Goal: Task Accomplishment & Management: Use online tool/utility

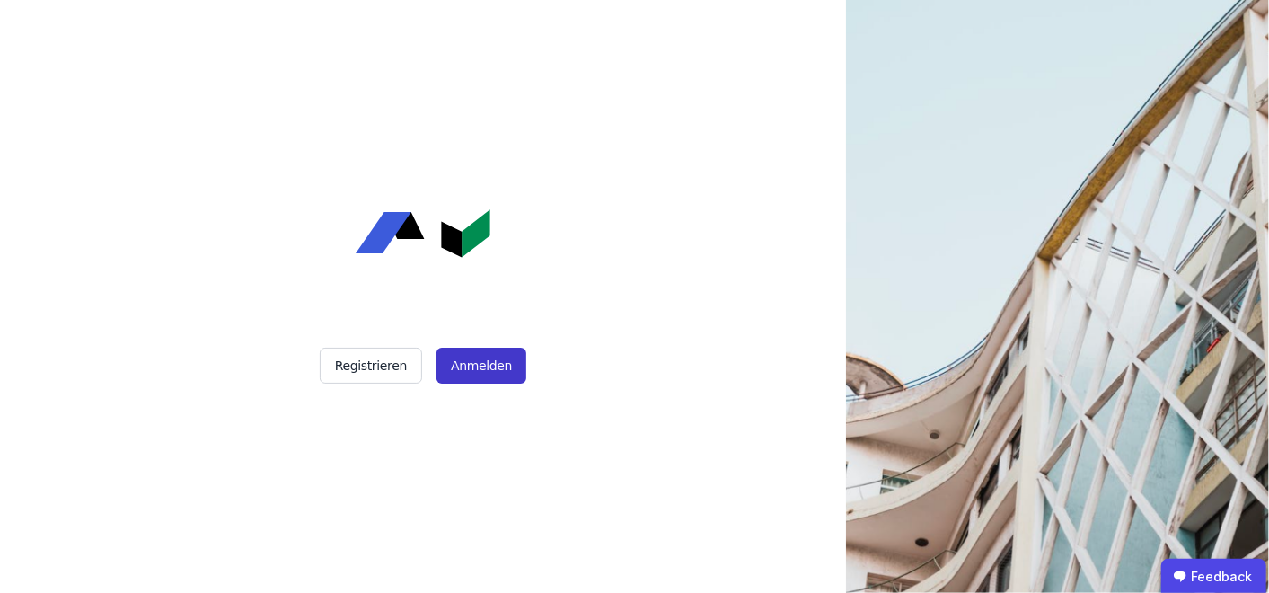
click at [467, 369] on button "Anmelden" at bounding box center [482, 366] width 90 height 36
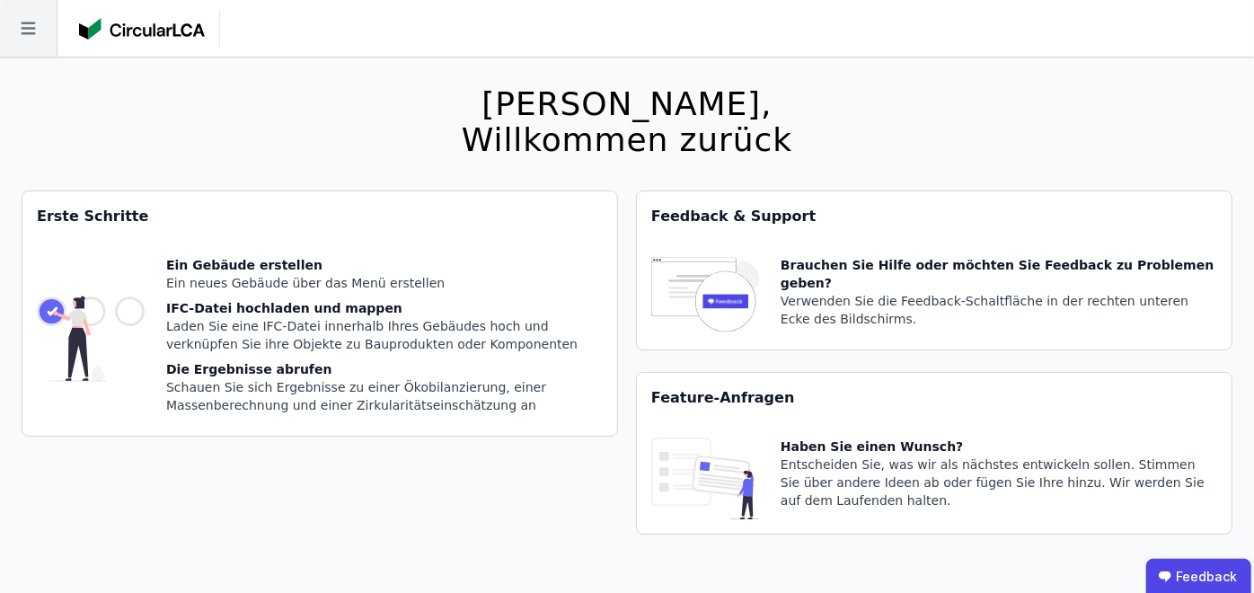
click at [31, 28] on icon at bounding box center [28, 28] width 57 height 57
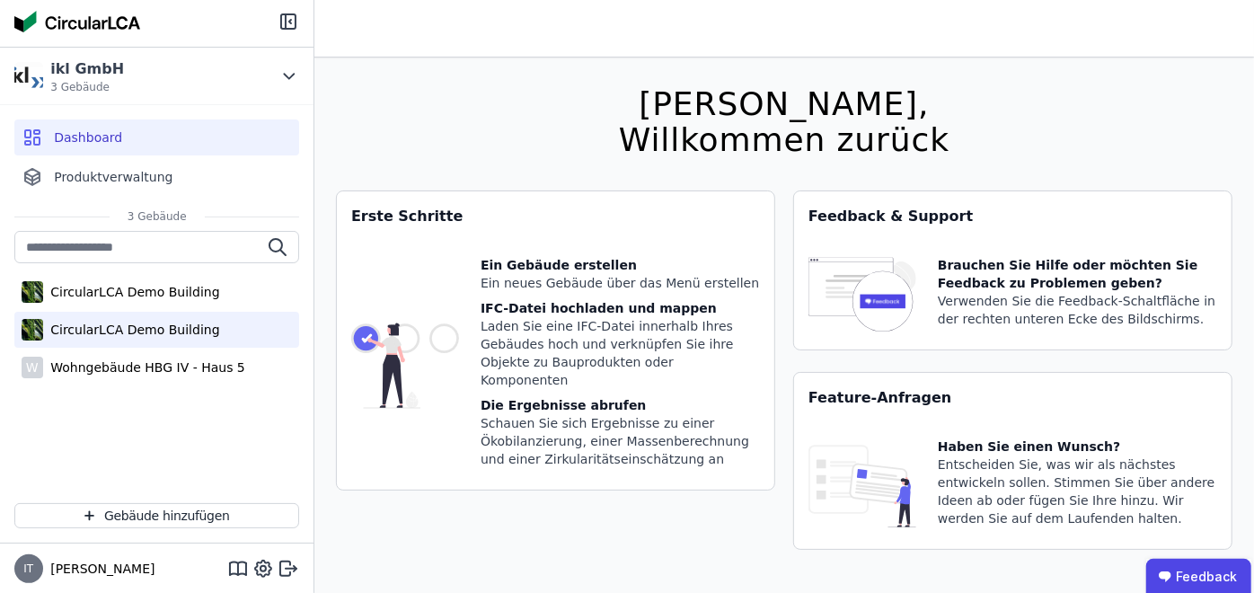
click at [101, 328] on div "CircularLCA Demo Building" at bounding box center [131, 330] width 176 height 18
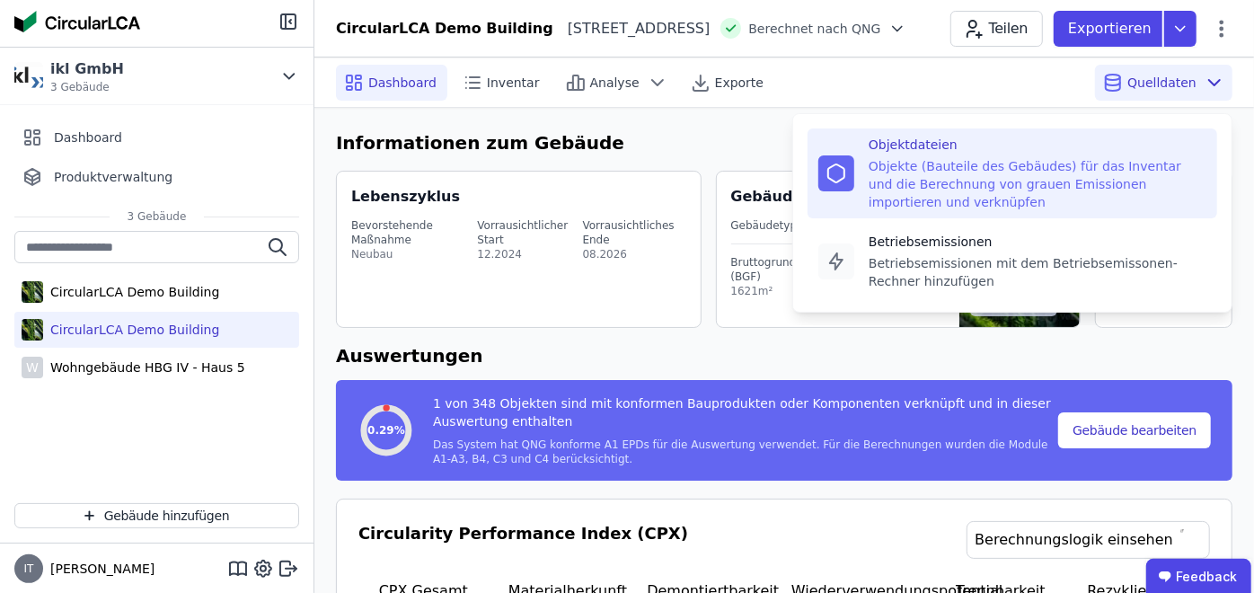
click at [930, 174] on div "Objekte (Bauteile des Gebäudes) für das Inventar und die Berechnung von grauen …" at bounding box center [1038, 184] width 338 height 54
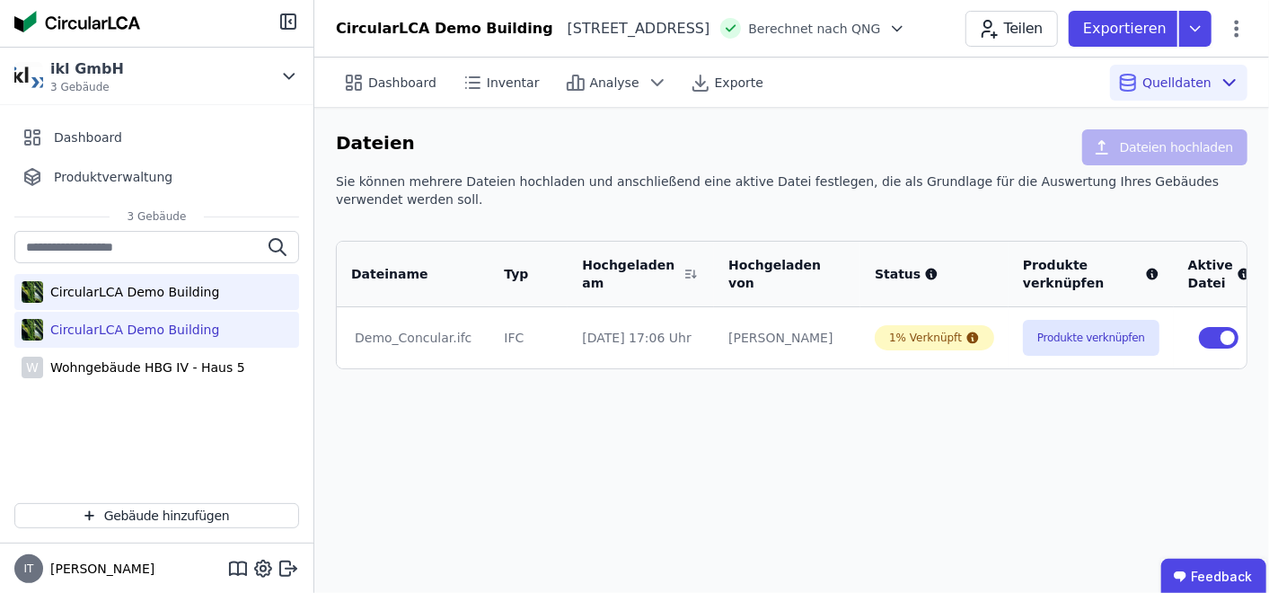
click at [140, 292] on div "CircularLCA Demo Building" at bounding box center [131, 292] width 176 height 18
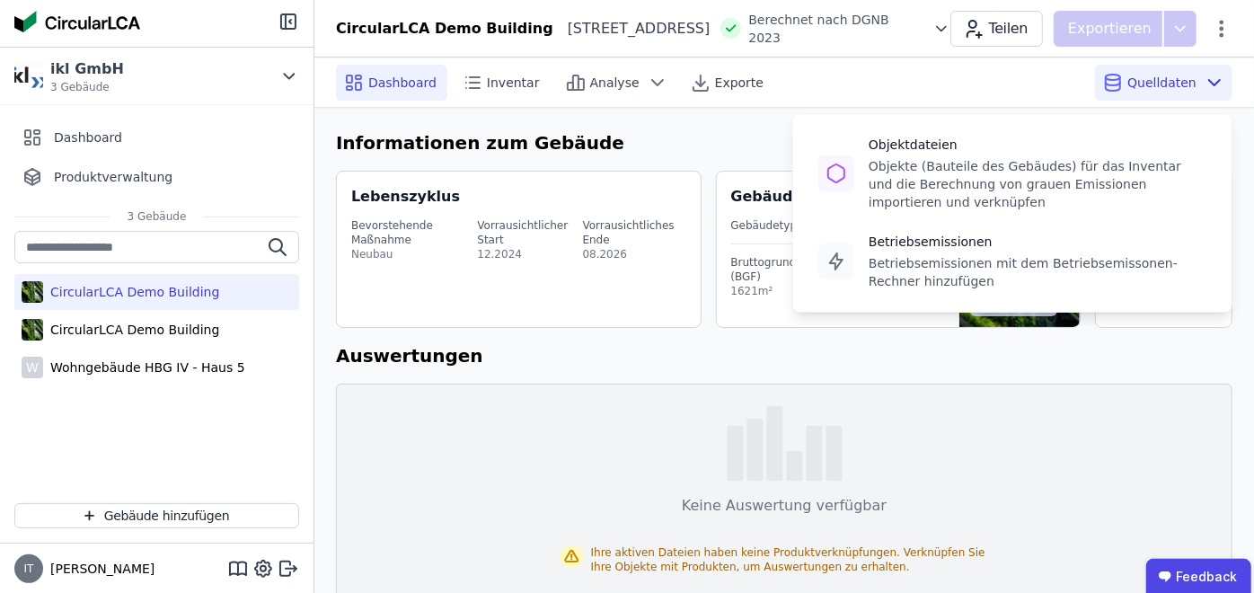
click at [1214, 69] on div "Quelldaten Objektdateien Objekte (Bauteile des Gebäudes) für das Inventar und d…" at bounding box center [1163, 83] width 137 height 36
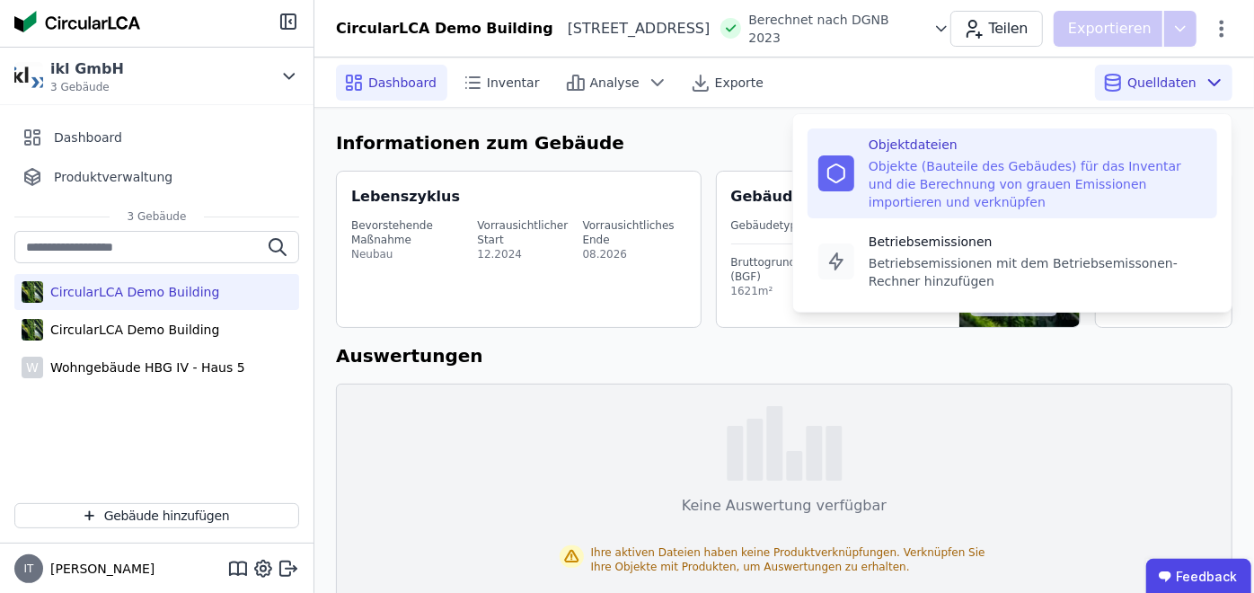
click at [962, 172] on div "Objekte (Bauteile des Gebäudes) für das Inventar und die Berechnung von grauen …" at bounding box center [1038, 184] width 338 height 54
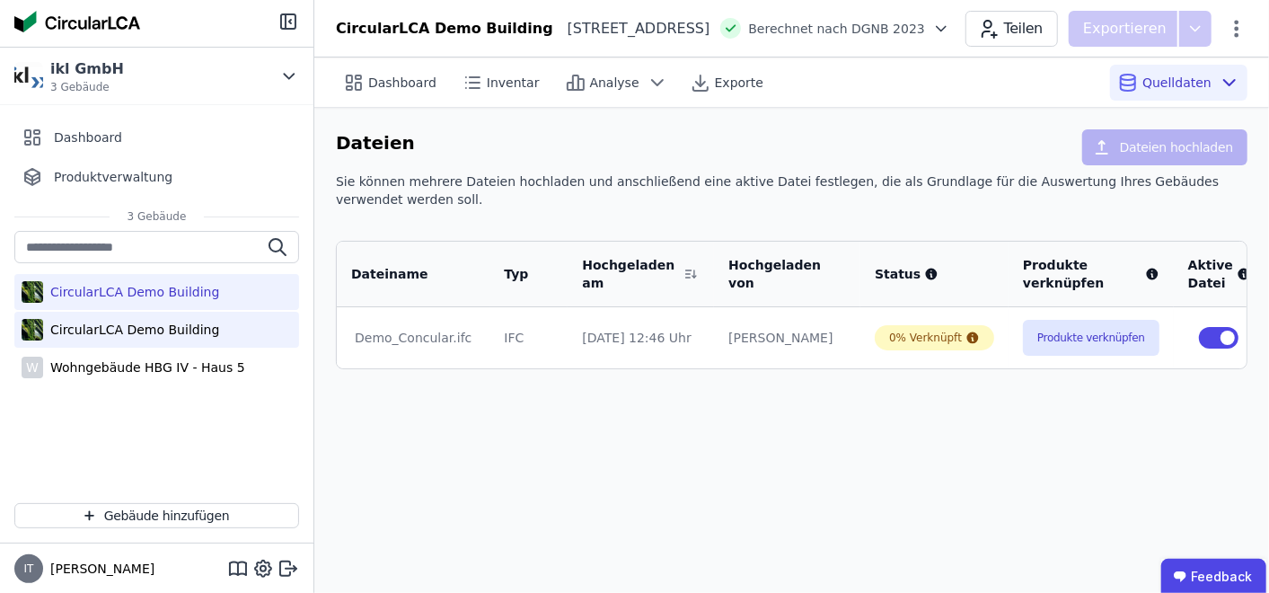
click at [127, 331] on div "CircularLCA Demo Building" at bounding box center [131, 330] width 176 height 18
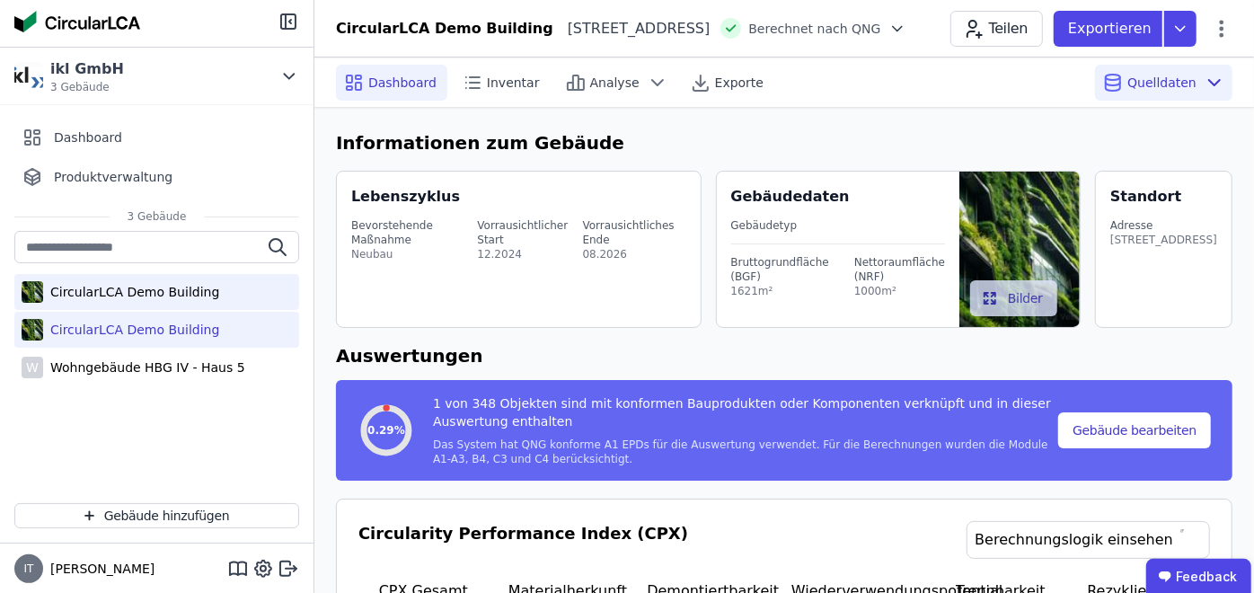
click at [117, 295] on div "CircularLCA Demo Building" at bounding box center [131, 292] width 176 height 18
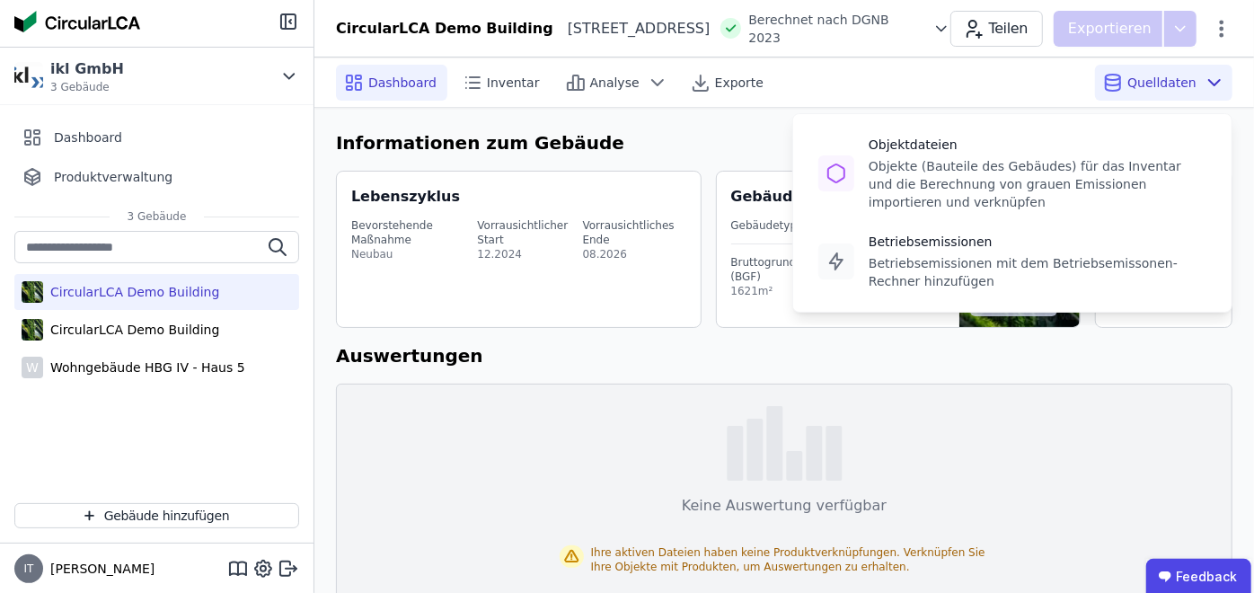
click at [1154, 79] on span "Quelldaten" at bounding box center [1161, 83] width 69 height 18
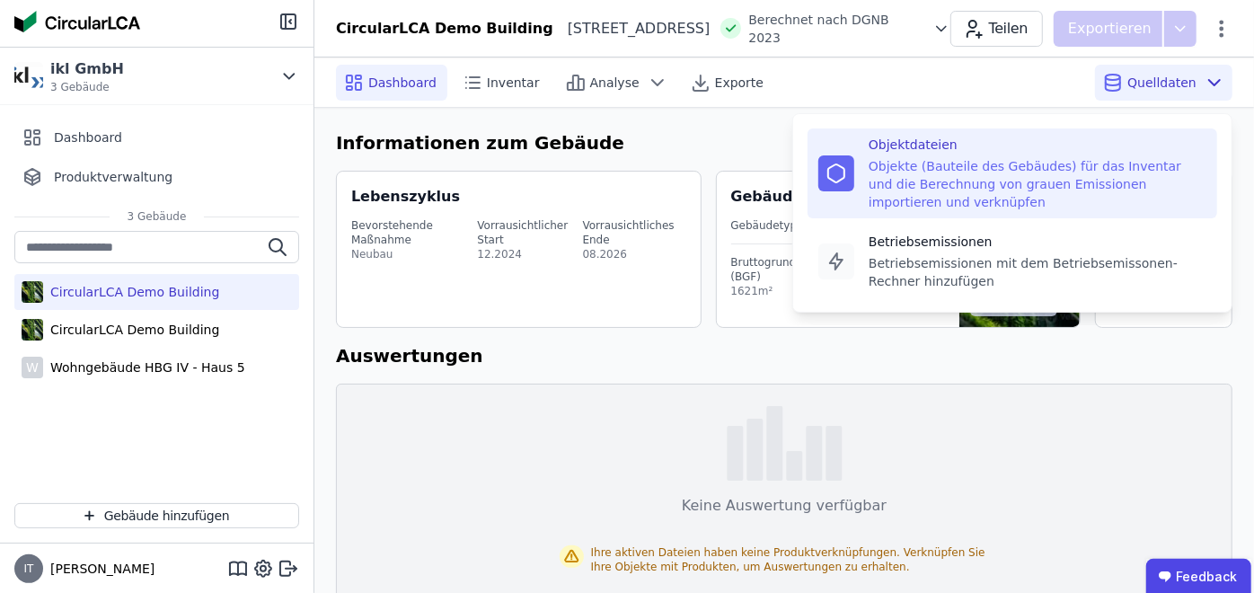
click at [954, 187] on div "Objekte (Bauteile des Gebäudes) für das Inventar und die Berechnung von grauen …" at bounding box center [1038, 184] width 338 height 54
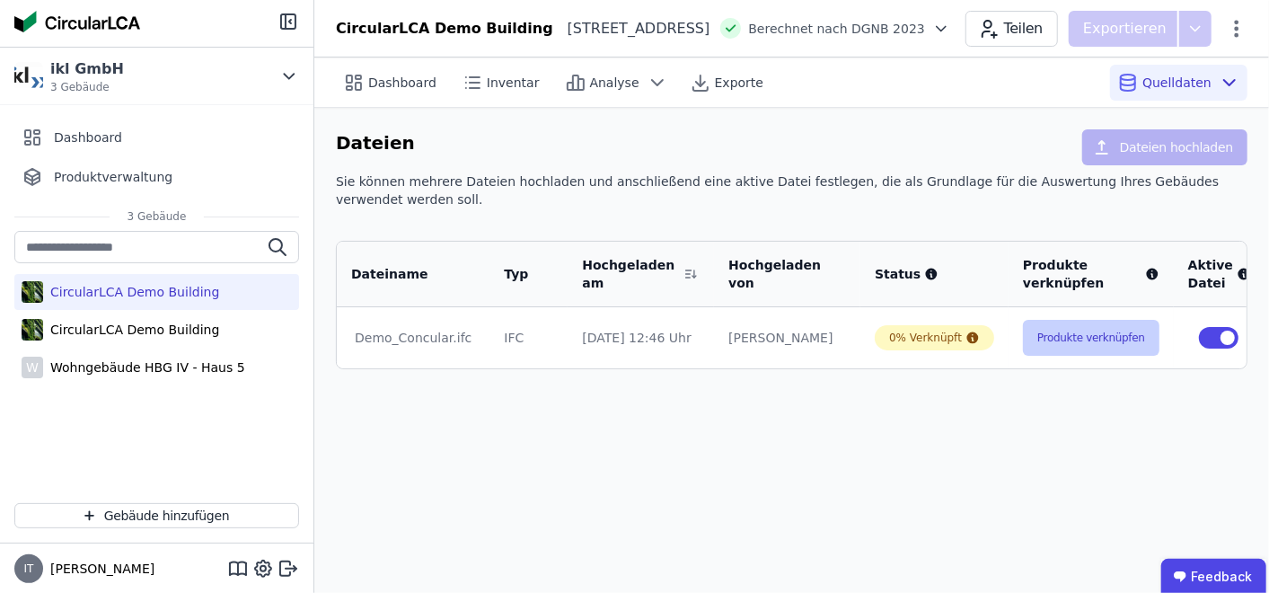
click at [1062, 322] on button "Produkte verknüpfen" at bounding box center [1091, 338] width 137 height 36
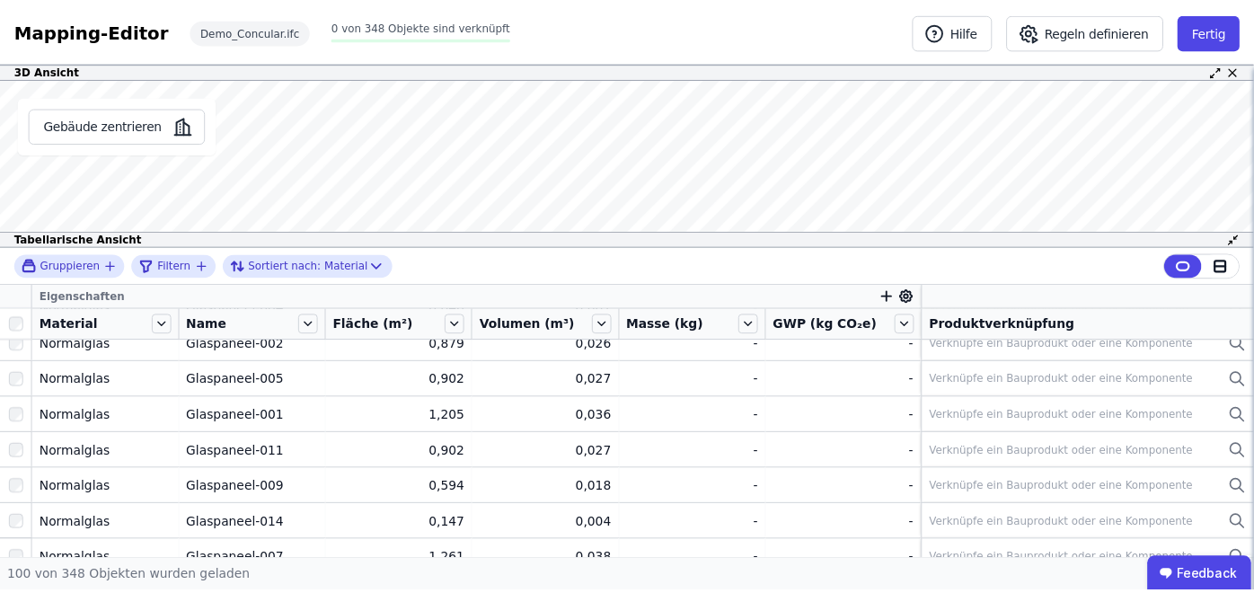
scroll to position [399, 0]
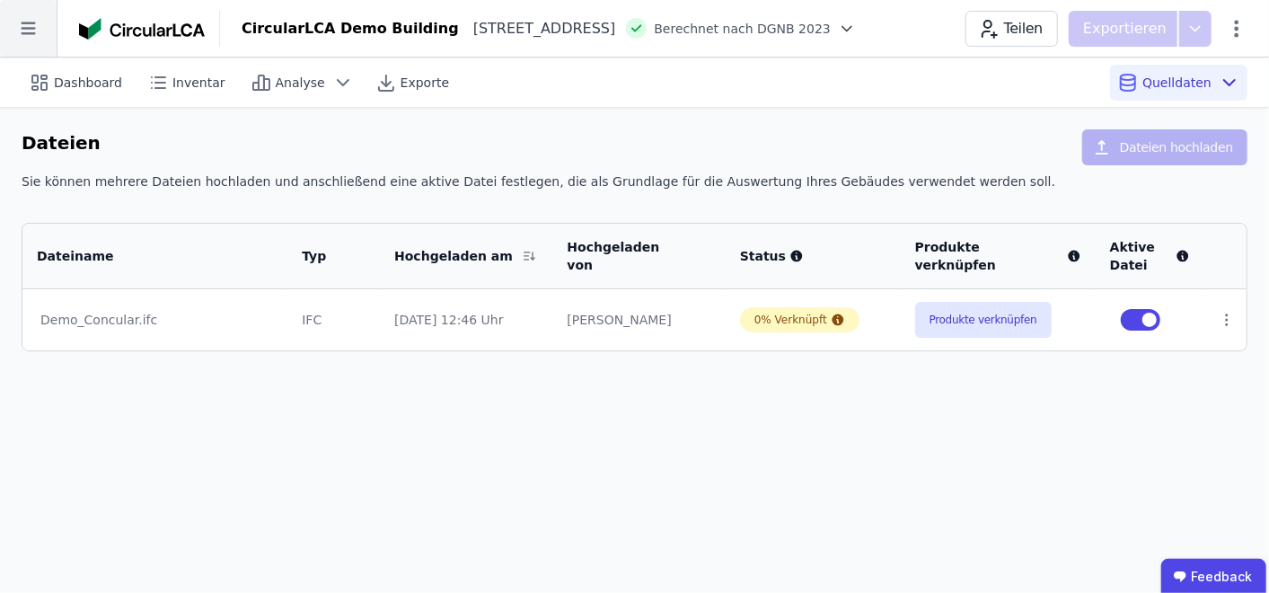
click at [38, 20] on icon at bounding box center [28, 28] width 57 height 57
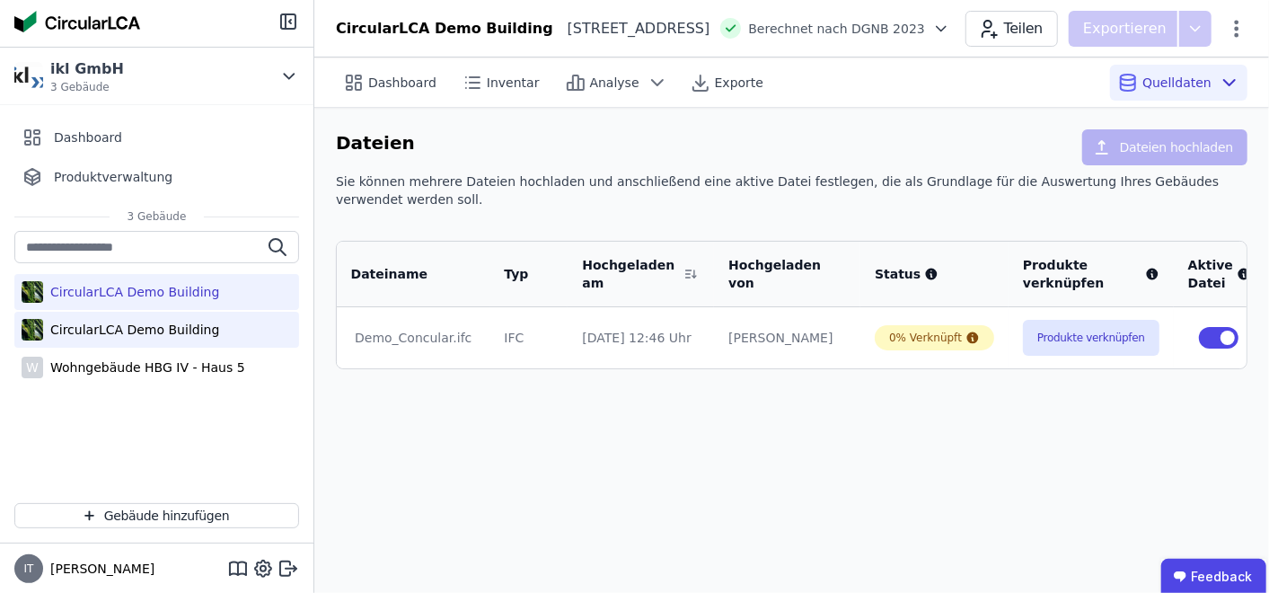
click at [91, 325] on div "CircularLCA Demo Building" at bounding box center [131, 330] width 176 height 18
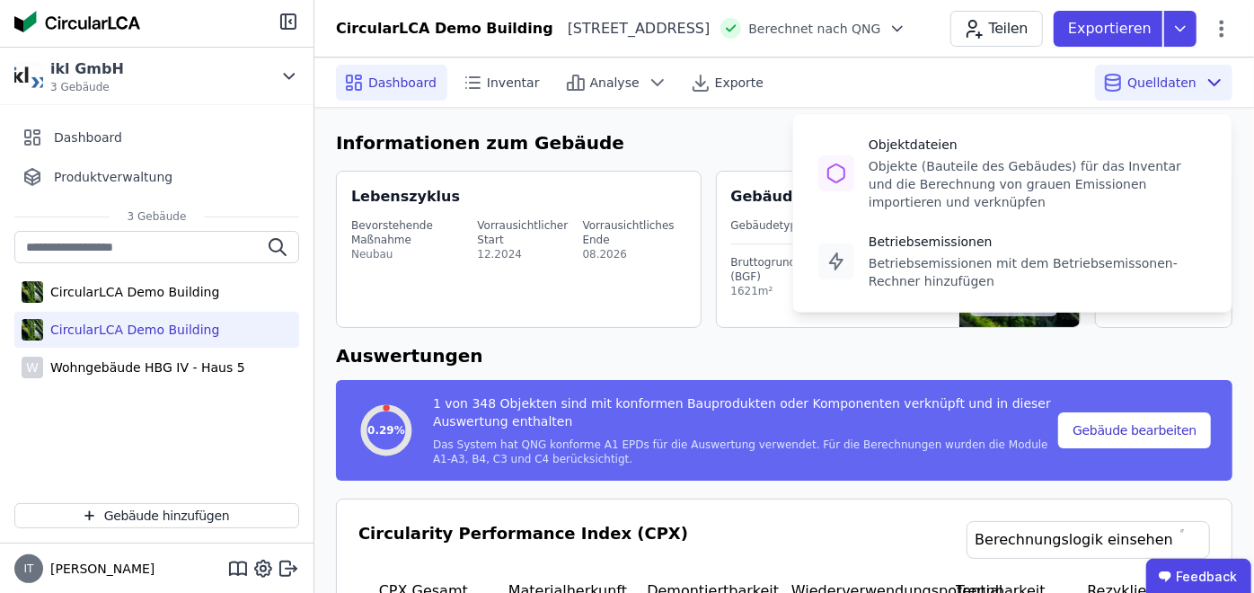
click at [1170, 82] on span "Quelldaten" at bounding box center [1161, 83] width 69 height 18
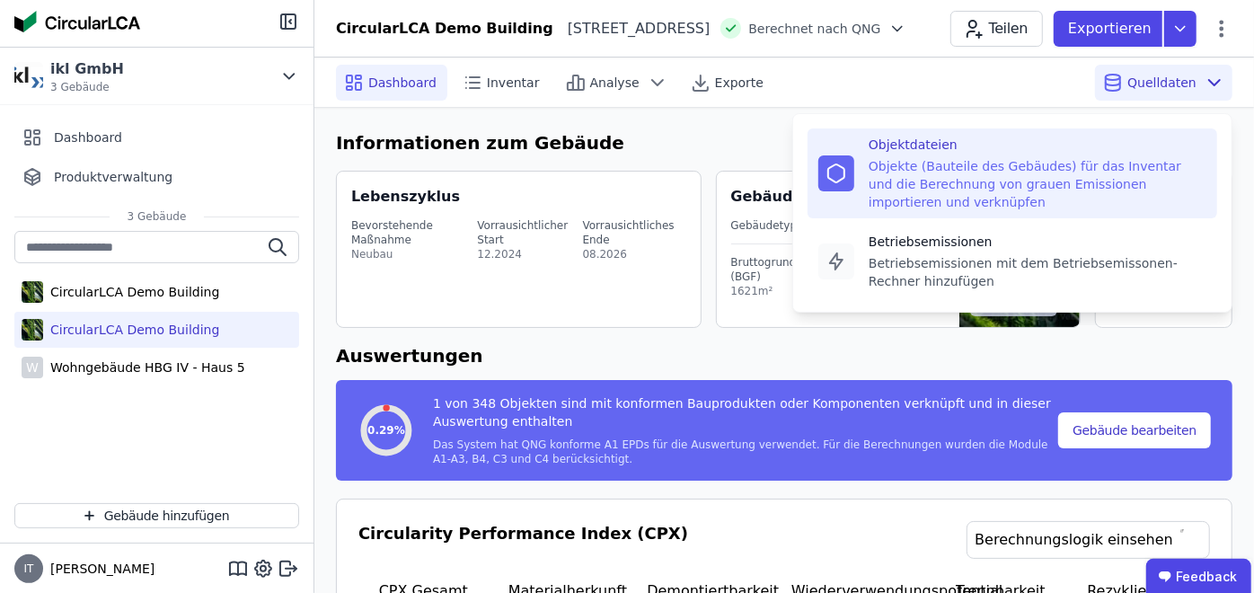
click at [1019, 176] on div "Objekte (Bauteile des Gebäudes) für das Inventar und die Berechnung von grauen …" at bounding box center [1038, 184] width 338 height 54
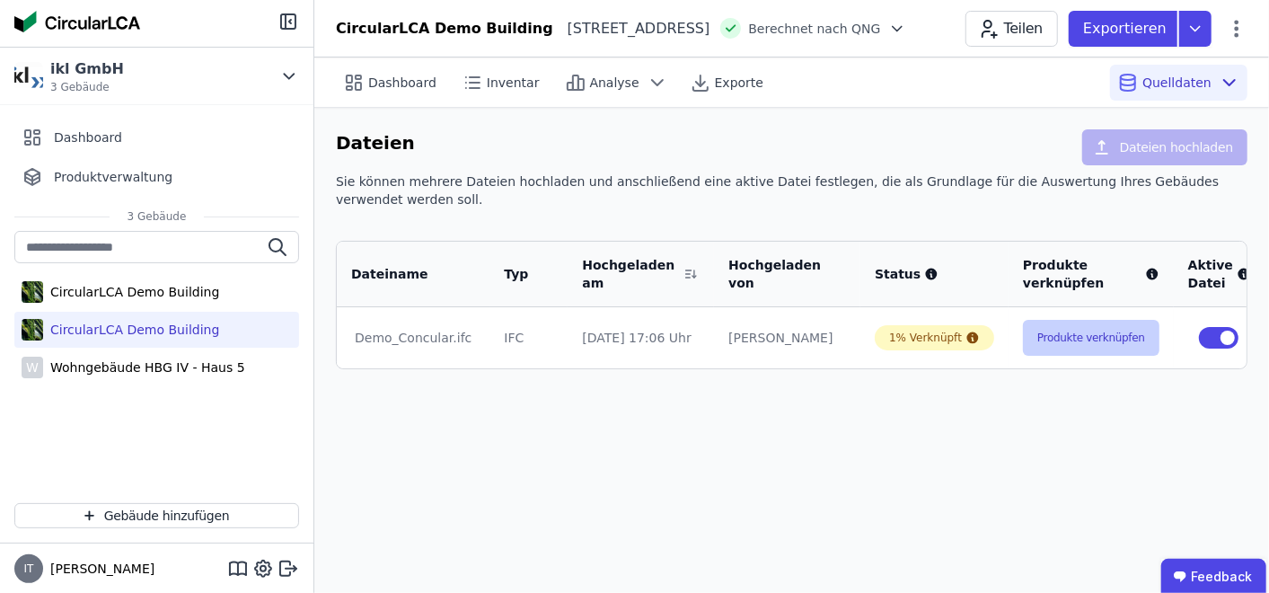
click at [1053, 324] on button "Produkte verknüpfen" at bounding box center [1091, 338] width 137 height 36
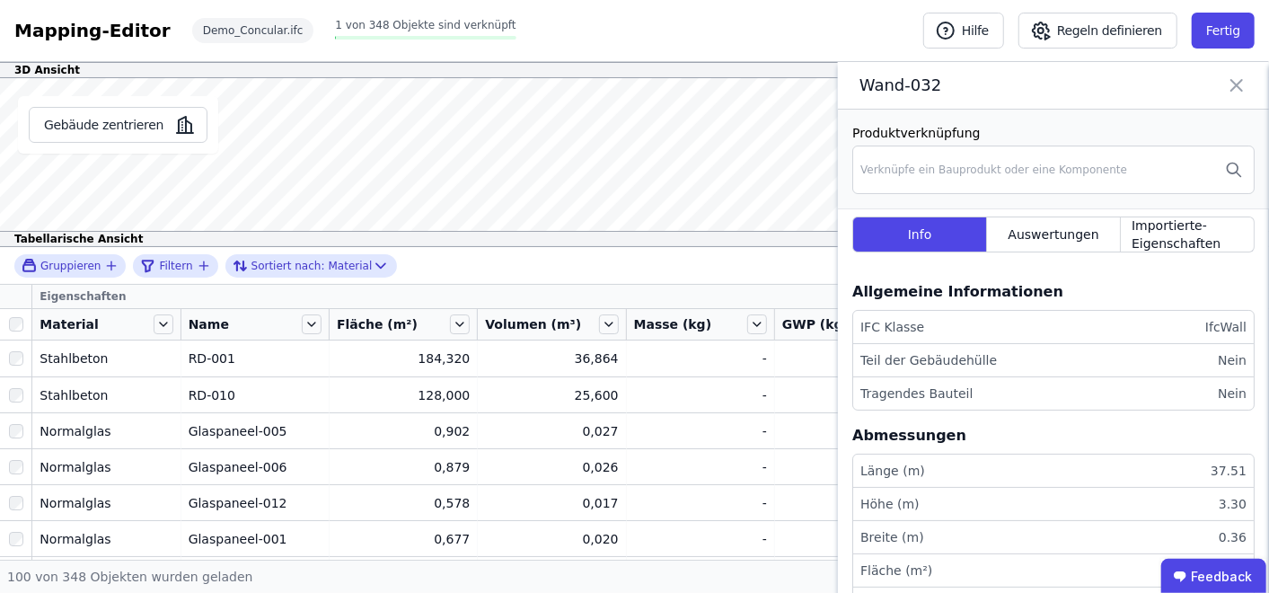
click at [1239, 81] on icon at bounding box center [1236, 85] width 11 height 11
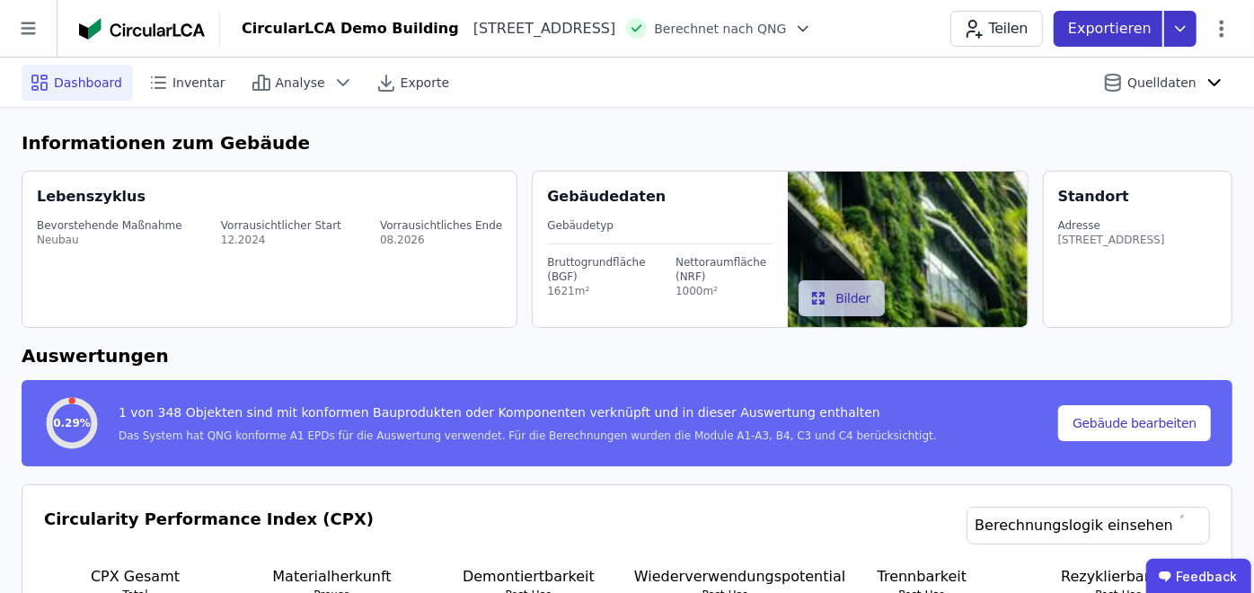
click at [1114, 38] on p "Exportieren" at bounding box center [1111, 29] width 87 height 22
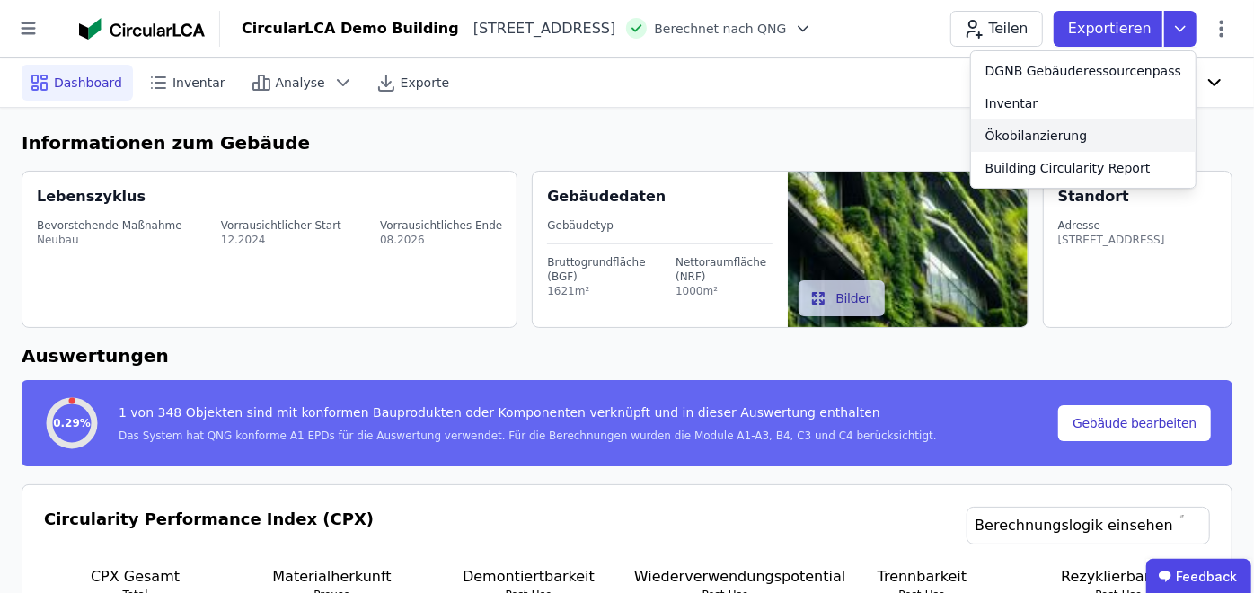
click at [1054, 130] on div "Ökobilanzierung" at bounding box center [1036, 136] width 102 height 18
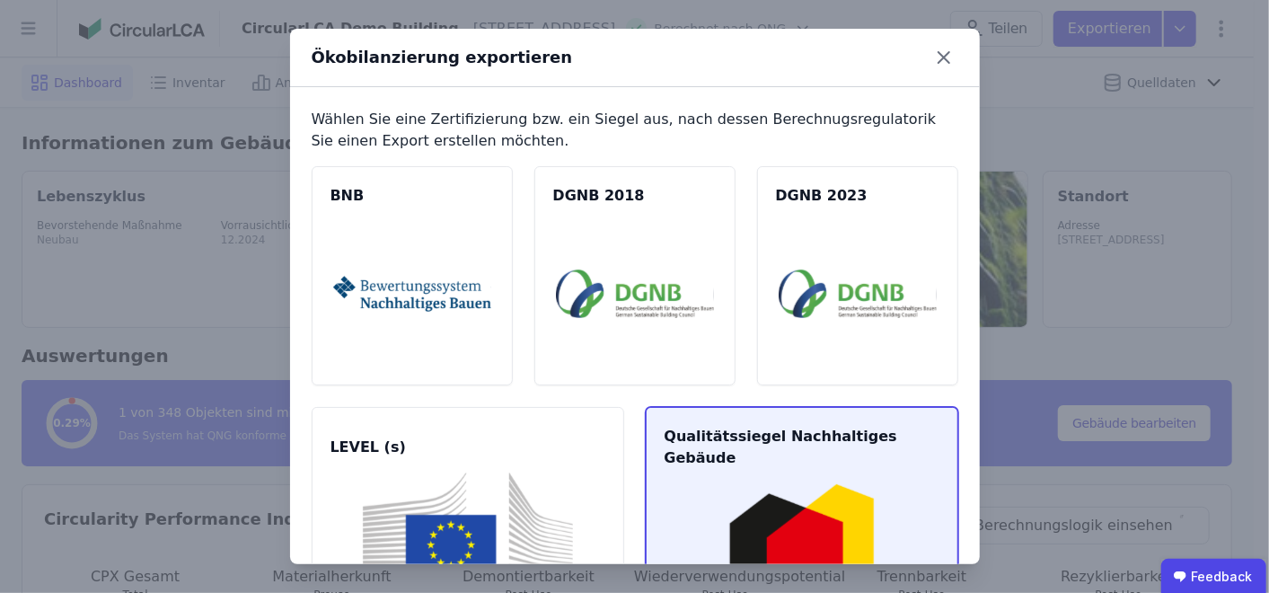
click at [768, 493] on img at bounding box center [801, 556] width 269 height 146
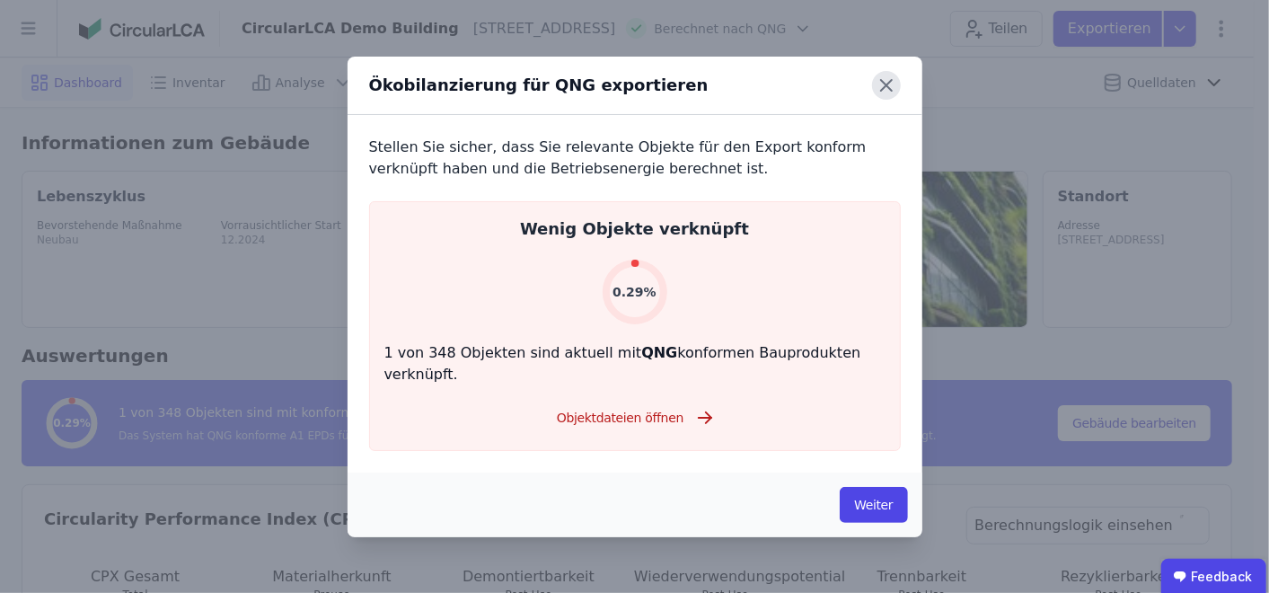
click at [893, 100] on icon at bounding box center [886, 85] width 29 height 29
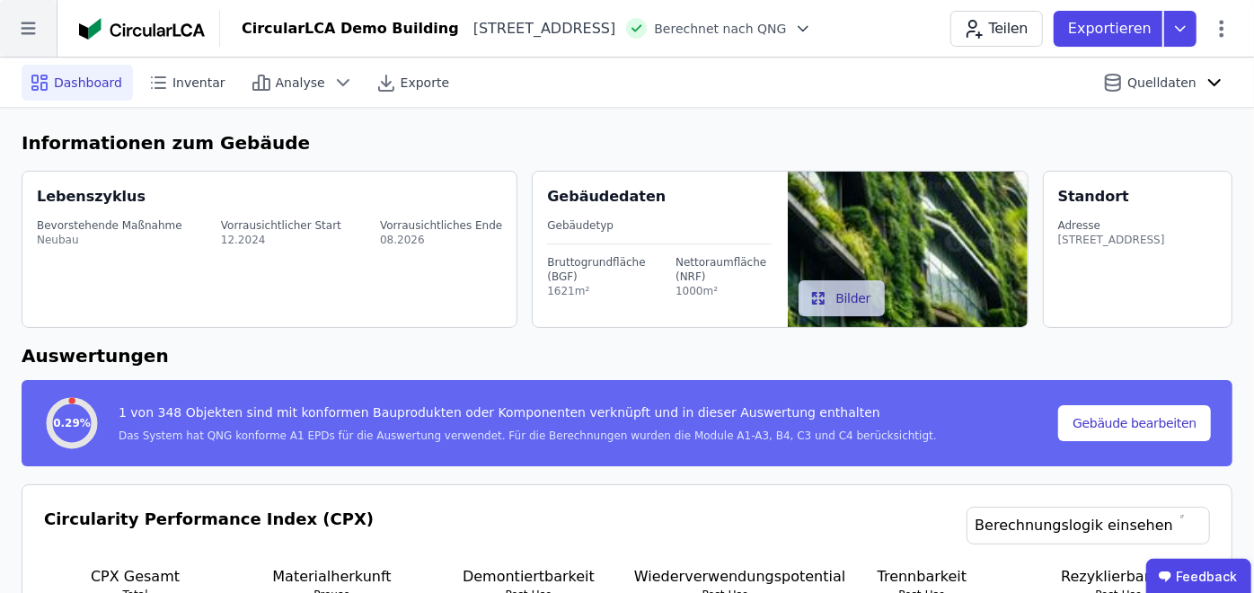
click at [38, 28] on icon at bounding box center [28, 28] width 57 height 57
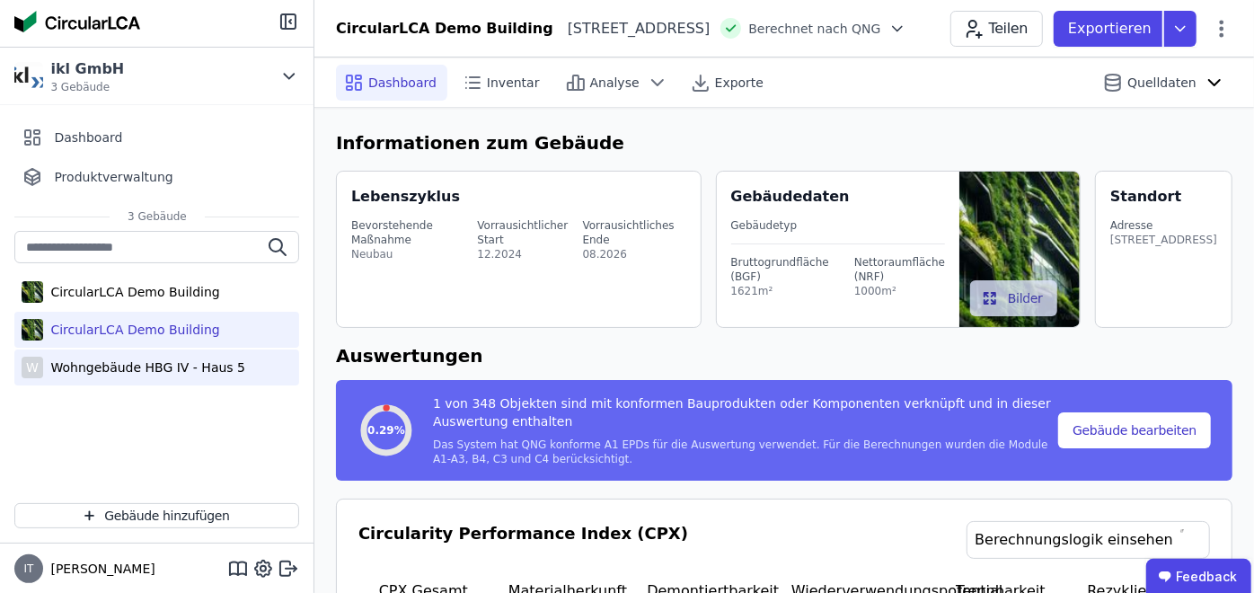
click at [101, 368] on div "Wohngebäude HBG IV - Haus 5" at bounding box center [144, 367] width 202 height 18
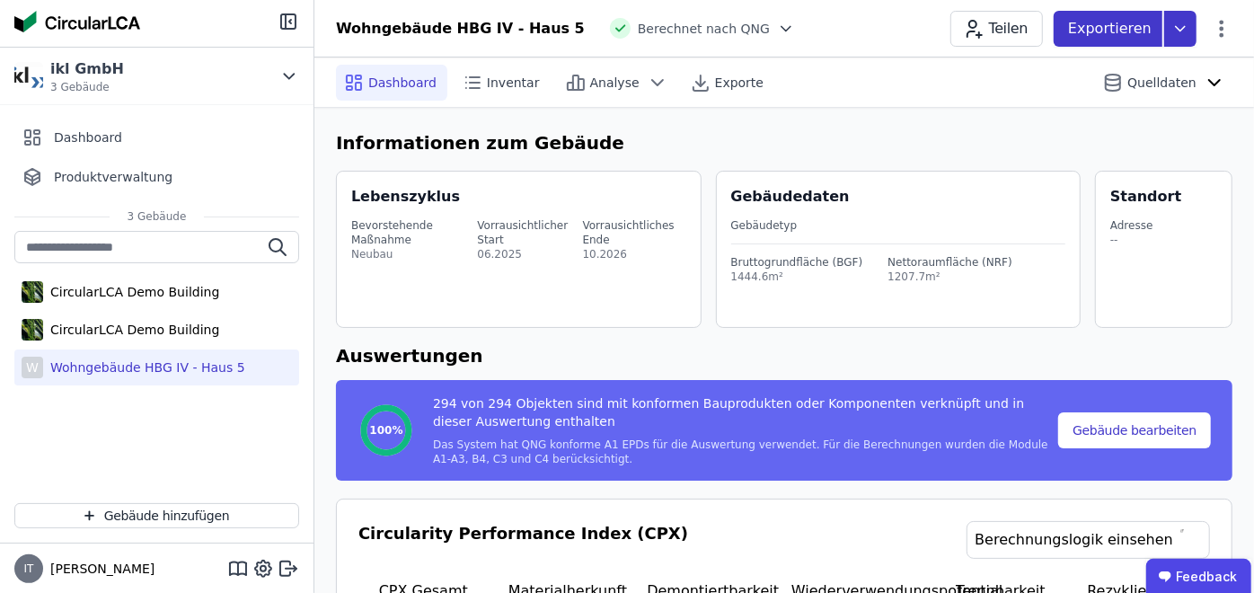
click at [1116, 25] on p "Exportieren" at bounding box center [1111, 29] width 87 height 22
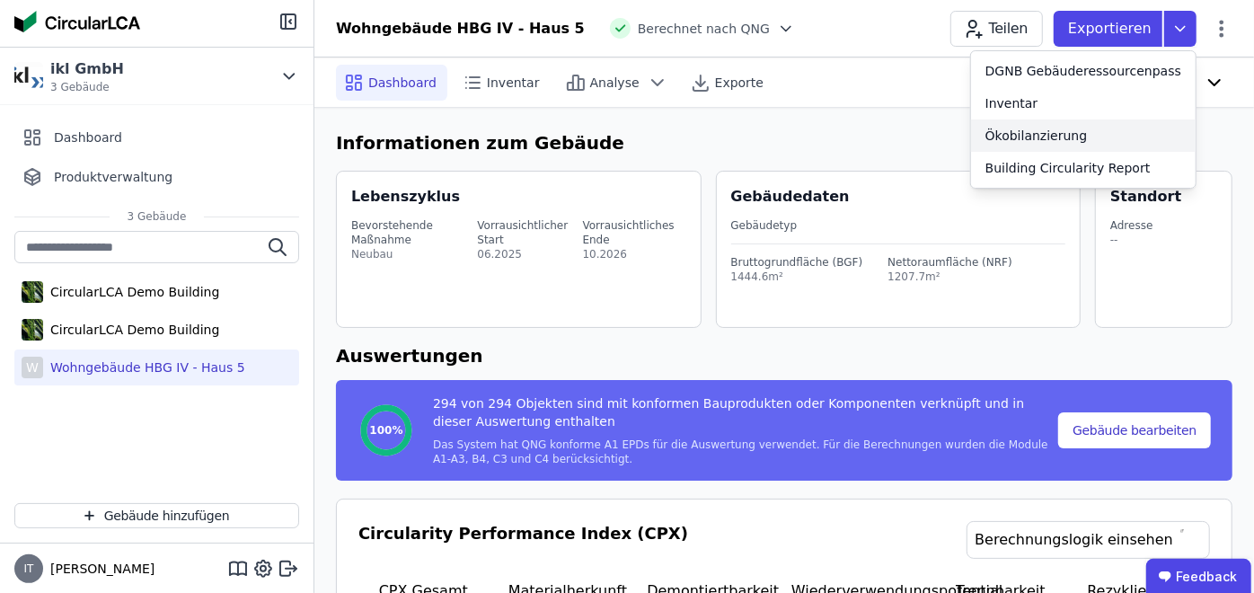
click at [1080, 138] on div "Ökobilanzierung" at bounding box center [1036, 136] width 102 height 18
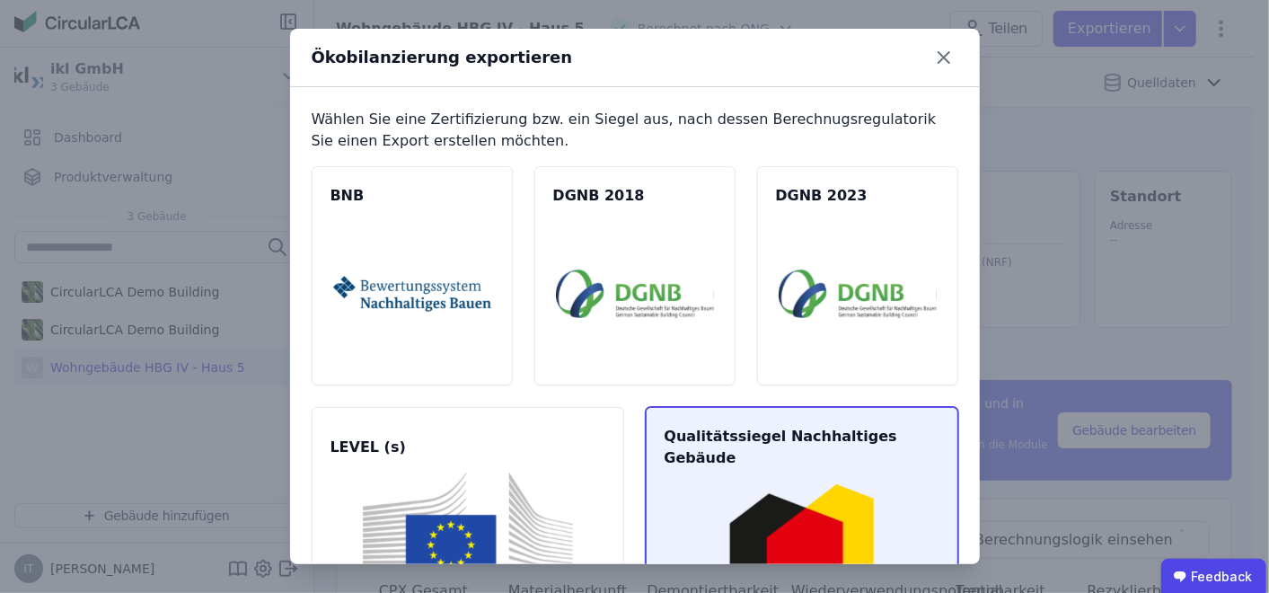
click at [752, 498] on img at bounding box center [801, 556] width 269 height 146
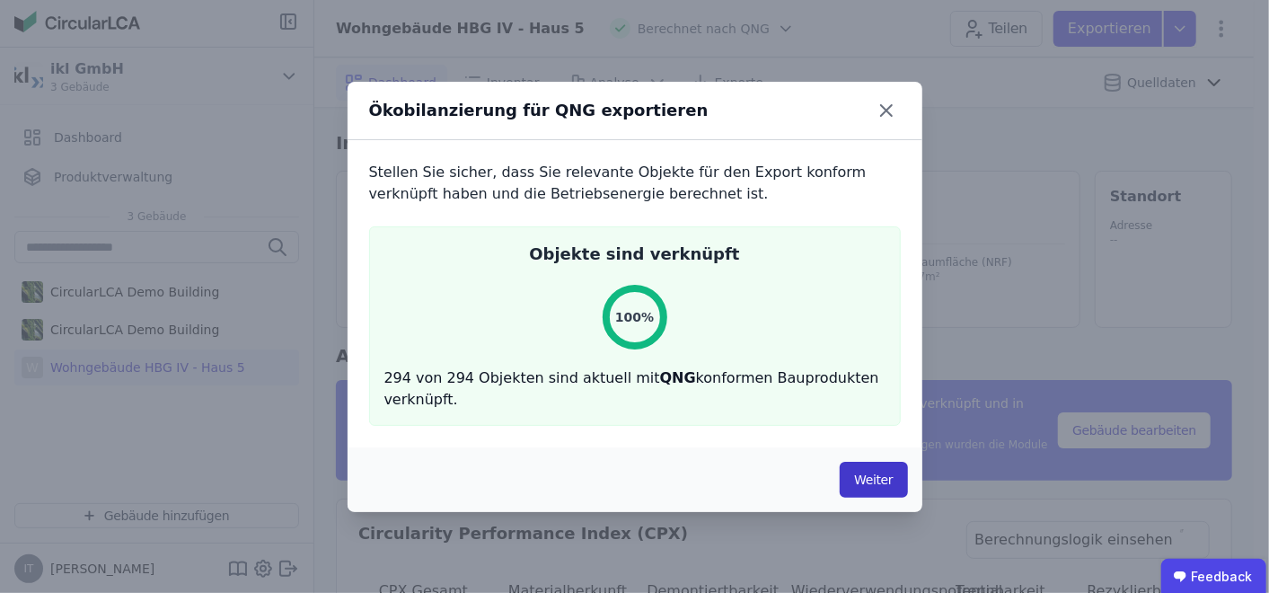
click at [880, 487] on button "Weiter" at bounding box center [873, 480] width 67 height 36
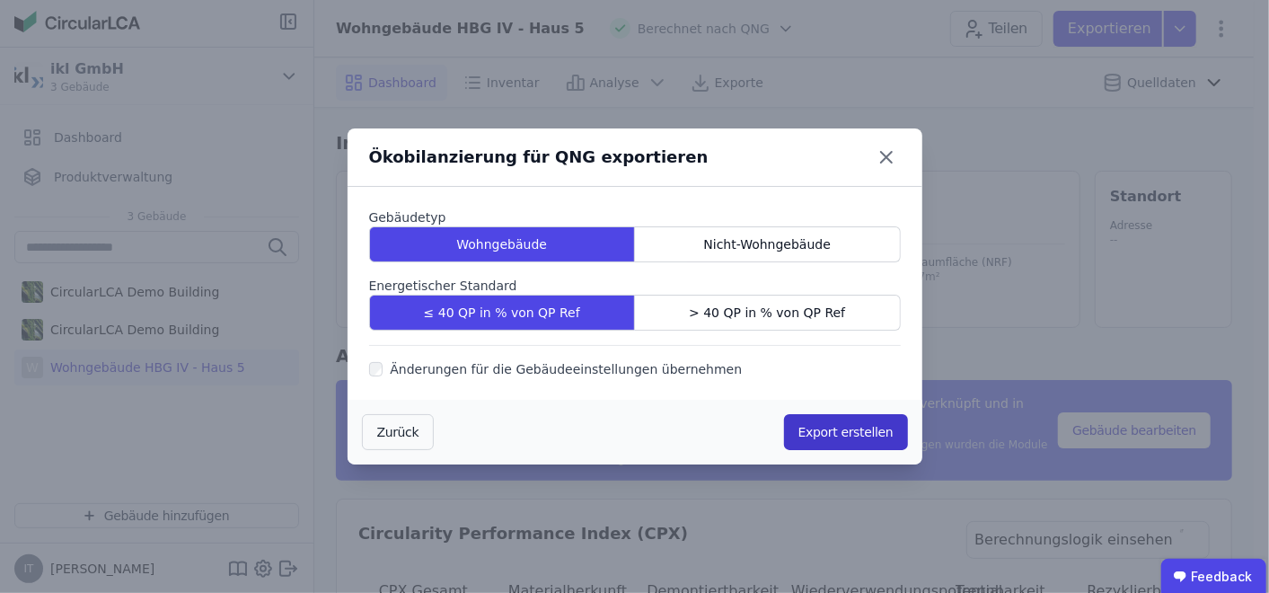
click at [869, 438] on button "Export erstellen" at bounding box center [846, 432] width 124 height 36
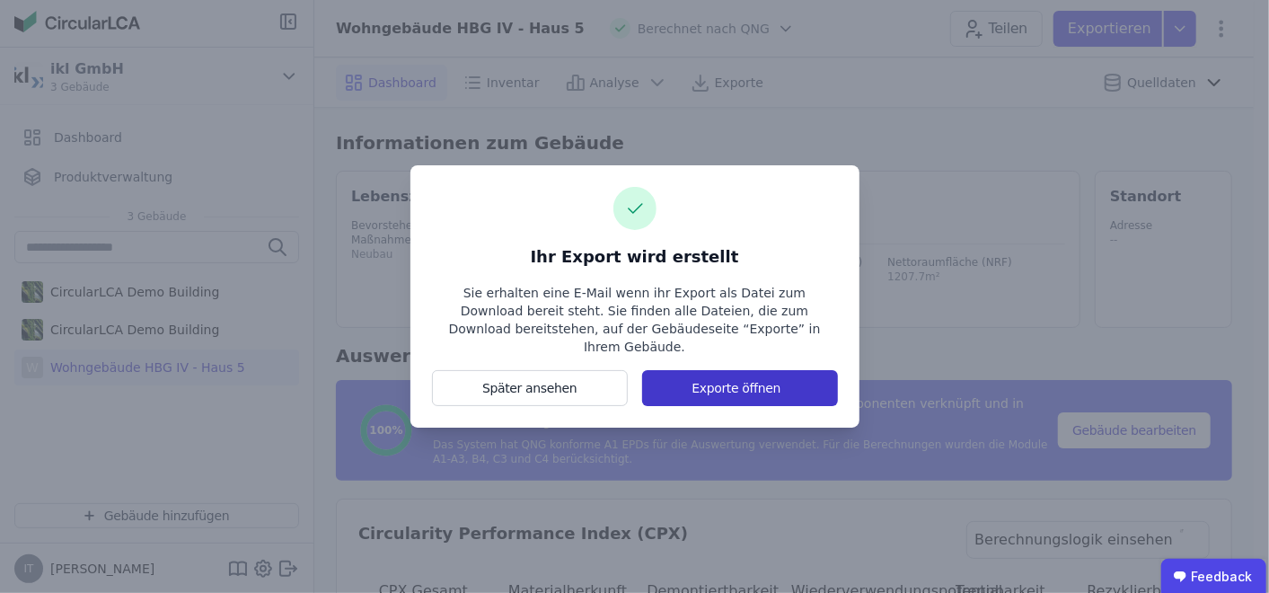
click at [740, 382] on button "Exporte öffnen" at bounding box center [739, 388] width 195 height 36
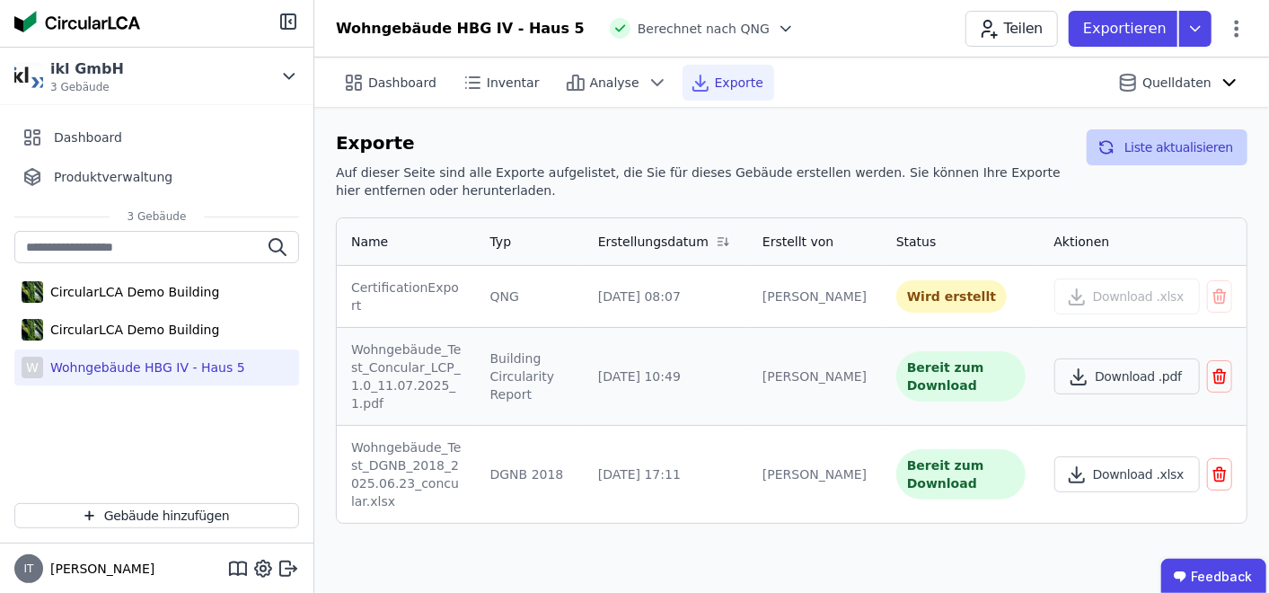
click at [1112, 146] on icon "button" at bounding box center [1106, 143] width 12 height 5
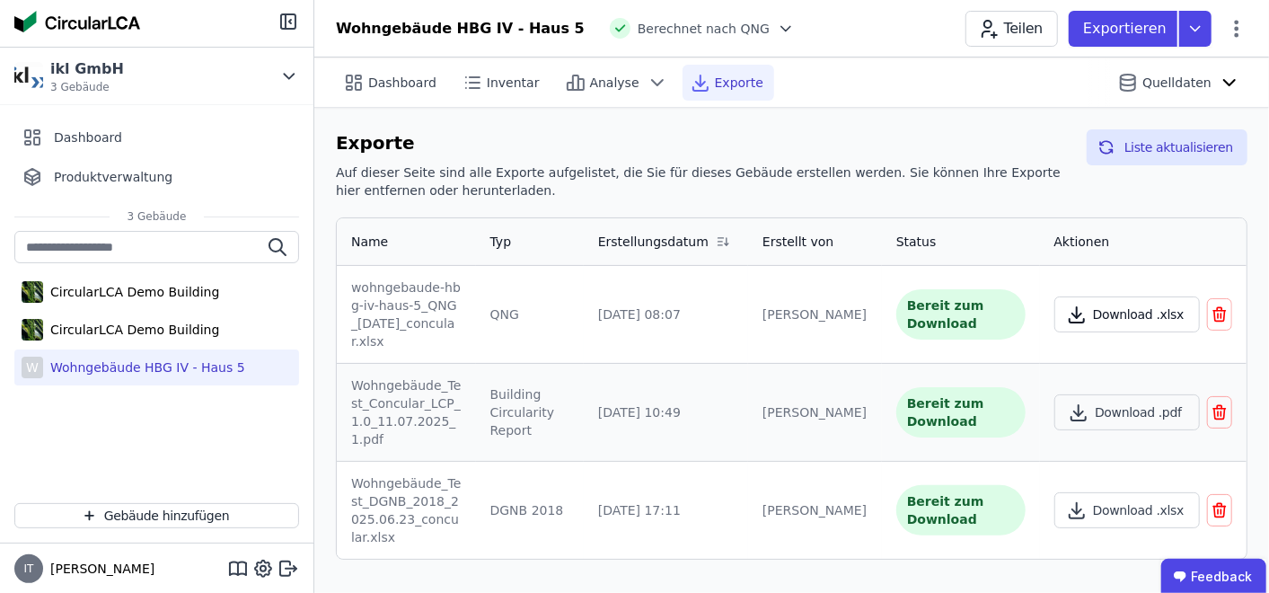
click at [1133, 322] on button "Download .xlsx" at bounding box center [1127, 314] width 146 height 36
click at [1218, 325] on icon "button" at bounding box center [1220, 315] width 18 height 22
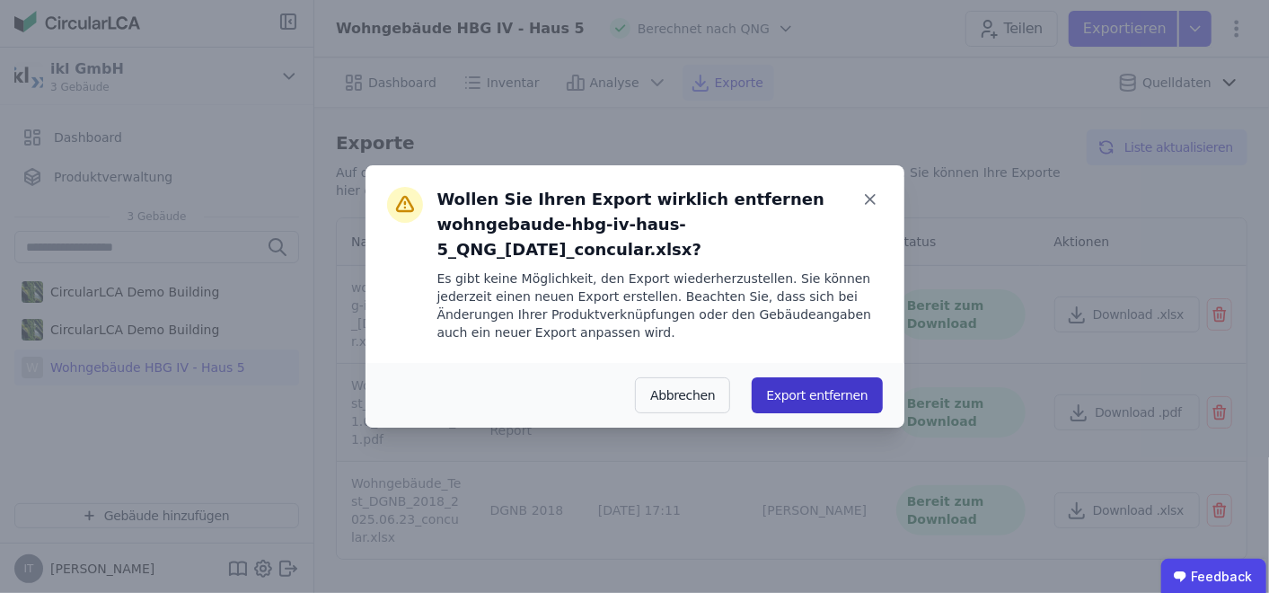
click at [817, 392] on button "Export entfernen" at bounding box center [817, 395] width 130 height 36
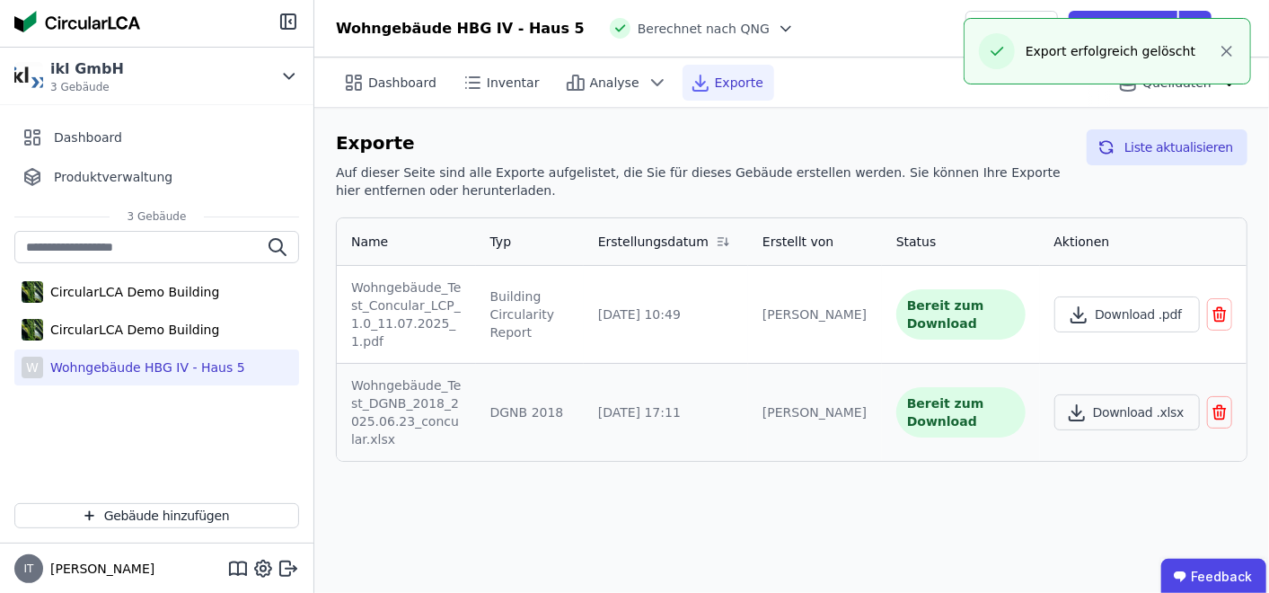
click at [842, 526] on div "Dashboard Inventar Analyse Exporte Quelldaten Exporte Auf dieser Seite sind all…" at bounding box center [791, 324] width 955 height 535
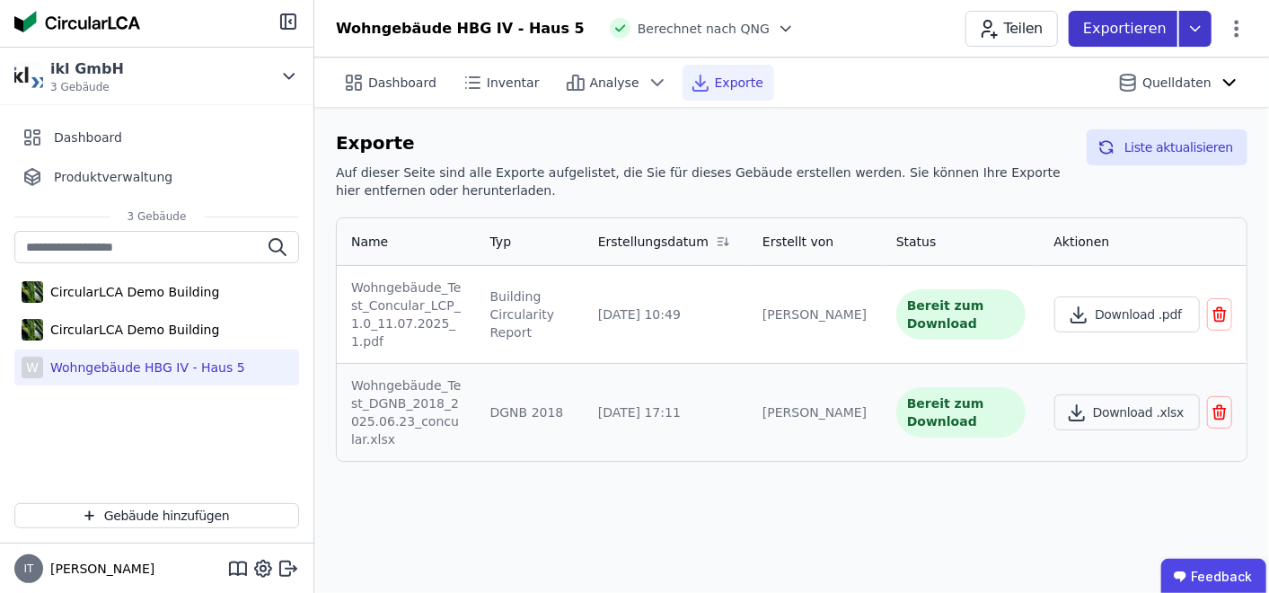
click at [1120, 28] on p "Exportieren" at bounding box center [1126, 29] width 87 height 22
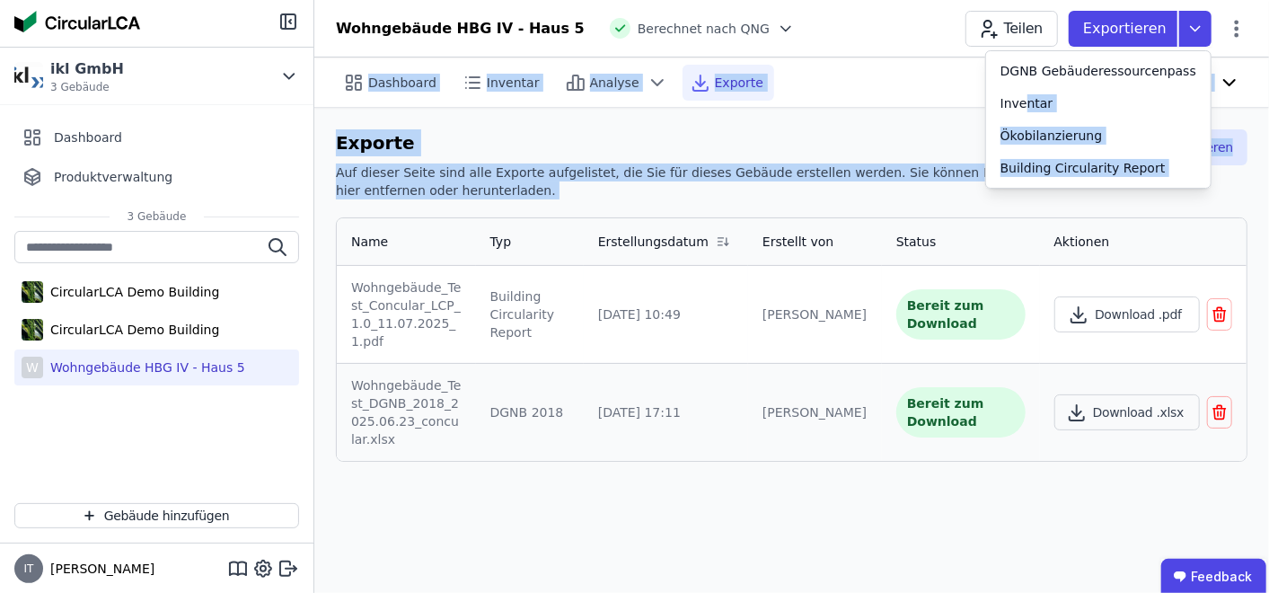
drag, startPoint x: 1047, startPoint y: 104, endPoint x: 864, endPoint y: 200, distance: 206.9
click at [866, 206] on div "Wohngebäude HBG IV - Haus 5 Berechnet nach QNG Teilen Exportieren DGNB Gebäuder…" at bounding box center [791, 296] width 955 height 593
click at [866, 203] on div "Exporte Auf dieser Seite sind alle Exporte aufgelistet, die Sie für dieses Gebä…" at bounding box center [704, 167] width 737 height 77
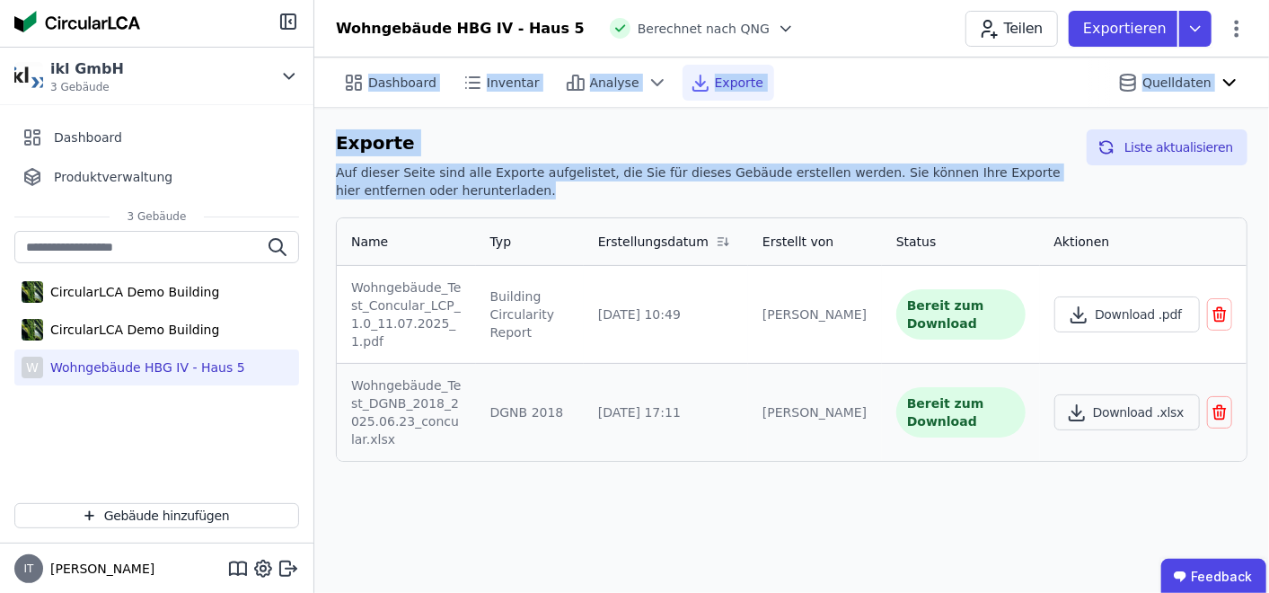
click at [862, 198] on h6 "Auf dieser Seite sind alle Exporte aufgelistet, die Sie für dieses Gebäude erst…" at bounding box center [704, 181] width 737 height 36
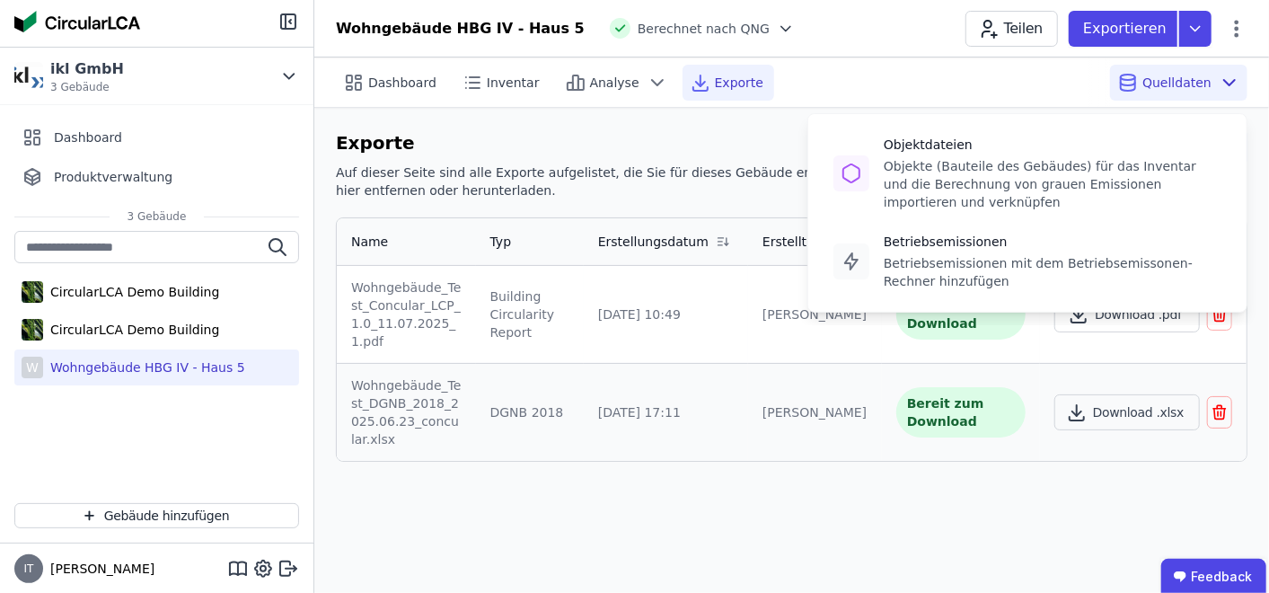
click at [1179, 87] on span "Quelldaten" at bounding box center [1176, 83] width 69 height 18
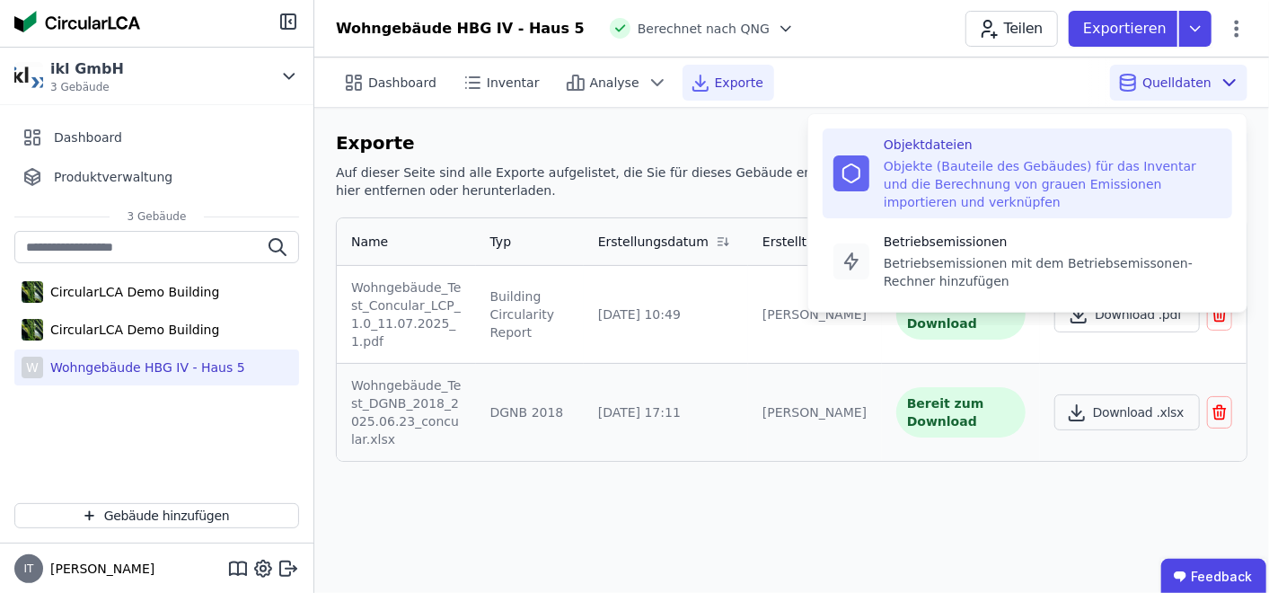
click at [1013, 163] on div "Objekte (Bauteile des Gebäudes) für das Inventar und die Berechnung von grauen …" at bounding box center [1053, 184] width 338 height 54
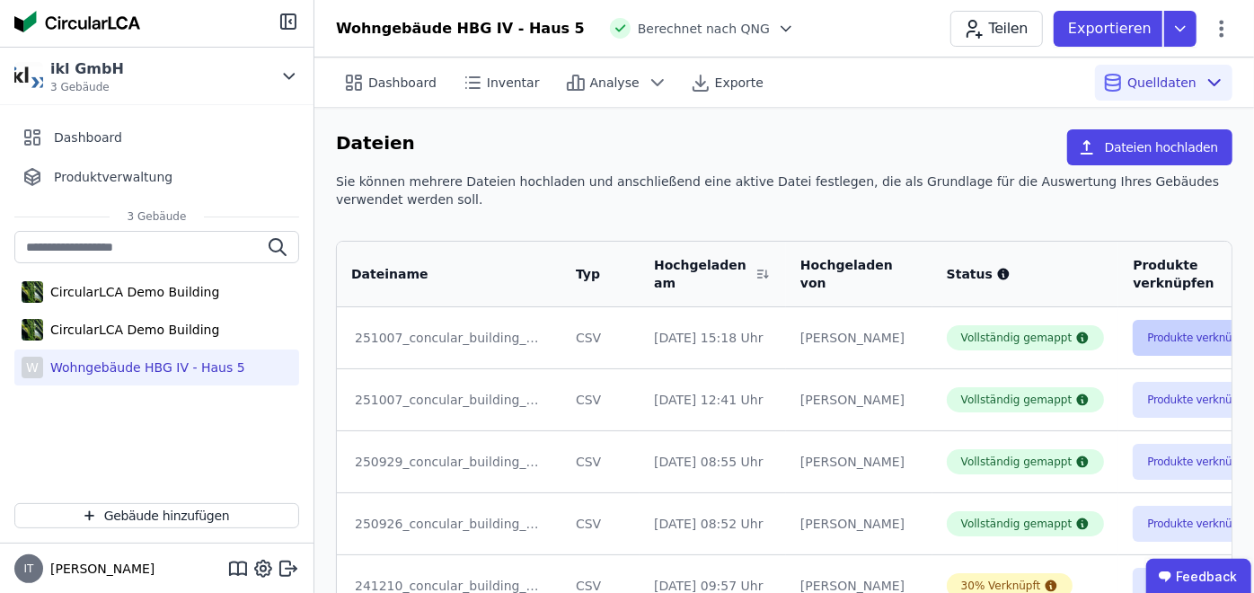
click at [1133, 341] on button "Produkte verknüpfen" at bounding box center [1201, 338] width 137 height 36
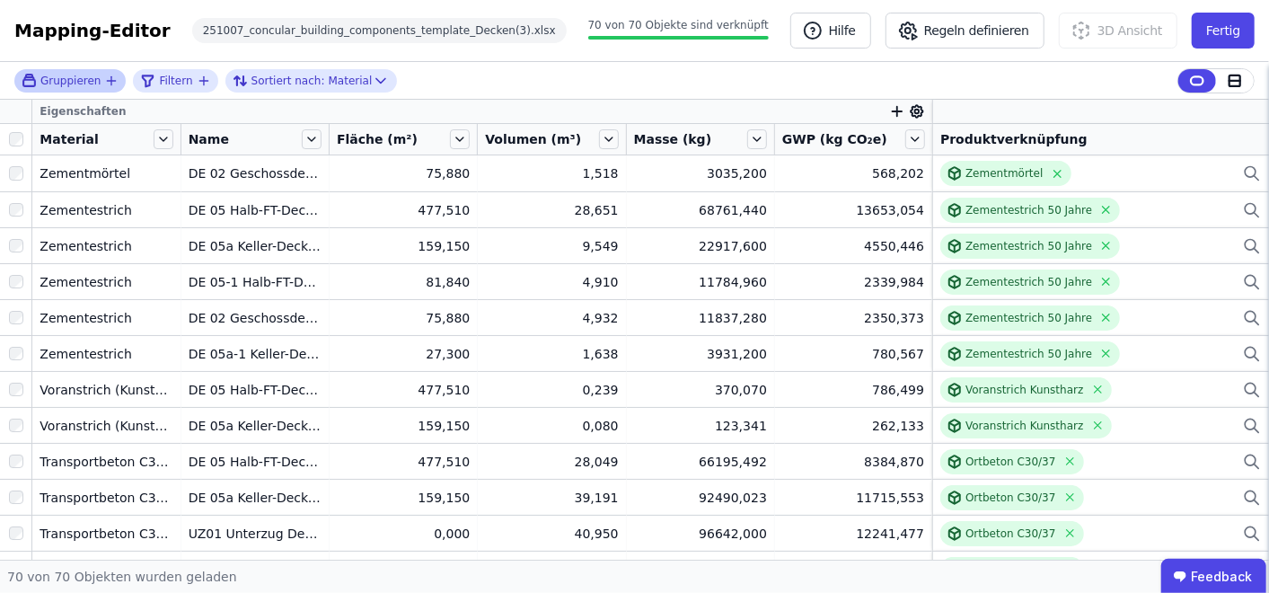
click at [98, 81] on div "Gruppieren" at bounding box center [63, 80] width 83 height 15
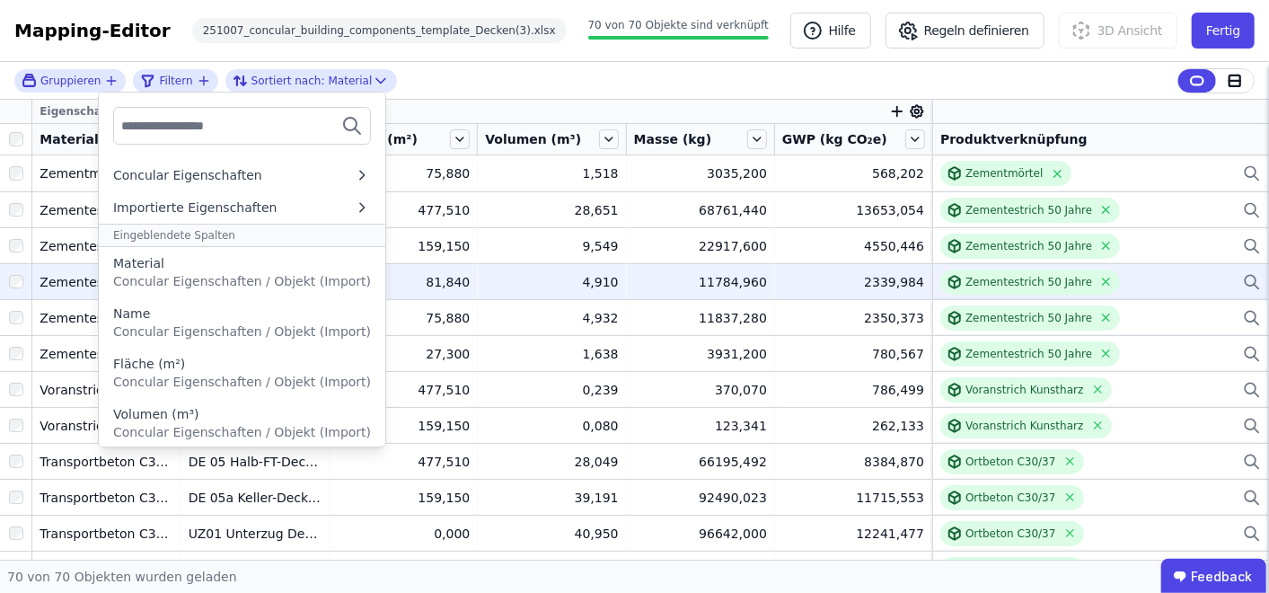
drag, startPoint x: 156, startPoint y: 318, endPoint x: 284, endPoint y: 296, distance: 129.4
click at [156, 318] on div "Name" at bounding box center [242, 313] width 258 height 18
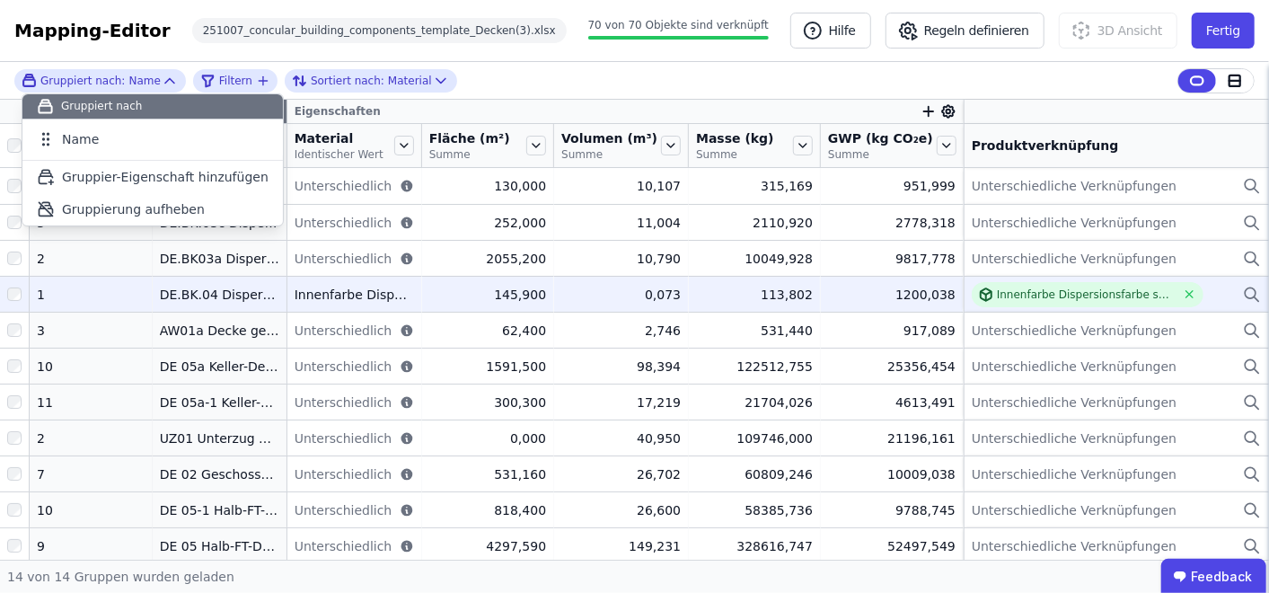
click at [622, 82] on div "Gruppiert nach: Name Gruppiert nach Name To pick up a draggable item, press the…" at bounding box center [634, 81] width 1269 height 38
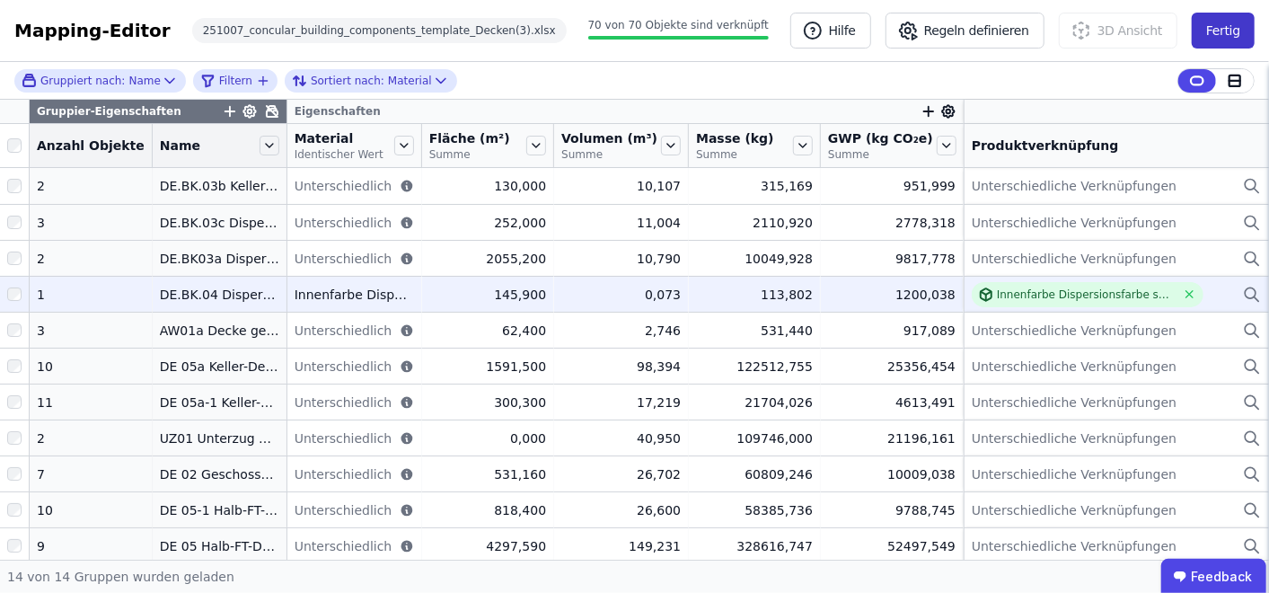
click at [1229, 25] on button "Fertig" at bounding box center [1223, 31] width 63 height 36
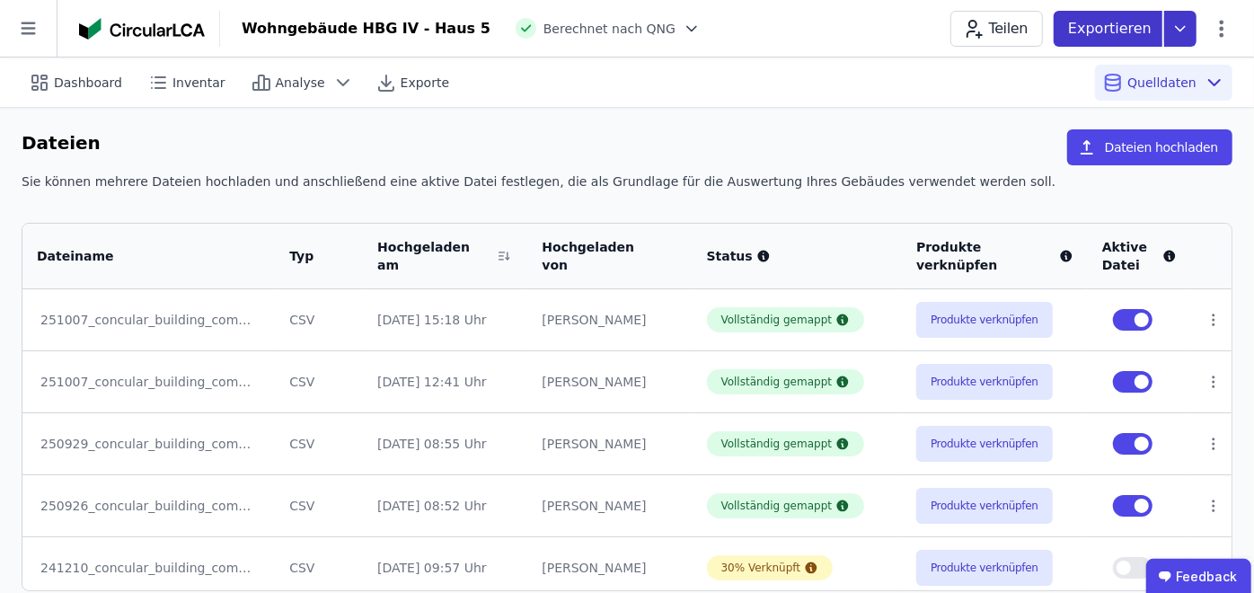
click at [1150, 15] on div "Exportieren" at bounding box center [1108, 29] width 109 height 36
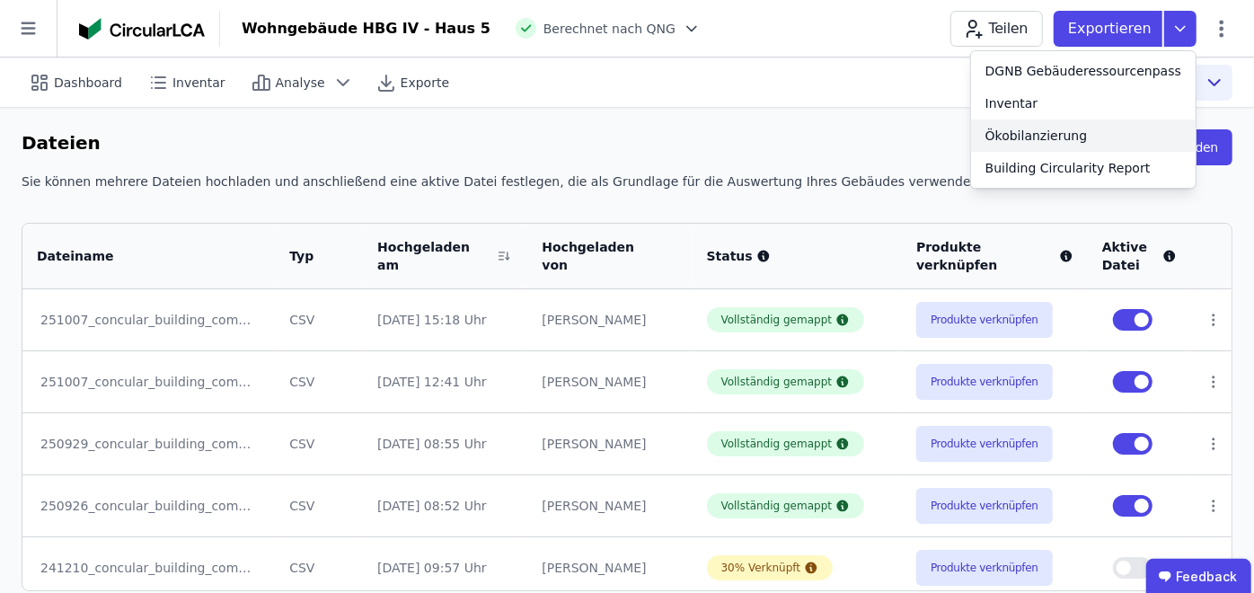
click at [1064, 131] on div "Ökobilanzierung" at bounding box center [1036, 136] width 102 height 18
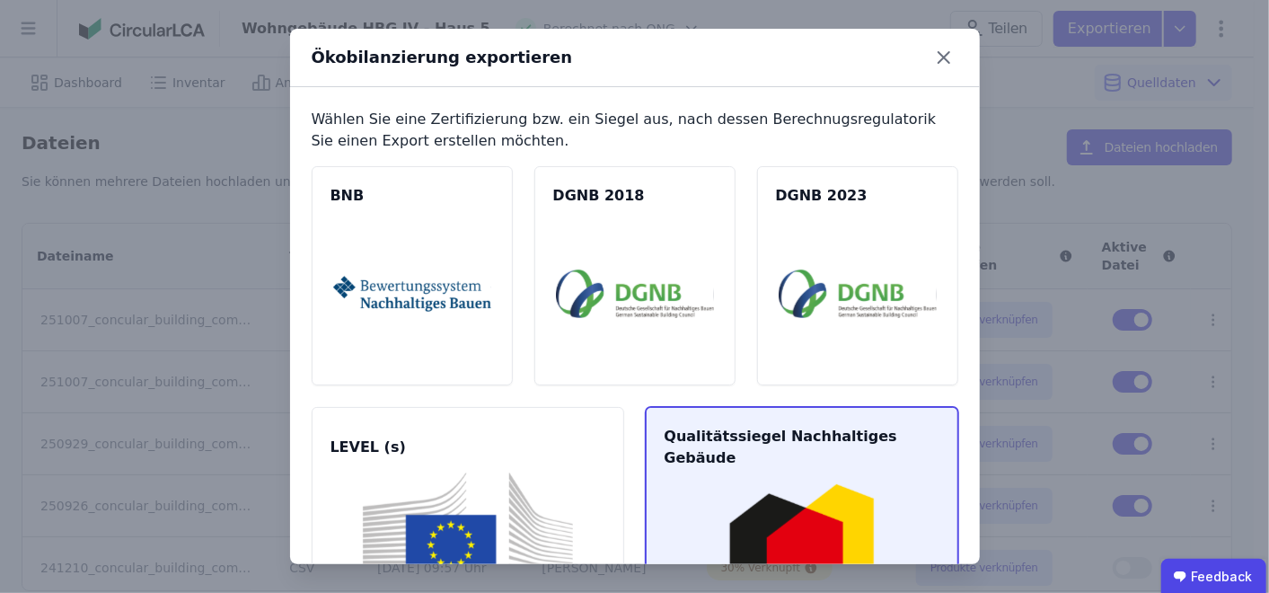
click at [785, 488] on img at bounding box center [801, 556] width 269 height 146
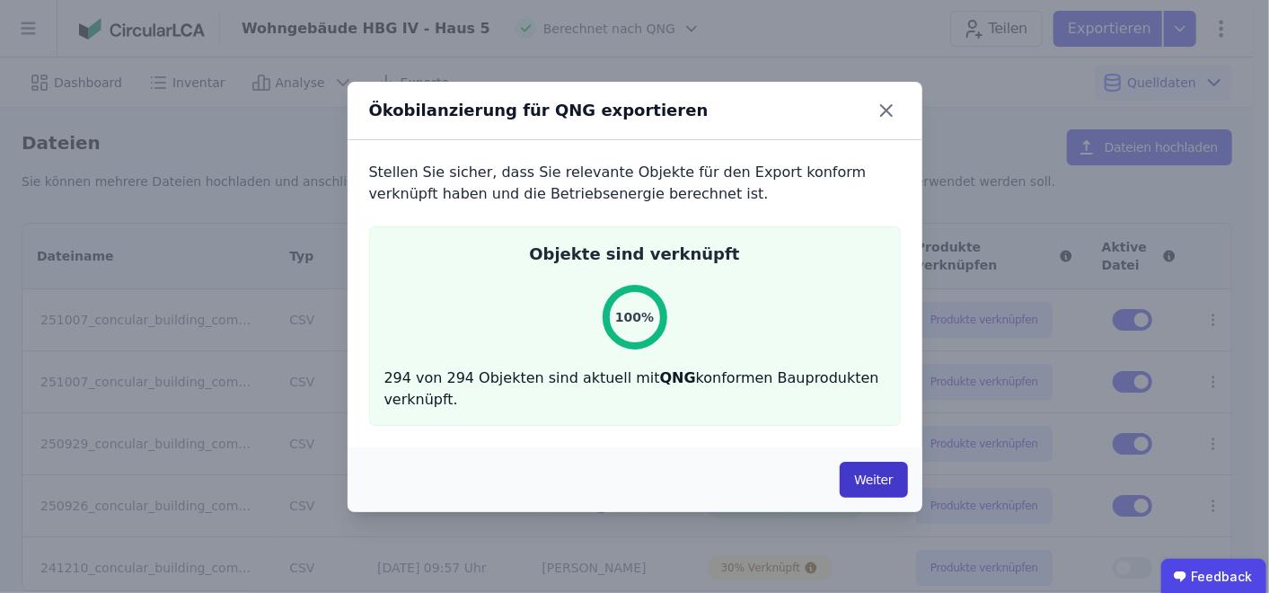
click at [869, 474] on button "Weiter" at bounding box center [873, 480] width 67 height 36
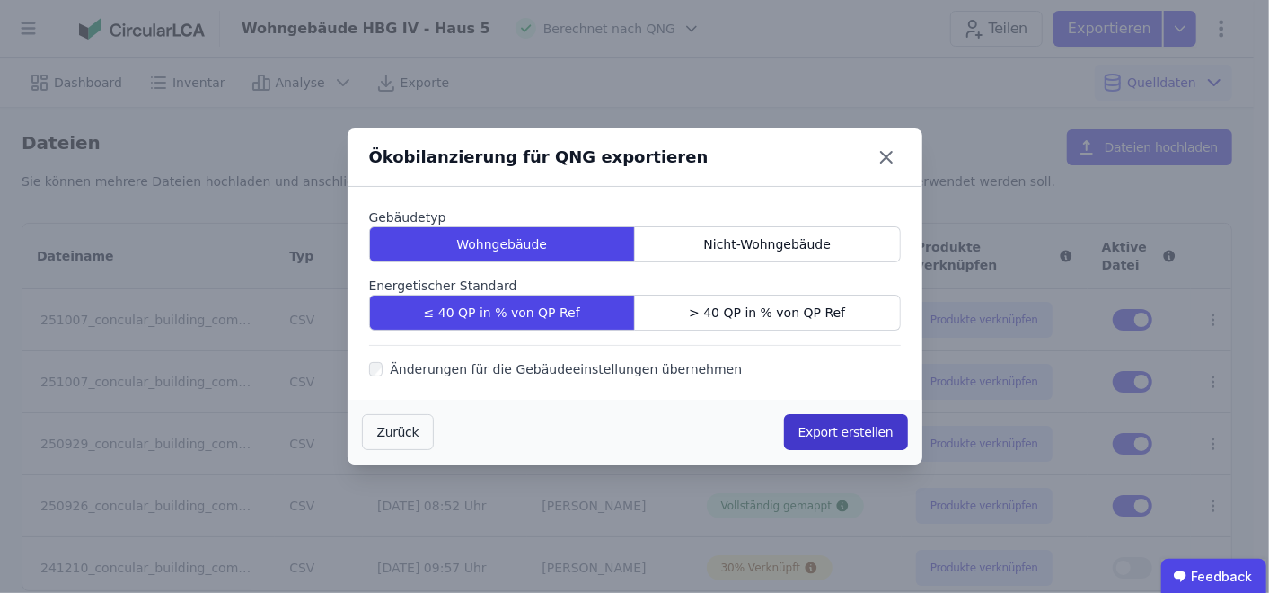
click at [867, 426] on button "Export erstellen" at bounding box center [846, 432] width 124 height 36
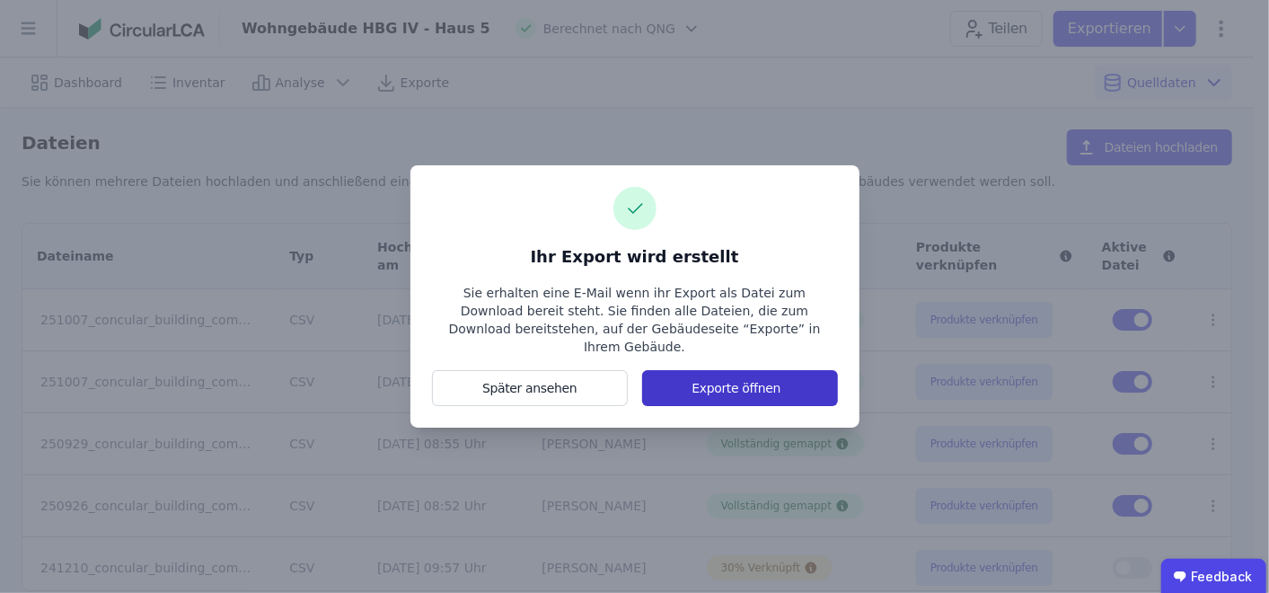
click at [720, 384] on button "Exporte öffnen" at bounding box center [739, 388] width 195 height 36
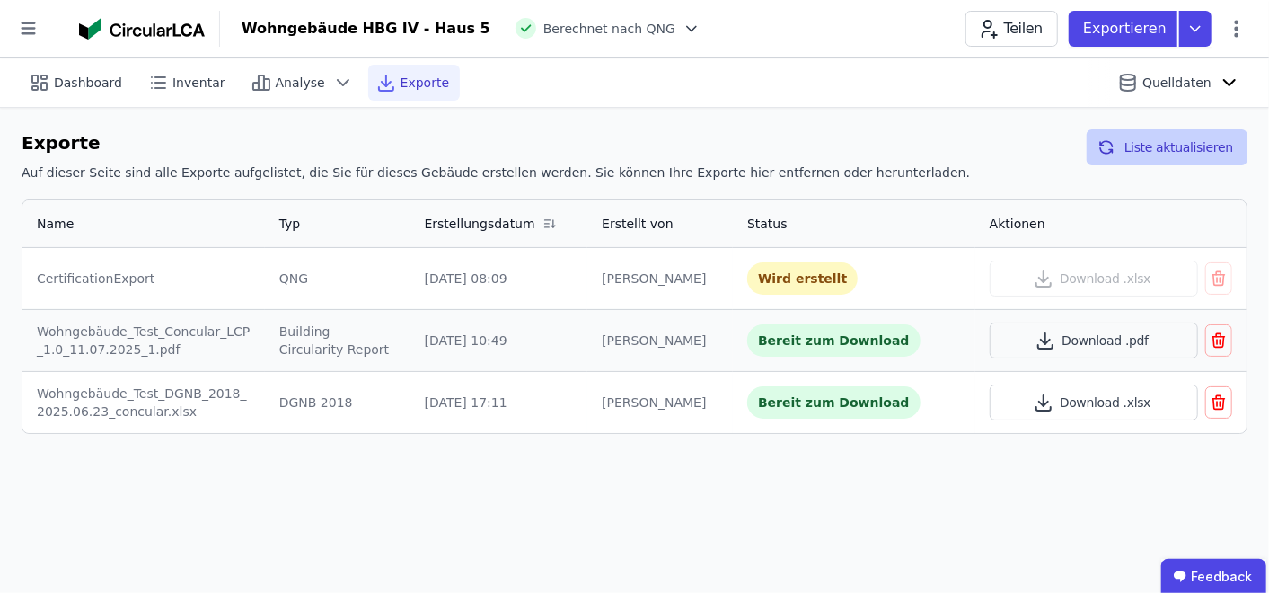
click at [1148, 149] on button "Liste aktualisieren" at bounding box center [1167, 147] width 161 height 36
click at [1130, 148] on button "Liste aktualisieren" at bounding box center [1167, 147] width 161 height 36
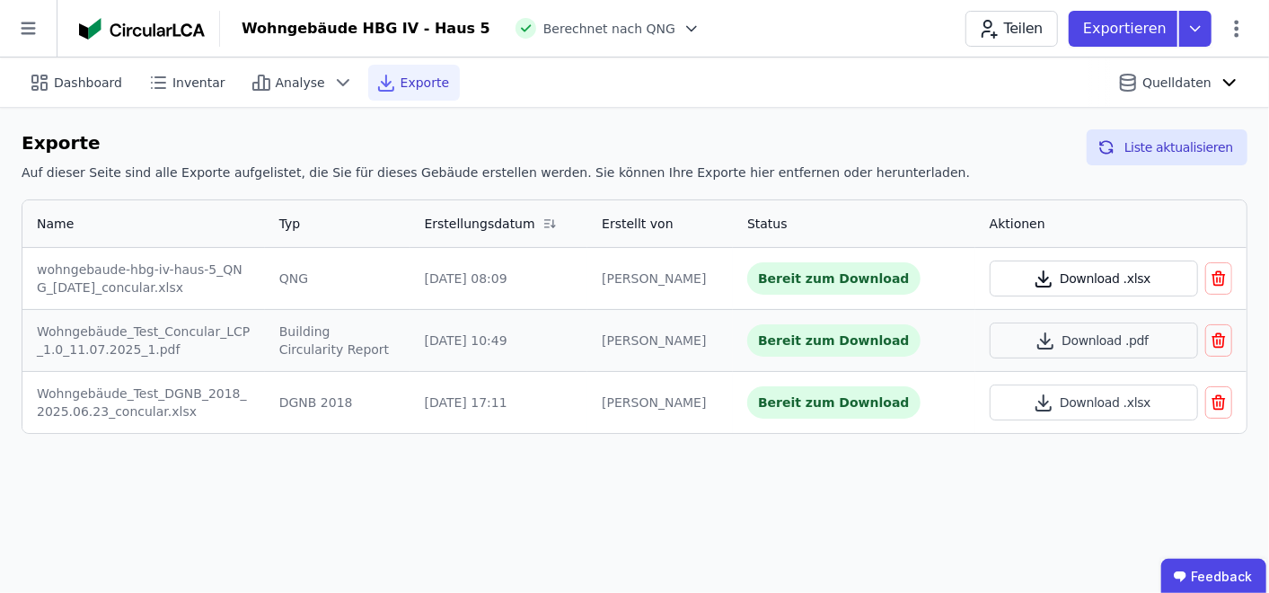
click at [1125, 278] on button "Download .xlsx" at bounding box center [1094, 278] width 208 height 36
click at [867, 523] on div "Dashboard Inventar Analyse Exporte Quelldaten Exporte Auf dieser Seite sind all…" at bounding box center [634, 324] width 1269 height 535
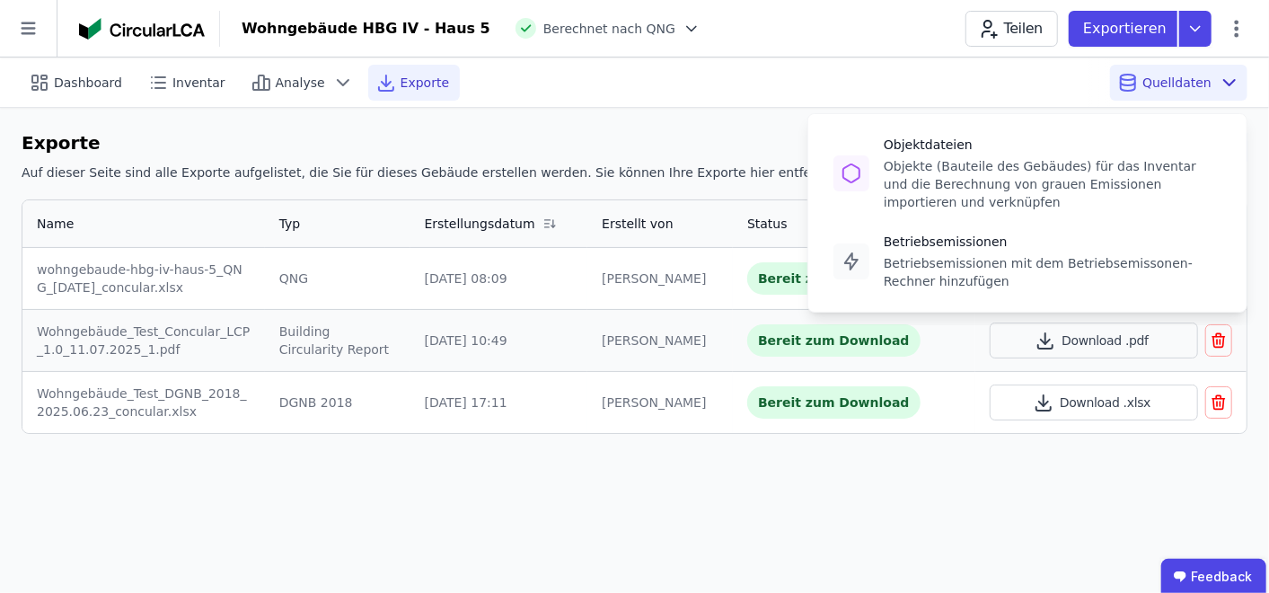
click at [1183, 86] on span "Quelldaten" at bounding box center [1176, 83] width 69 height 18
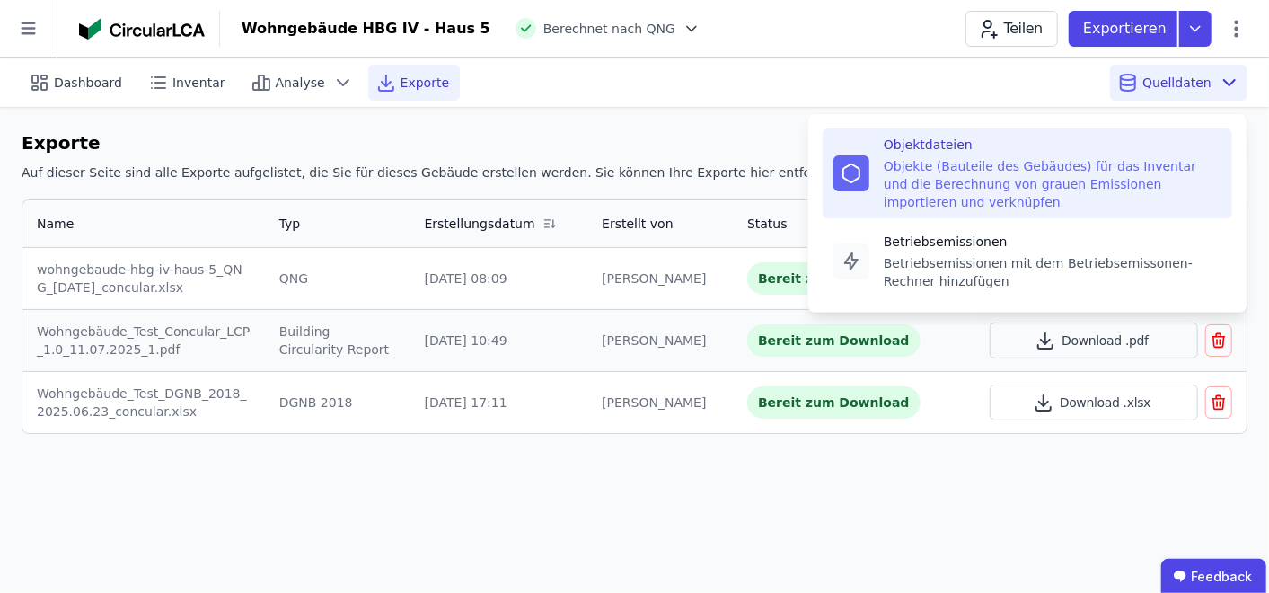
click at [1034, 172] on div "Objekte (Bauteile des Gebäudes) für das Inventar und die Berechnung von grauen …" at bounding box center [1053, 184] width 338 height 54
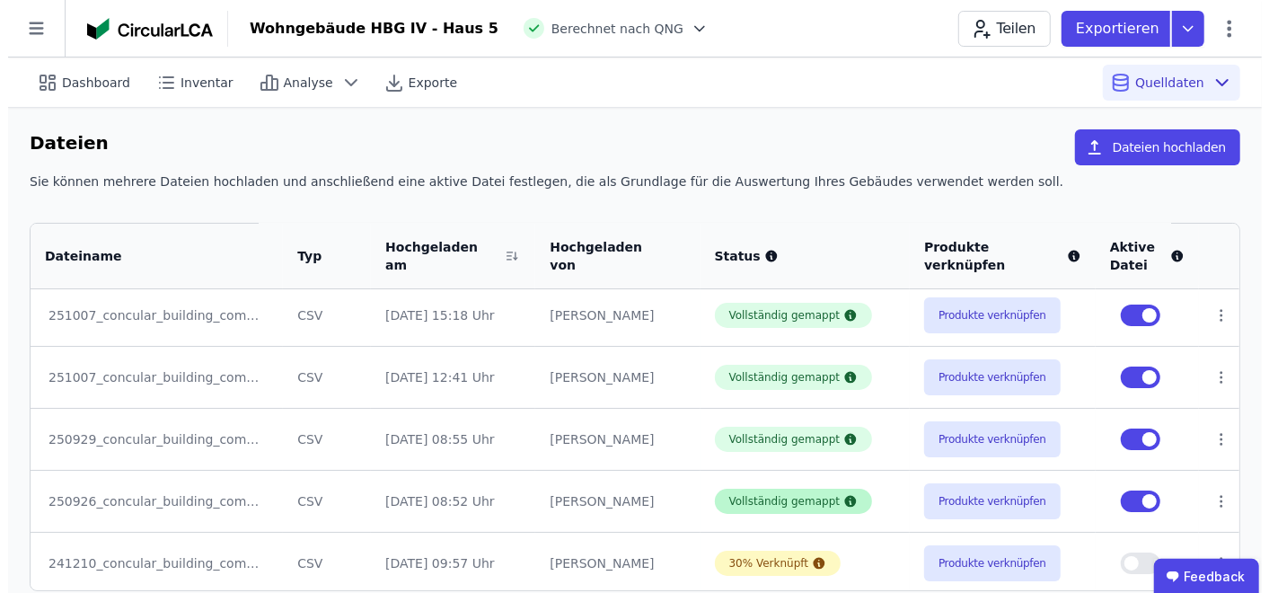
scroll to position [5, 0]
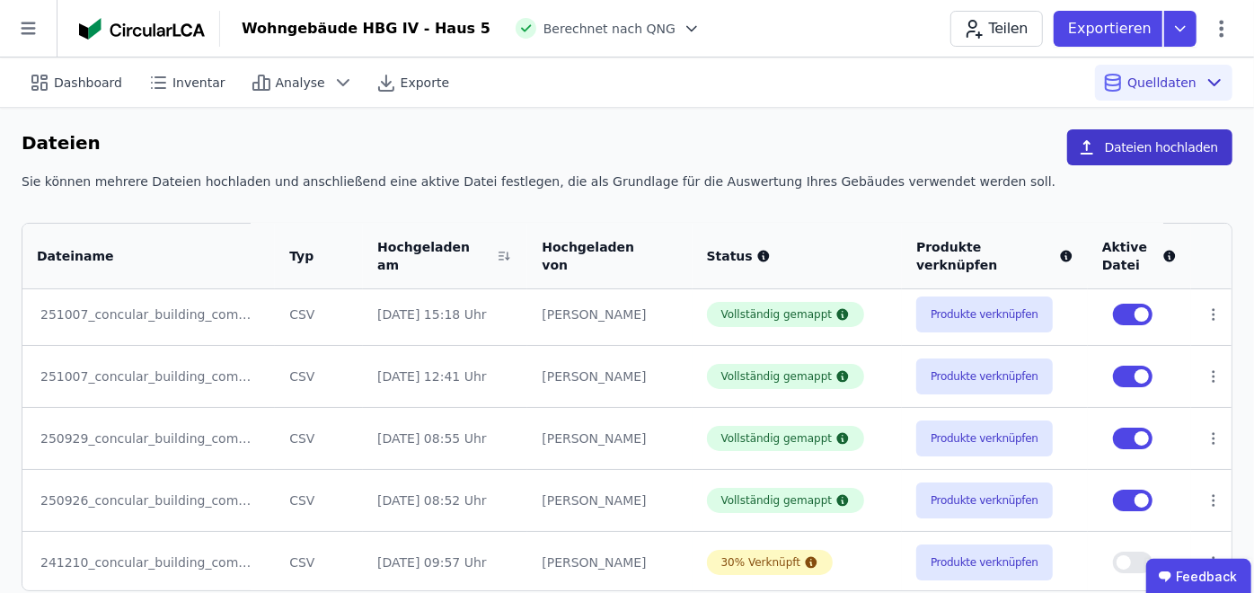
click at [1170, 136] on button "Dateien hochladen" at bounding box center [1149, 147] width 165 height 36
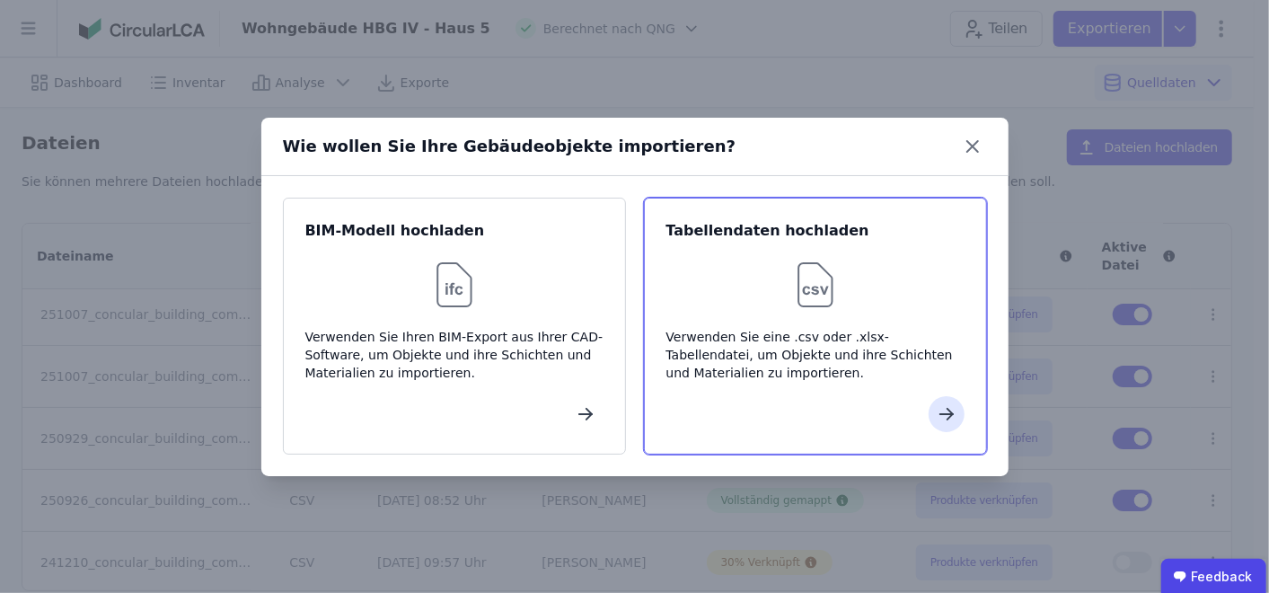
click at [825, 298] on img at bounding box center [815, 284] width 57 height 57
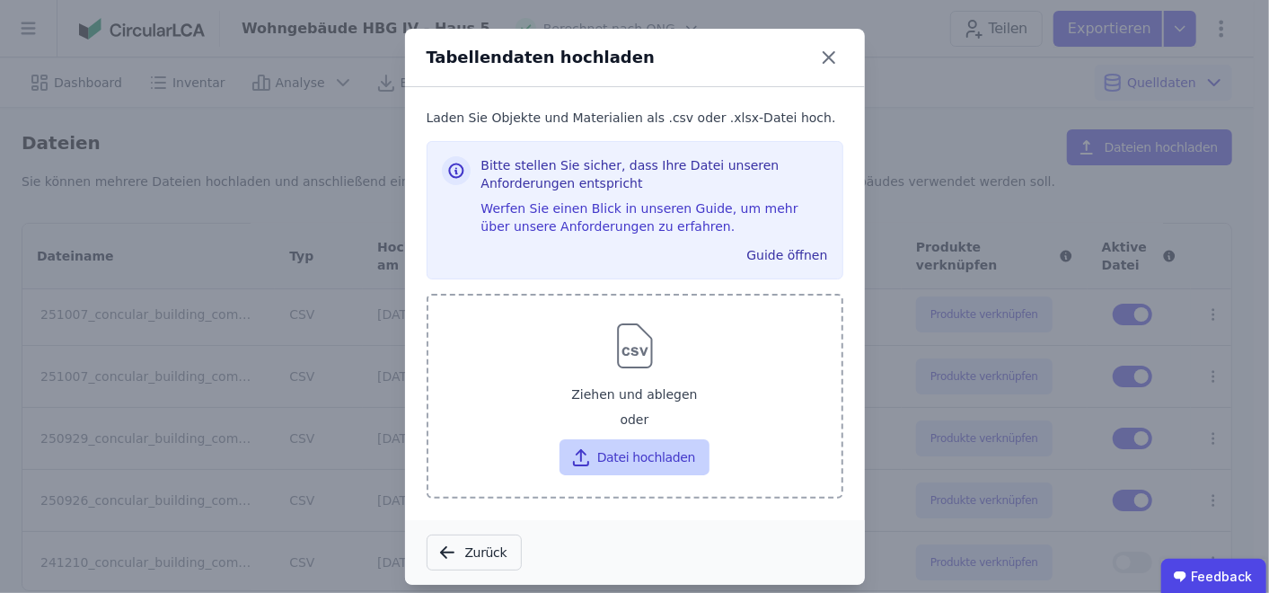
drag, startPoint x: 651, startPoint y: 440, endPoint x: 647, endPoint y: 449, distance: 10.0
click at [647, 449] on div "Ziehen und ablegen oder Datei hochladen" at bounding box center [635, 426] width 384 height 97
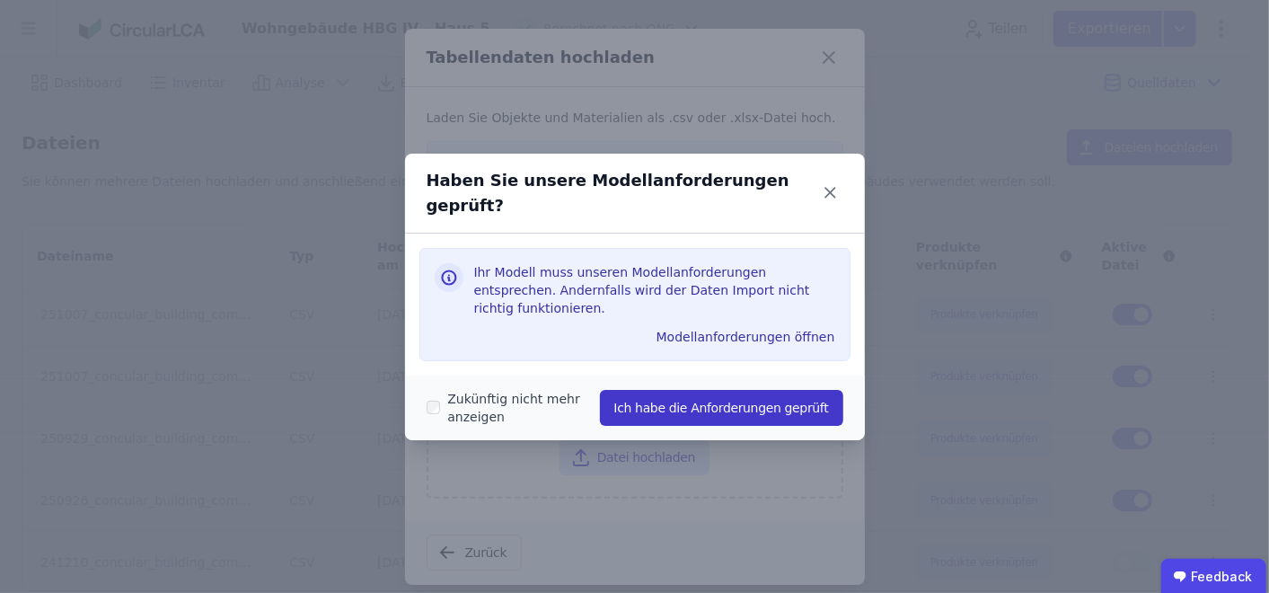
click at [797, 390] on button "Ich habe die Anforderungen geprüft" at bounding box center [721, 408] width 243 height 36
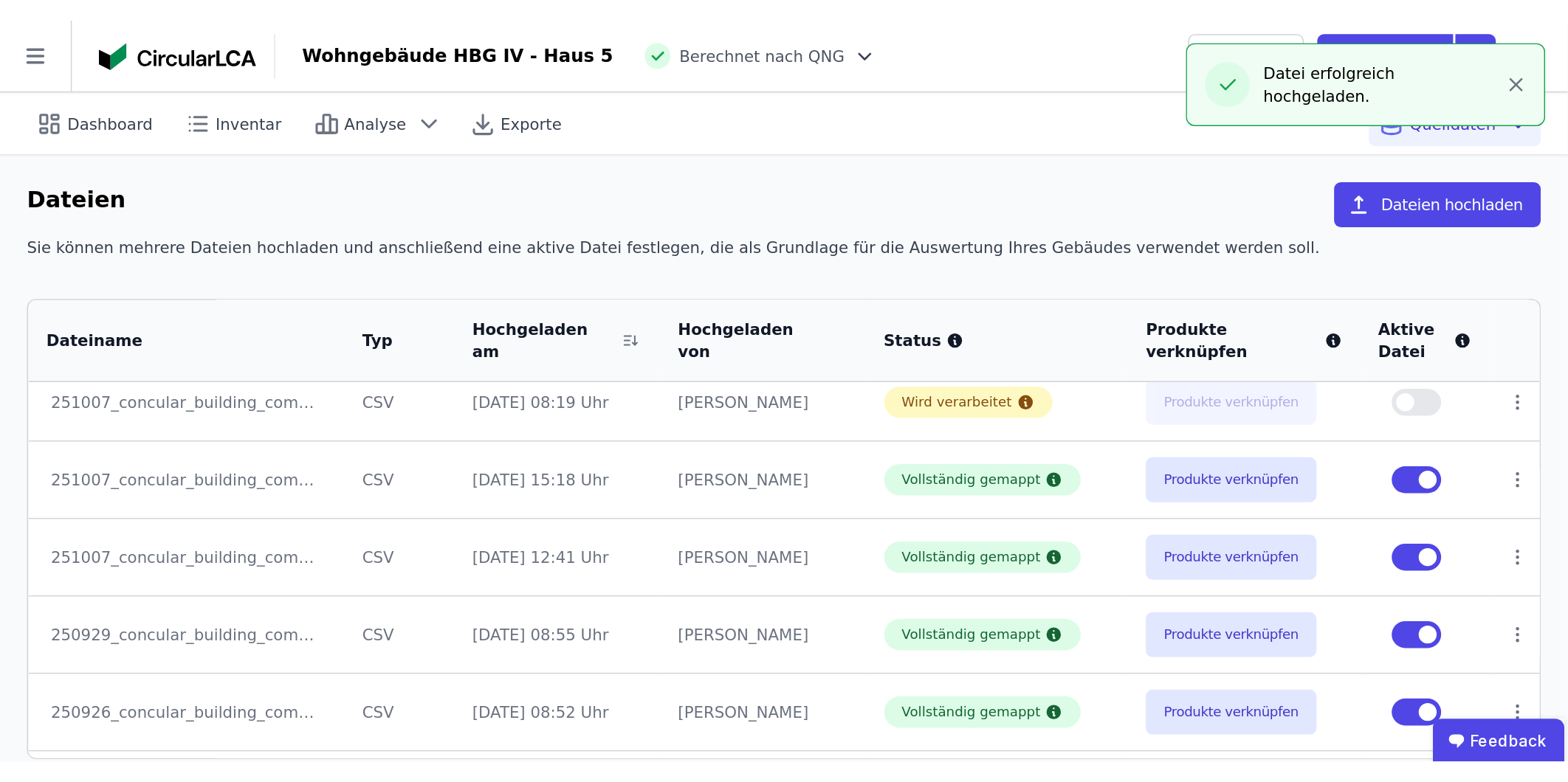
scroll to position [0, 0]
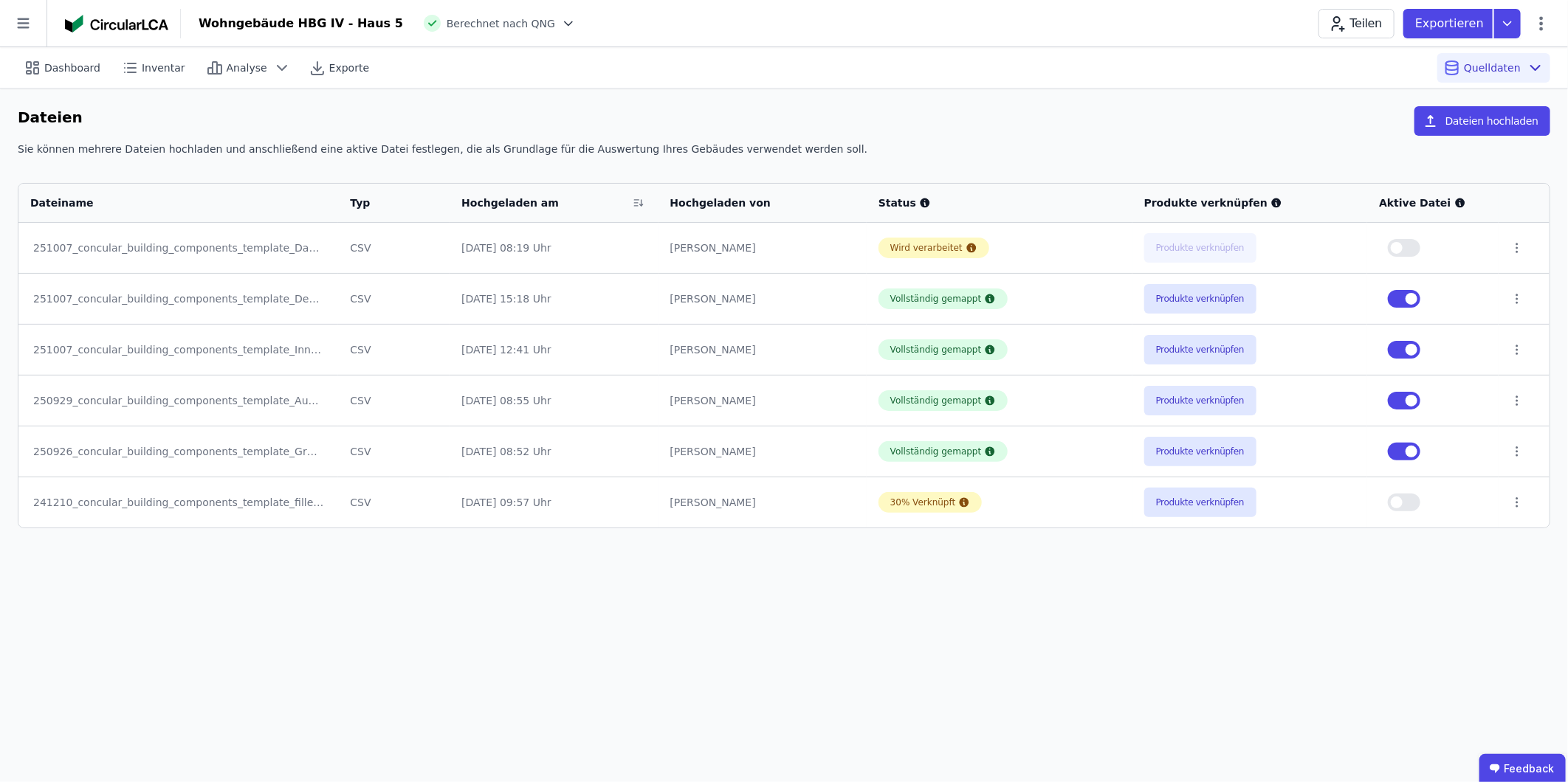
click at [1042, 453] on button "button" at bounding box center [1404, 452] width 33 height 18
click at [1042, 402] on button "button" at bounding box center [1404, 401] width 33 height 18
click at [1042, 354] on button "button" at bounding box center [1404, 350] width 33 height 18
click at [1042, 302] on button "button" at bounding box center [1404, 299] width 33 height 18
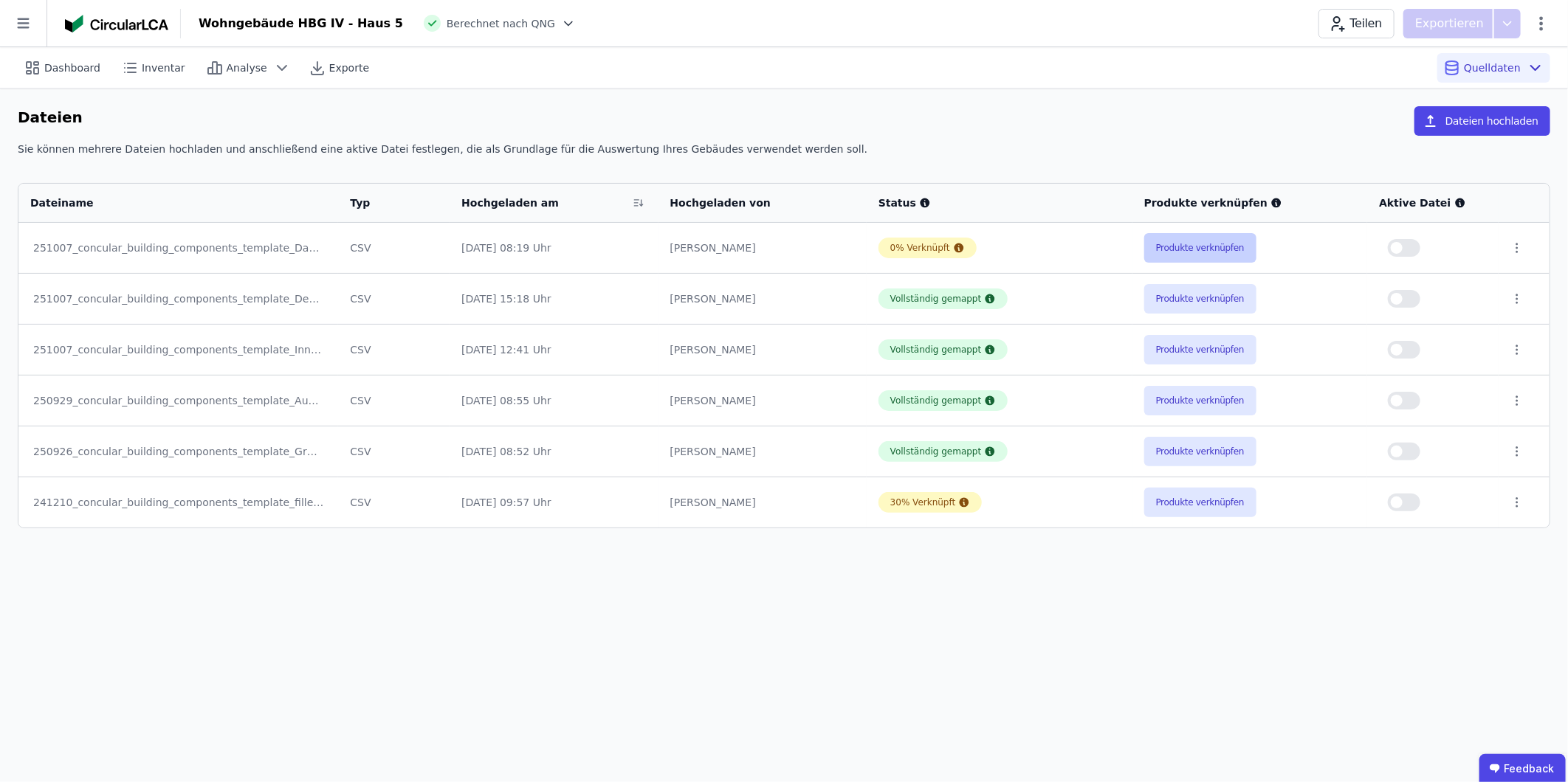
click at [1042, 244] on button "Produkte verknüpfen" at bounding box center [1200, 248] width 113 height 30
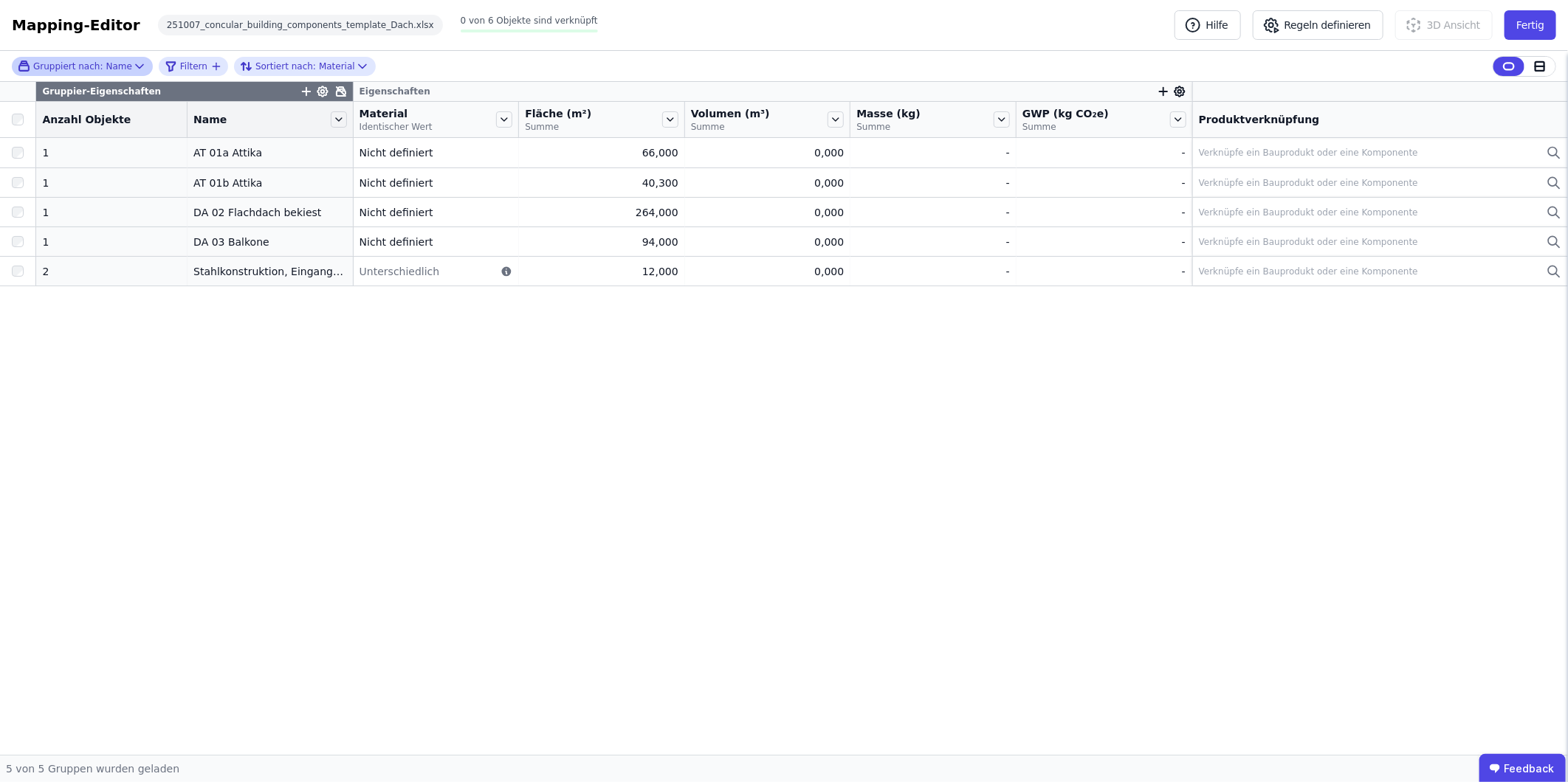
click at [113, 63] on div "Gruppiert nach: Name" at bounding box center [75, 66] width 114 height 12
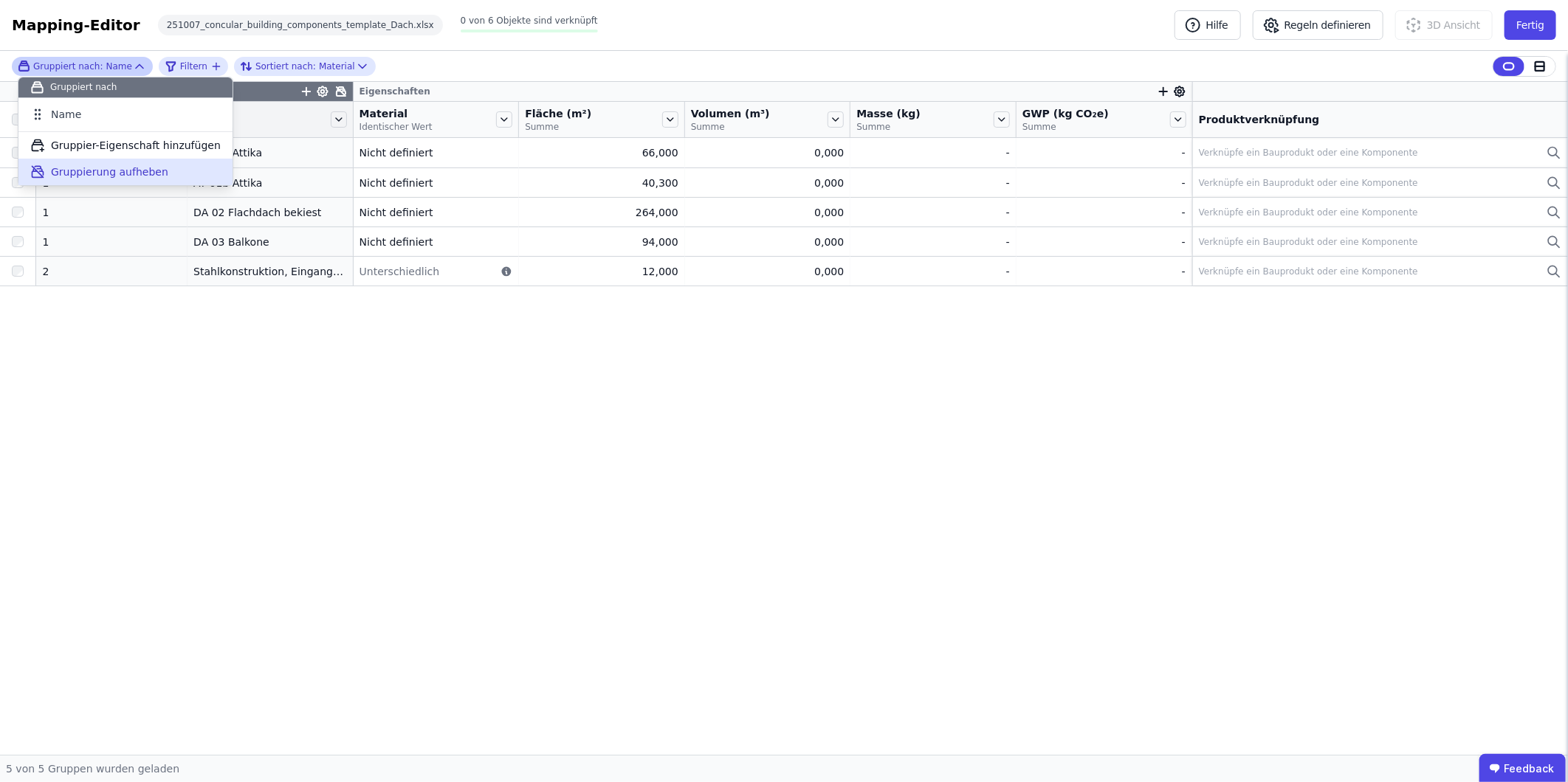
click at [89, 171] on span "Gruppierung aufheben" at bounding box center [109, 172] width 118 height 15
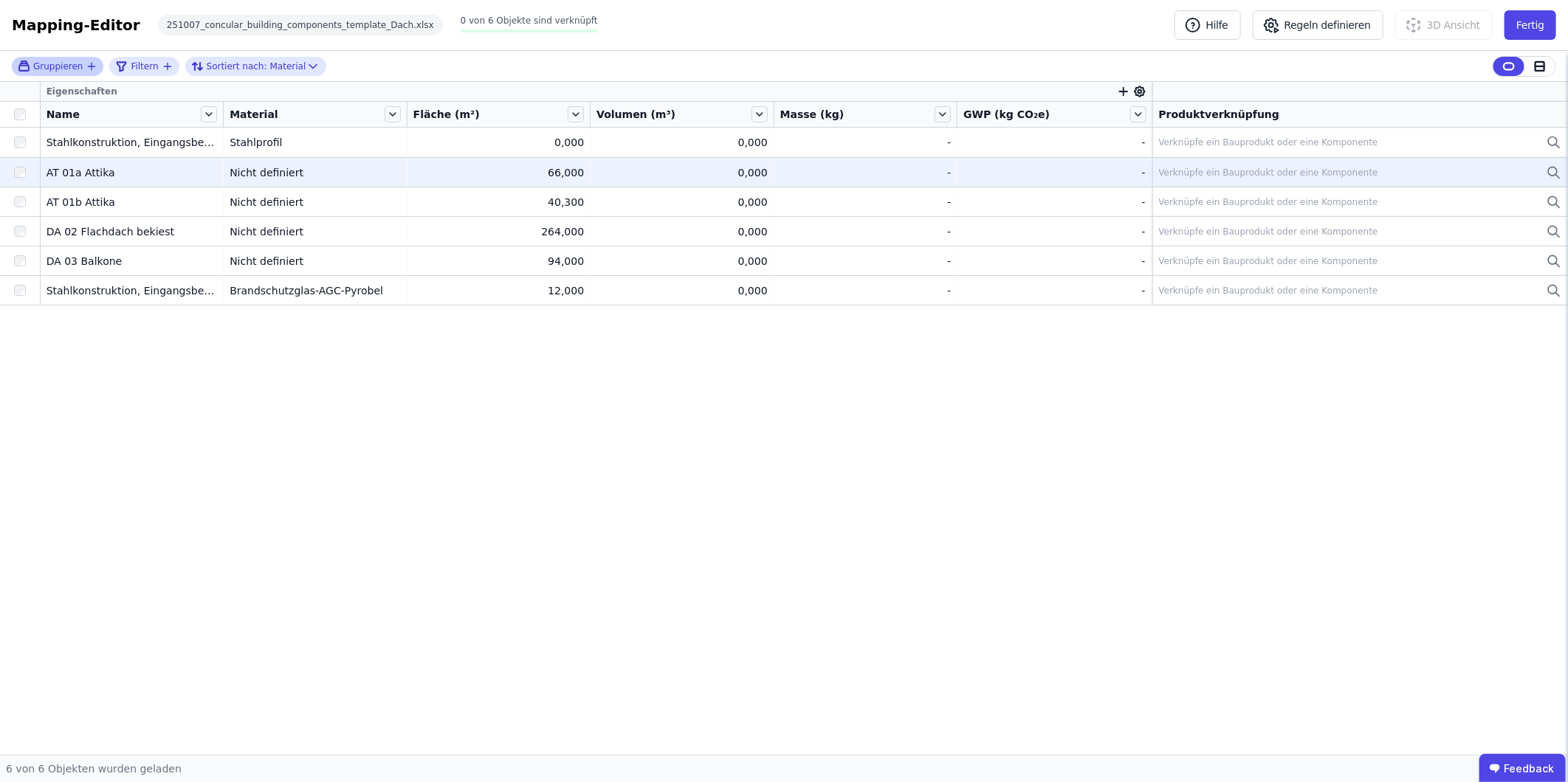
click at [1042, 176] on div "Verknüpfe ein Bauprodukt oder eine Komponente" at bounding box center [1268, 172] width 219 height 12
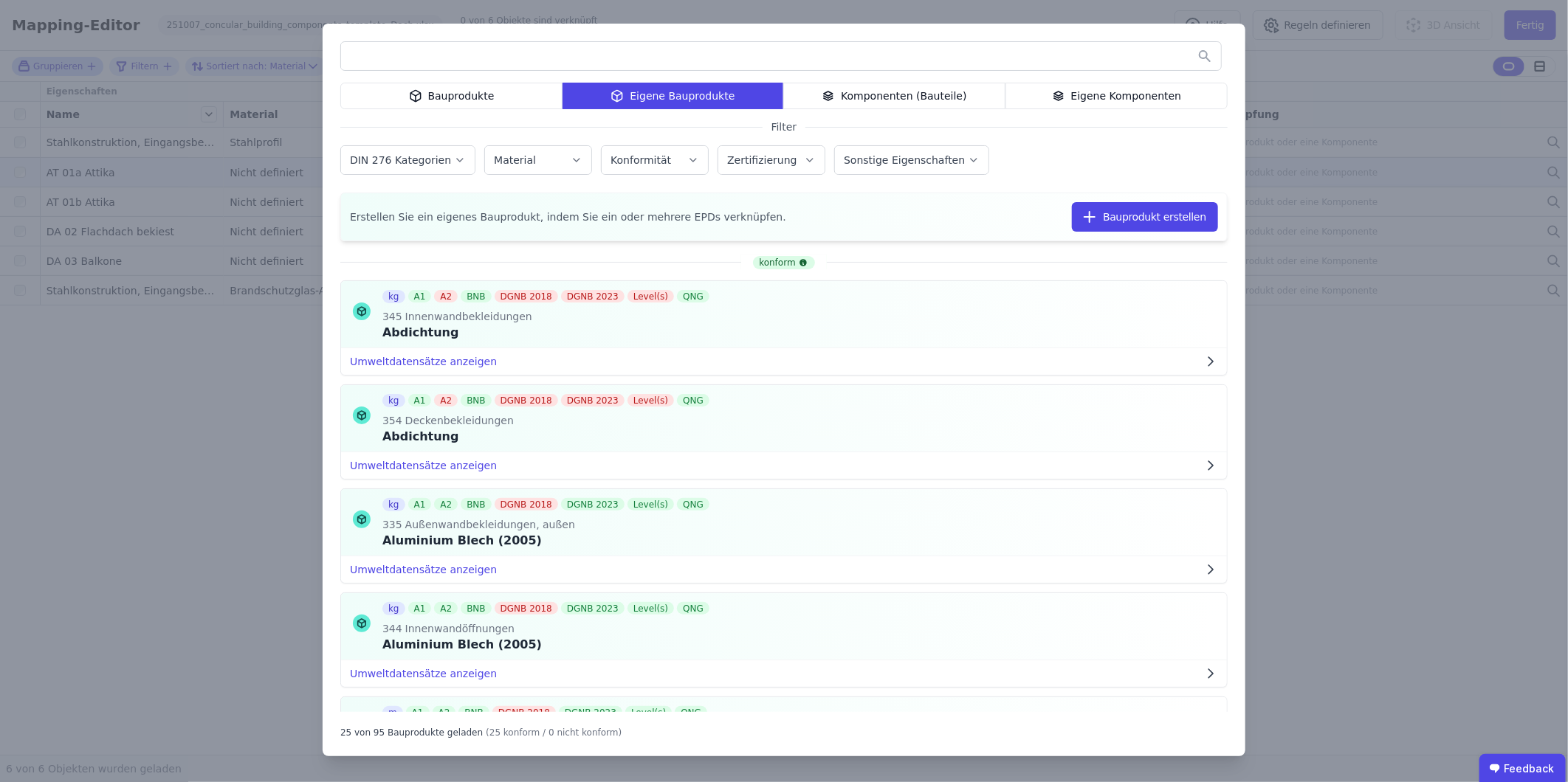
click at [1042, 94] on div "Eigene Komponenten" at bounding box center [1116, 96] width 222 height 26
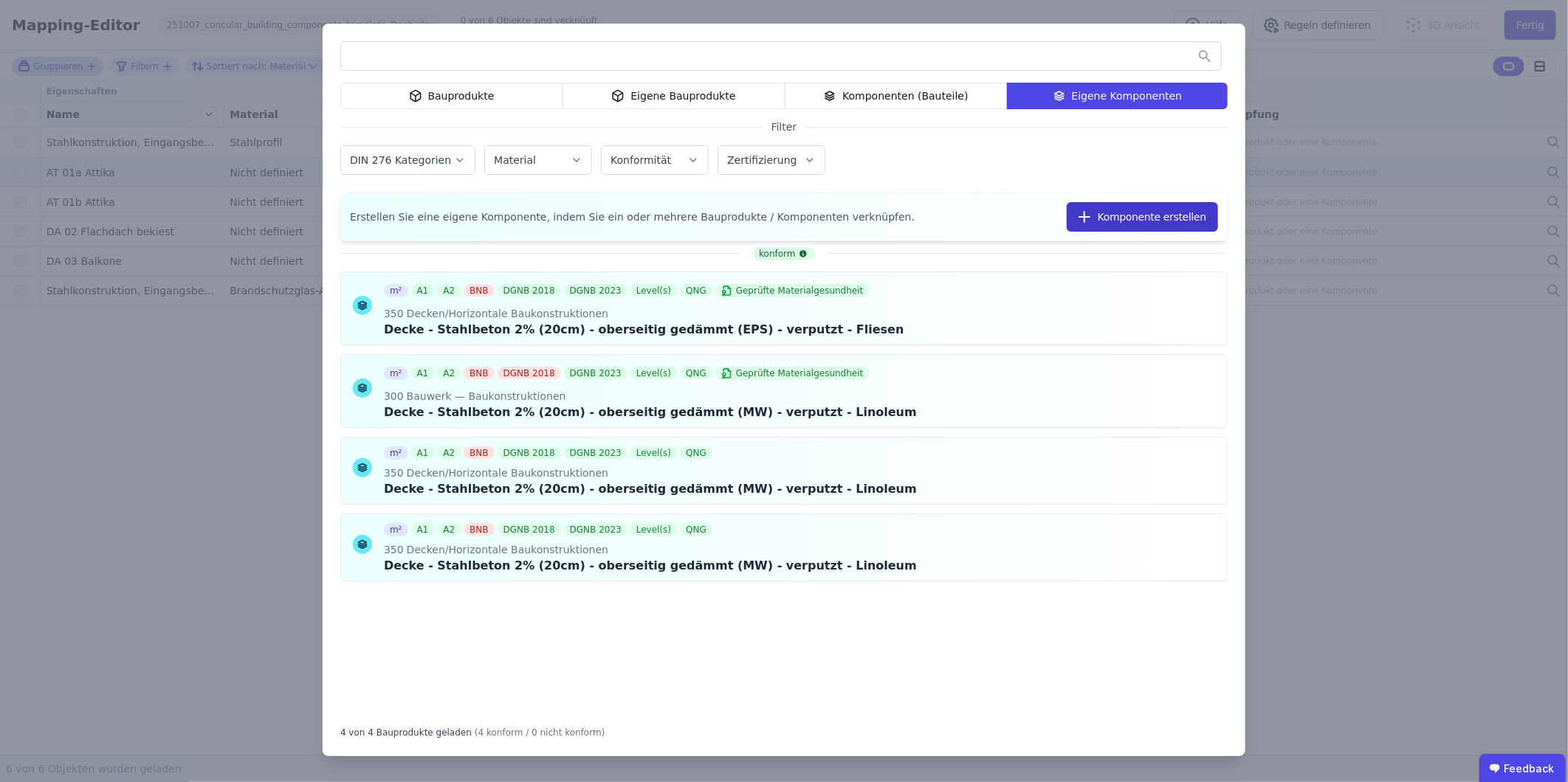
click at [1042, 219] on button "Komponente erstellen" at bounding box center [1142, 217] width 151 height 30
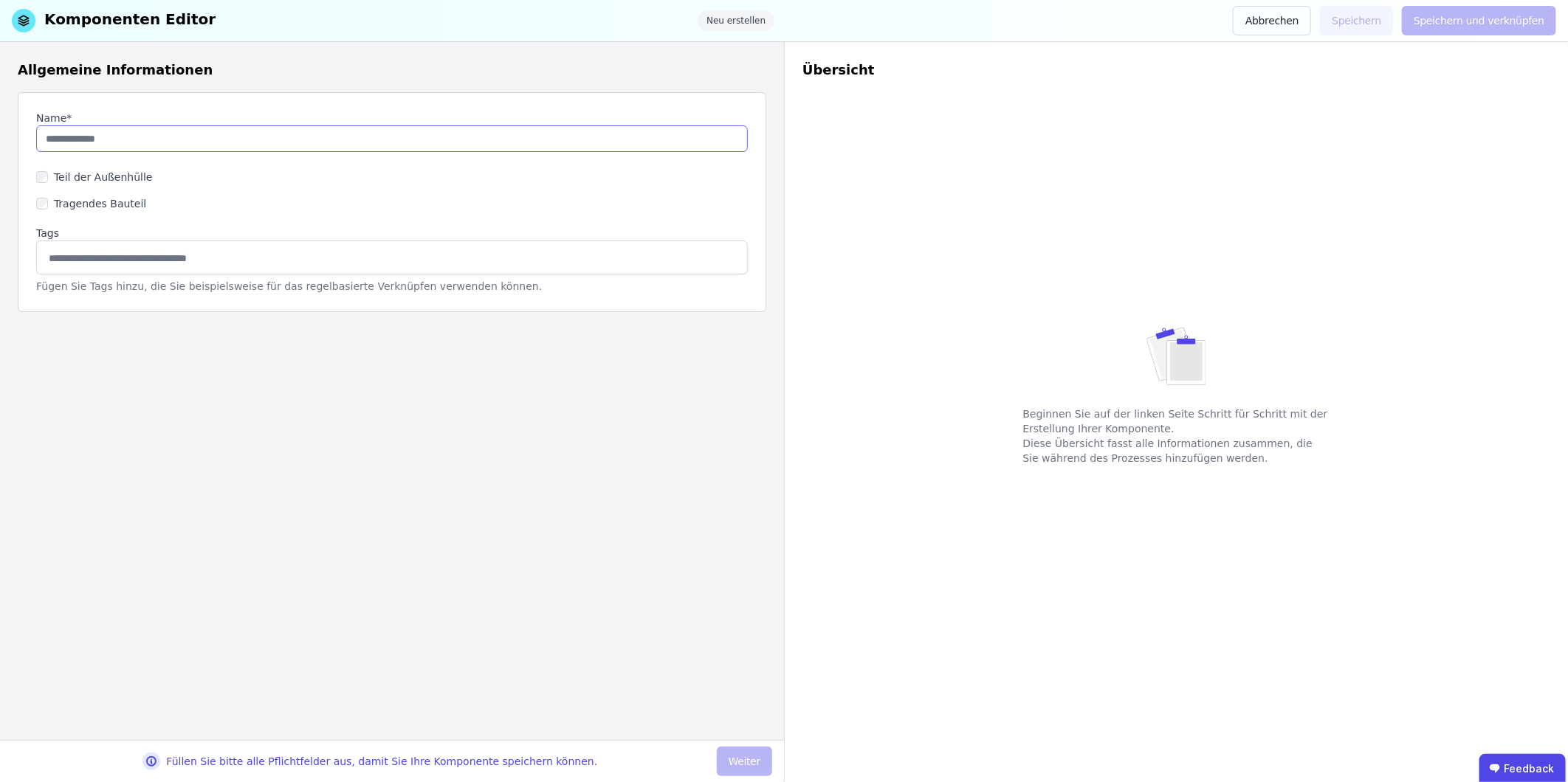
click at [185, 145] on input "string" at bounding box center [392, 139] width 712 height 26
click at [278, 145] on input "string" at bounding box center [392, 139] width 712 height 26
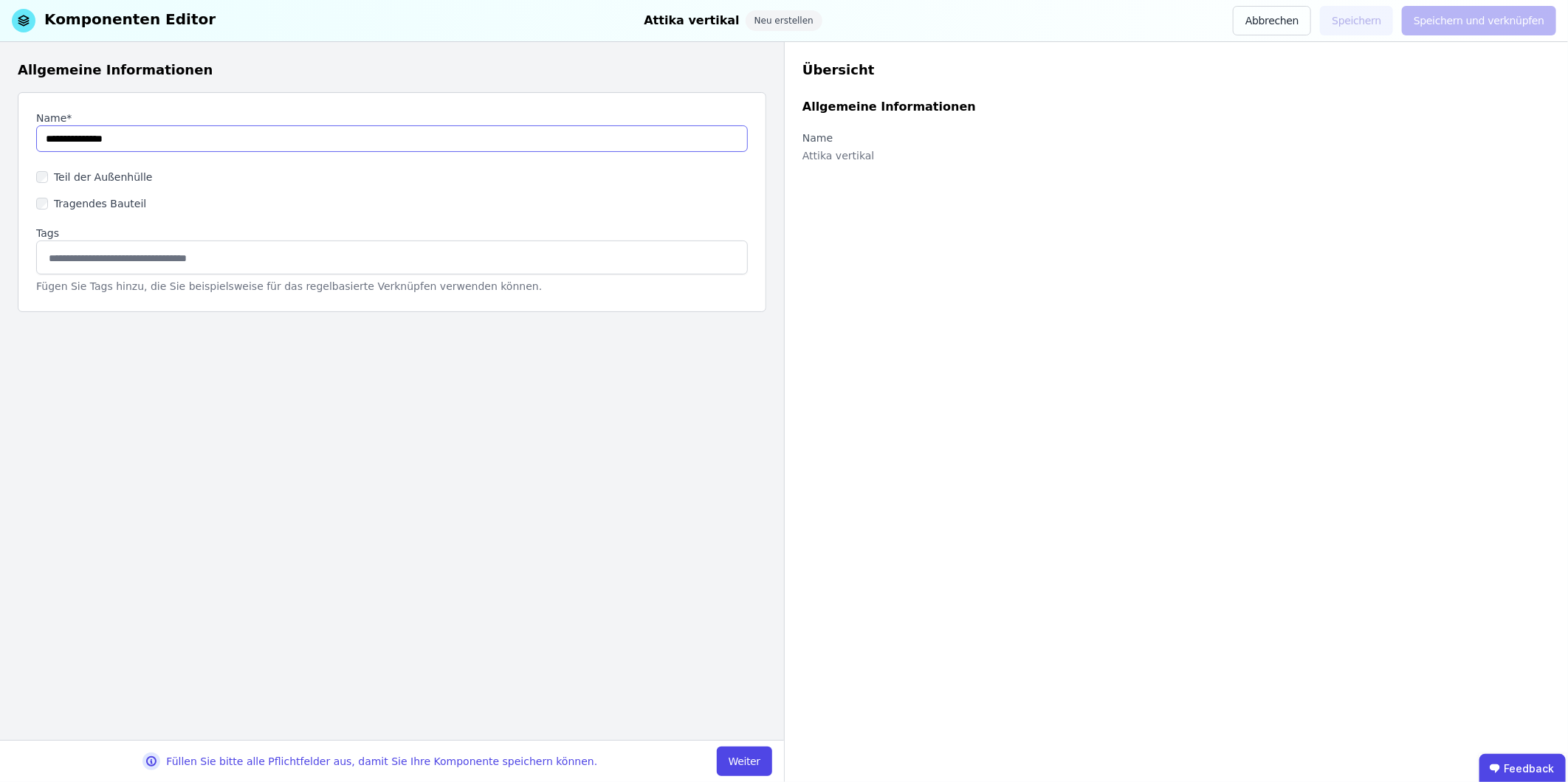
drag, startPoint x: 127, startPoint y: 141, endPoint x: 76, endPoint y: 138, distance: 51.1
click at [76, 138] on input "string" at bounding box center [392, 139] width 712 height 26
type input "**********"
click at [67, 172] on label "Teil der Außenhülle" at bounding box center [100, 177] width 105 height 15
click at [749, 486] on button "Weiter" at bounding box center [744, 761] width 55 height 30
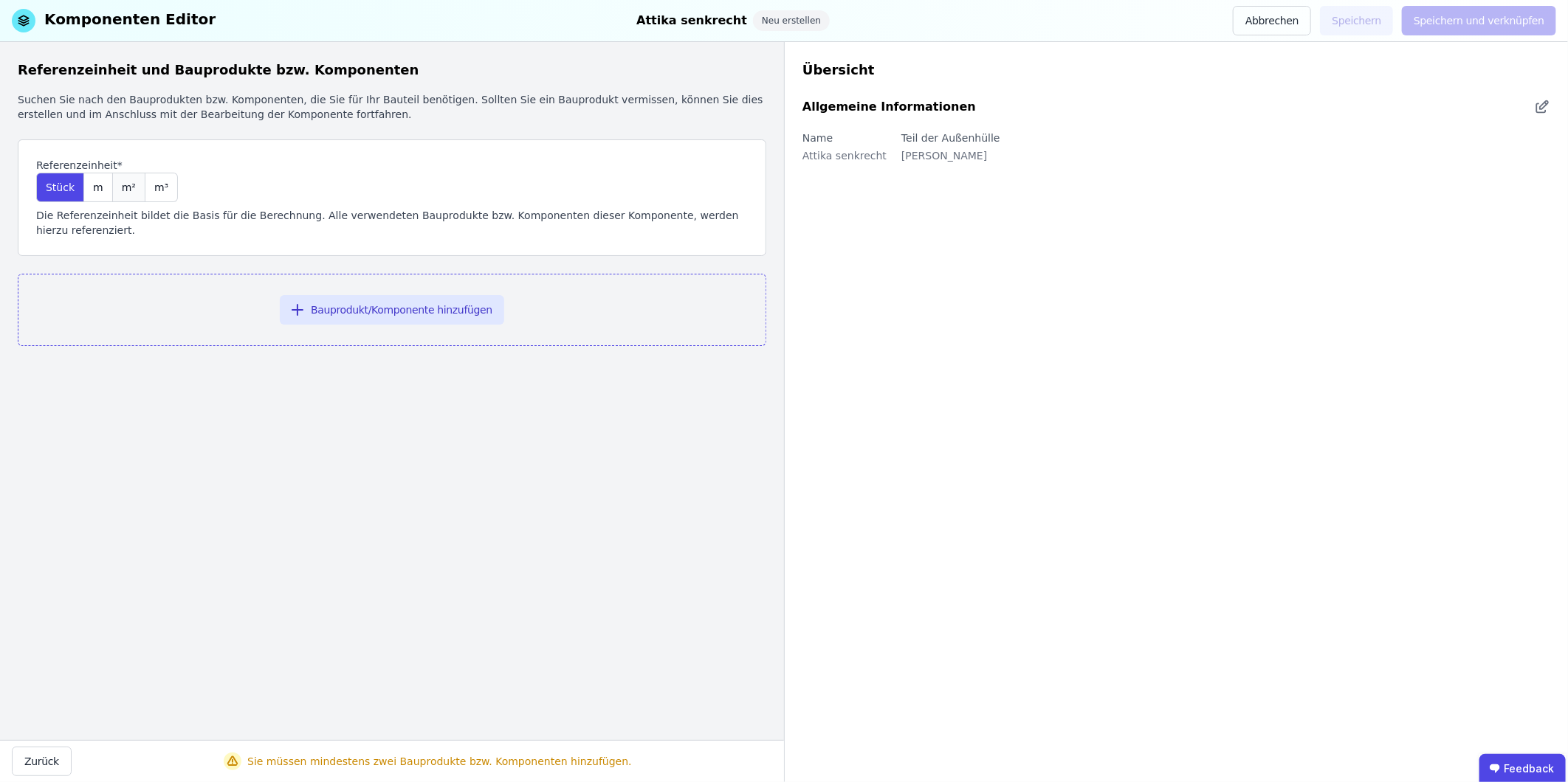
click at [128, 189] on span "m²" at bounding box center [128, 187] width 14 height 15
click at [425, 299] on button "Bauprodukt/Komponente hinzufügen" at bounding box center [391, 310] width 224 height 30
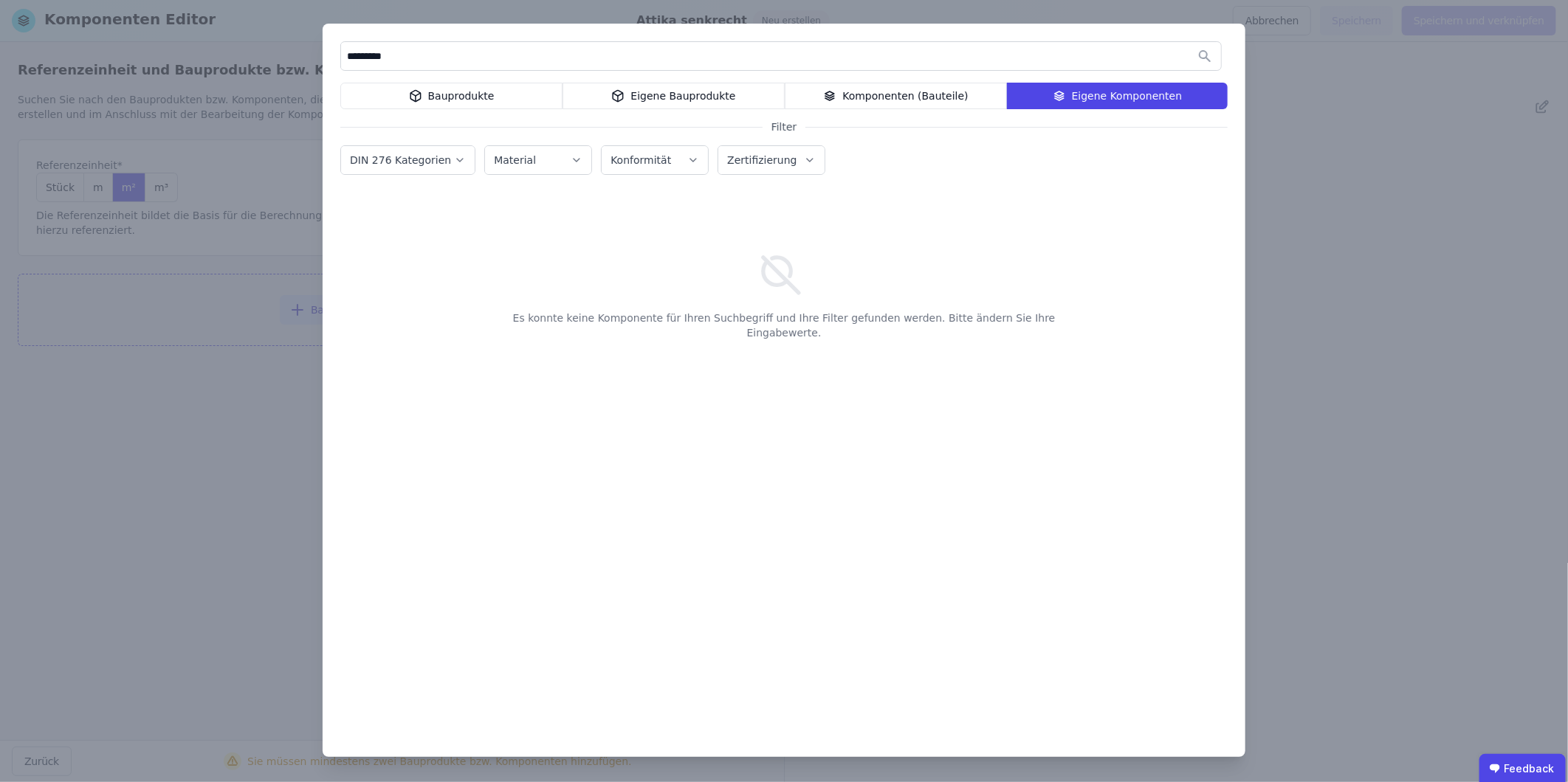
type input "*********"
click at [716, 96] on div "Eigene Bauprodukte" at bounding box center [673, 96] width 222 height 26
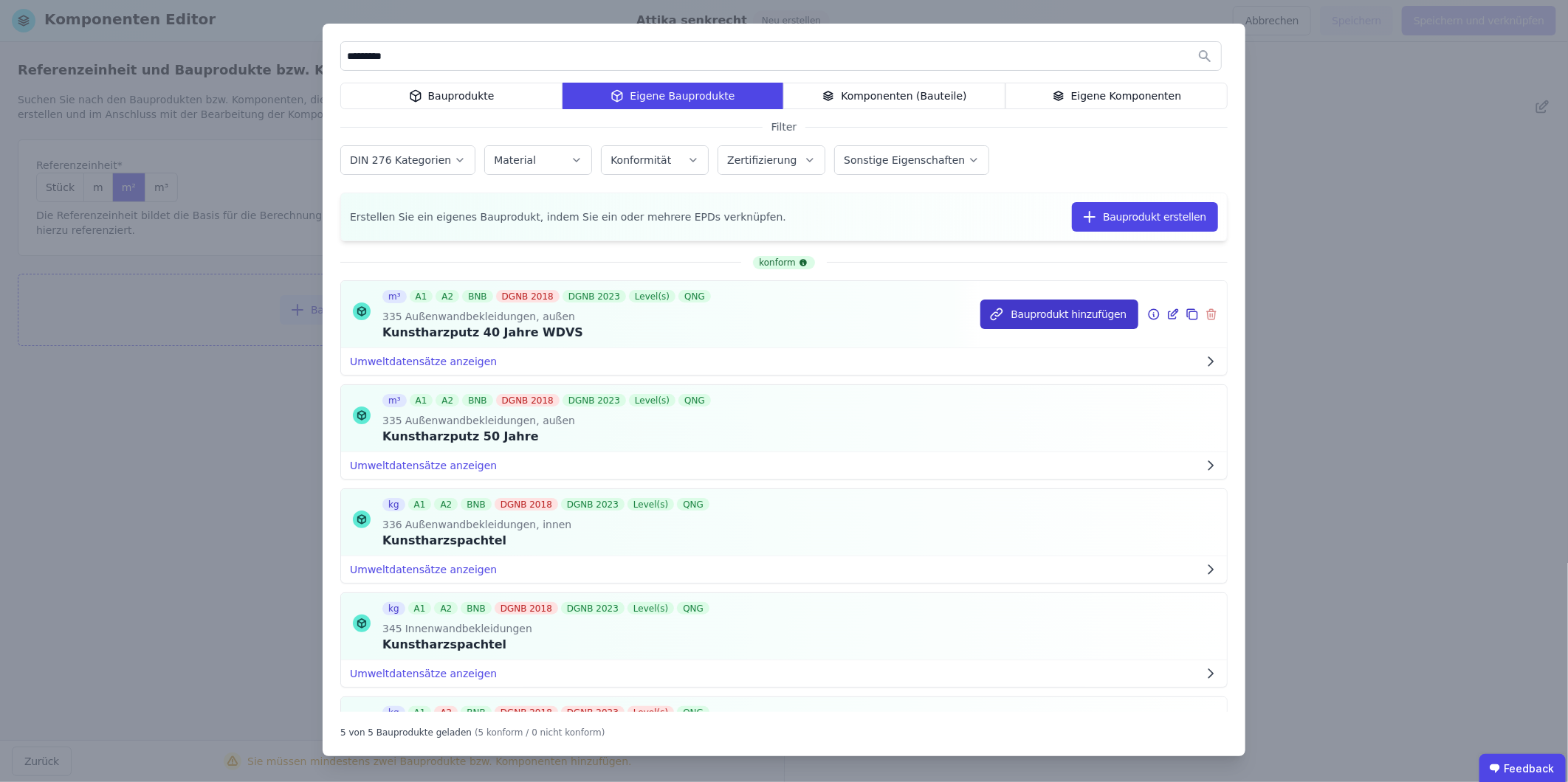
click at [1042, 321] on button "Bauprodukt hinzufügen" at bounding box center [1059, 315] width 158 height 30
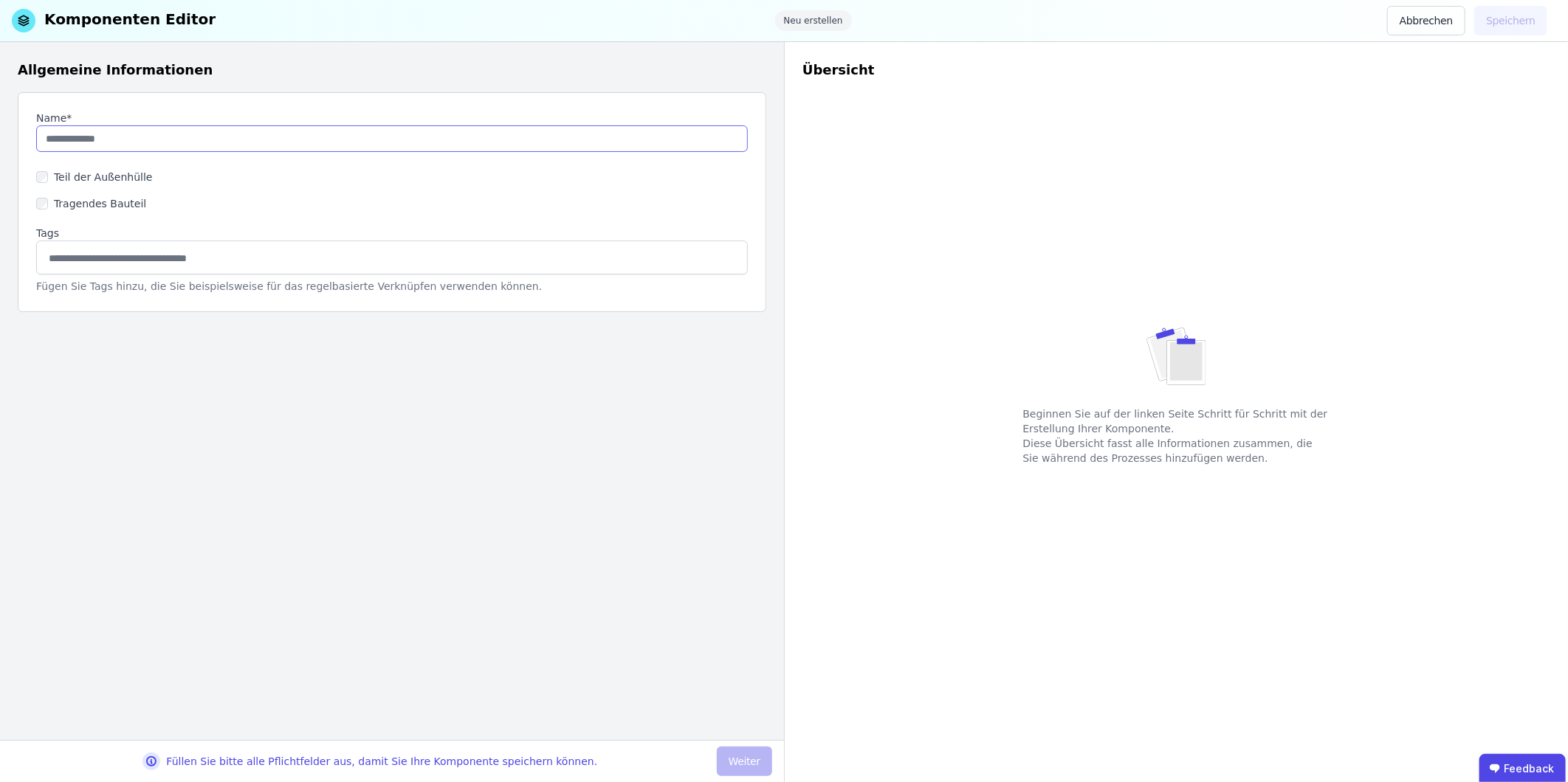
click at [134, 130] on input "string" at bounding box center [392, 139] width 712 height 26
click at [1042, 24] on button "Abbrechen" at bounding box center [1426, 21] width 78 height 30
click at [1042, 16] on button "Abbrechen" at bounding box center [1426, 21] width 78 height 30
click at [1042, 24] on button "Abbrechen" at bounding box center [1426, 21] width 78 height 30
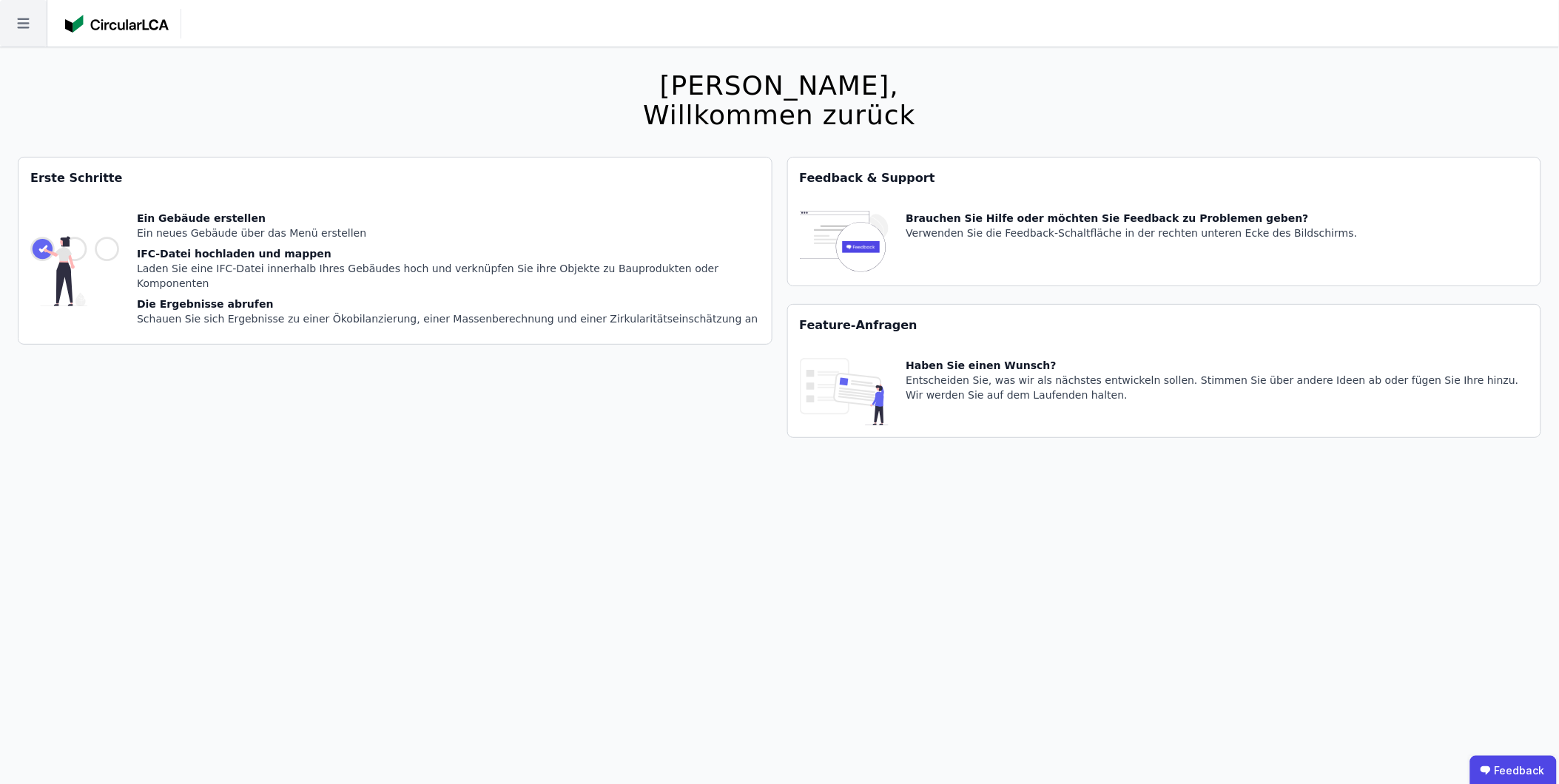
click at [23, 31] on icon at bounding box center [23, 23] width 47 height 47
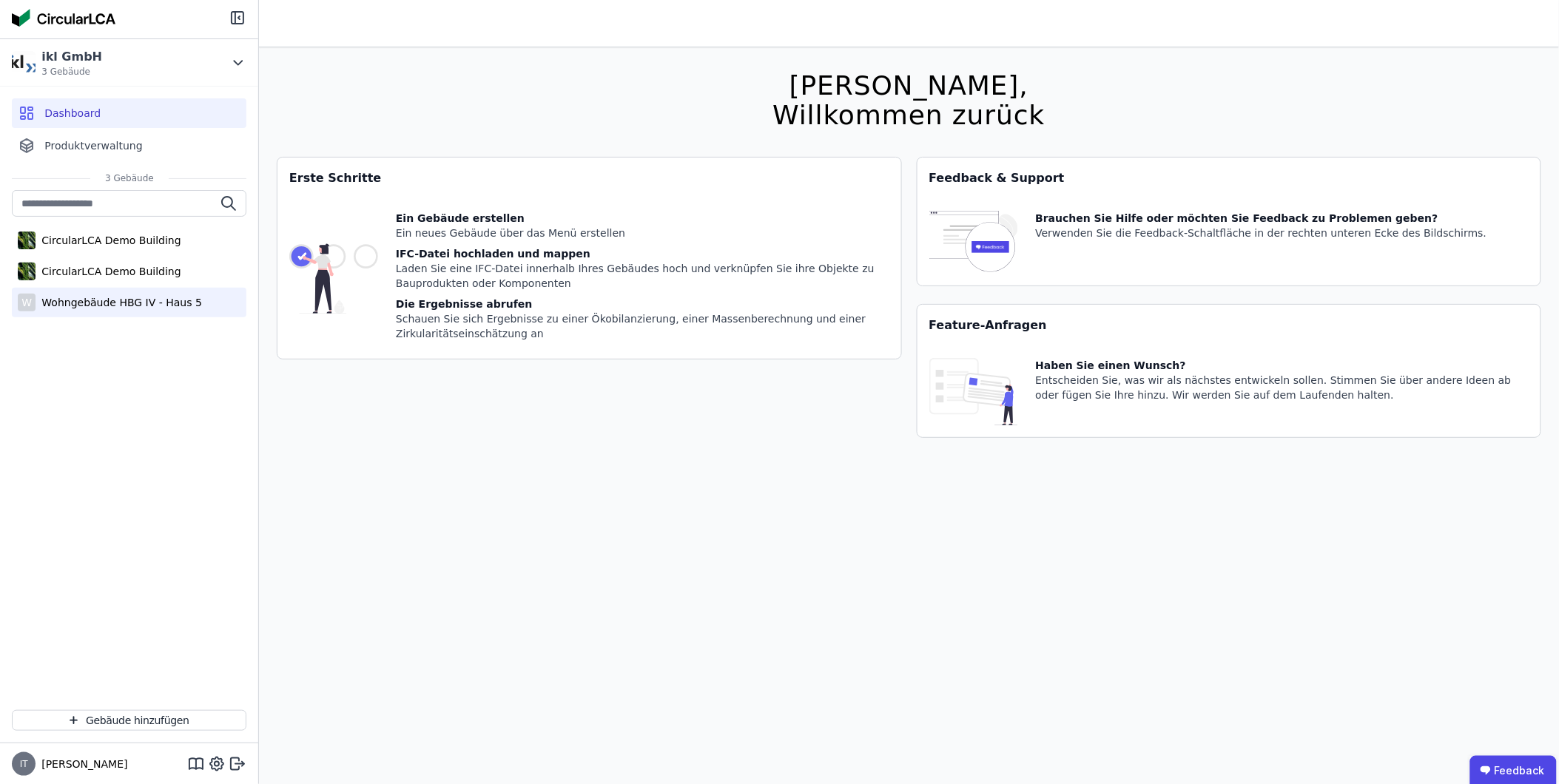
click at [96, 306] on div "Wohngebäude HBG IV - Haus 5" at bounding box center [119, 302] width 166 height 15
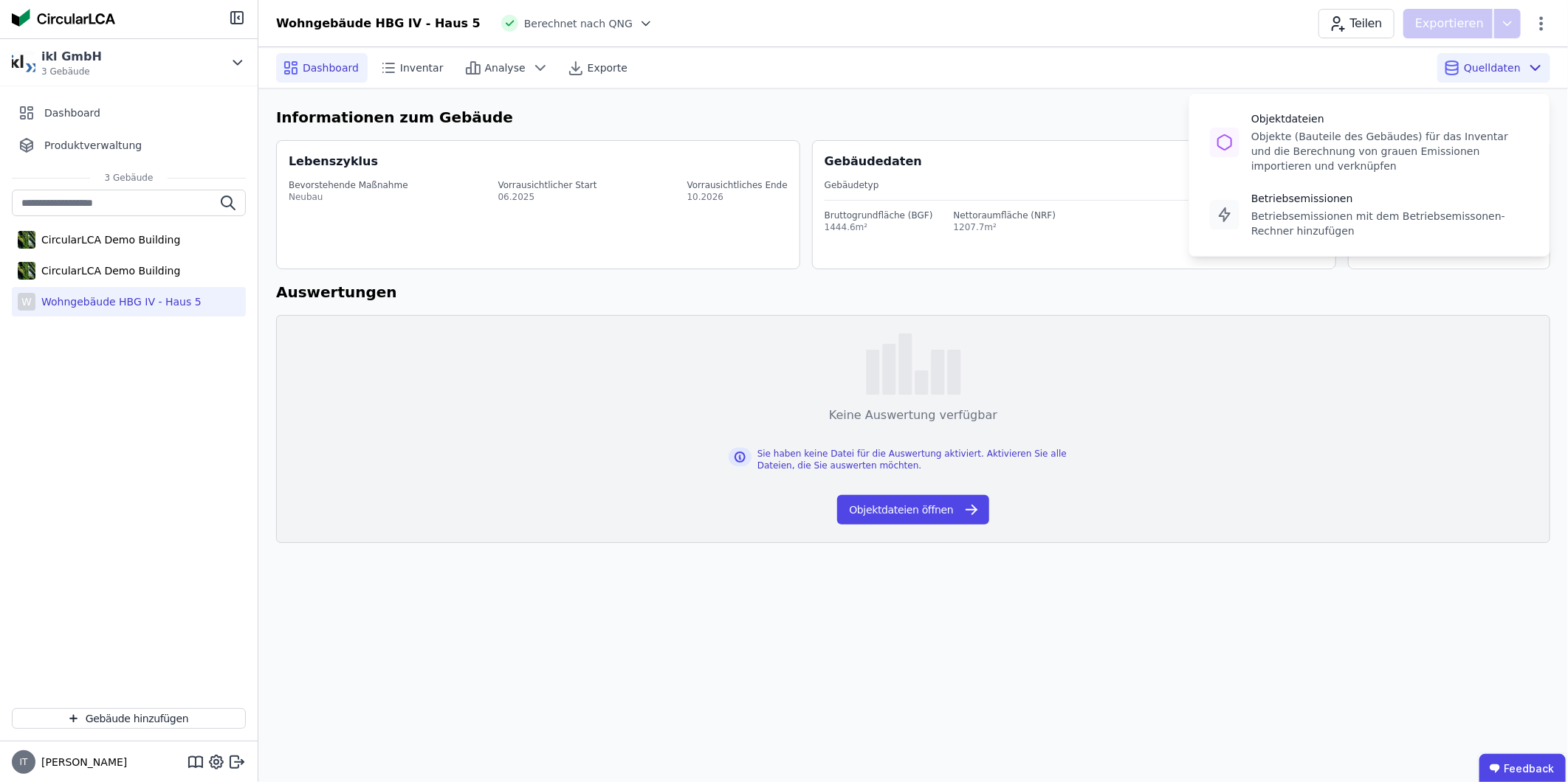
click at [1042, 67] on span "Quelldaten" at bounding box center [1492, 68] width 57 height 15
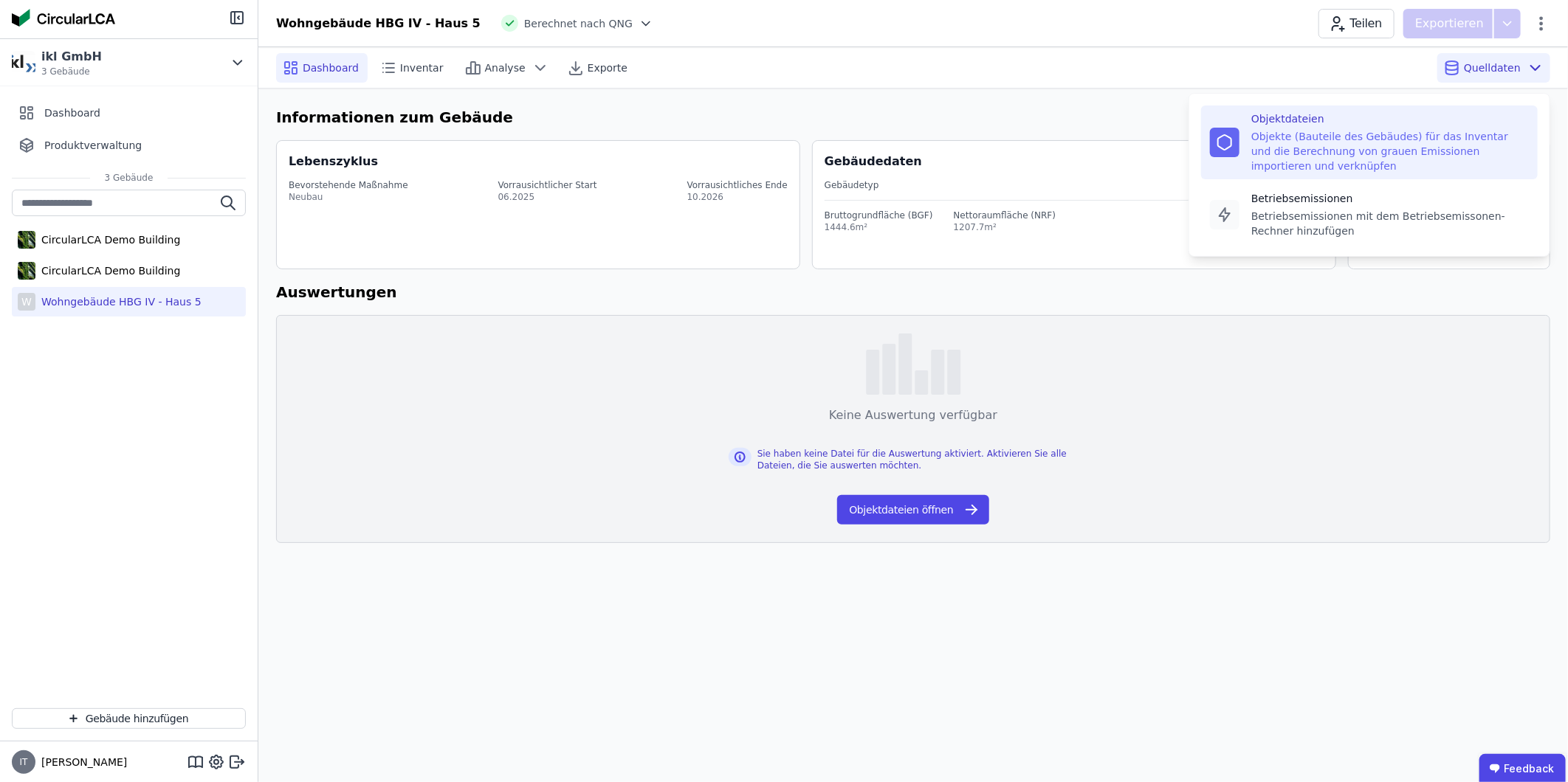
click at [1042, 148] on div "Objekte (Bauteile des Gebäudes) für das Inventar und die Berechnung von grauen …" at bounding box center [1390, 151] width 278 height 44
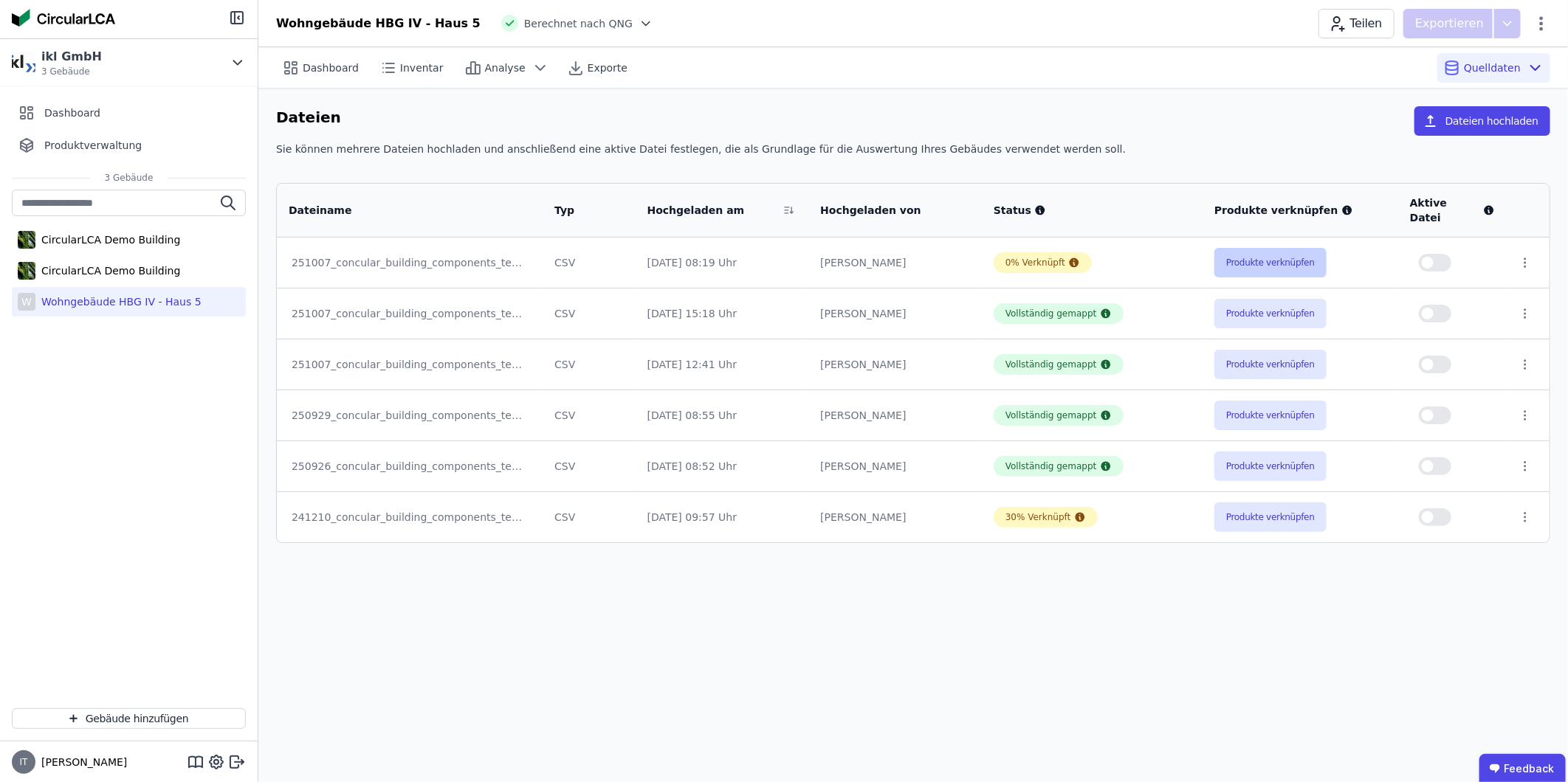
click at [1042, 251] on button "Produkte verknüpfen" at bounding box center [1271, 263] width 113 height 30
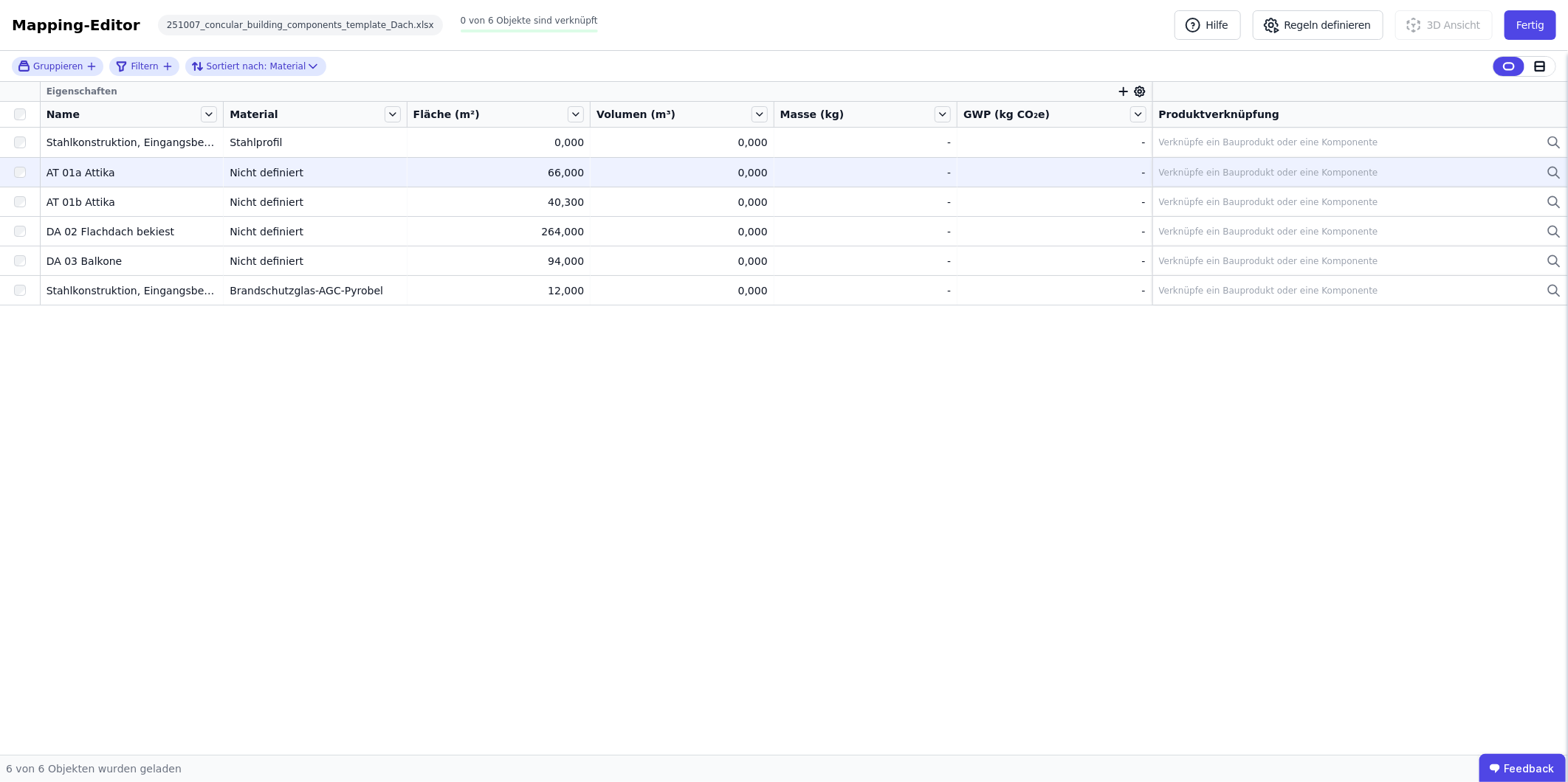
click at [1042, 172] on div "Verknüpfe ein Bauprodukt oder eine Komponente" at bounding box center [1268, 172] width 219 height 12
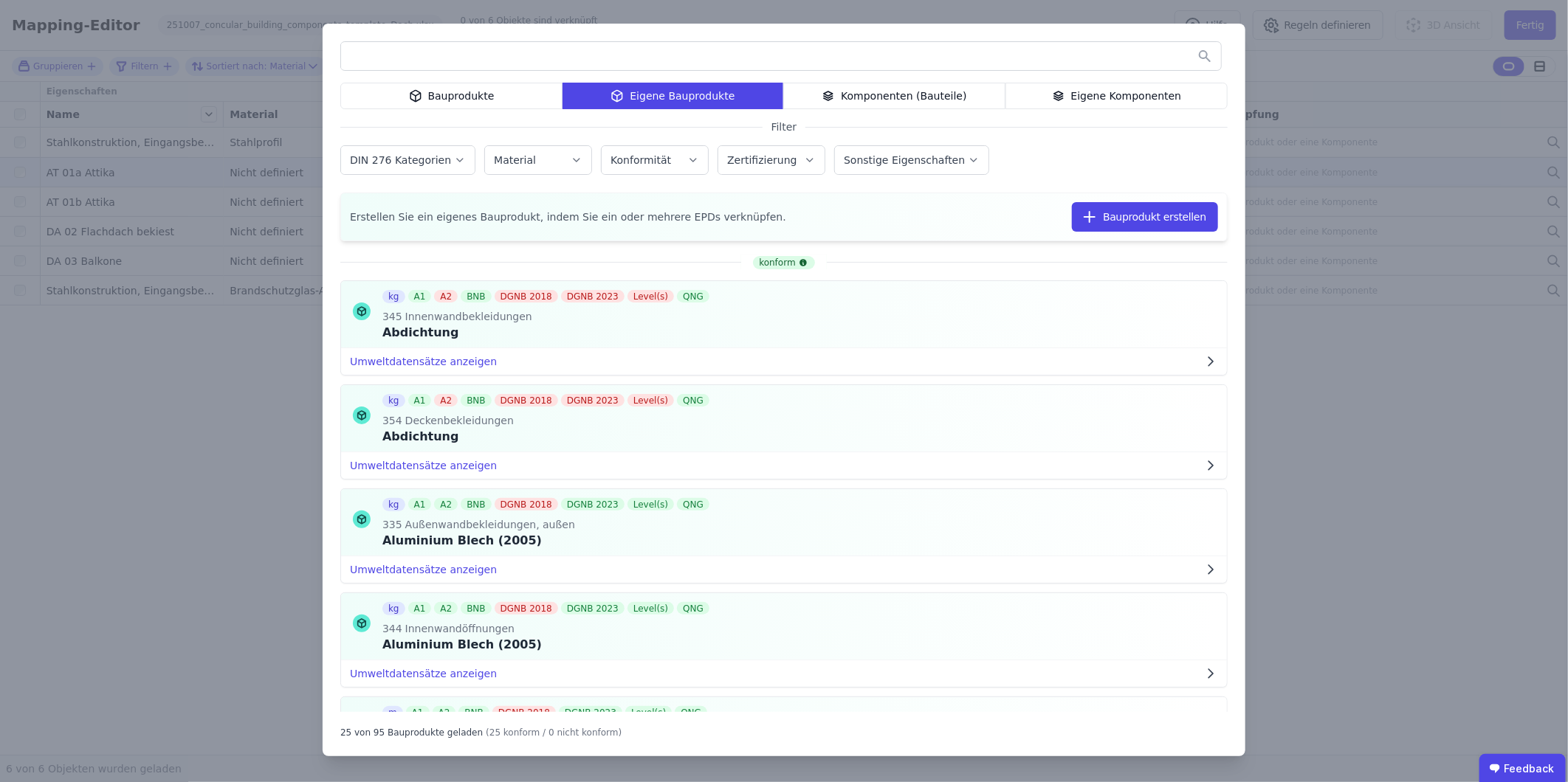
click at [1042, 96] on div "Eigene Komponenten" at bounding box center [1116, 96] width 222 height 26
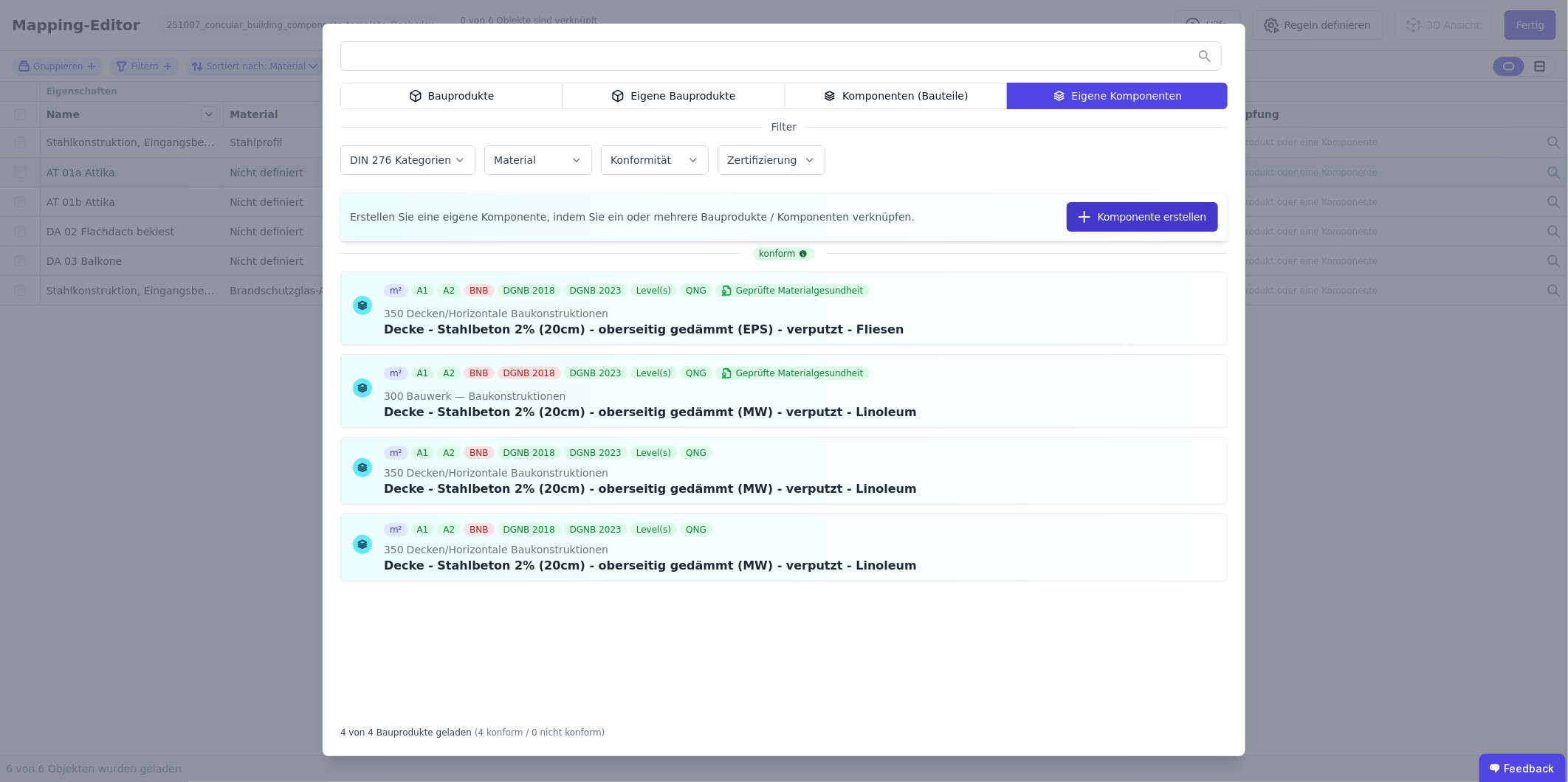
click at [1042, 220] on button "Komponente erstellen" at bounding box center [1142, 217] width 151 height 30
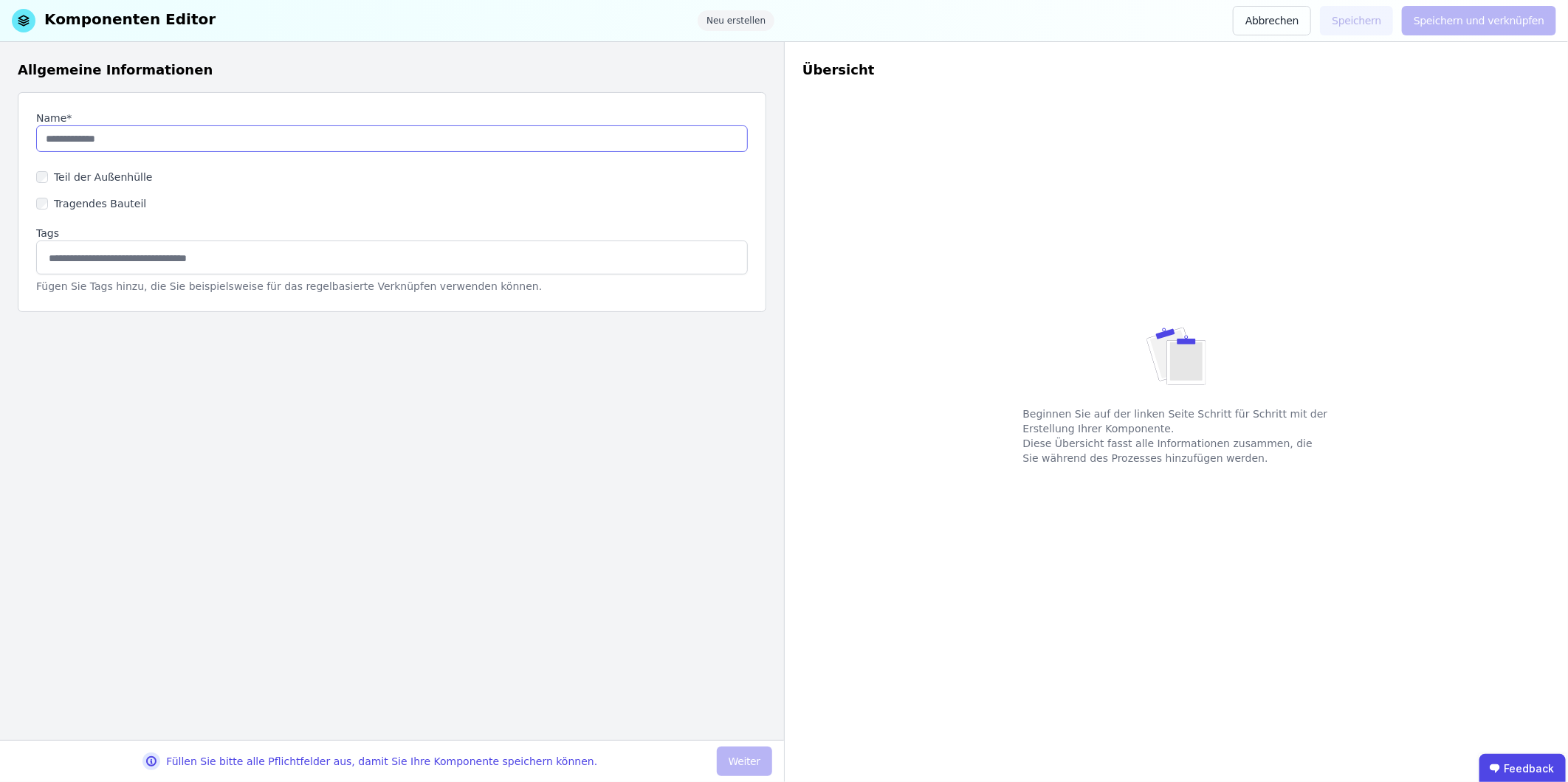
click at [138, 141] on input "string" at bounding box center [392, 139] width 712 height 26
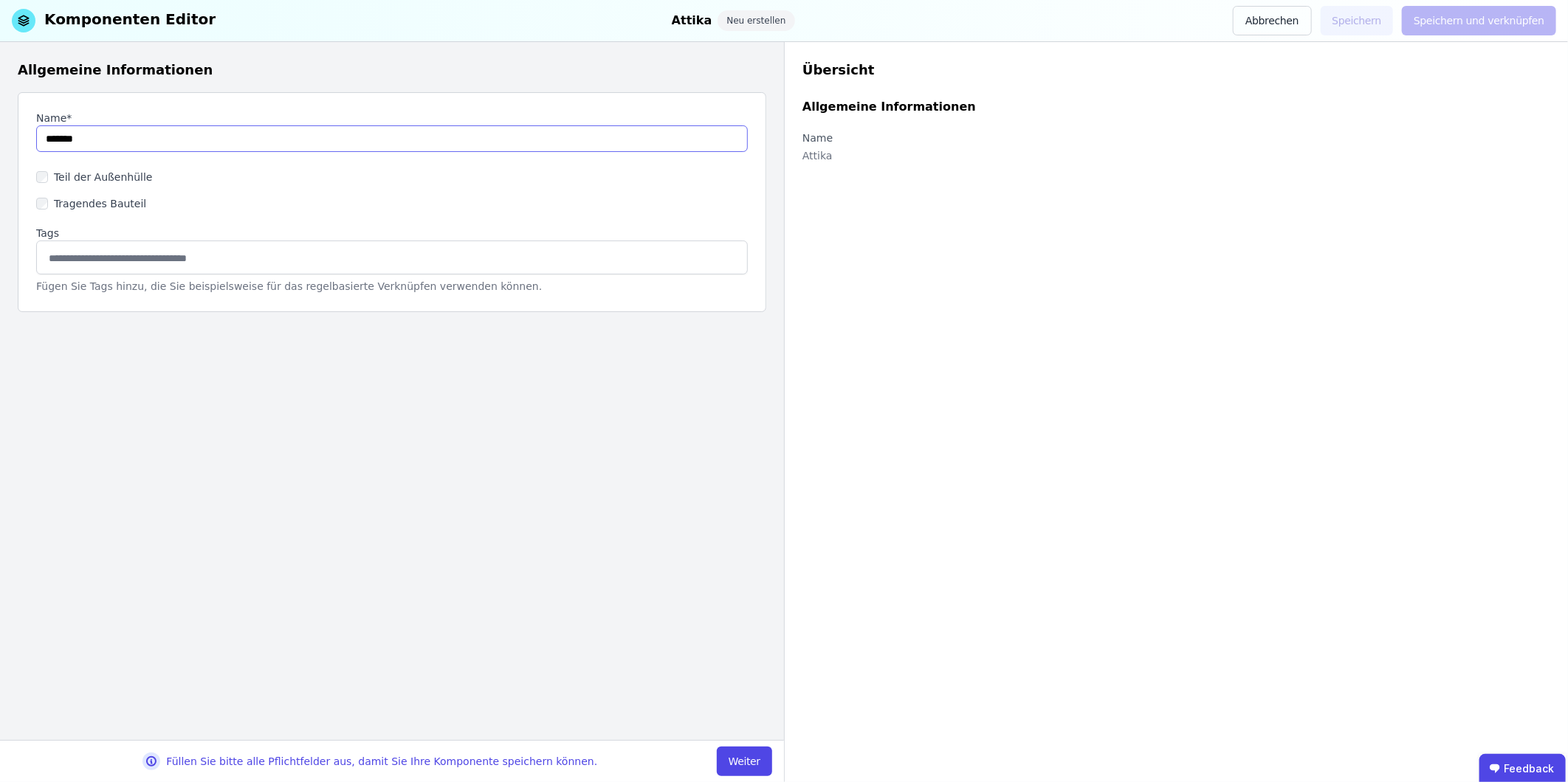
type input "**********"
click at [49, 176] on label "Teil der Außenhülle" at bounding box center [100, 177] width 105 height 15
click at [743, 486] on button "Weiter" at bounding box center [744, 761] width 55 height 30
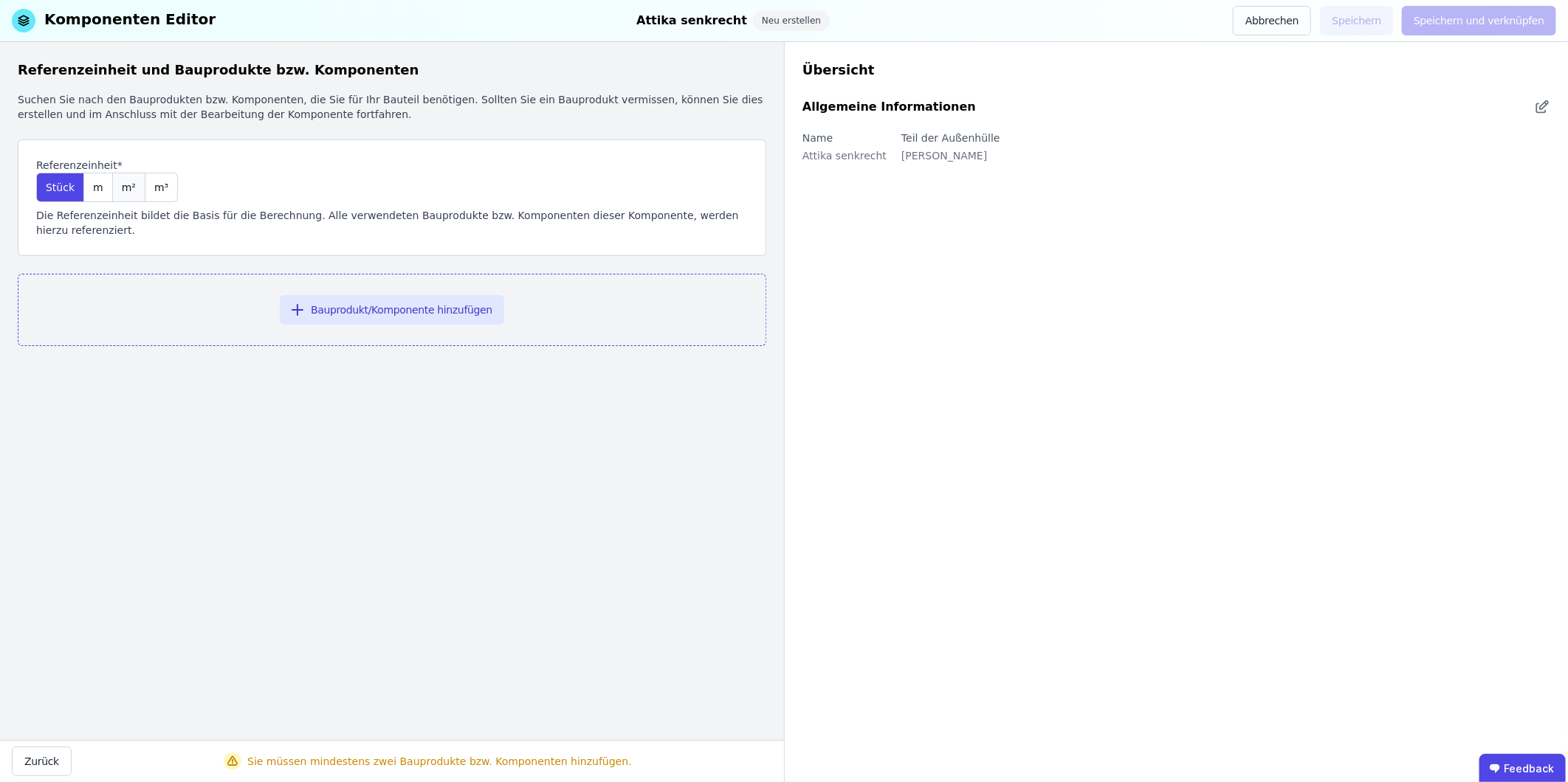
click at [122, 192] on span "m²" at bounding box center [128, 187] width 14 height 15
click at [372, 295] on button "Bauprodukt/Komponente hinzufügen" at bounding box center [391, 310] width 224 height 30
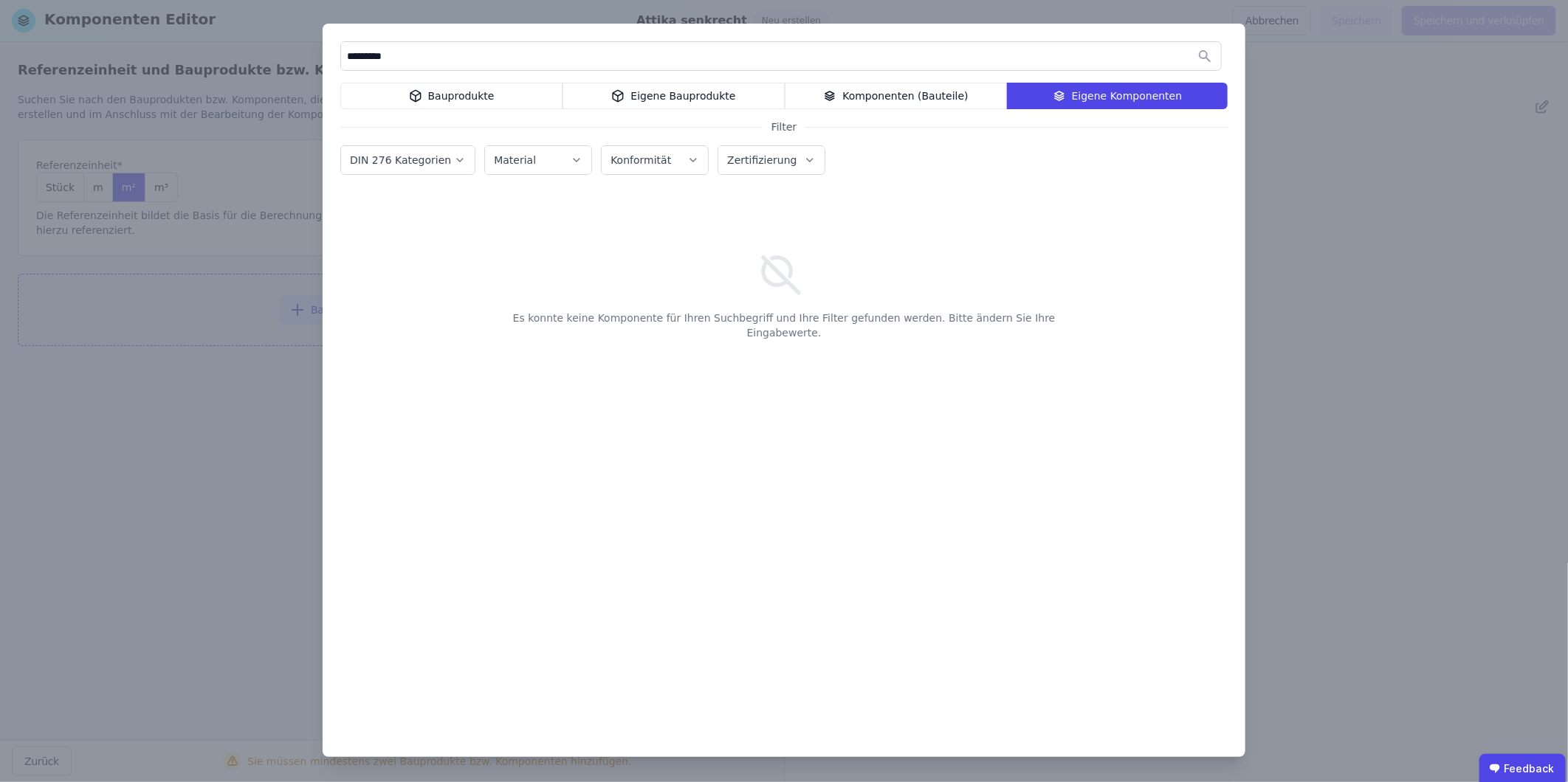
type input "*********"
click at [662, 101] on div "Eigene Bauprodukte" at bounding box center [673, 96] width 222 height 26
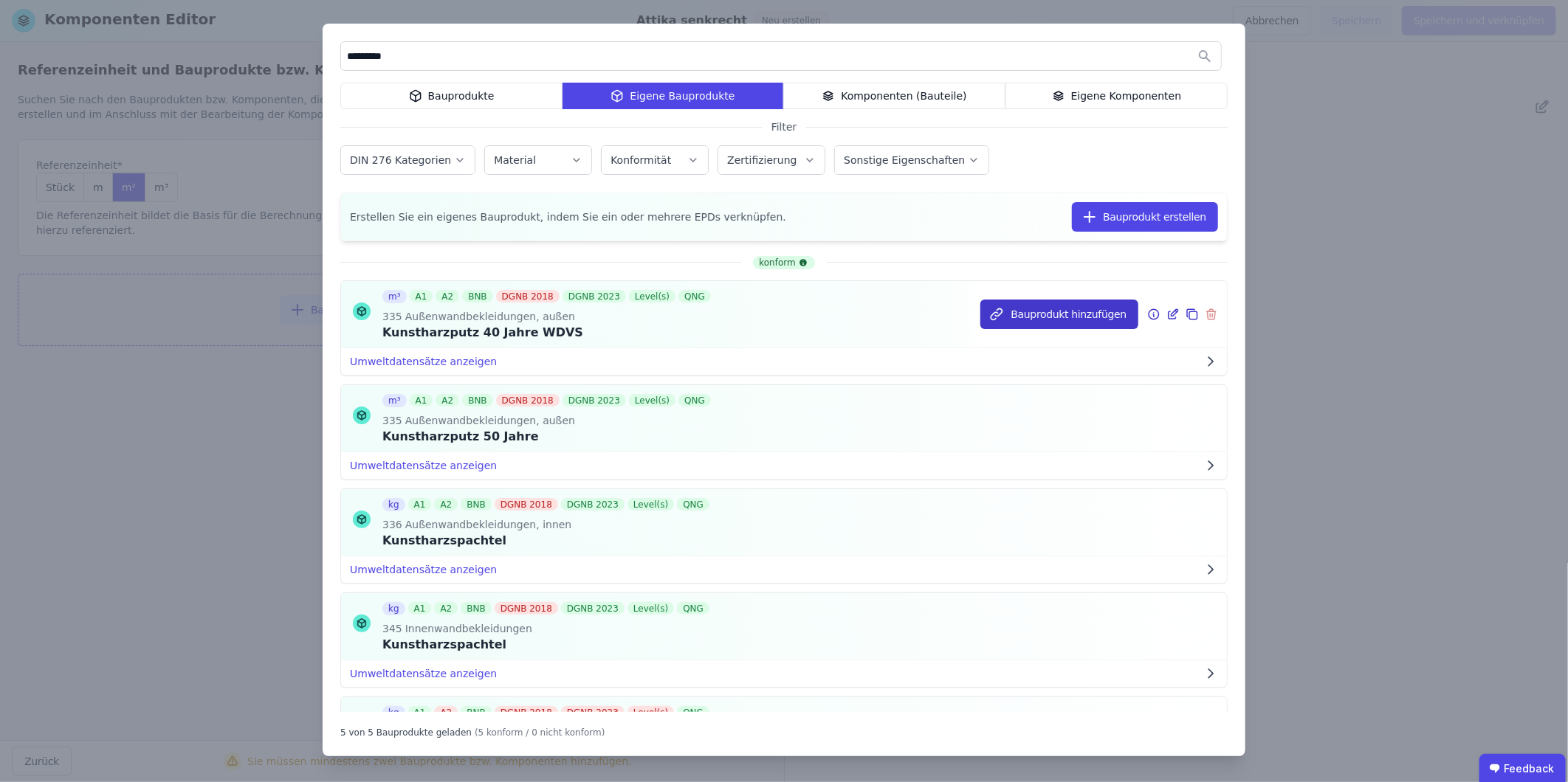
click at [1042, 319] on button "Bauprodukt hinzufügen" at bounding box center [1059, 315] width 158 height 30
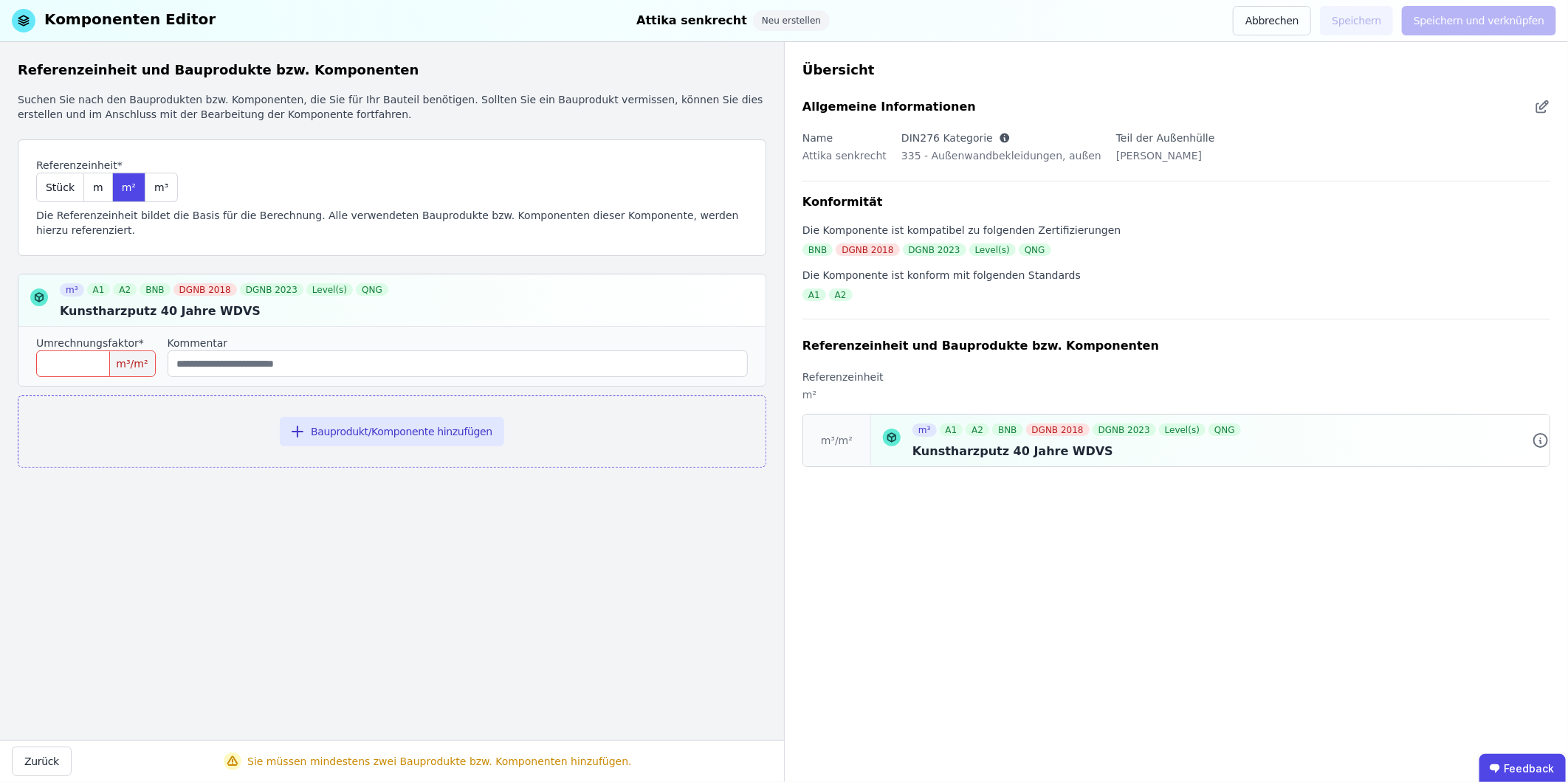
click at [90, 351] on input "number" at bounding box center [96, 364] width 120 height 26
click at [76, 351] on input "number" at bounding box center [96, 364] width 120 height 26
type input "****"
click at [409, 421] on button "Bauprodukt/Komponente hinzufügen" at bounding box center [391, 431] width 224 height 30
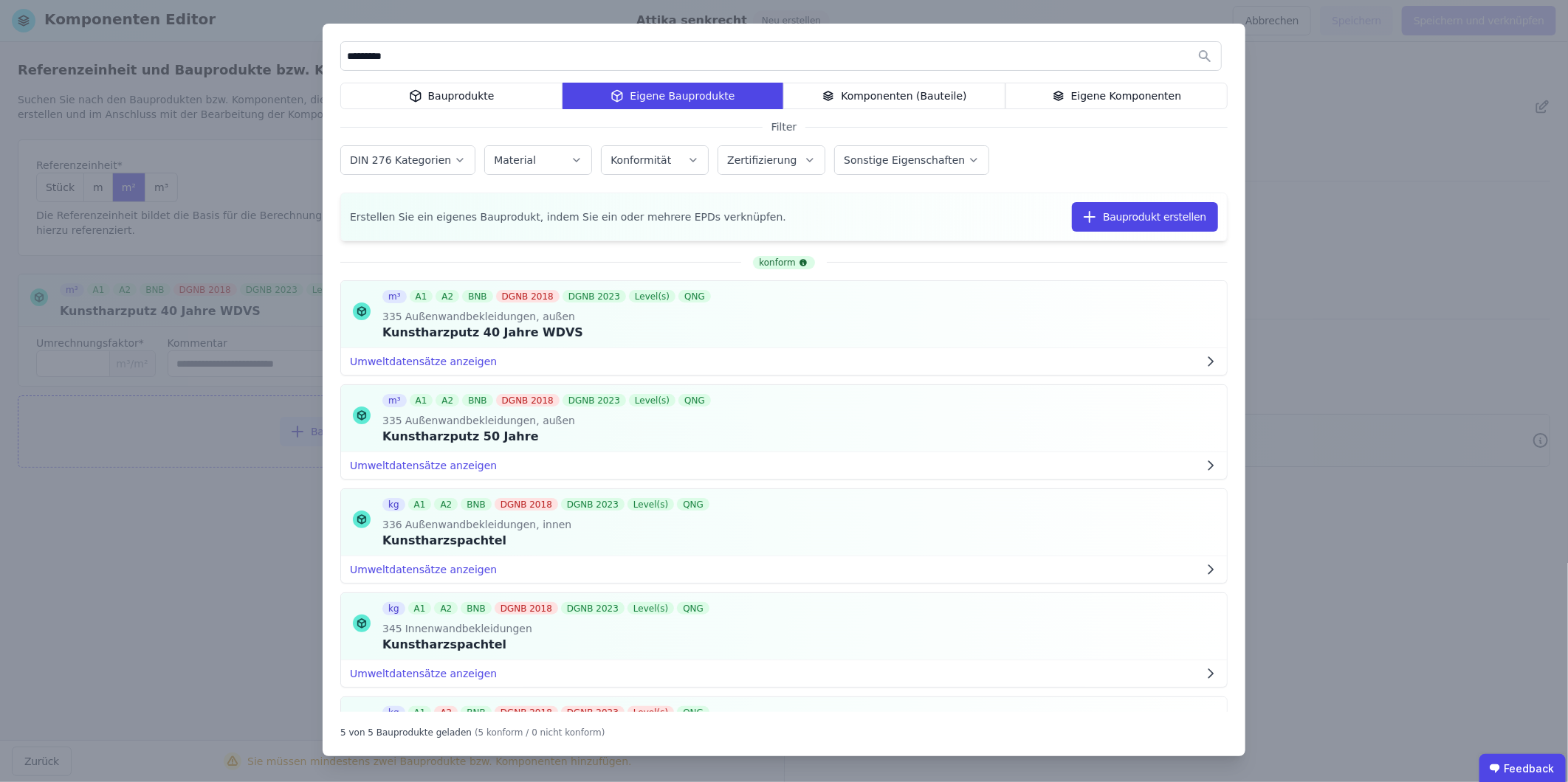
drag, startPoint x: 409, startPoint y: 54, endPoint x: 315, endPoint y: 60, distance: 94.2
click at [315, 60] on div "********* Bauprodukte Eigene Bauprodukte Komponenten (Bauteile) Eigene Komponen…" at bounding box center [784, 391] width 1568 height 782
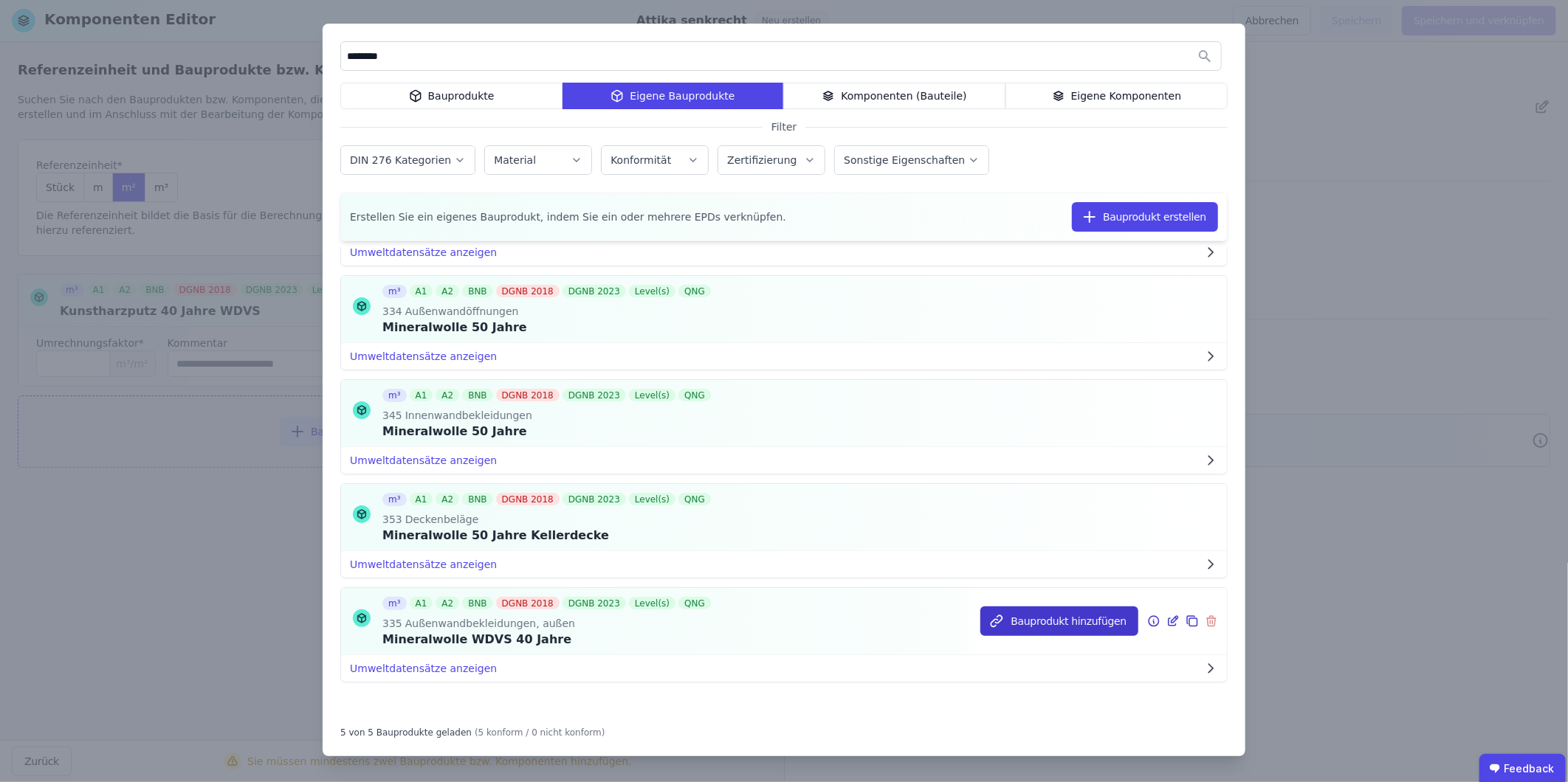
type input "********"
click at [1042, 486] on button "Bauprodukt hinzufügen" at bounding box center [1059, 621] width 158 height 30
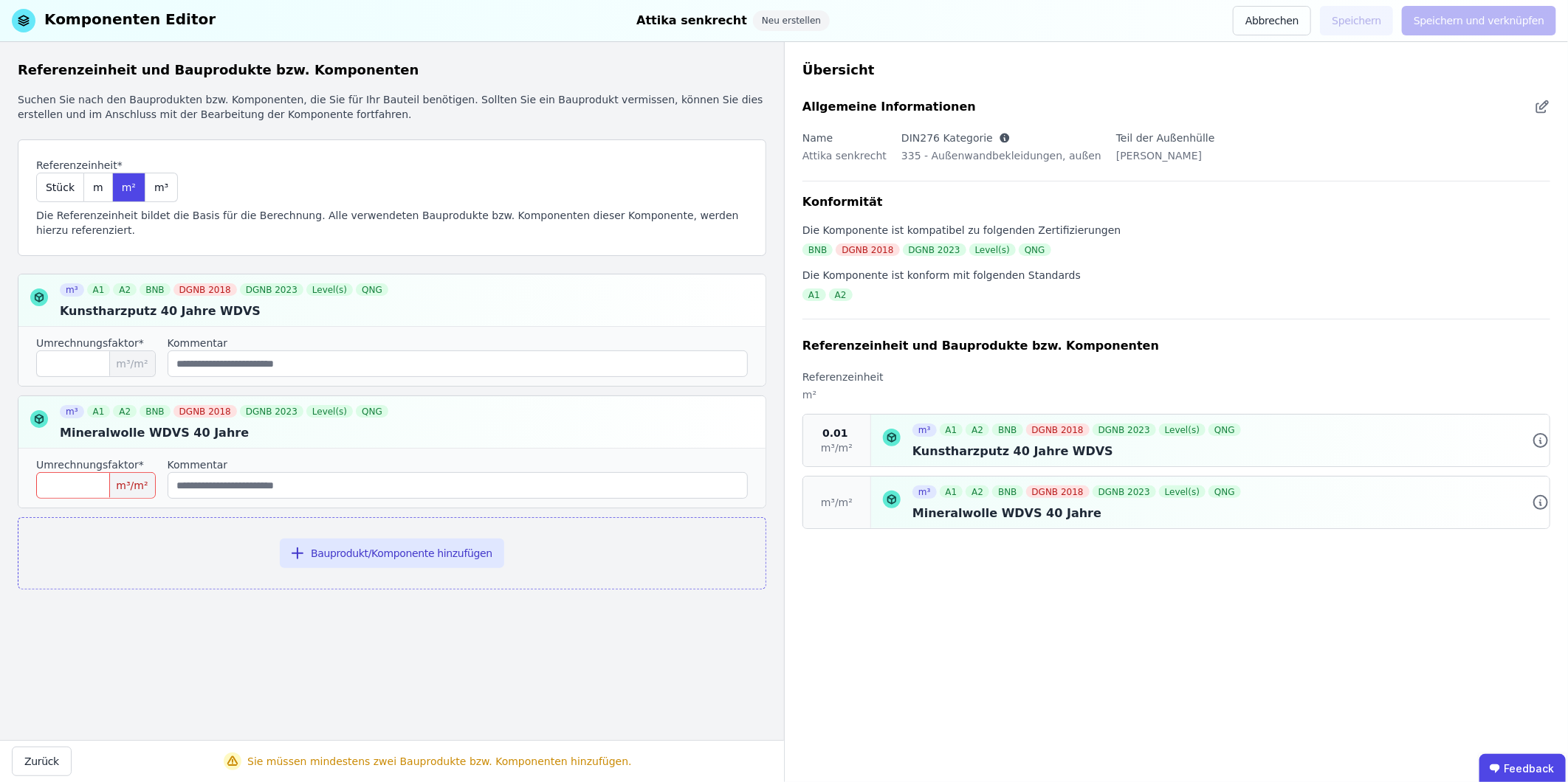
click at [87, 472] on input "number" at bounding box center [96, 485] width 120 height 26
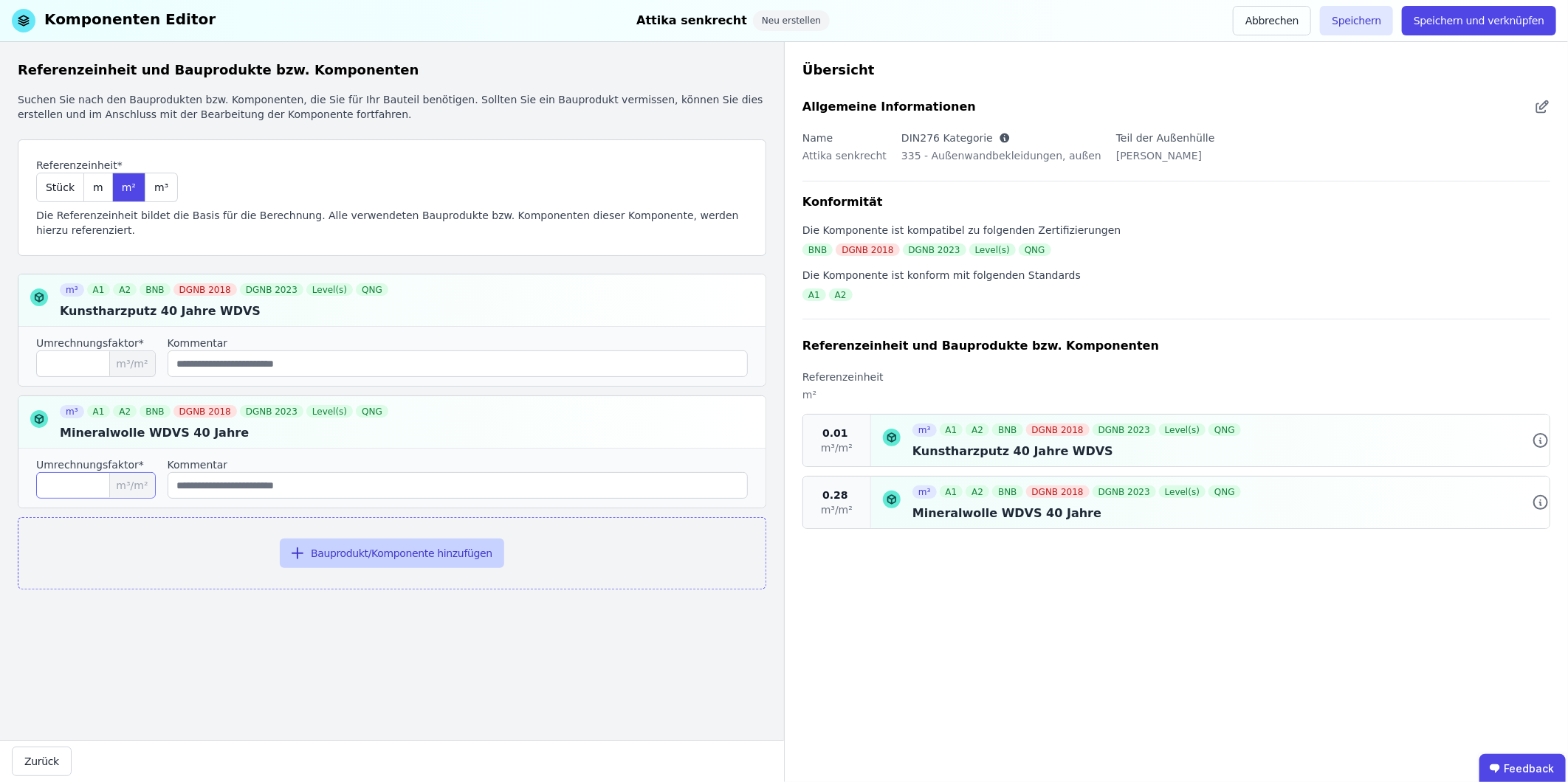
type input "****"
click at [406, 486] on button "Bauprodukt/Komponente hinzufügen" at bounding box center [391, 554] width 224 height 30
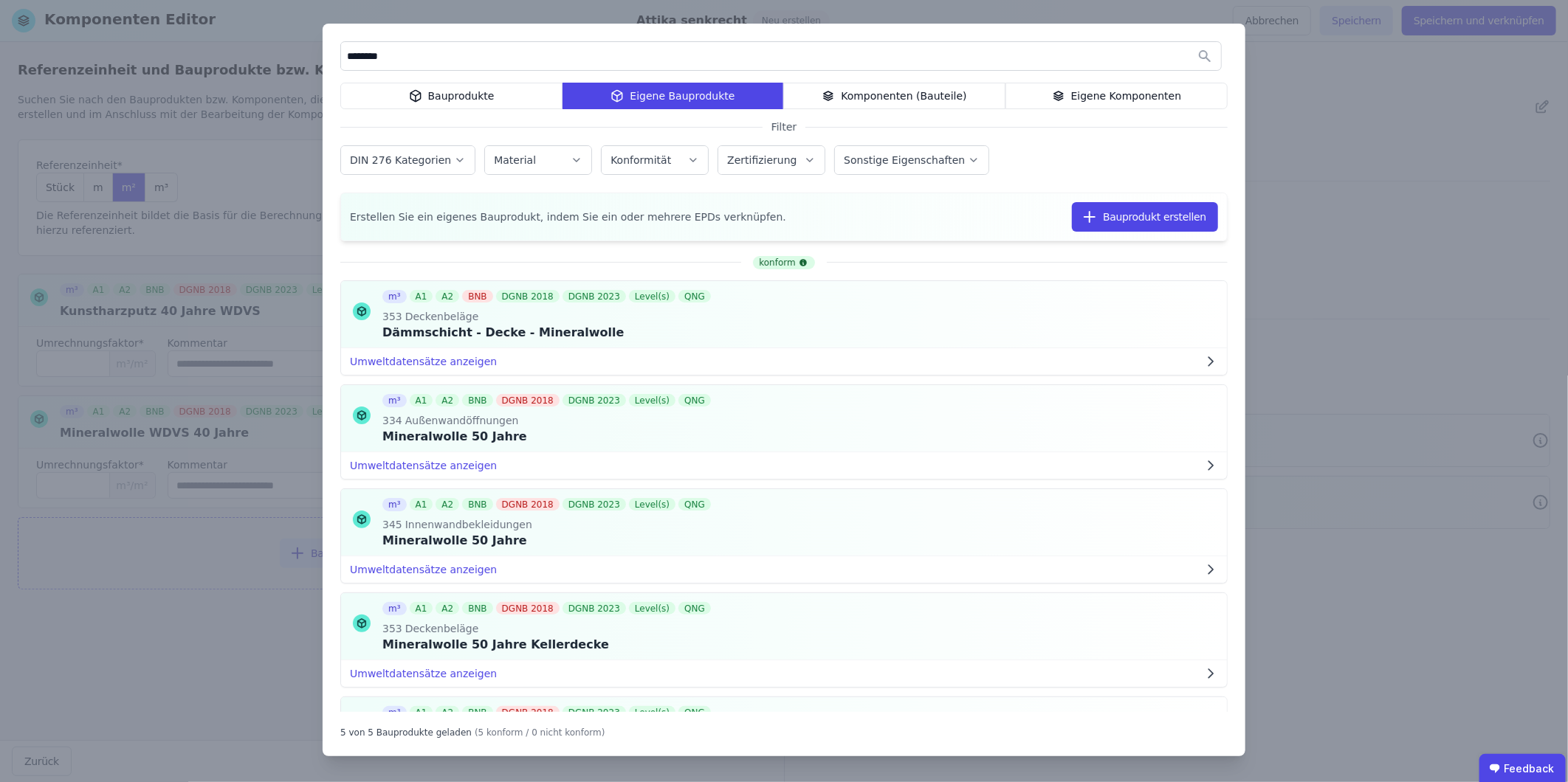
drag, startPoint x: 431, startPoint y: 61, endPoint x: 311, endPoint y: 52, distance: 120.3
click at [311, 52] on div "******** Bauprodukte Eigene Bauprodukte Komponenten (Bauteile) Eigene Komponent…" at bounding box center [784, 391] width 1568 height 782
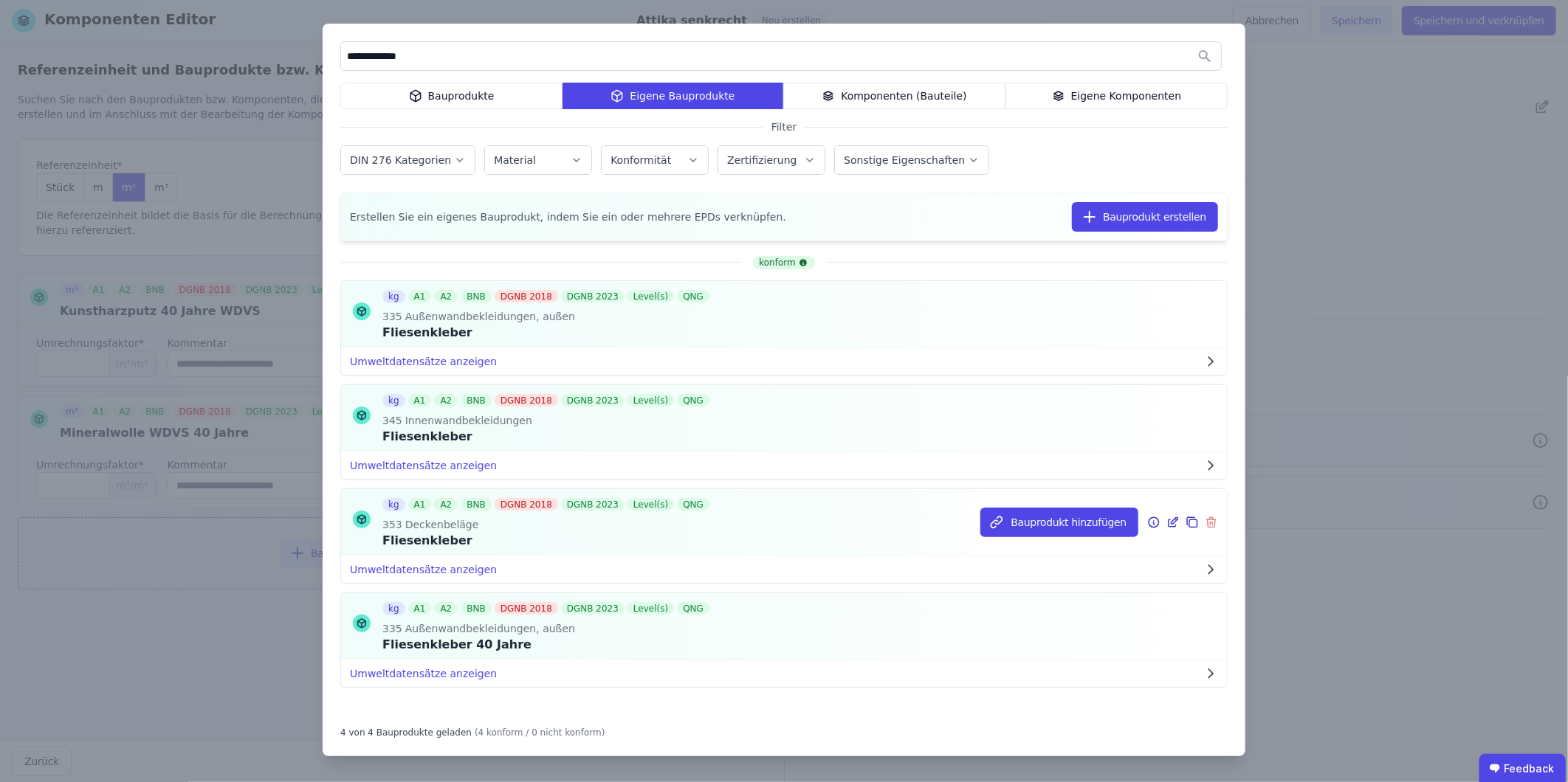
scroll to position [5, 0]
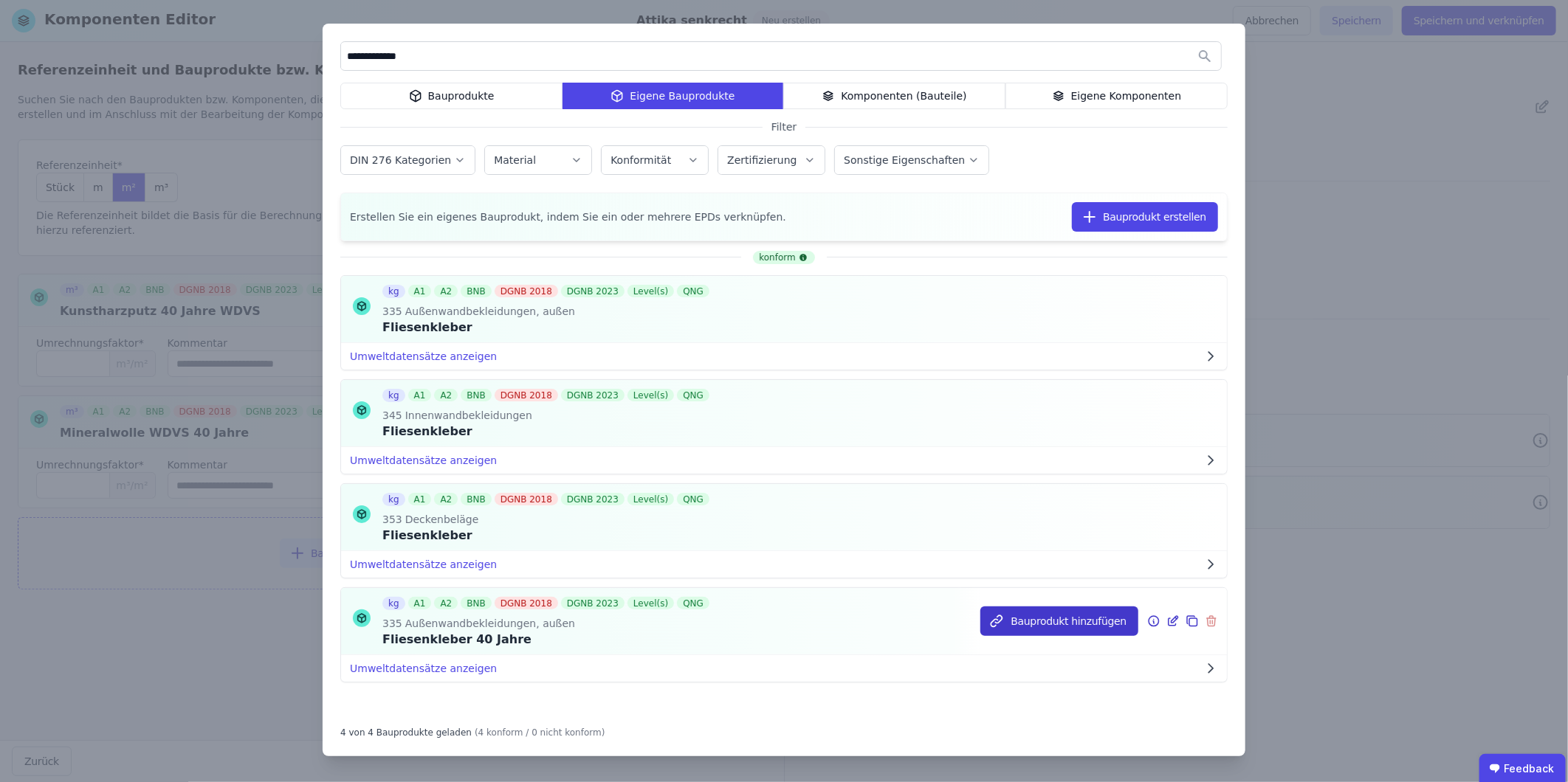
type input "**********"
click at [1042, 486] on button "Bauprodukt hinzufügen" at bounding box center [1059, 621] width 158 height 30
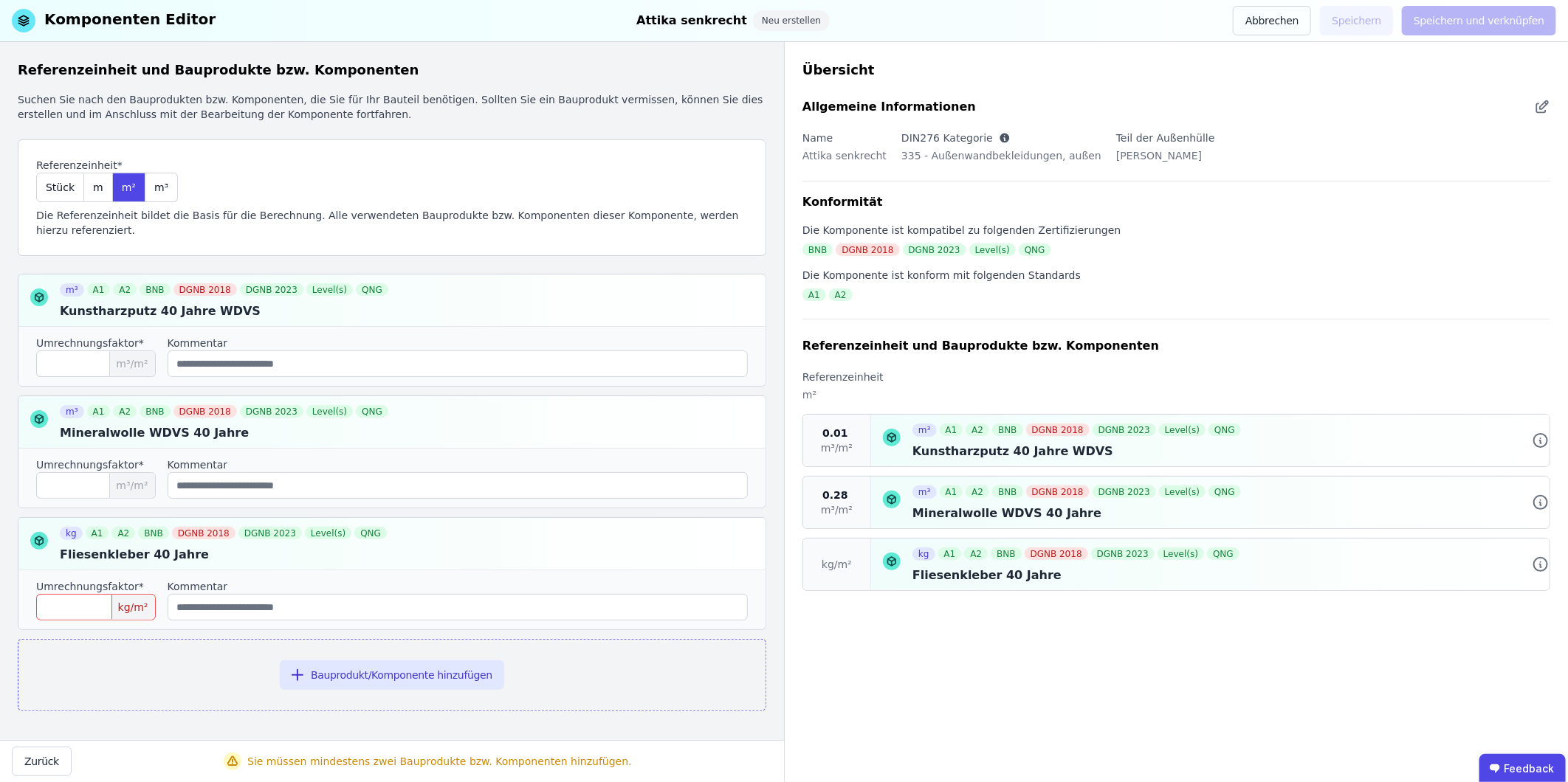
click at [52, 486] on input "number" at bounding box center [96, 607] width 120 height 26
click at [100, 486] on input "number" at bounding box center [96, 607] width 120 height 26
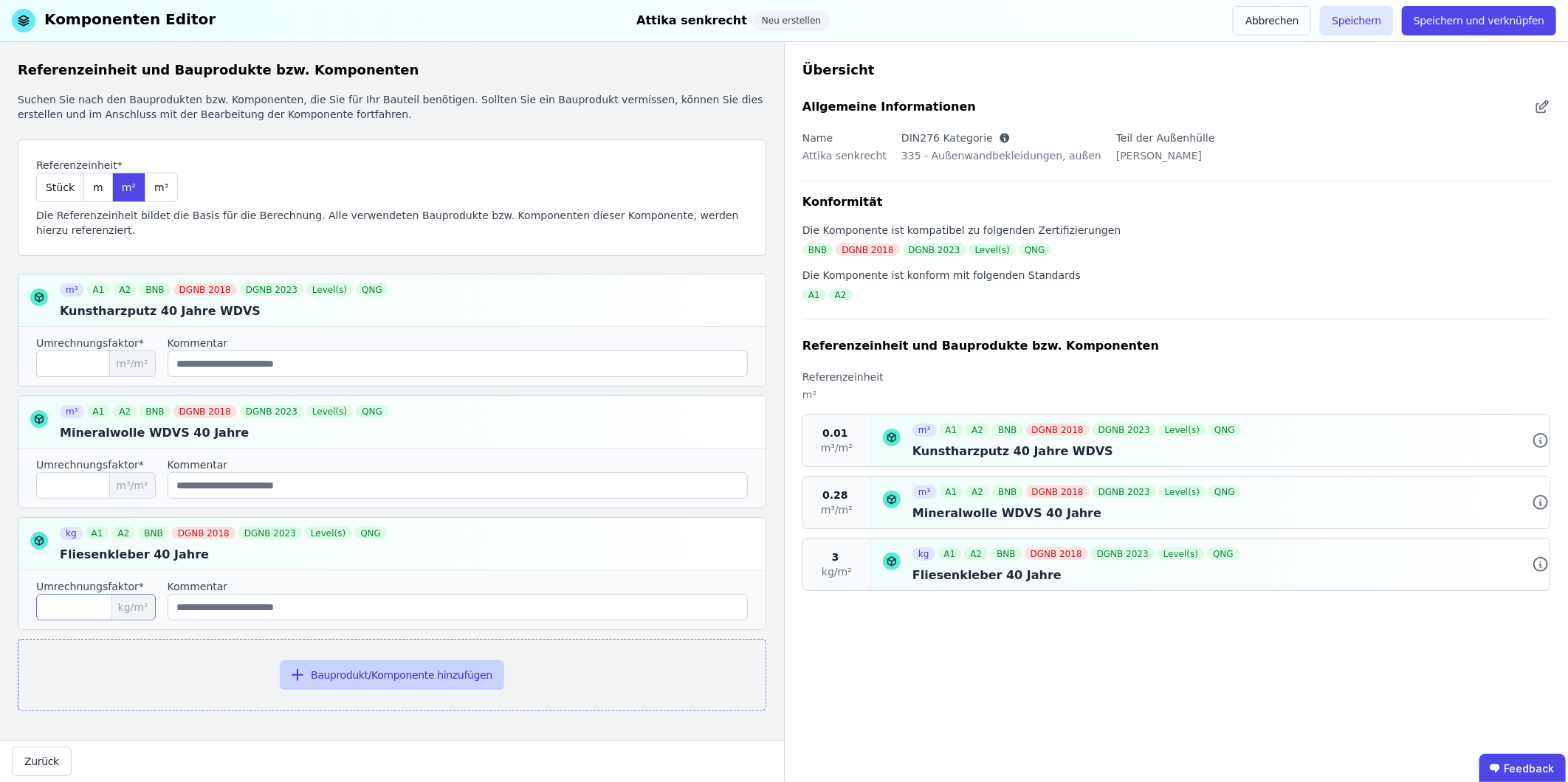
type input "*"
click at [417, 486] on button "Bauprodukt/Komponente hinzufügen" at bounding box center [391, 675] width 224 height 30
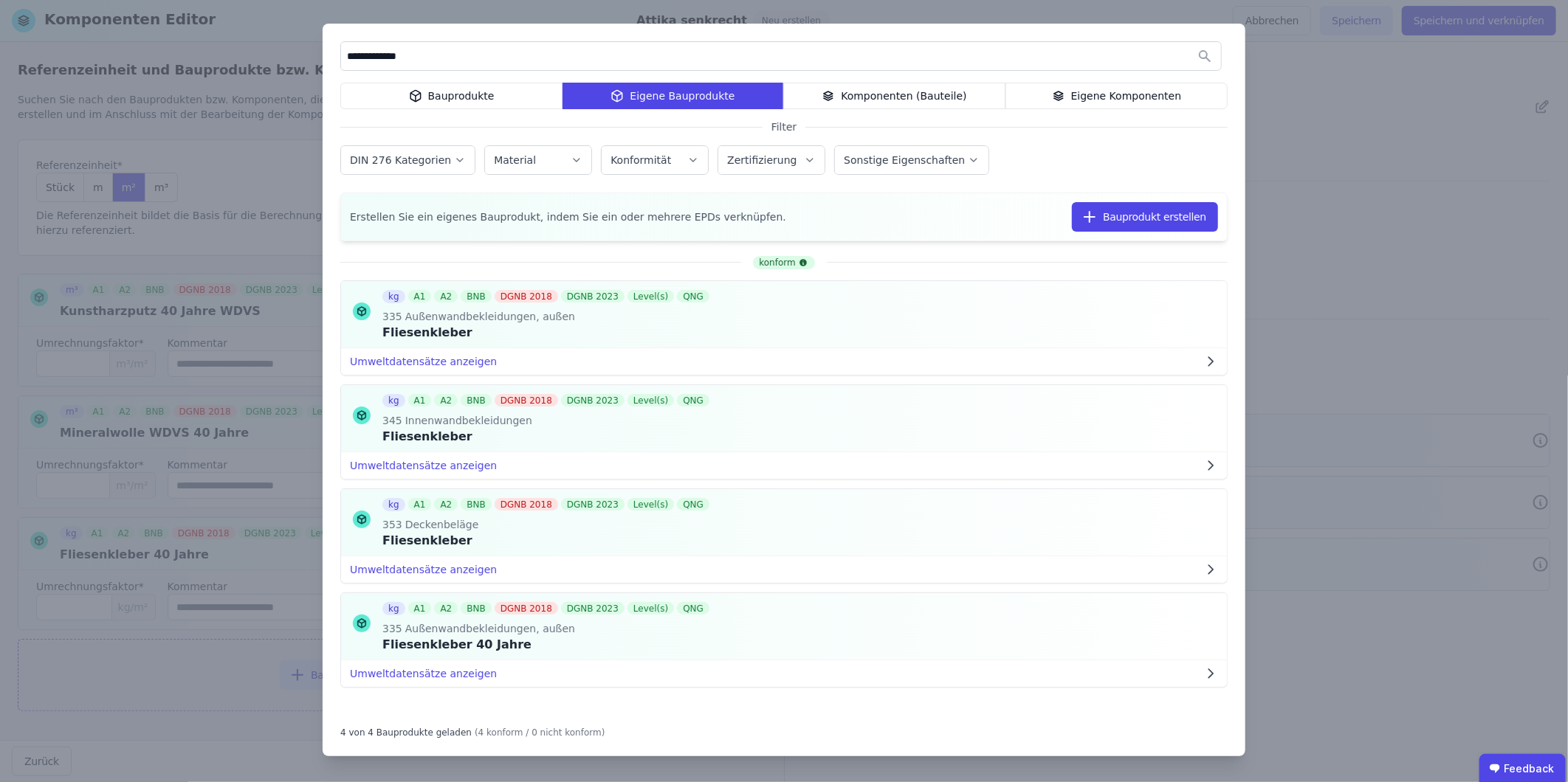
drag, startPoint x: 415, startPoint y: 58, endPoint x: 288, endPoint y: 54, distance: 127.1
click at [288, 54] on div "**********" at bounding box center [784, 391] width 1568 height 782
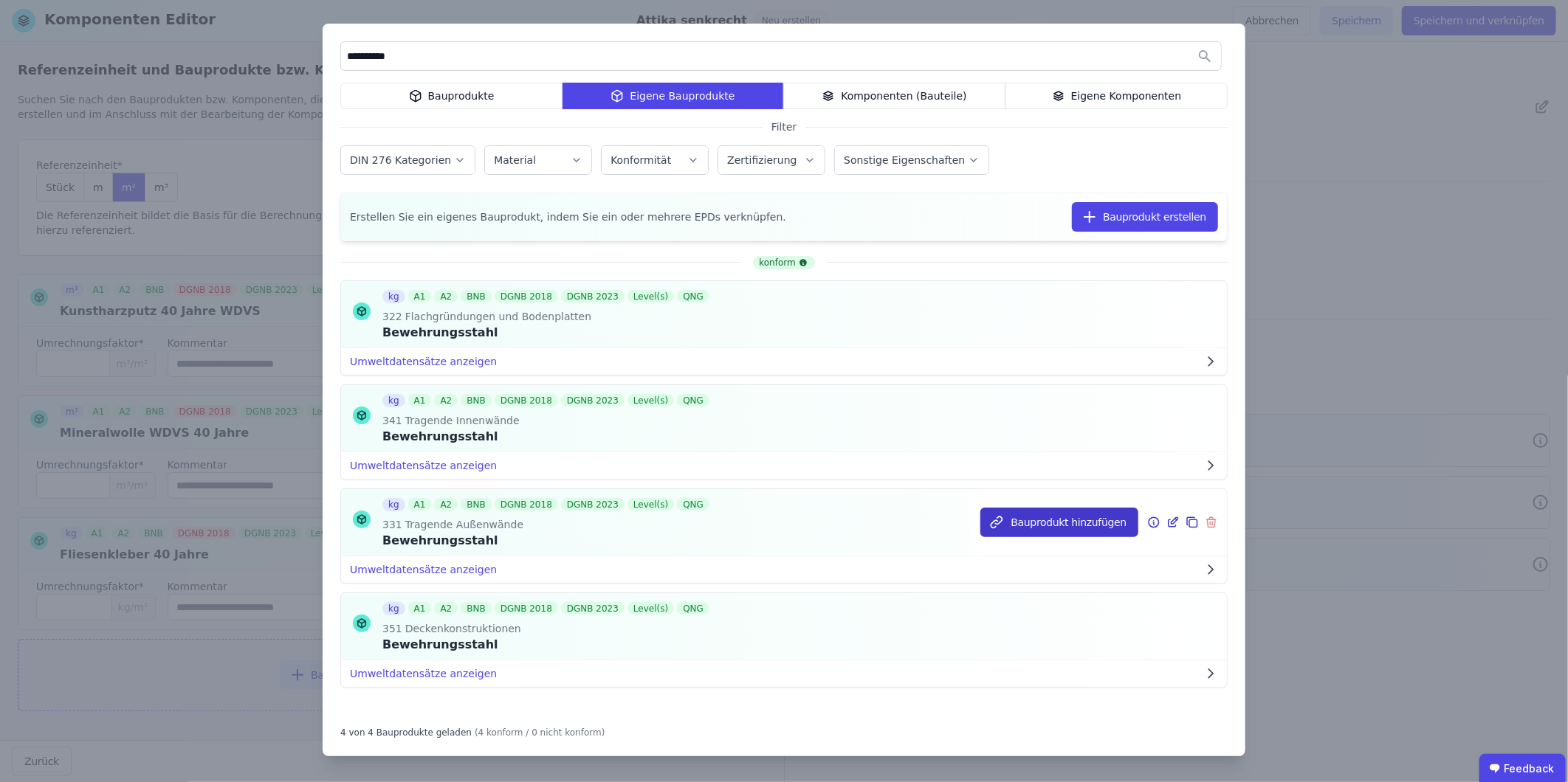
type input "**********"
click at [1042, 486] on button "Bauprodukt hinzufügen" at bounding box center [1059, 522] width 158 height 30
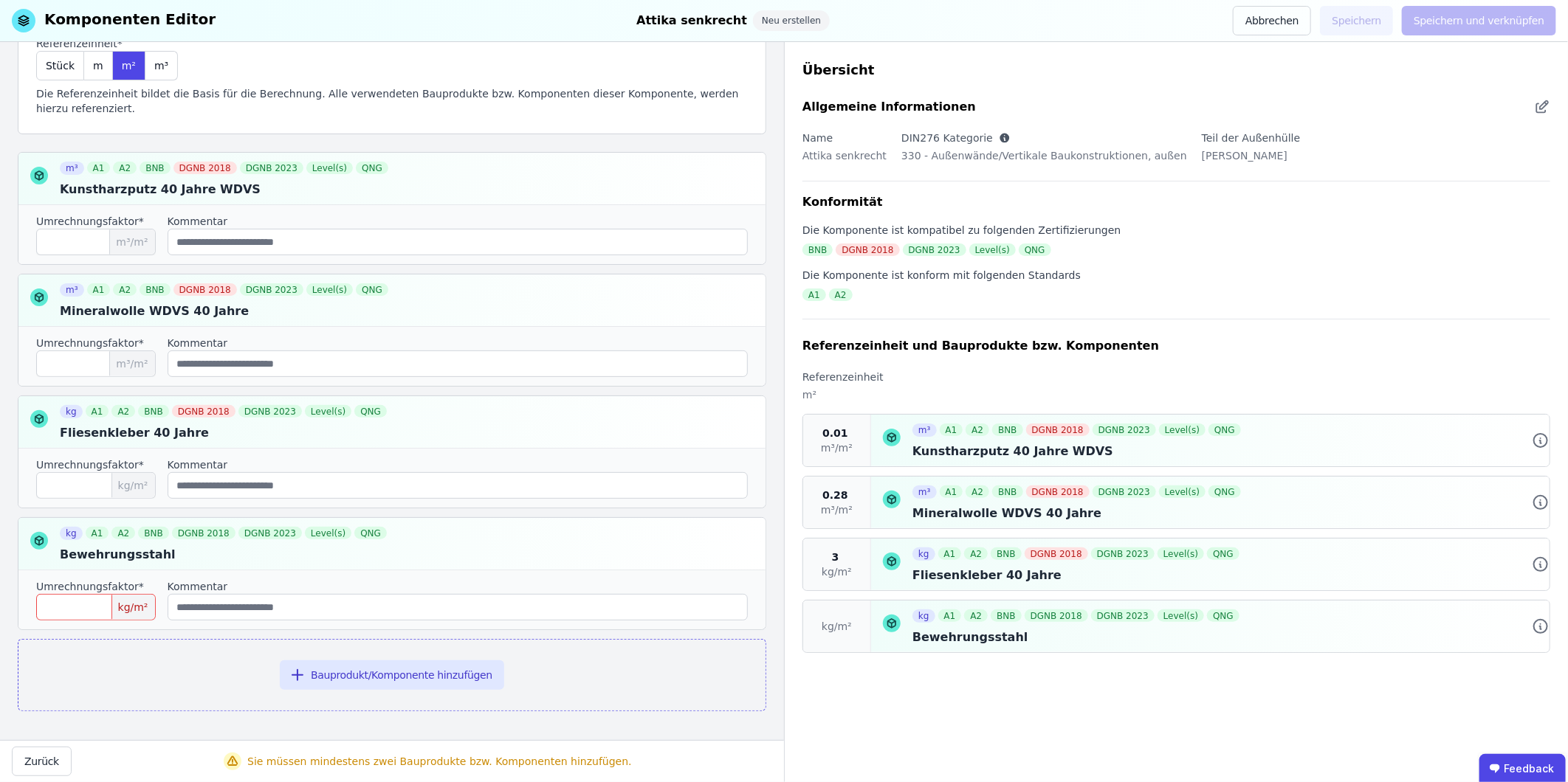
scroll to position [123, 0]
click at [84, 486] on input "number" at bounding box center [96, 606] width 120 height 26
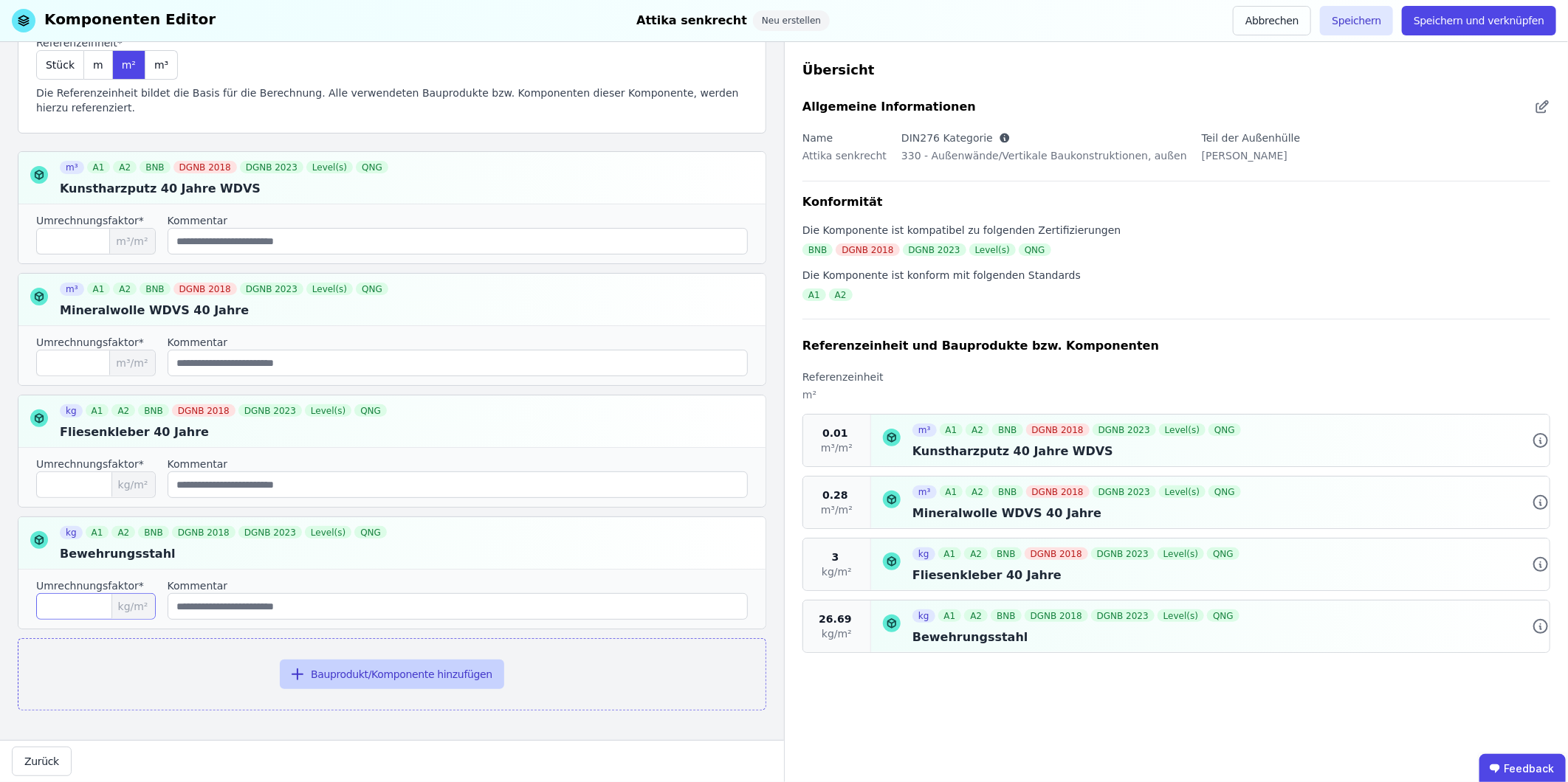
type input "*****"
click at [403, 486] on button "Bauprodukt/Komponente hinzufügen" at bounding box center [391, 674] width 224 height 30
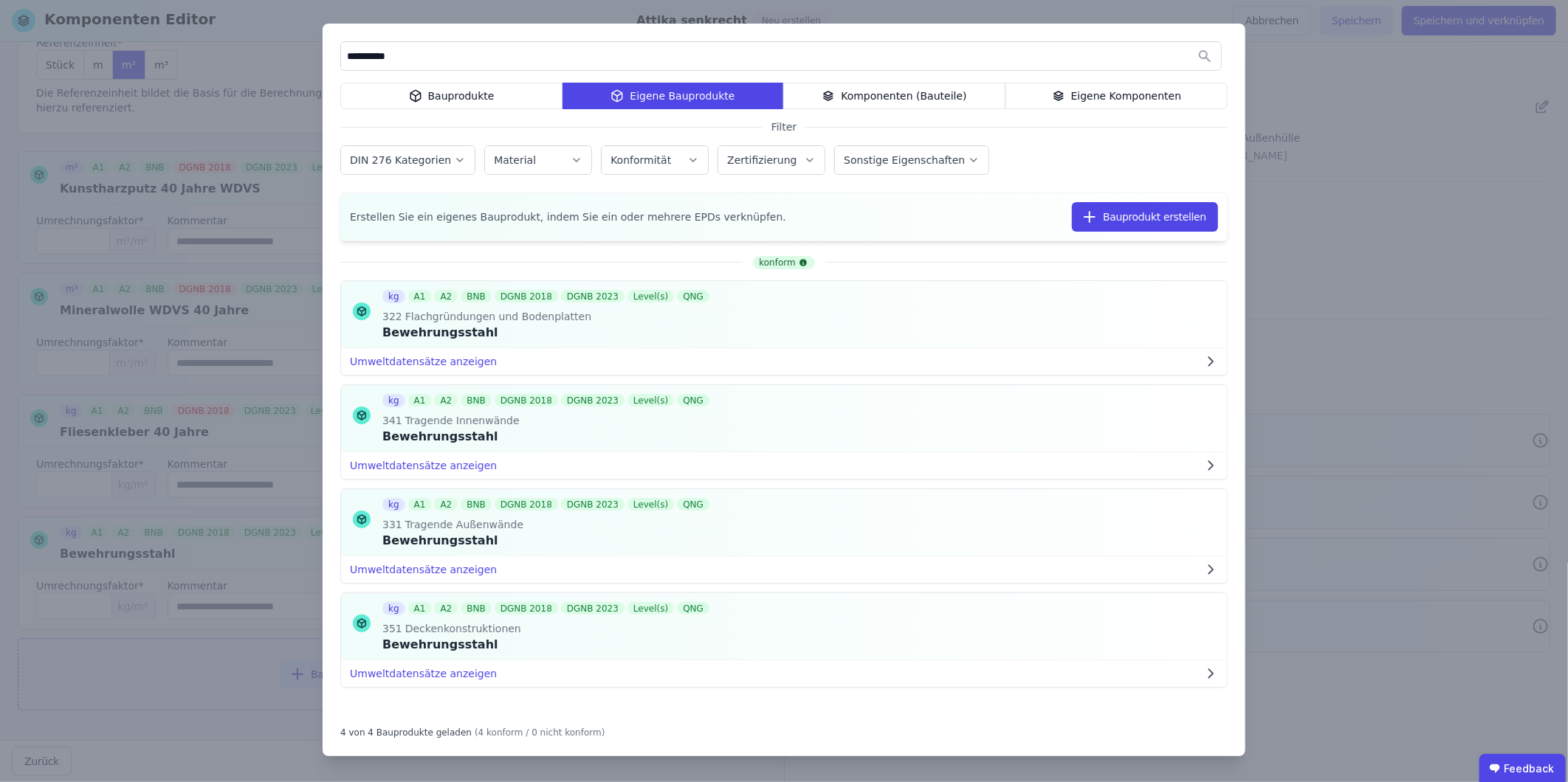
drag, startPoint x: 517, startPoint y: 49, endPoint x: 214, endPoint y: 61, distance: 303.2
click at [214, 61] on div "**********" at bounding box center [784, 391] width 1568 height 782
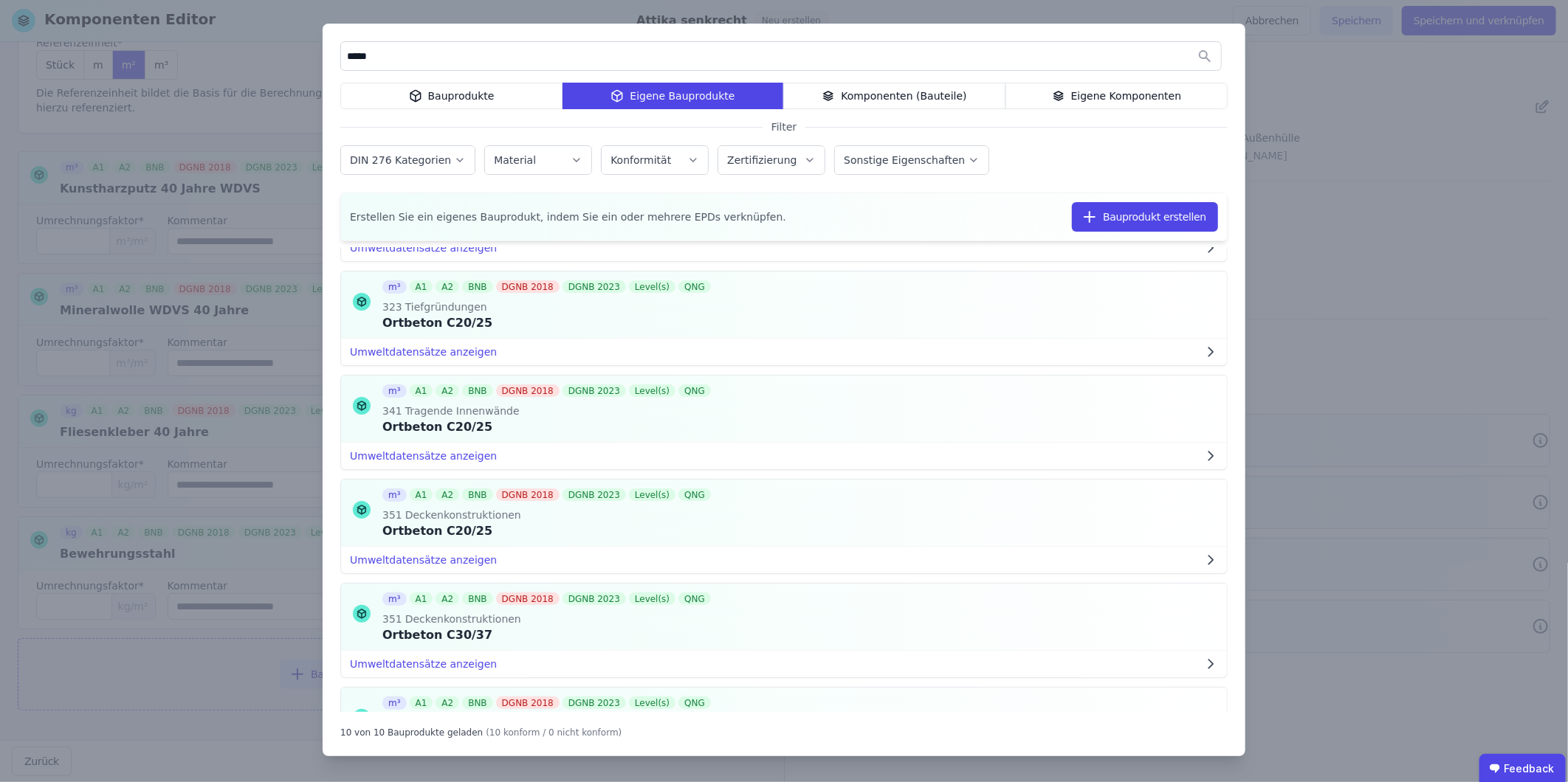
scroll to position [324, 0]
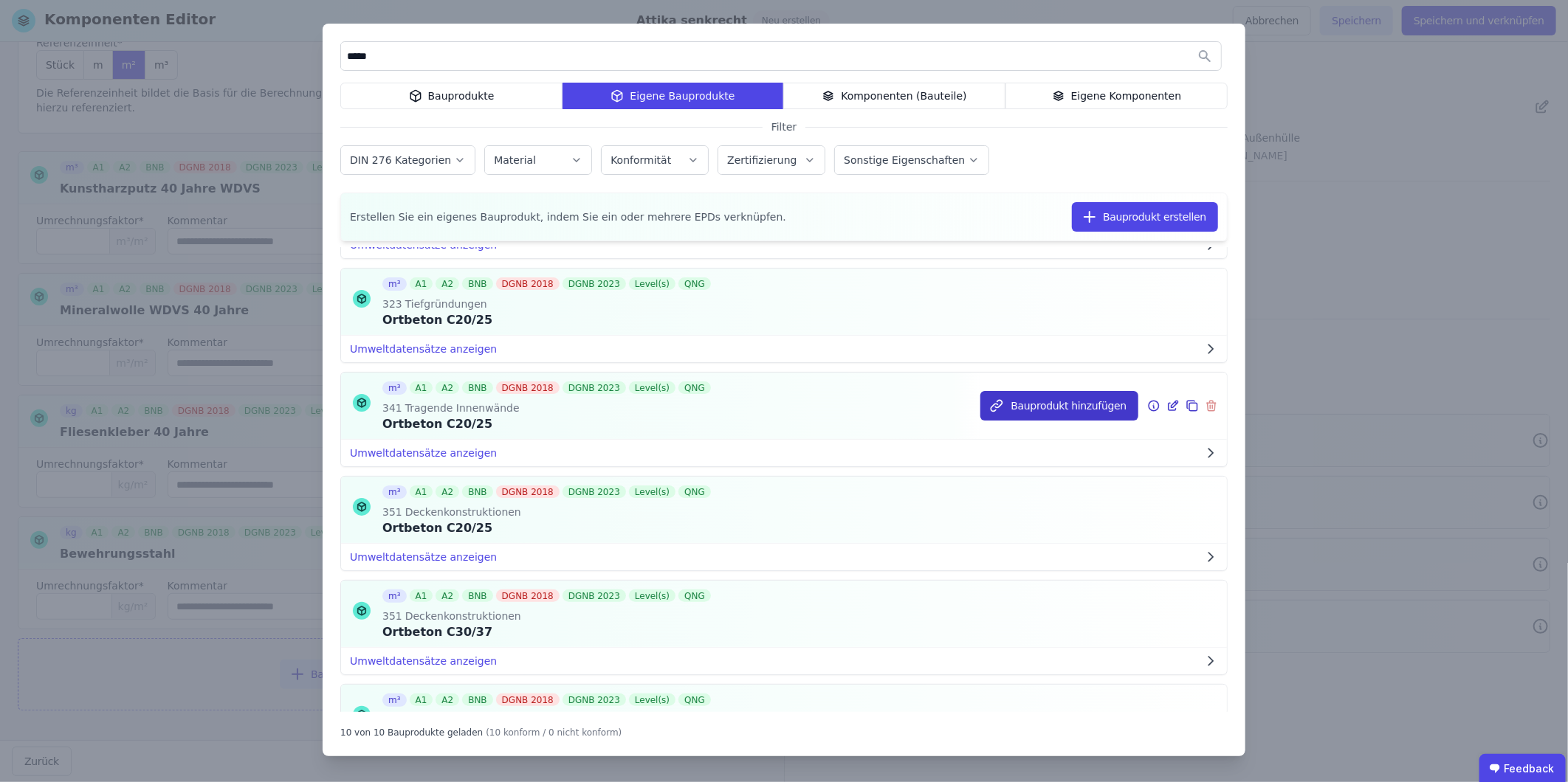
type input "*****"
click at [1042, 407] on button "Bauprodukt hinzufügen" at bounding box center [1059, 406] width 158 height 30
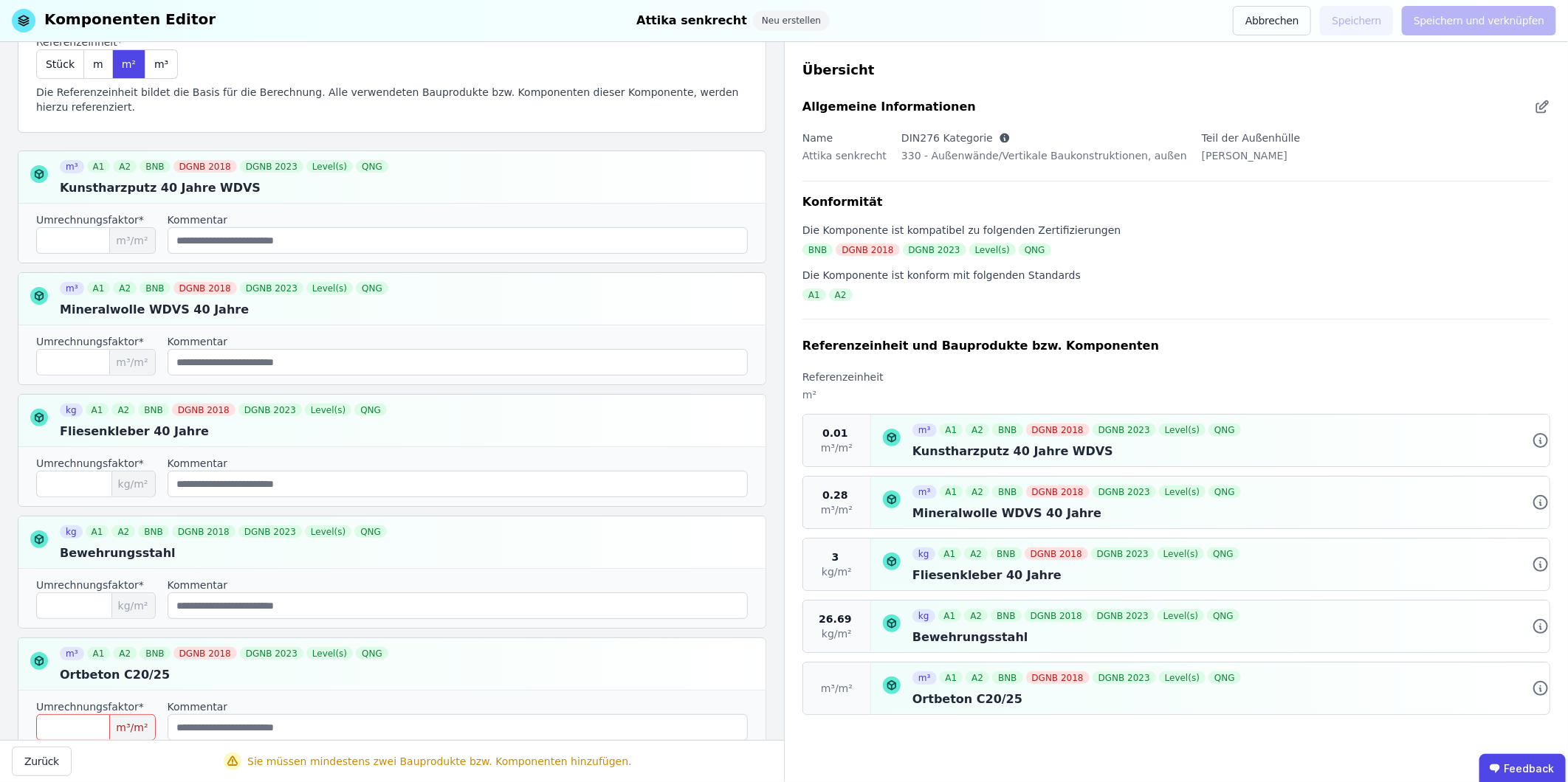
scroll to position [0, 0]
click at [87, 486] on input "number" at bounding box center [96, 727] width 120 height 26
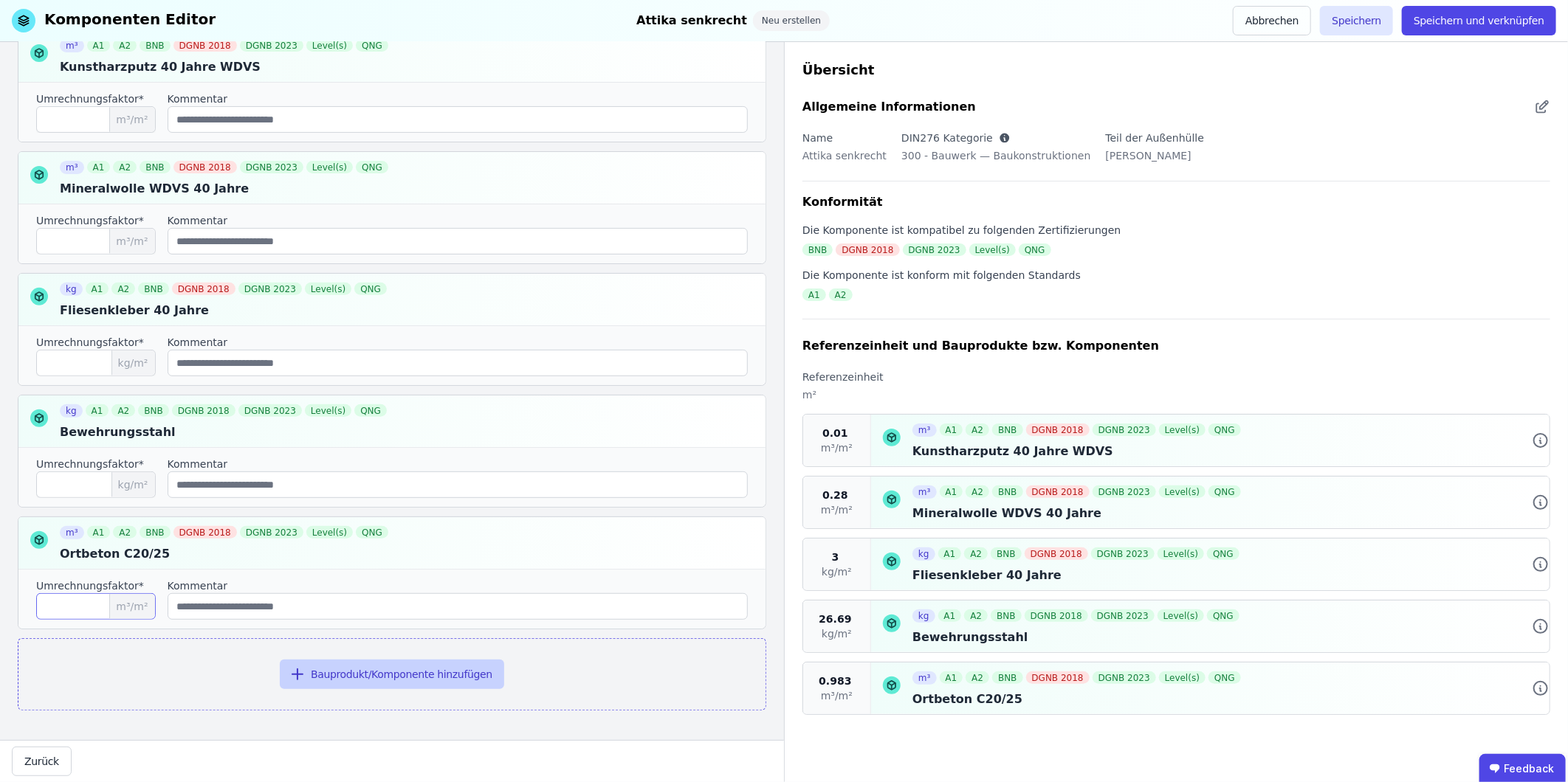
type input "*****"
click at [407, 486] on button "Bauprodukt/Komponente hinzufügen" at bounding box center [391, 674] width 224 height 30
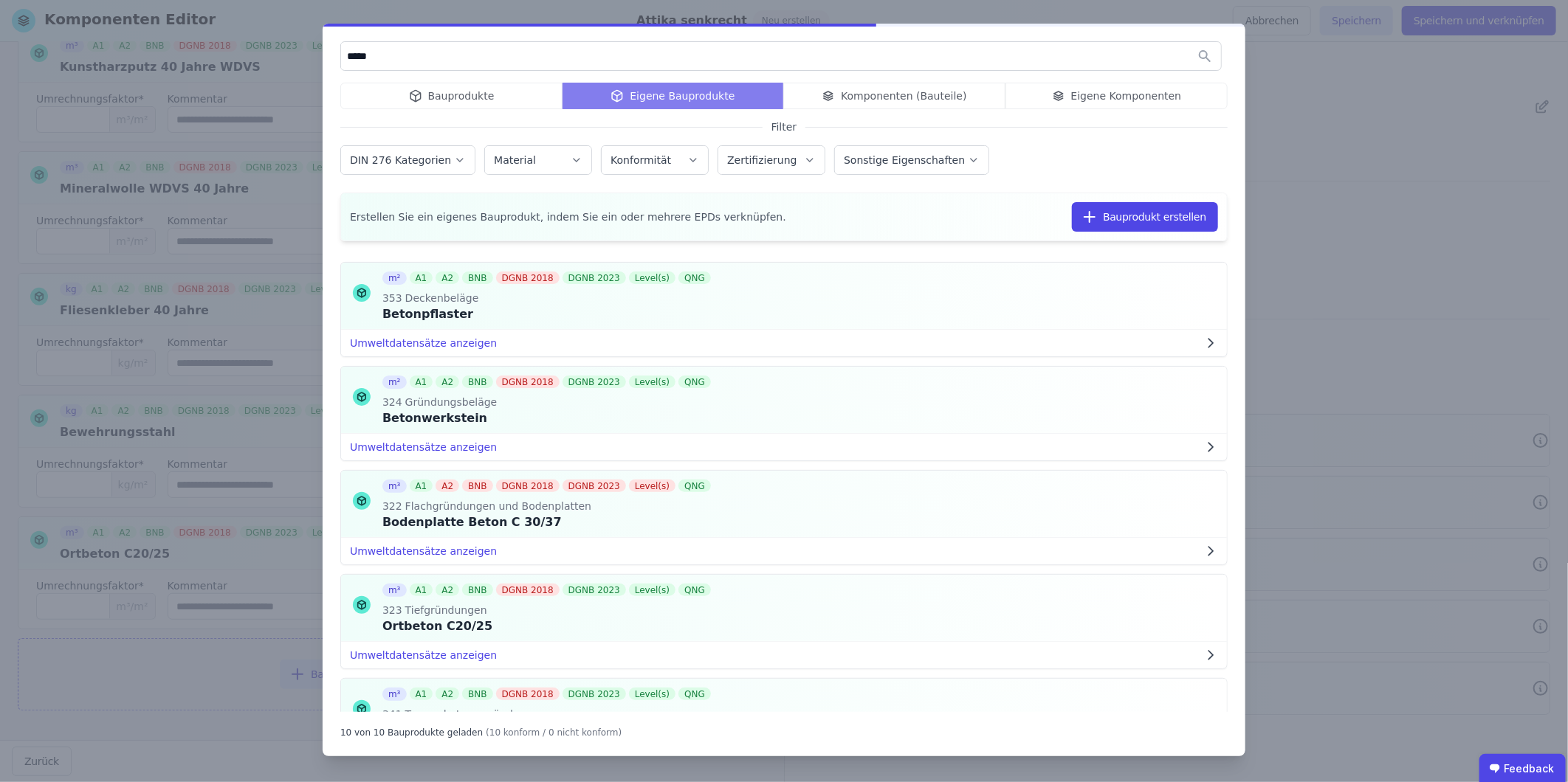
drag, startPoint x: 428, startPoint y: 61, endPoint x: 345, endPoint y: 52, distance: 83.5
click at [345, 52] on input "*****" at bounding box center [781, 56] width 880 height 26
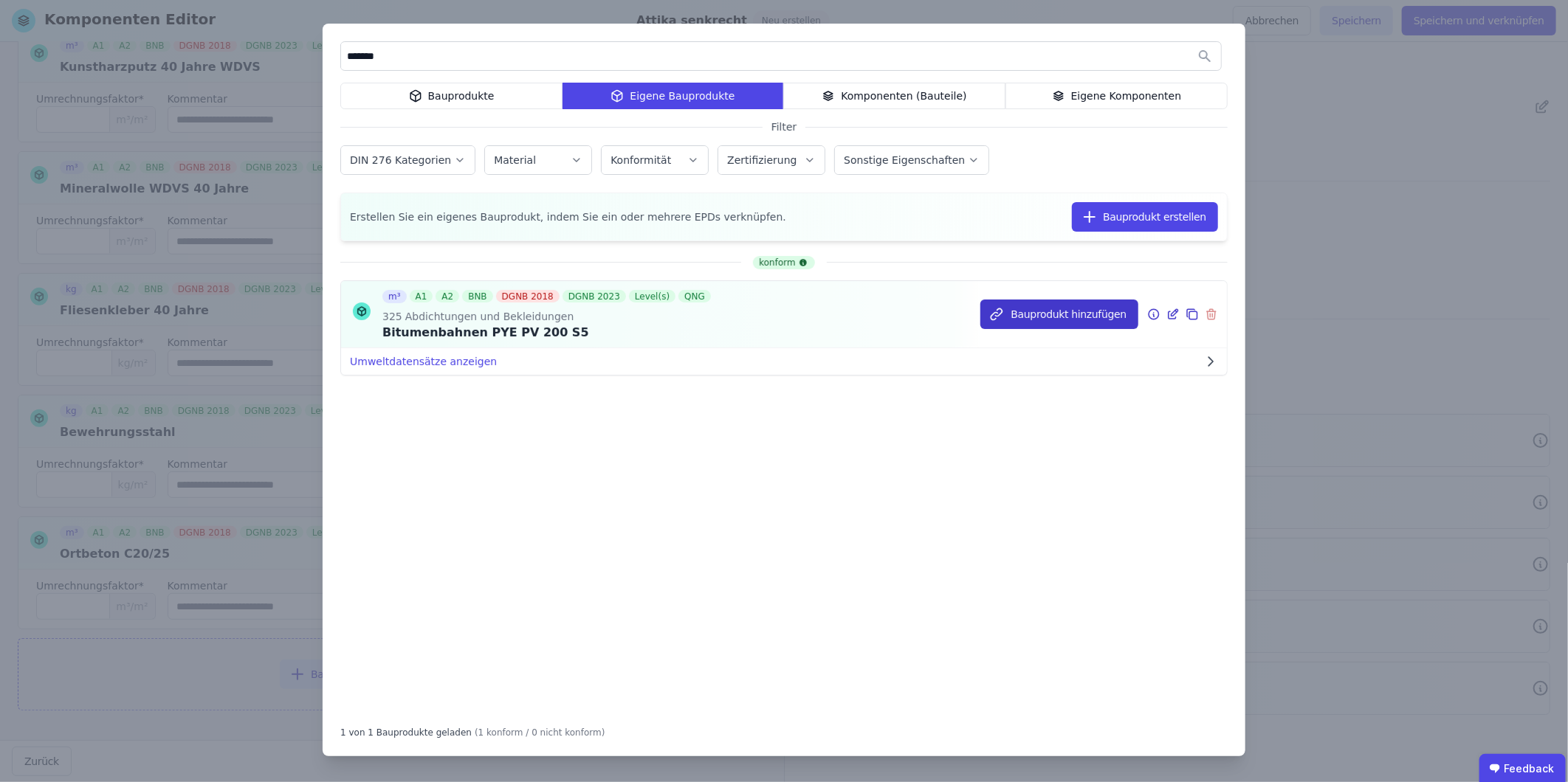
type input "*******"
click at [1042, 323] on button "Bauprodukt hinzufügen" at bounding box center [1059, 315] width 158 height 30
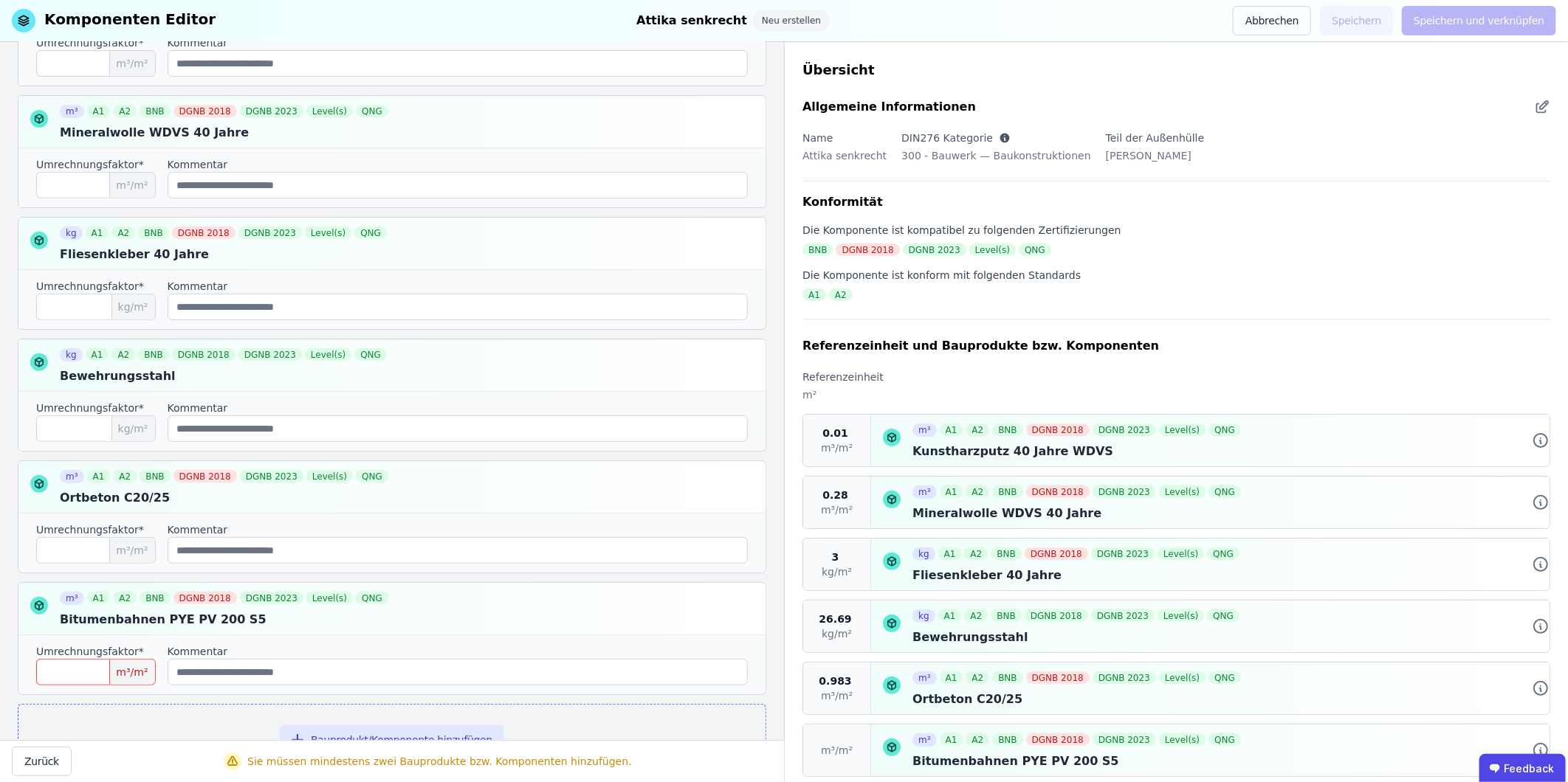
scroll to position [367, 0]
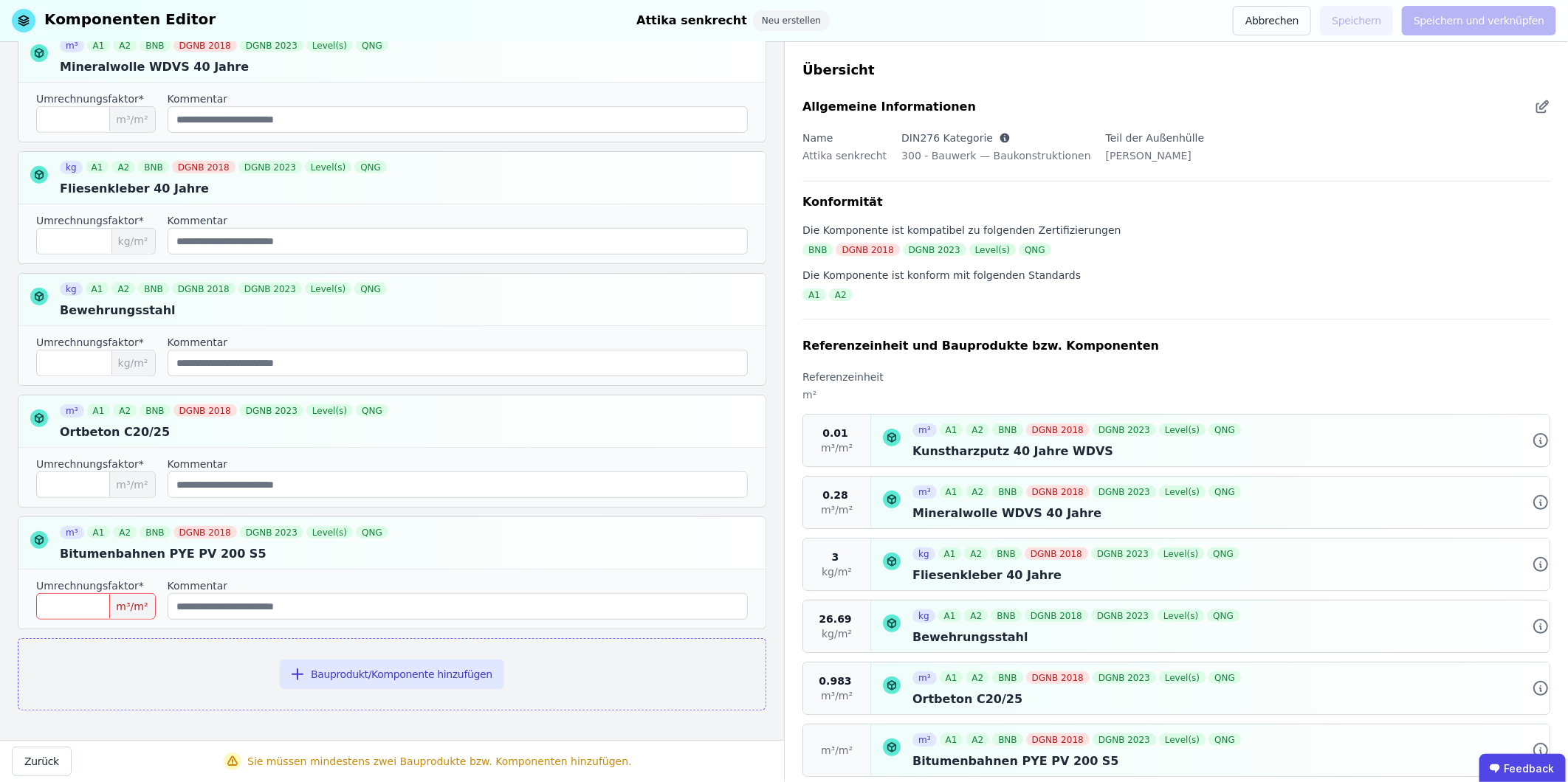
click at [92, 486] on input "number" at bounding box center [96, 606] width 120 height 26
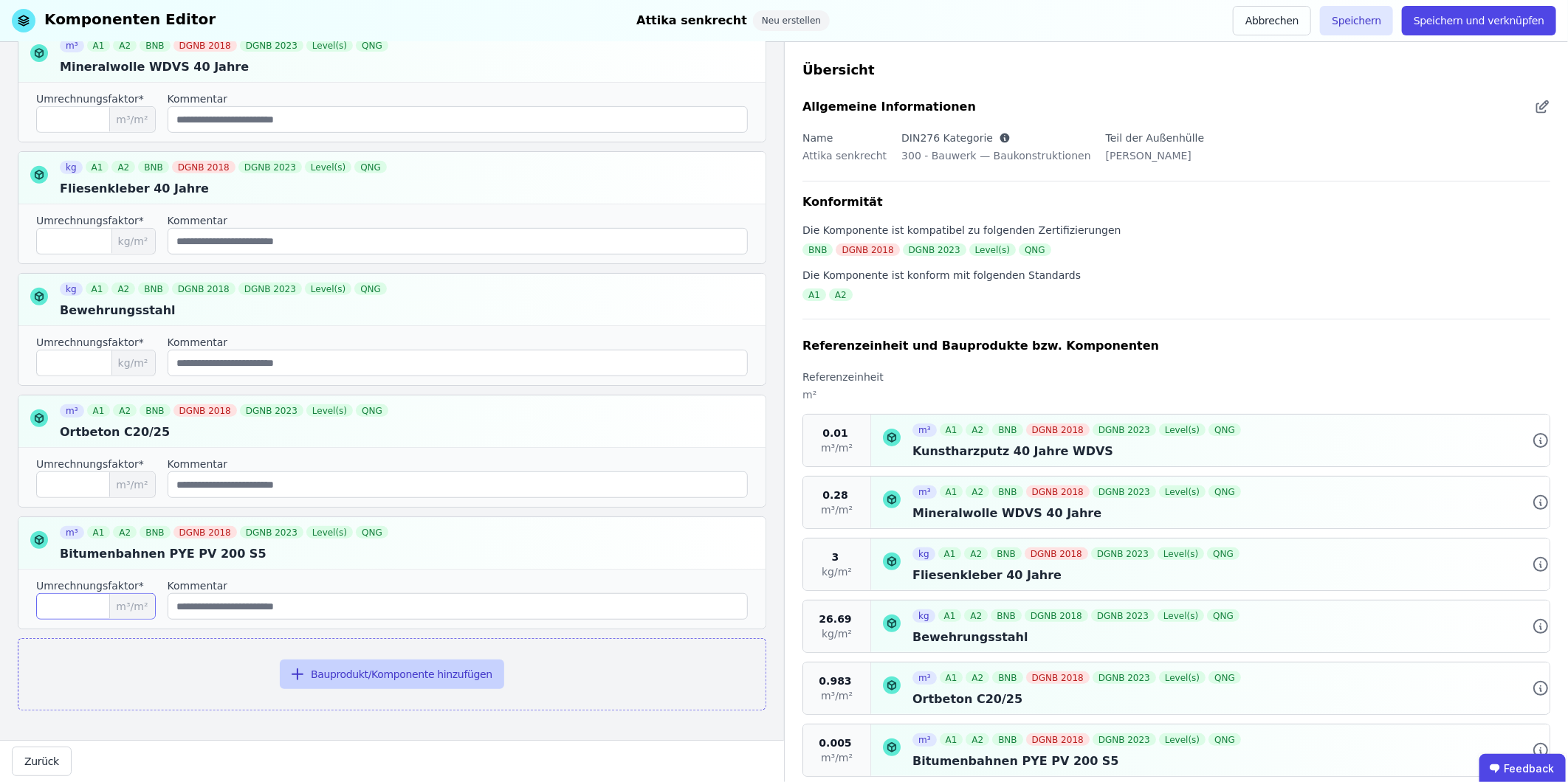
type input "*****"
click at [404, 486] on button "Bauprodukt/Komponente hinzufügen" at bounding box center [391, 674] width 224 height 30
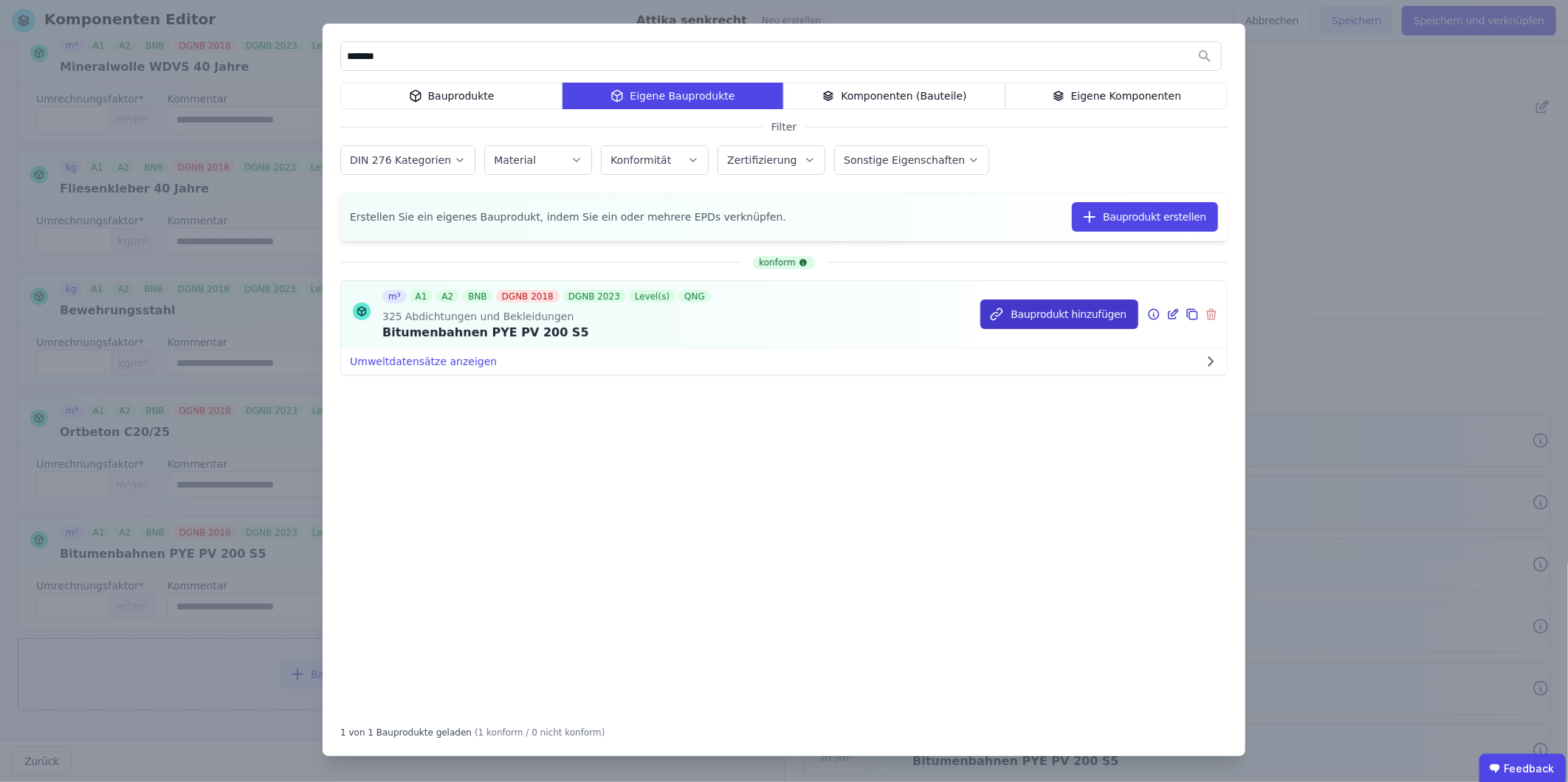
click at [1042, 315] on button "Bauprodukt hinzufügen" at bounding box center [1059, 315] width 158 height 30
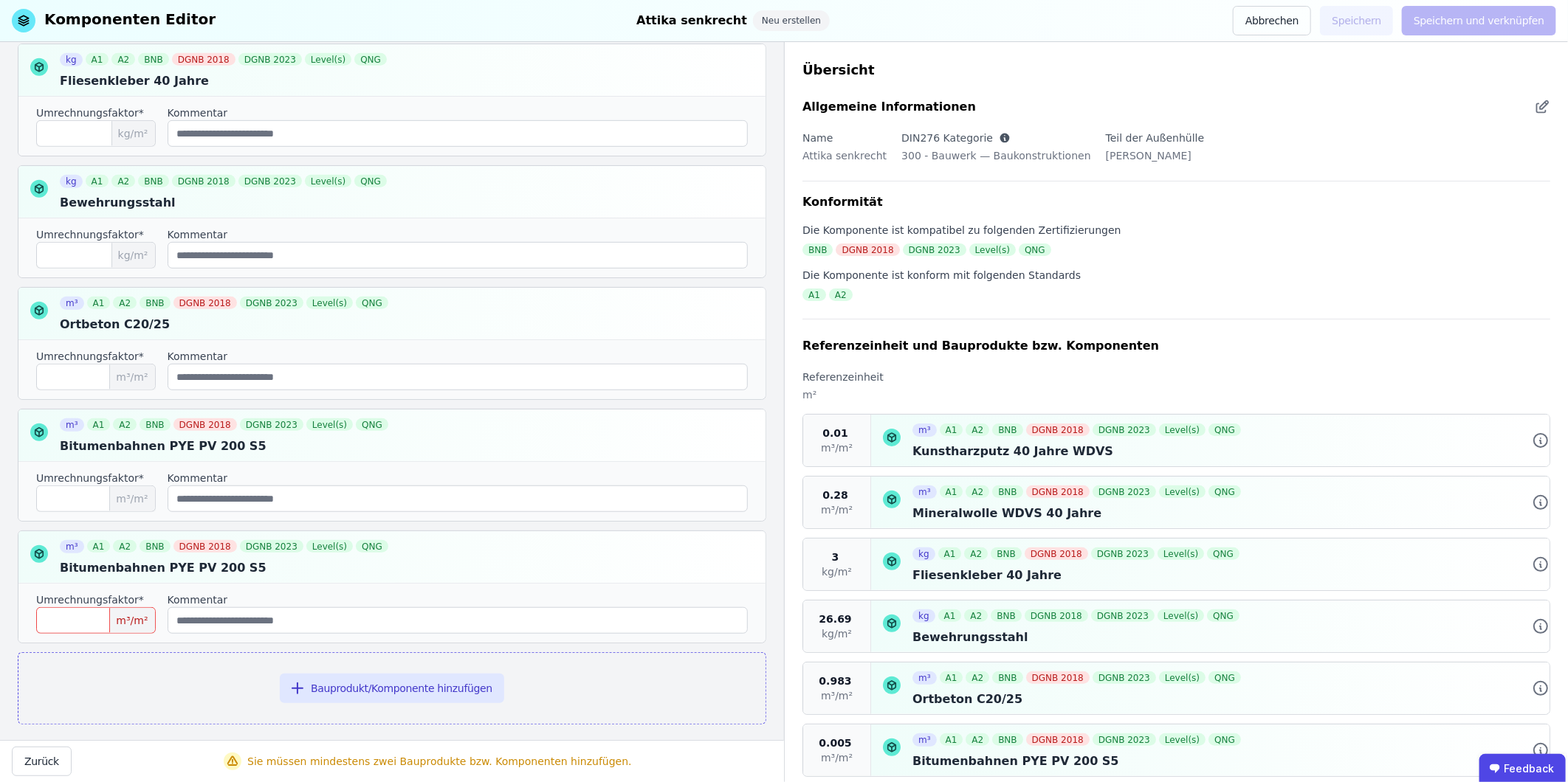
scroll to position [490, 0]
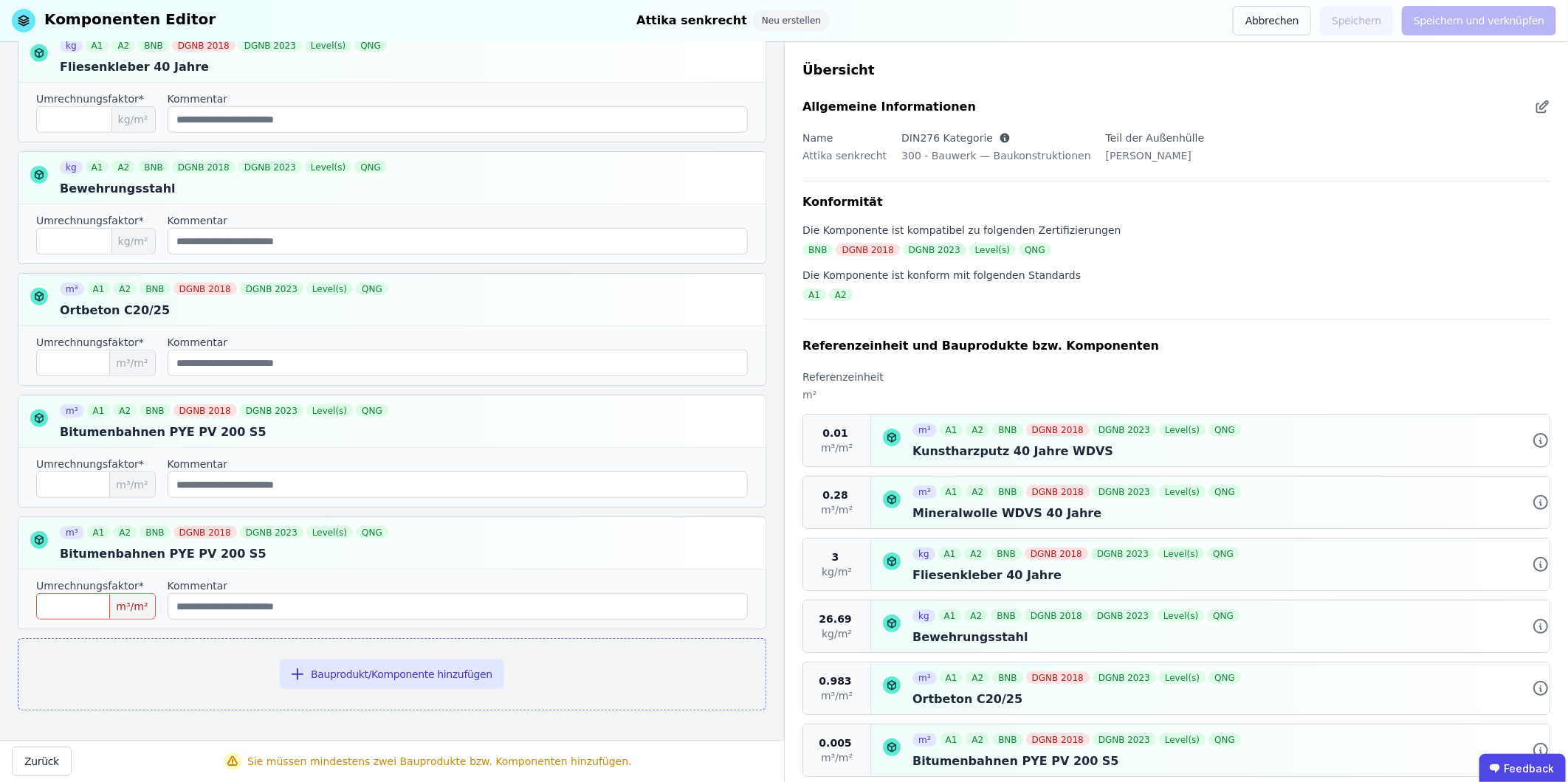
click at [99, 486] on input "number" at bounding box center [96, 606] width 120 height 26
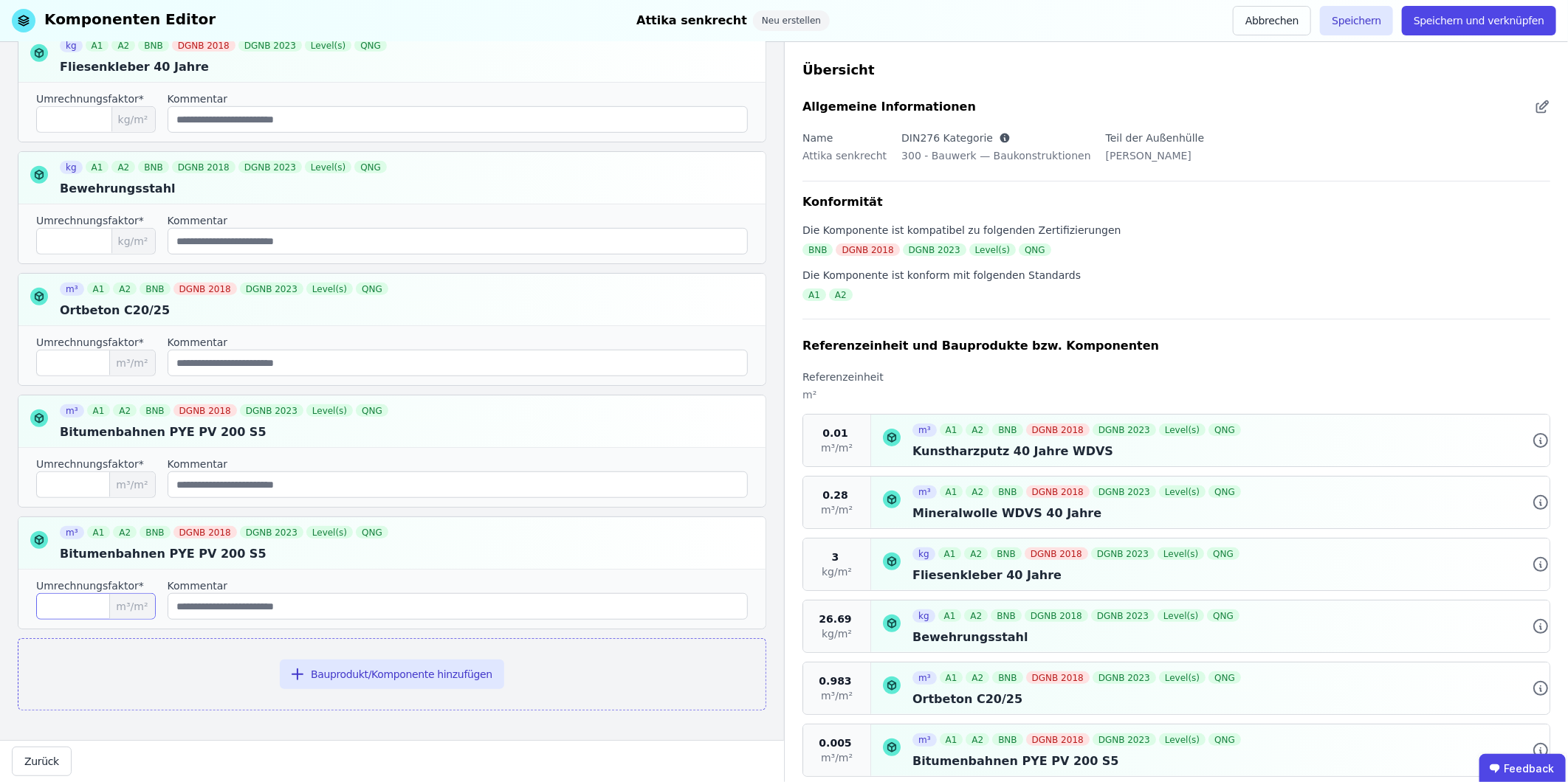
type input "*****"
click at [763, 486] on div "Referenzeinheit und Bauprodukte bzw. Komponenten Suchen Sie nach den Bauprodukt…" at bounding box center [392, 391] width 784 height 698
click at [416, 486] on button "Bauprodukt/Komponente hinzufügen" at bounding box center [391, 674] width 224 height 30
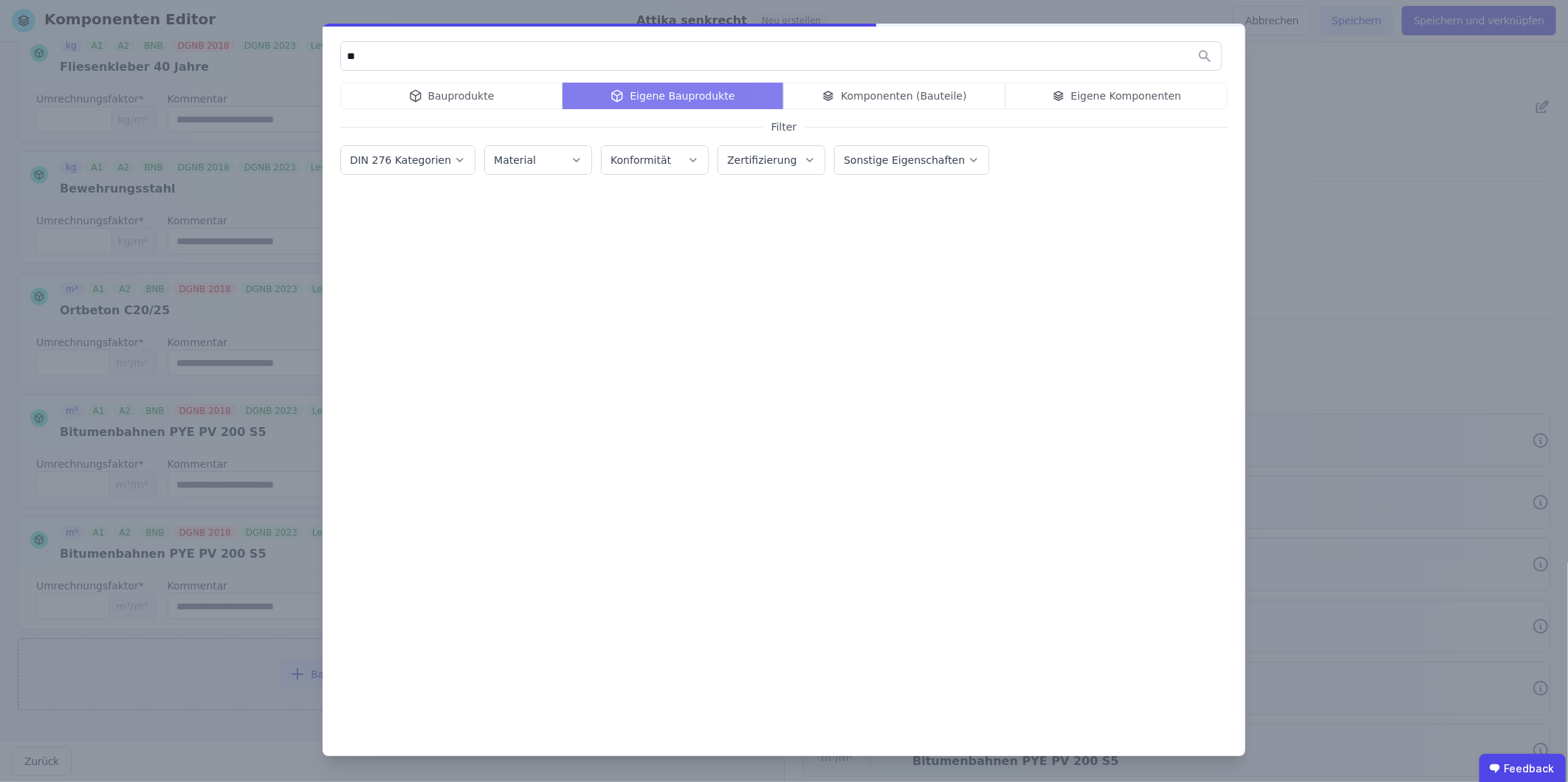
type input "*"
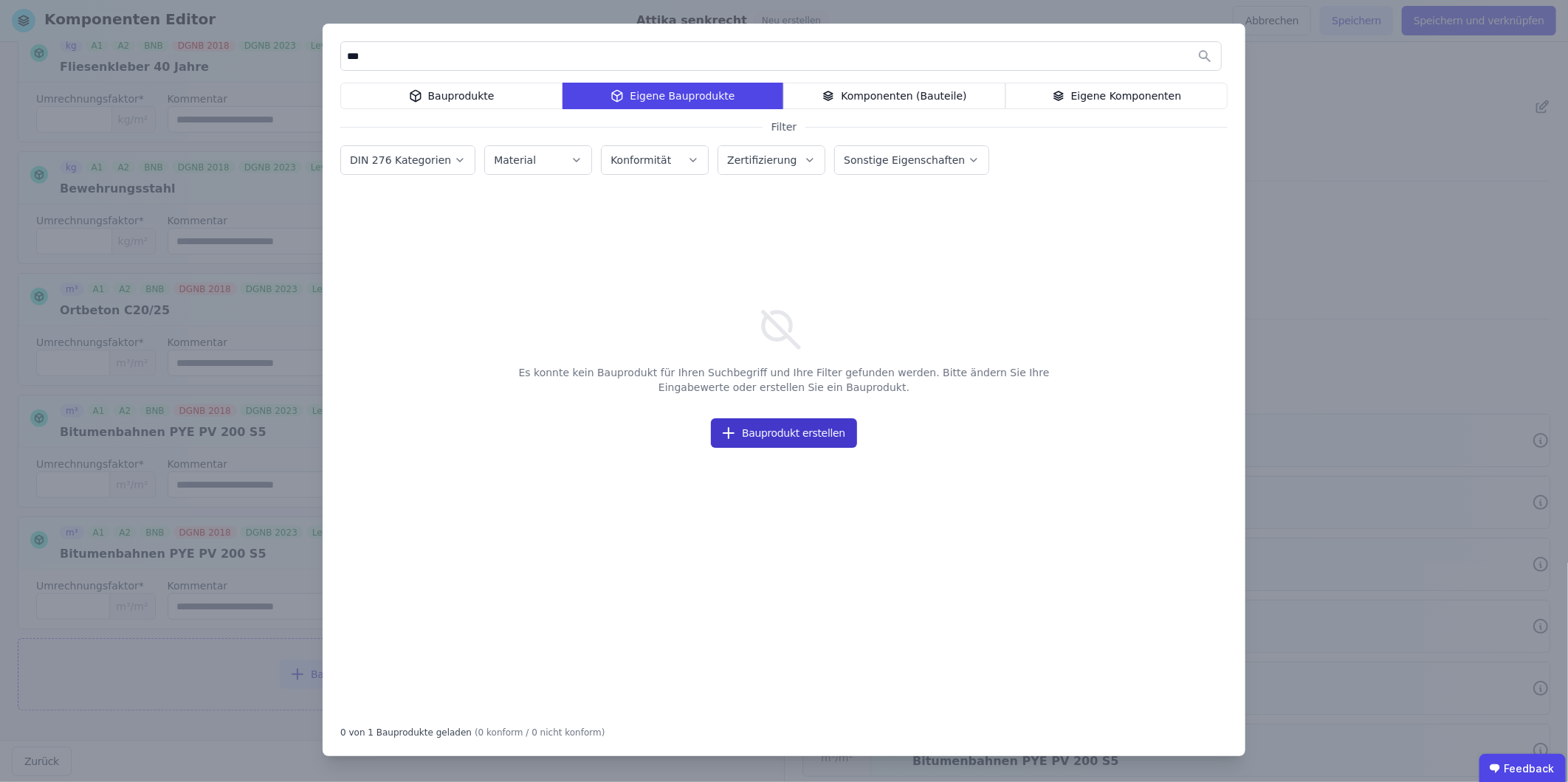
type input "***"
click at [835, 436] on button "Bauprodukt erstellen" at bounding box center [784, 433] width 146 height 30
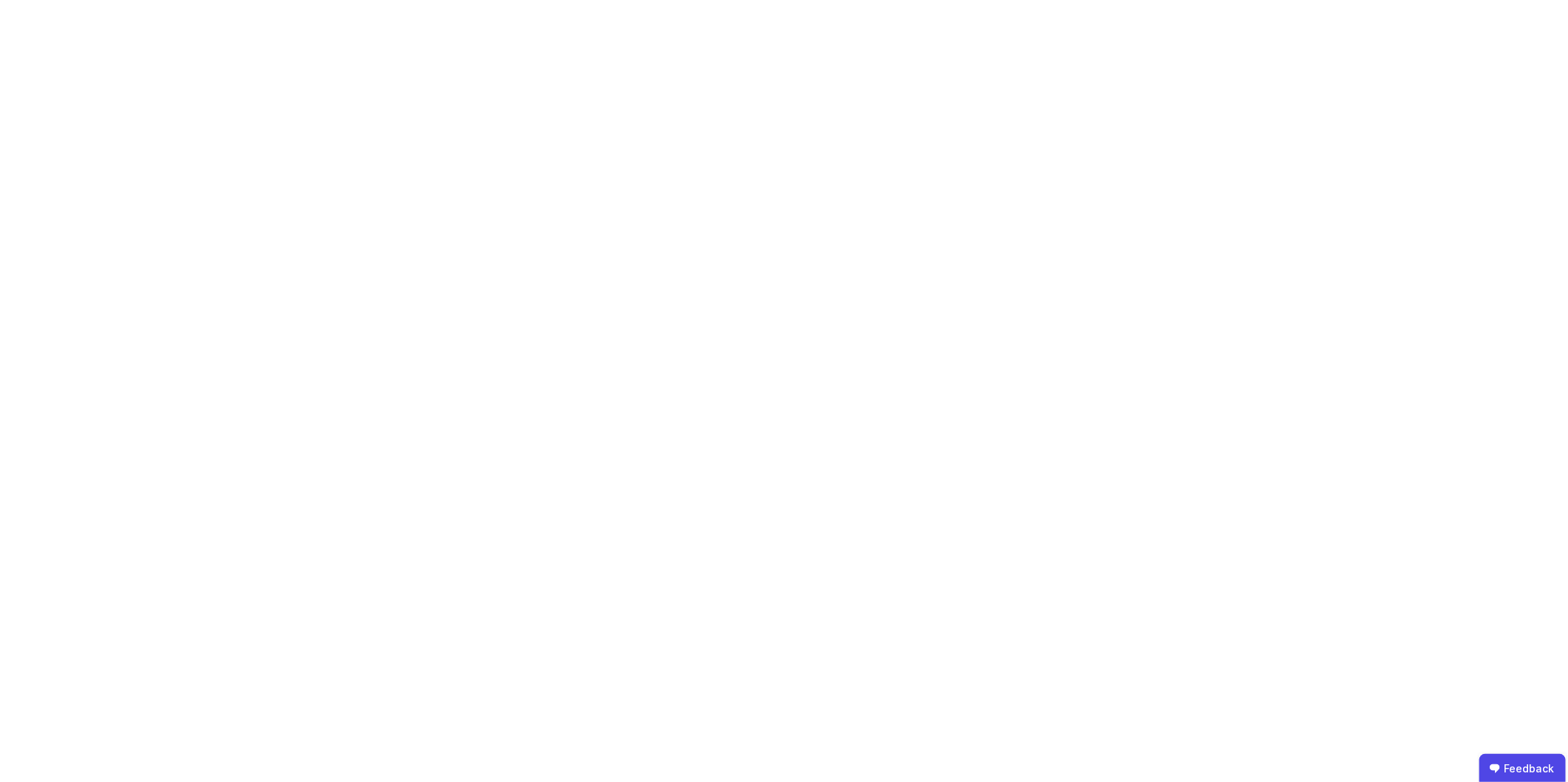
click at [576, 486] on body "Feedback" at bounding box center [784, 391] width 1568 height 782
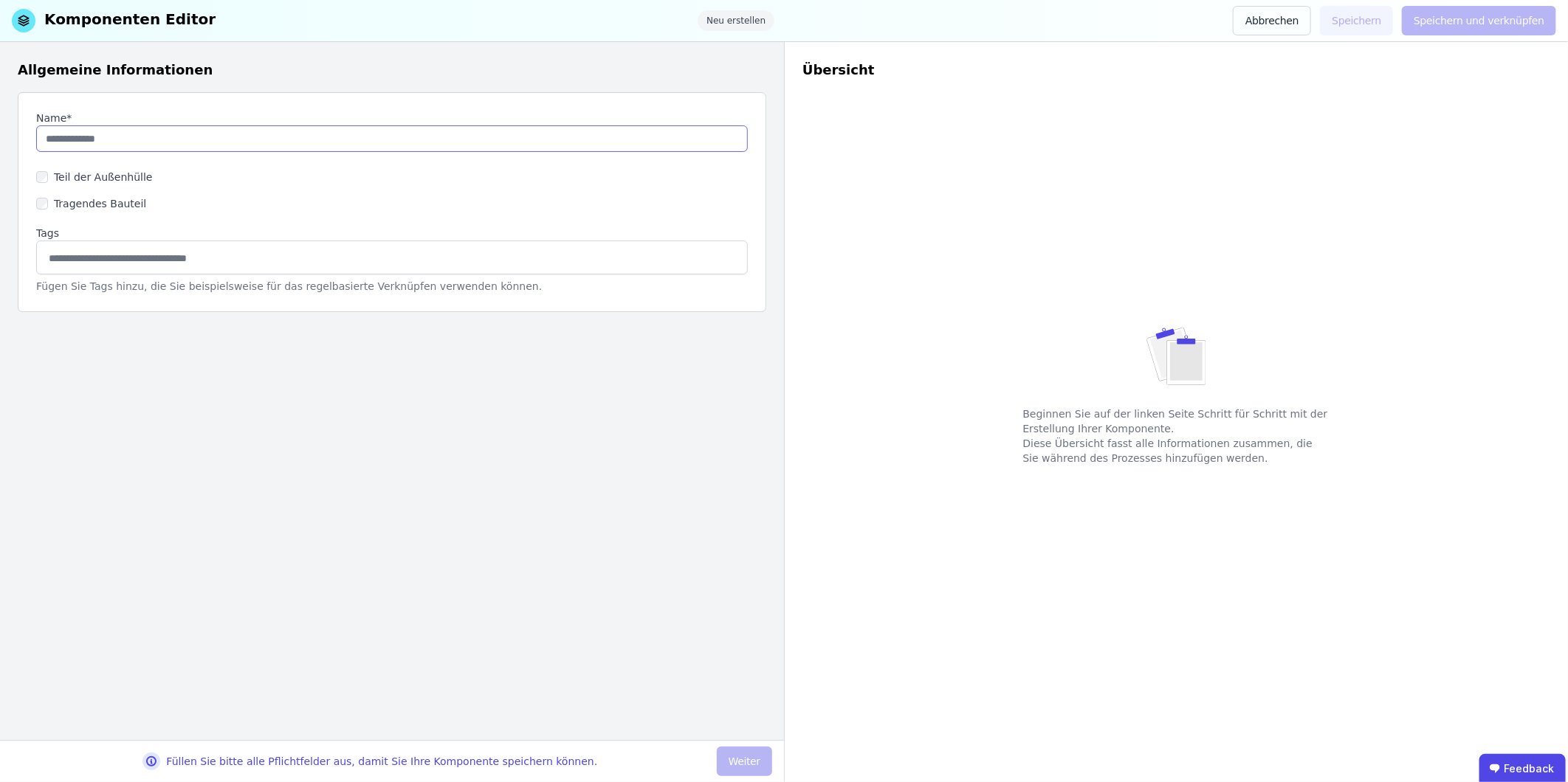
click at [183, 131] on input "string" at bounding box center [392, 139] width 712 height 26
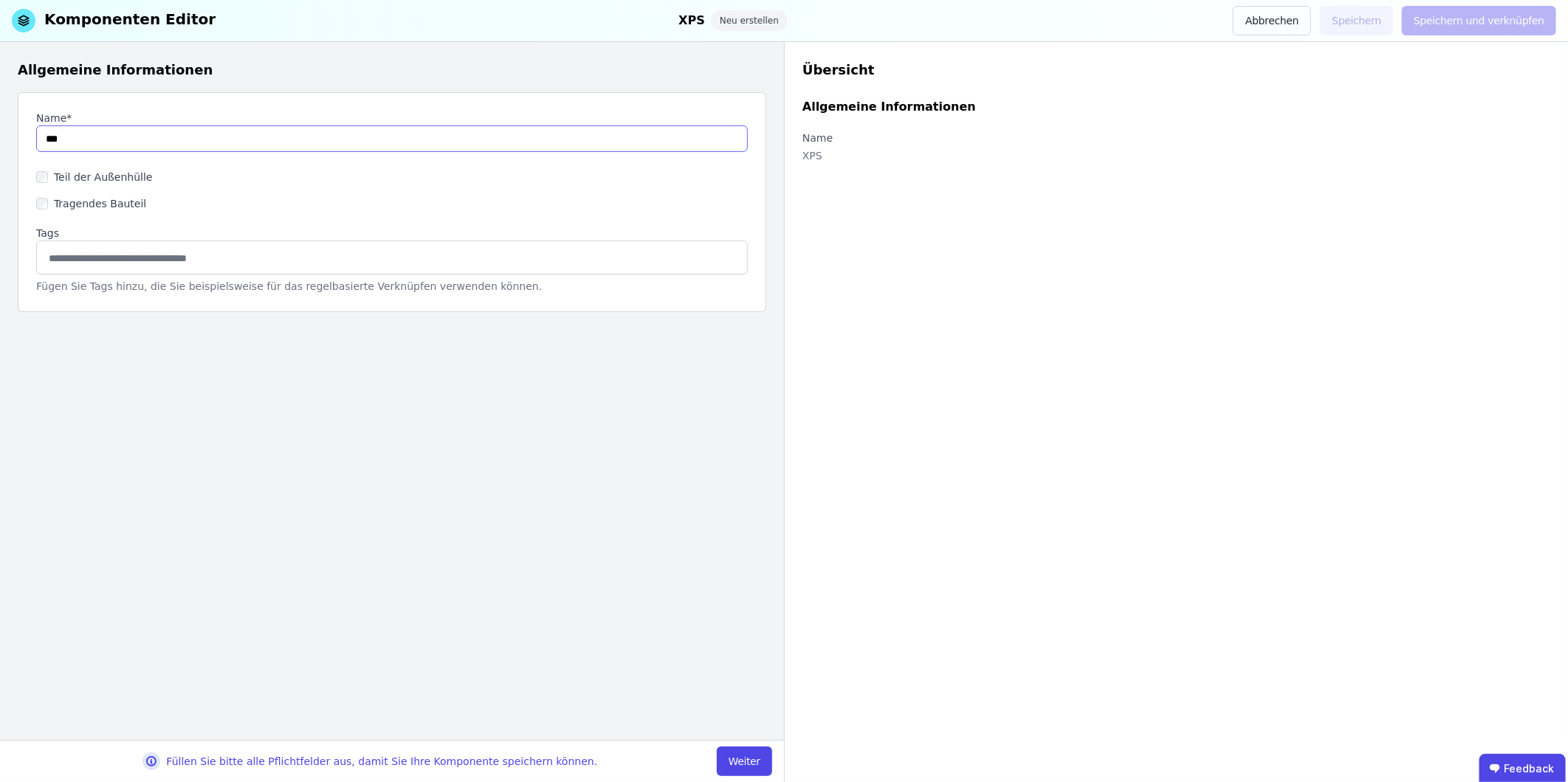
type input "**********"
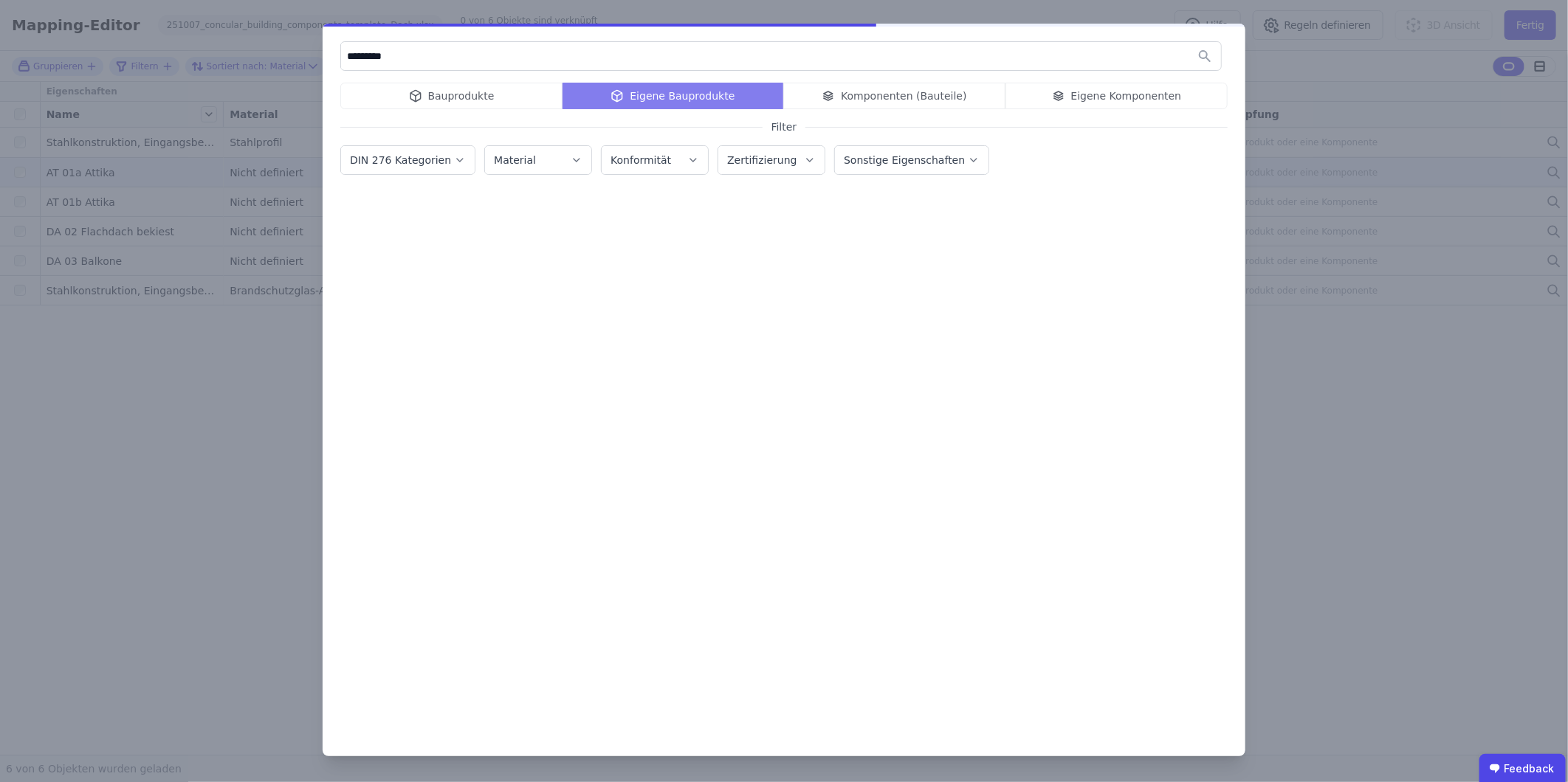
type input "*********"
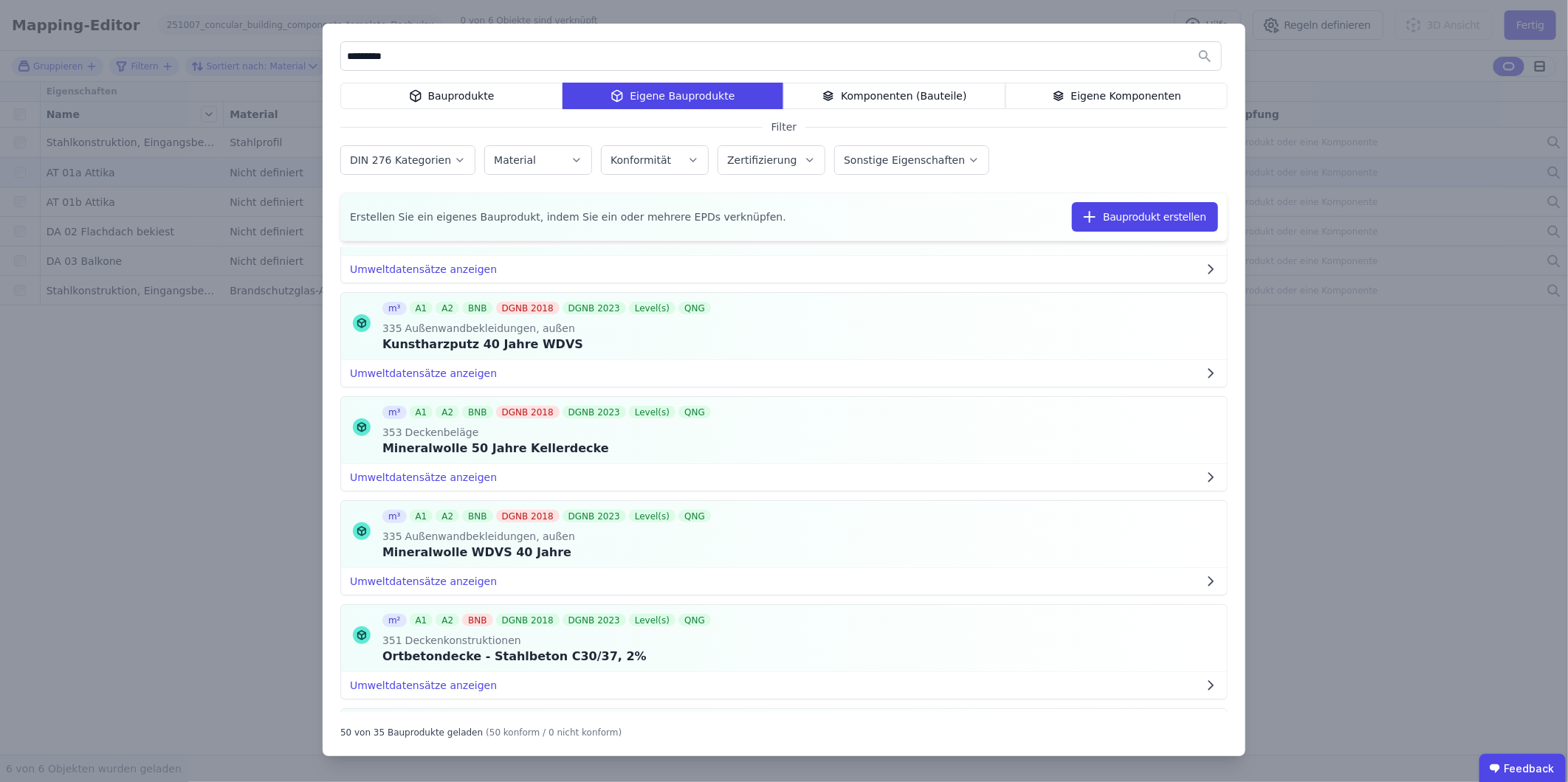
scroll to position [1879, 0]
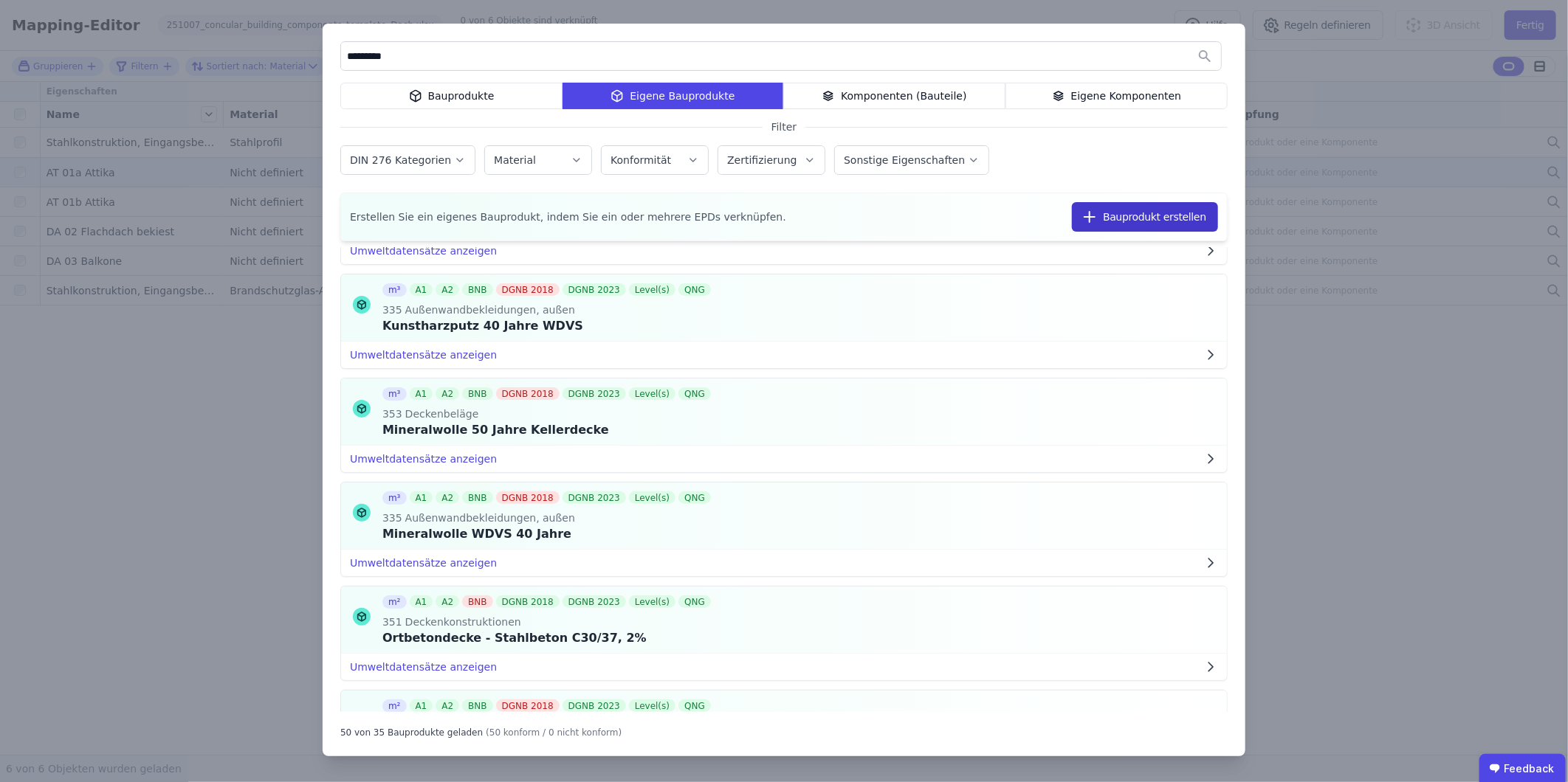
click at [1042, 218] on button "Bauprodukt erstellen" at bounding box center [1145, 217] width 146 height 30
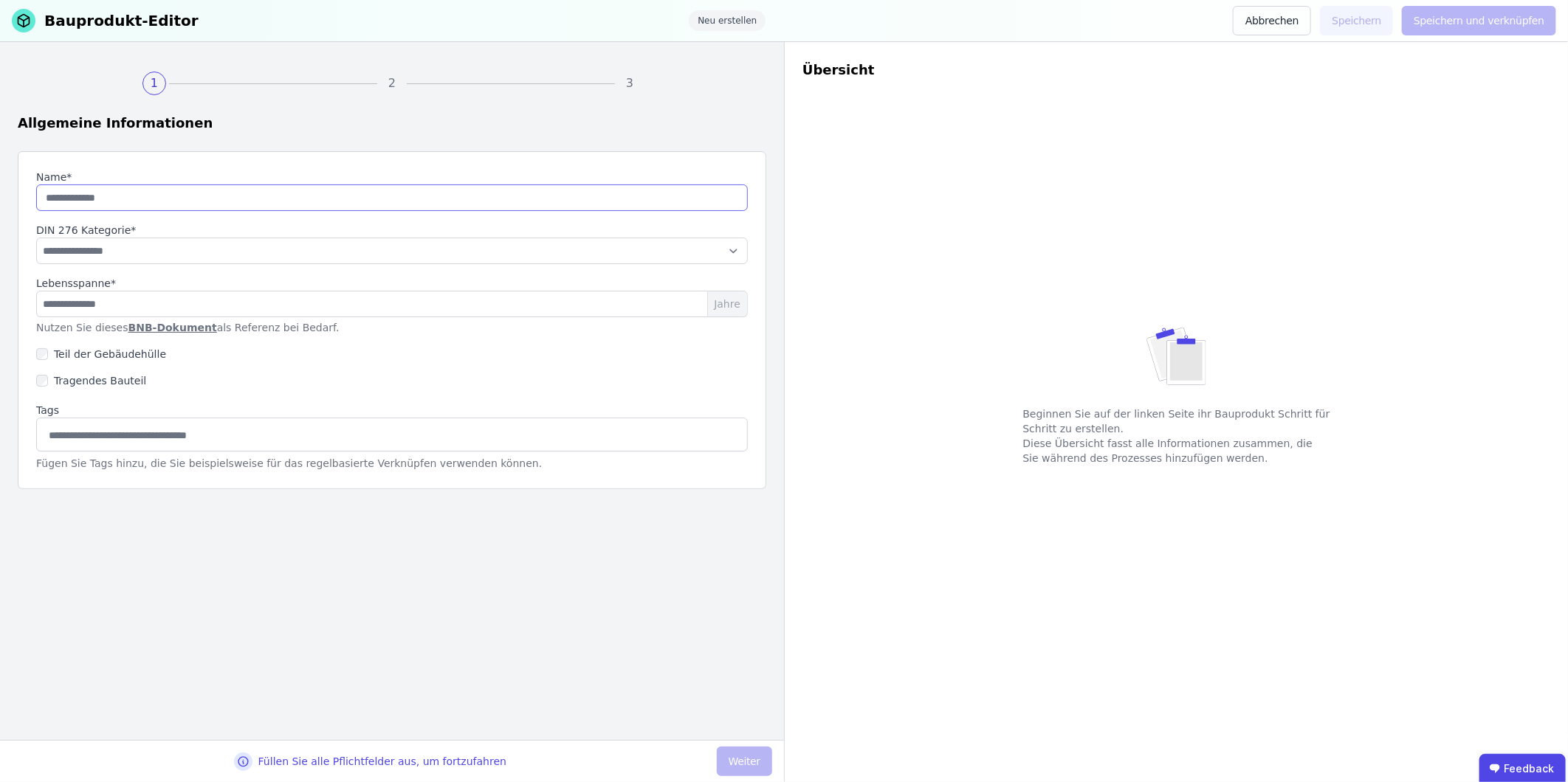
click at [172, 191] on input "string" at bounding box center [392, 198] width 712 height 26
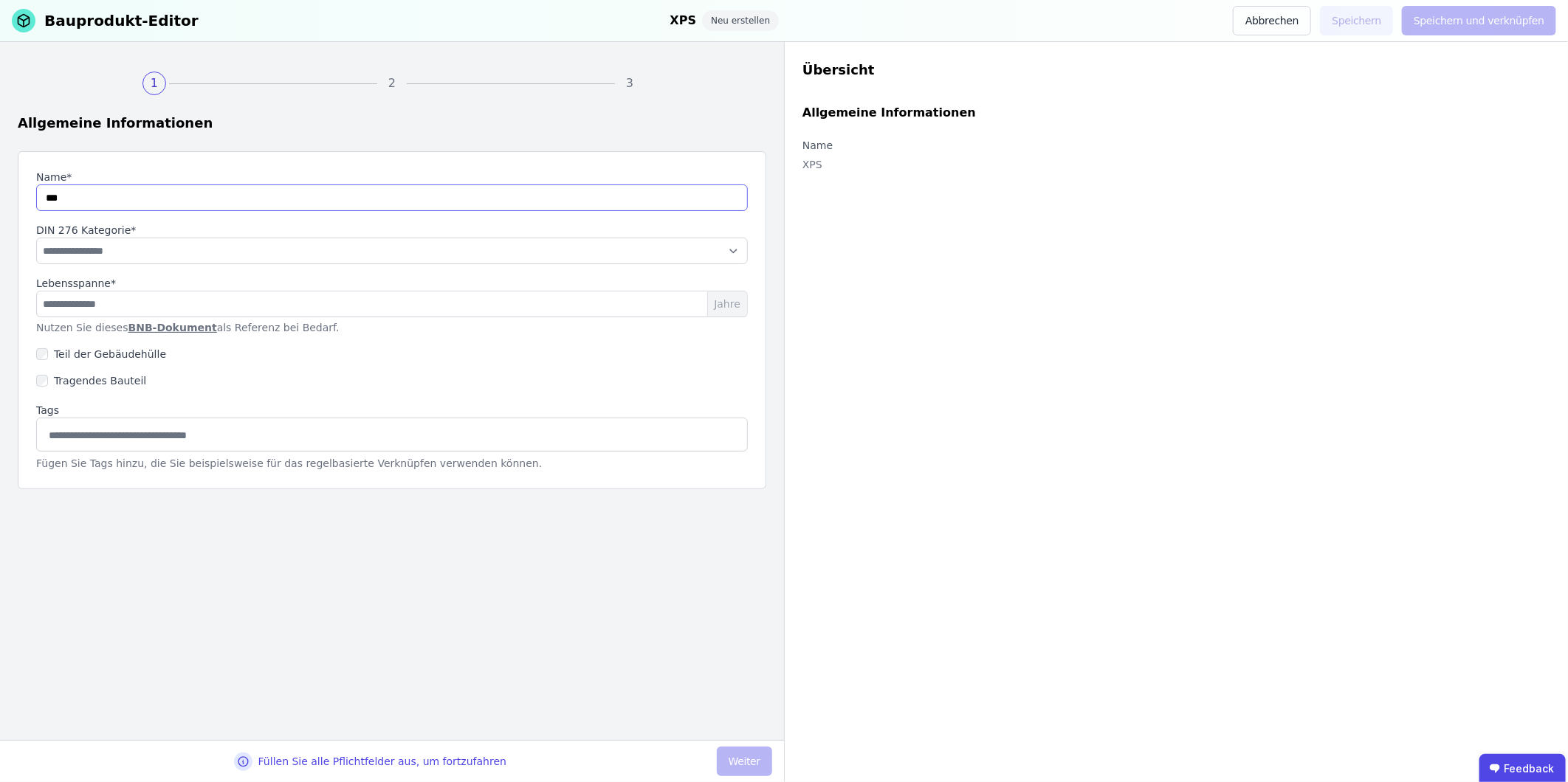
type input "**********"
click at [164, 257] on select "**********" at bounding box center [392, 251] width 712 height 26
select select "**********"
click at [36, 237] on select "**********" at bounding box center [392, 251] width 712 height 26
click at [75, 352] on label "Teil der Gebäudehülle" at bounding box center [107, 354] width 118 height 15
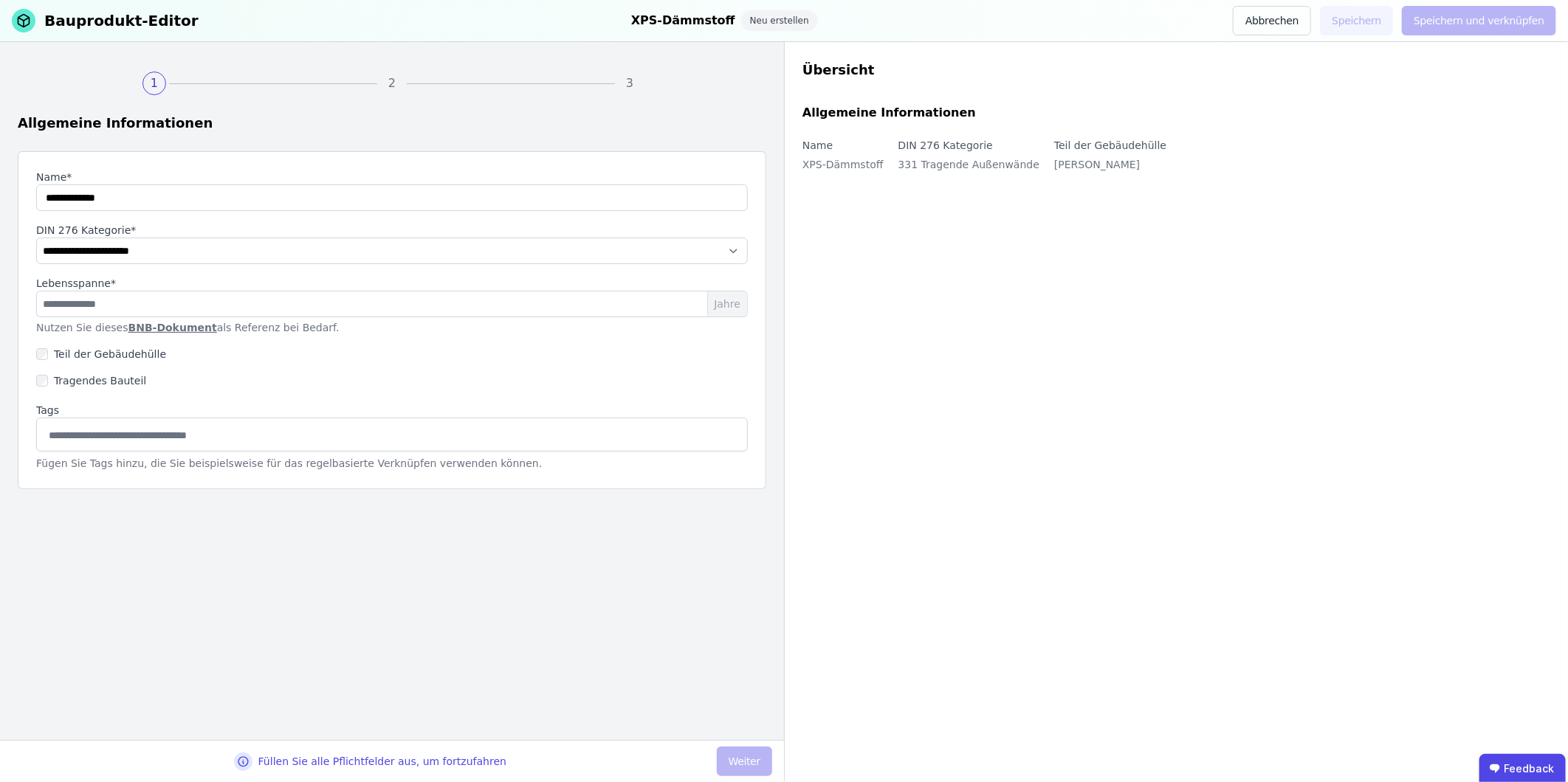
click at [477, 425] on input at bounding box center [392, 435] width 692 height 24
click at [362, 305] on input "number" at bounding box center [392, 304] width 712 height 26
type input "**"
click at [753, 486] on button "Weiter" at bounding box center [744, 761] width 55 height 30
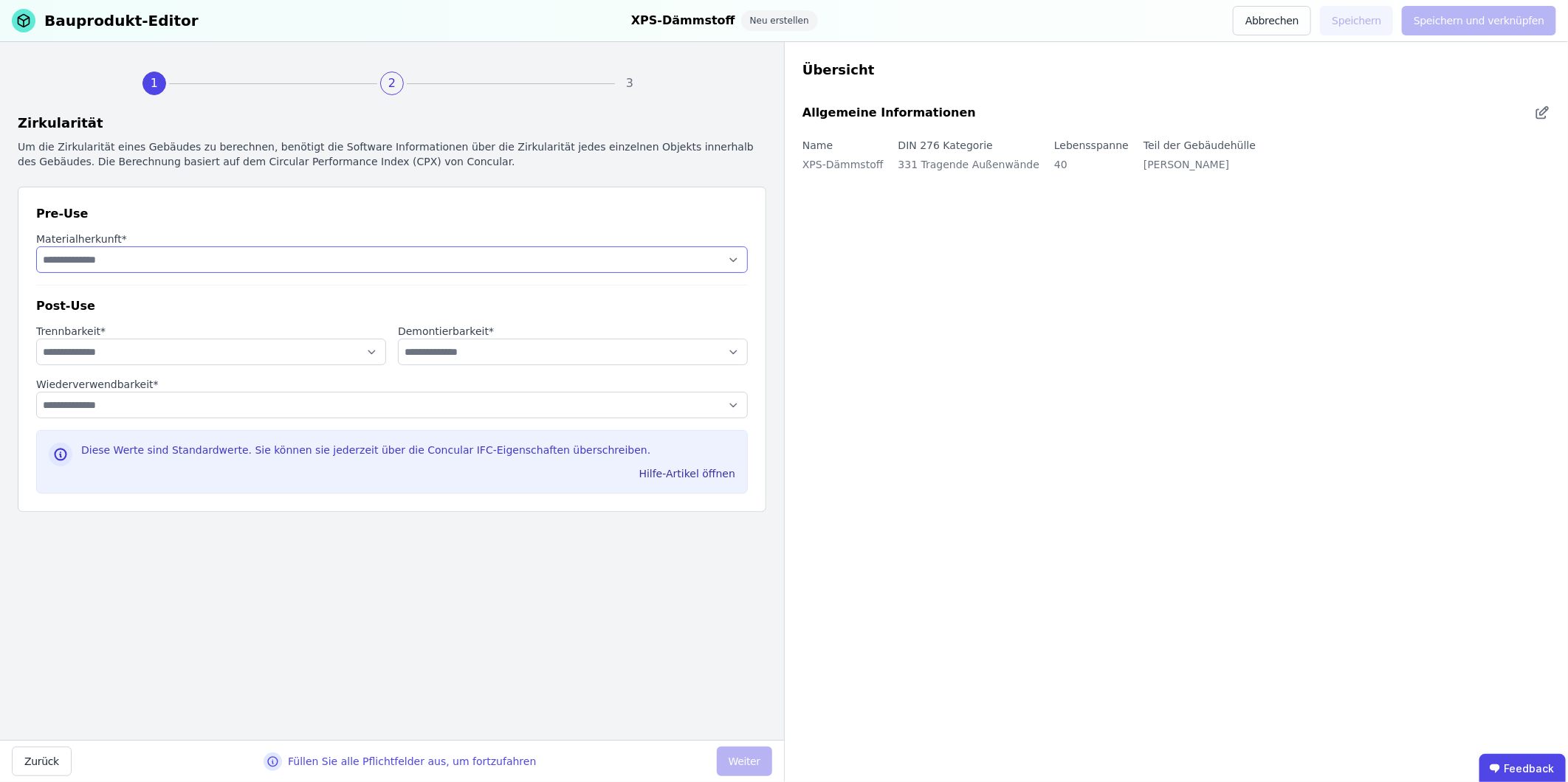
click at [117, 260] on select "**********" at bounding box center [392, 260] width 712 height 26
select select "**********"
click at [36, 246] on select "**********" at bounding box center [392, 260] width 712 height 26
click at [157, 344] on select "**********" at bounding box center [211, 352] width 350 height 26
select select "**********"
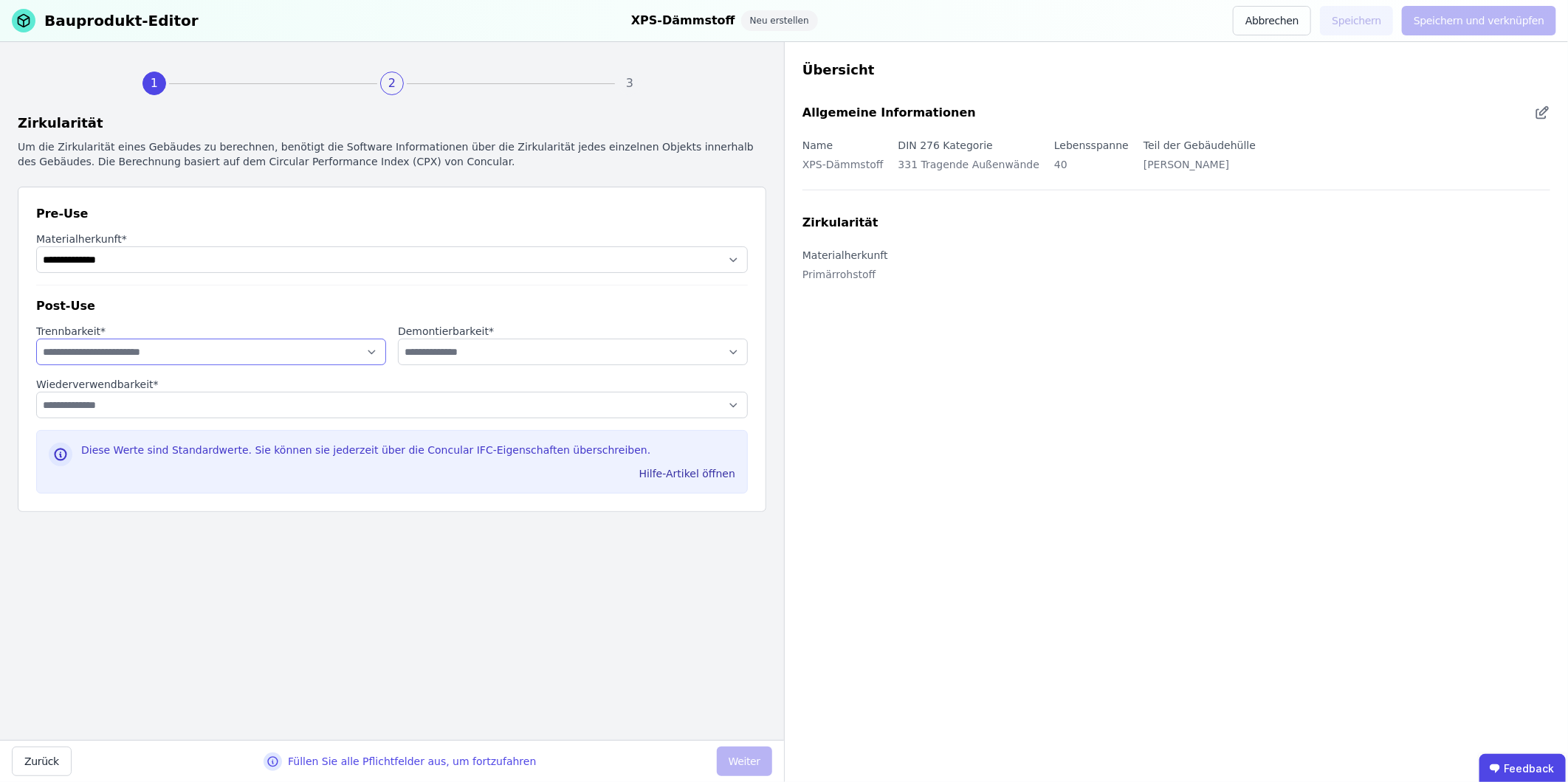
click at [36, 338] on select "**********" at bounding box center [211, 352] width 350 height 26
click at [523, 356] on select "**********" at bounding box center [573, 352] width 350 height 26
select select "**********"
click at [398, 338] on select "**********" at bounding box center [573, 352] width 350 height 26
click at [237, 401] on select "**********" at bounding box center [392, 405] width 712 height 26
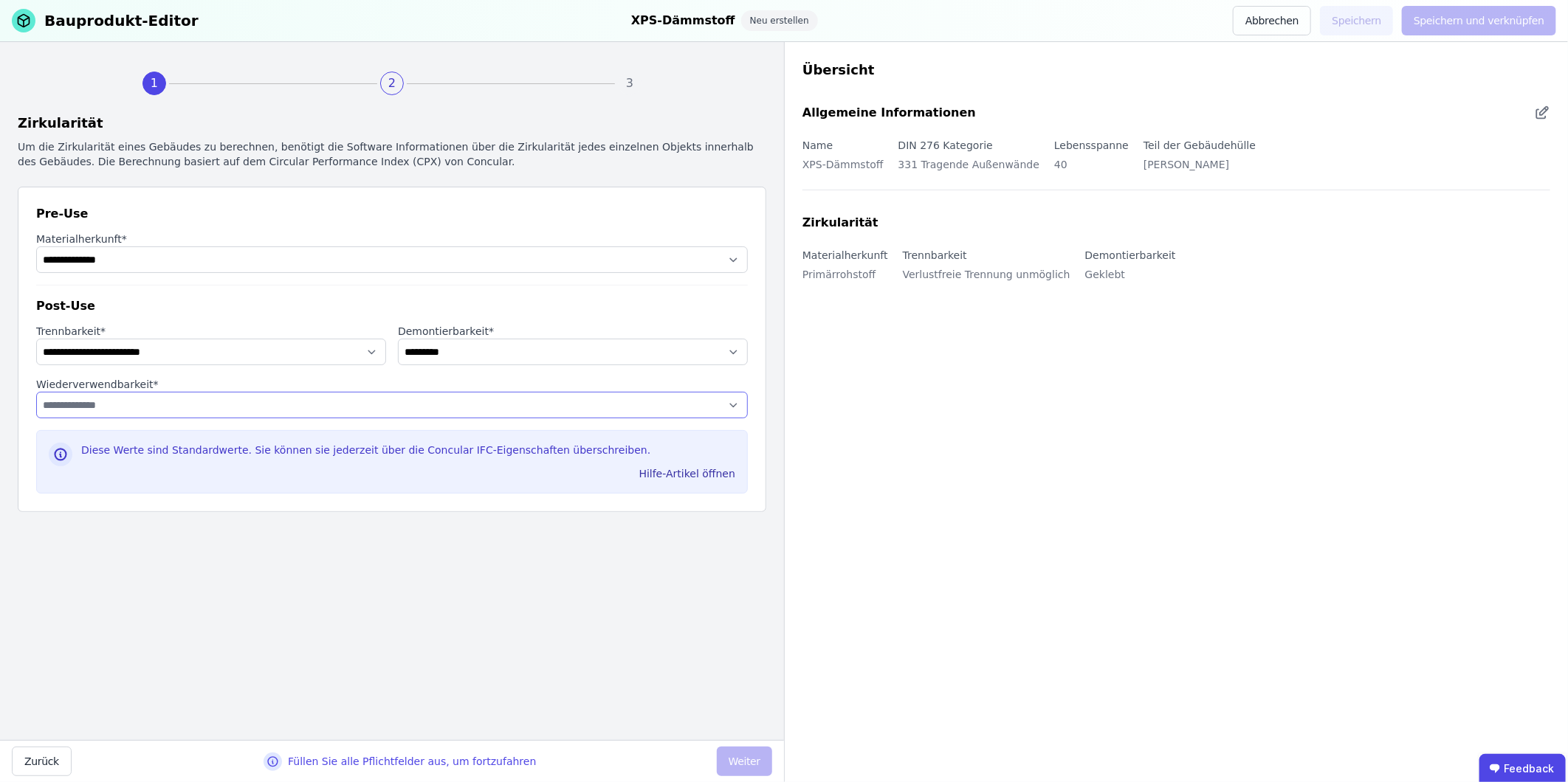
select select "**********"
click at [36, 392] on select "**********" at bounding box center [392, 405] width 712 height 26
click at [344, 356] on select "**********" at bounding box center [211, 352] width 350 height 26
select select "**********"
click at [36, 338] on select "**********" at bounding box center [211, 352] width 350 height 26
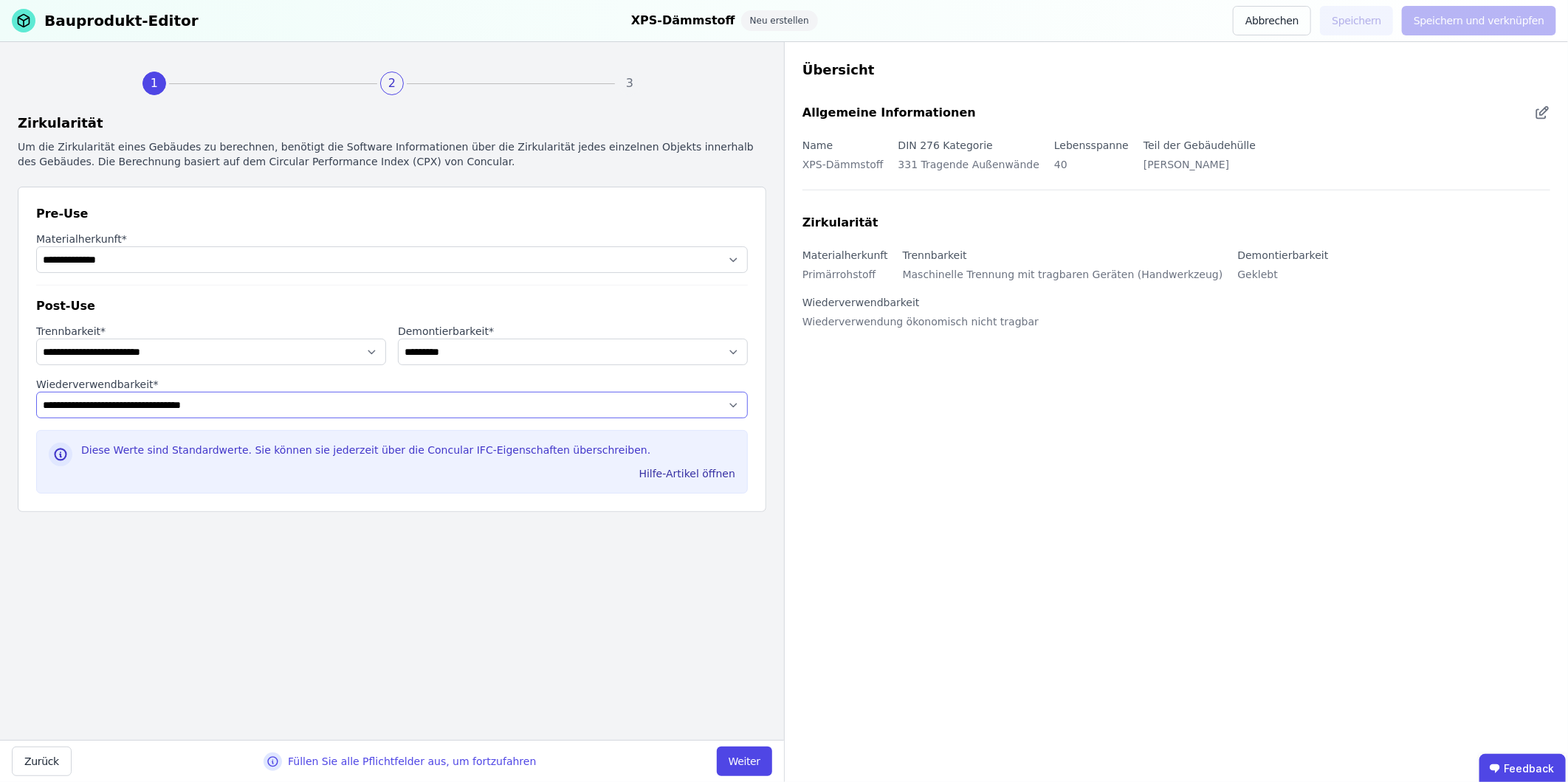
click at [173, 411] on select "**********" at bounding box center [392, 405] width 712 height 26
select select "**********"
click at [36, 392] on select "**********" at bounding box center [392, 405] width 712 height 26
click at [179, 348] on select "**********" at bounding box center [211, 352] width 350 height 26
select select "**********"
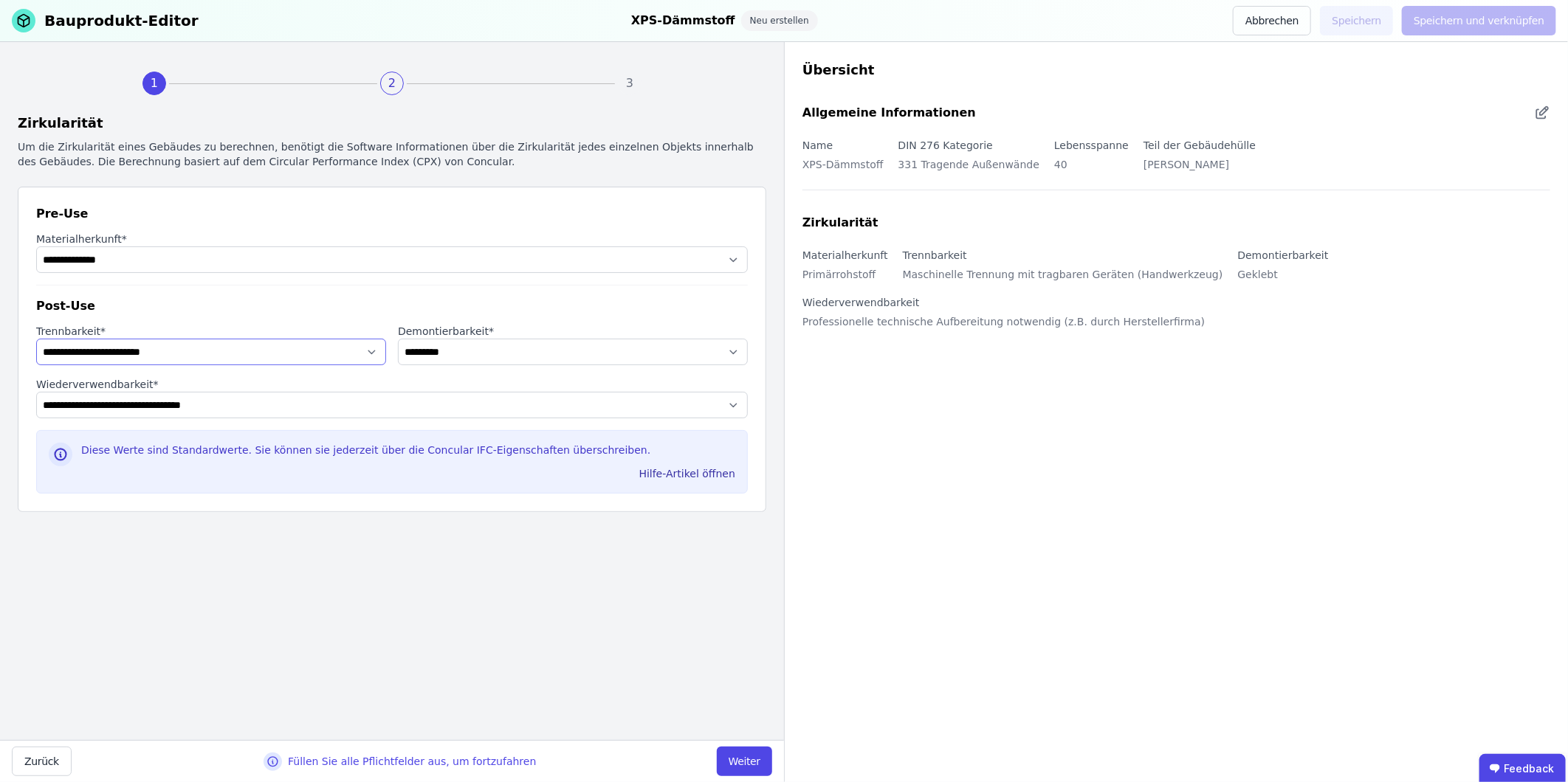
click at [36, 338] on select "**********" at bounding box center [211, 352] width 350 height 26
click at [160, 402] on select "**********" at bounding box center [392, 405] width 712 height 26
select select "**********"
click at [36, 392] on select "**********" at bounding box center [392, 405] width 712 height 26
click at [749, 486] on button "Weiter" at bounding box center [744, 761] width 55 height 30
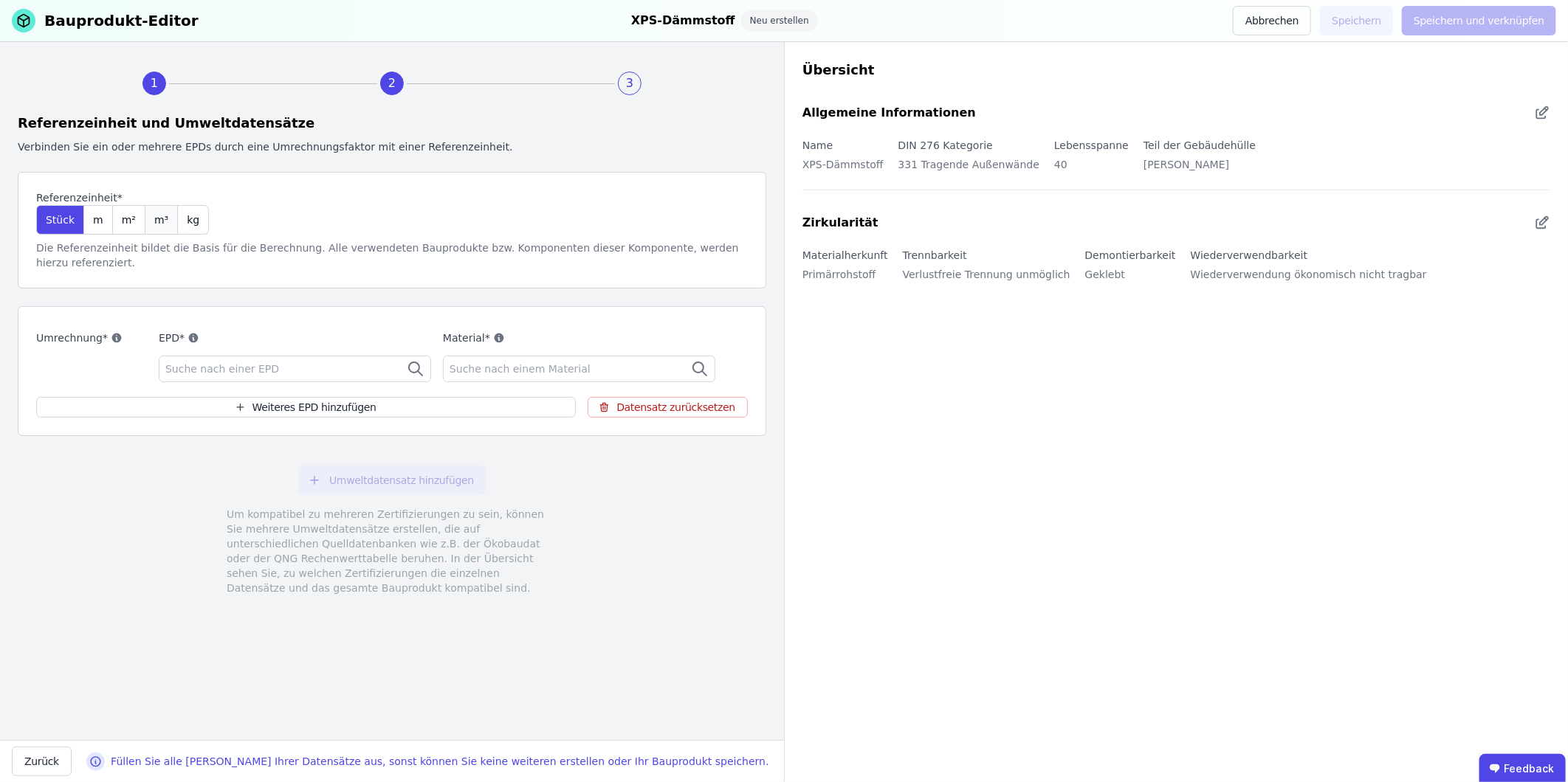
click at [154, 216] on span "m³" at bounding box center [161, 220] width 14 height 15
click at [237, 361] on span "Suche nach einer EPD" at bounding box center [224, 369] width 117 height 15
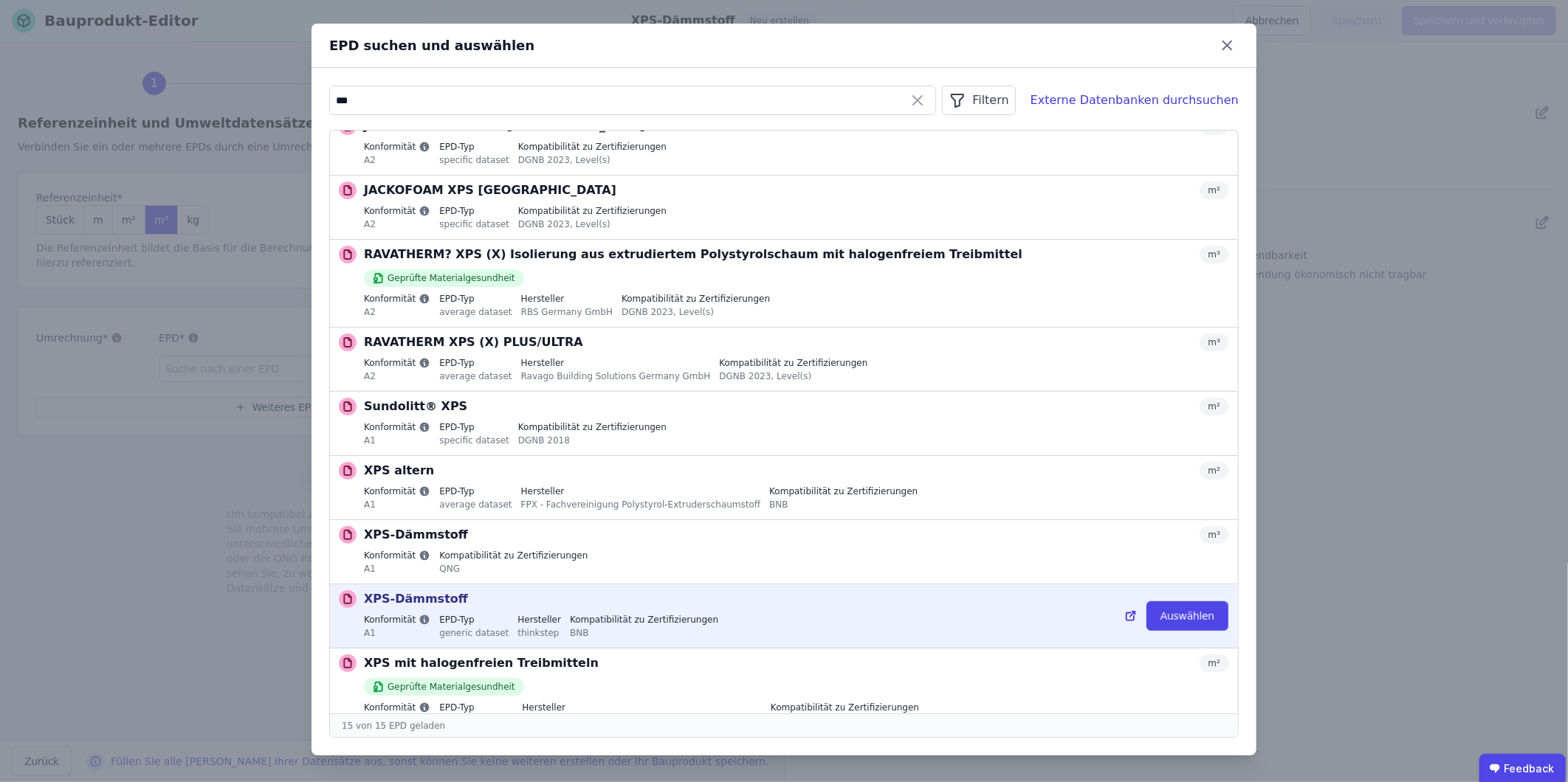
scroll to position [328, 0]
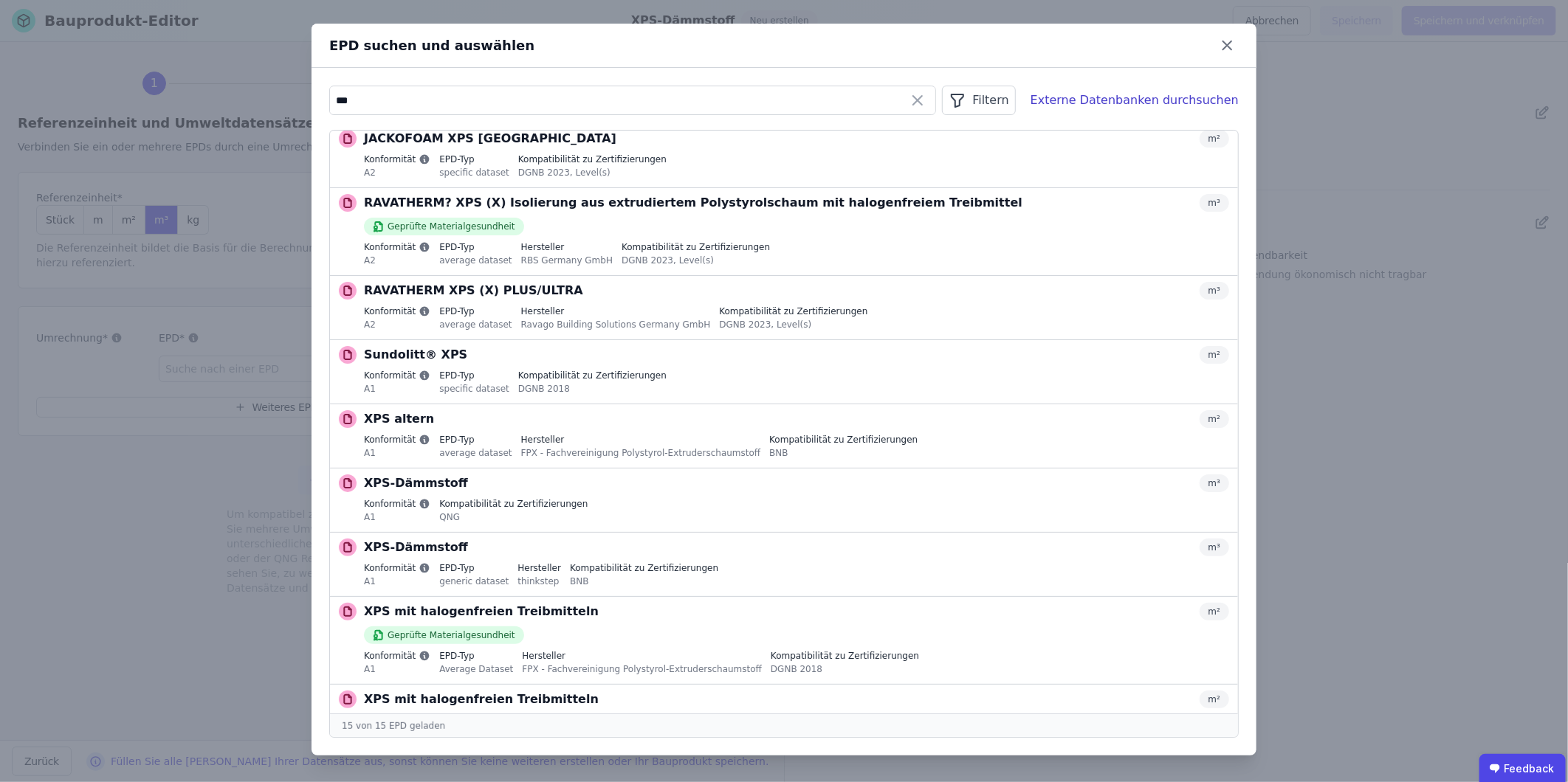
type input "***"
click at [0, 0] on button "Auswählen" at bounding box center [0, 0] width 0 height 0
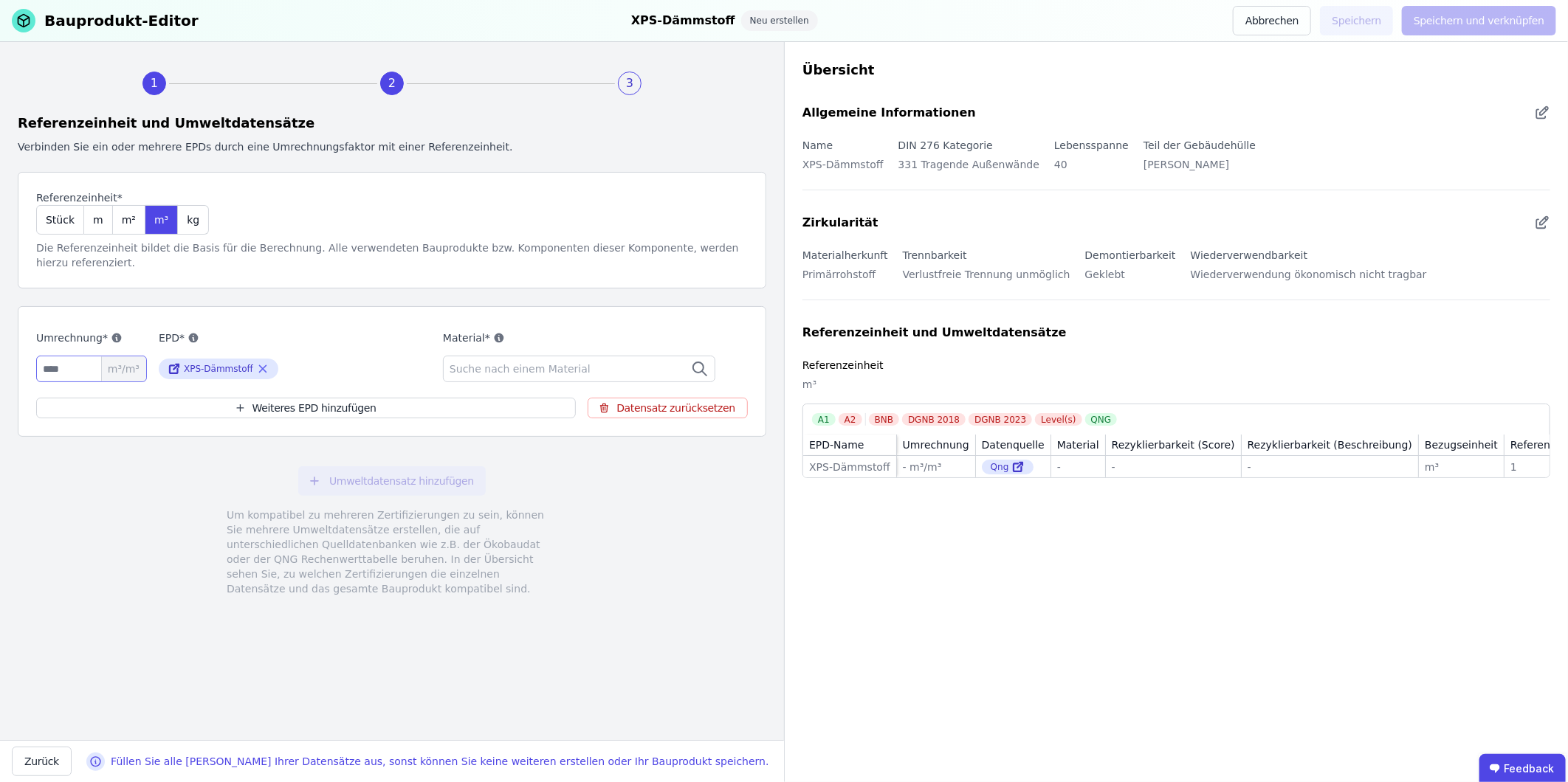
click at [69, 356] on input "number" at bounding box center [91, 369] width 111 height 26
type input "*"
click at [566, 361] on span "Suche nach einem Material" at bounding box center [521, 369] width 144 height 15
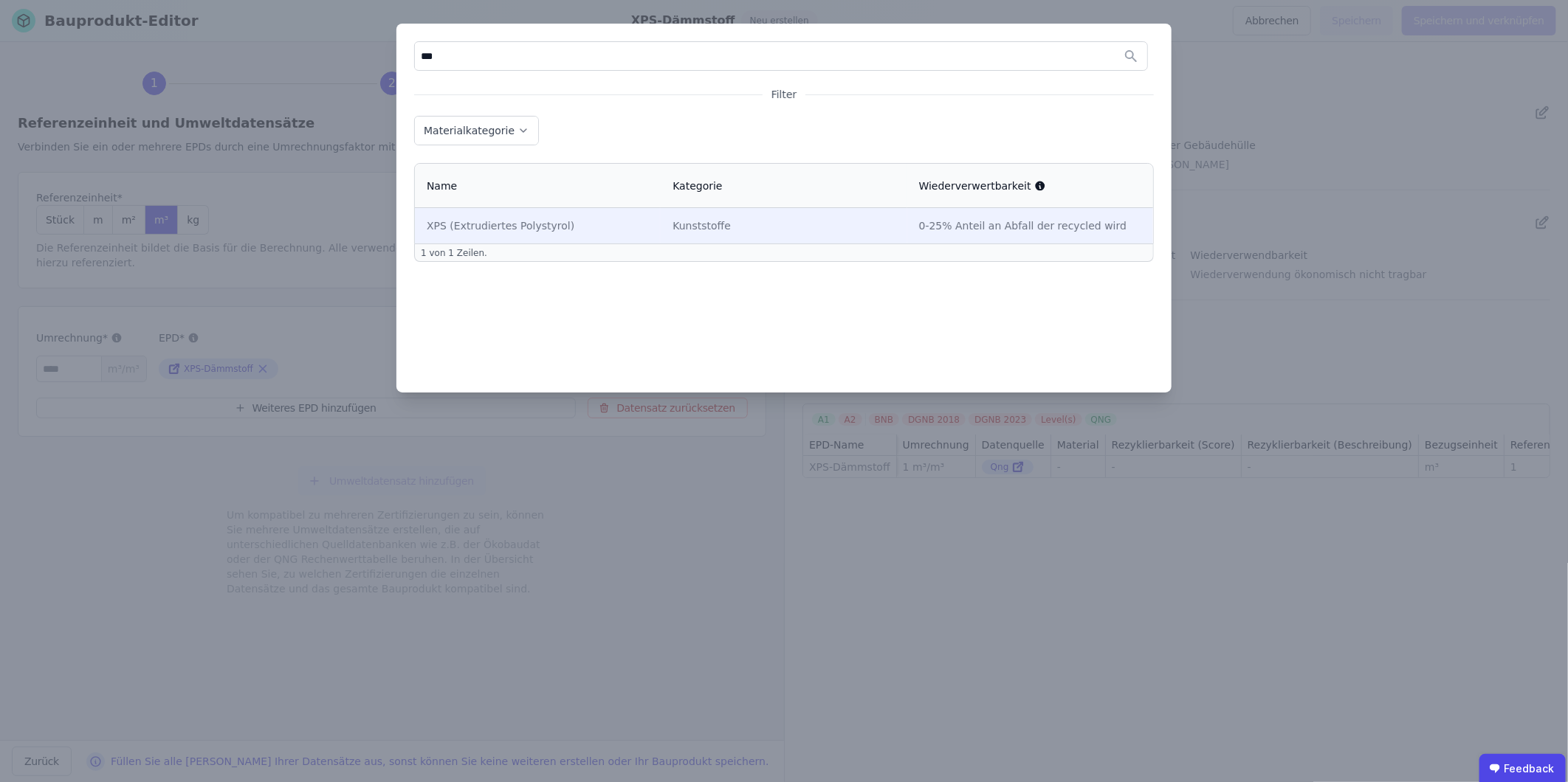
type input "***"
click at [469, 229] on div "XPS (Extrudiertes Polystyrol)" at bounding box center [537, 226] width 222 height 15
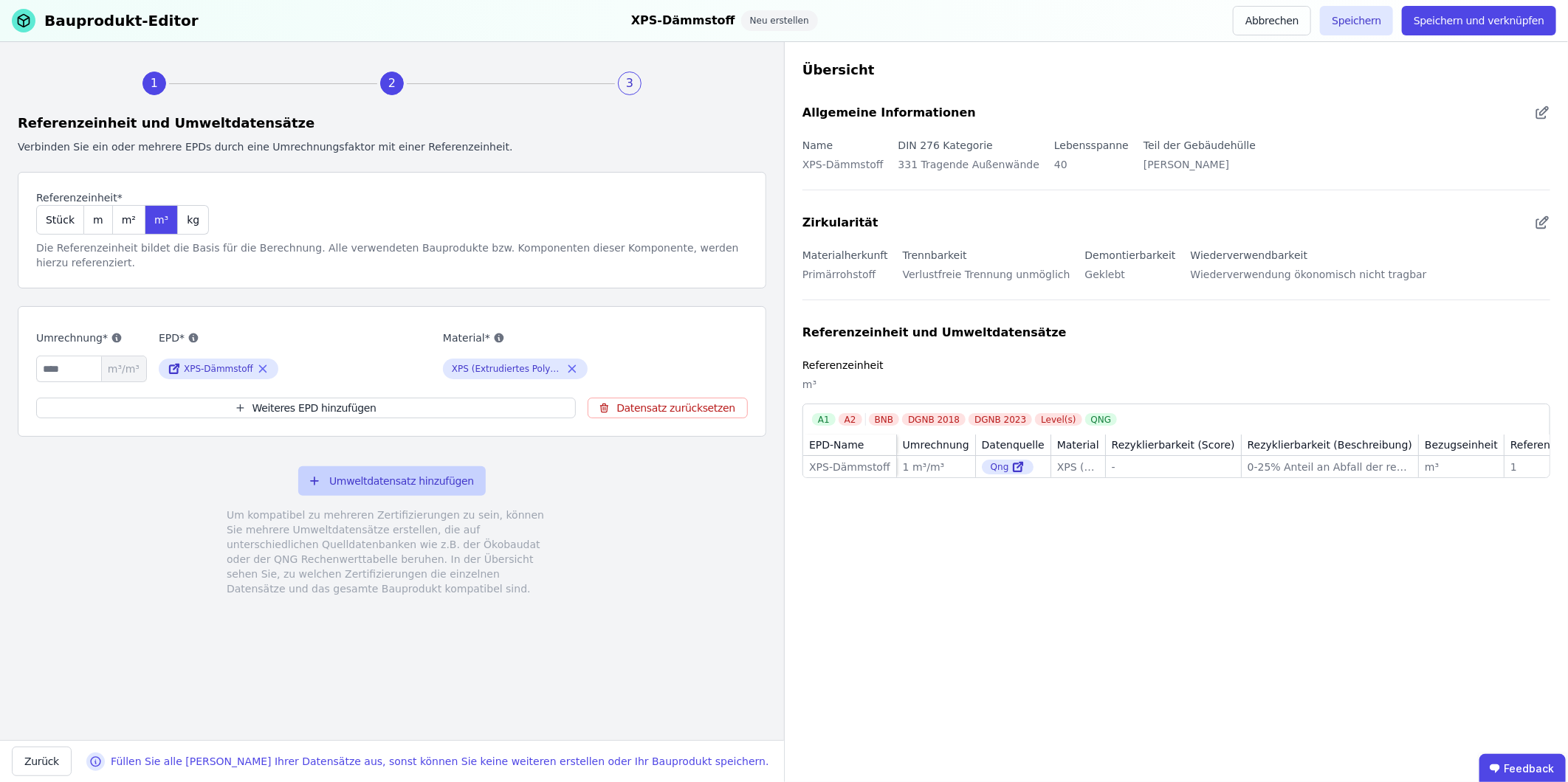
click at [392, 473] on button "Umweltdatensatz hinzufügen" at bounding box center [392, 481] width 187 height 30
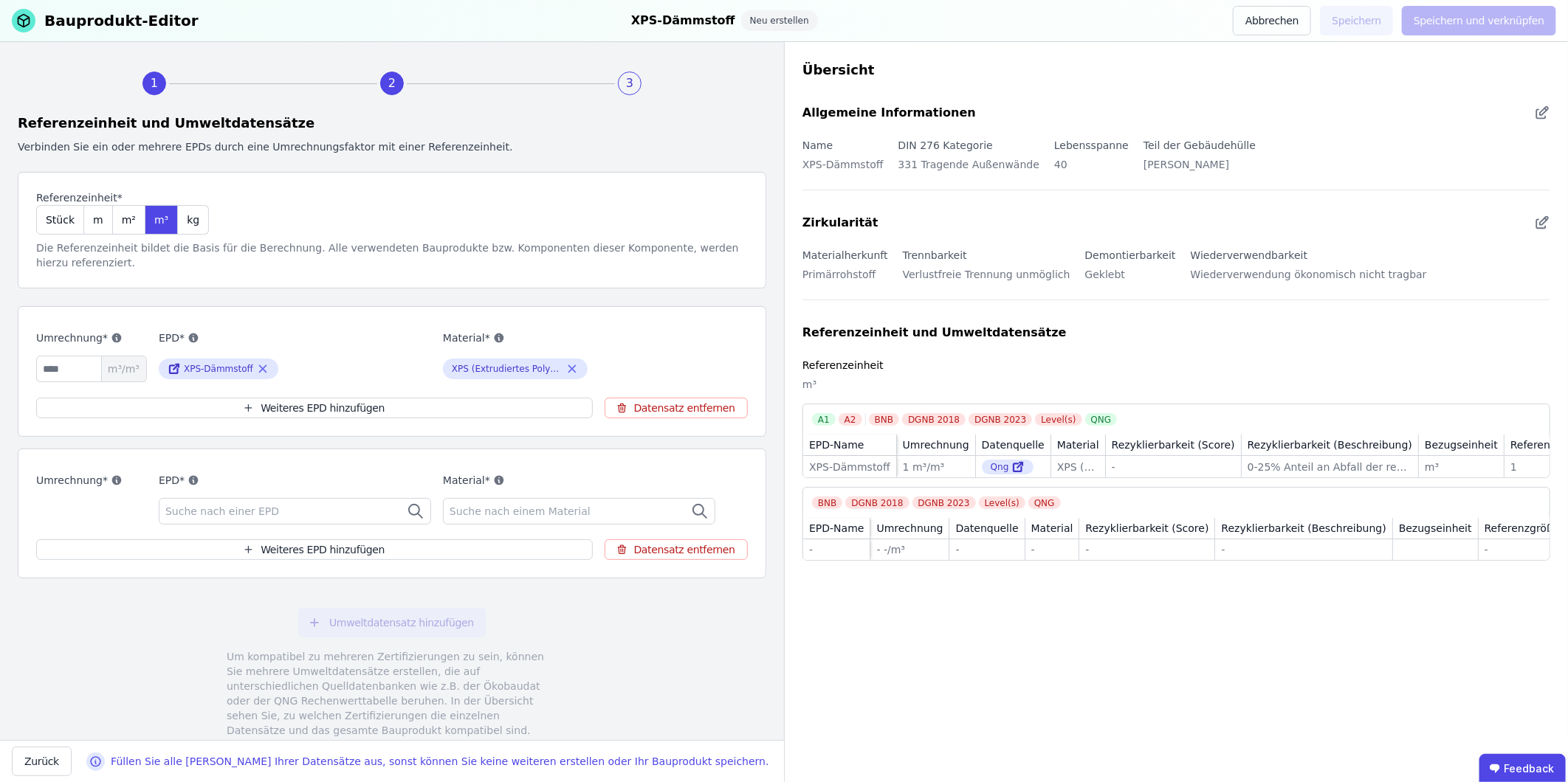
click at [244, 486] on span "Suche nach einer EPD" at bounding box center [224, 511] width 117 height 15
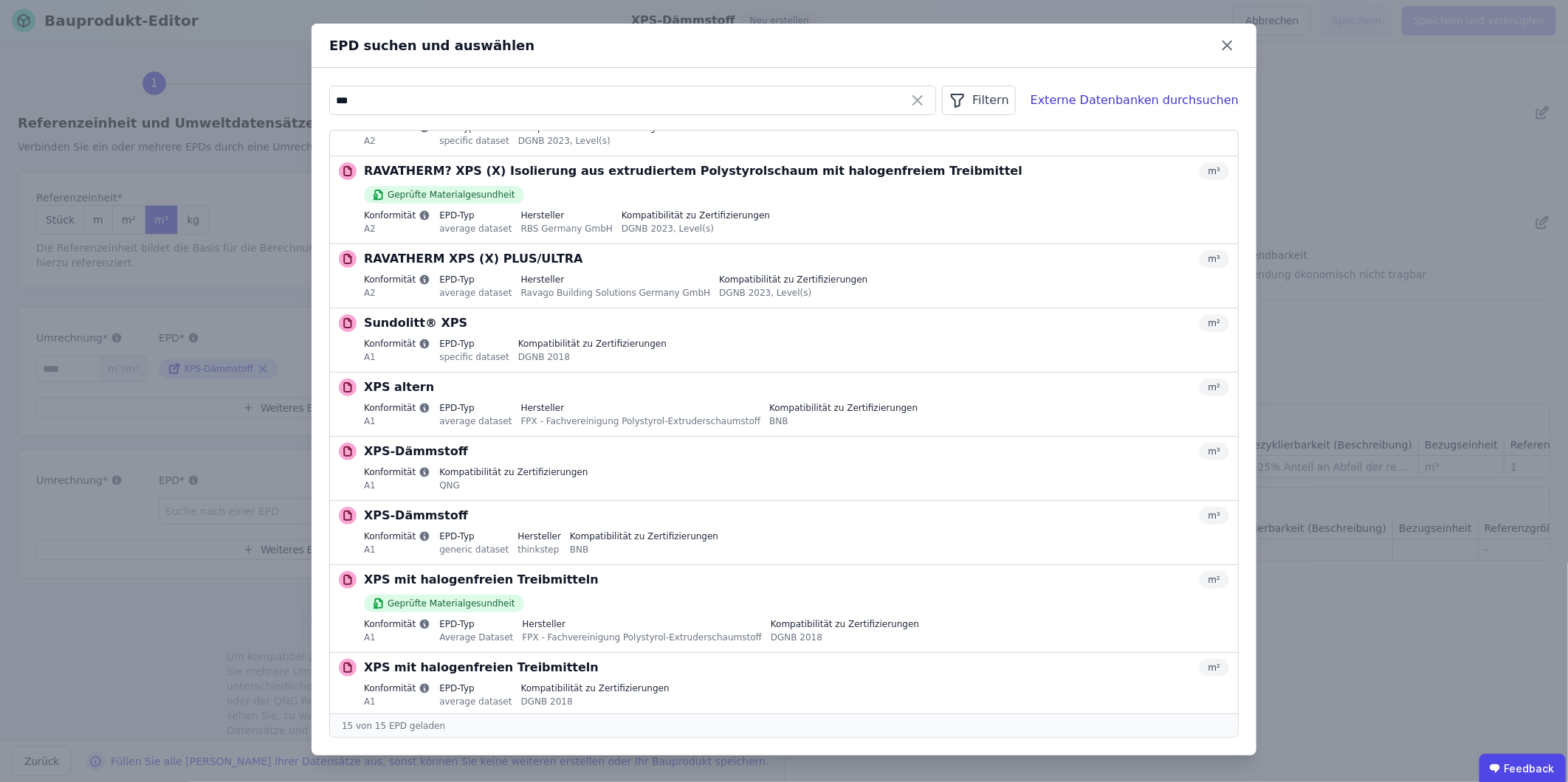
scroll to position [428, 0]
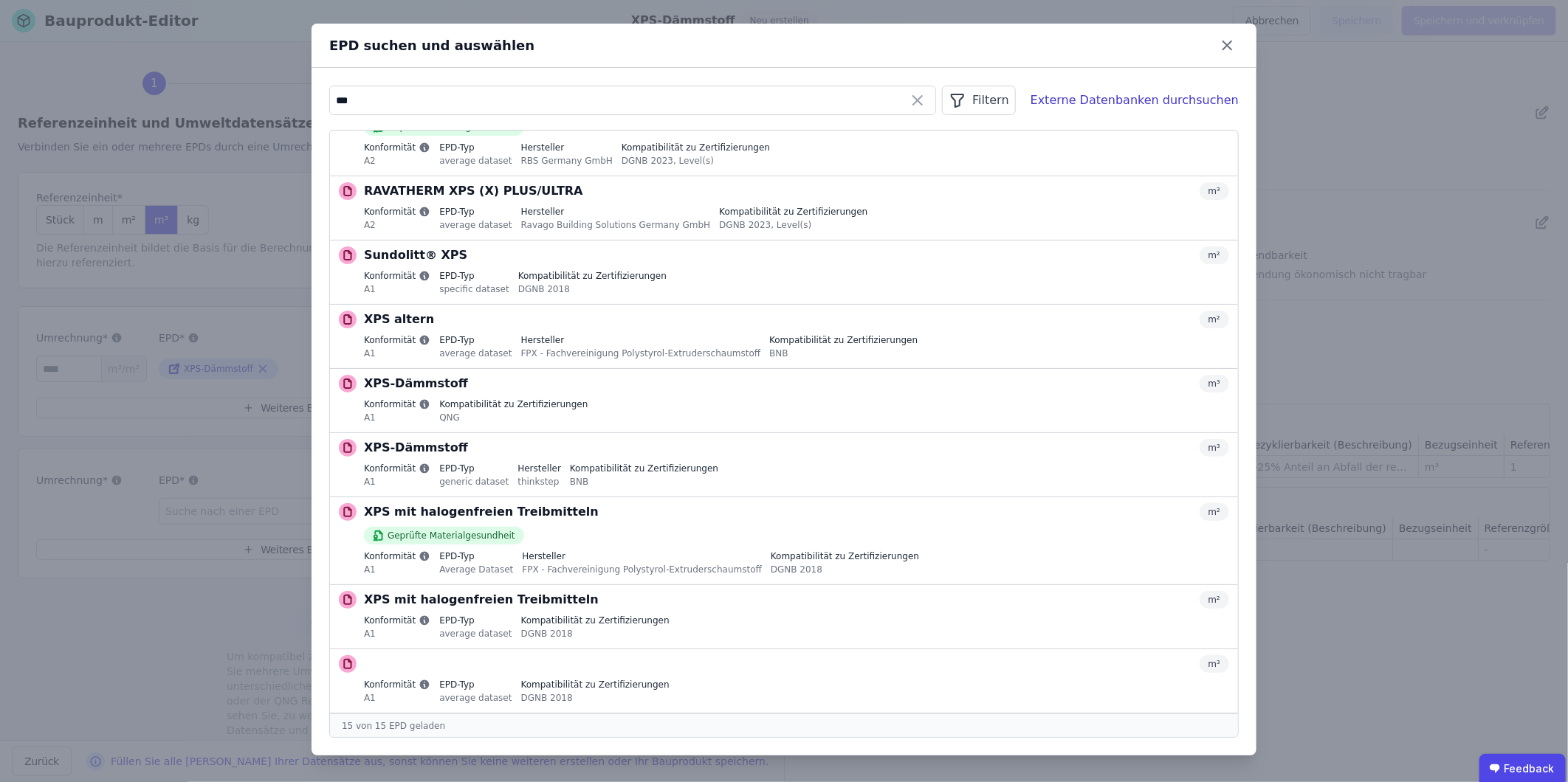
type input "***"
click at [1015, 99] on div "Filtern" at bounding box center [978, 100] width 73 height 30
click at [866, 188] on span "Konformität" at bounding box center [836, 185] width 61 height 15
click at [841, 241] on div "A2" at bounding box center [834, 242] width 13 height 15
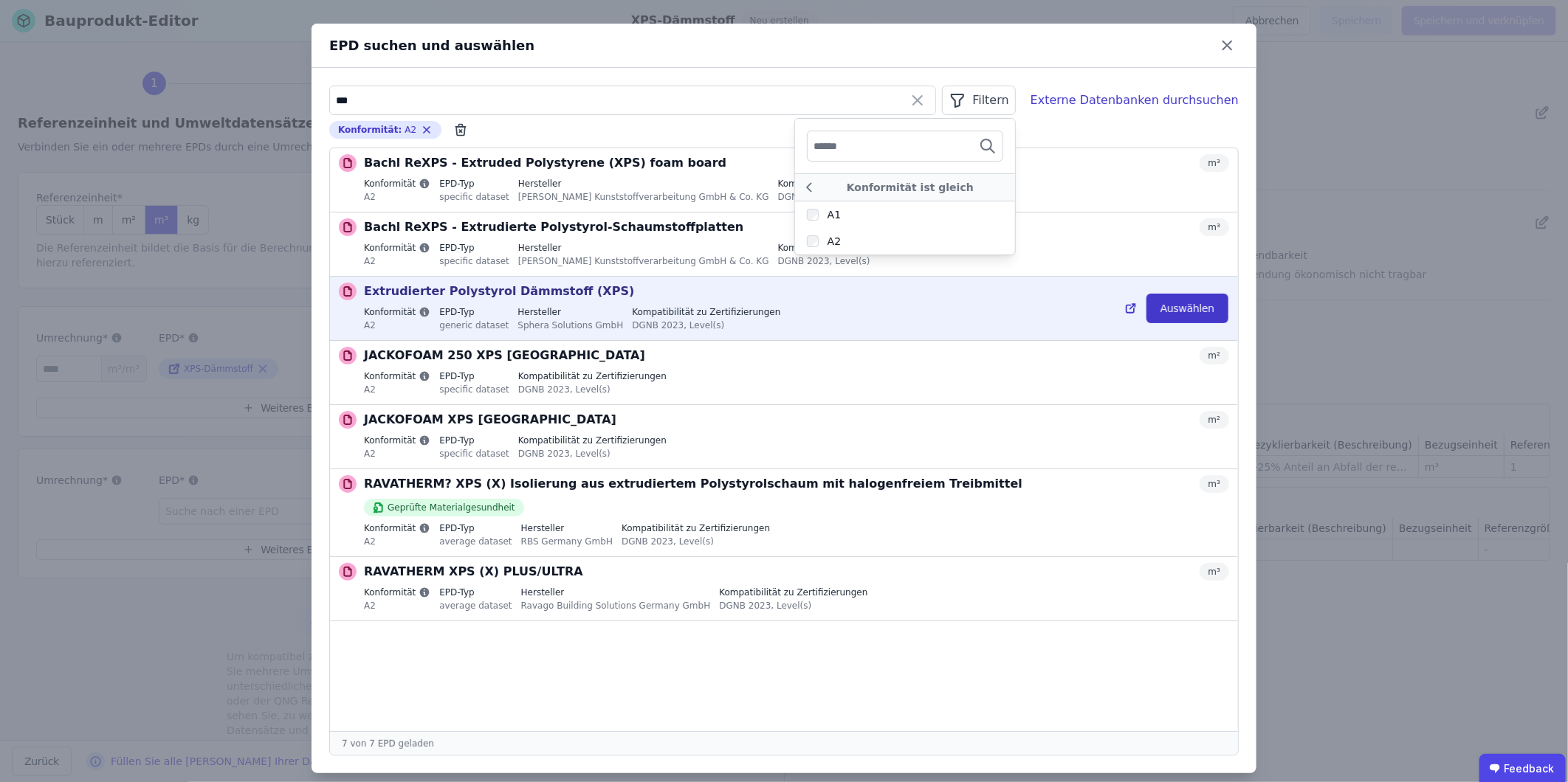
click at [1042, 313] on button "Auswählen" at bounding box center [1188, 308] width 82 height 30
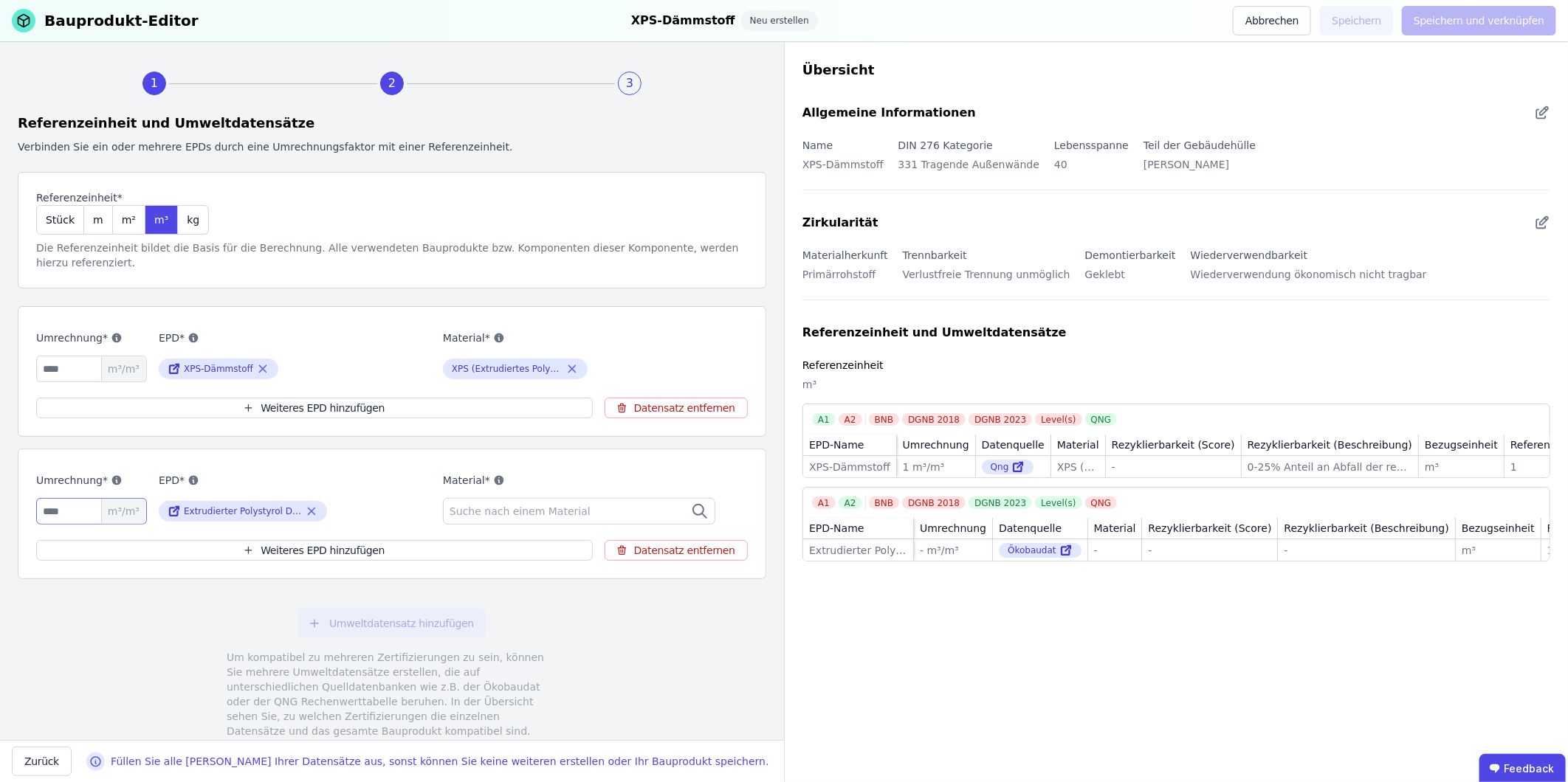
click at [76, 486] on input "number" at bounding box center [91, 511] width 111 height 26
type input "*"
click at [519, 486] on span "Suche nach einem Material" at bounding box center [521, 511] width 144 height 15
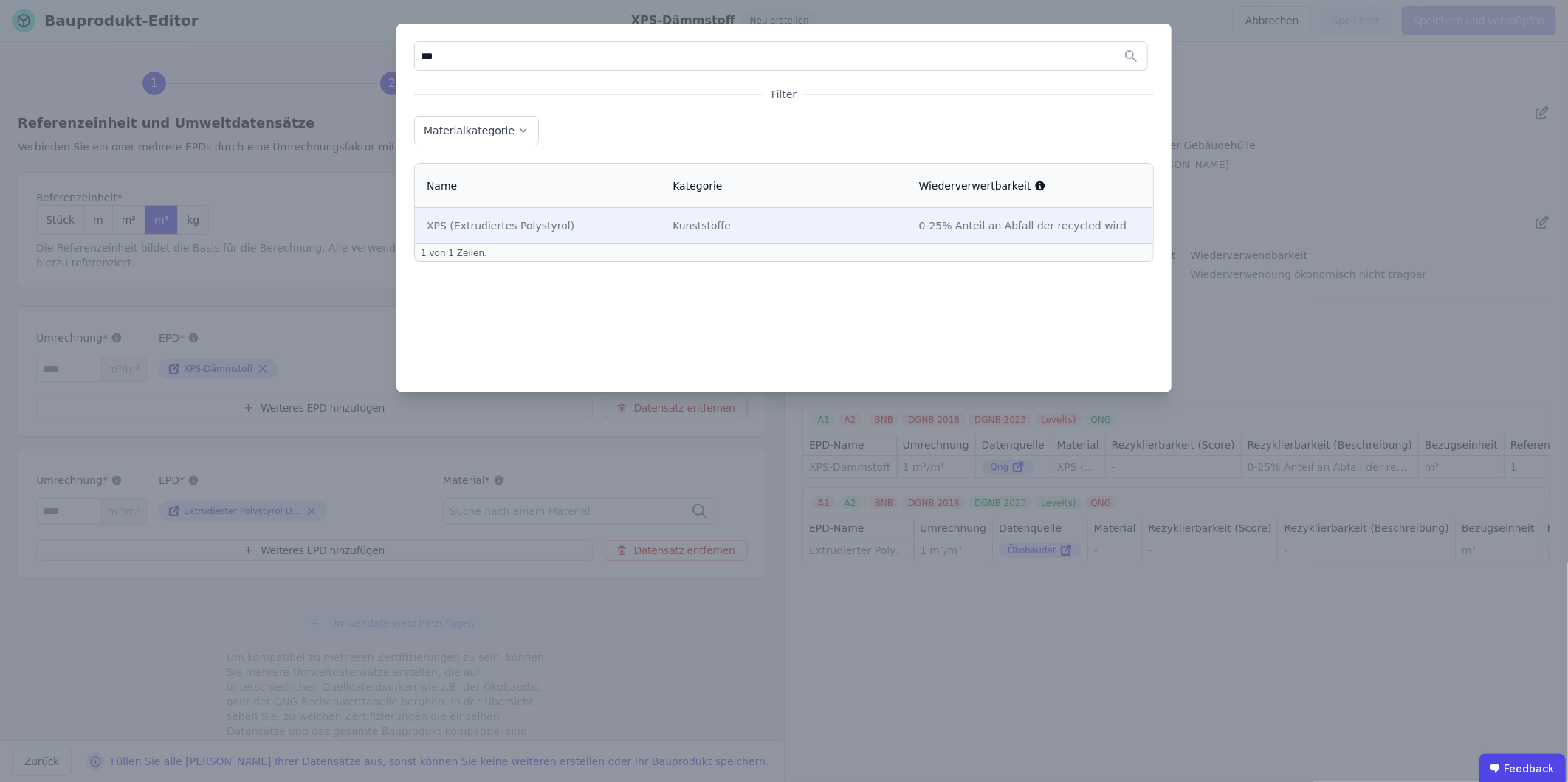
type input "***"
click at [488, 226] on div "XPS (Extrudiertes Polystyrol)" at bounding box center [537, 226] width 222 height 15
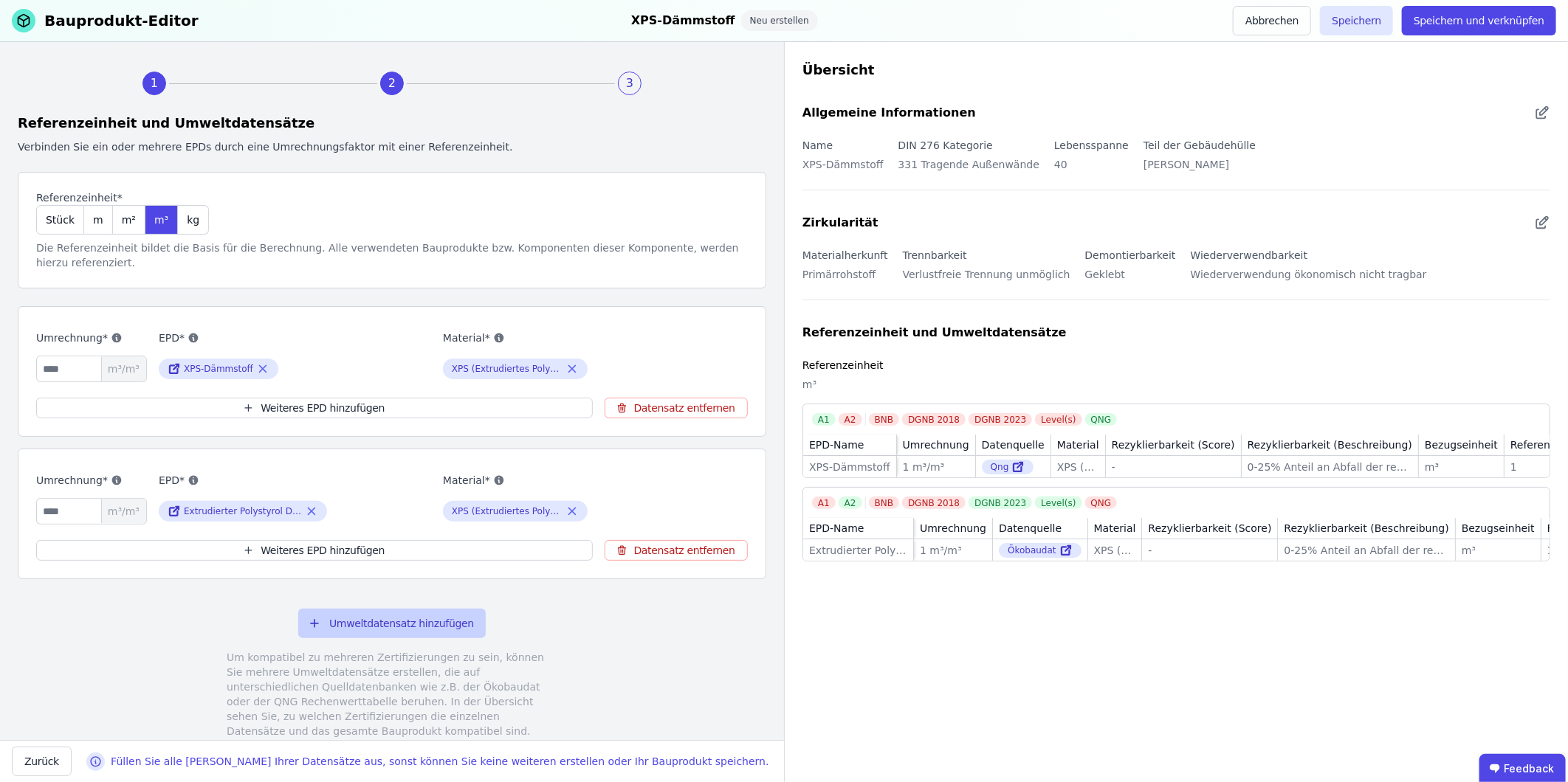
click at [362, 486] on button "Umweltdatensatz hinzufügen" at bounding box center [392, 623] width 187 height 30
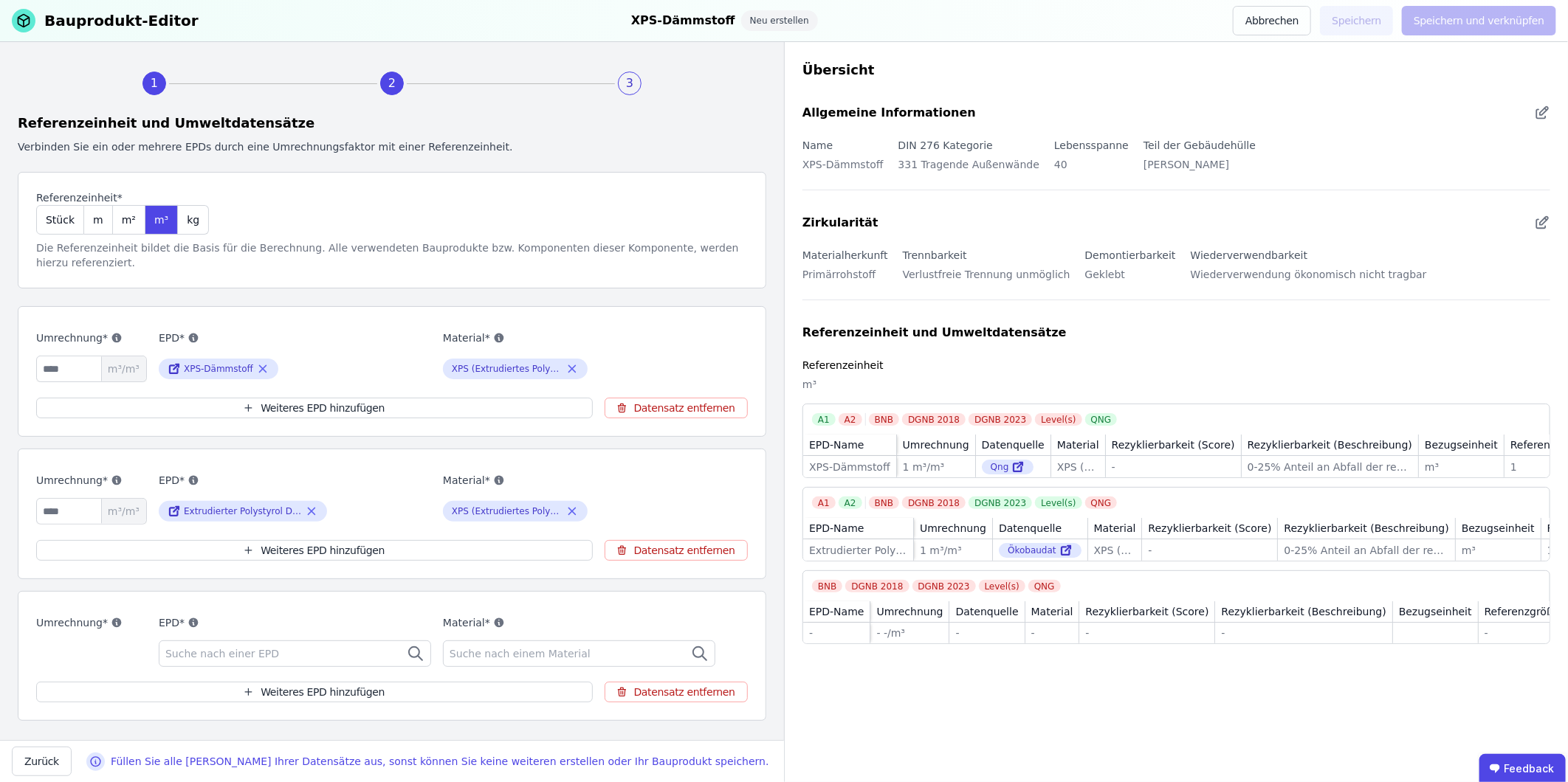
click at [278, 486] on div "Suche nach einer EPD" at bounding box center [294, 654] width 272 height 26
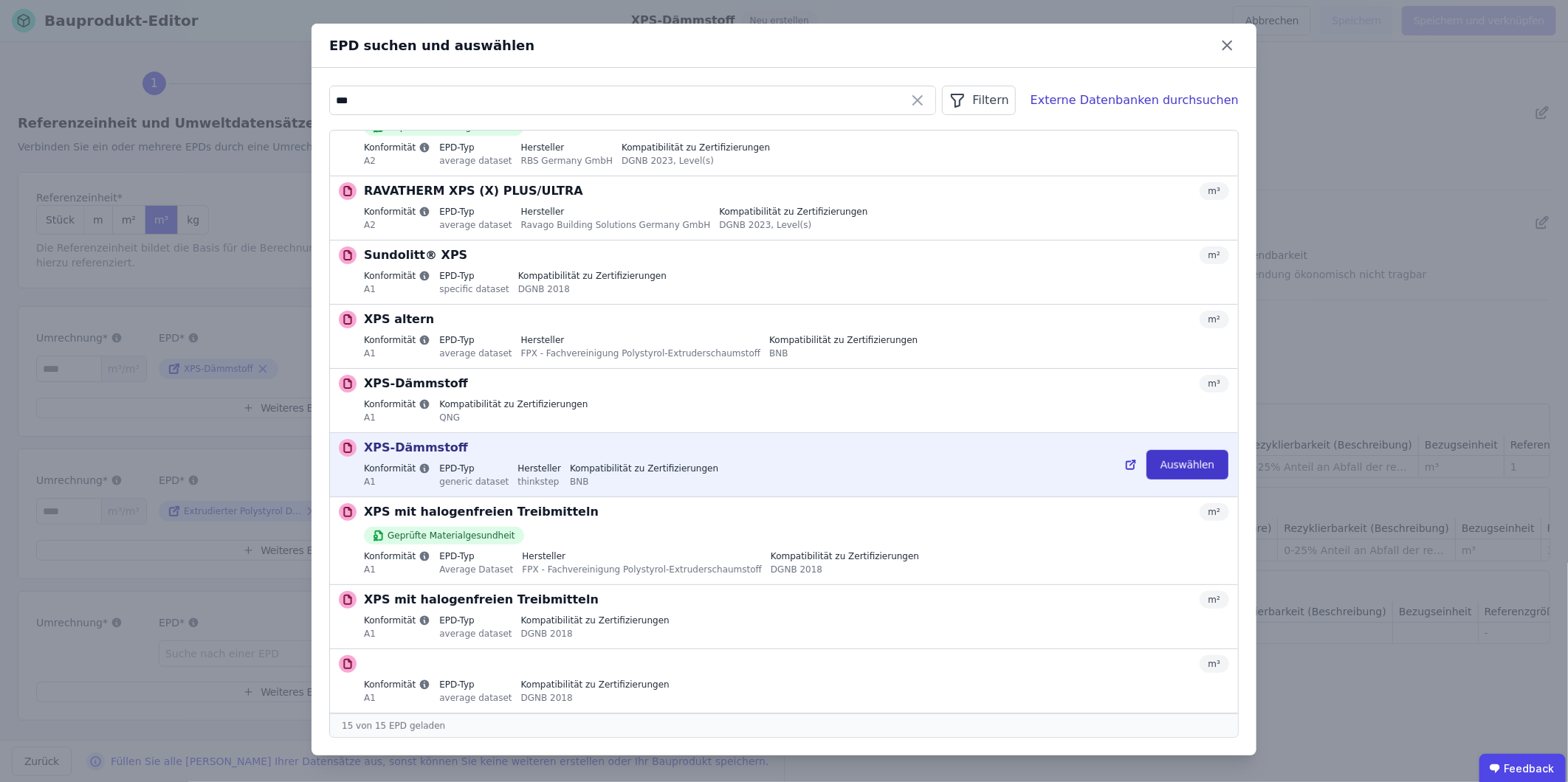
type input "***"
click at [1042, 466] on button "Auswählen" at bounding box center [1188, 465] width 82 height 30
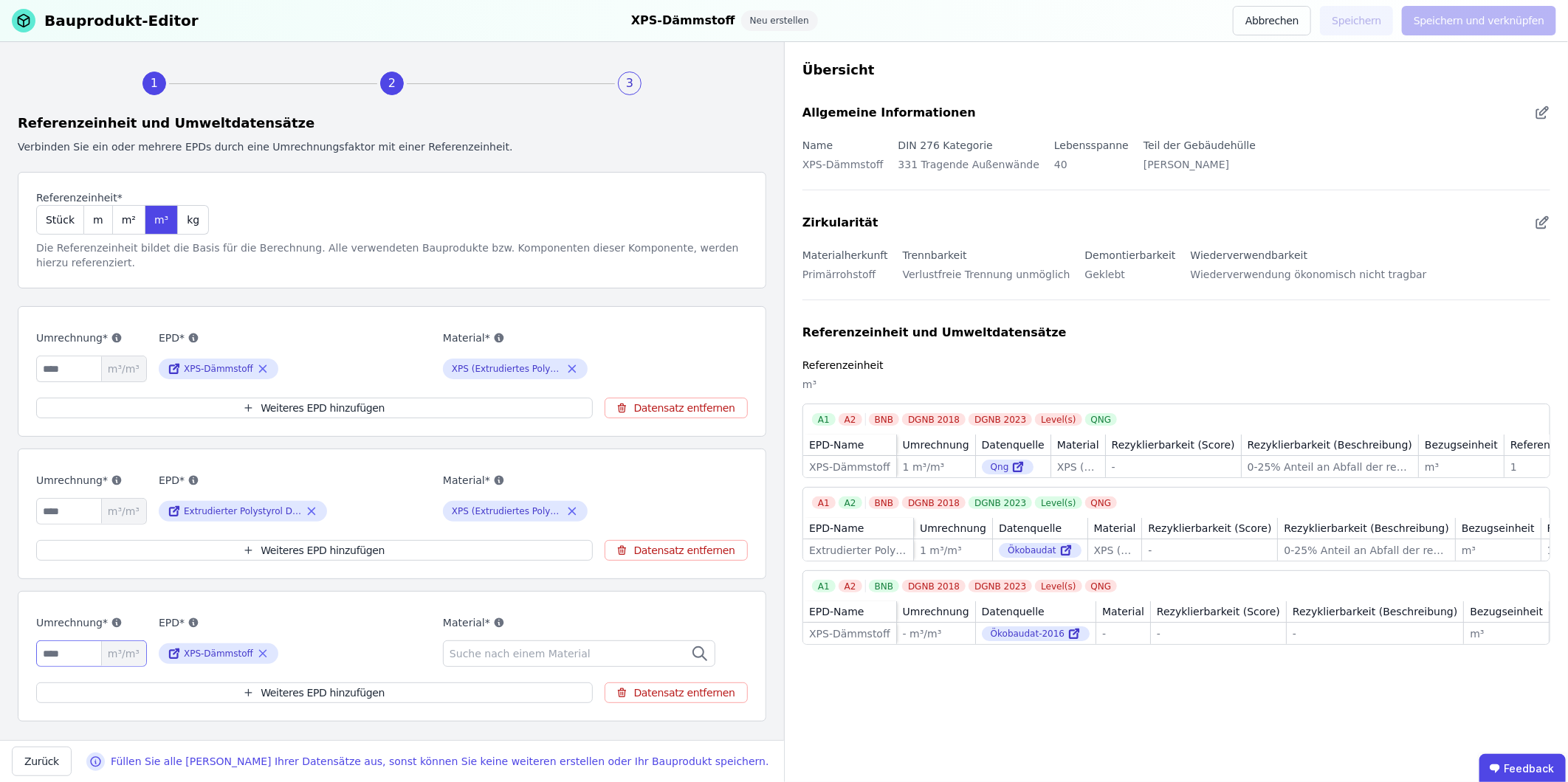
click at [80, 486] on input "number" at bounding box center [91, 654] width 111 height 26
type input "*"
click at [504, 486] on span "Suche nach einem Material" at bounding box center [521, 654] width 144 height 15
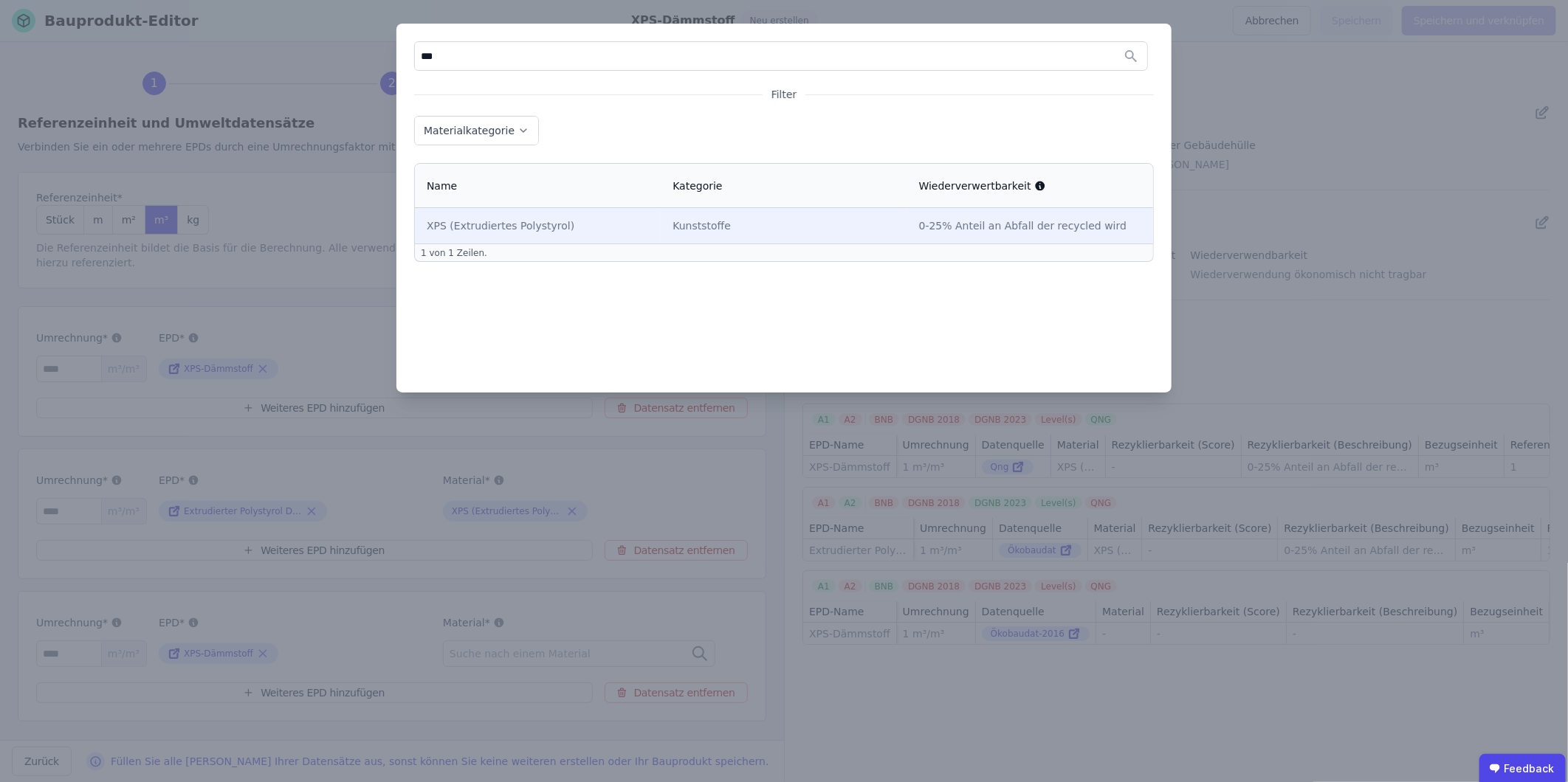
type input "***"
click at [504, 226] on div "XPS (Extrudiertes Polystyrol)" at bounding box center [537, 226] width 222 height 15
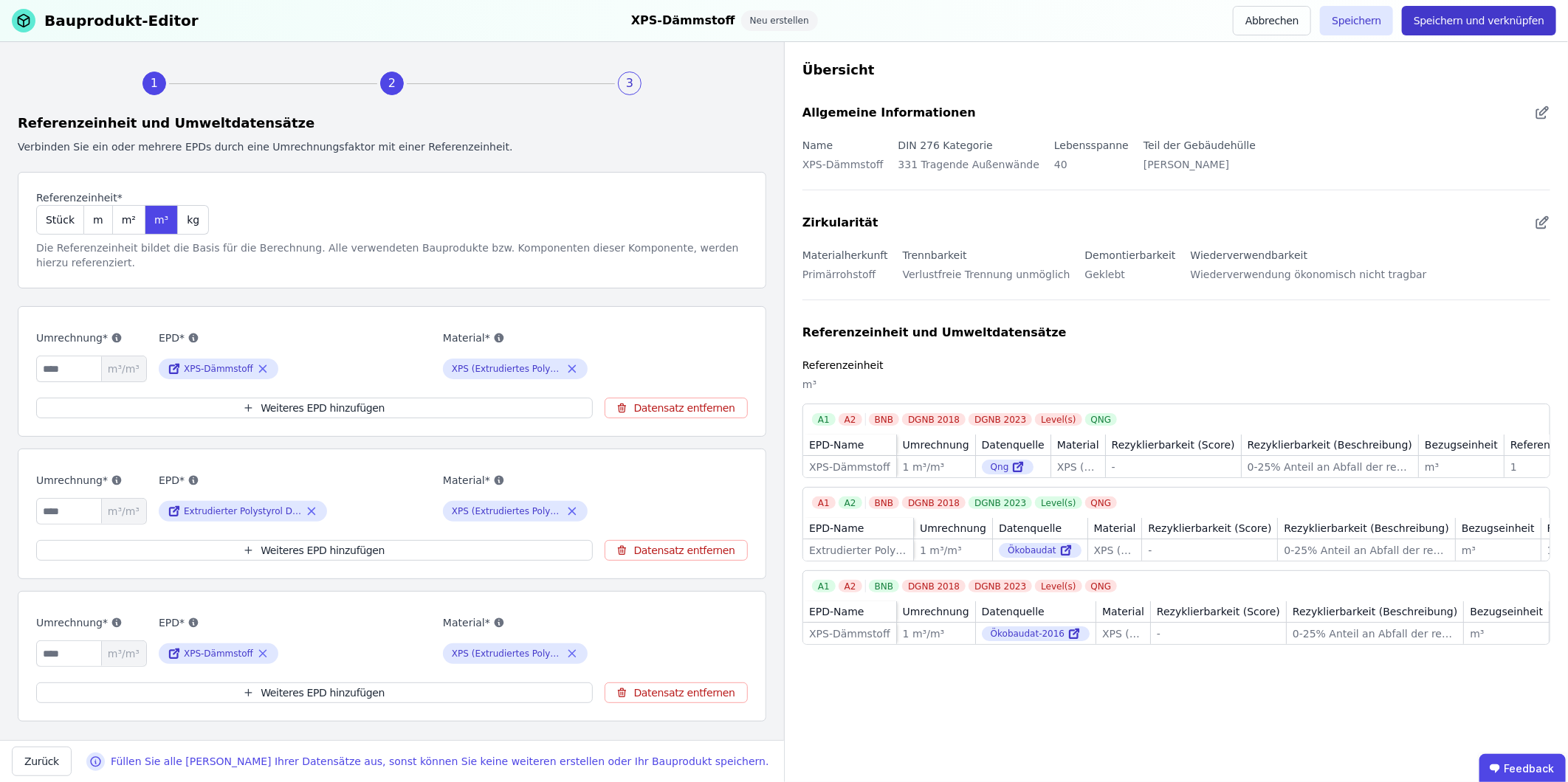
click at [1042, 24] on button "Speichern und verknüpfen" at bounding box center [1479, 21] width 154 height 30
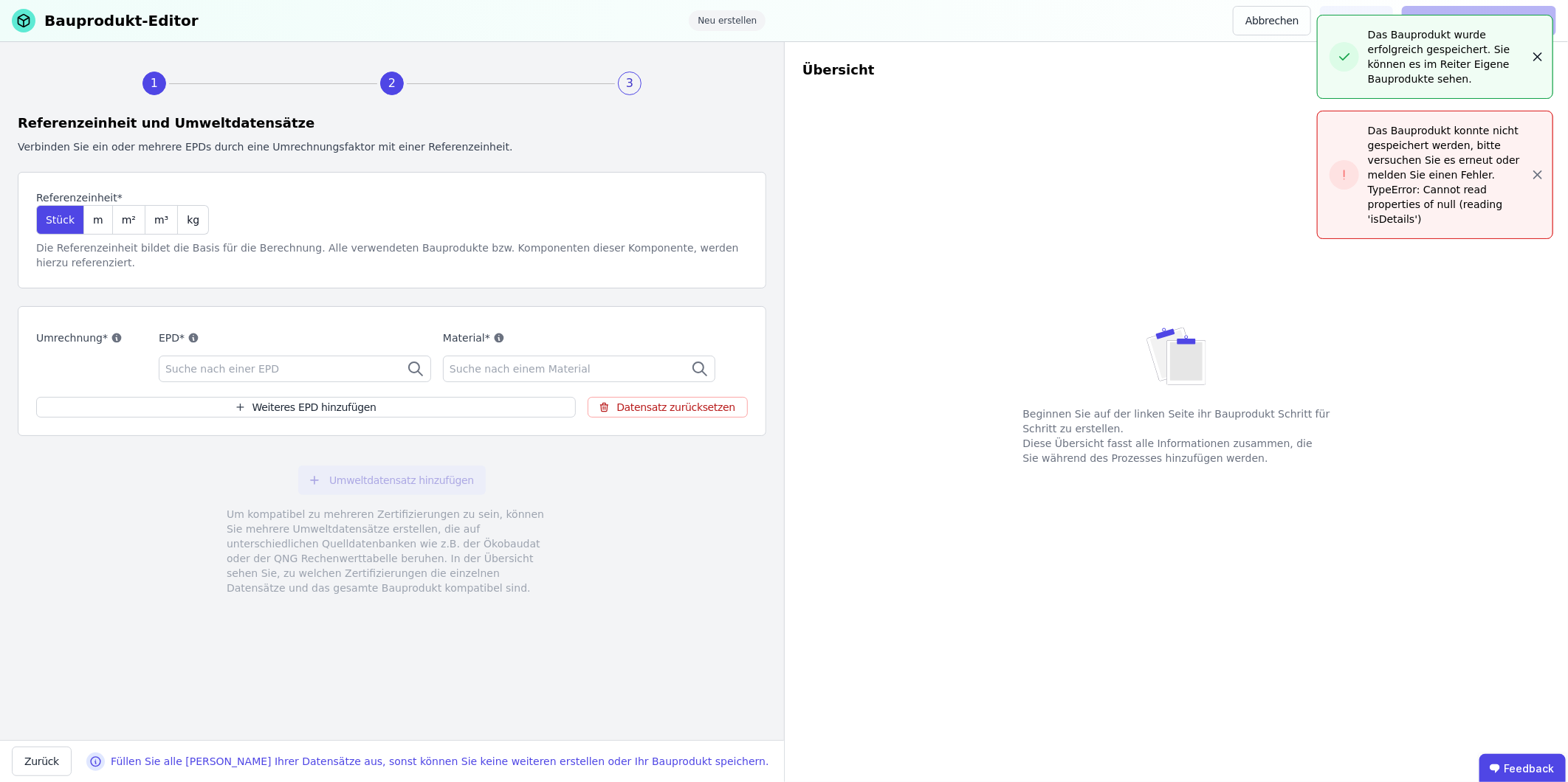
click at [1042, 53] on icon "button" at bounding box center [1537, 57] width 7 height 7
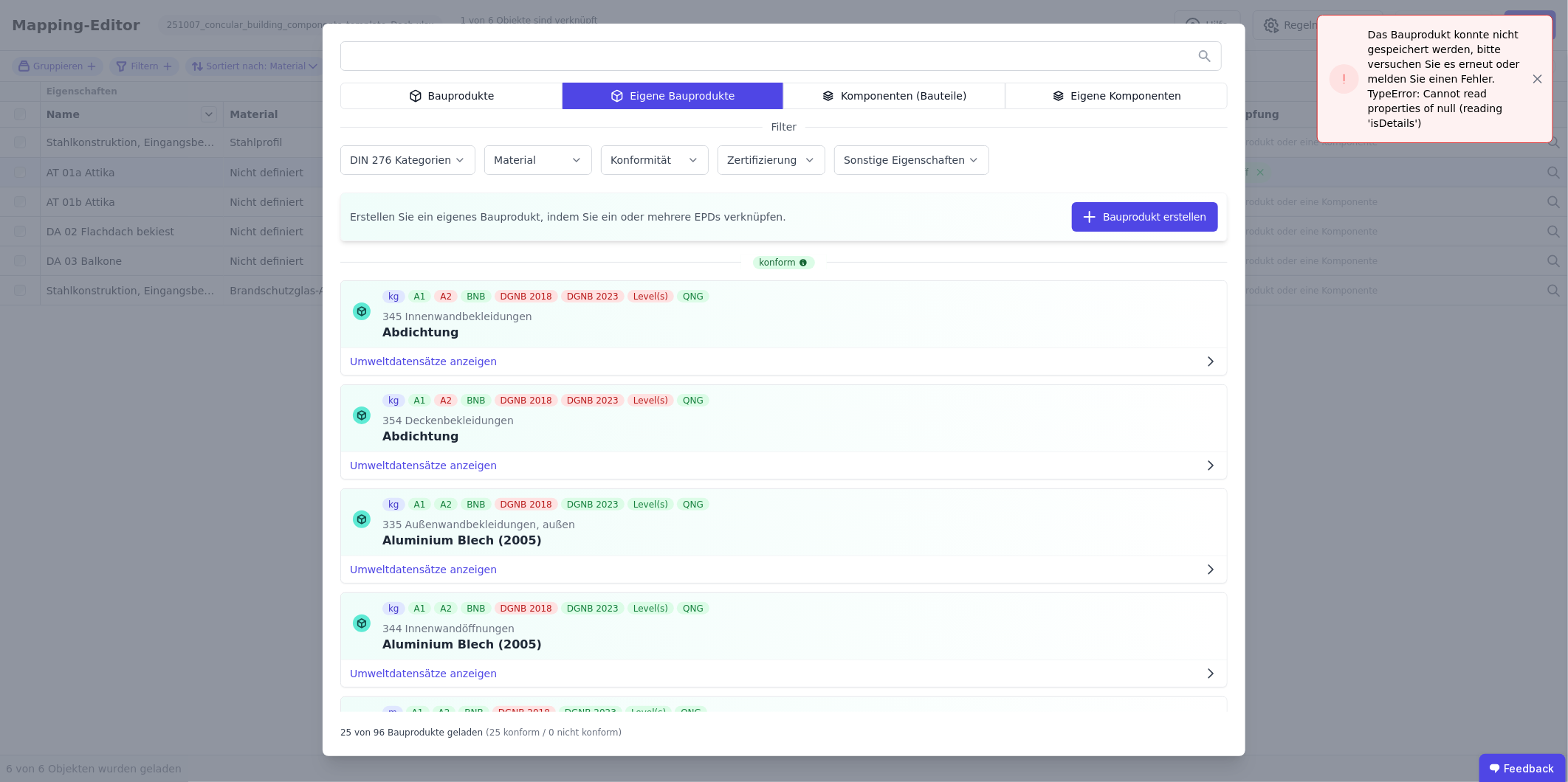
click at [1042, 460] on div "Bauprodukte Eigene Bauprodukte Komponenten (Bauteile) Eigene Komponenten Filter…" at bounding box center [784, 391] width 1568 height 782
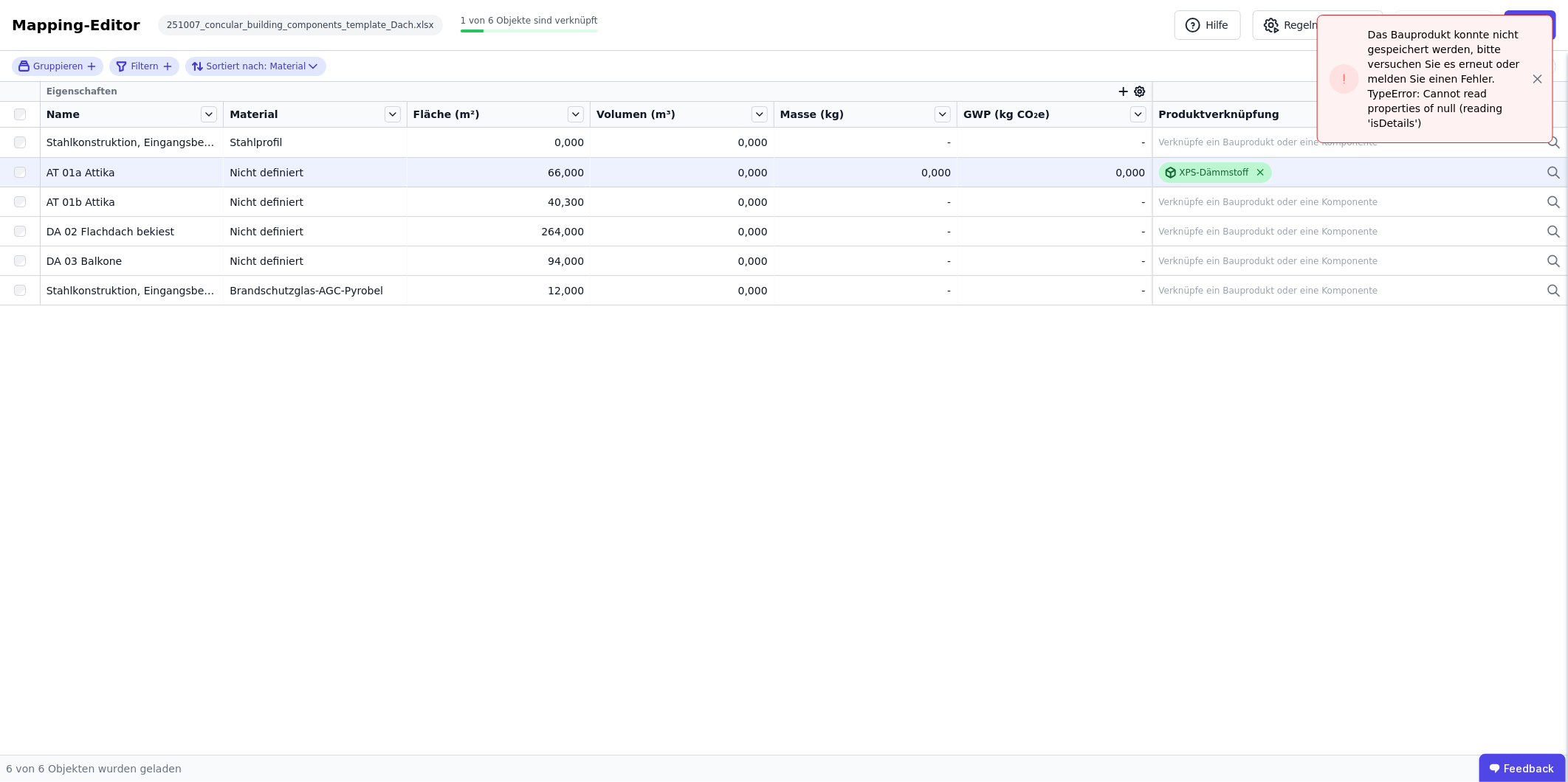
click at [1042, 172] on icon at bounding box center [1260, 172] width 11 height 11
click at [1042, 173] on div "Verknüpfe ein Bauprodukt oder eine Komponente" at bounding box center [1268, 172] width 219 height 12
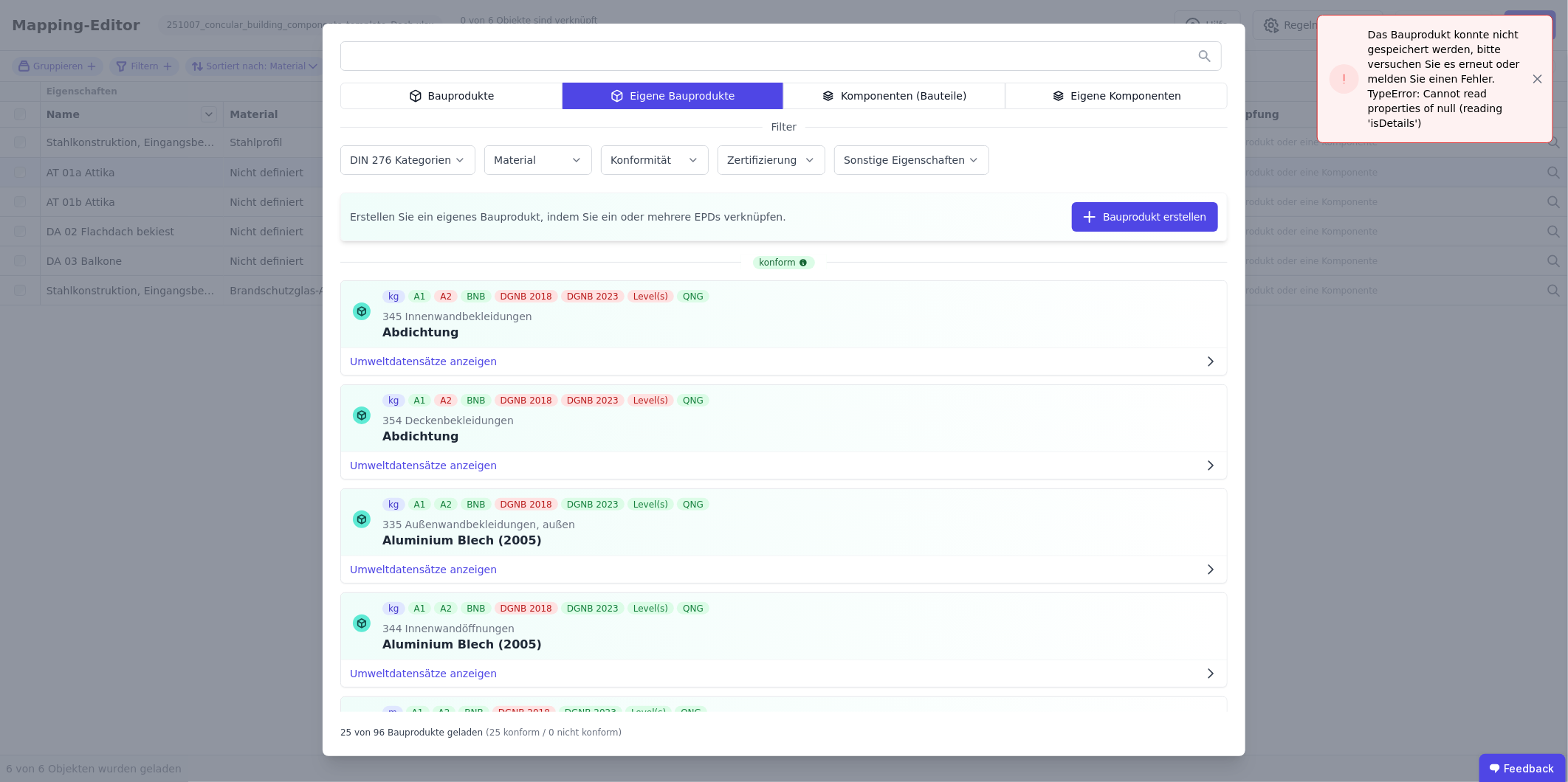
click at [644, 52] on input "text" at bounding box center [781, 56] width 880 height 26
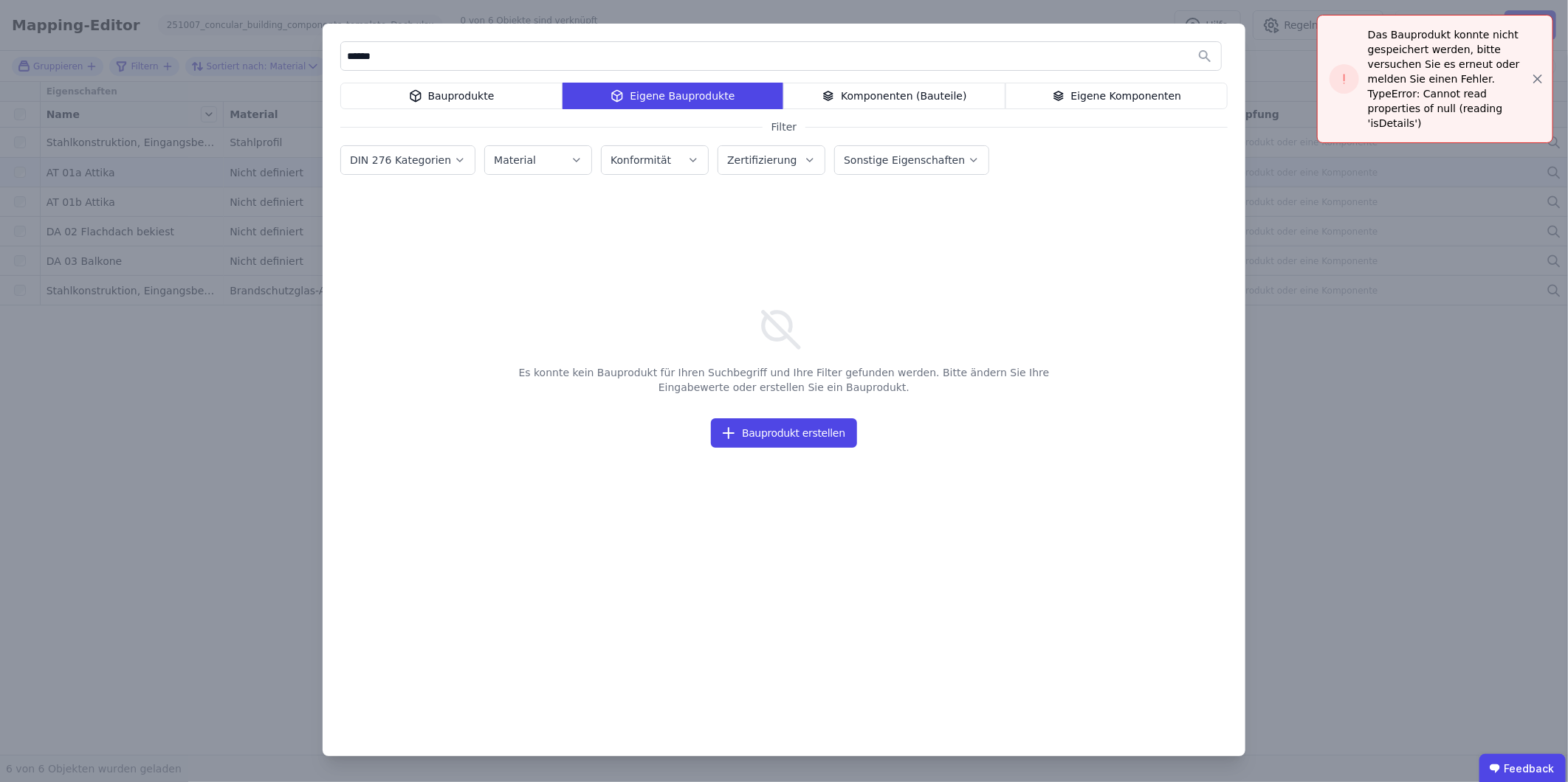
type input "******"
click at [1042, 92] on div "Eigene Komponenten" at bounding box center [1116, 96] width 222 height 26
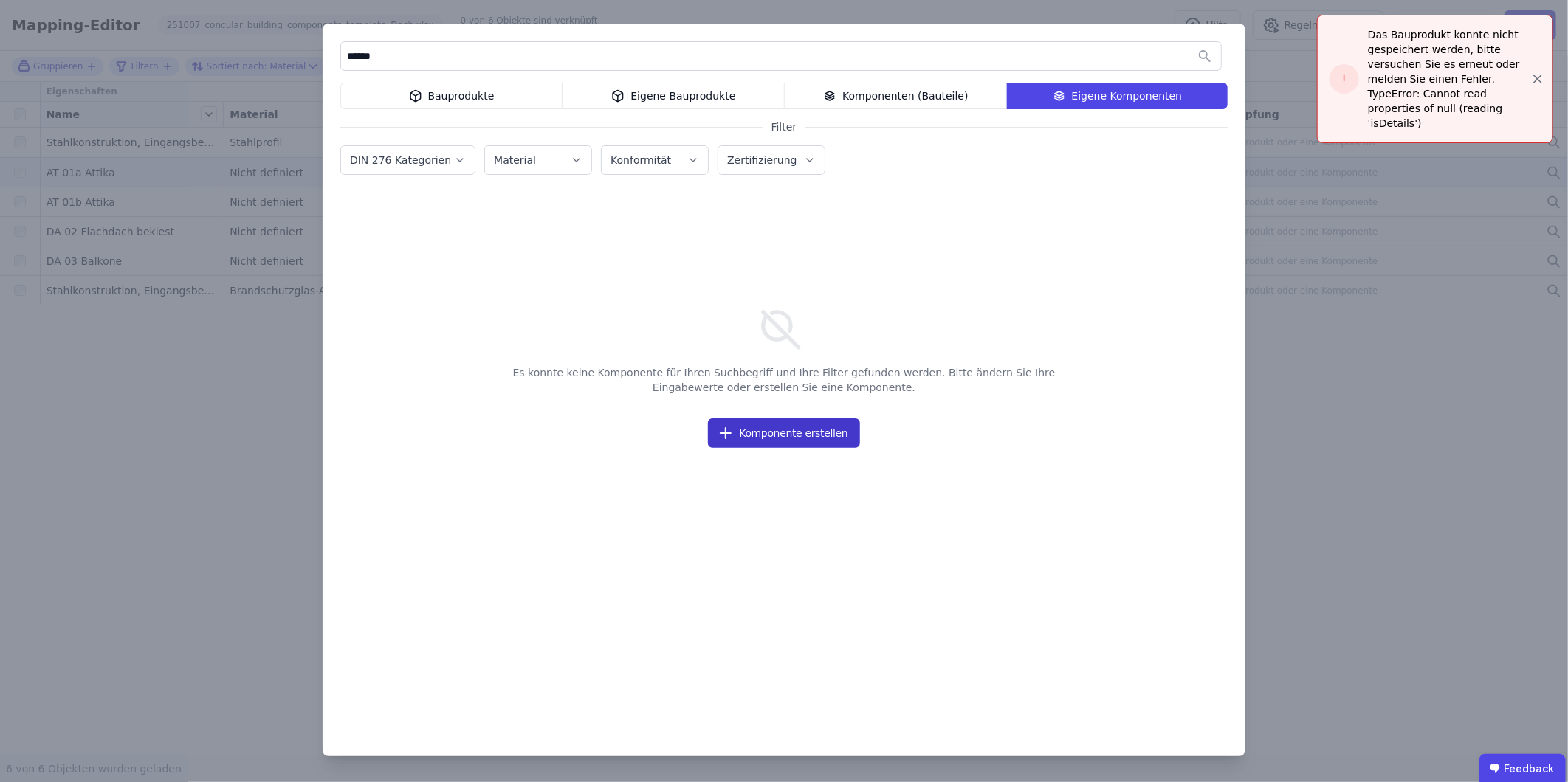
click at [770, 439] on button "Komponente erstellen" at bounding box center [783, 433] width 151 height 30
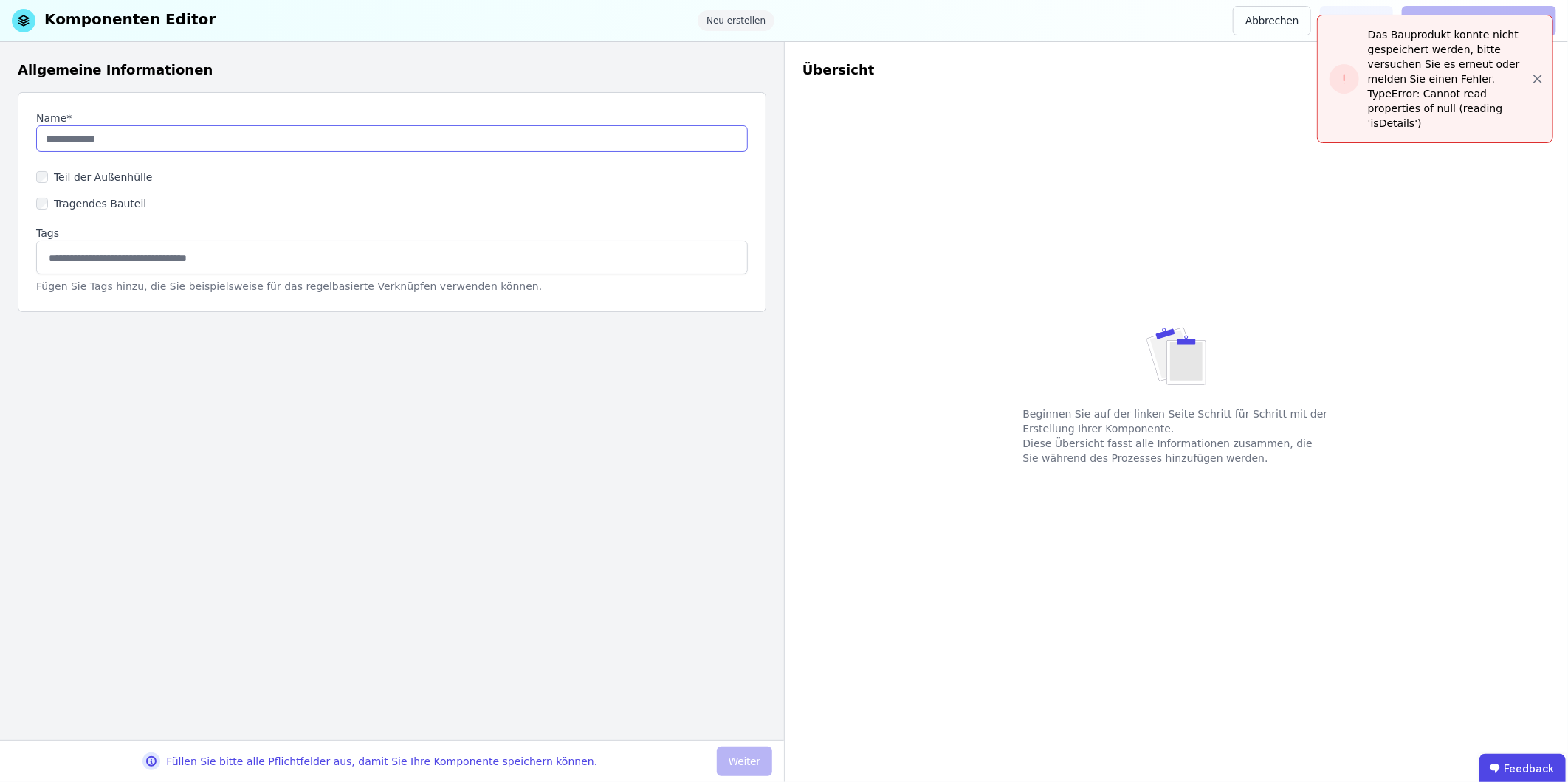
click at [121, 138] on input "string" at bounding box center [392, 139] width 712 height 26
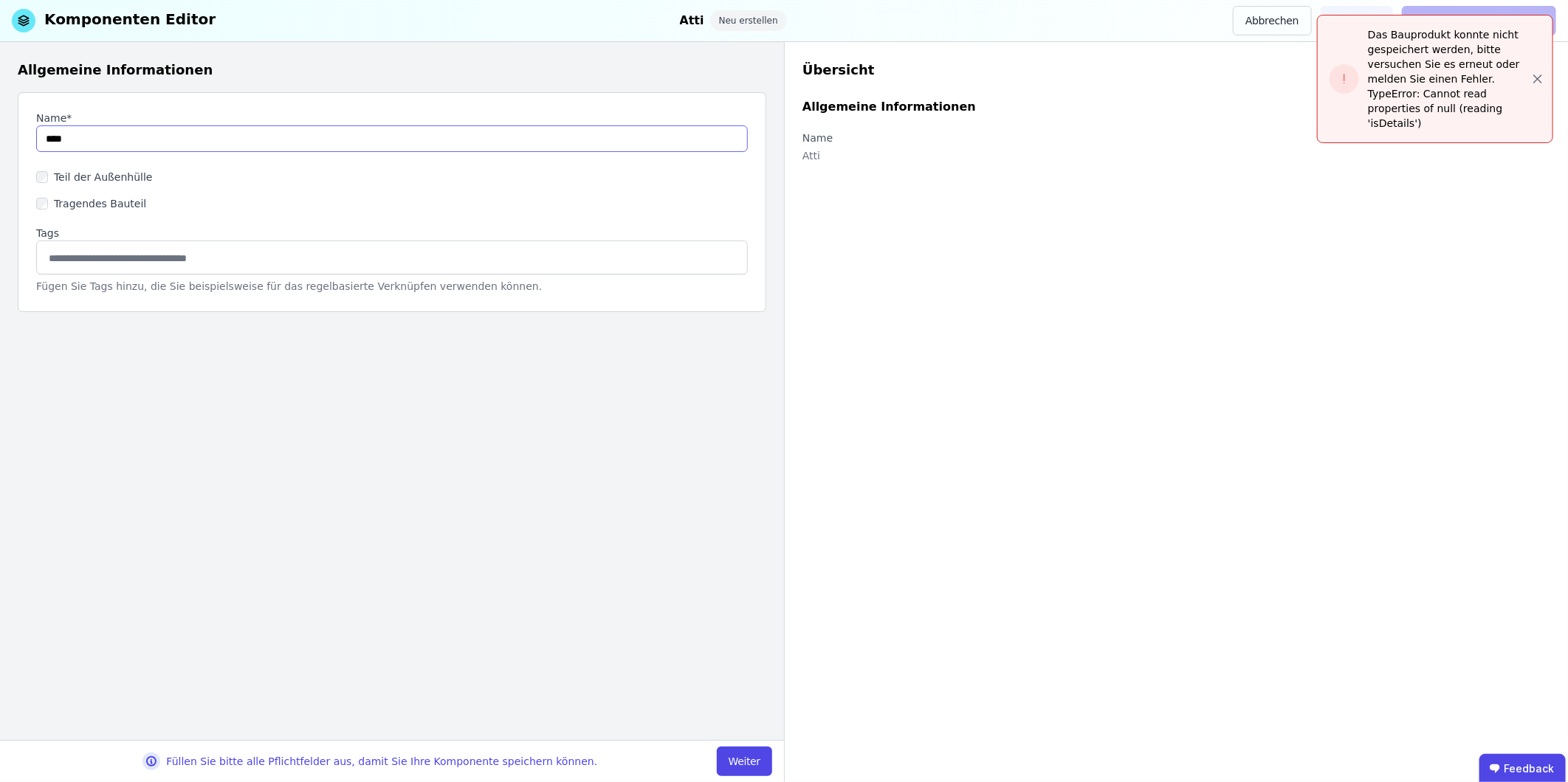
type input "**********"
click at [83, 175] on label "Teil der Außenhülle" at bounding box center [100, 177] width 105 height 15
click at [754, 486] on button "Weiter" at bounding box center [744, 761] width 55 height 30
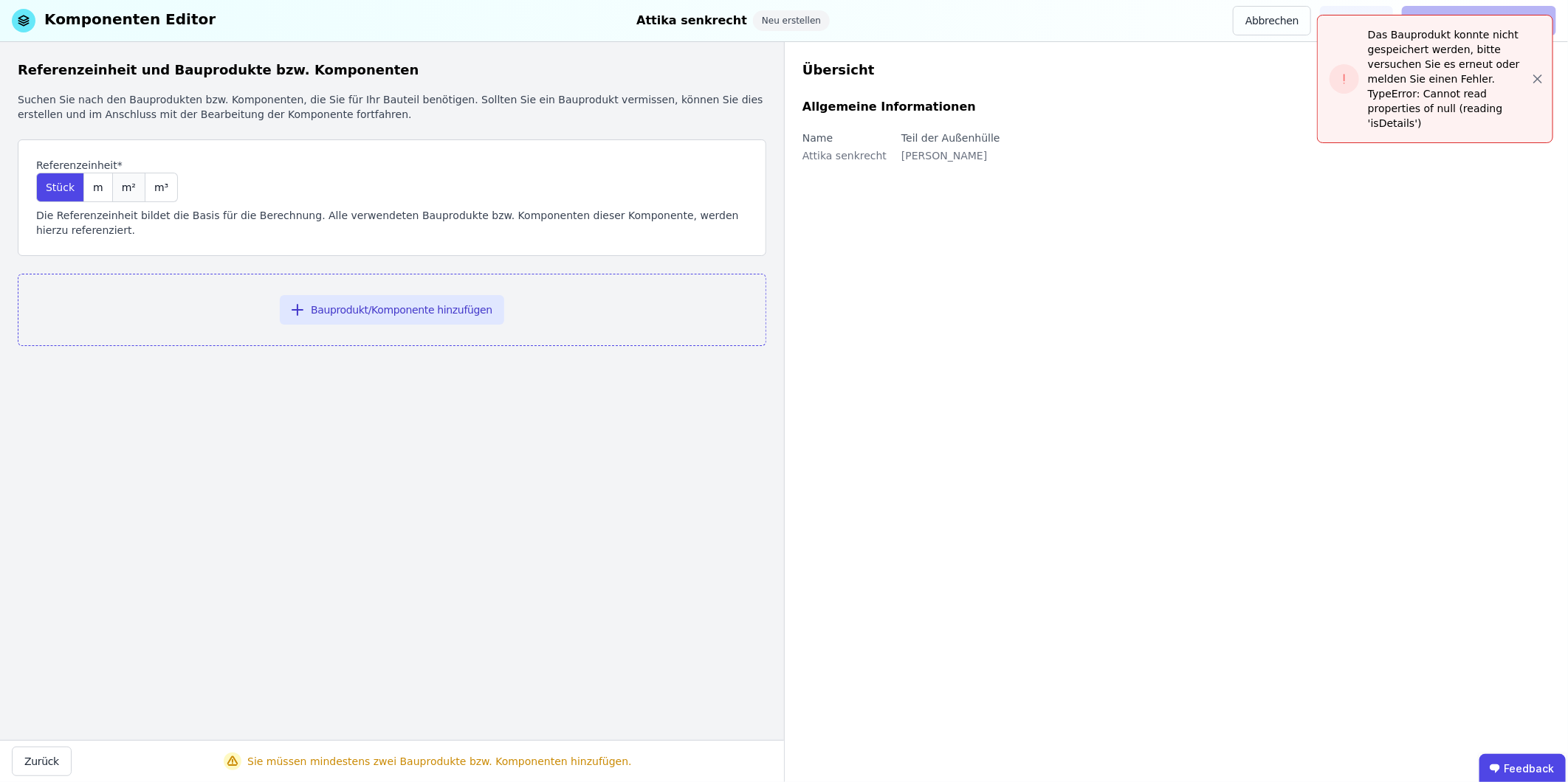
click at [122, 189] on span "m²" at bounding box center [128, 187] width 14 height 15
click at [426, 301] on button "Bauprodukt/Komponente hinzufügen" at bounding box center [391, 310] width 224 height 30
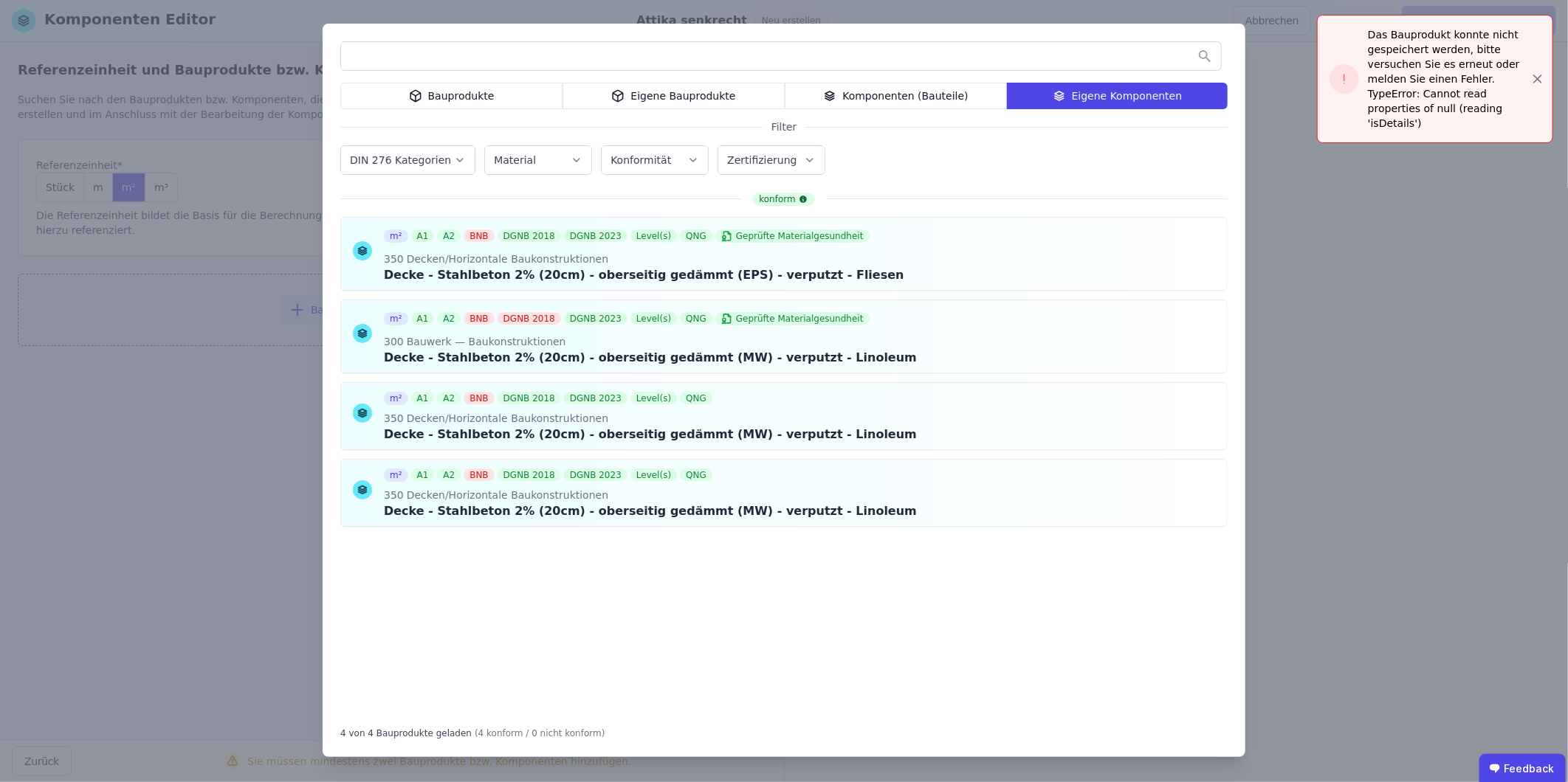
click at [713, 97] on div "Eigene Bauprodukte" at bounding box center [673, 96] width 222 height 26
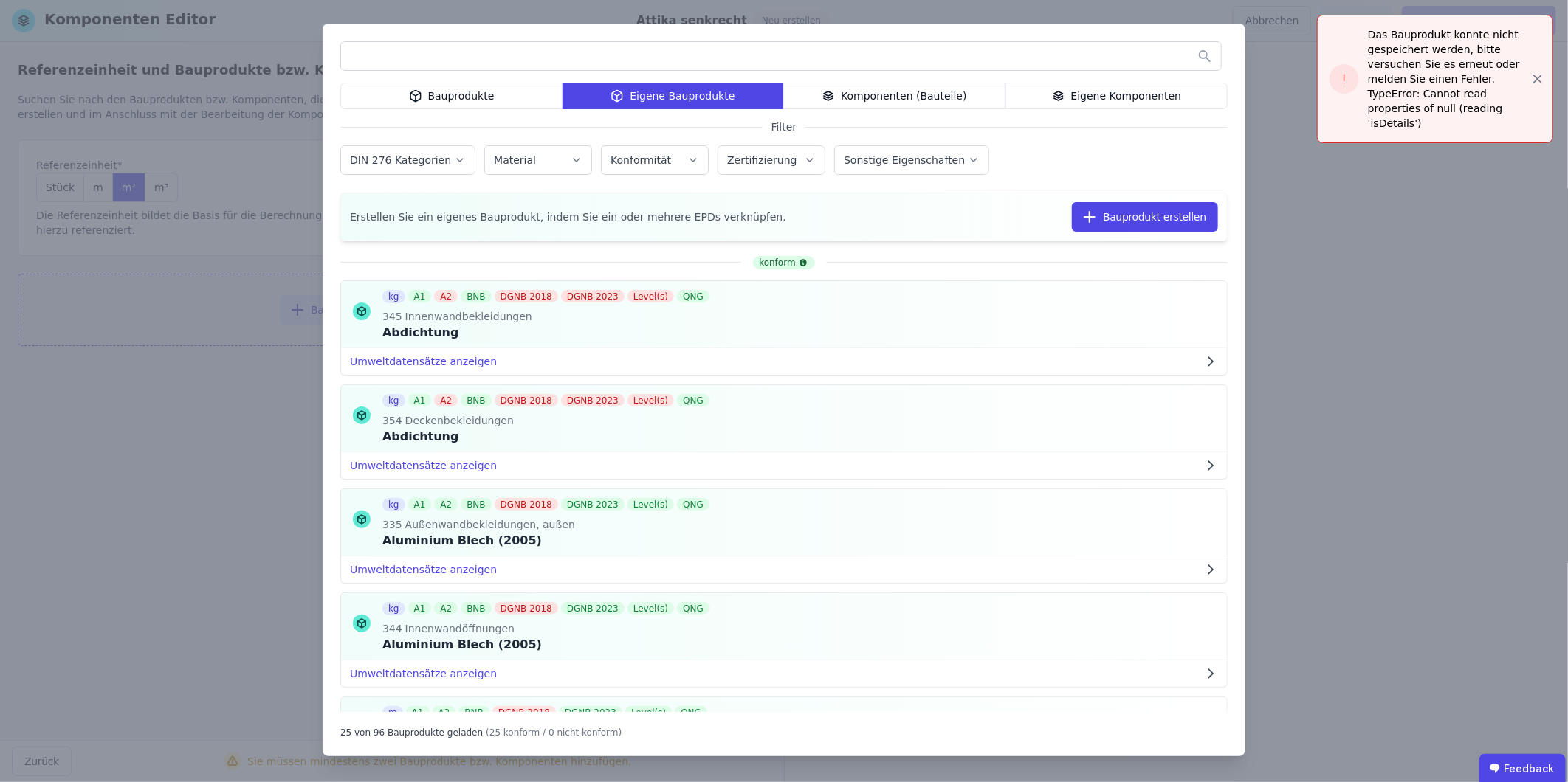
click at [533, 61] on input "text" at bounding box center [781, 56] width 880 height 26
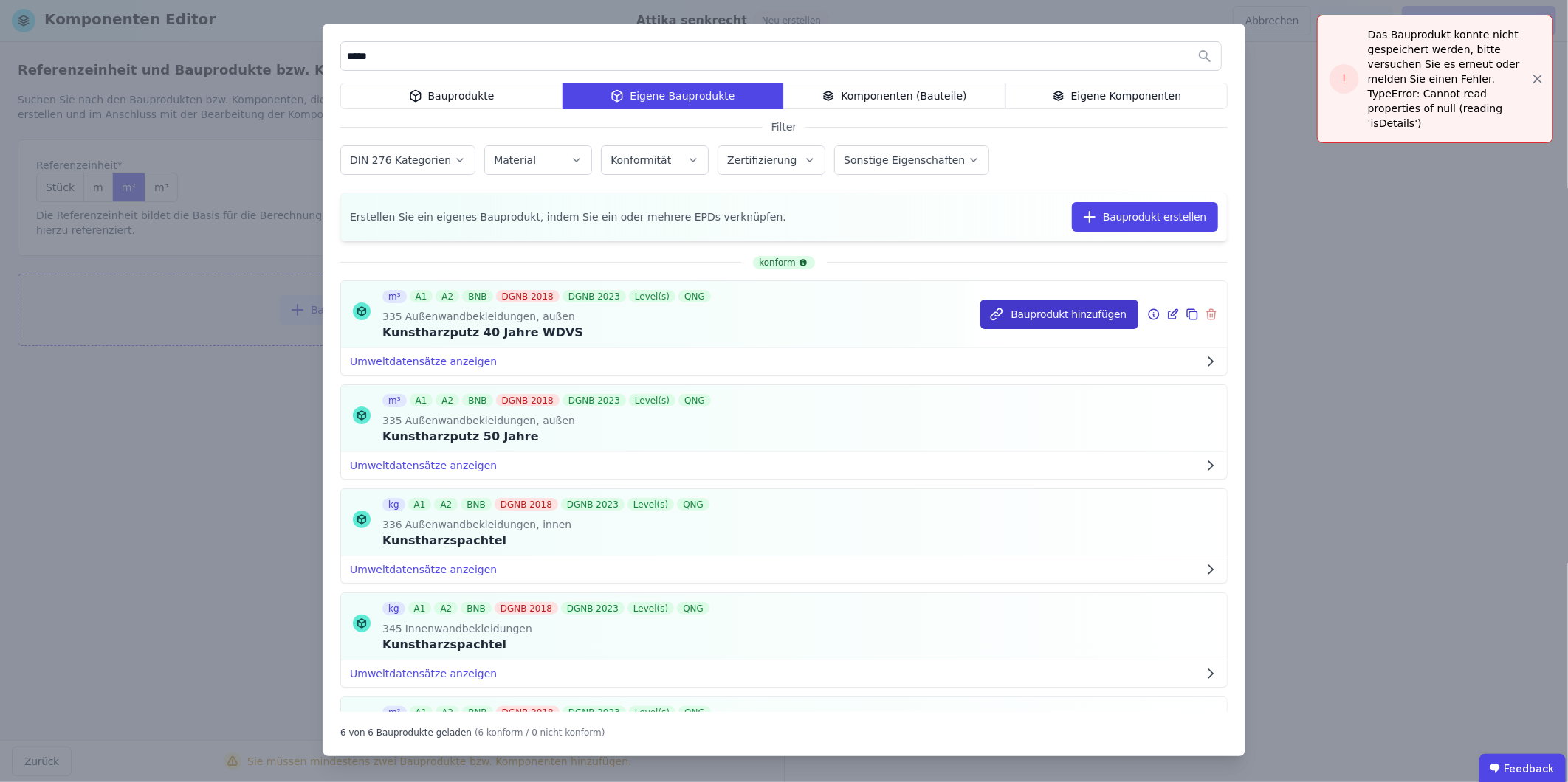
type input "*****"
click at [1042, 315] on button "Bauprodukt hinzufügen" at bounding box center [1059, 315] width 158 height 30
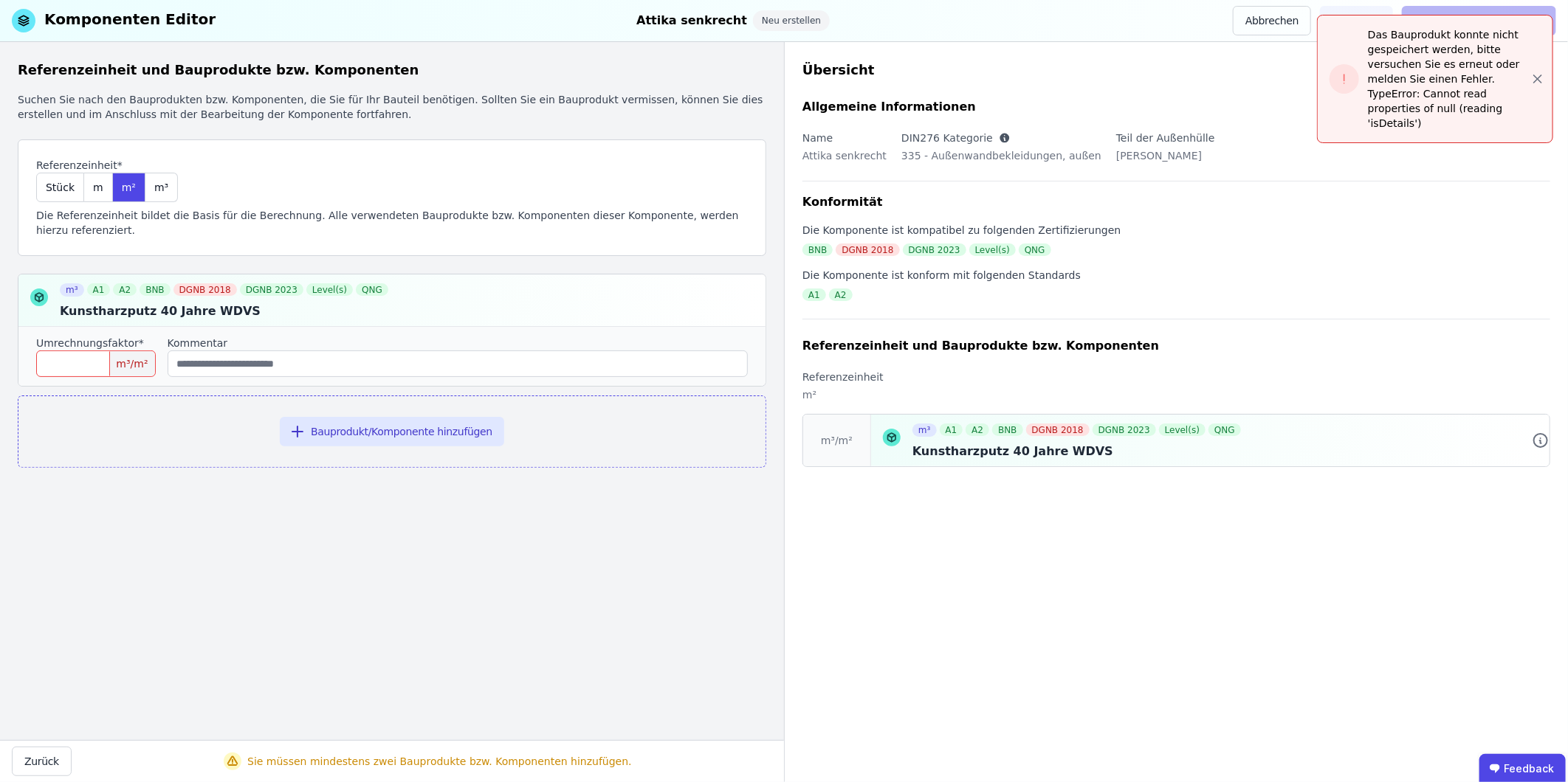
click at [101, 351] on input "number" at bounding box center [96, 364] width 120 height 26
type input "****"
click at [394, 422] on button "Bauprodukt/Komponente hinzufügen" at bounding box center [391, 431] width 224 height 30
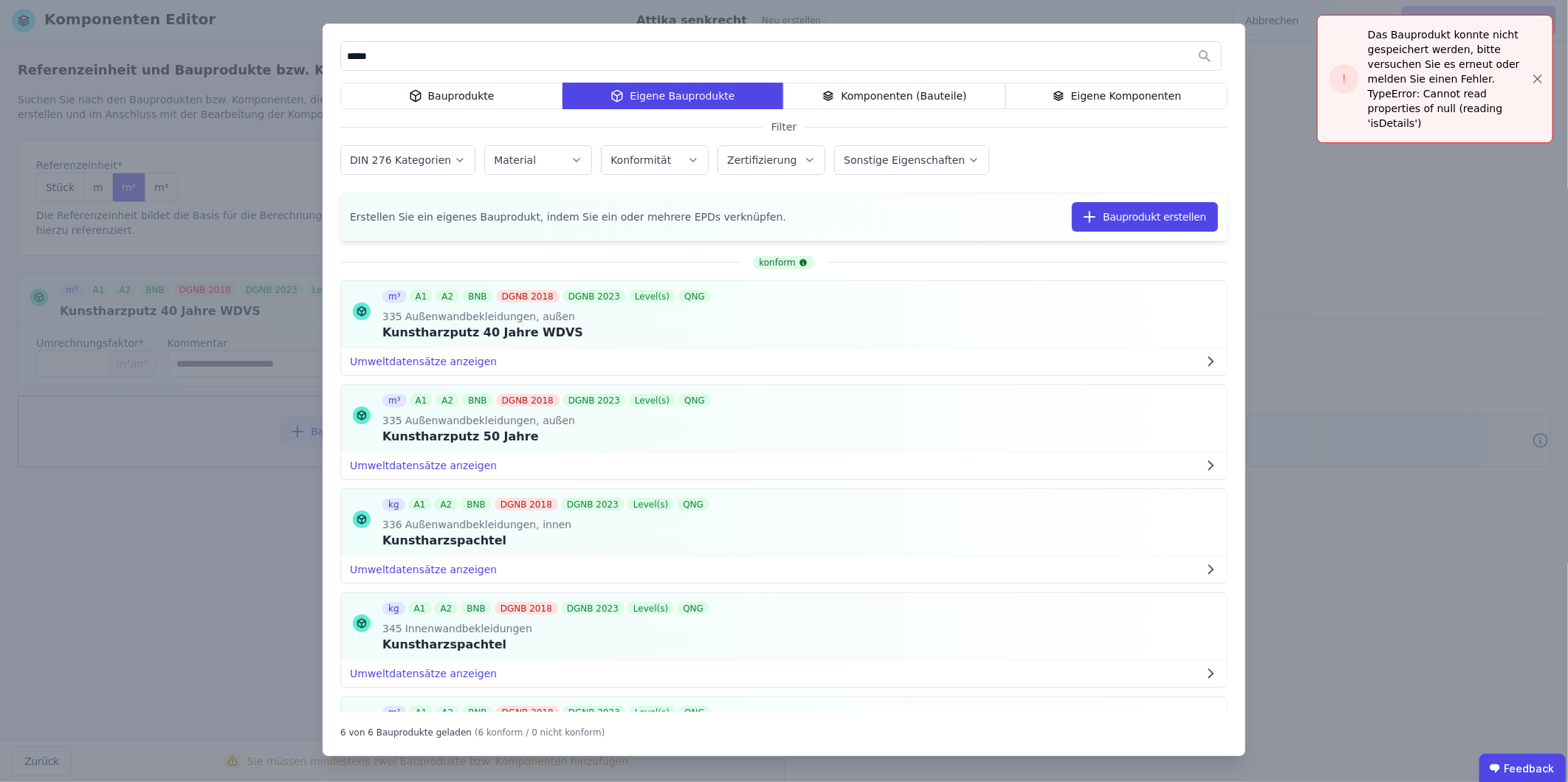
drag, startPoint x: 387, startPoint y: 60, endPoint x: 322, endPoint y: 54, distance: 65.3
click at [323, 54] on div "***** Bauprodukte Eigene Bauprodukte Komponenten (Bauteile) Eigene Komponenten …" at bounding box center [784, 390] width 923 height 733
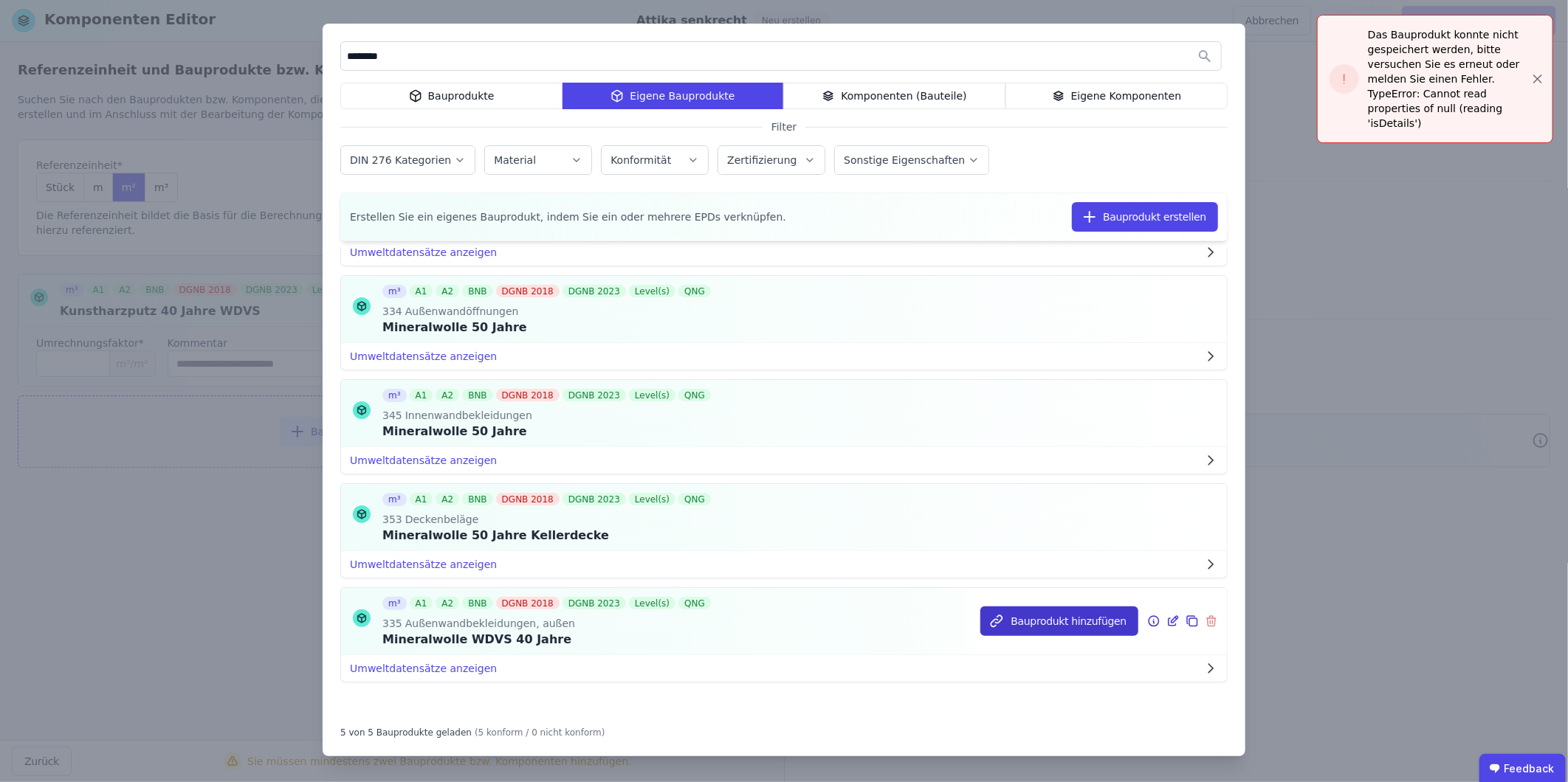
type input "********"
click at [1042, 486] on button "Bauprodukt hinzufügen" at bounding box center [1059, 621] width 158 height 30
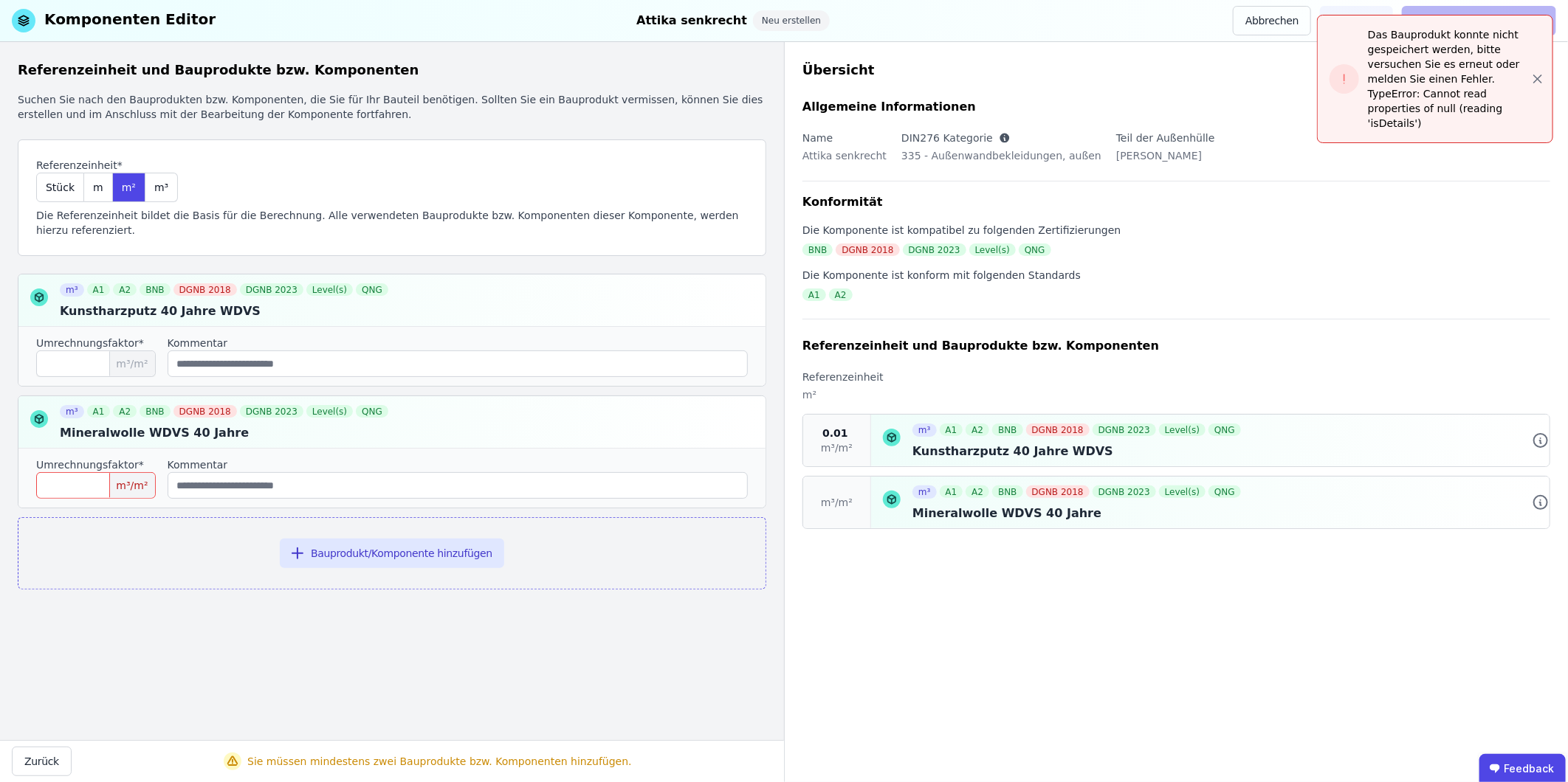
click at [98, 472] on input "number" at bounding box center [96, 485] width 120 height 26
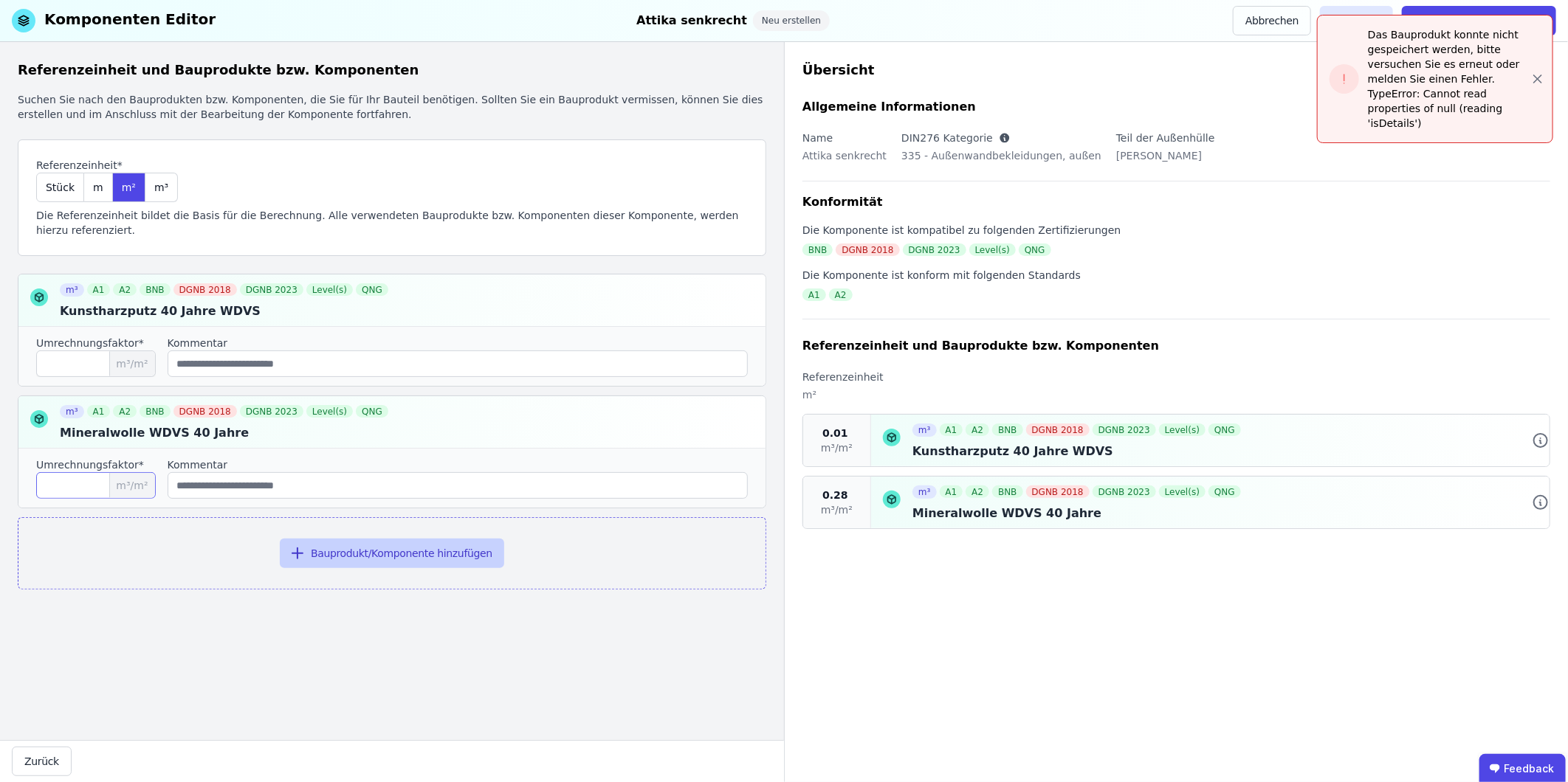
type input "****"
click at [396, 486] on button "Bauprodukt/Komponente hinzufügen" at bounding box center [391, 554] width 224 height 30
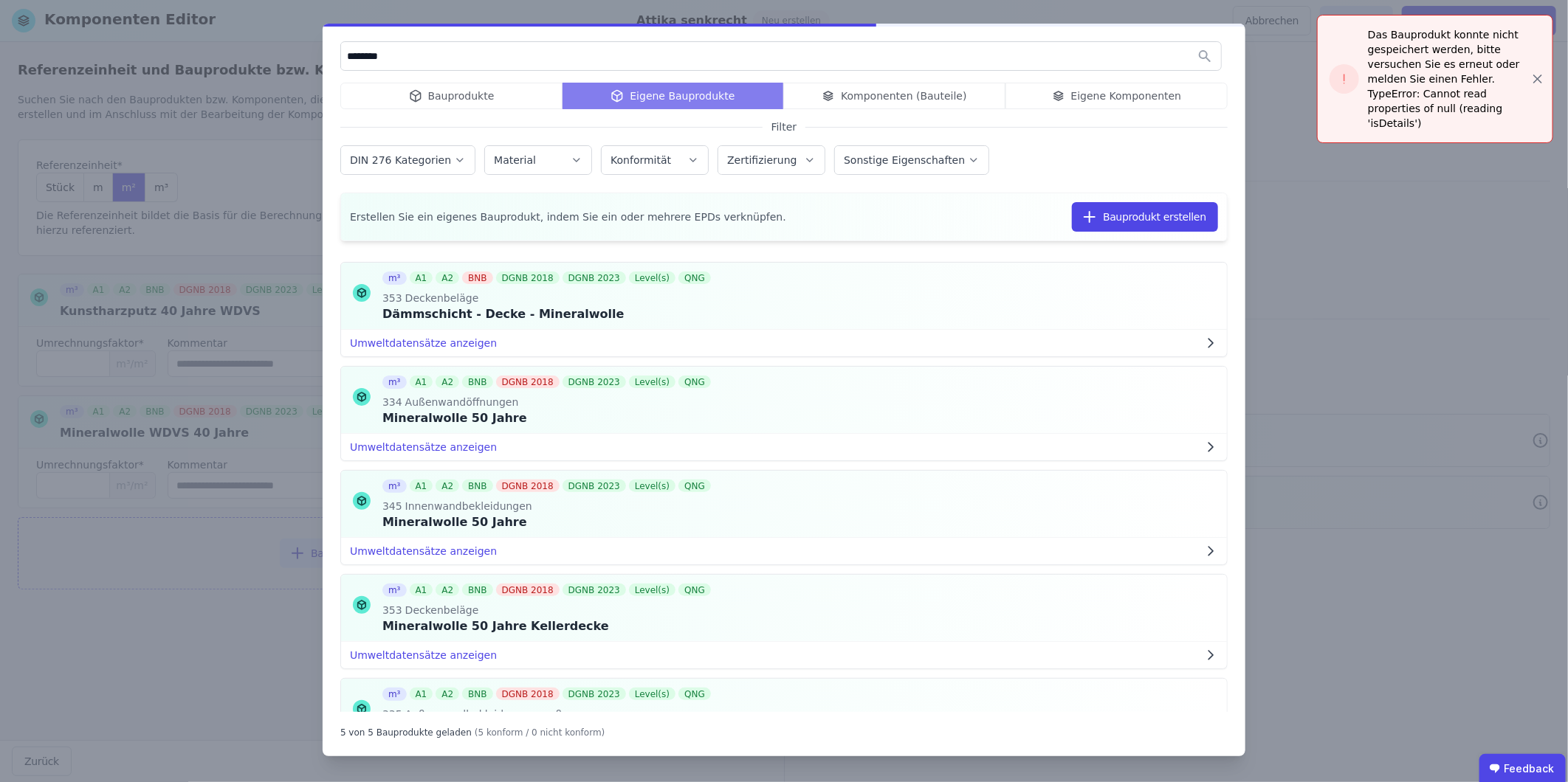
click at [1042, 74] on div "******** Bauprodukte Eigene Bauprodukte Komponenten (Bauteile) Eigene Komponent…" at bounding box center [784, 391] width 1568 height 782
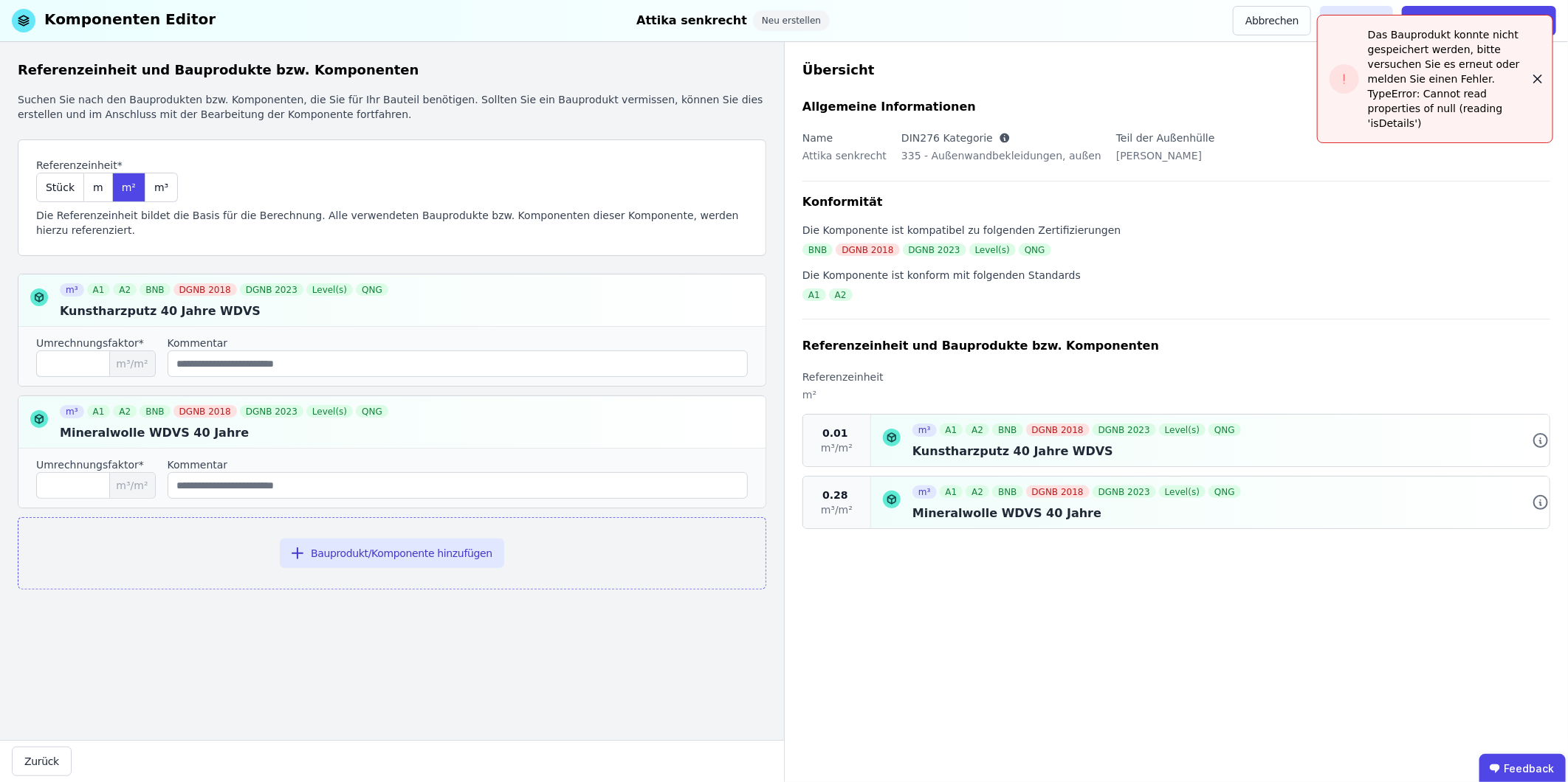
click at [1042, 71] on icon "button" at bounding box center [1538, 79] width 15 height 15
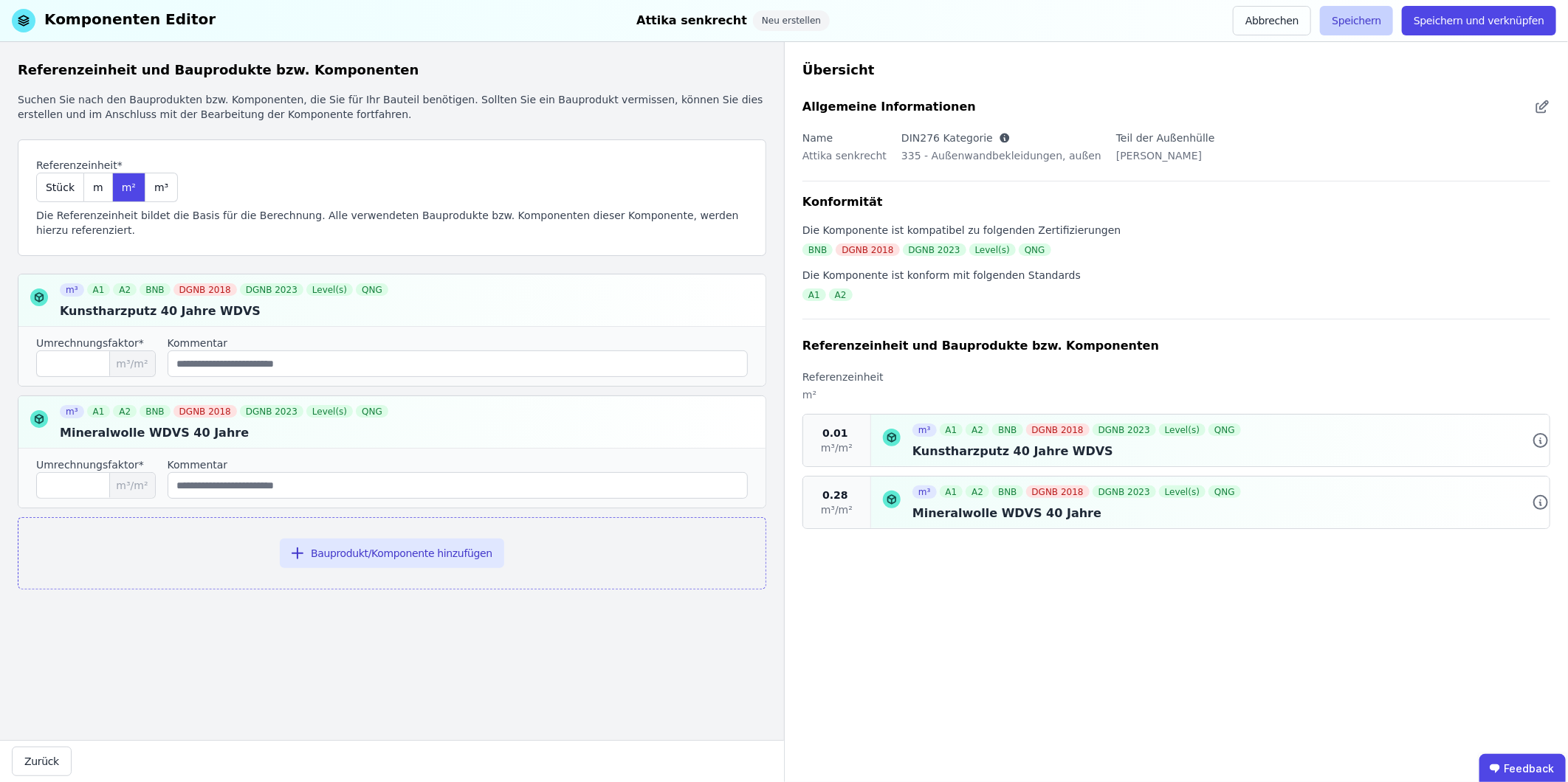
click at [1042, 25] on button "Speichern" at bounding box center [1356, 21] width 73 height 30
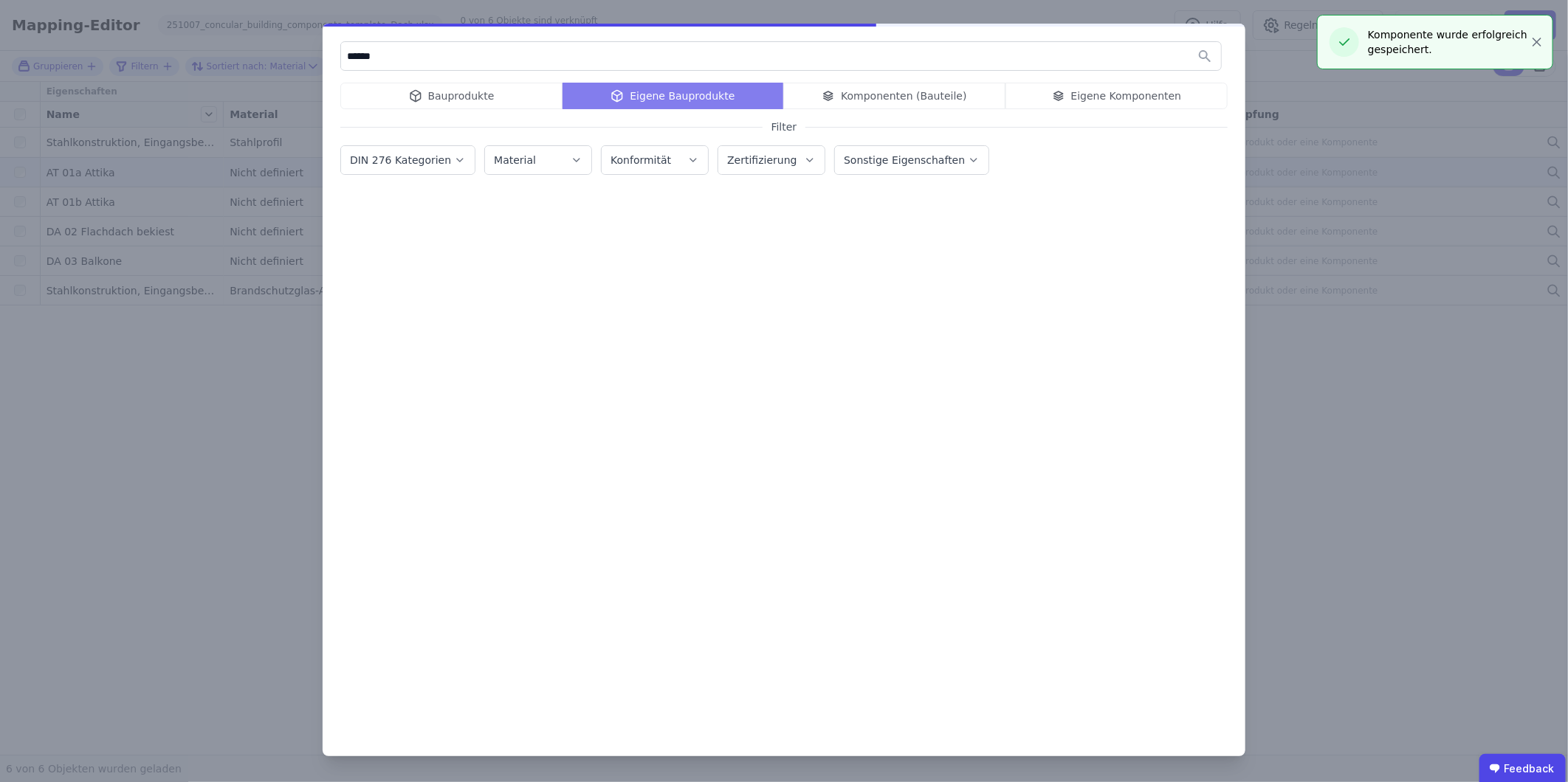
type input "******"
click at [1042, 92] on div "Bauprodukte Eigene Bauprodukte Komponenten (Bauteile) Eigene Komponenten" at bounding box center [784, 96] width 888 height 26
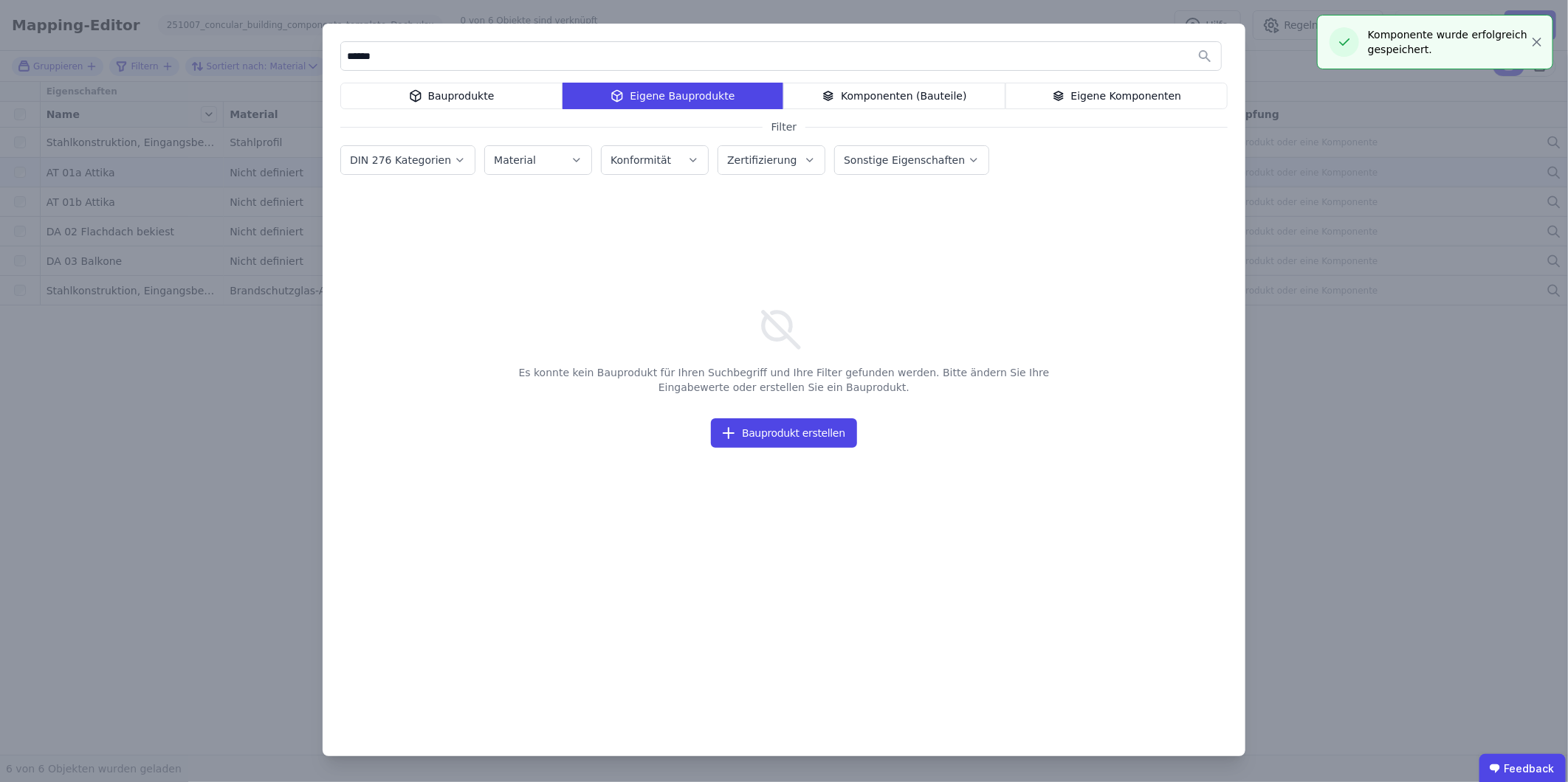
click at [1042, 101] on div "Eigene Komponenten" at bounding box center [1116, 96] width 222 height 26
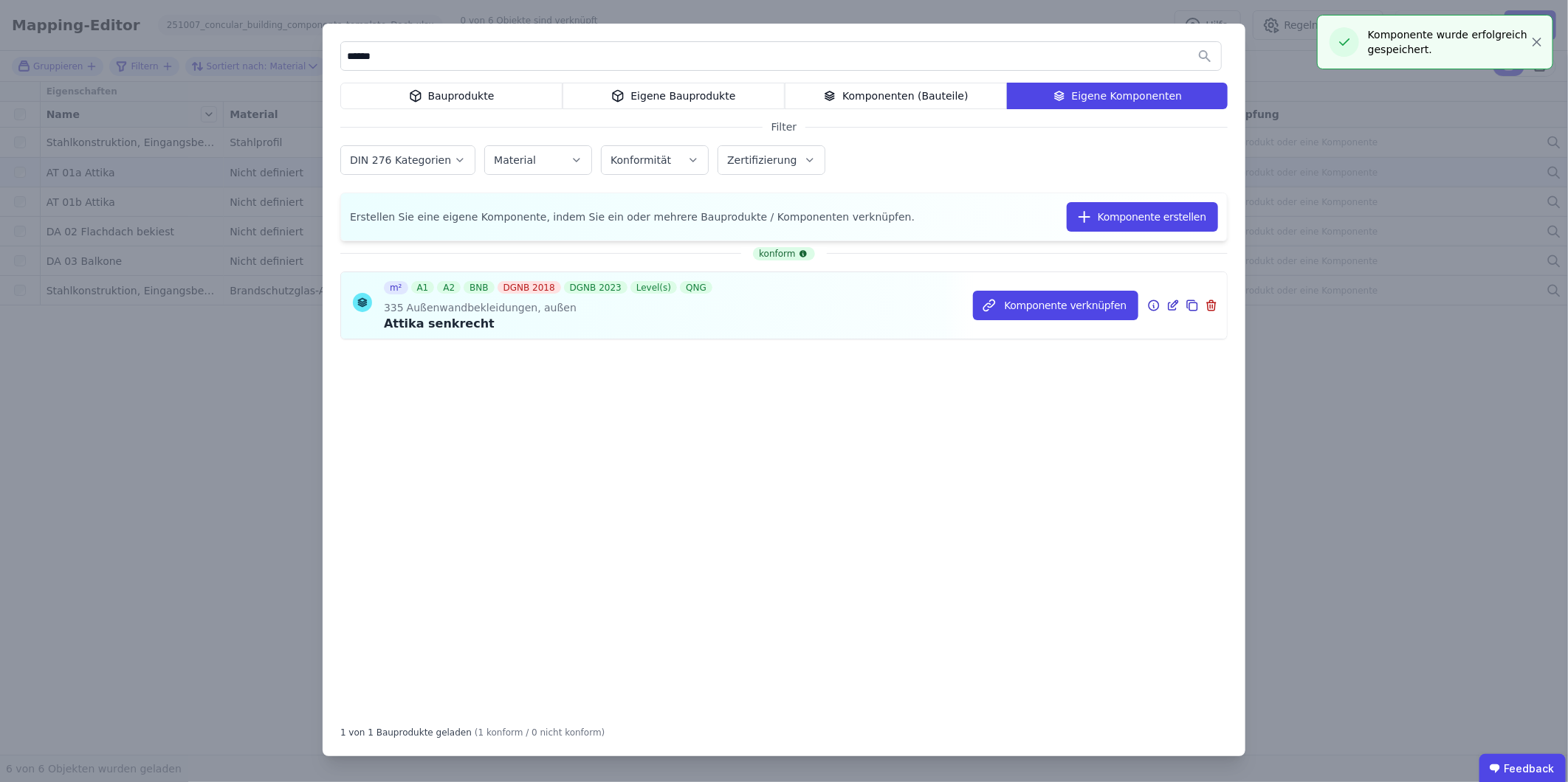
click at [1042, 306] on icon at bounding box center [1173, 306] width 13 height 18
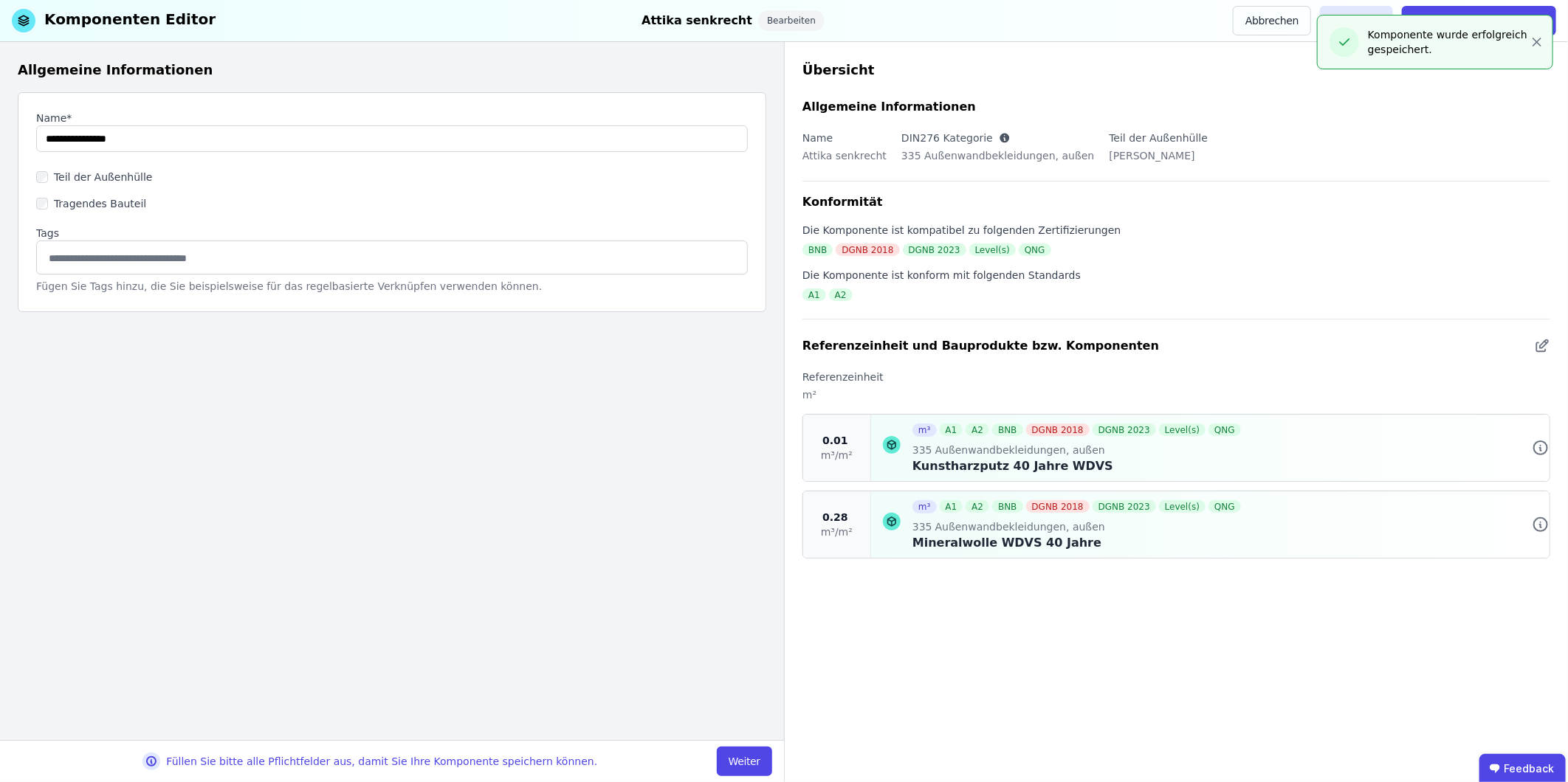
click at [749, 486] on button "Weiter" at bounding box center [744, 761] width 55 height 30
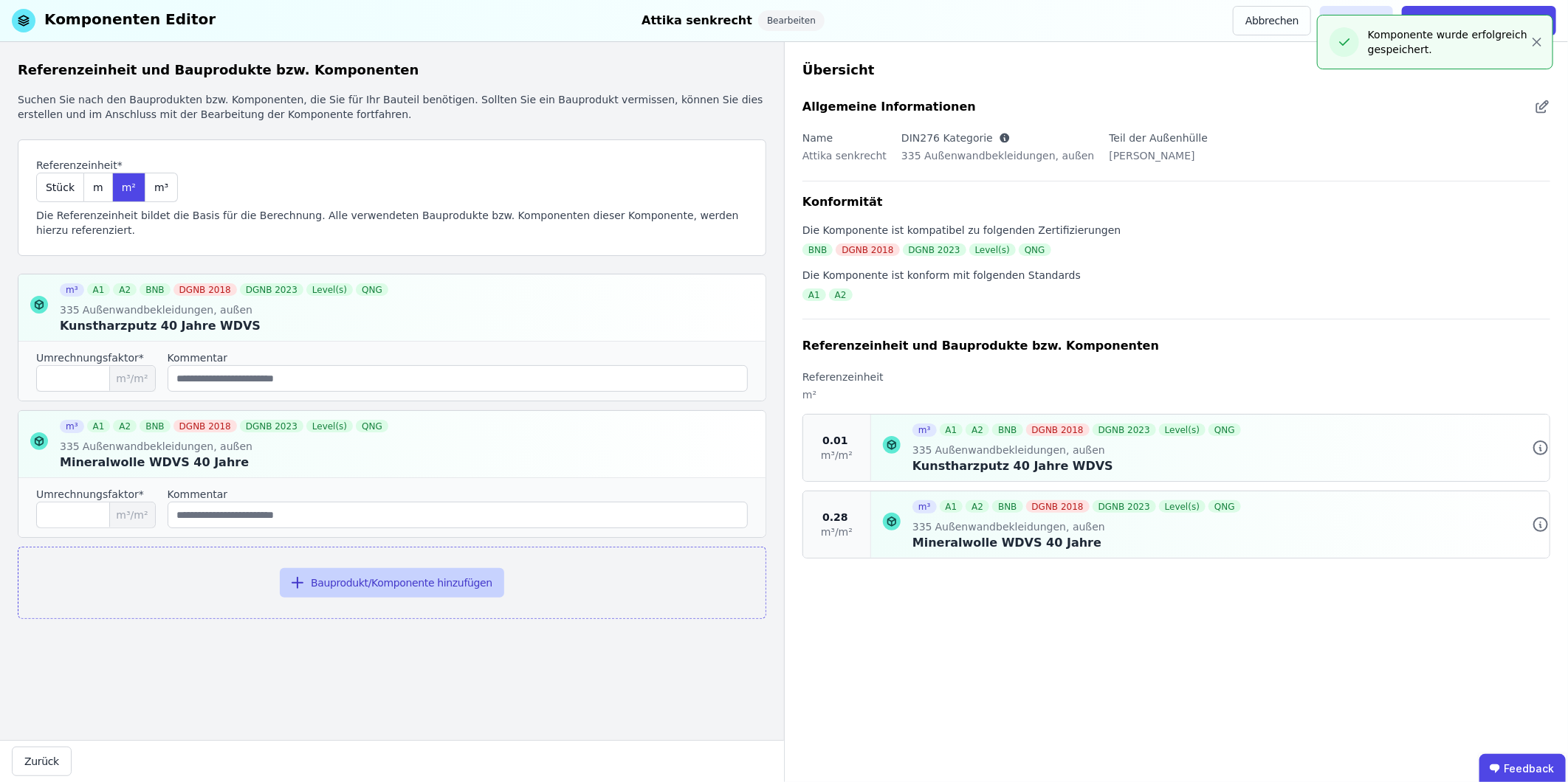
click at [380, 486] on button "Bauprodukt/Komponente hinzufügen" at bounding box center [391, 583] width 224 height 30
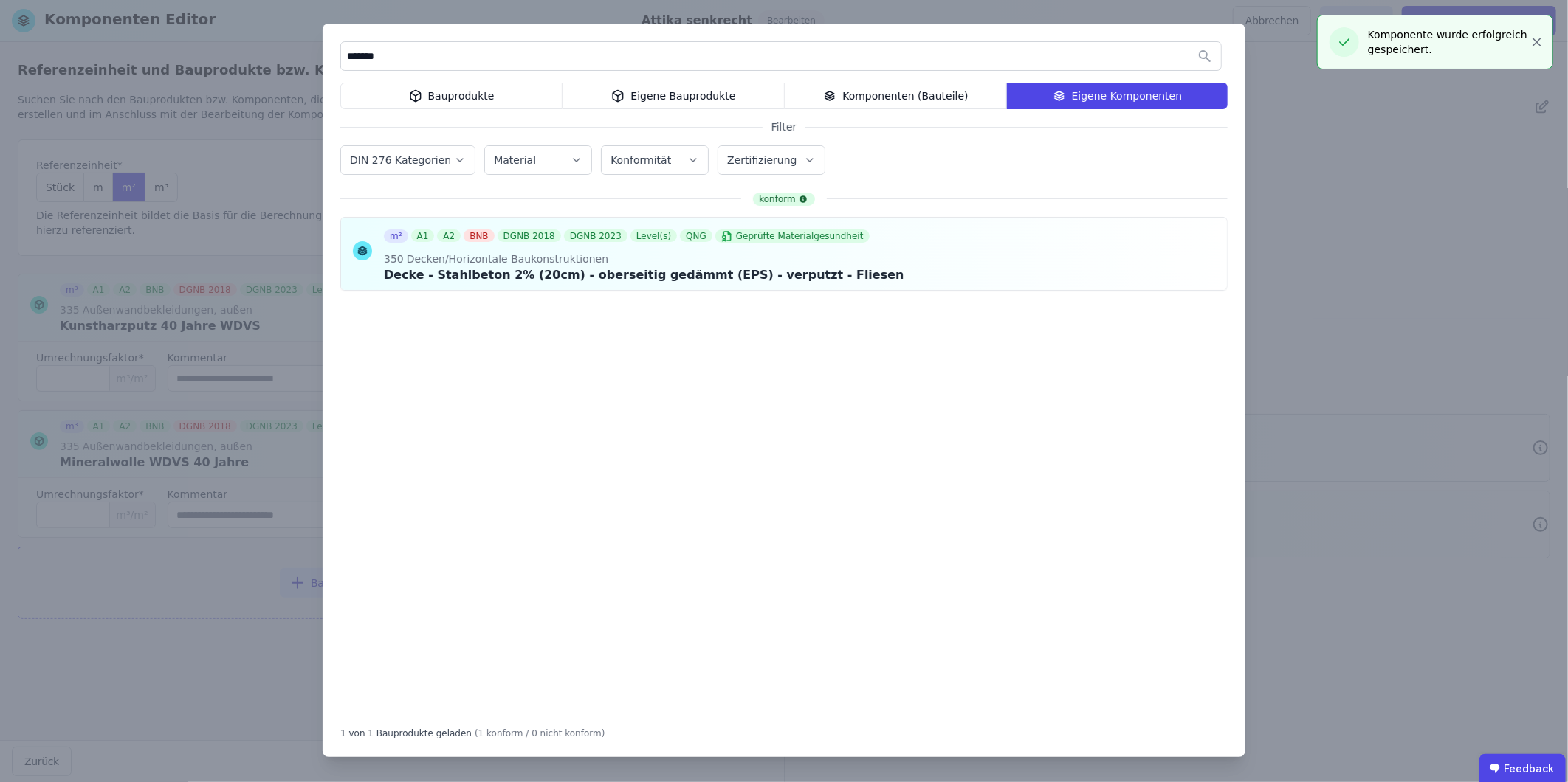
type input "*******"
click at [681, 87] on div "Eigene Bauprodukte" at bounding box center [673, 96] width 222 height 26
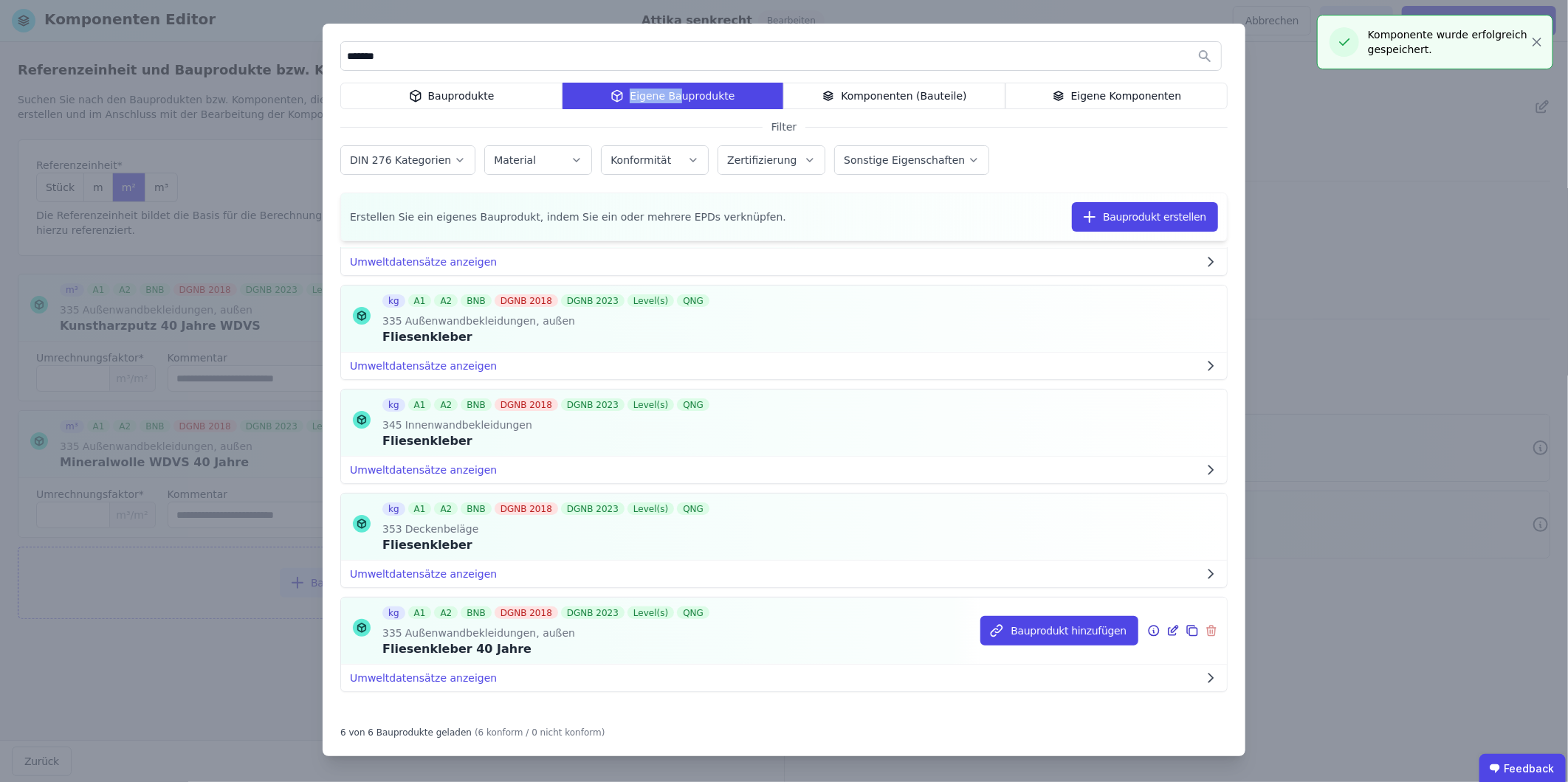
scroll to position [214, 0]
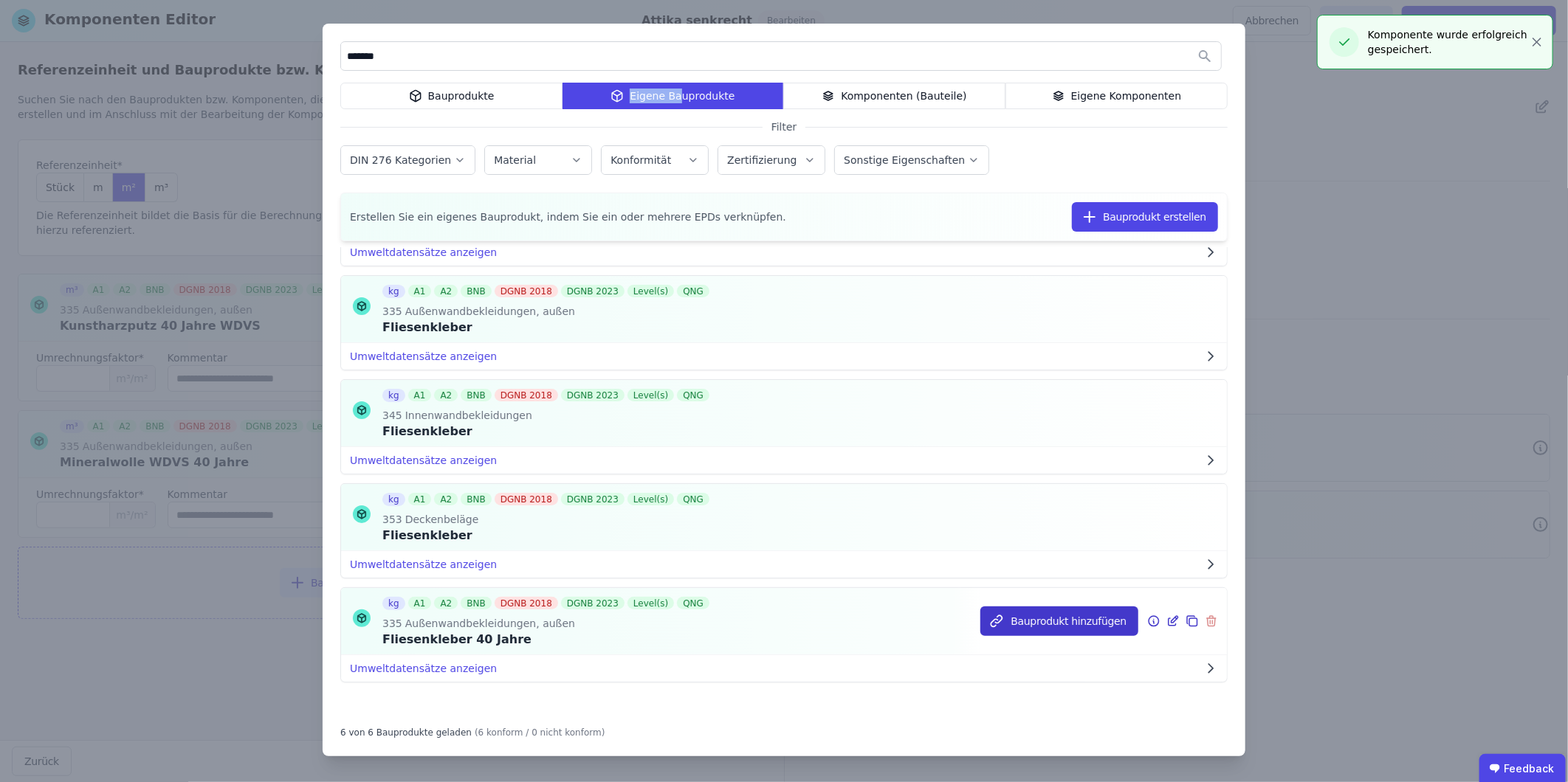
click at [1042, 486] on button "Bauprodukt hinzufügen" at bounding box center [1059, 621] width 158 height 30
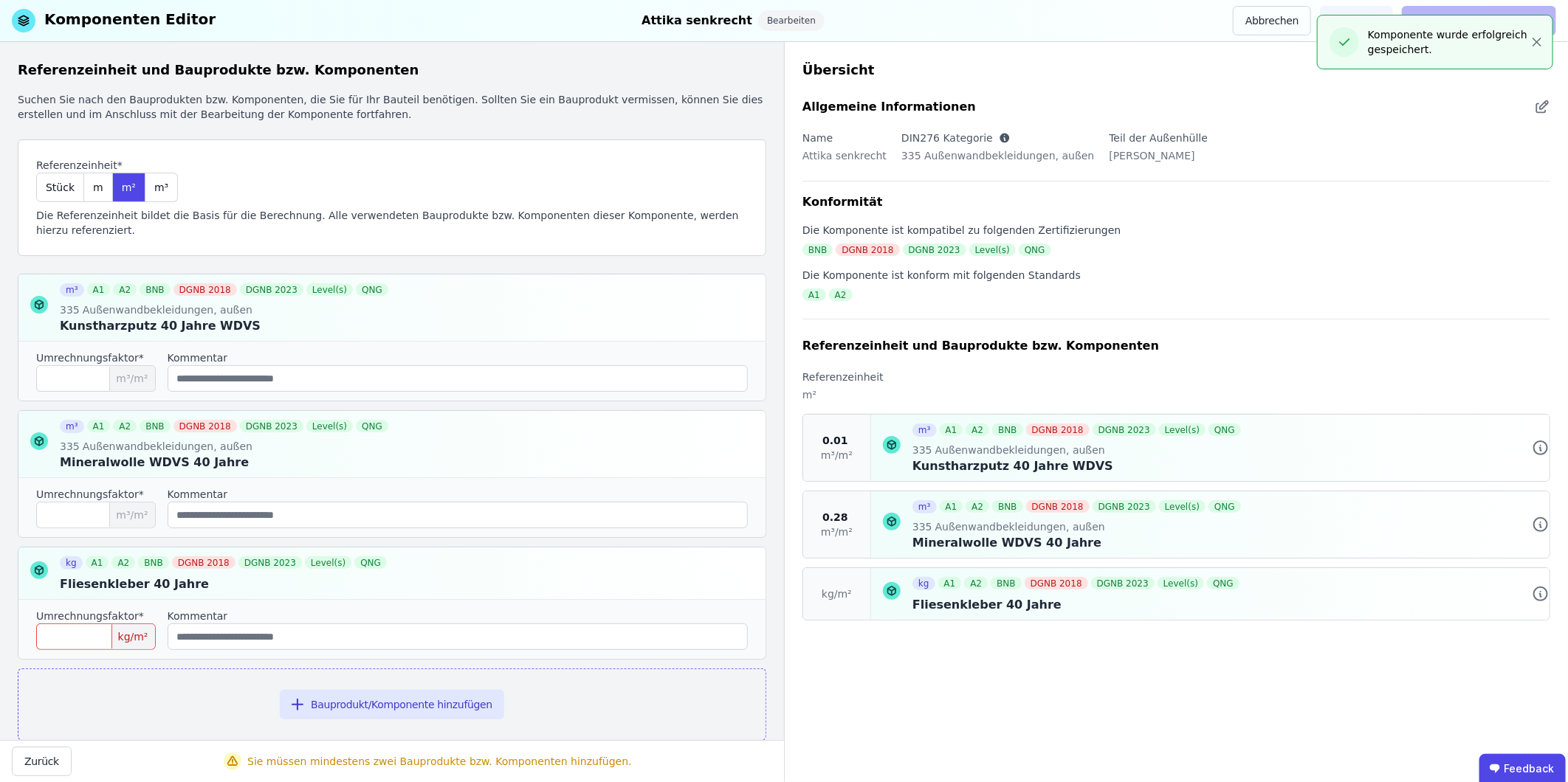
scroll to position [0, 0]
click at [77, 486] on input "number" at bounding box center [96, 637] width 120 height 26
click at [74, 486] on input "number" at bounding box center [96, 637] width 120 height 26
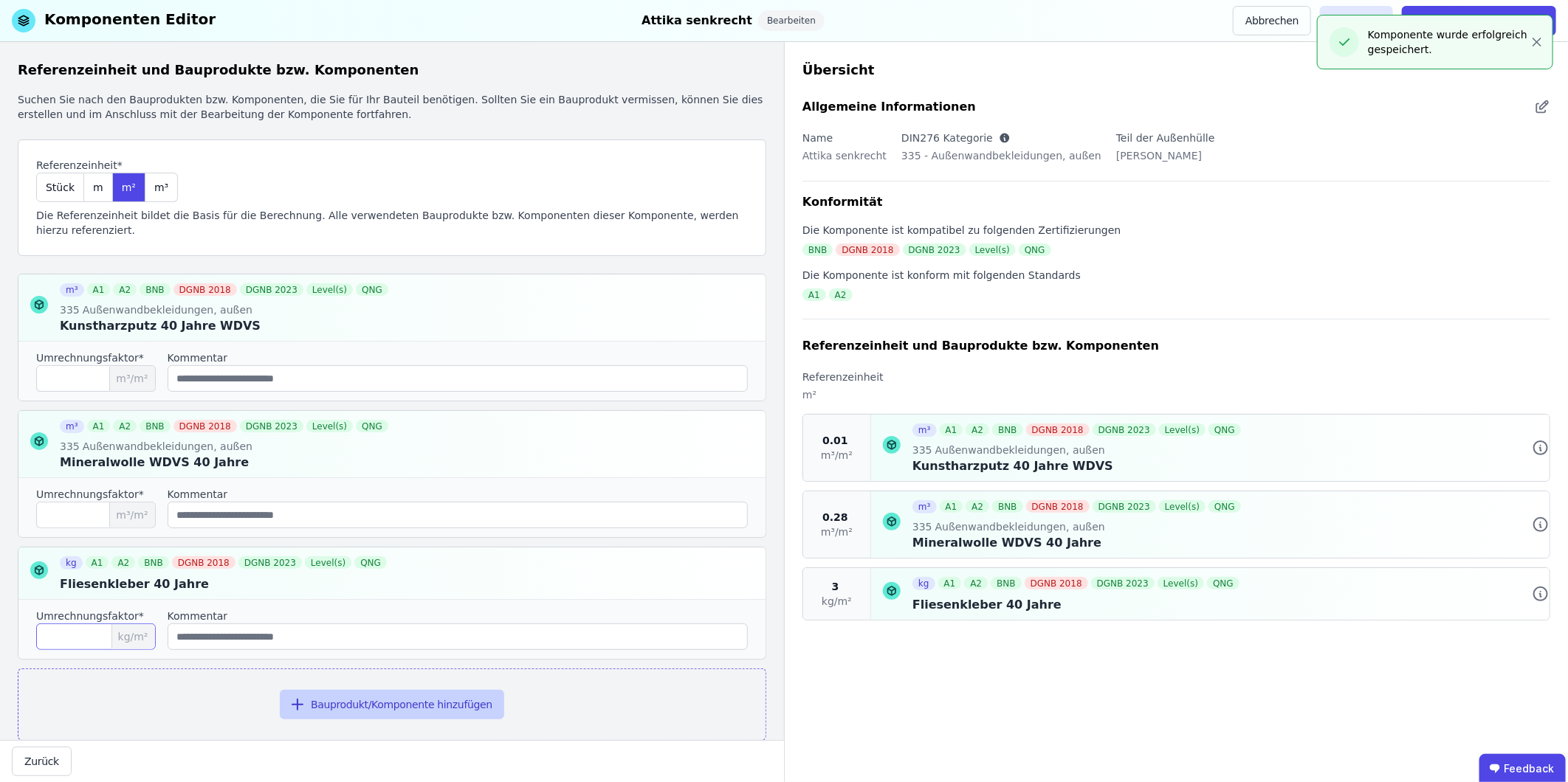
type input "*"
click at [390, 486] on button "Bauprodukt/Komponente hinzufügen" at bounding box center [391, 705] width 224 height 30
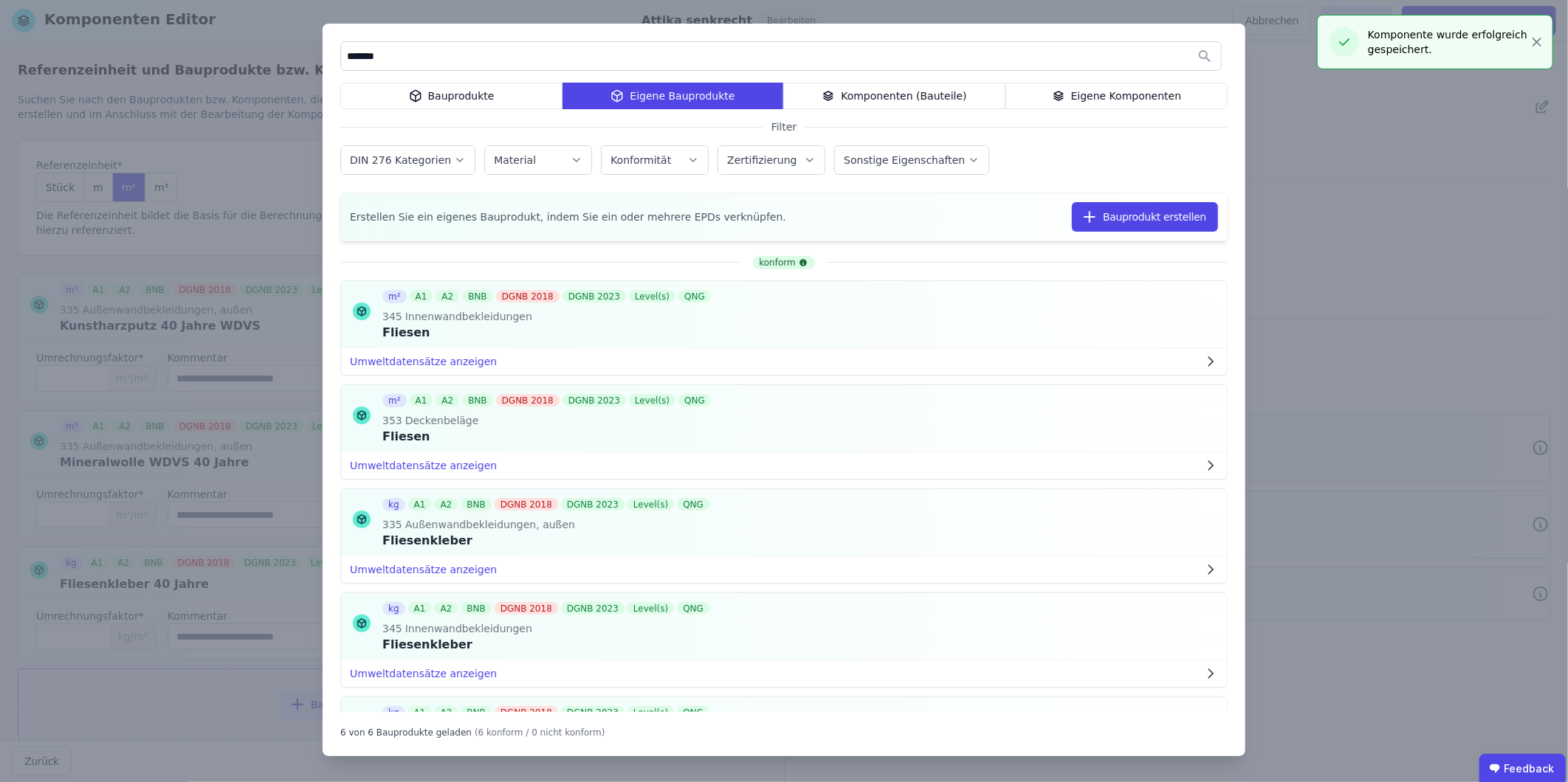
drag, startPoint x: 391, startPoint y: 58, endPoint x: 293, endPoint y: 54, distance: 98.1
click at [293, 54] on div "******* Bauprodukte Eigene Bauprodukte Komponenten (Bauteile) Eigene Komponente…" at bounding box center [784, 391] width 1568 height 782
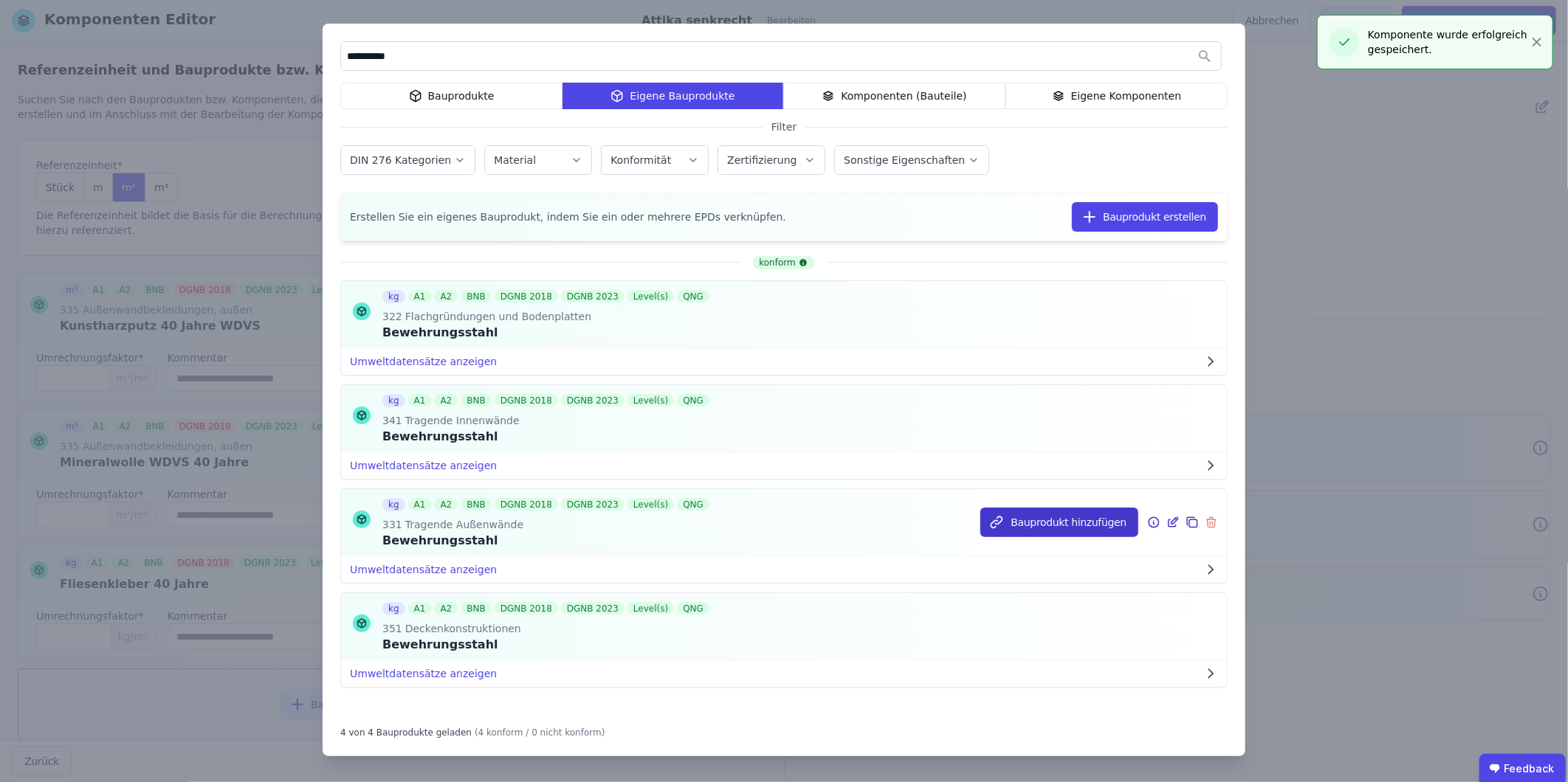
type input "**********"
click at [1042, 486] on button "Bauprodukt hinzufügen" at bounding box center [1059, 522] width 158 height 30
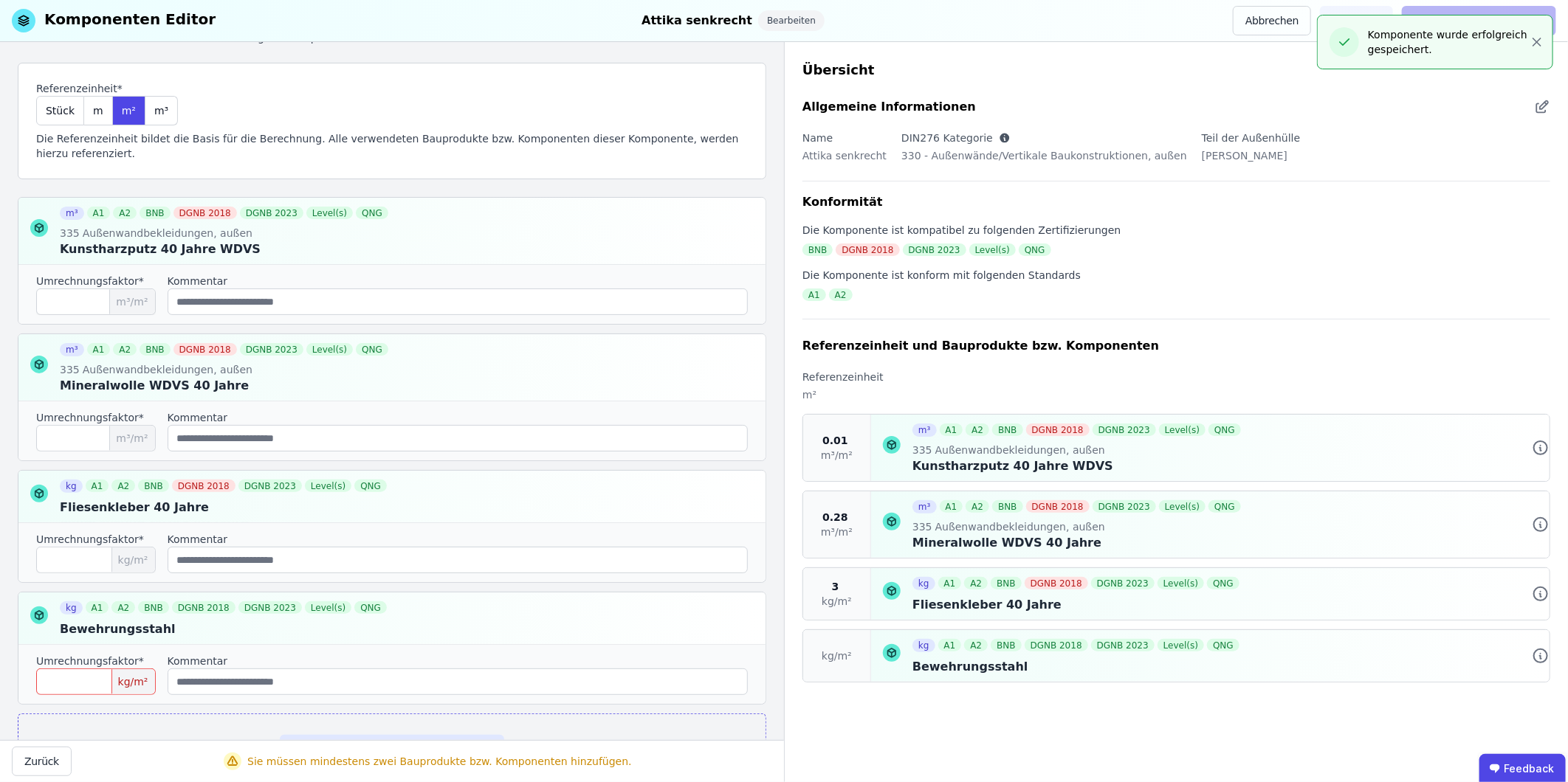
scroll to position [153, 0]
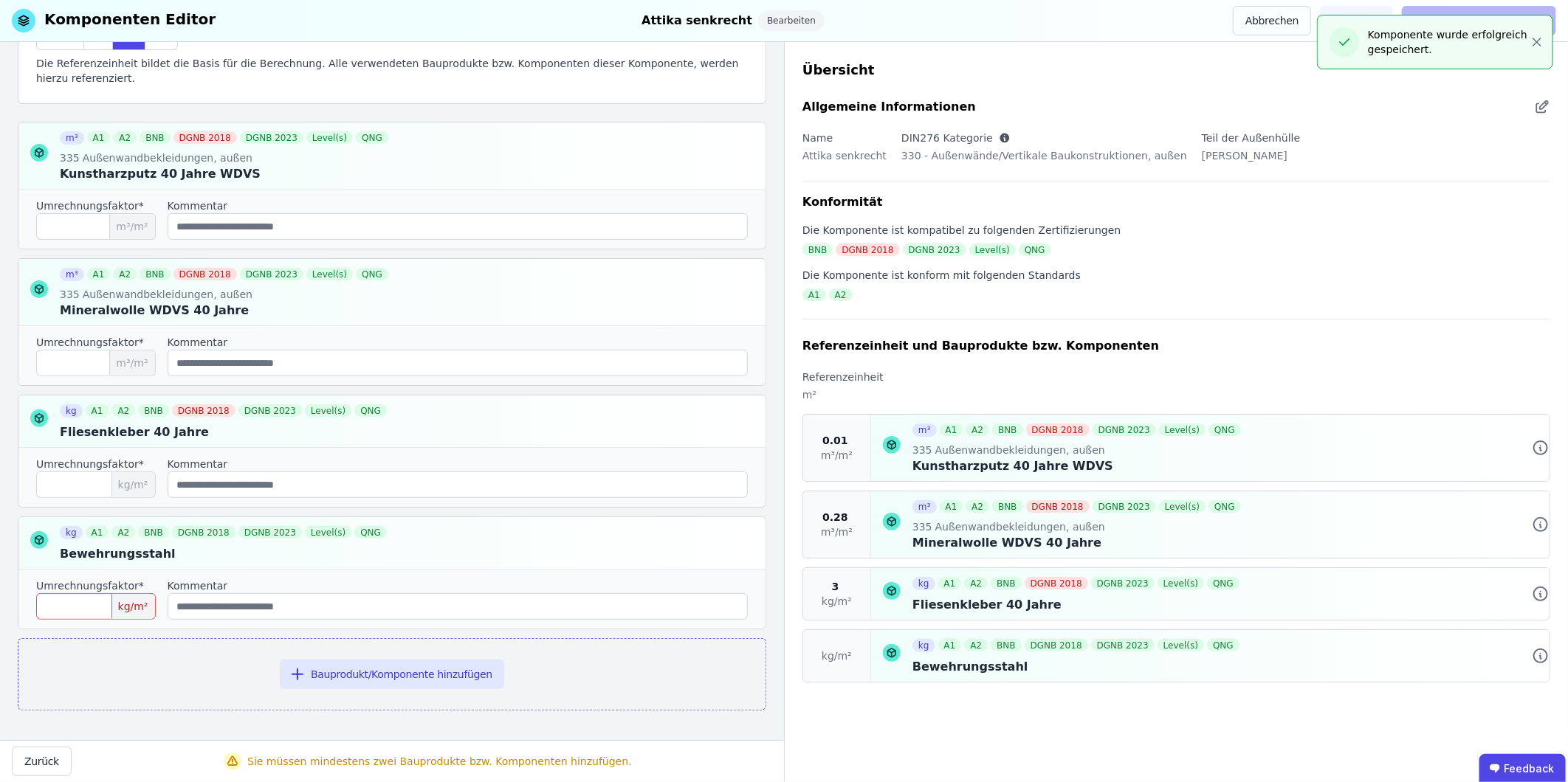
click at [70, 486] on input "number" at bounding box center [96, 606] width 120 height 26
click at [78, 486] on input "number" at bounding box center [96, 606] width 120 height 26
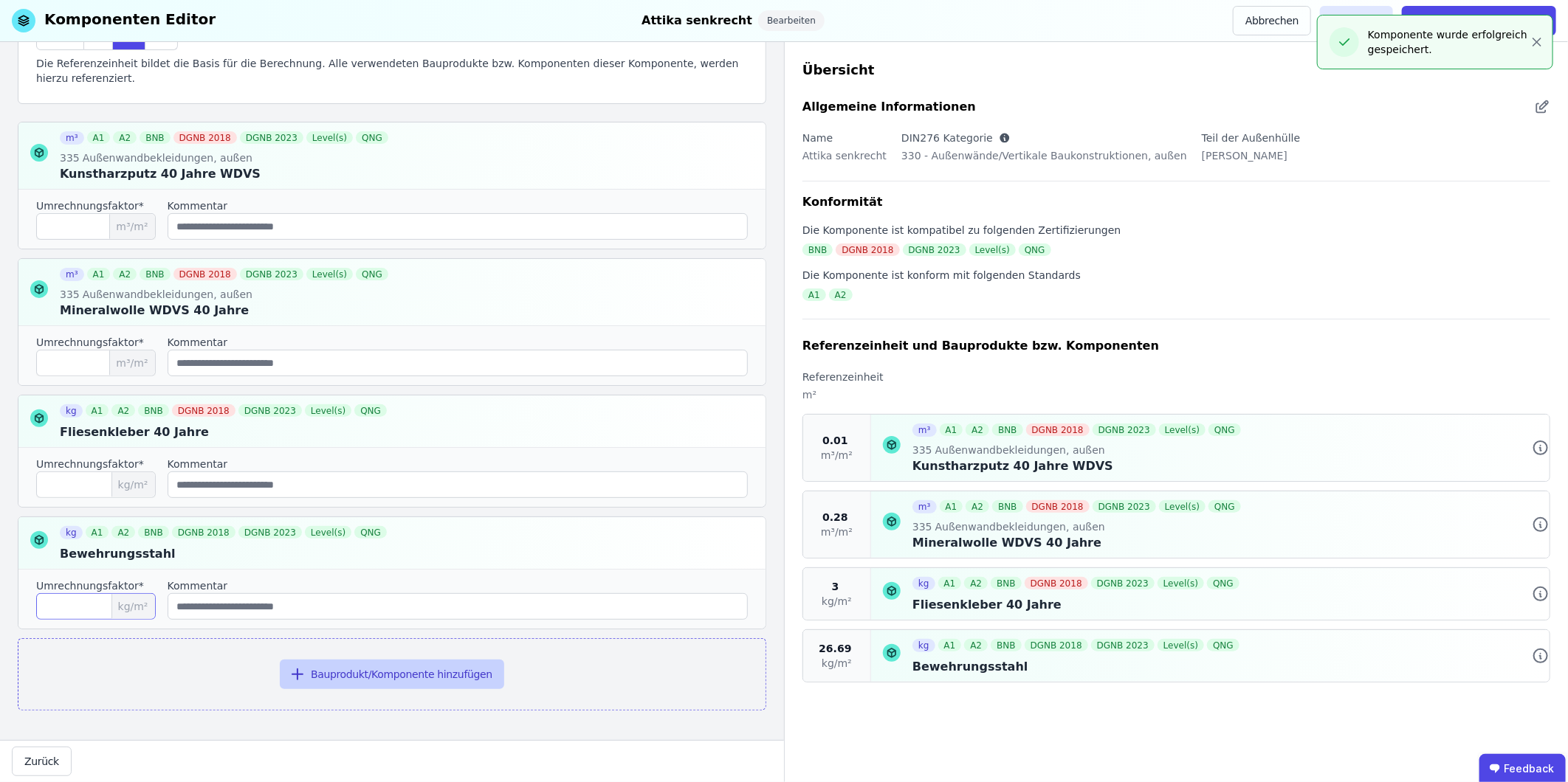
type input "*****"
click at [433, 486] on button "Bauprodukt/Komponente hinzufügen" at bounding box center [391, 674] width 224 height 30
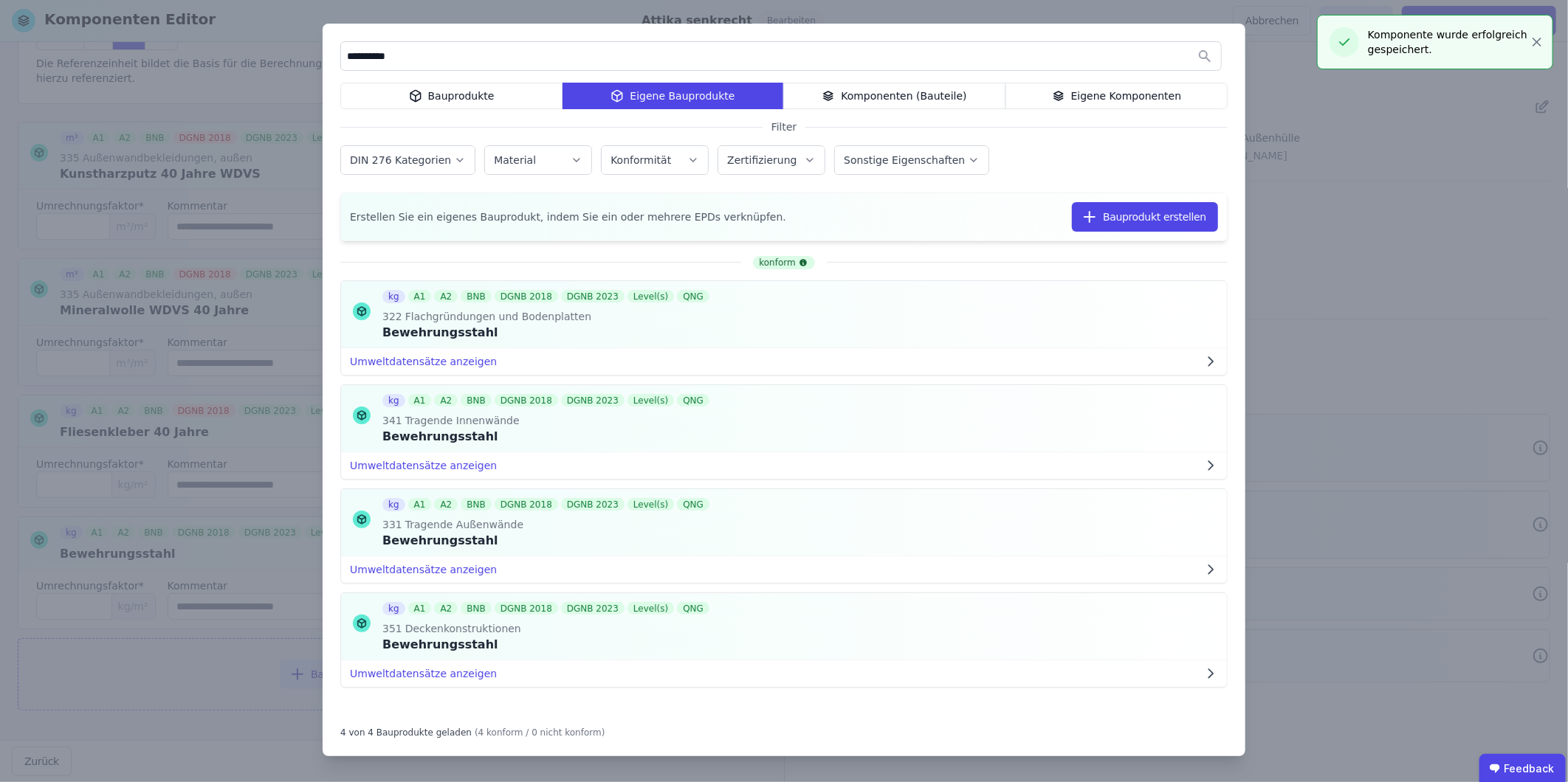
drag, startPoint x: 415, startPoint y: 53, endPoint x: 267, endPoint y: 56, distance: 148.0
click at [267, 56] on div "**********" at bounding box center [784, 391] width 1568 height 782
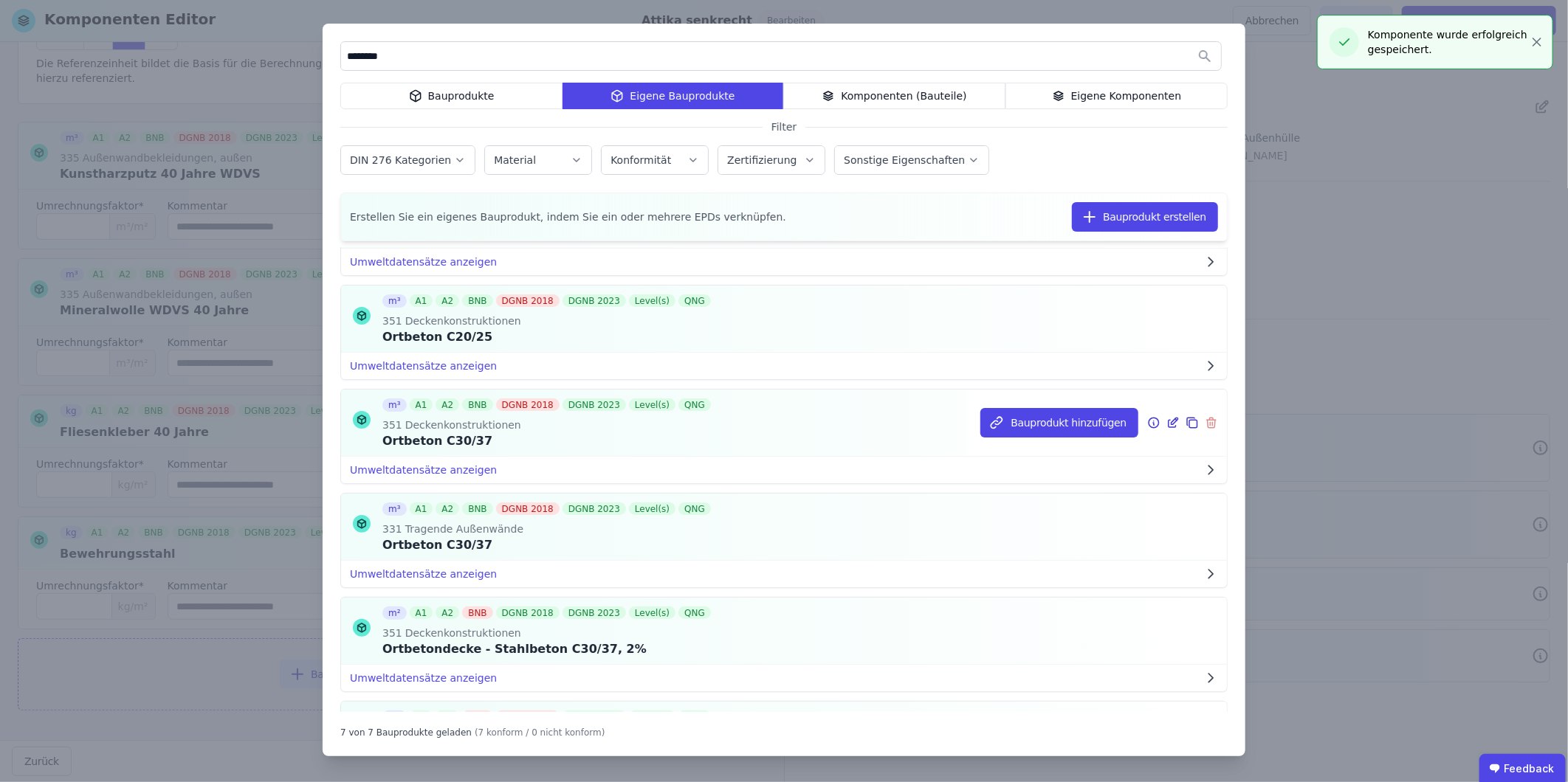
scroll to position [246, 0]
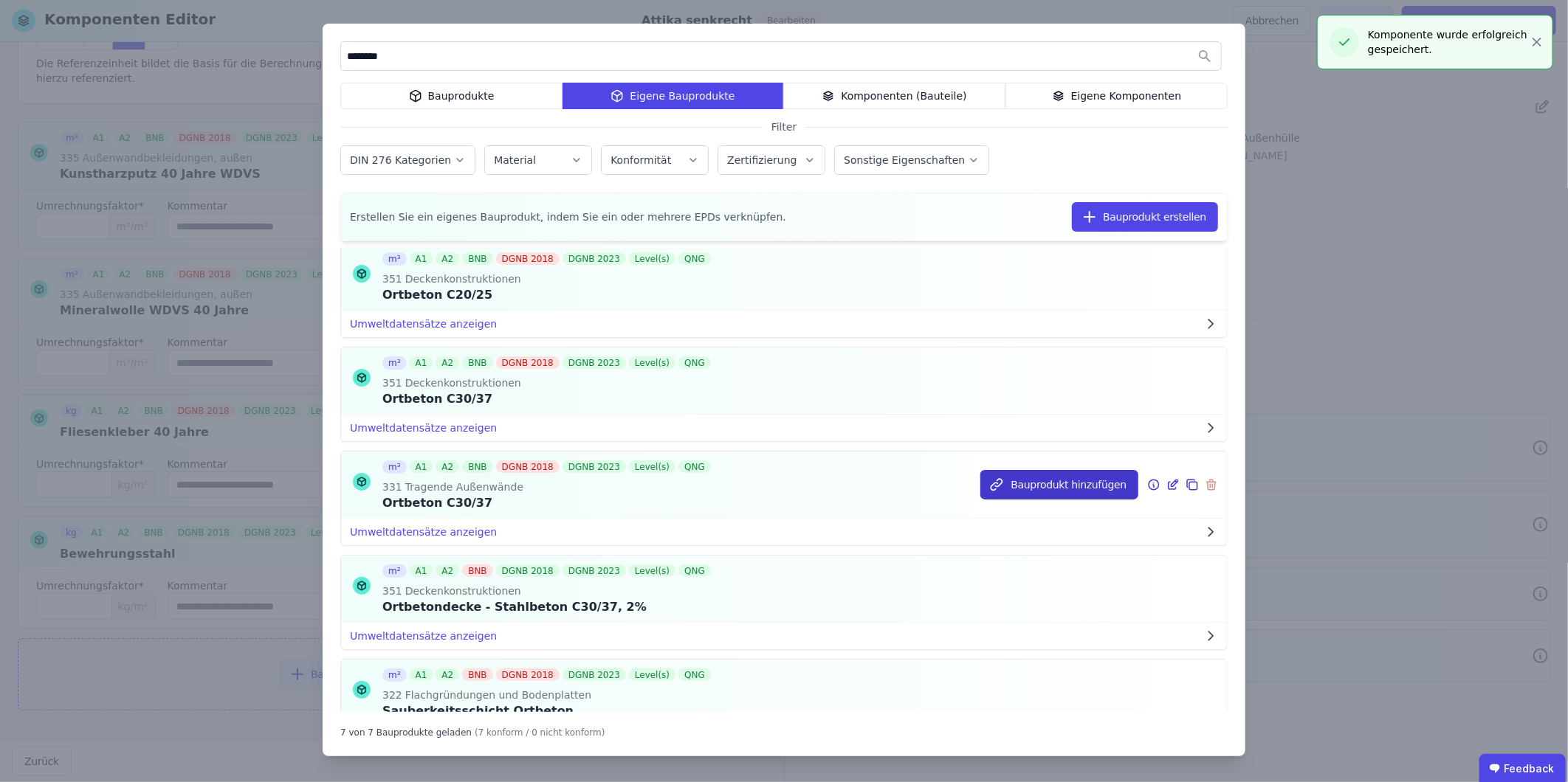
type input "********"
click at [1042, 486] on button "Bauprodukt hinzufügen" at bounding box center [1059, 485] width 158 height 30
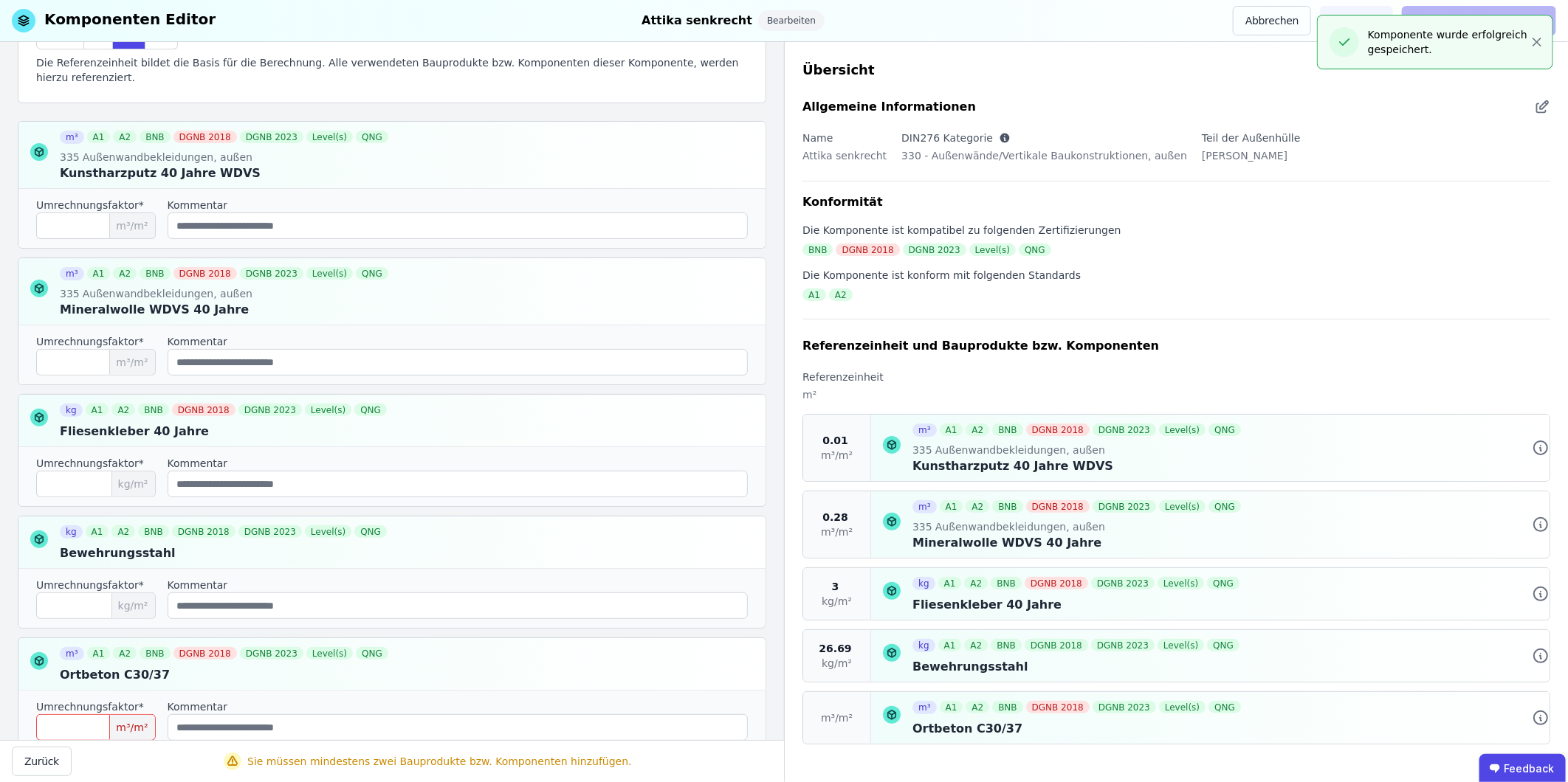
scroll to position [235, 0]
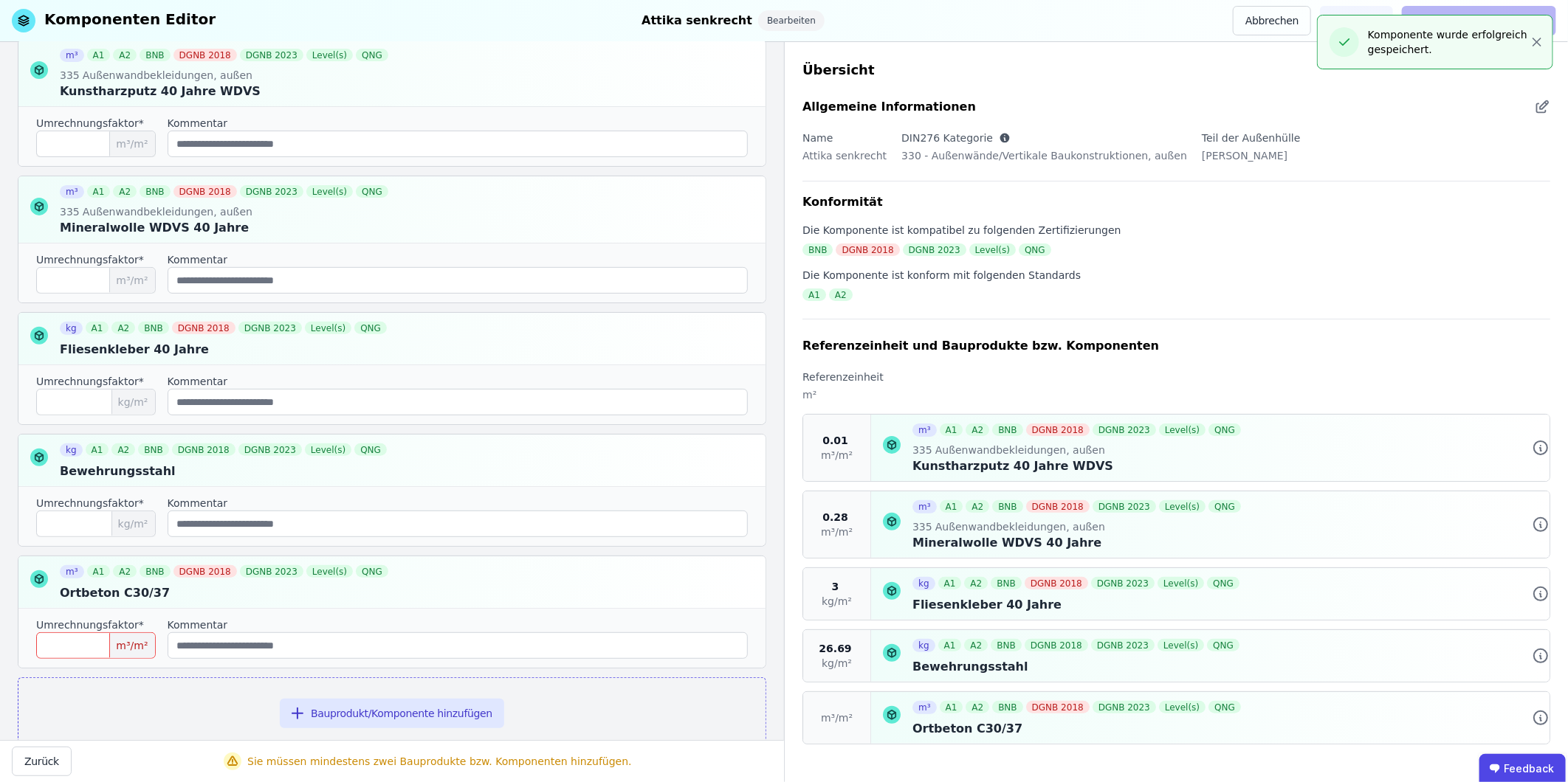
click at [91, 486] on input "number" at bounding box center [96, 646] width 120 height 26
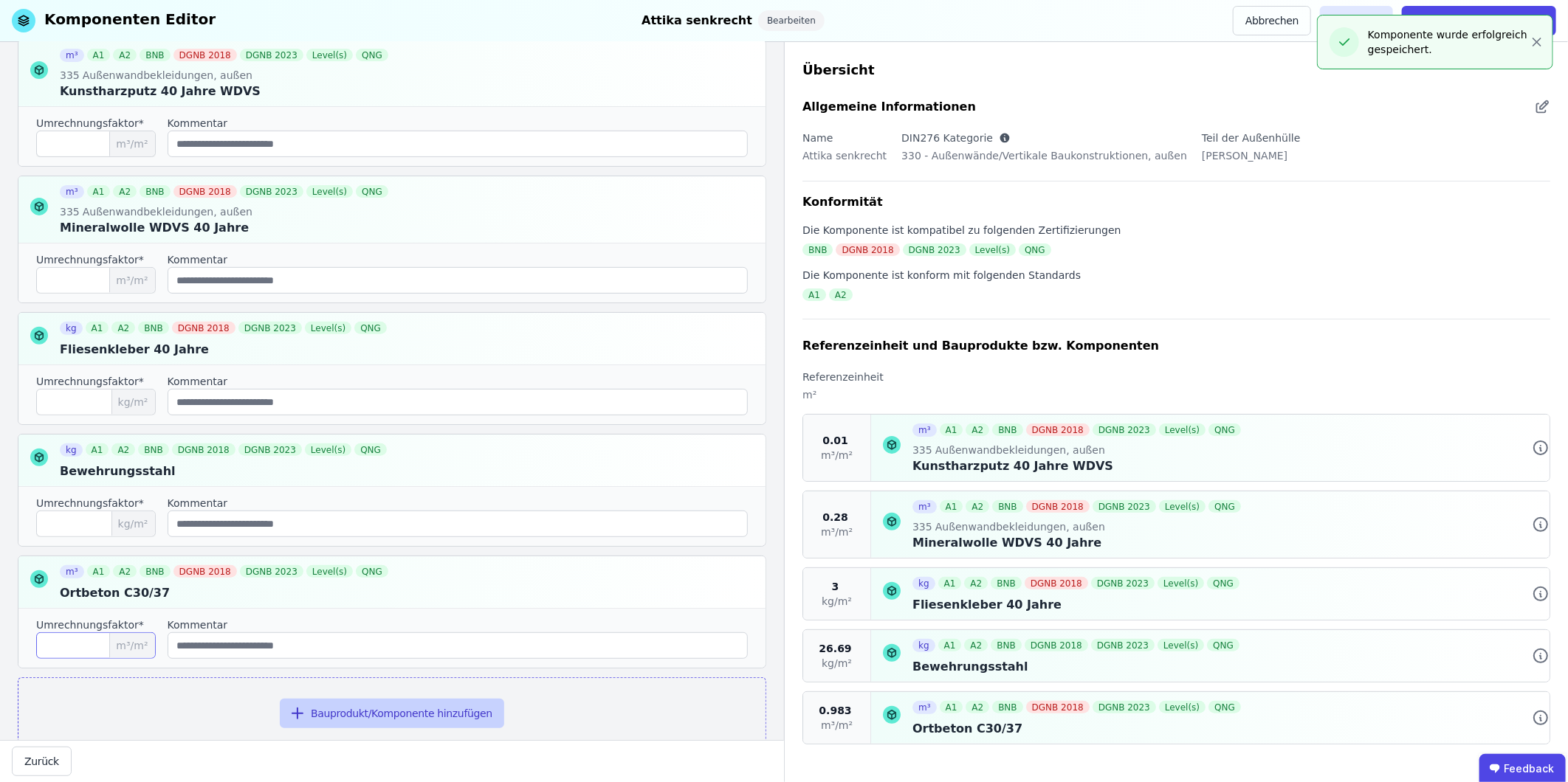
type input "*****"
click at [399, 486] on button "Bauprodukt/Komponente hinzufügen" at bounding box center [391, 714] width 224 height 30
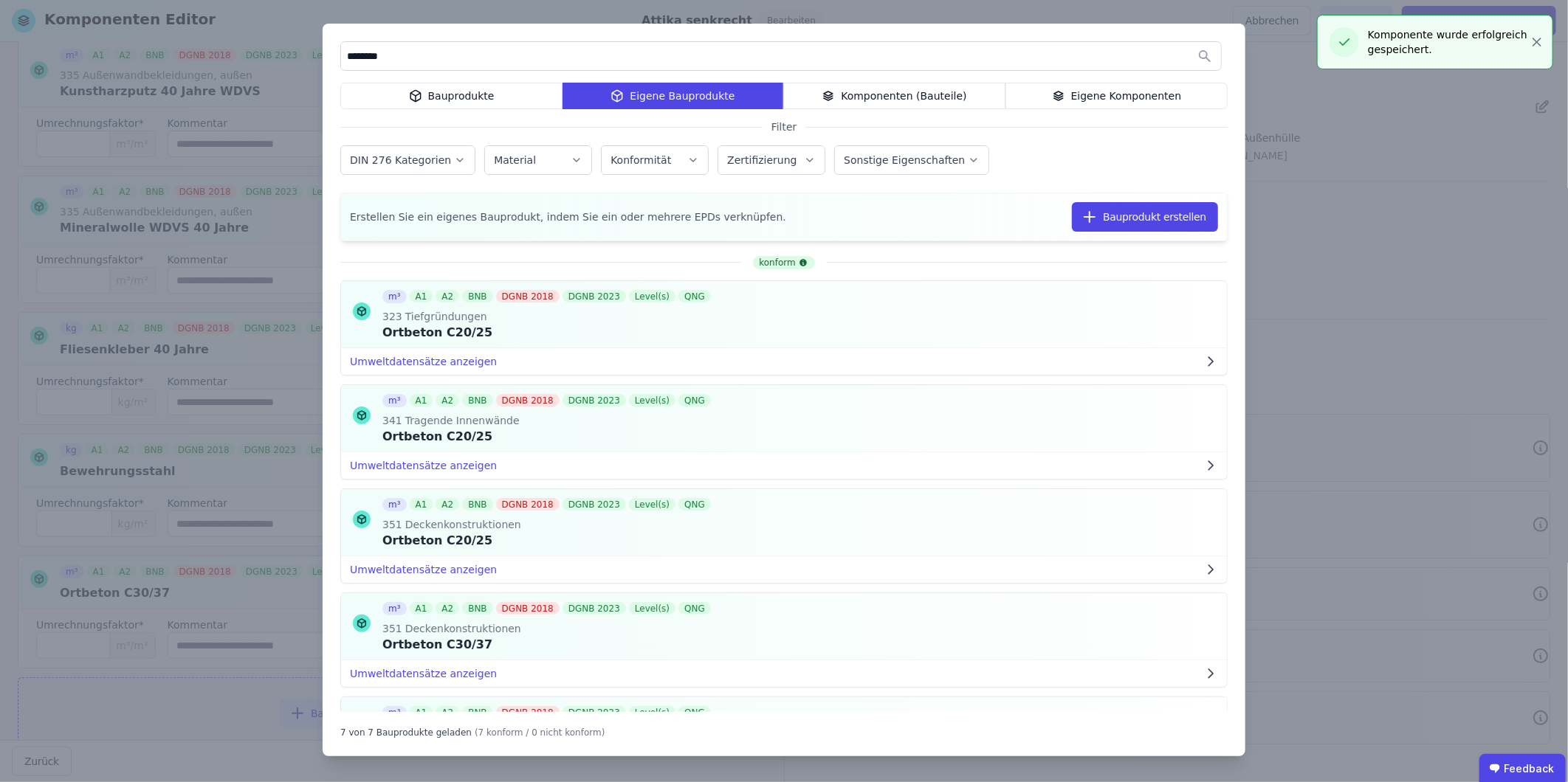
drag, startPoint x: 401, startPoint y: 55, endPoint x: 312, endPoint y: 53, distance: 89.0
click at [312, 53] on div "******** Bauprodukte Eigene Bauprodukte Komponenten (Bauteile) Eigene Komponent…" at bounding box center [784, 391] width 1568 height 782
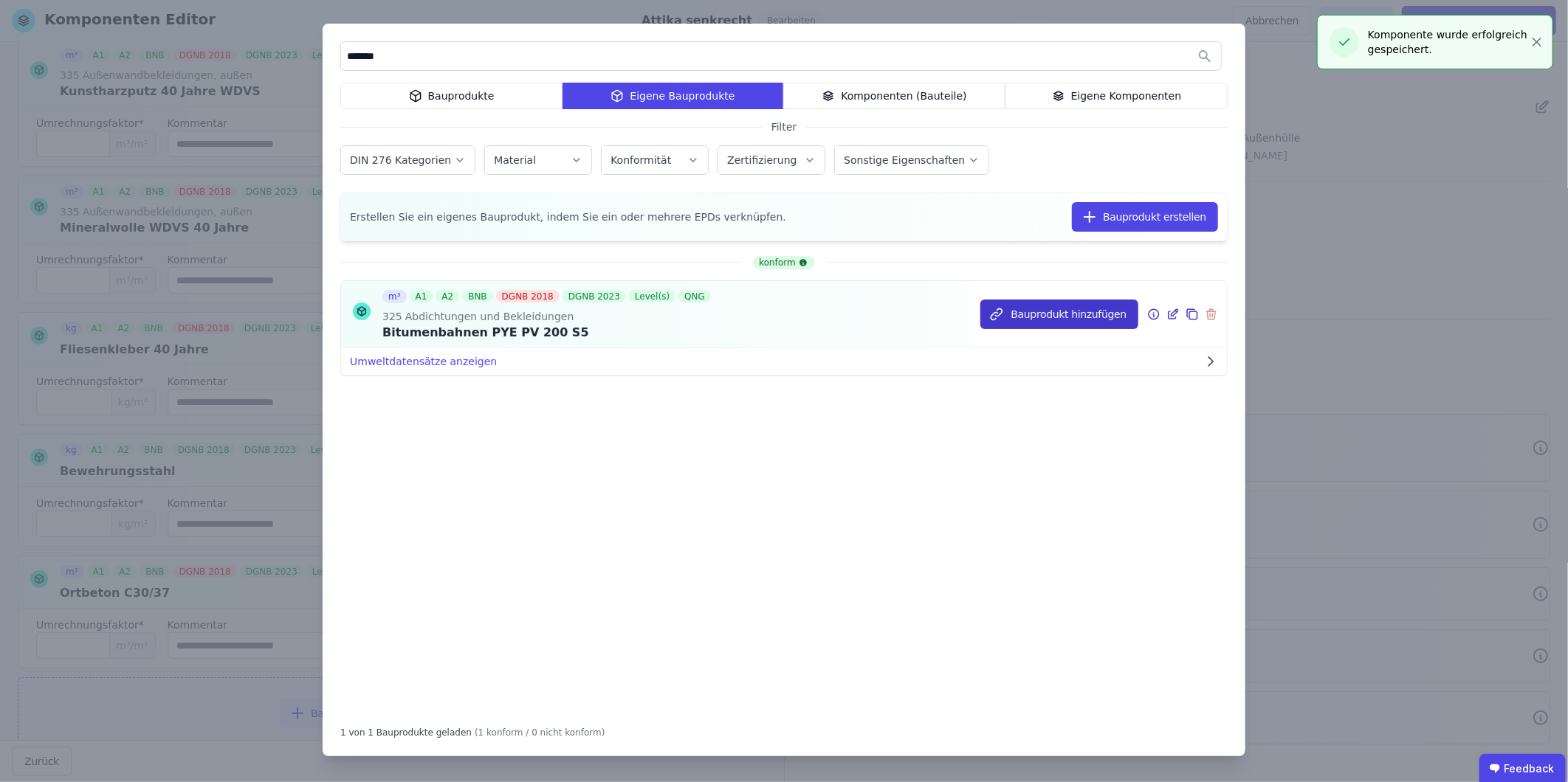
type input "*******"
click at [1042, 317] on button "Bauprodukt hinzufügen" at bounding box center [1059, 315] width 158 height 30
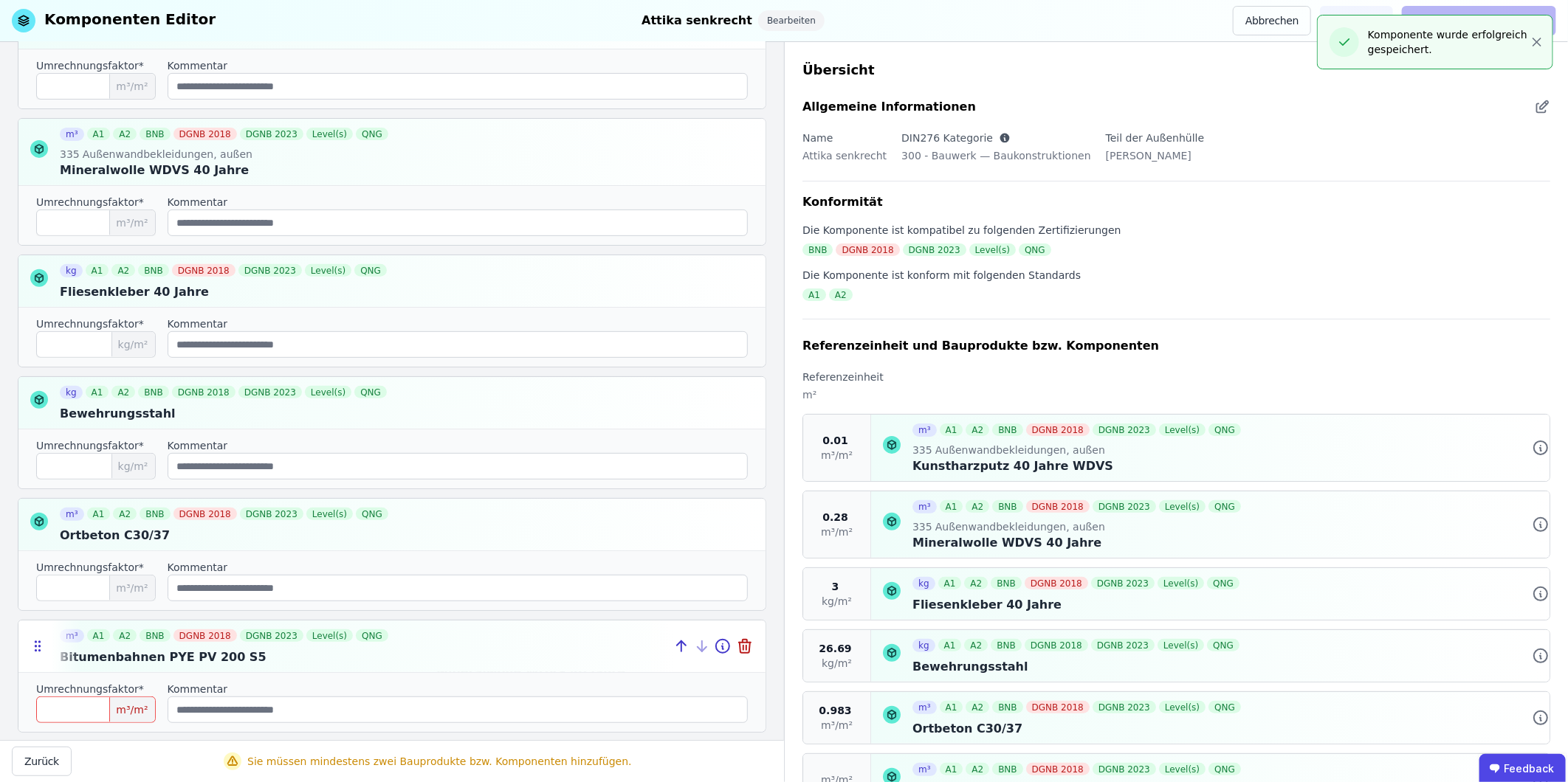
scroll to position [317, 0]
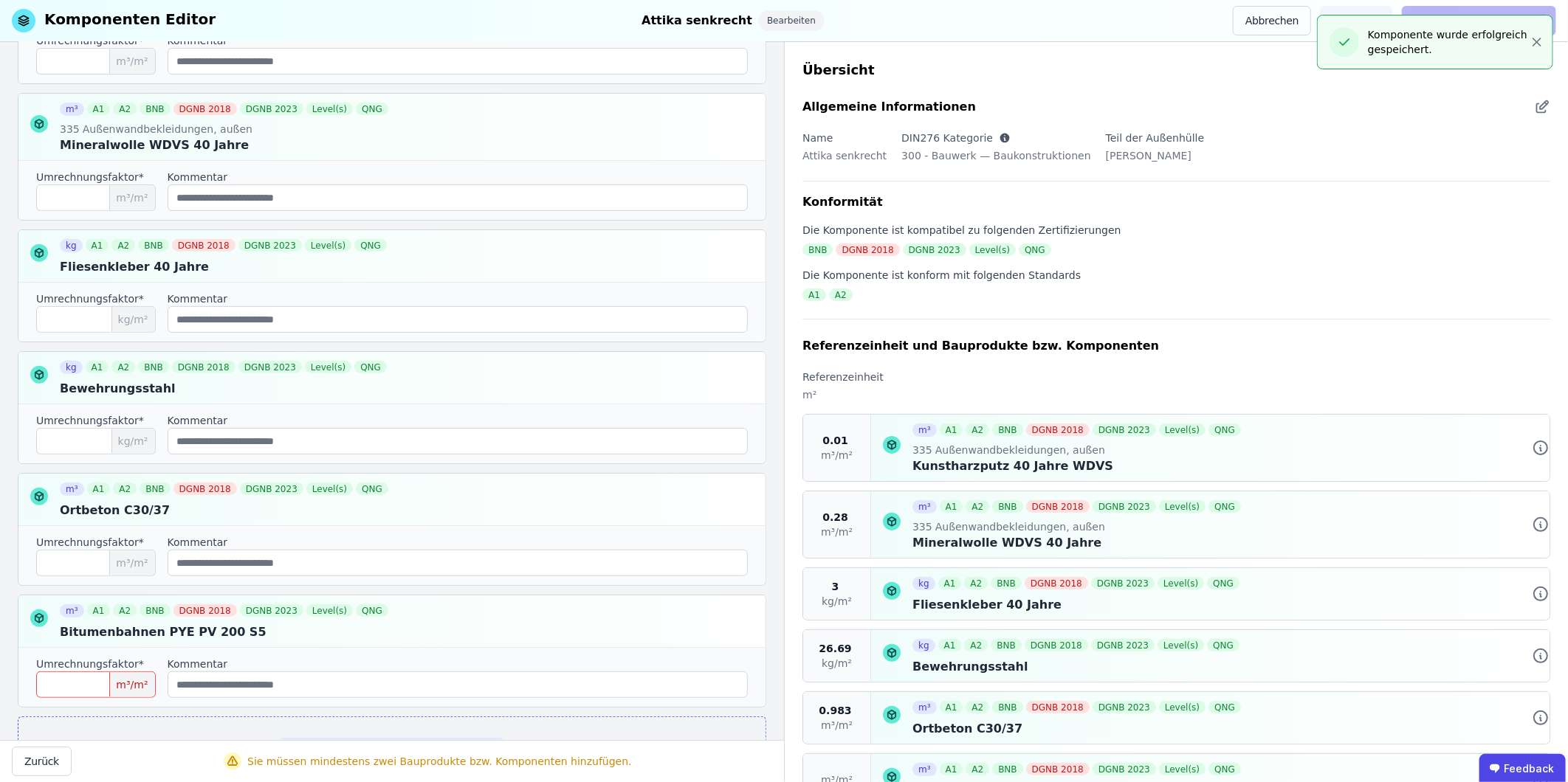
click at [60, 486] on input "number" at bounding box center [96, 684] width 120 height 26
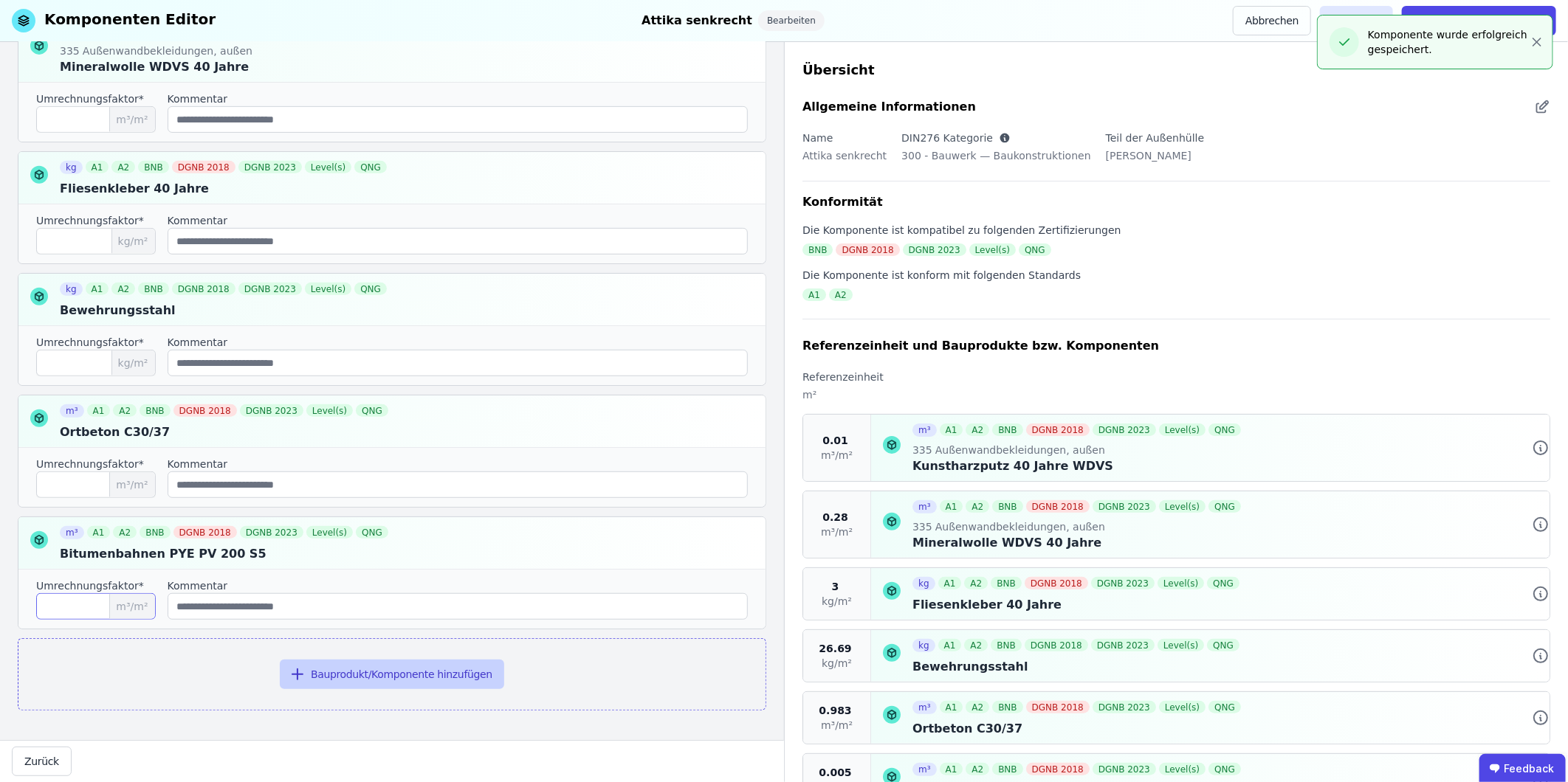
type input "*****"
click at [404, 486] on button "Bauprodukt/Komponente hinzufügen" at bounding box center [391, 674] width 224 height 30
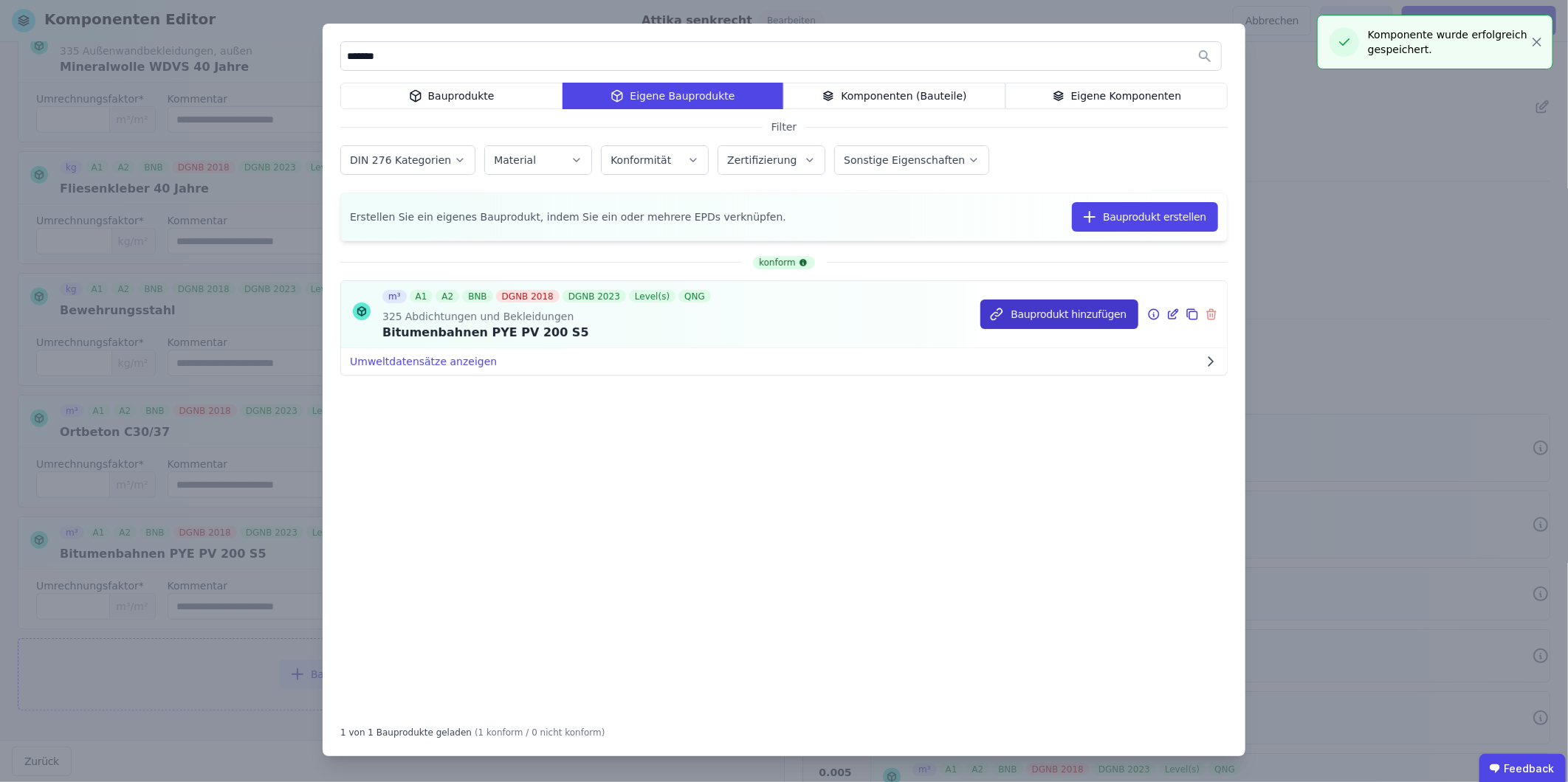
click at [1042, 320] on button "Bauprodukt hinzufügen" at bounding box center [1059, 315] width 158 height 30
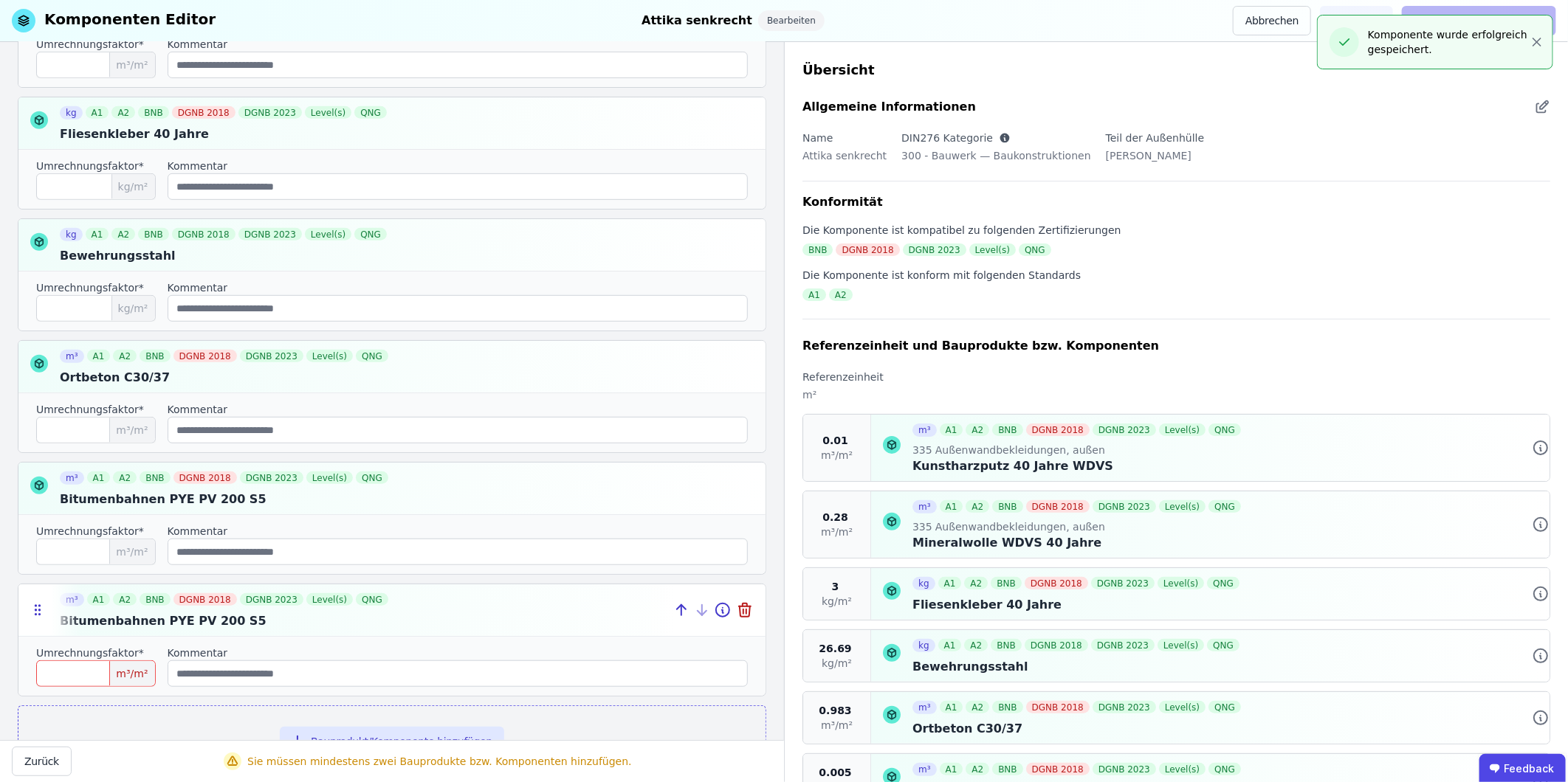
scroll to position [480, 0]
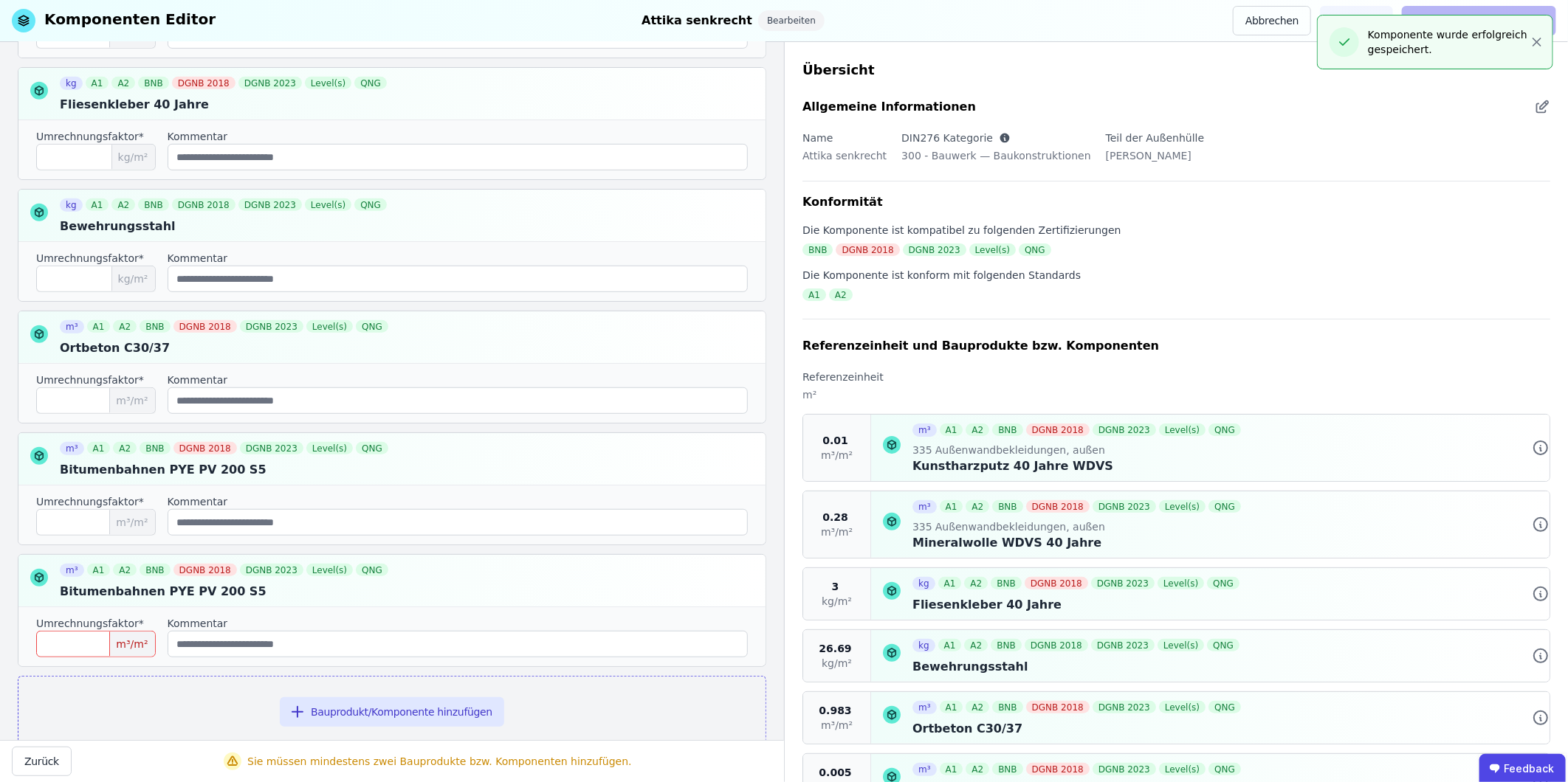
click at [74, 486] on input "number" at bounding box center [96, 644] width 120 height 26
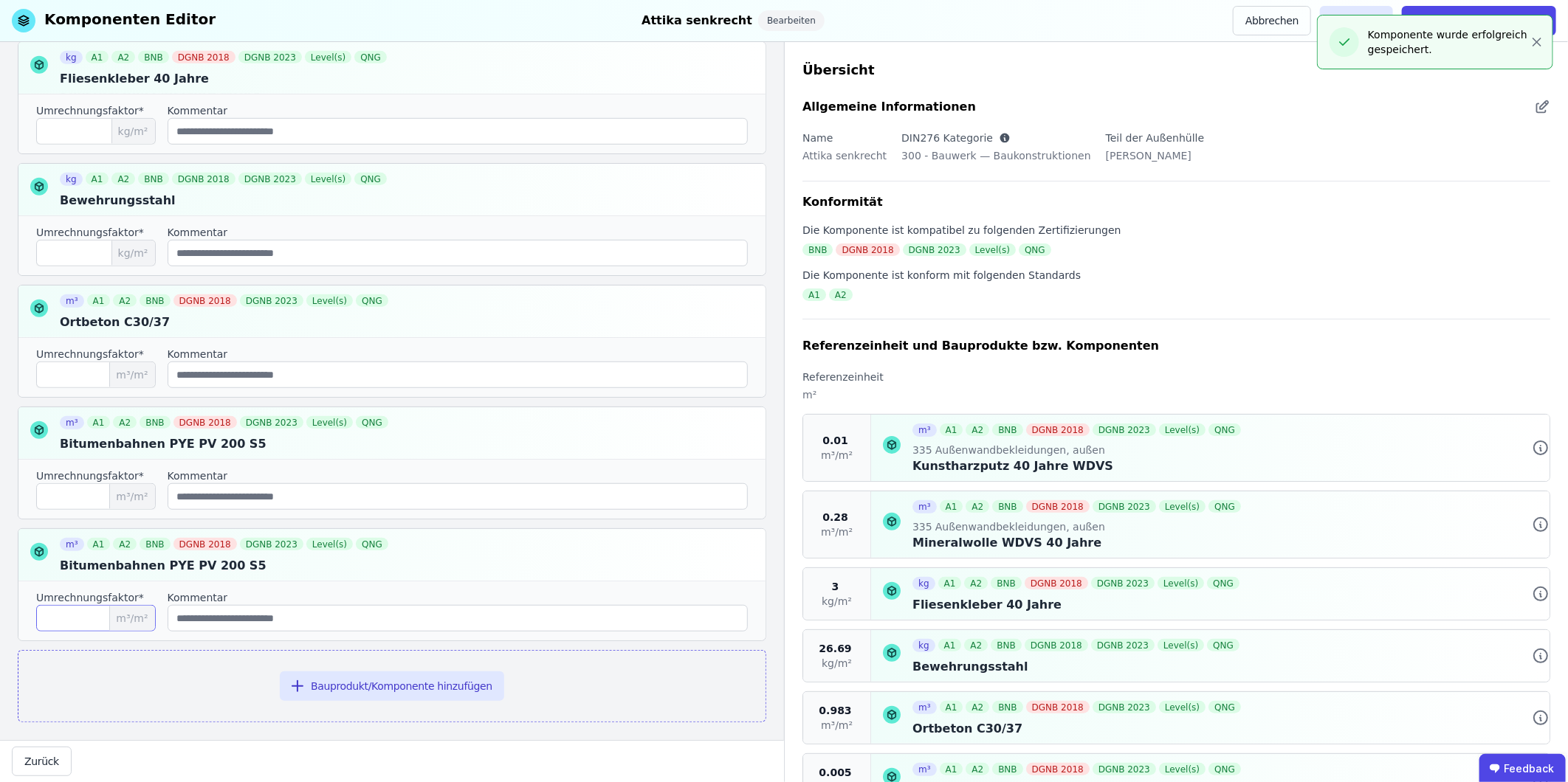
scroll to position [519, 0]
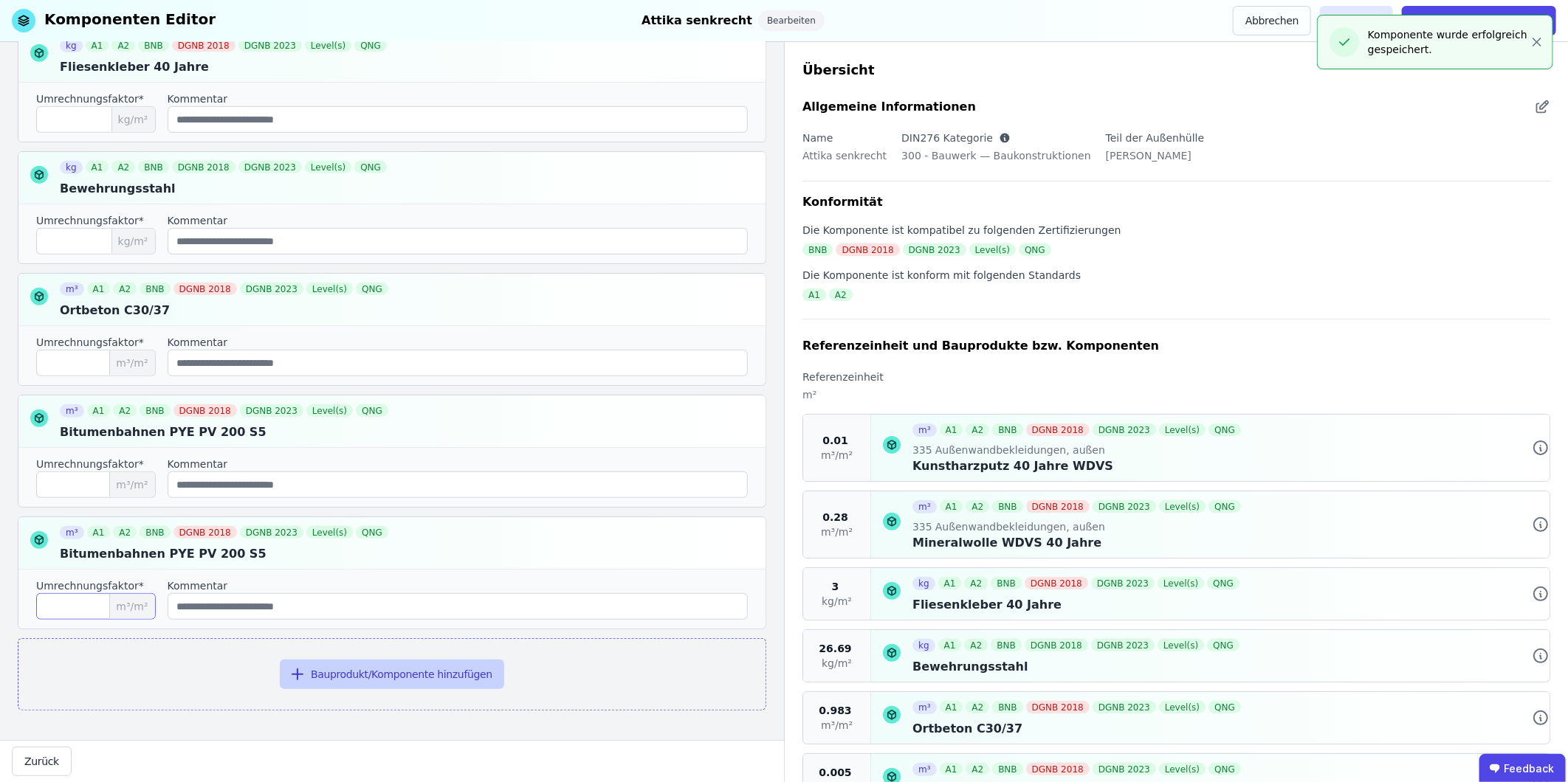
type input "*****"
click at [381, 486] on button "Bauprodukt/Komponente hinzufügen" at bounding box center [391, 674] width 224 height 30
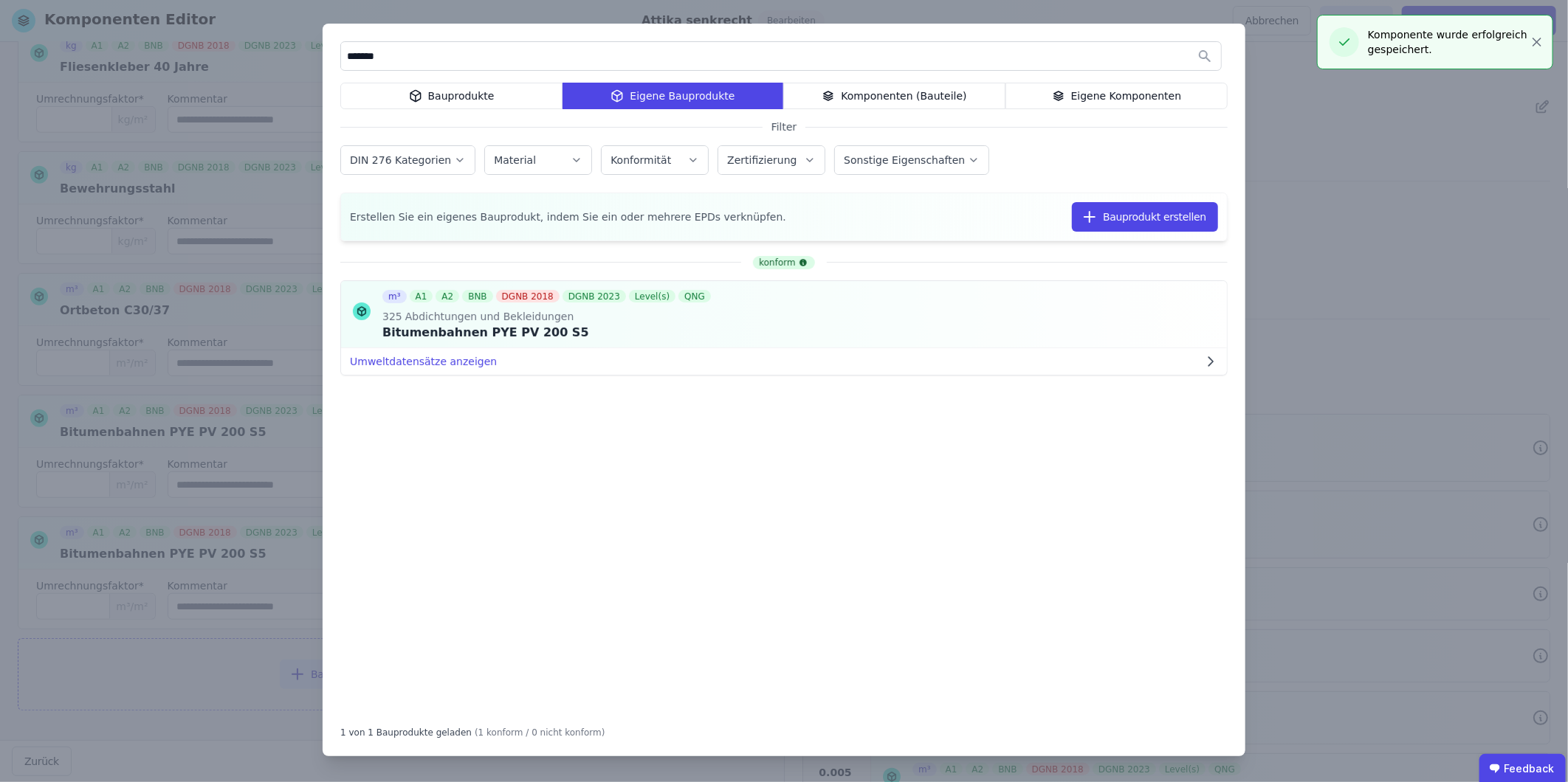
drag, startPoint x: 373, startPoint y: 56, endPoint x: 268, endPoint y: 47, distance: 105.4
click at [286, 46] on div "******* Bauprodukte Eigene Bauprodukte Komponenten (Bauteile) Eigene Komponente…" at bounding box center [784, 391] width 1568 height 782
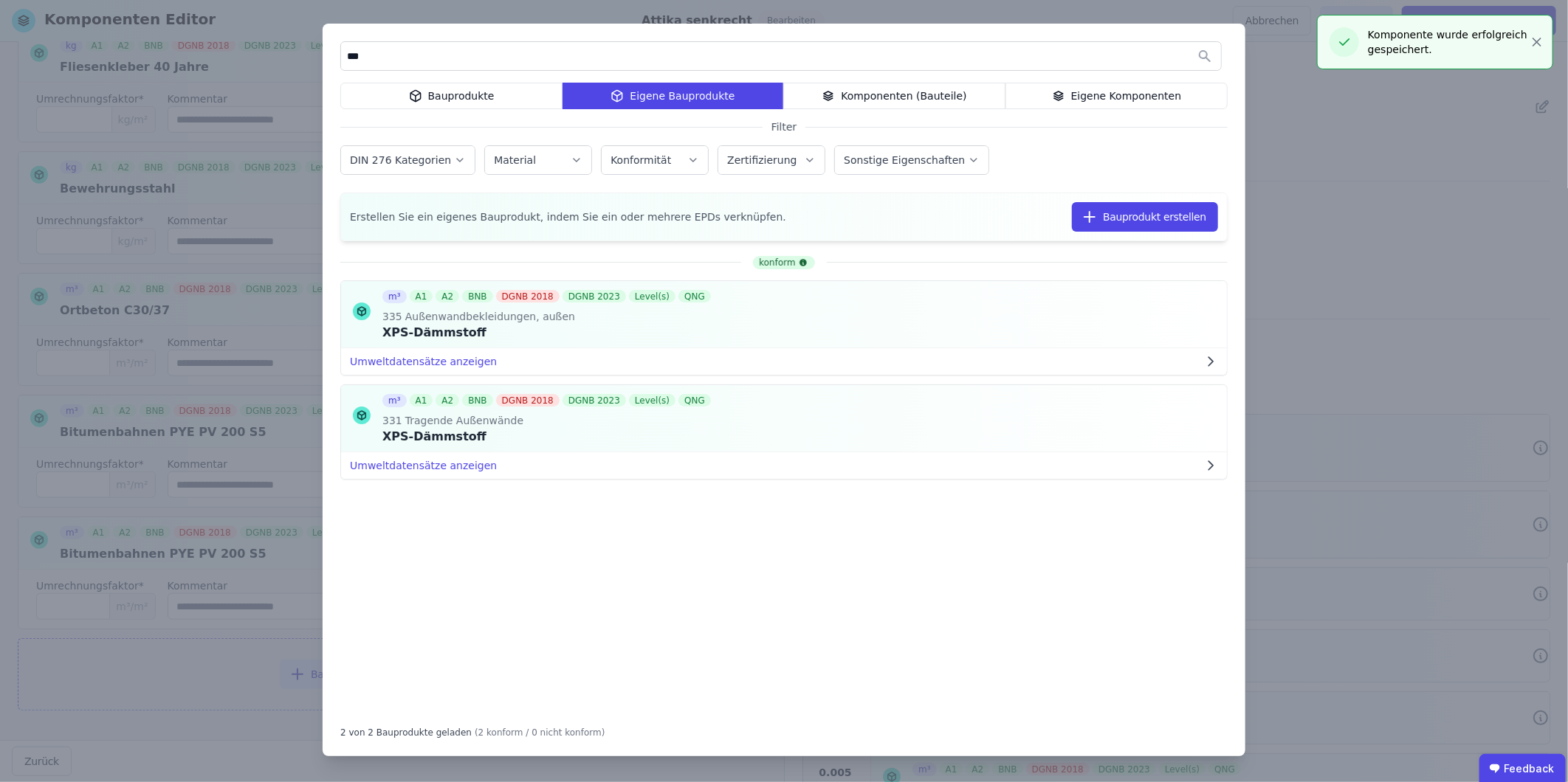
type input "***"
click at [1042, 216] on div "*** Bauprodukte Eigene Bauprodukte Komponenten (Bauteile) Eigene Komponenten Fi…" at bounding box center [784, 391] width 1568 height 782
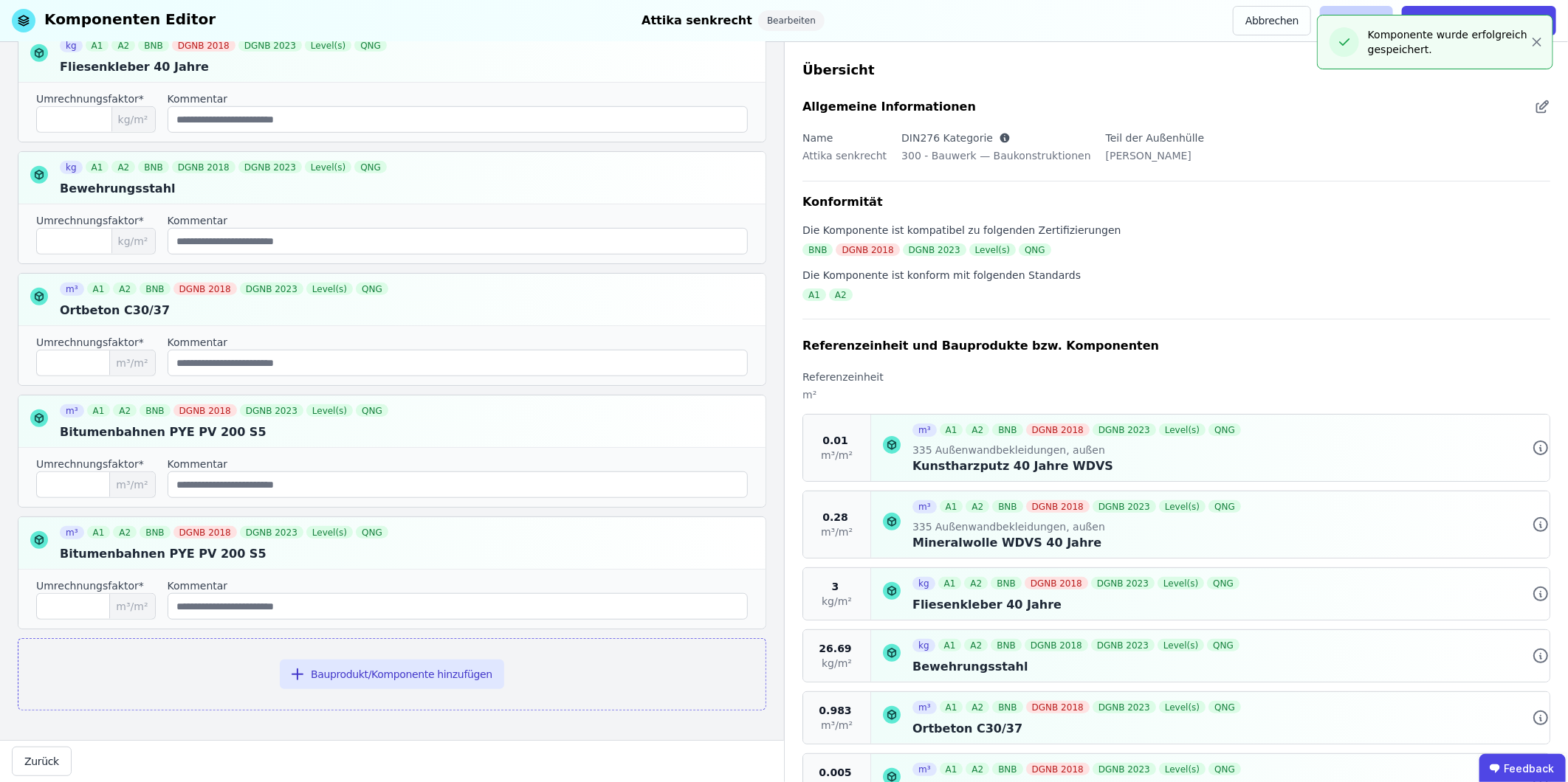
click at [1042, 9] on button "Speichern" at bounding box center [1356, 21] width 73 height 30
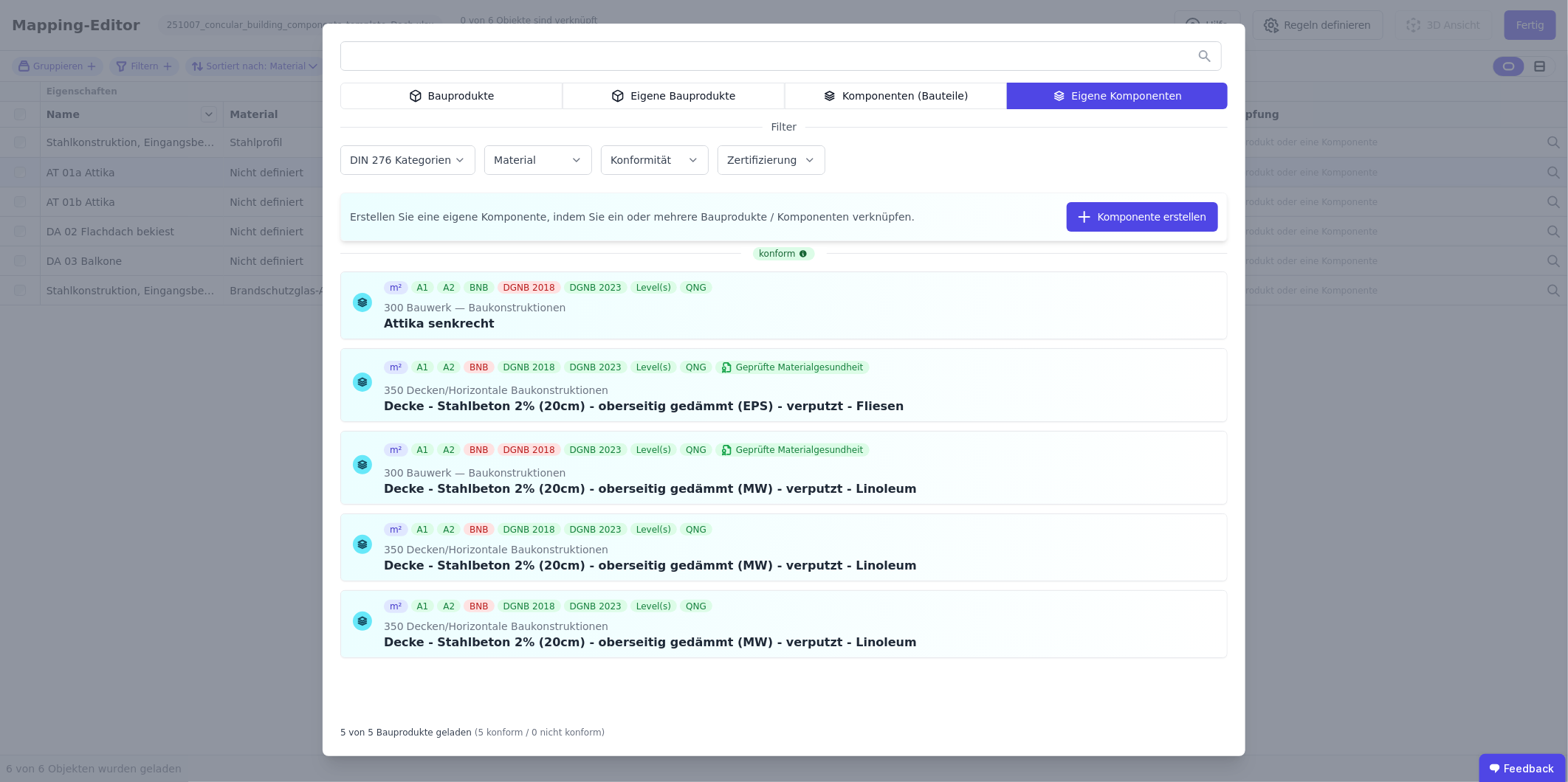
click at [657, 102] on div "Eigene Bauprodukte" at bounding box center [673, 96] width 222 height 26
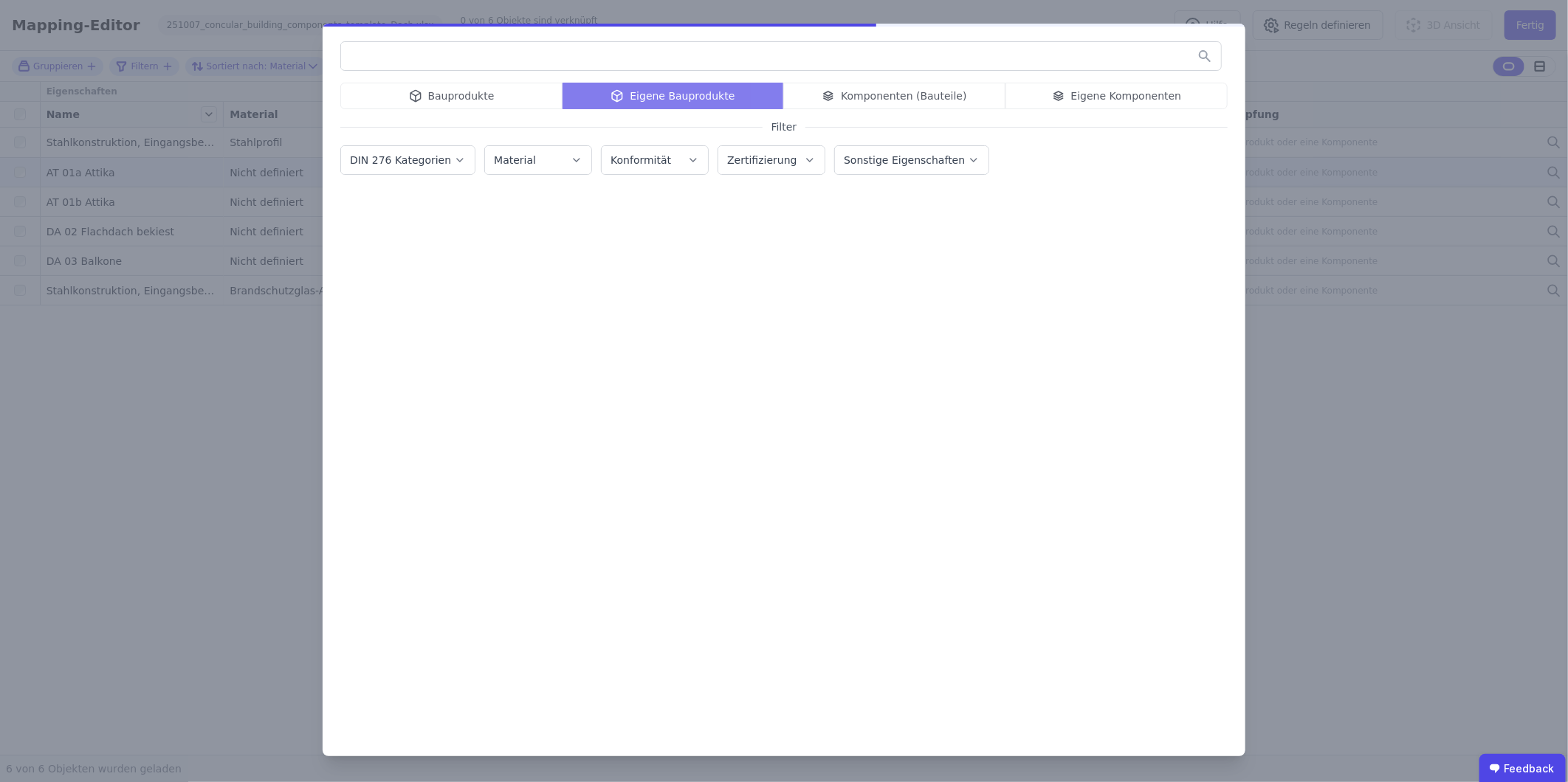
click at [444, 54] on input "text" at bounding box center [781, 56] width 880 height 26
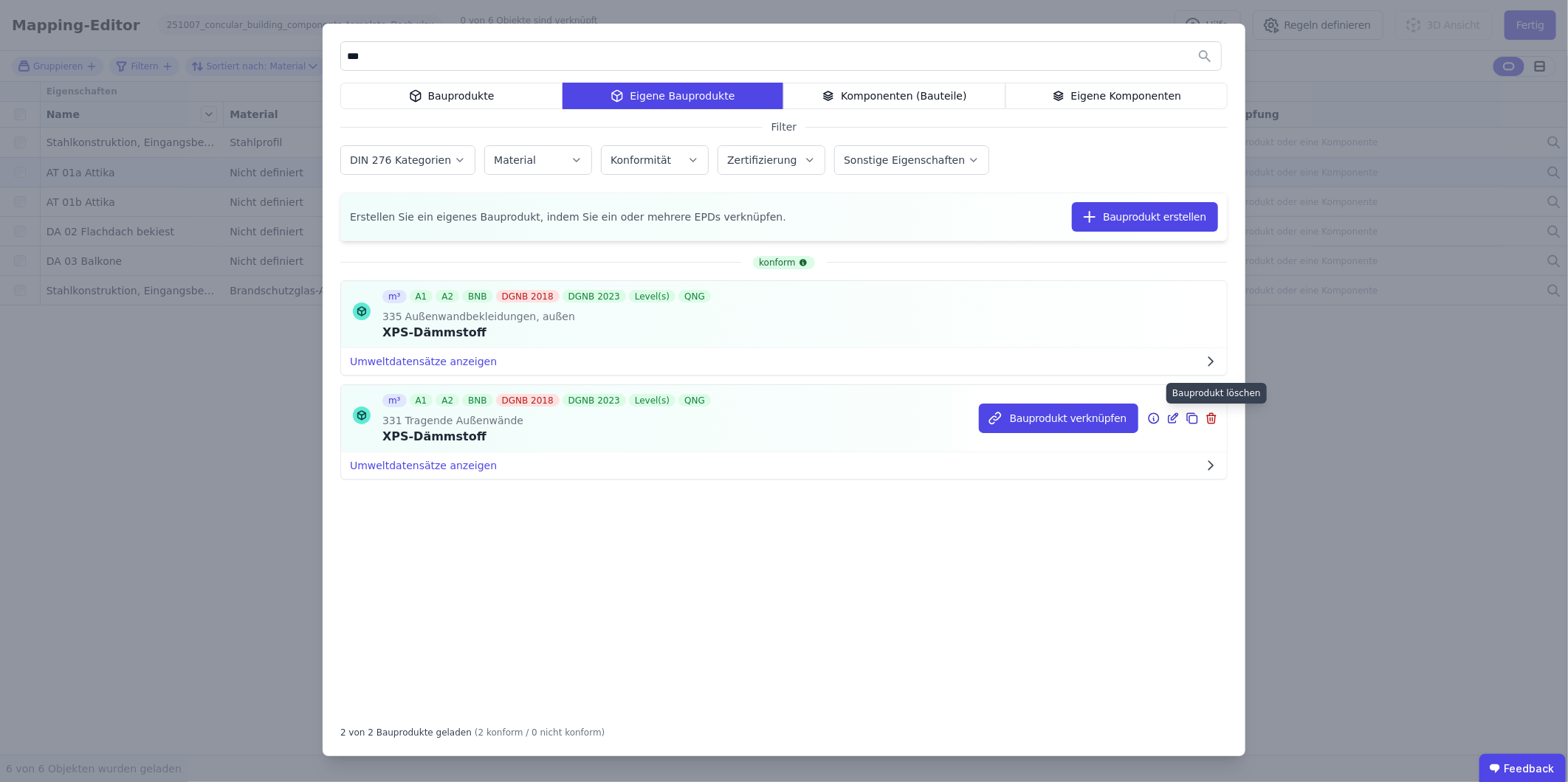
click at [1042, 419] on icon at bounding box center [1211, 419] width 0 height 3
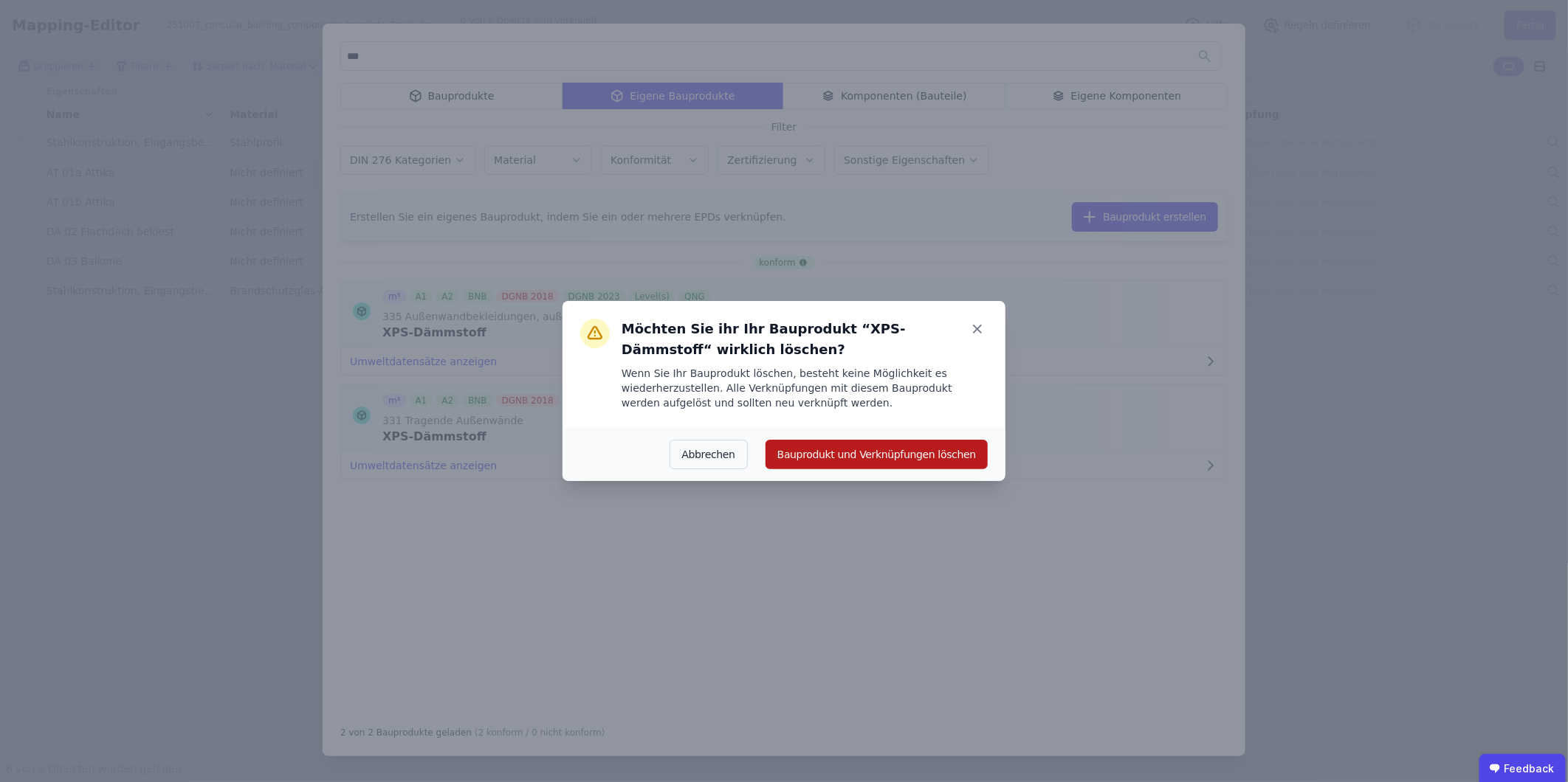
click at [874, 460] on button "Bauprodukt und Verknüpfungen löschen" at bounding box center [876, 454] width 222 height 30
click at [874, 460] on button "Bauprodukt und Verknüpfungen löschen" at bounding box center [868, 454] width 240 height 30
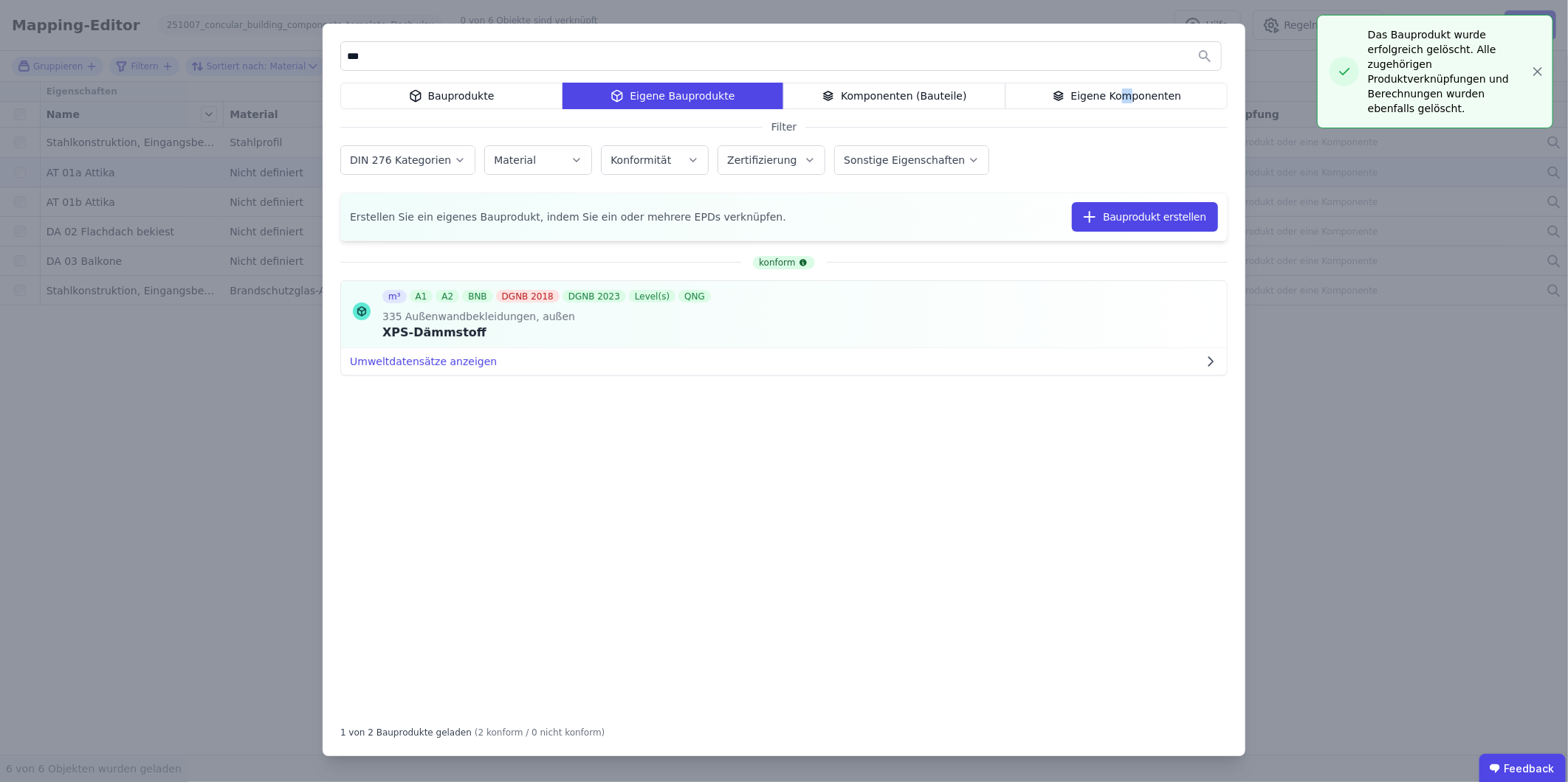
click at [1042, 93] on div "Eigene Komponenten" at bounding box center [1116, 96] width 222 height 26
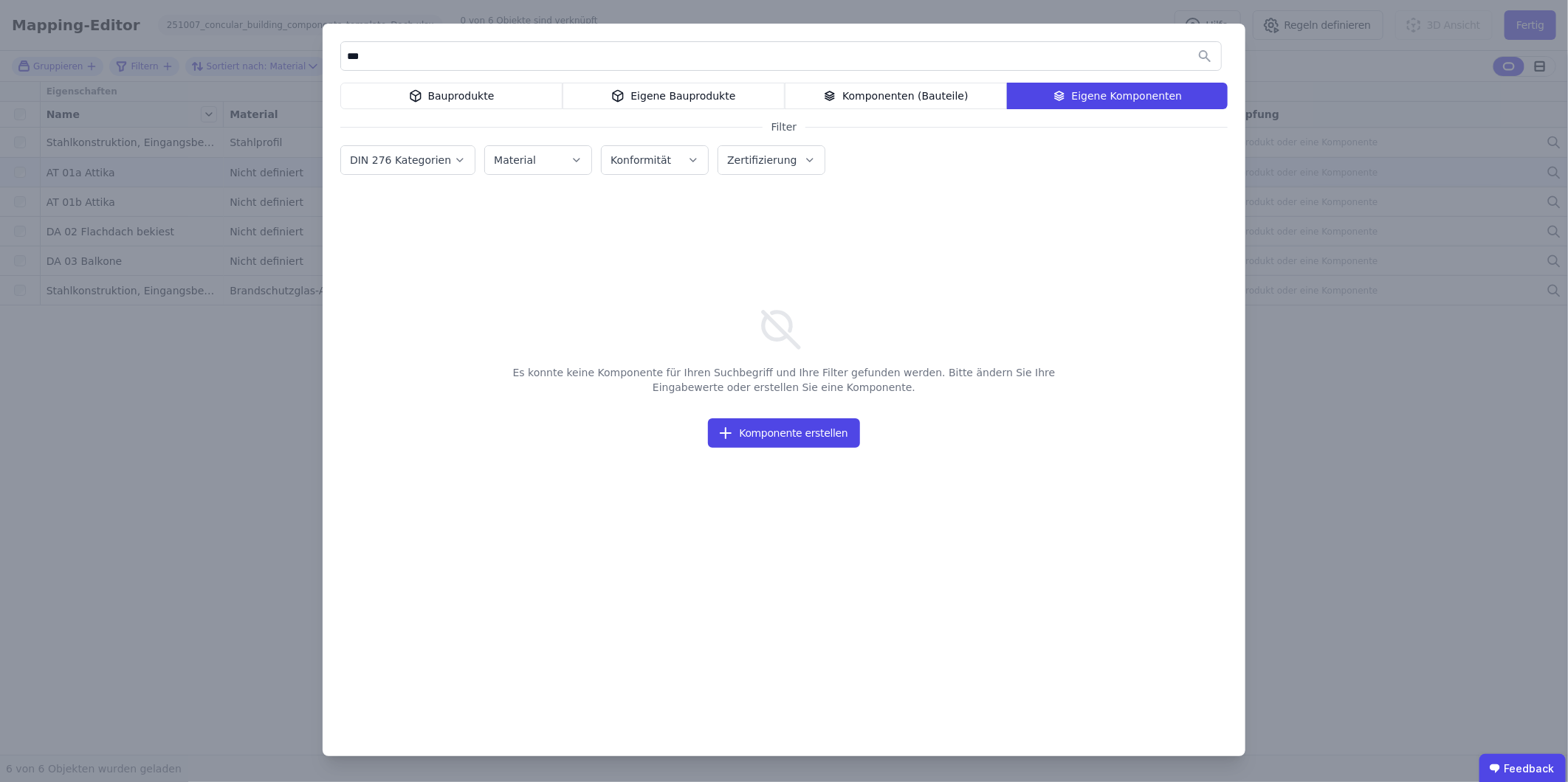
drag, startPoint x: 517, startPoint y: 54, endPoint x: 444, endPoint y: 53, distance: 73.0
click at [503, 54] on input "***" at bounding box center [781, 56] width 880 height 26
drag, startPoint x: 444, startPoint y: 53, endPoint x: 318, endPoint y: 62, distance: 126.3
click at [318, 62] on div "*** Bauprodukte Eigene Bauprodukte Komponenten (Bauteile) Eigene Komponenten Fi…" at bounding box center [784, 391] width 1568 height 782
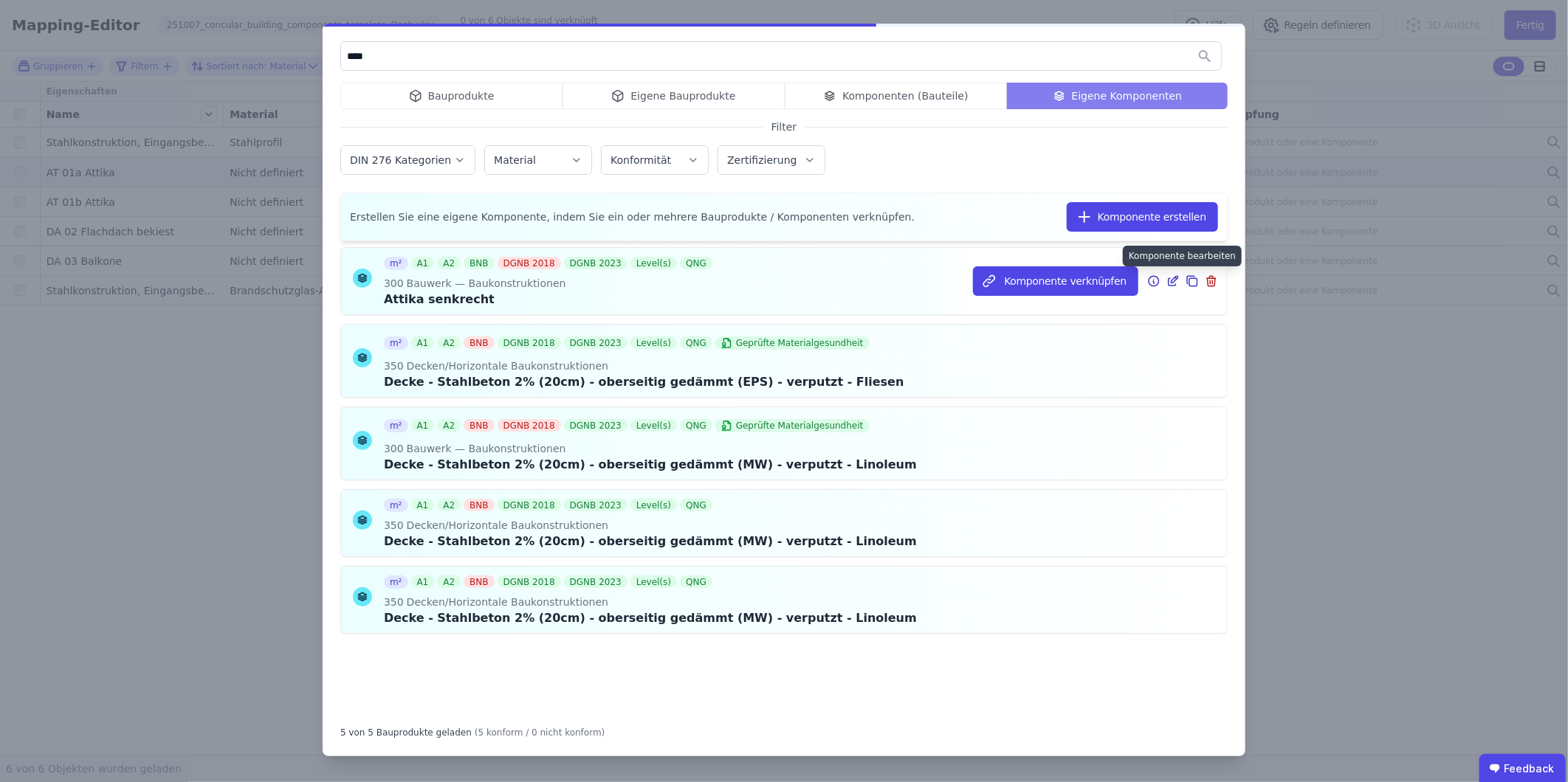
type input "****"
click at [1042, 281] on icon at bounding box center [1173, 281] width 13 height 18
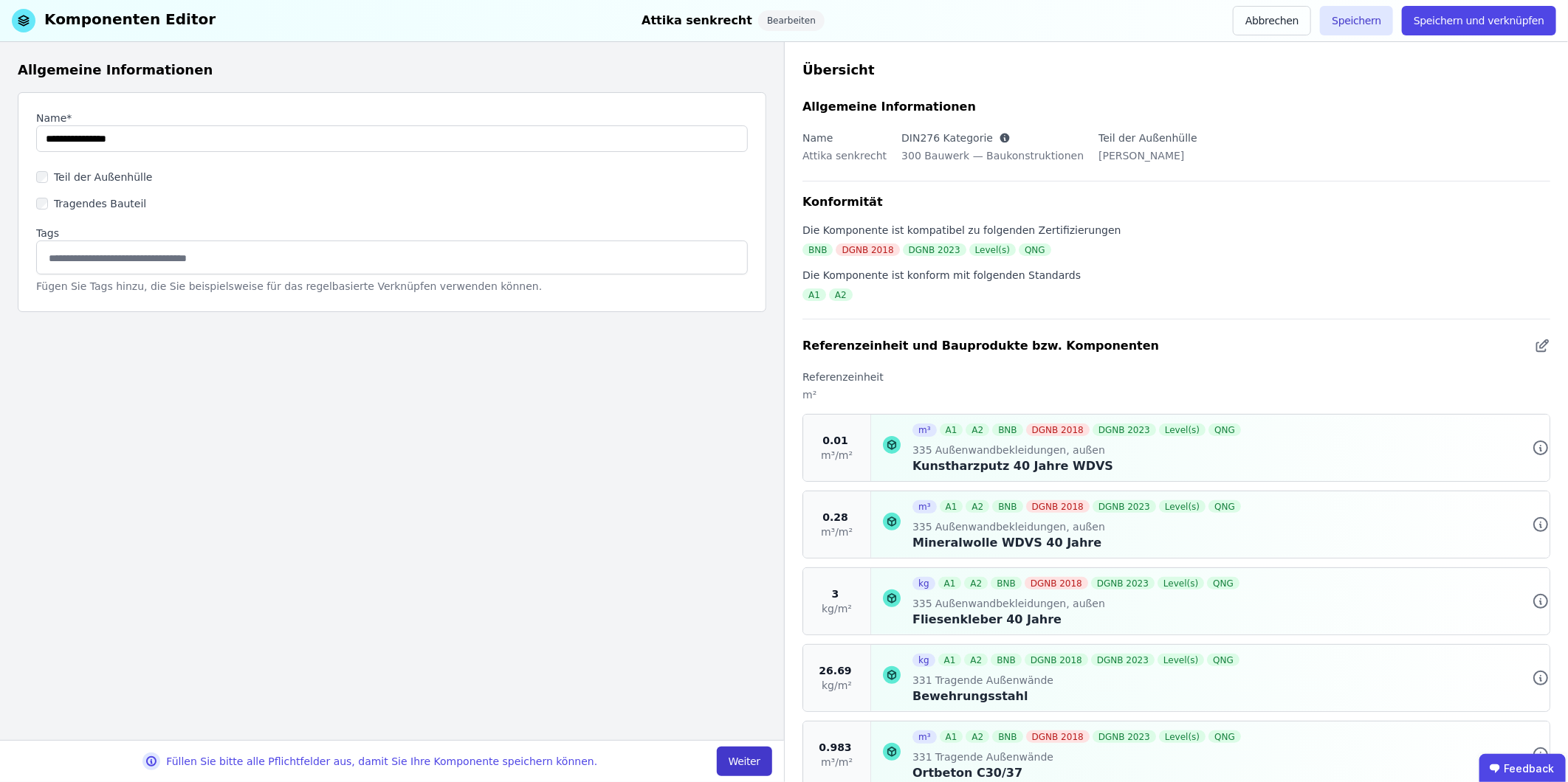
click at [753, 486] on button "Weiter" at bounding box center [744, 761] width 55 height 30
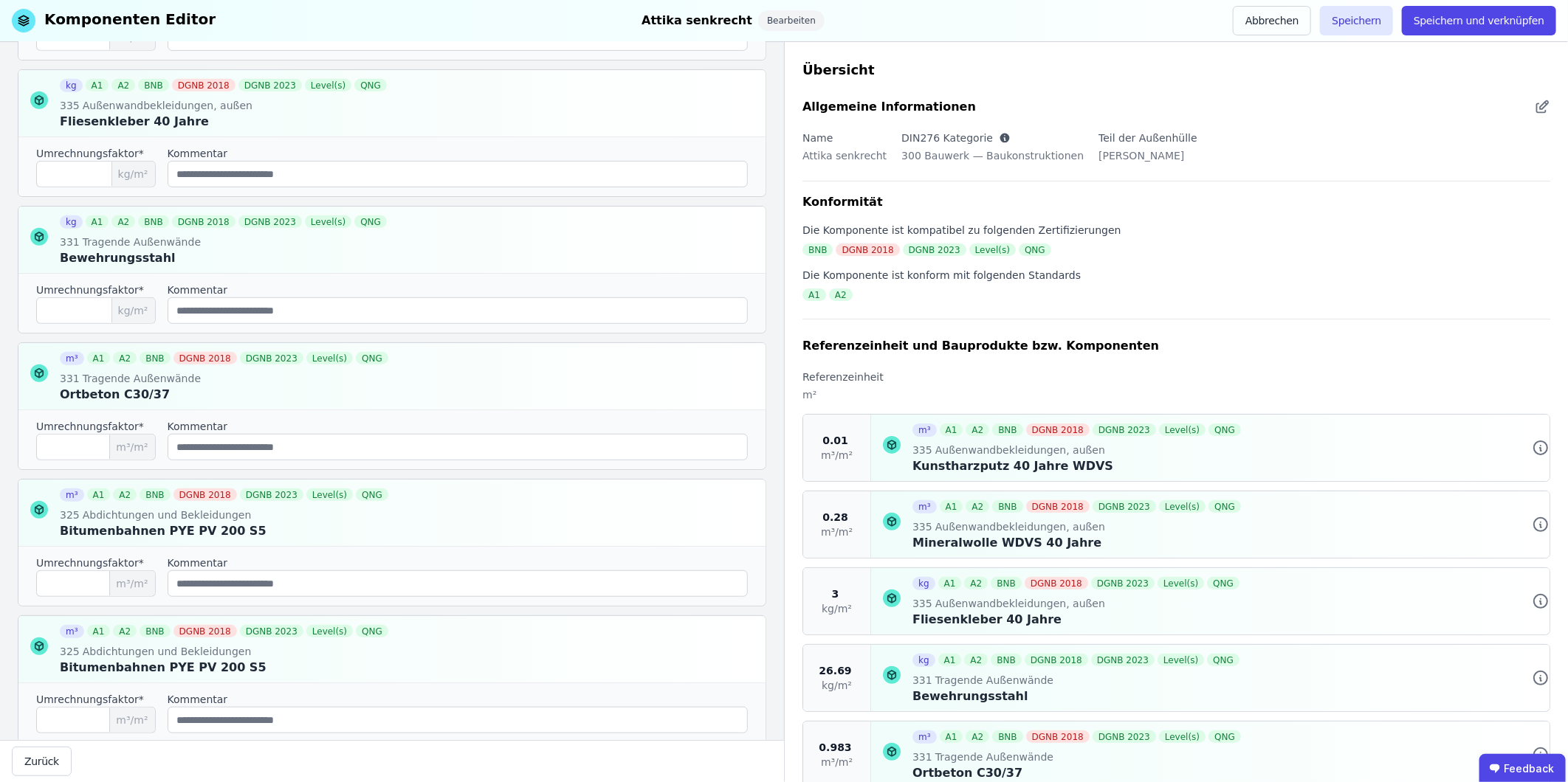
scroll to position [593, 0]
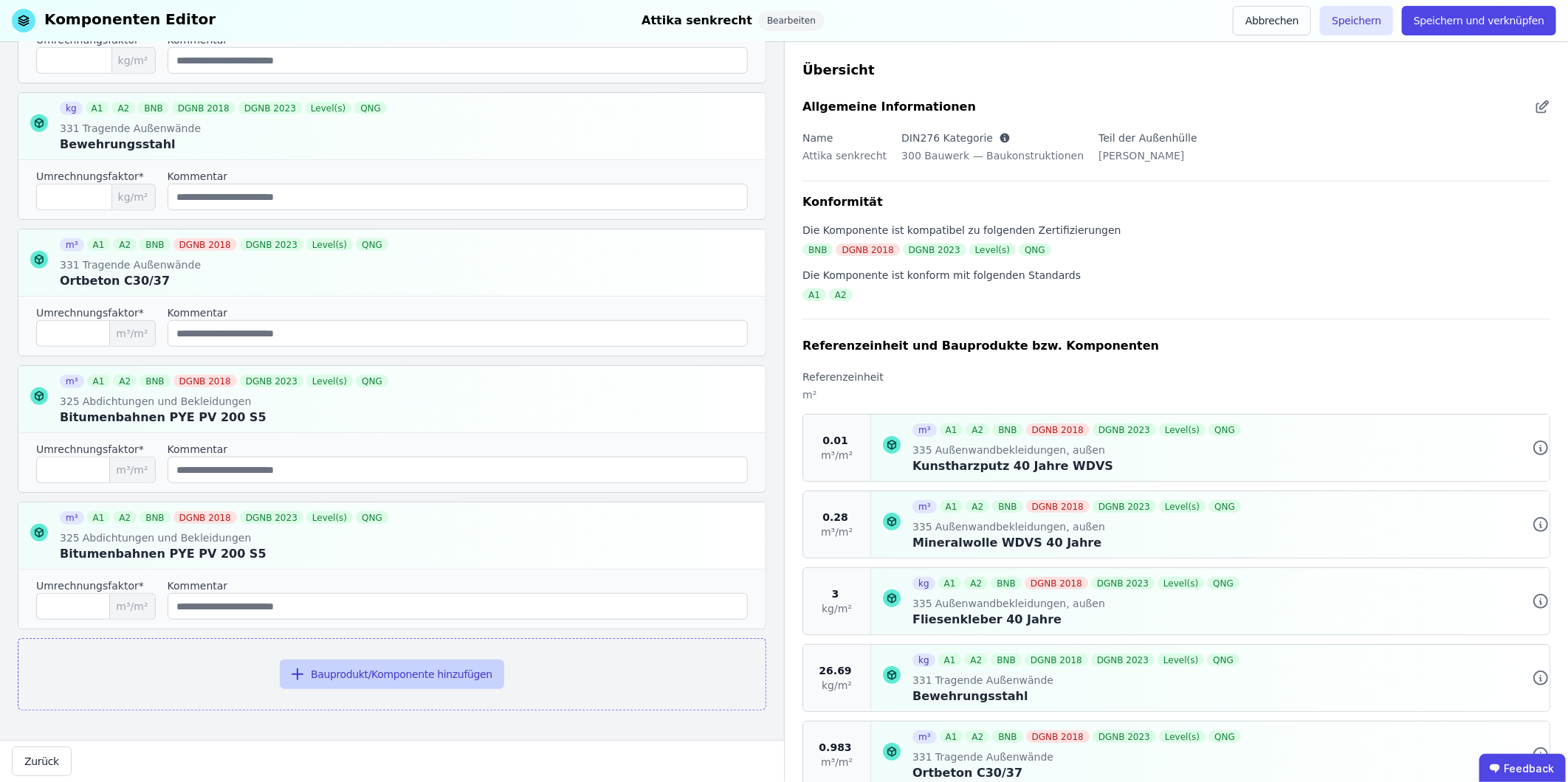
click at [365, 486] on button "Bauprodukt/Komponente hinzufügen" at bounding box center [391, 674] width 224 height 30
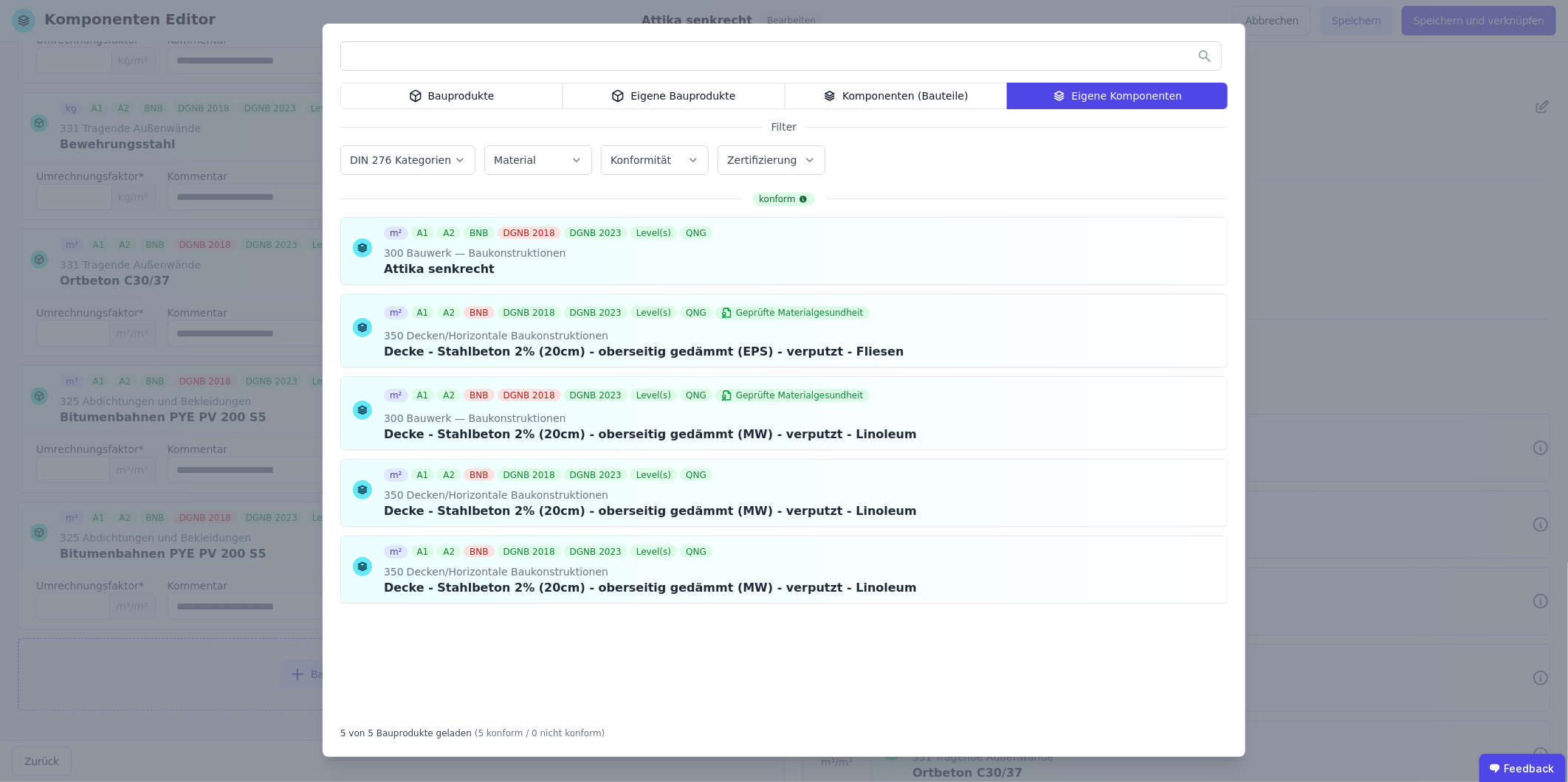
click at [689, 98] on div "Eigene Bauprodukte" at bounding box center [673, 96] width 222 height 26
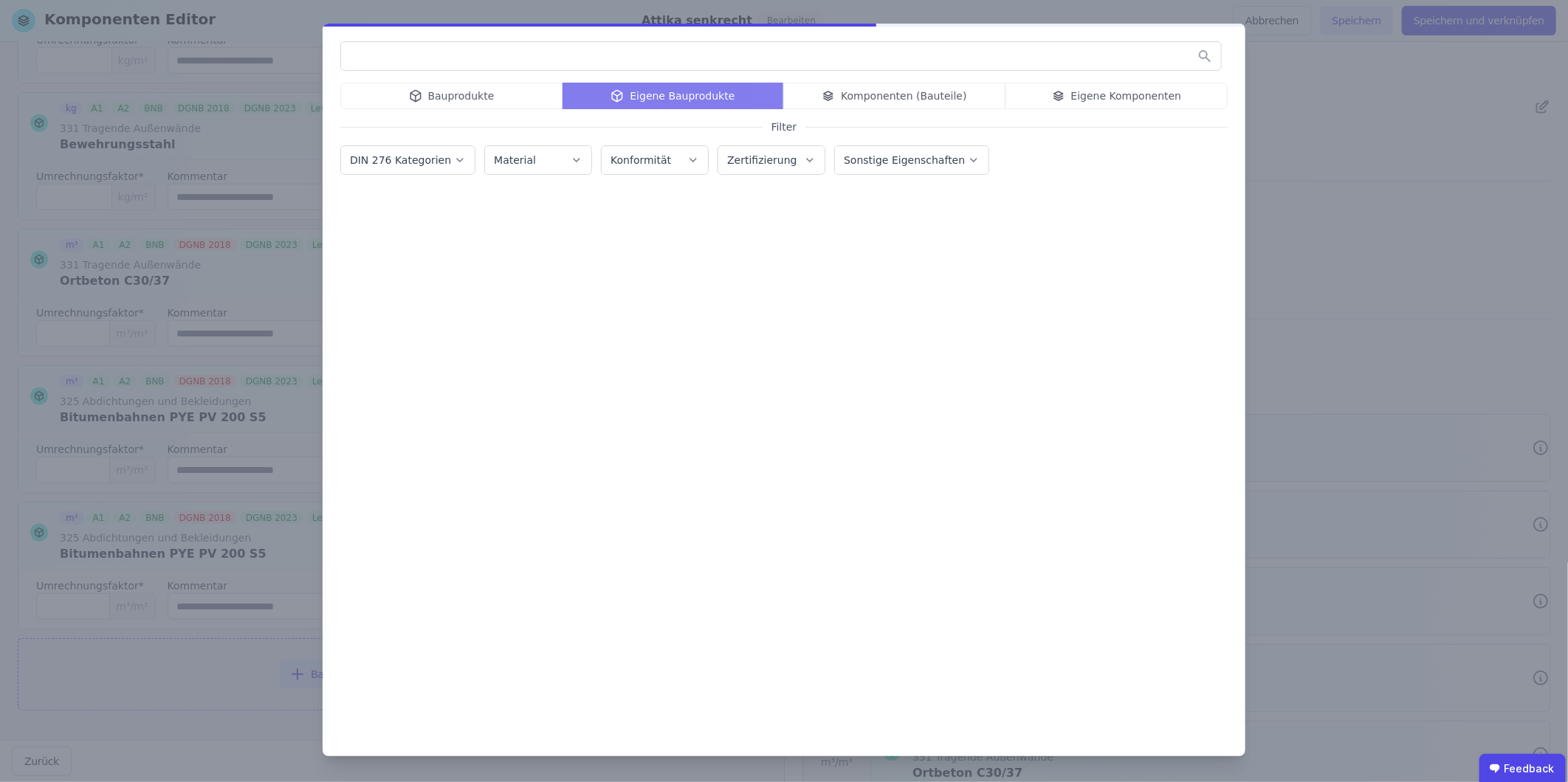
click at [571, 57] on input "text" at bounding box center [781, 56] width 880 height 26
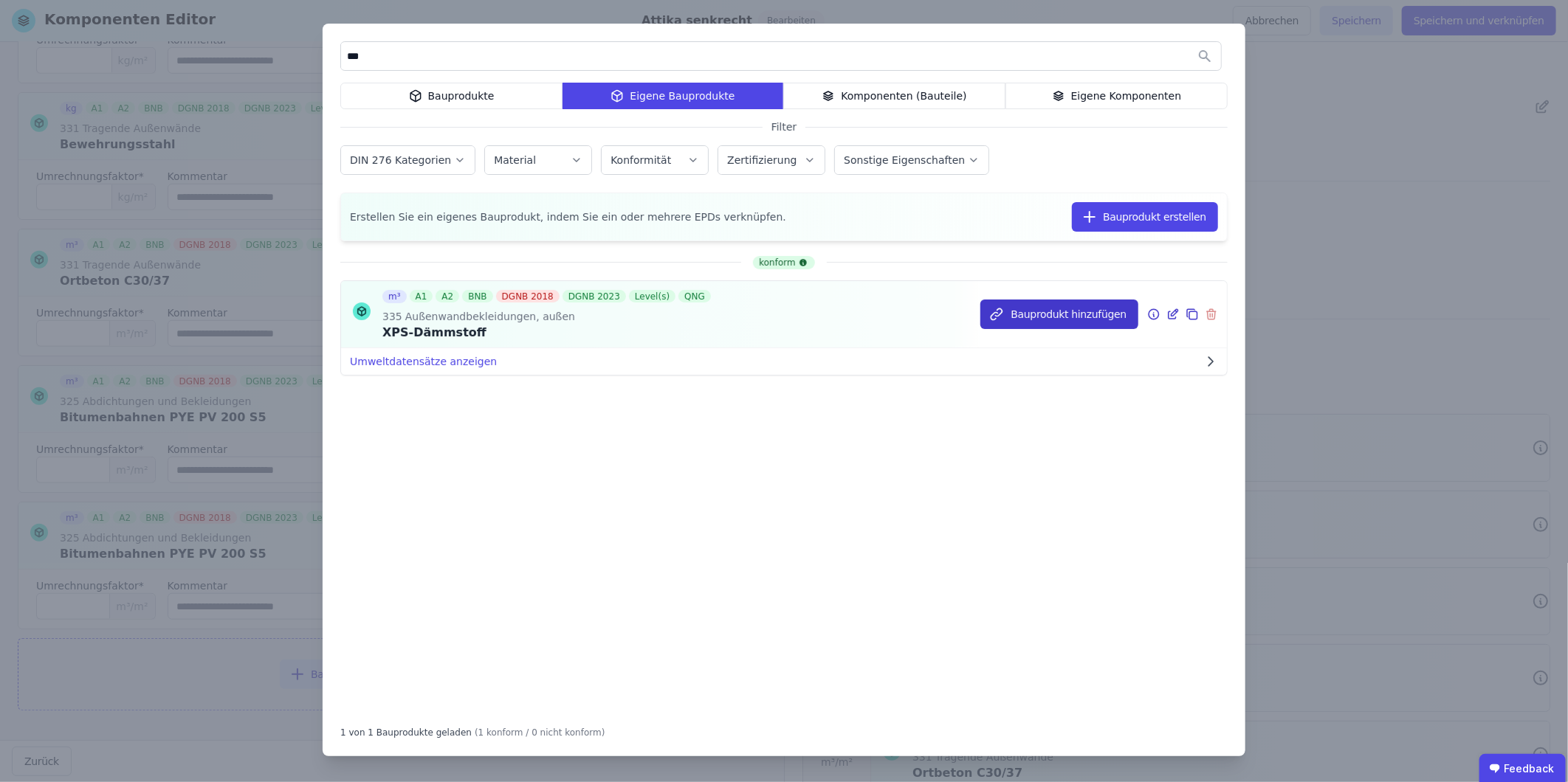
type input "***"
click at [1042, 318] on button "Bauprodukt hinzufügen" at bounding box center [1059, 315] width 158 height 30
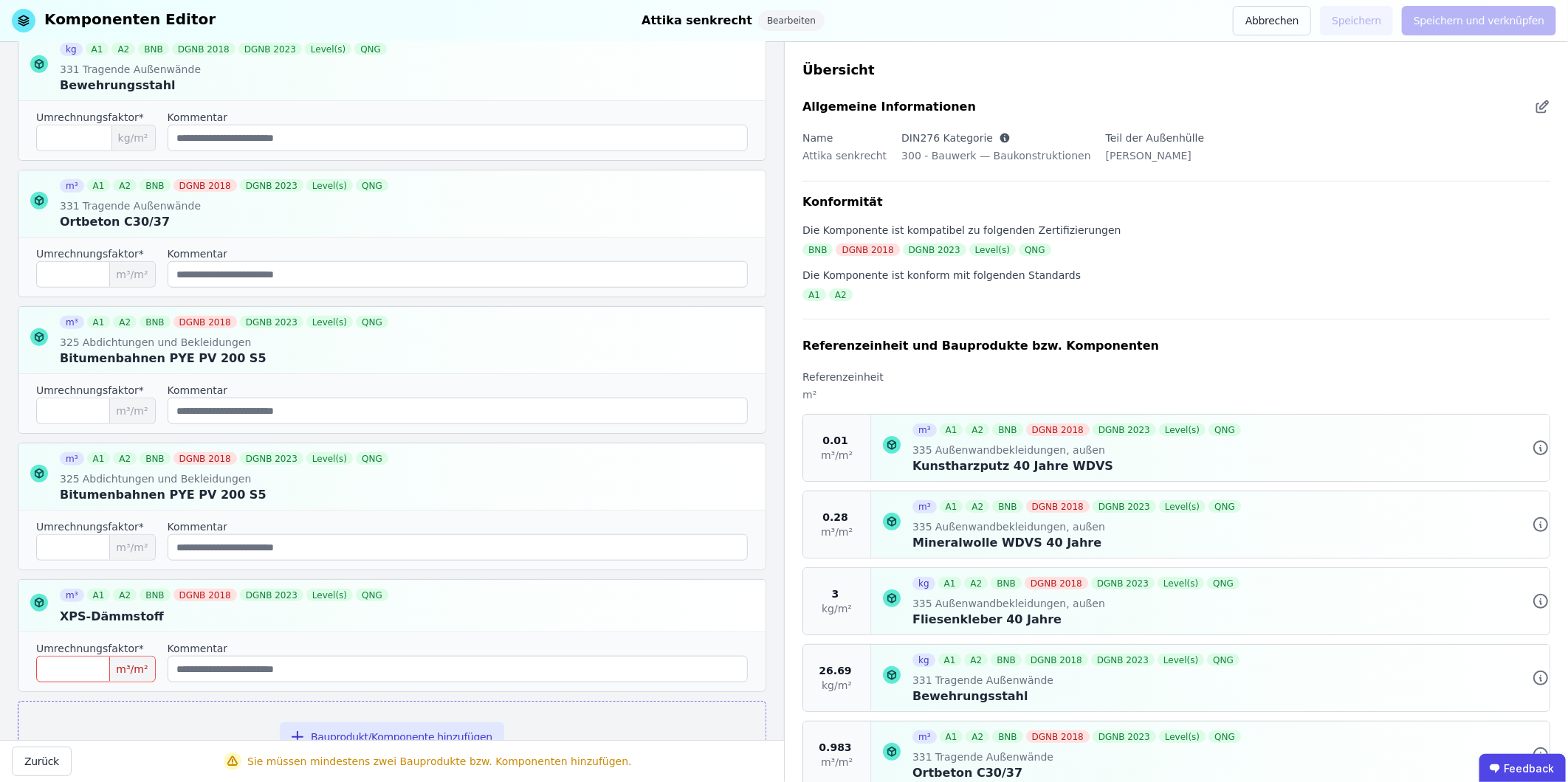
scroll to position [675, 0]
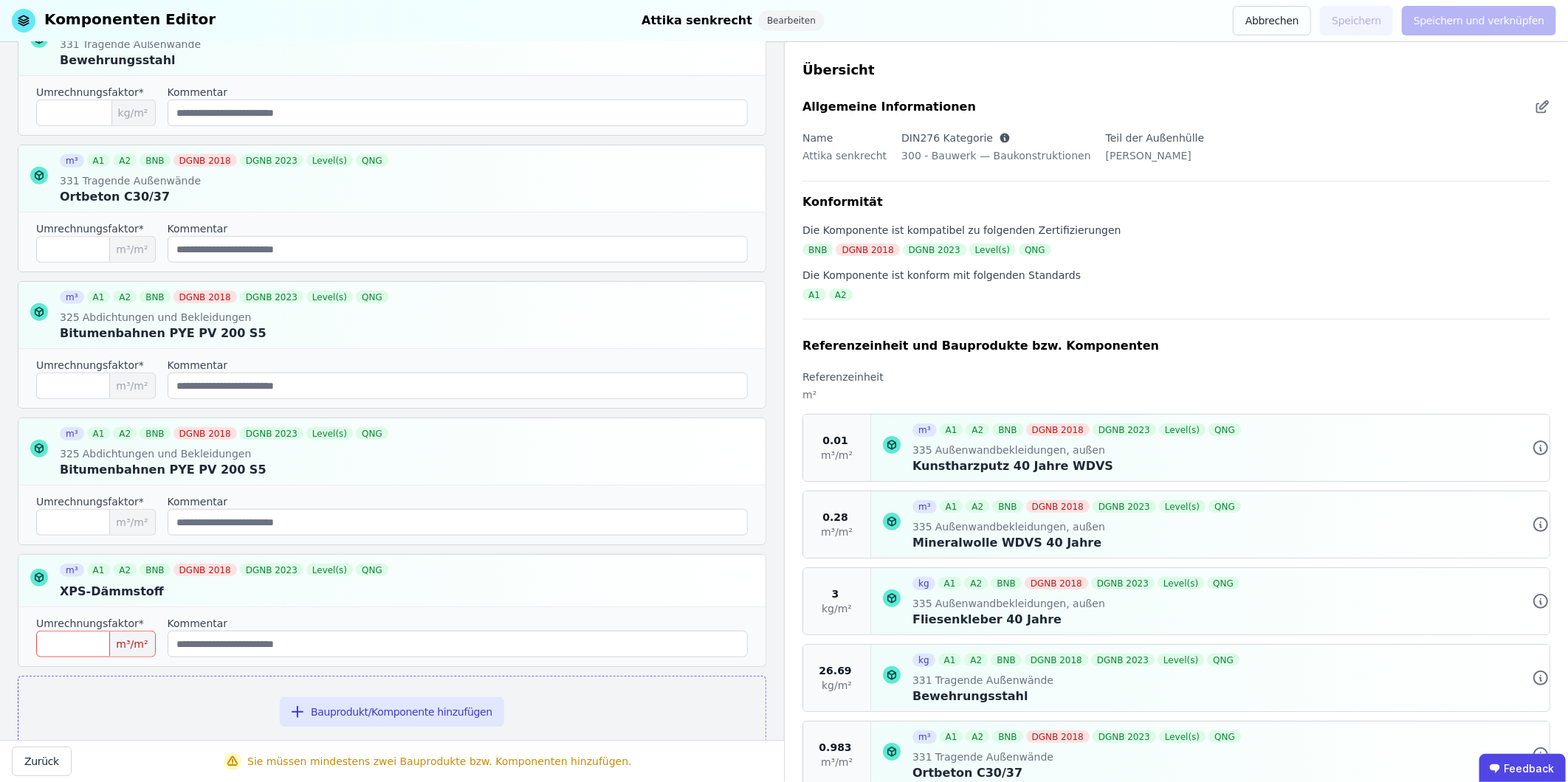
click at [62, 486] on input "number" at bounding box center [96, 644] width 120 height 26
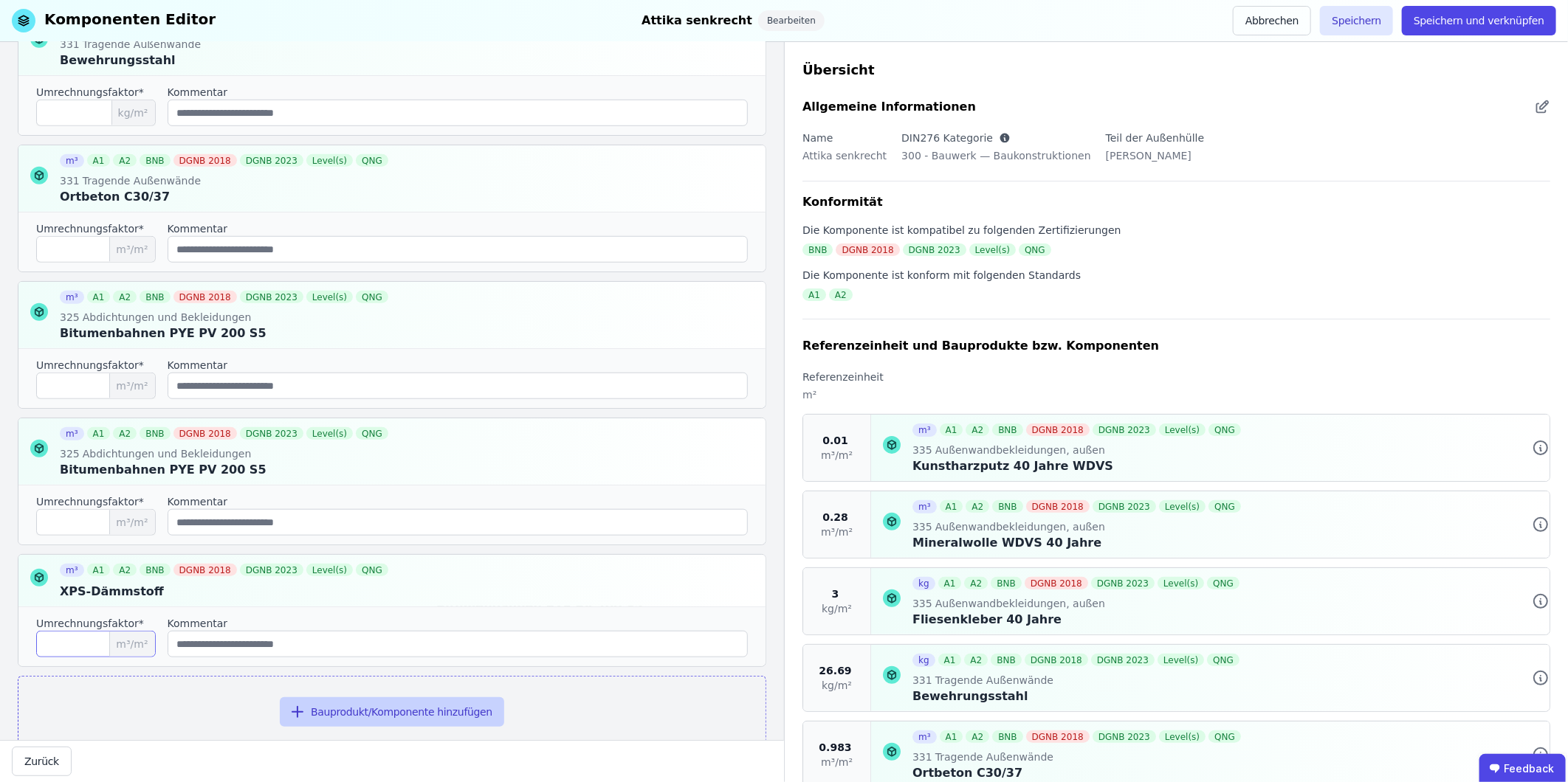
type input "****"
click at [379, 486] on button "Bauprodukt/Komponente hinzufügen" at bounding box center [391, 712] width 224 height 30
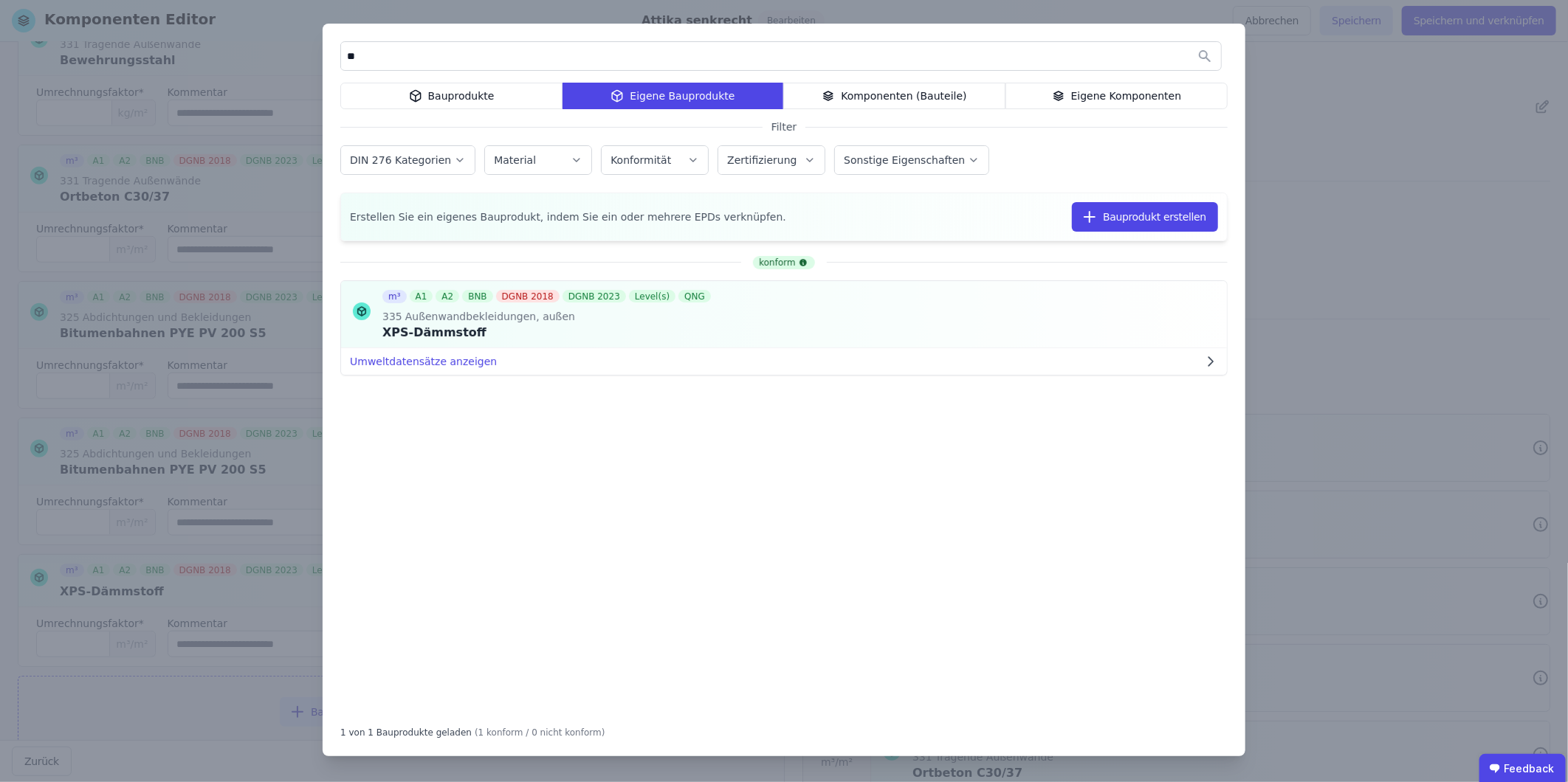
type input "*"
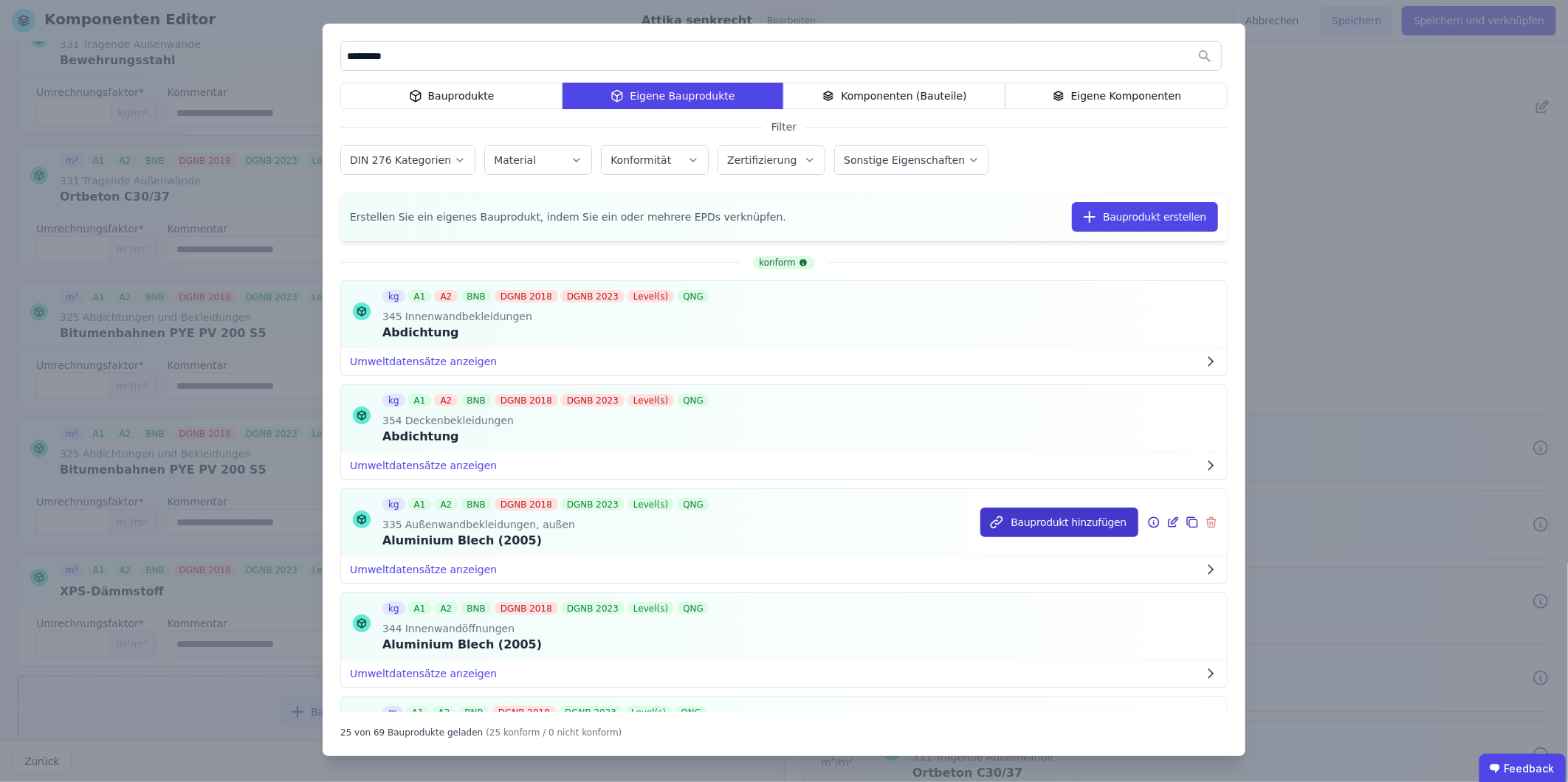
type input "*********"
click at [1042, 486] on button "Bauprodukt hinzufügen" at bounding box center [1059, 522] width 158 height 30
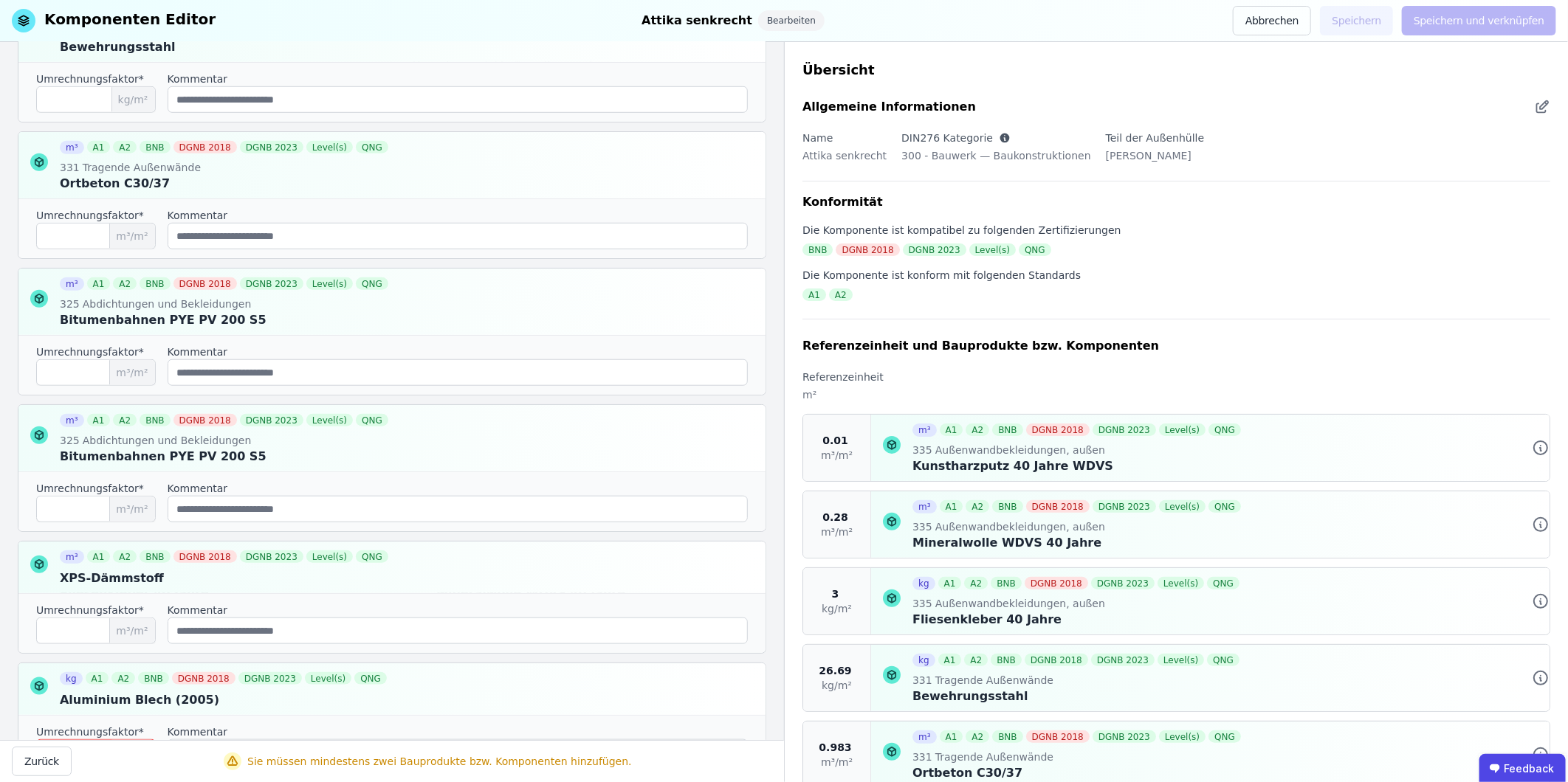
scroll to position [837, 0]
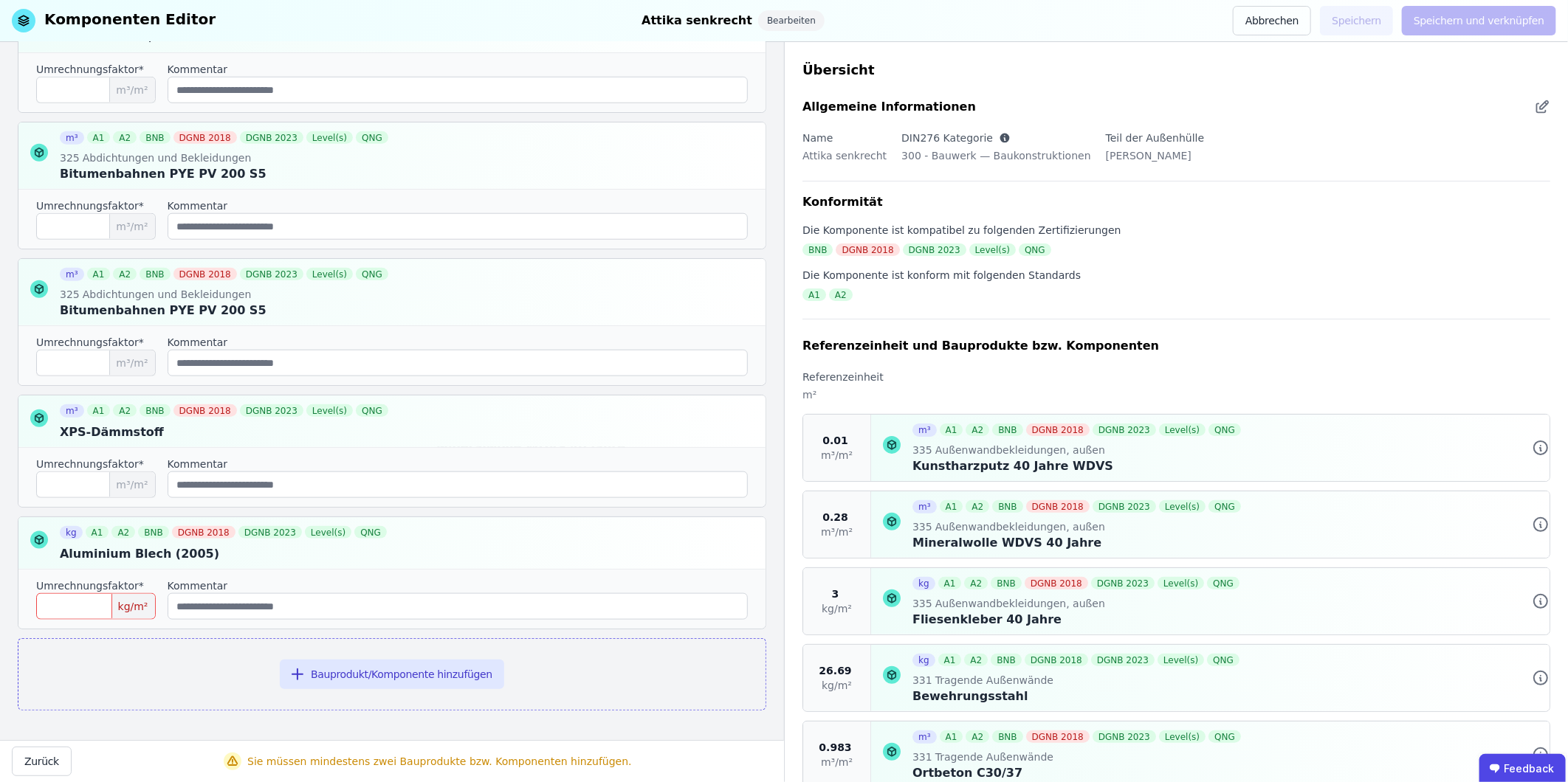
click at [78, 486] on input "number" at bounding box center [96, 606] width 120 height 26
click at [99, 486] on input "number" at bounding box center [96, 606] width 120 height 26
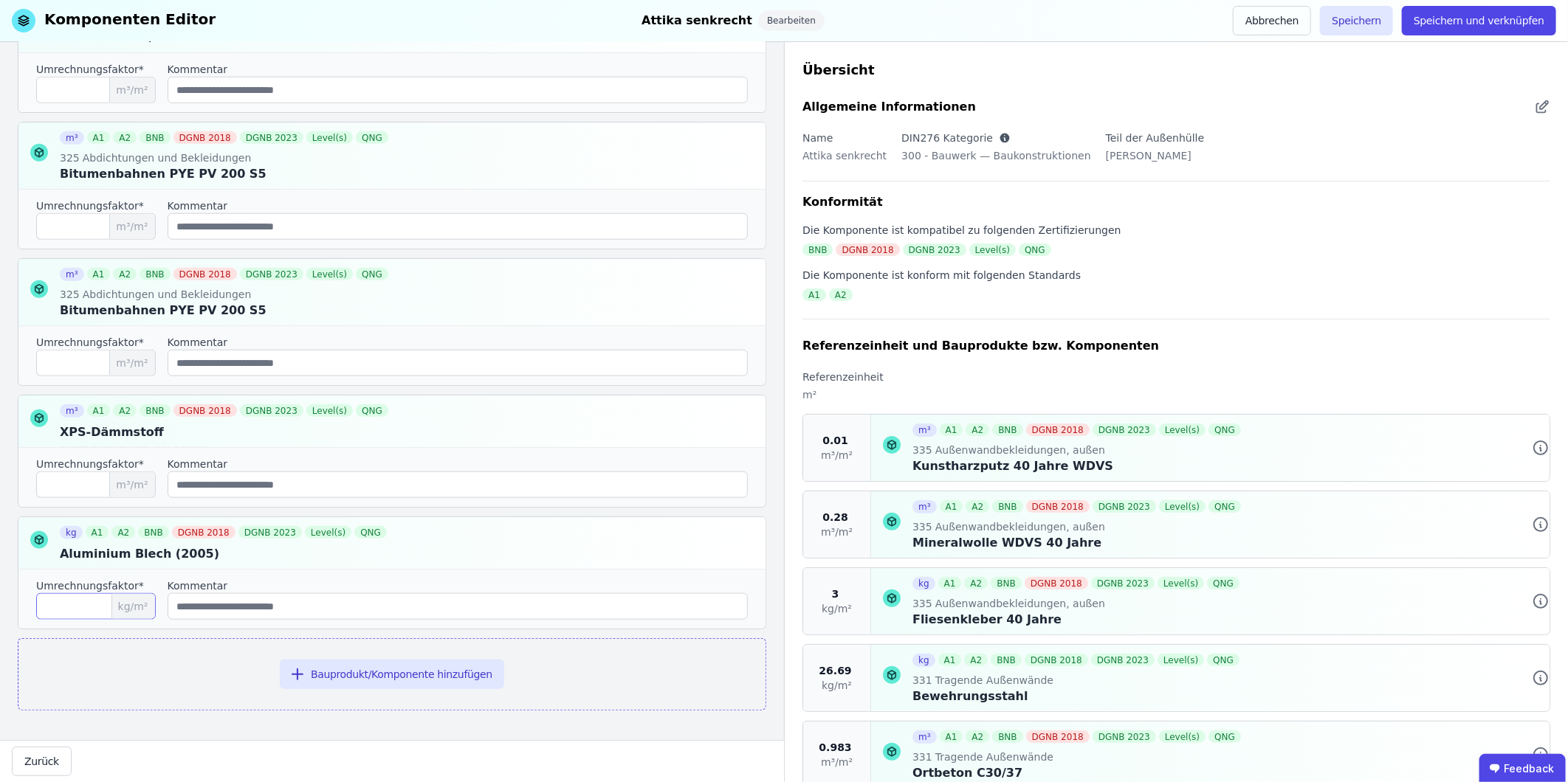
type input "***"
click at [763, 486] on div "Referenzeinheit und Bauprodukte bzw. Komponenten Suchen Sie nach den Bauprodukt…" at bounding box center [392, 391] width 784 height 698
click at [409, 486] on button "Bauprodukt/Komponente hinzufügen" at bounding box center [391, 674] width 224 height 30
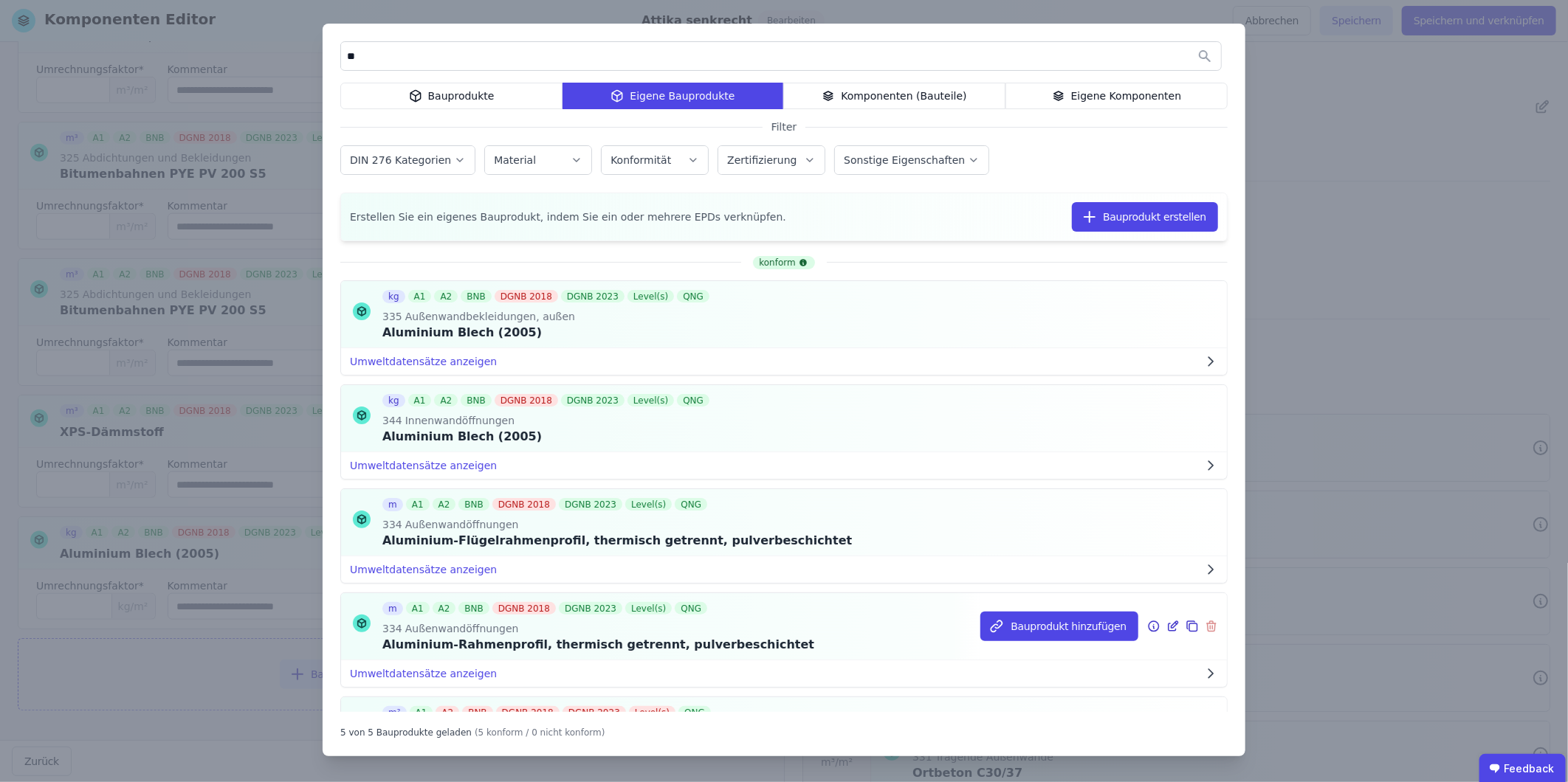
type input "*"
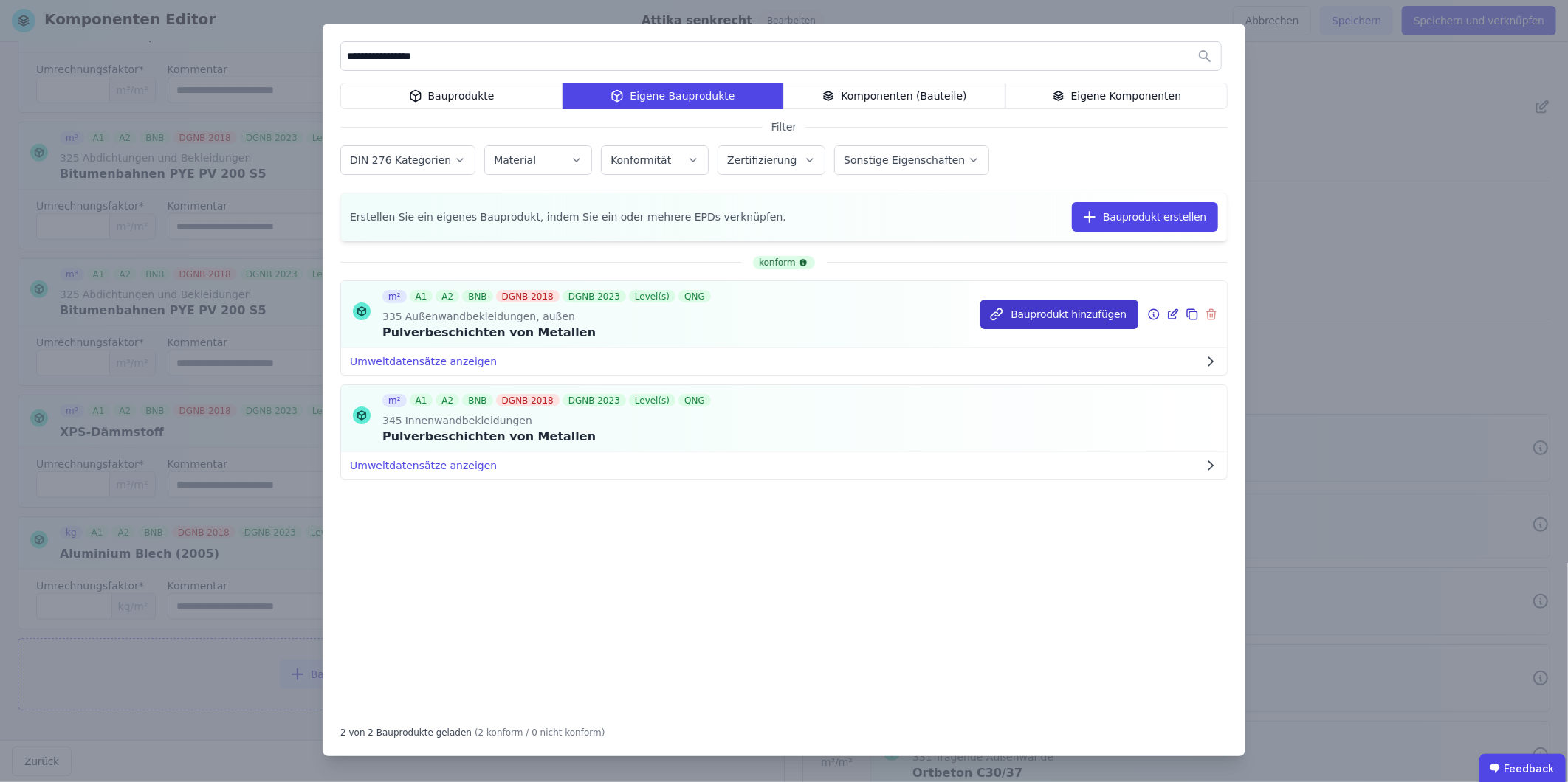
type input "**********"
click at [1042, 319] on button "Bauprodukt hinzufügen" at bounding box center [1059, 315] width 158 height 30
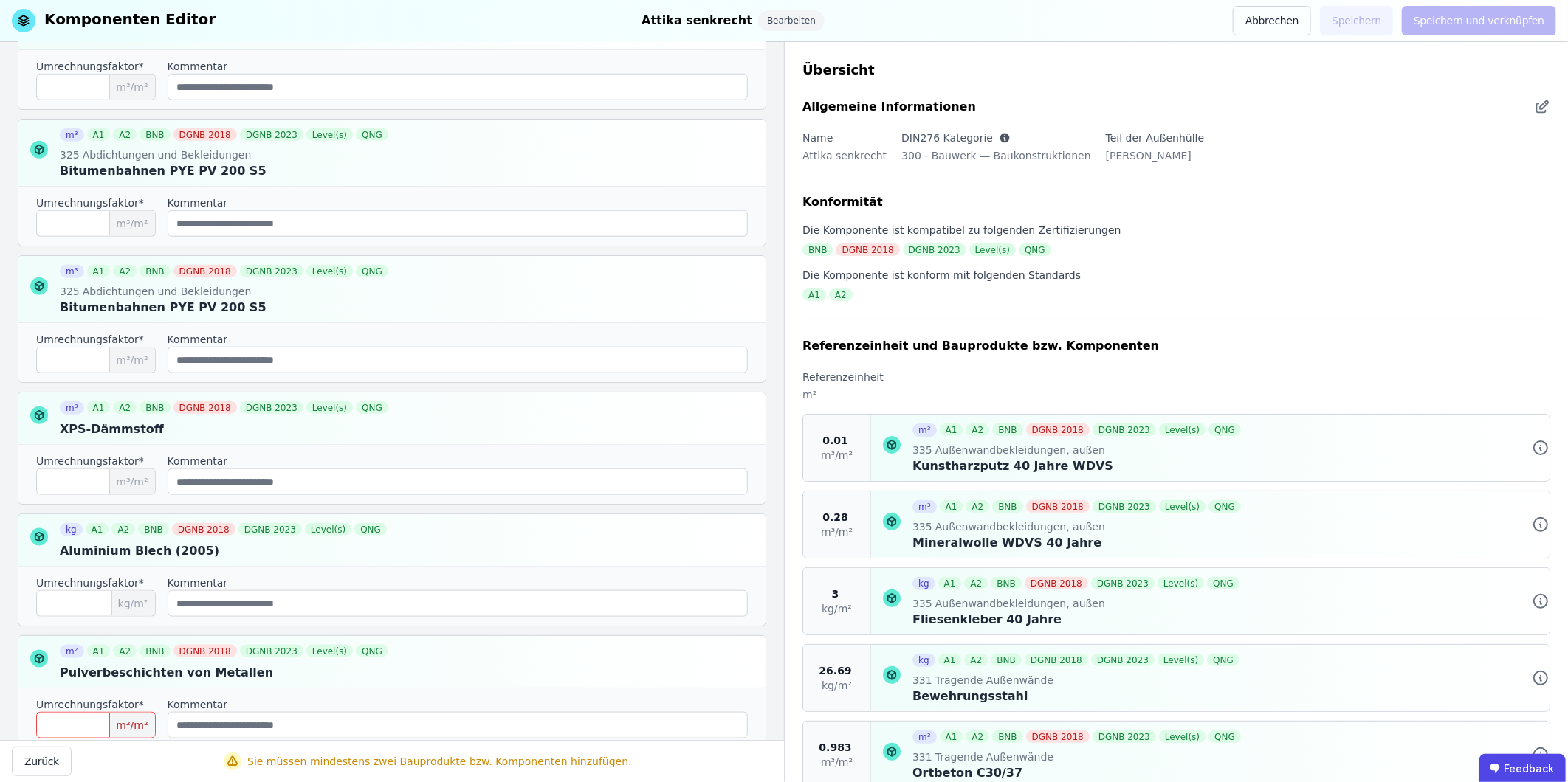
click at [95, 486] on input "number" at bounding box center [96, 725] width 120 height 26
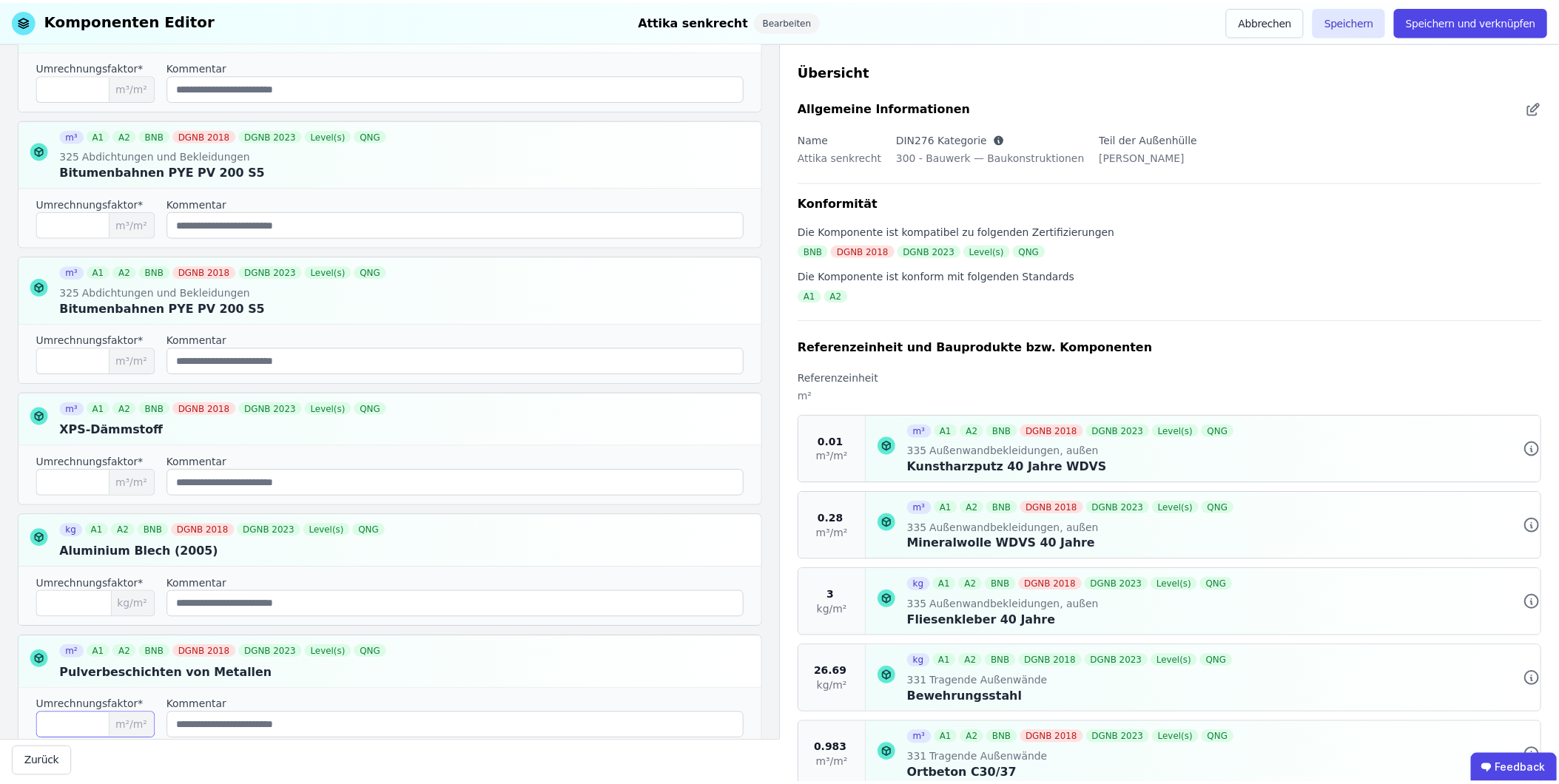
scroll to position [963, 0]
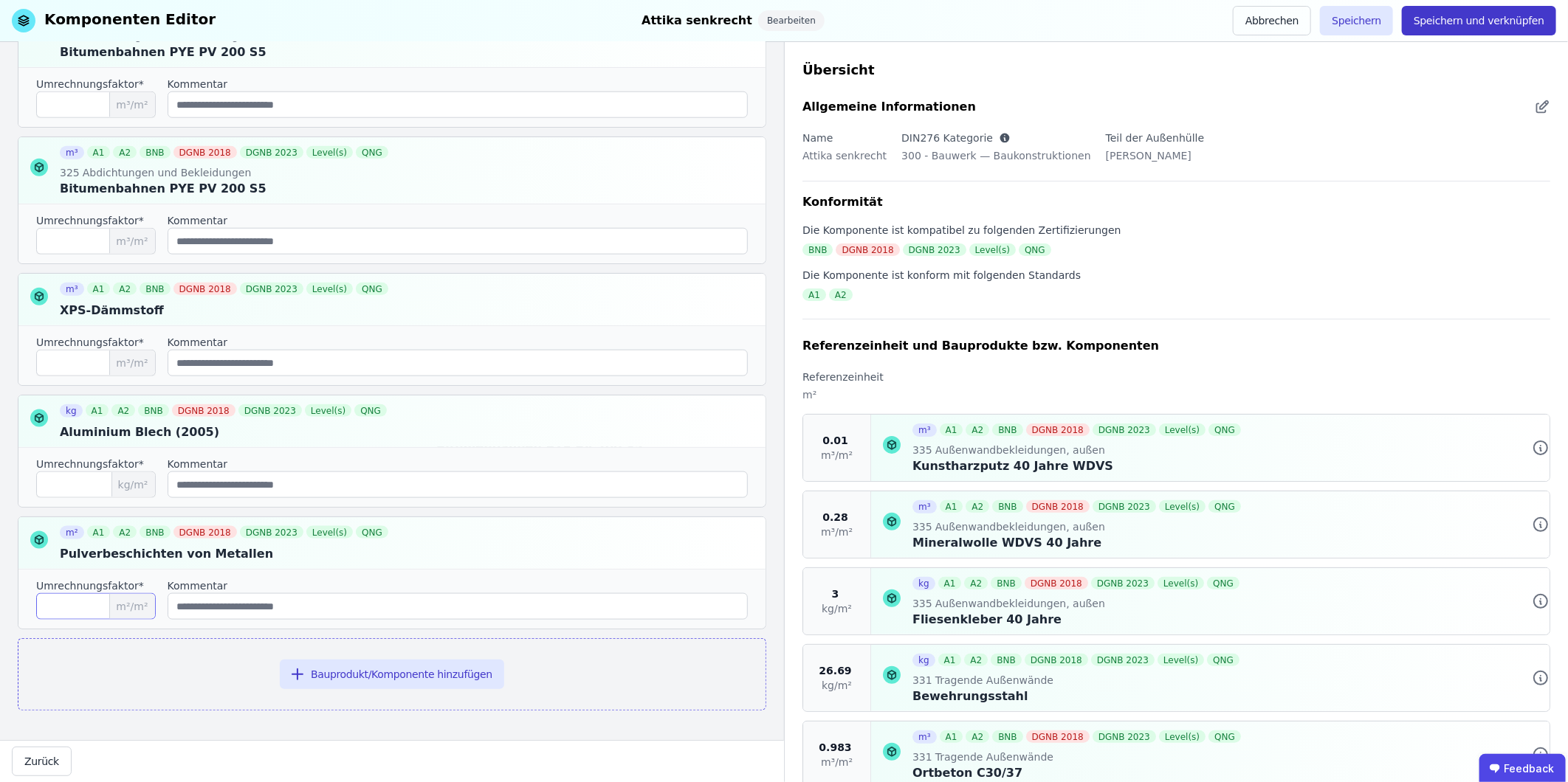
type input "*"
click at [1042, 22] on button "Speichern und verknüpfen" at bounding box center [1479, 21] width 154 height 30
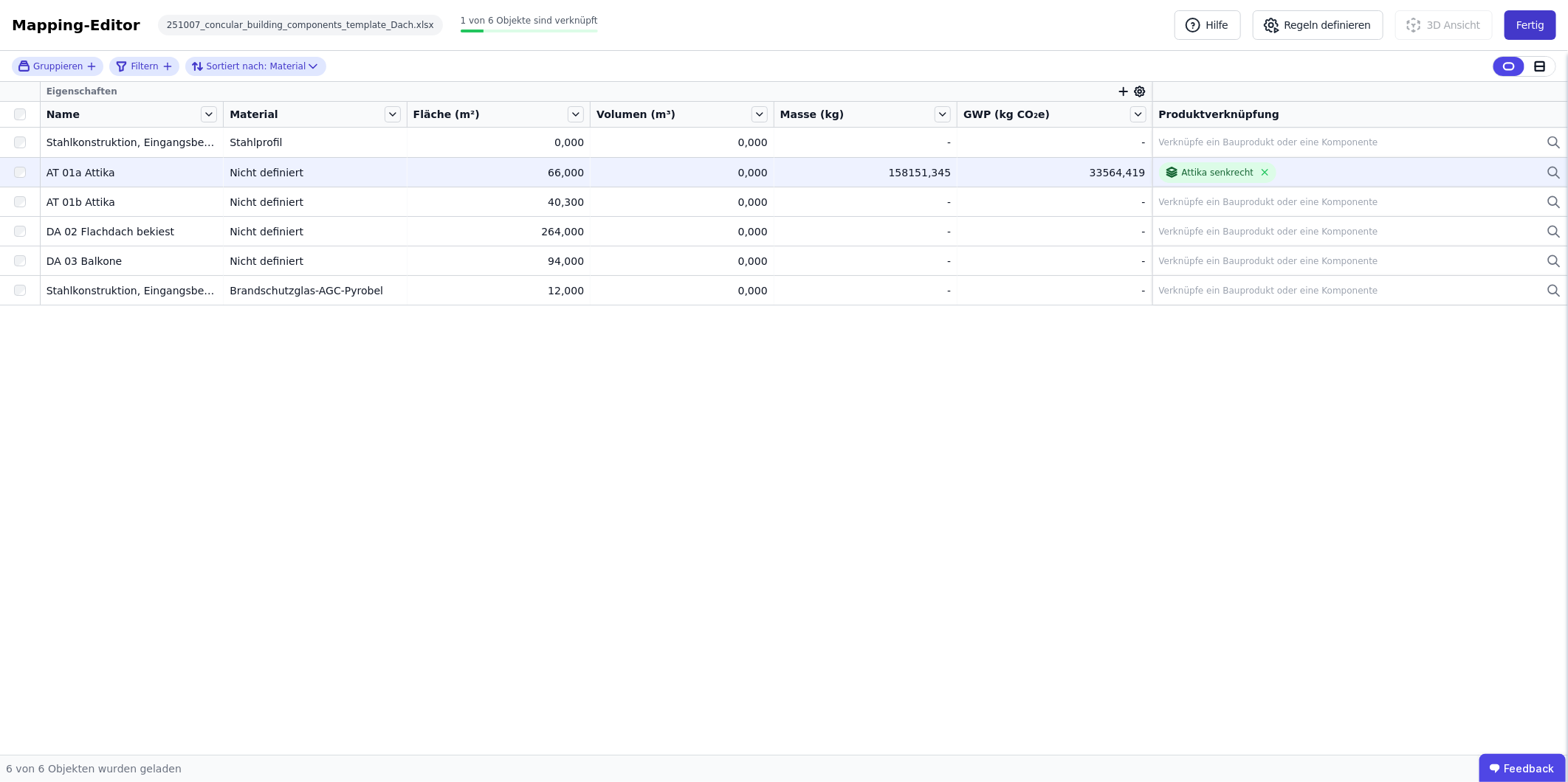
click at [1042, 18] on button "Fertig" at bounding box center [1530, 25] width 52 height 30
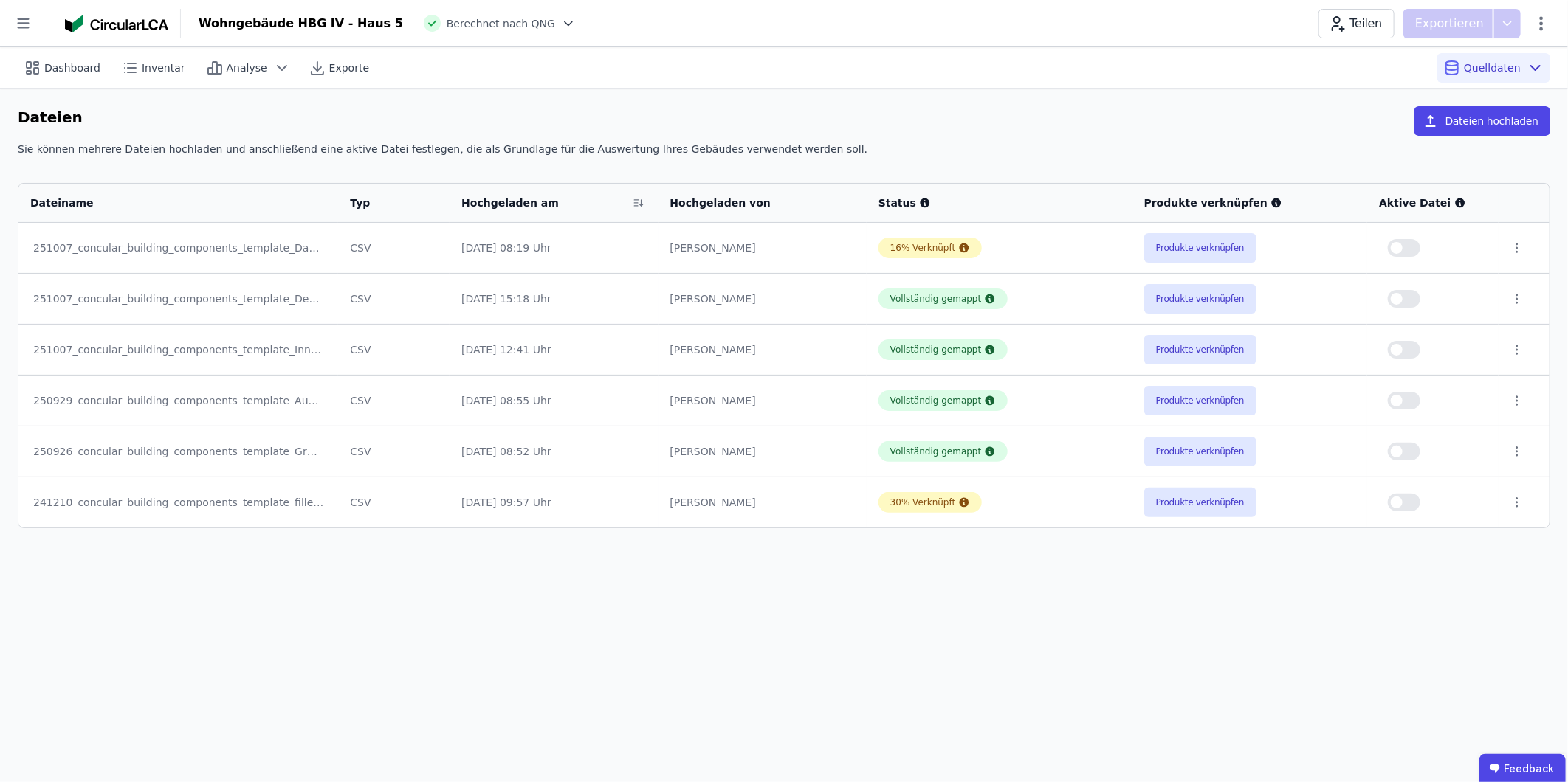
click at [1042, 248] on button "button" at bounding box center [1404, 248] width 33 height 18
click at [152, 69] on span "Inventar" at bounding box center [163, 68] width 44 height 15
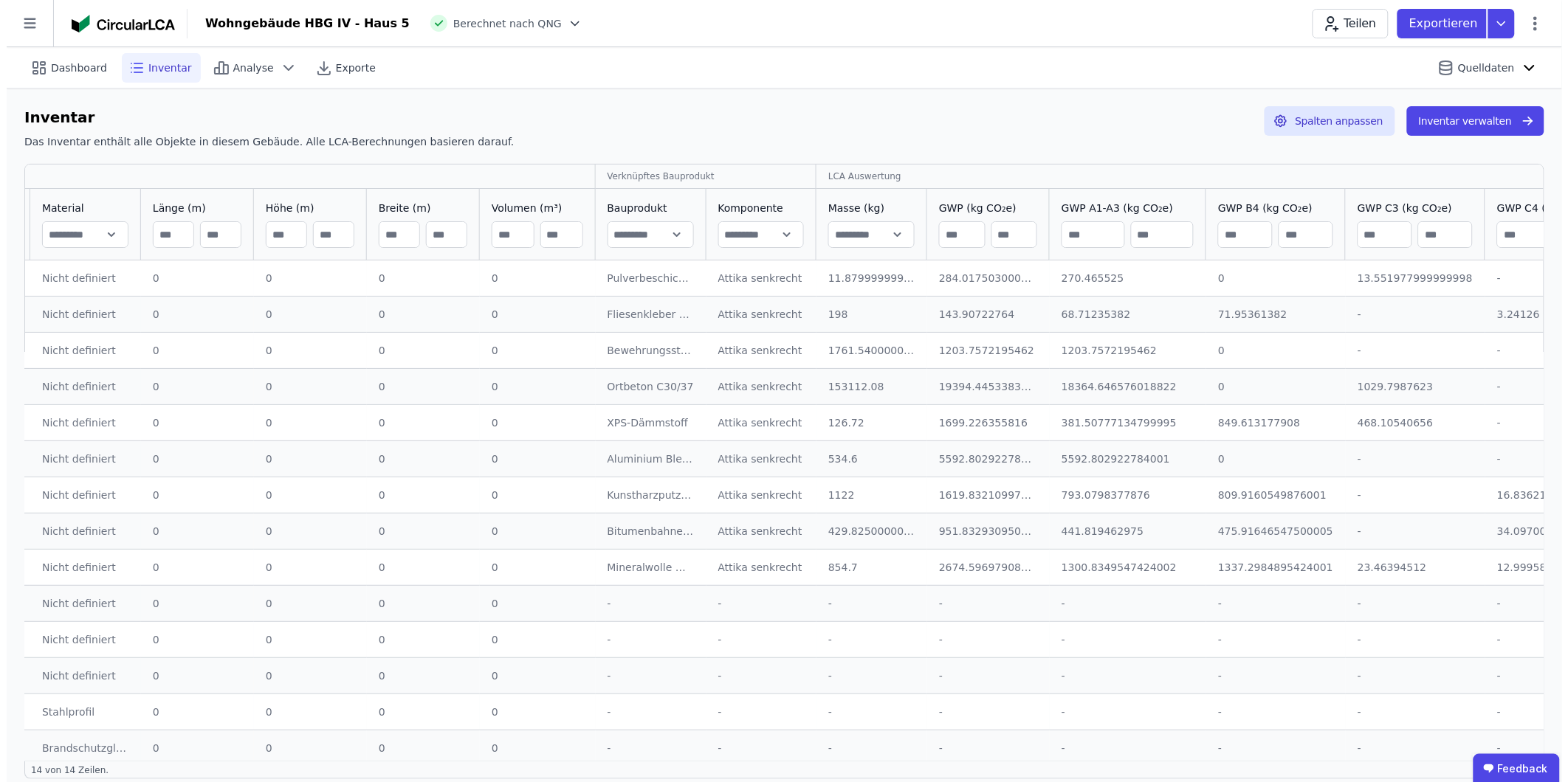
scroll to position [0, 149]
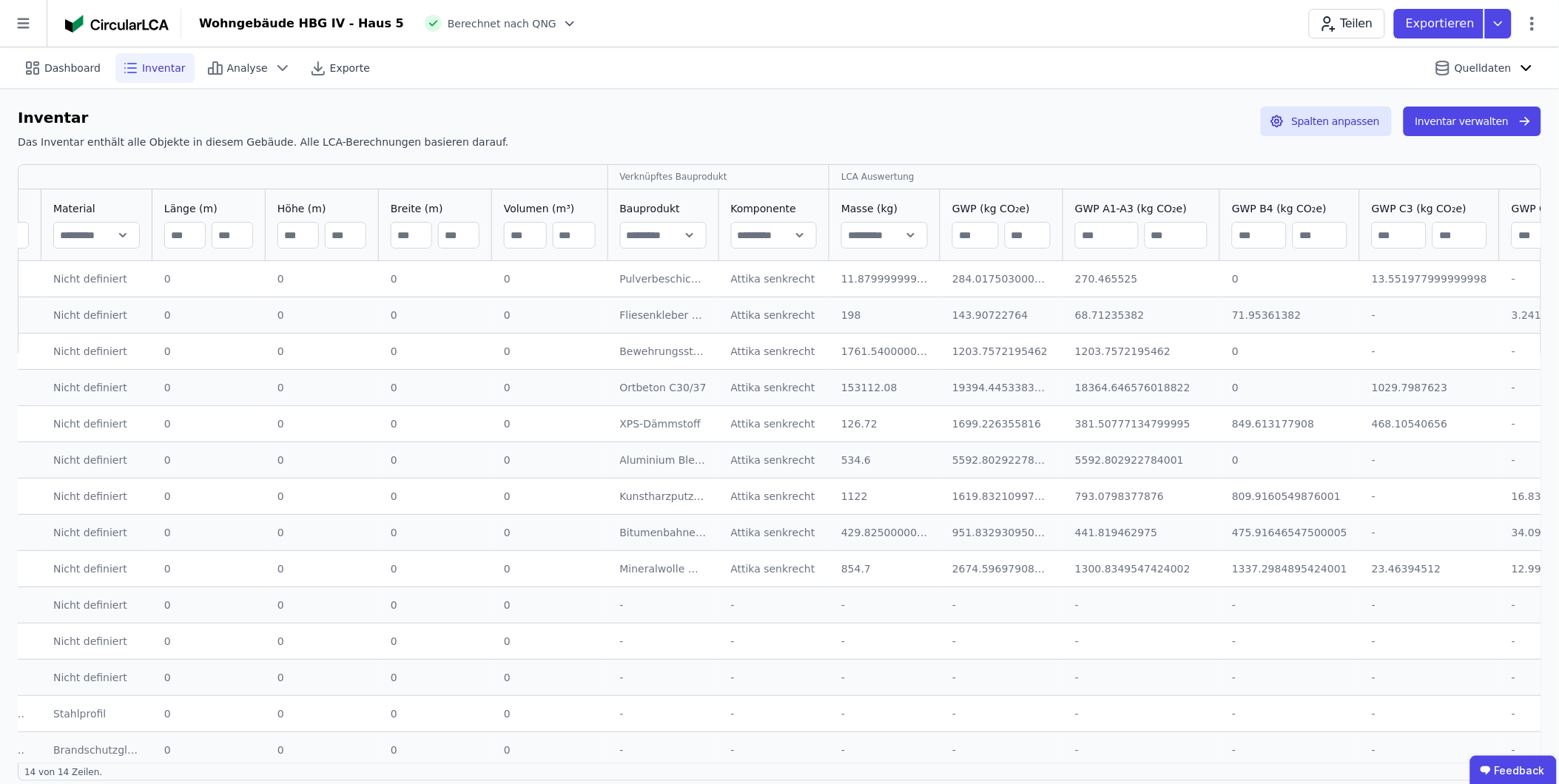
click at [564, 488] on td "0 0" at bounding box center [550, 749] width 116 height 36
click at [1045, 124] on button "Inventar verwalten" at bounding box center [1472, 121] width 138 height 30
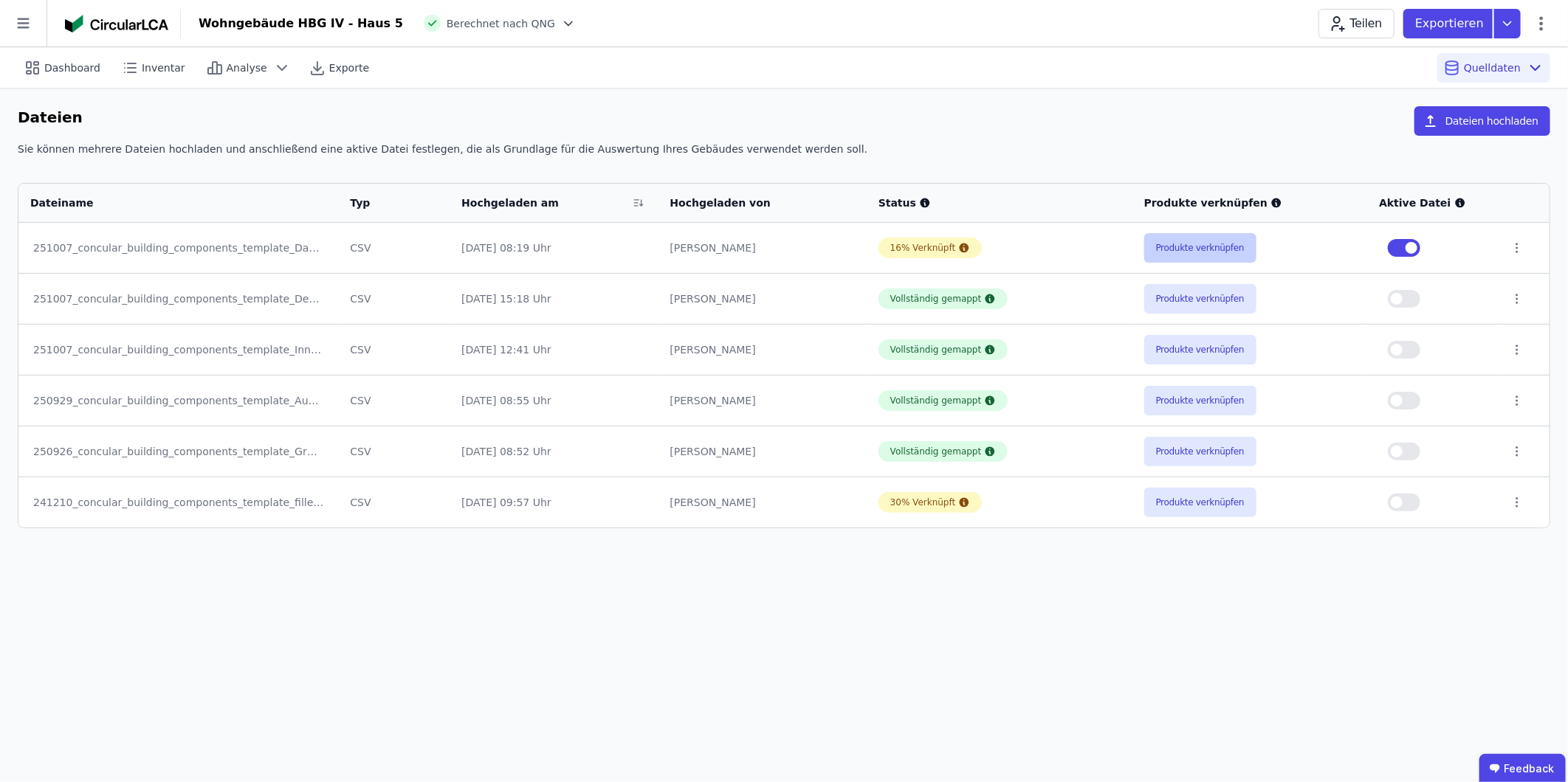
click at [1042, 248] on button "Produkte verknüpfen" at bounding box center [1200, 248] width 113 height 30
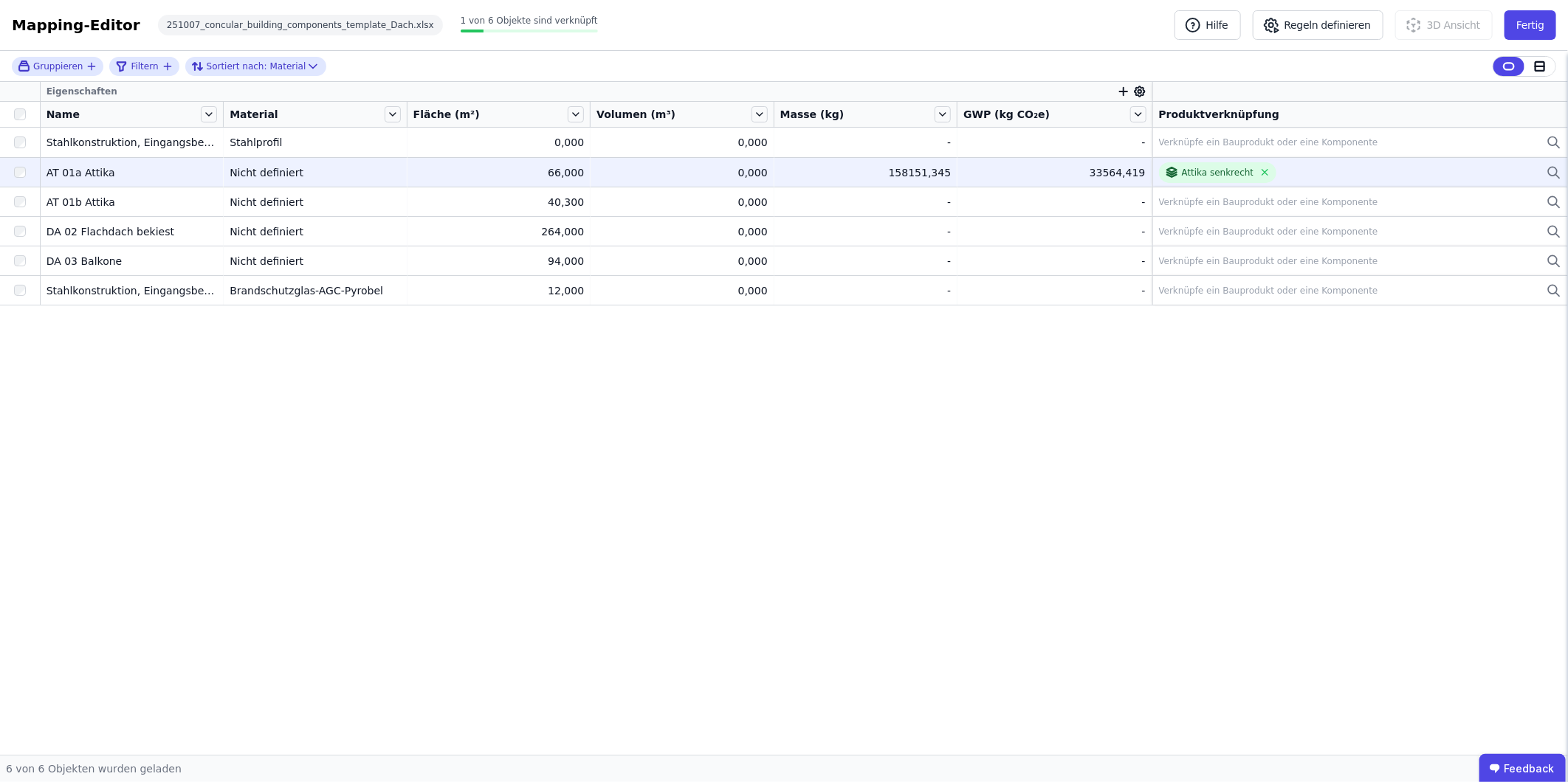
click at [1042, 172] on div "Attika senkrecht" at bounding box center [1360, 172] width 403 height 21
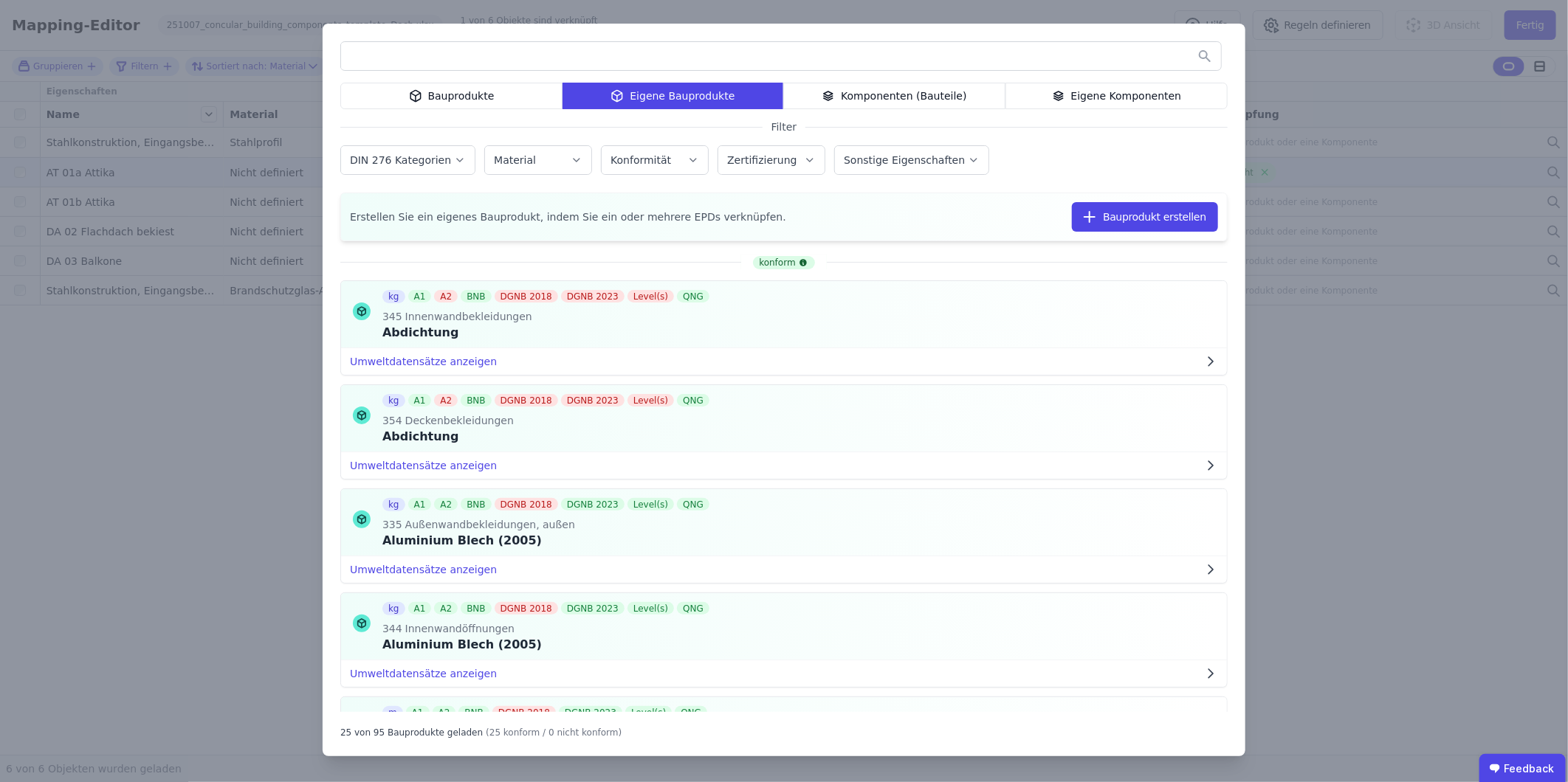
click at [1042, 96] on div "Eigene Komponenten" at bounding box center [1116, 96] width 222 height 26
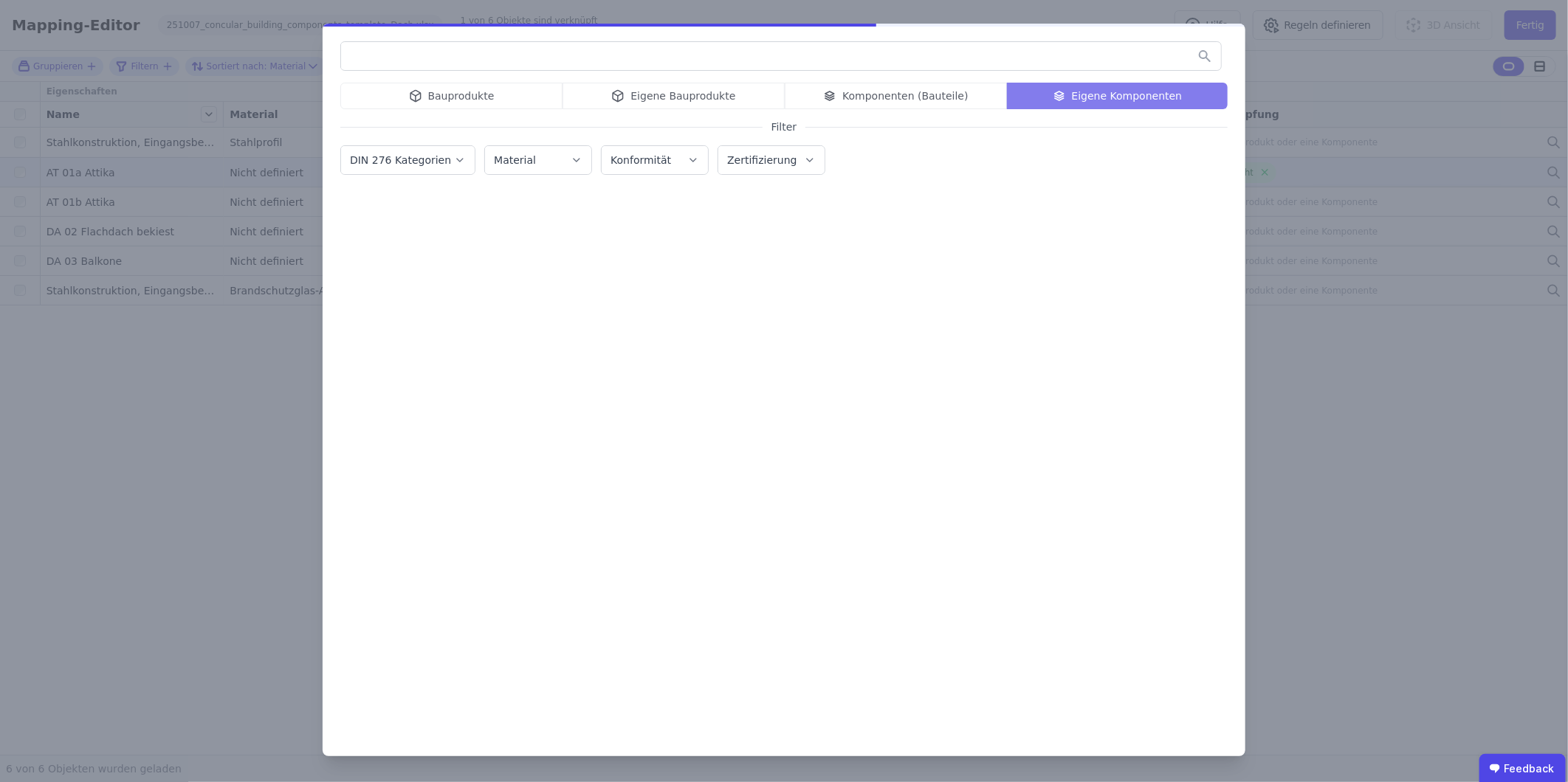
click at [448, 47] on input "text" at bounding box center [781, 56] width 880 height 26
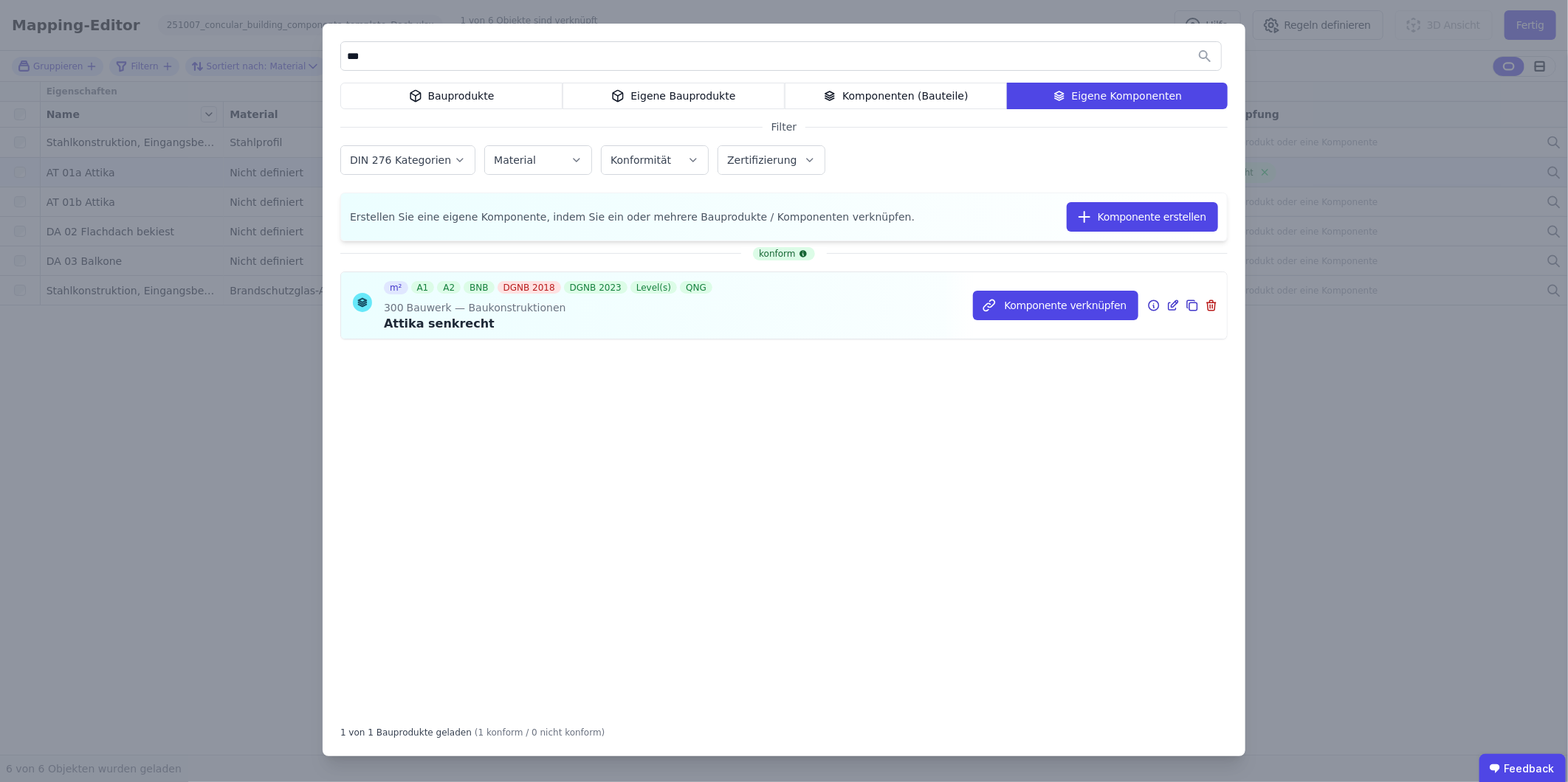
type input "***"
click at [1042, 304] on icon at bounding box center [1174, 304] width 7 height 7
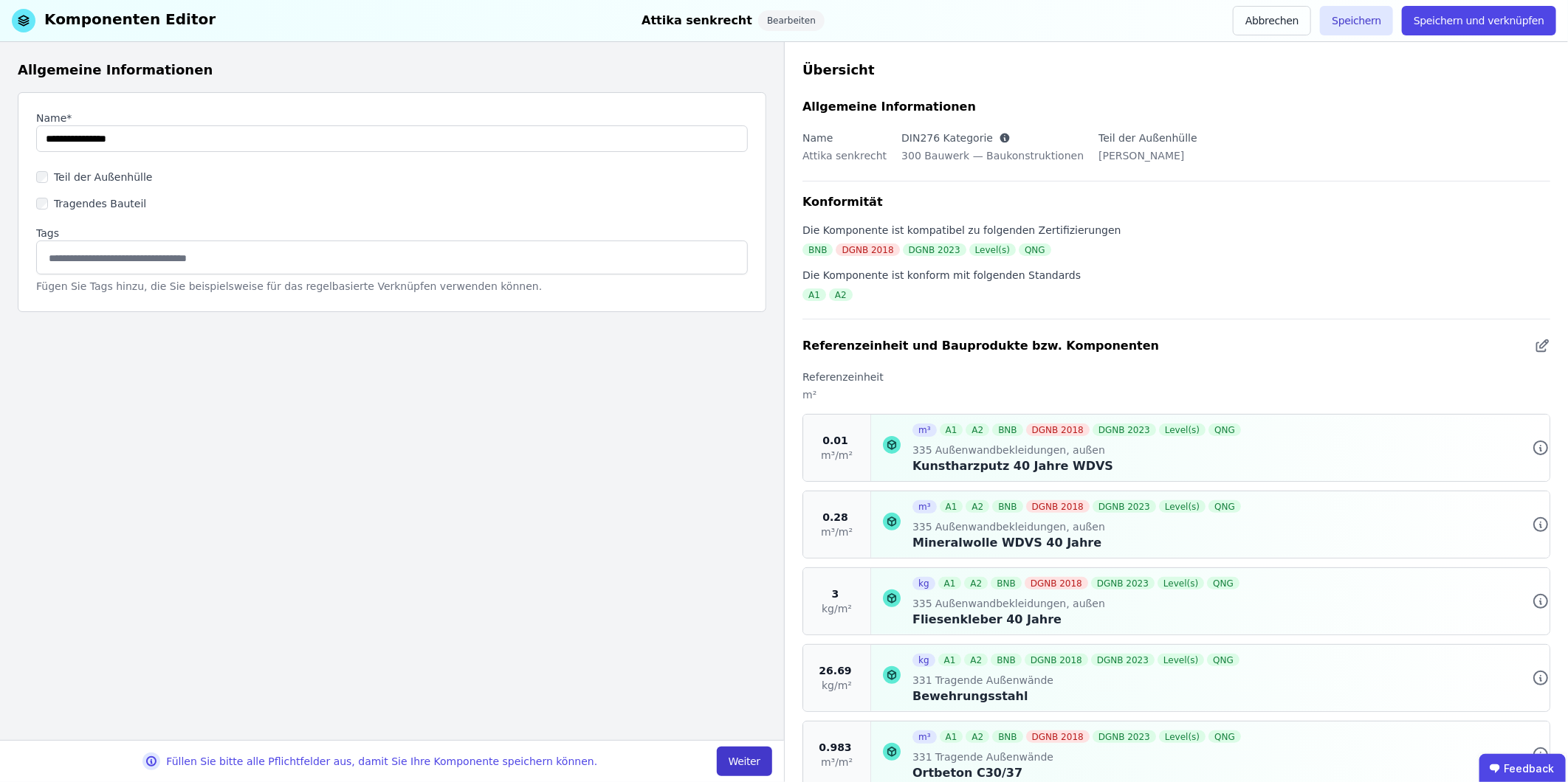
click at [763, 486] on button "Weiter" at bounding box center [744, 761] width 55 height 30
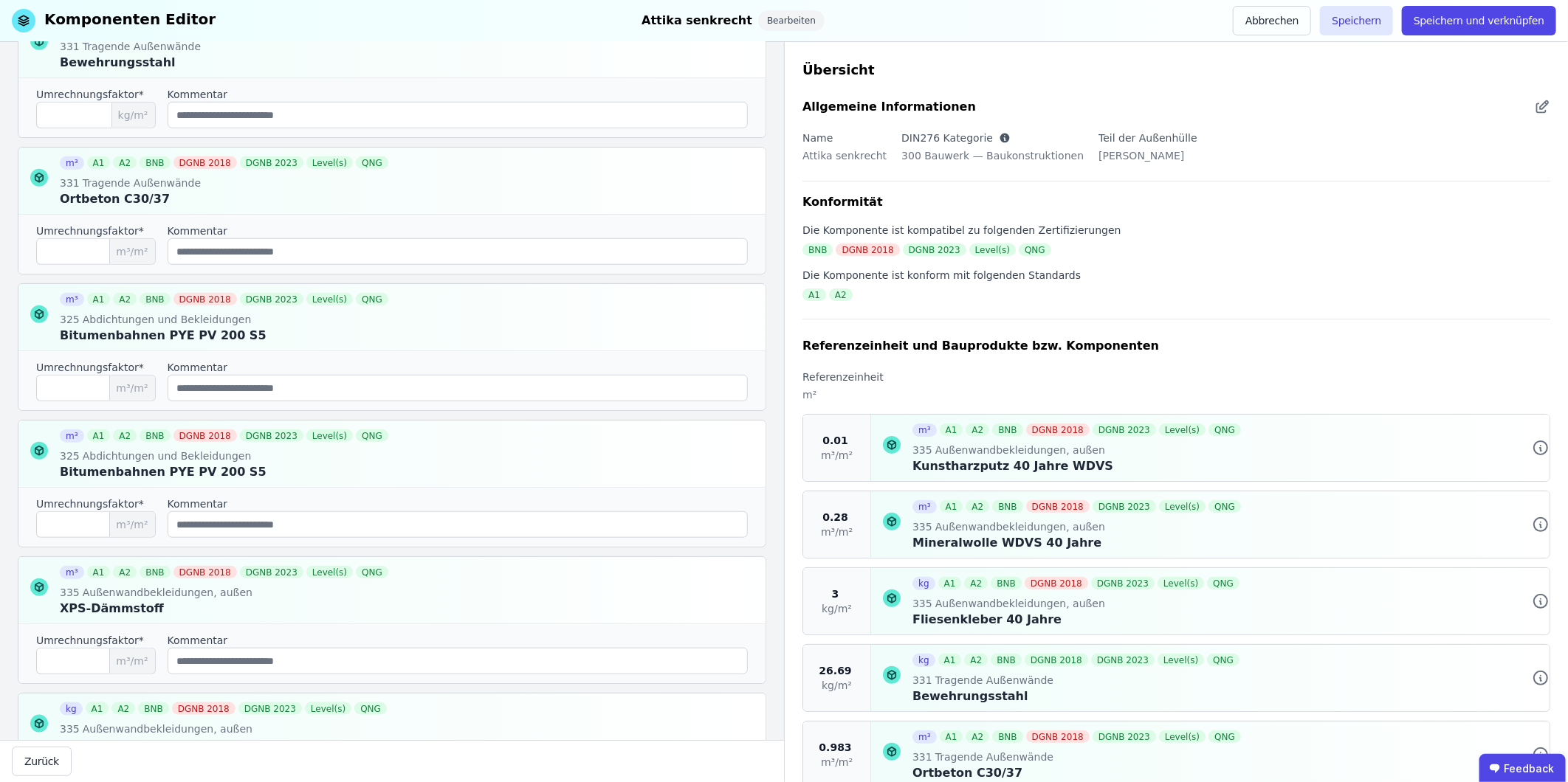
scroll to position [675, 0]
drag, startPoint x: 60, startPoint y: 392, endPoint x: 70, endPoint y: 393, distance: 10.0
click at [70, 393] on input "*****" at bounding box center [96, 386] width 120 height 26
click at [736, 453] on icon at bounding box center [745, 452] width 18 height 18
type input "****"
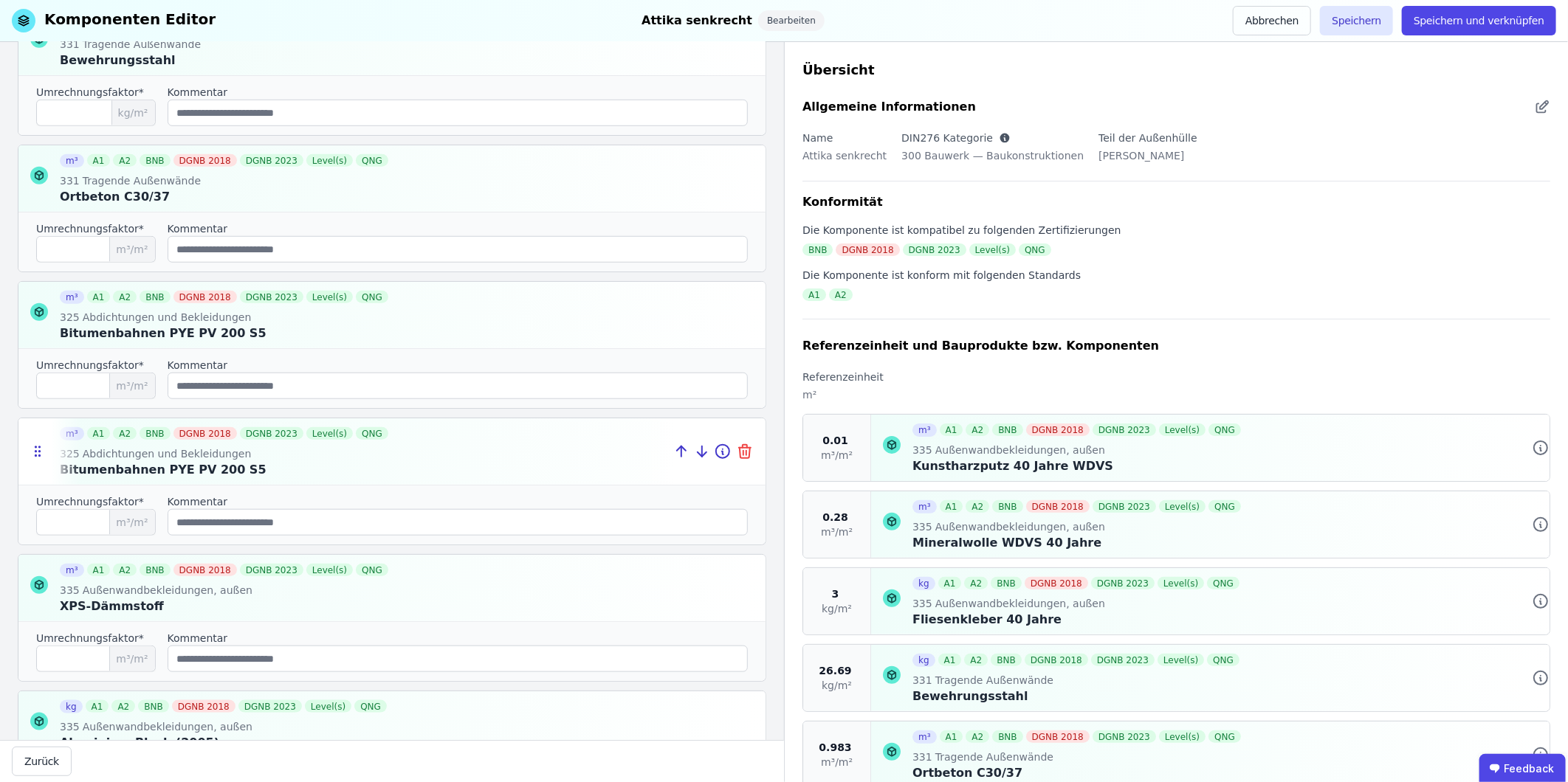
type input "***"
type input "*"
drag, startPoint x: 56, startPoint y: 386, endPoint x: 80, endPoint y: 384, distance: 24.1
click at [80, 384] on input "*****" at bounding box center [96, 386] width 120 height 26
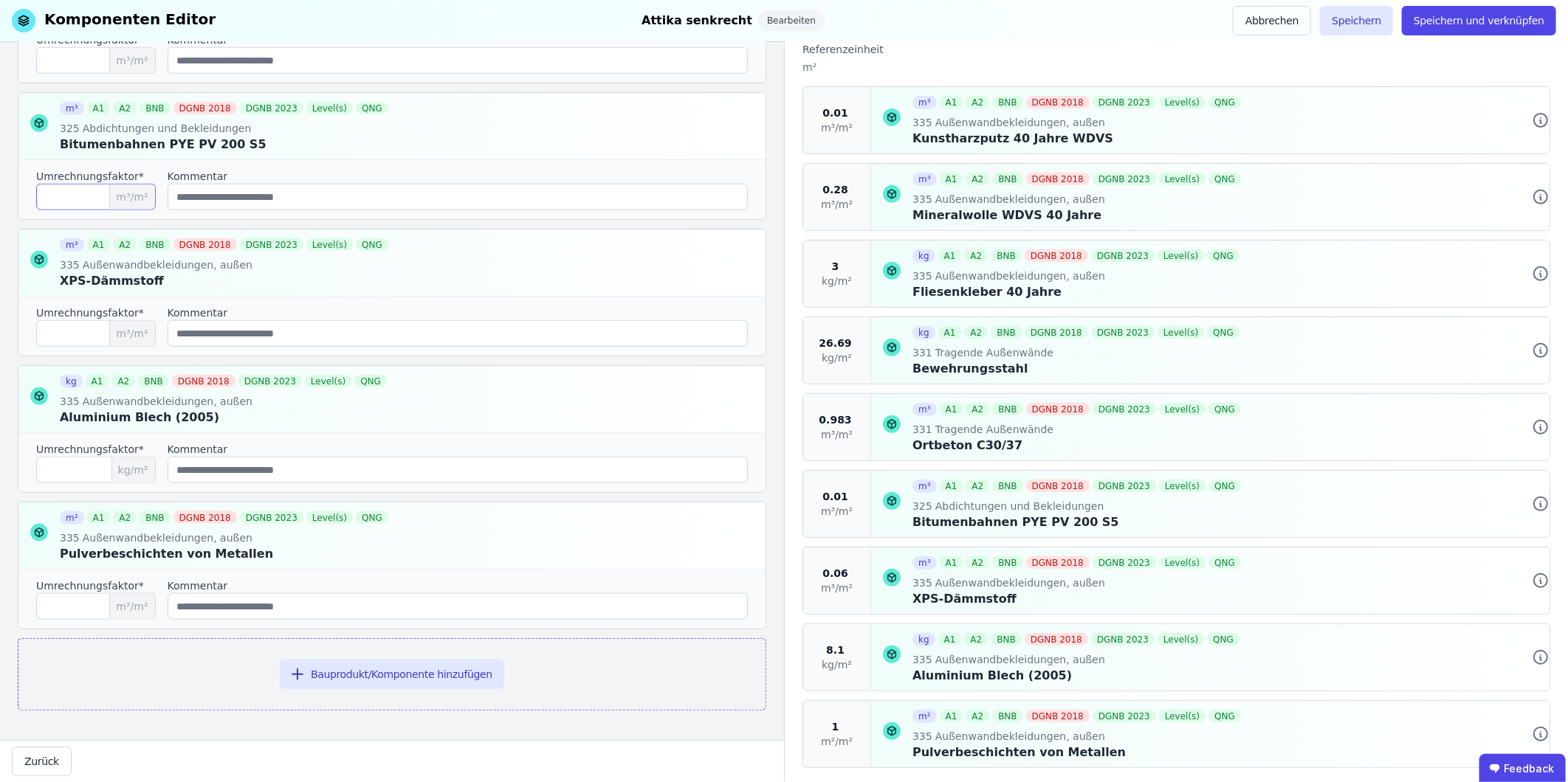
scroll to position [359, 0]
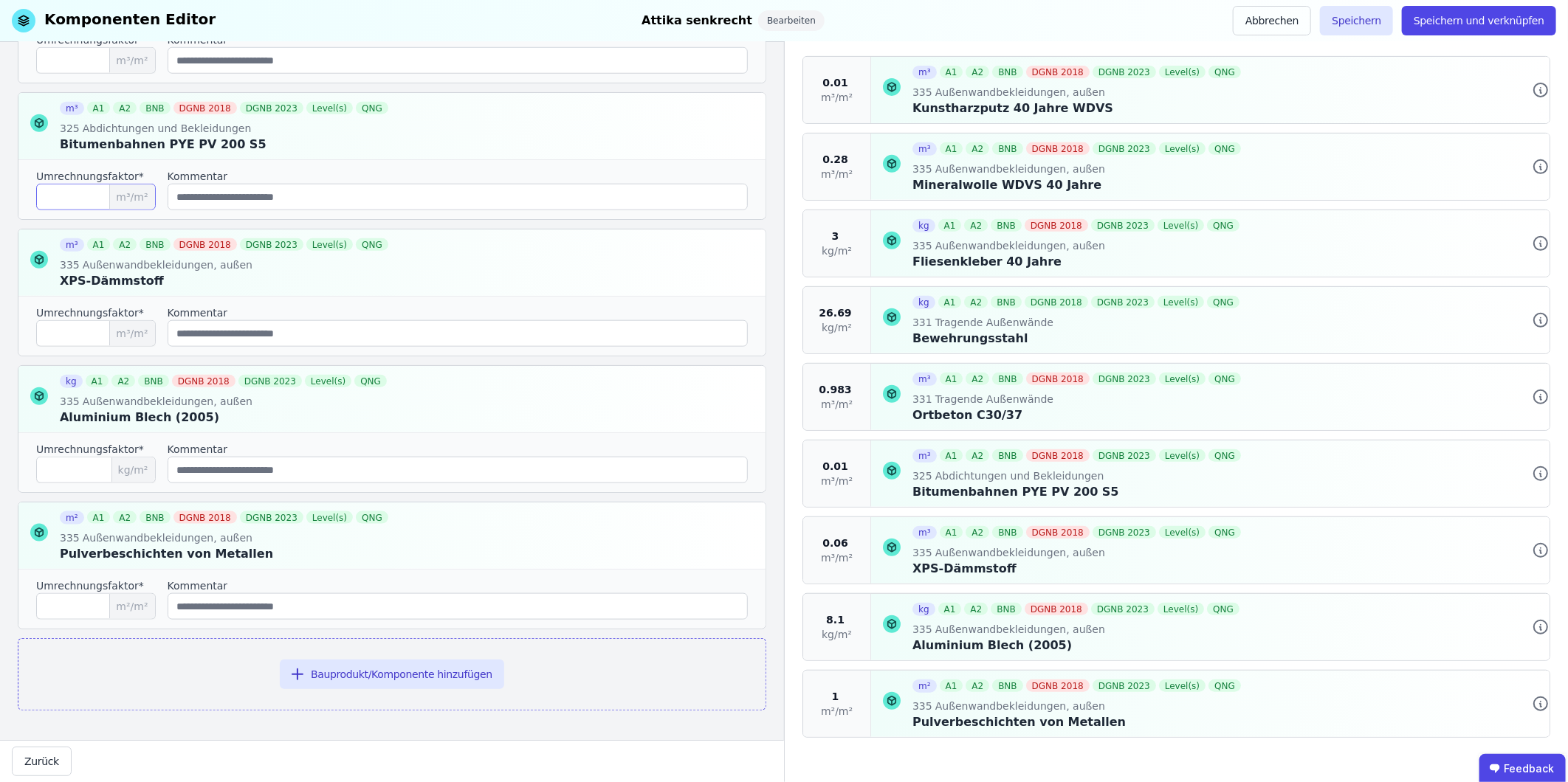
type input "****"
click at [985, 486] on div "XPS-Dämmstoff" at bounding box center [1077, 569] width 331 height 18
click at [1042, 20] on button "Speichern und verknüpfen" at bounding box center [1479, 21] width 154 height 30
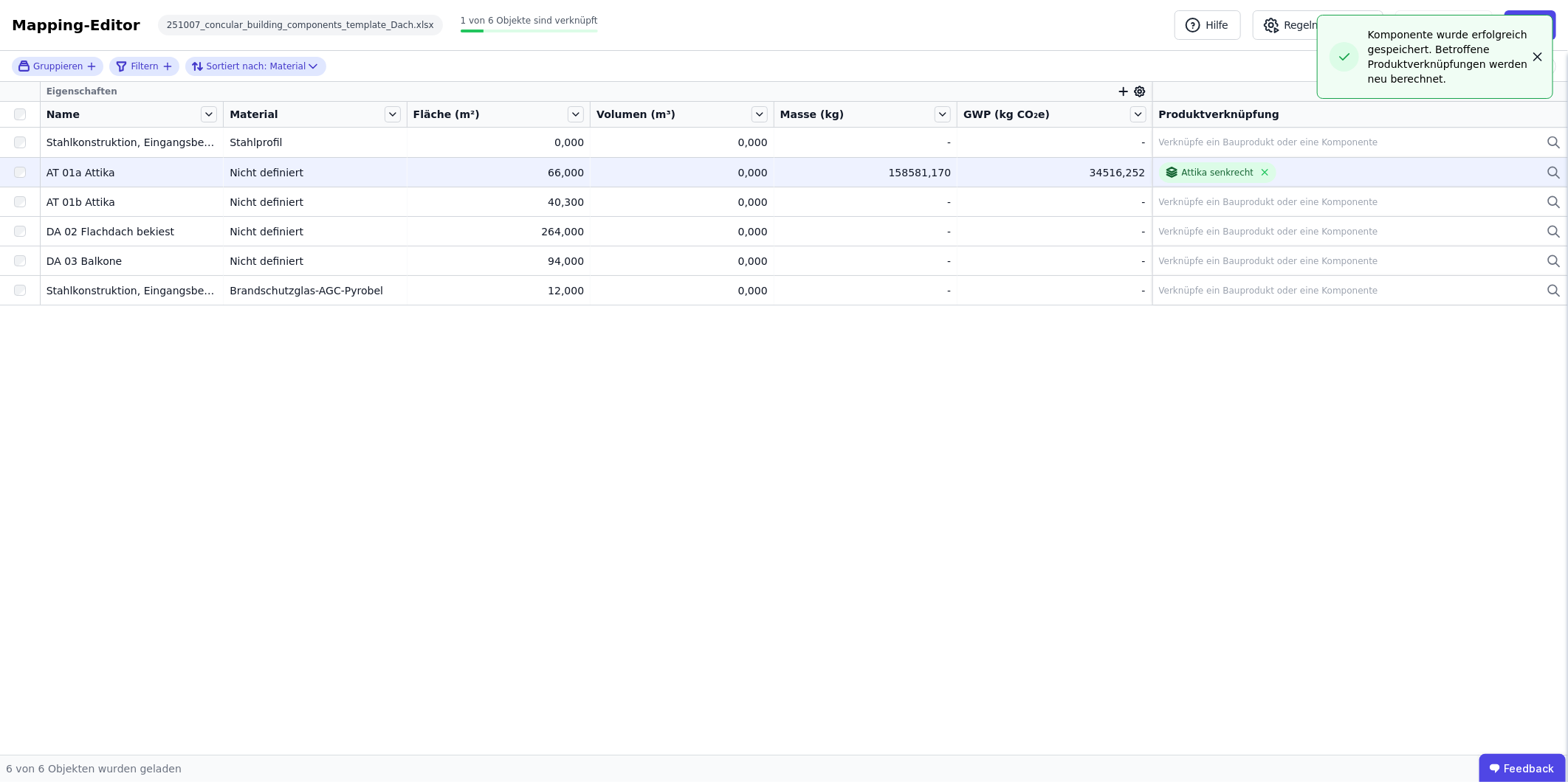
click at [1042, 53] on icon "button" at bounding box center [1538, 57] width 15 height 15
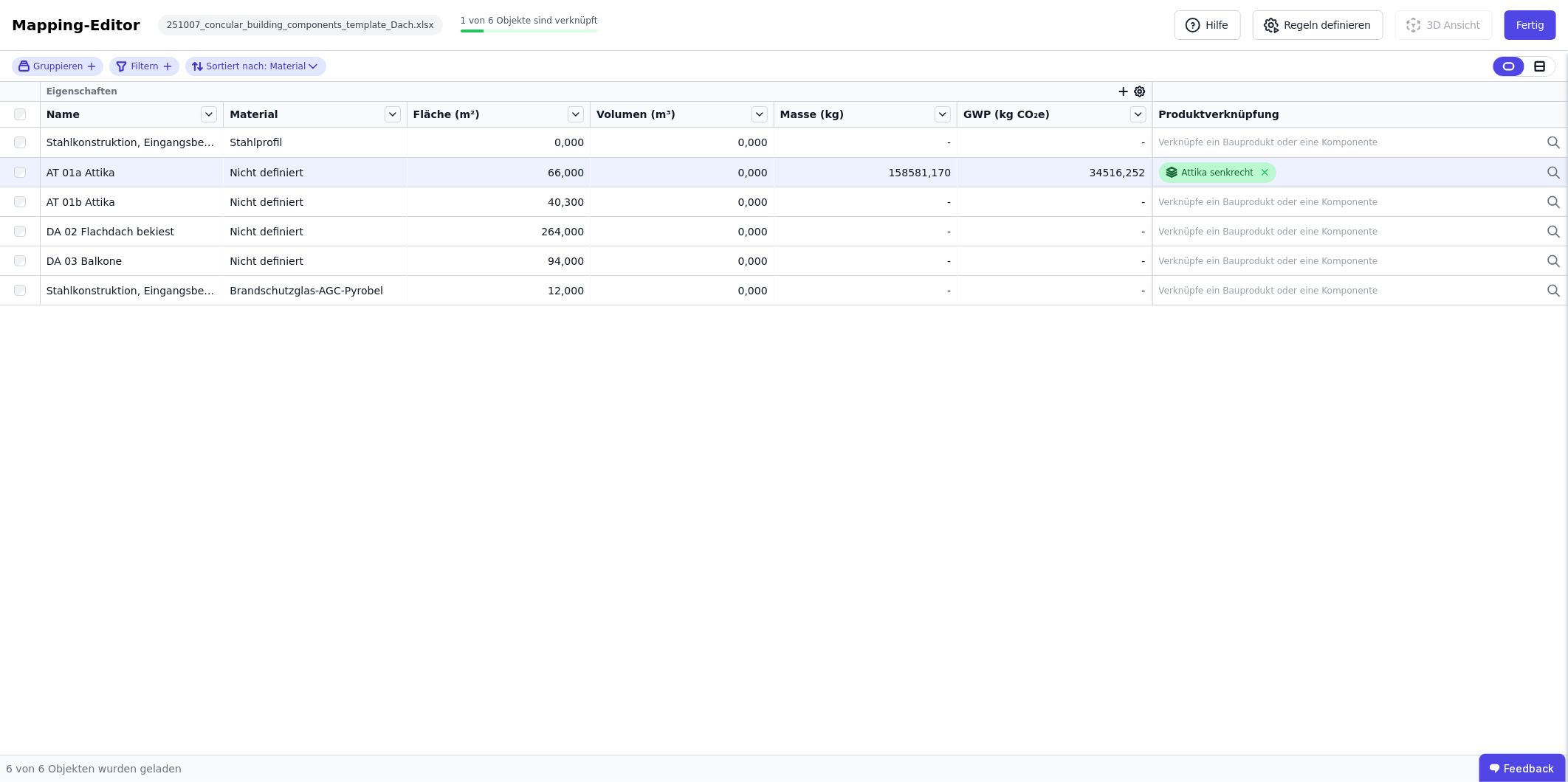
click at [1042, 165] on div "Attika senkrecht" at bounding box center [1209, 172] width 90 height 14
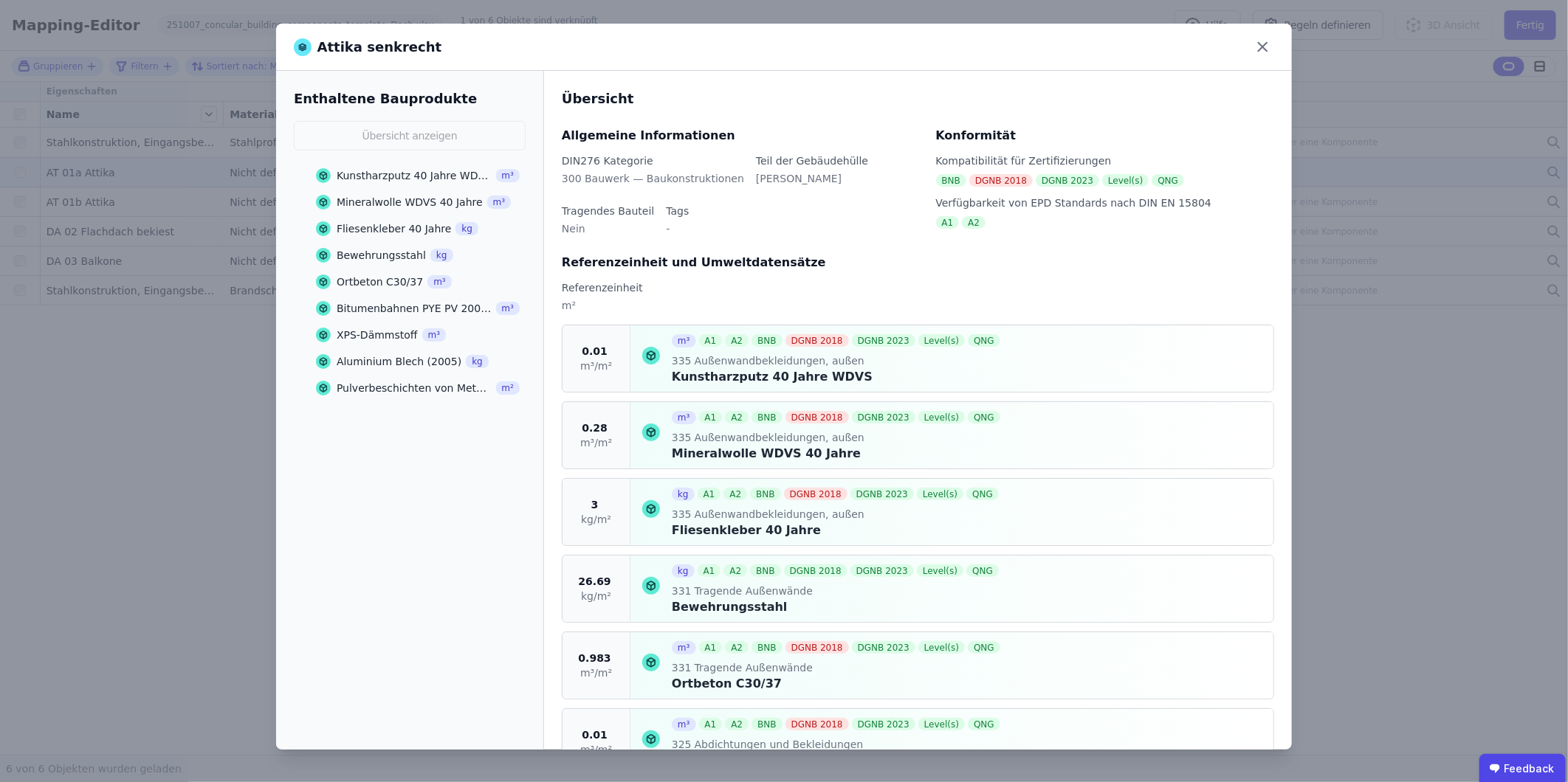
click at [367, 335] on div "XPS-Dämmstoff" at bounding box center [377, 335] width 81 height 15
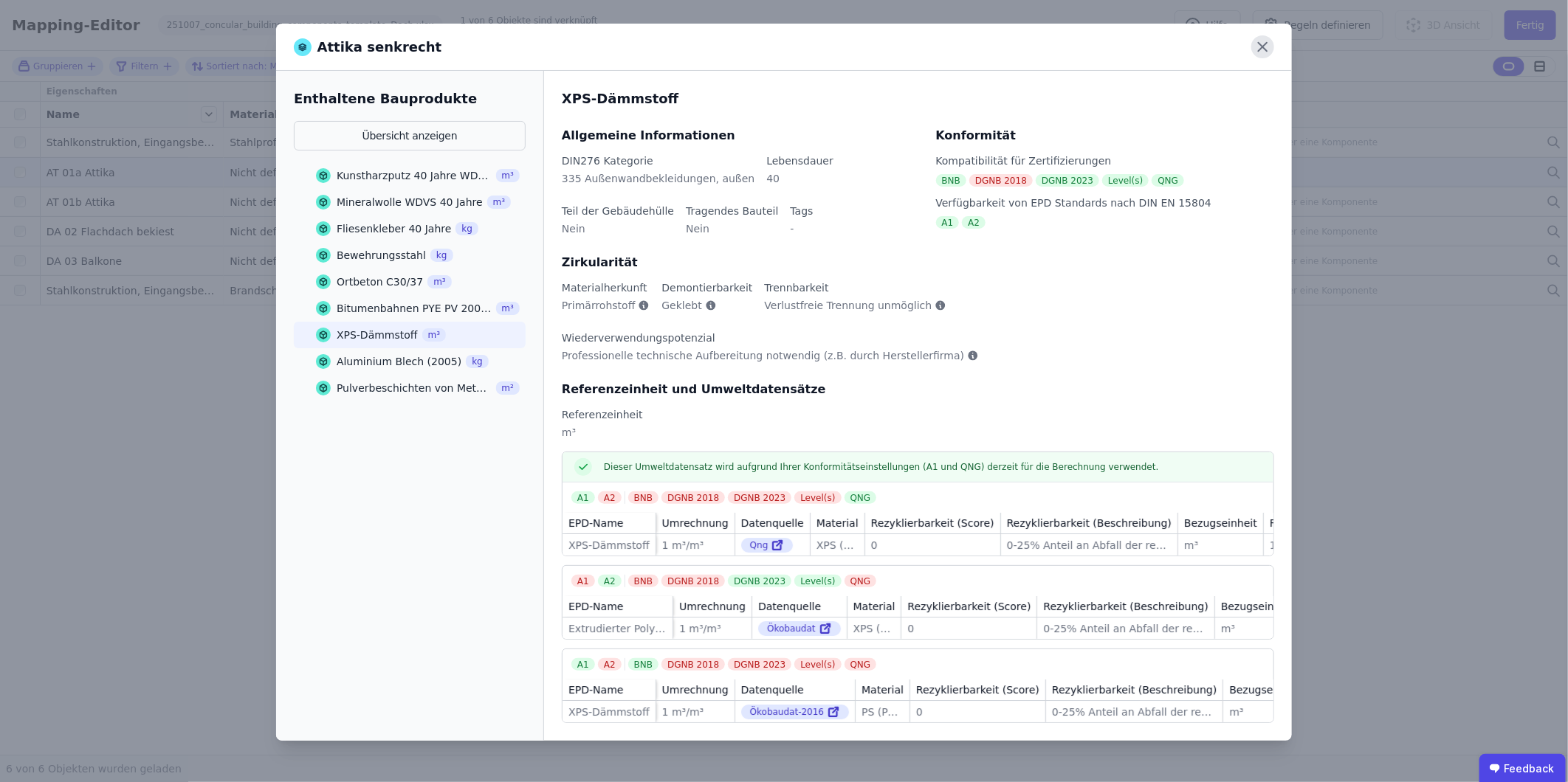
click at [1042, 49] on icon at bounding box center [1262, 47] width 9 height 9
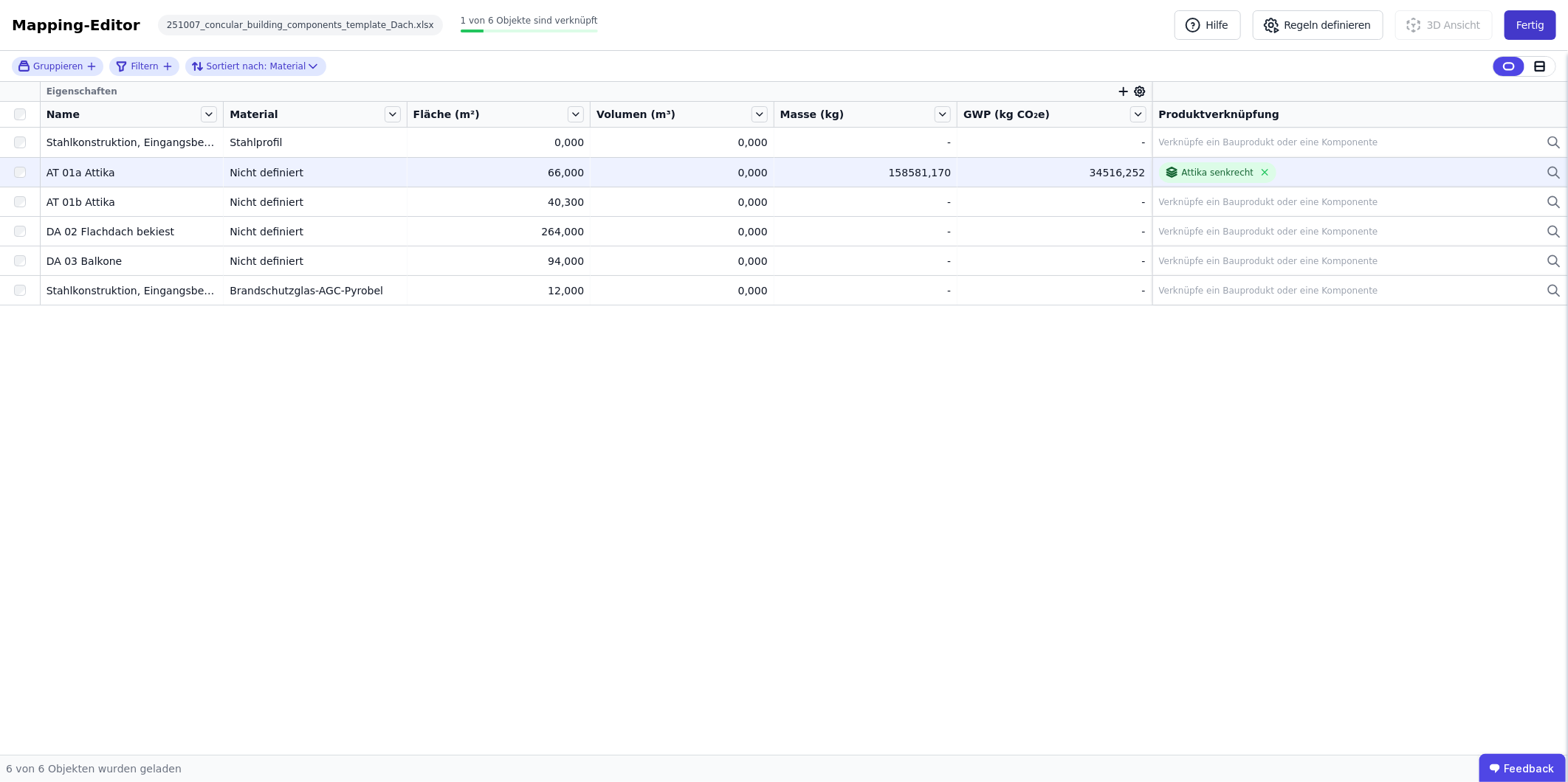
click at [1042, 25] on button "Fertig" at bounding box center [1530, 25] width 52 height 30
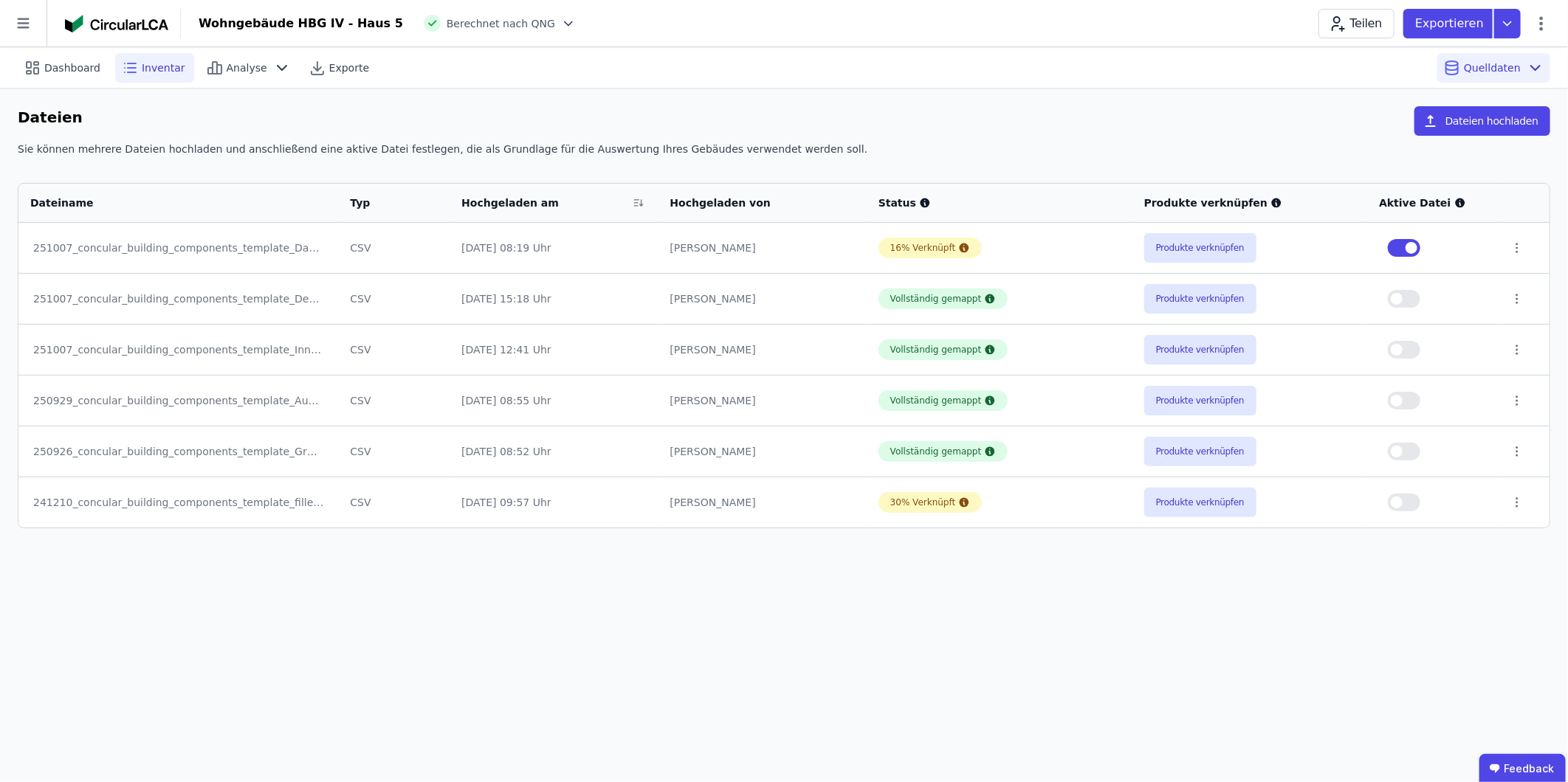
click at [157, 64] on span "Inventar" at bounding box center [163, 68] width 44 height 15
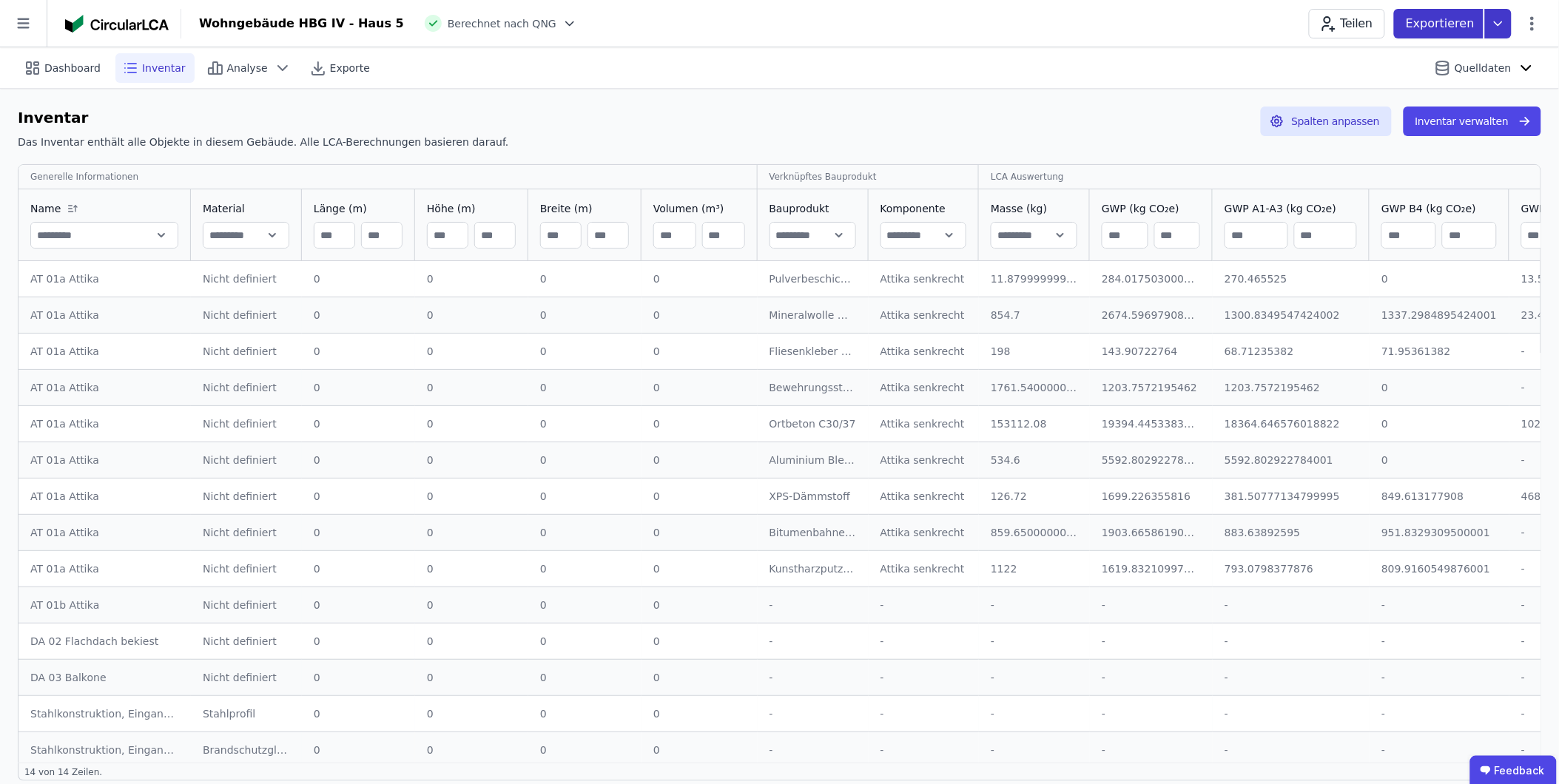
click at [1045, 26] on p "Exportieren" at bounding box center [1442, 24] width 72 height 18
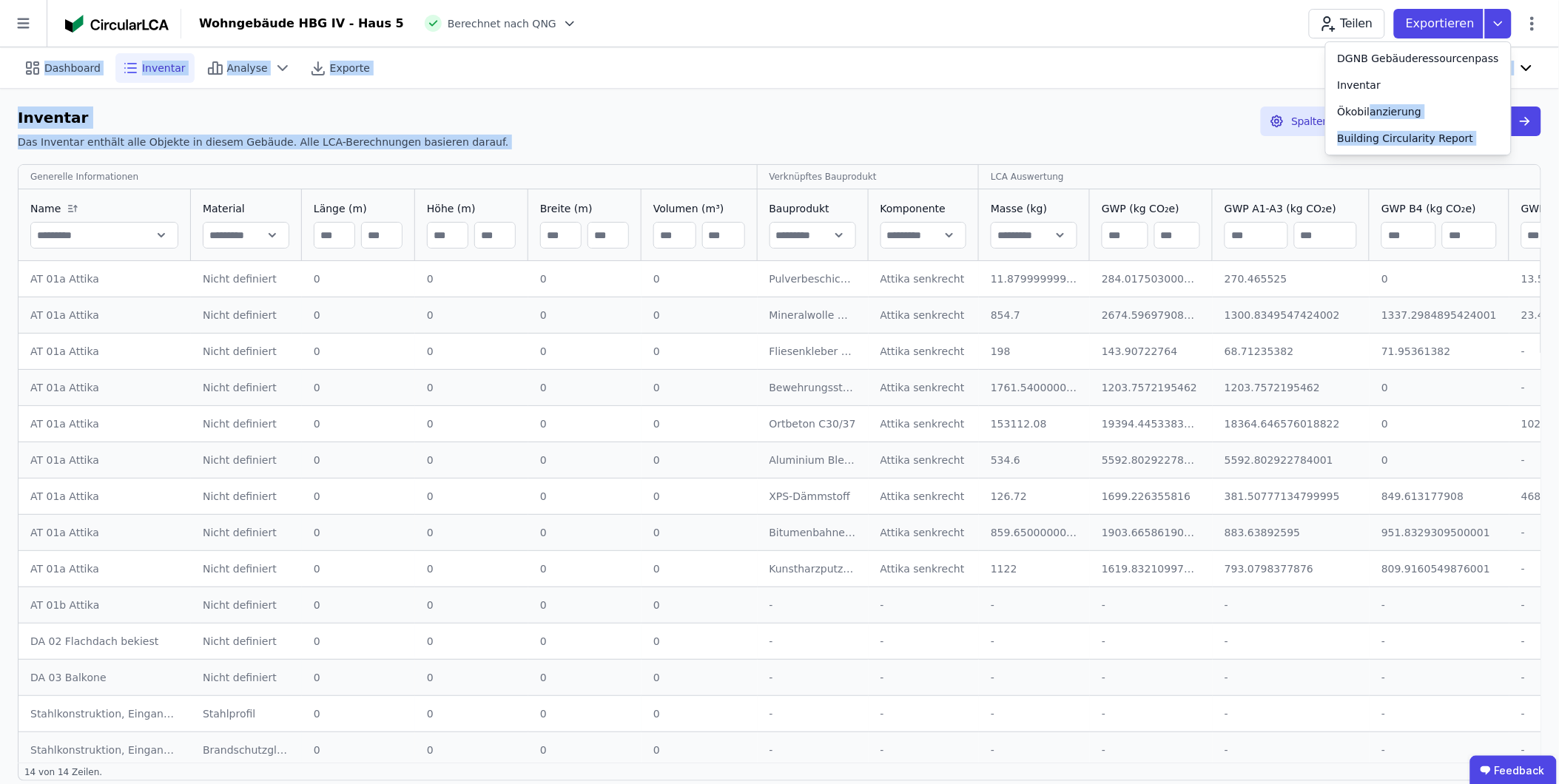
drag, startPoint x: 1389, startPoint y: 108, endPoint x: 1133, endPoint y: 106, distance: 256.0
click at [1045, 106] on div "Wohngebäude HBG IV - Haus 5 Berechnet nach QNG Teilen Exportieren DGNB Gebäuder…" at bounding box center [780, 399] width 1559 height 799
click at [1045, 106] on div "Inventar Das Inventar enthält alle Objekte in diesem Gebäude. Alle LCA-Berechnu…" at bounding box center [780, 130] width 1524 height 49
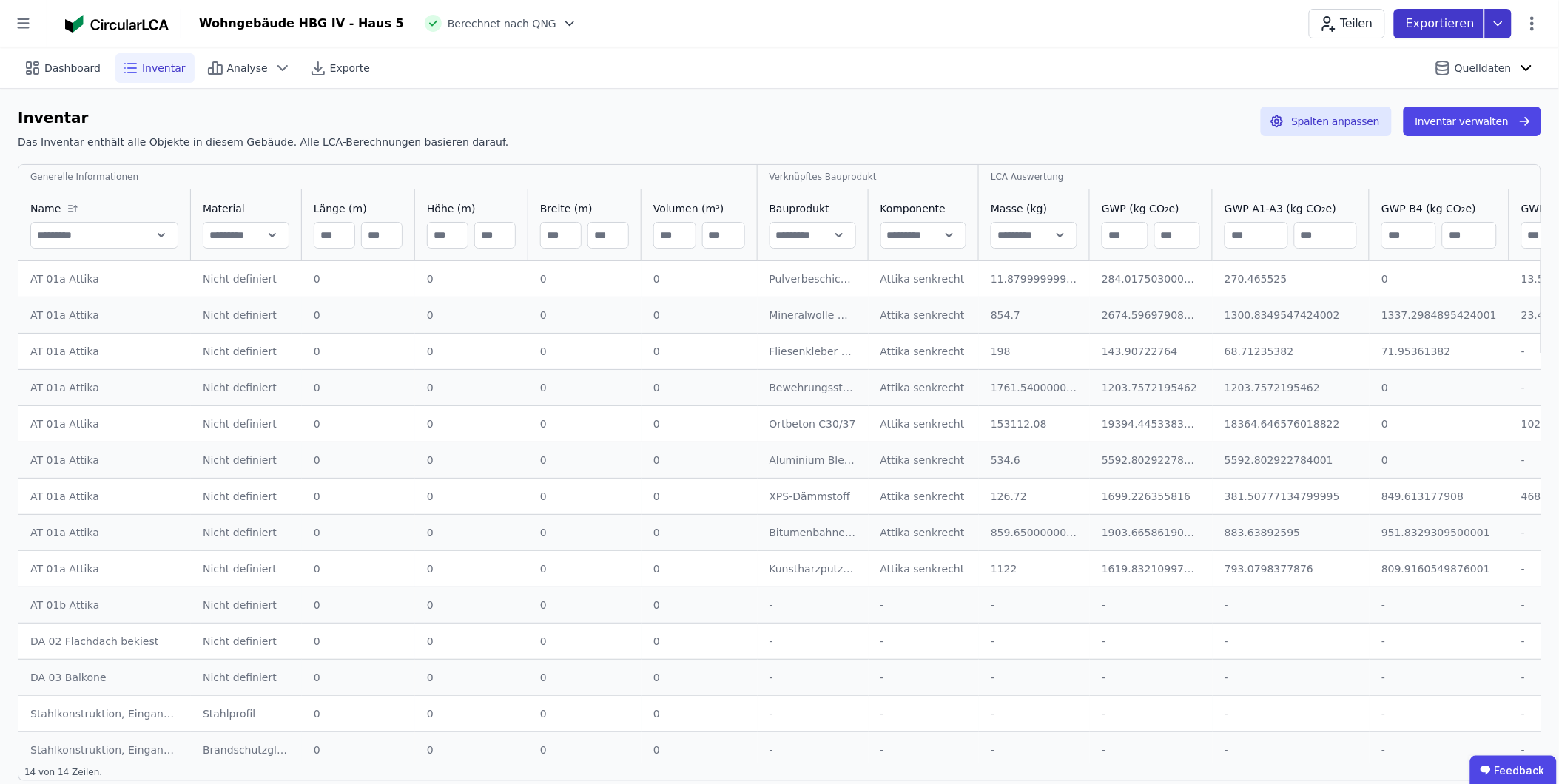
click at [1045, 24] on p "Exportieren" at bounding box center [1442, 24] width 72 height 18
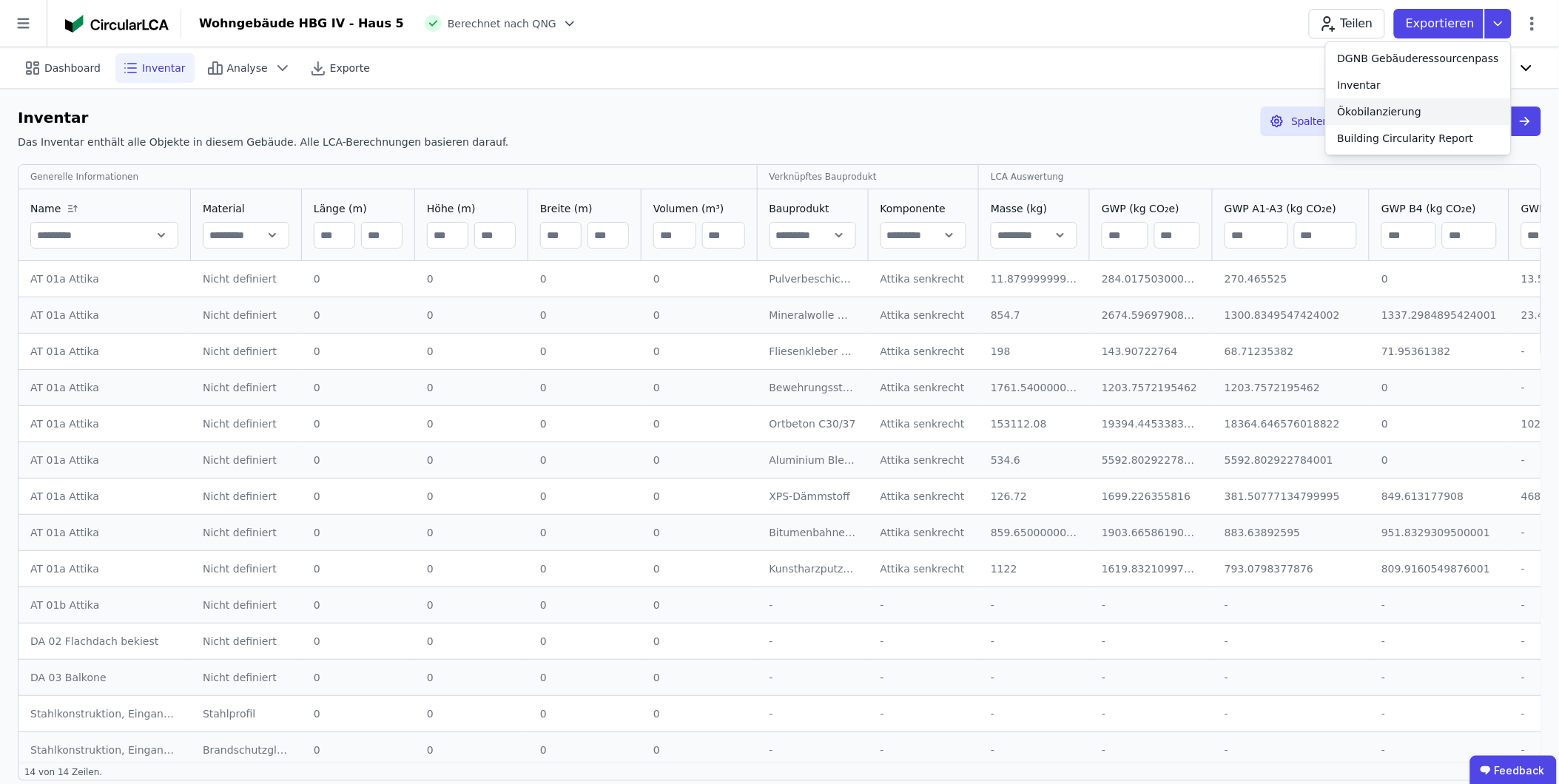
click at [1045, 113] on div "Ökobilanzierung" at bounding box center [1380, 112] width 84 height 15
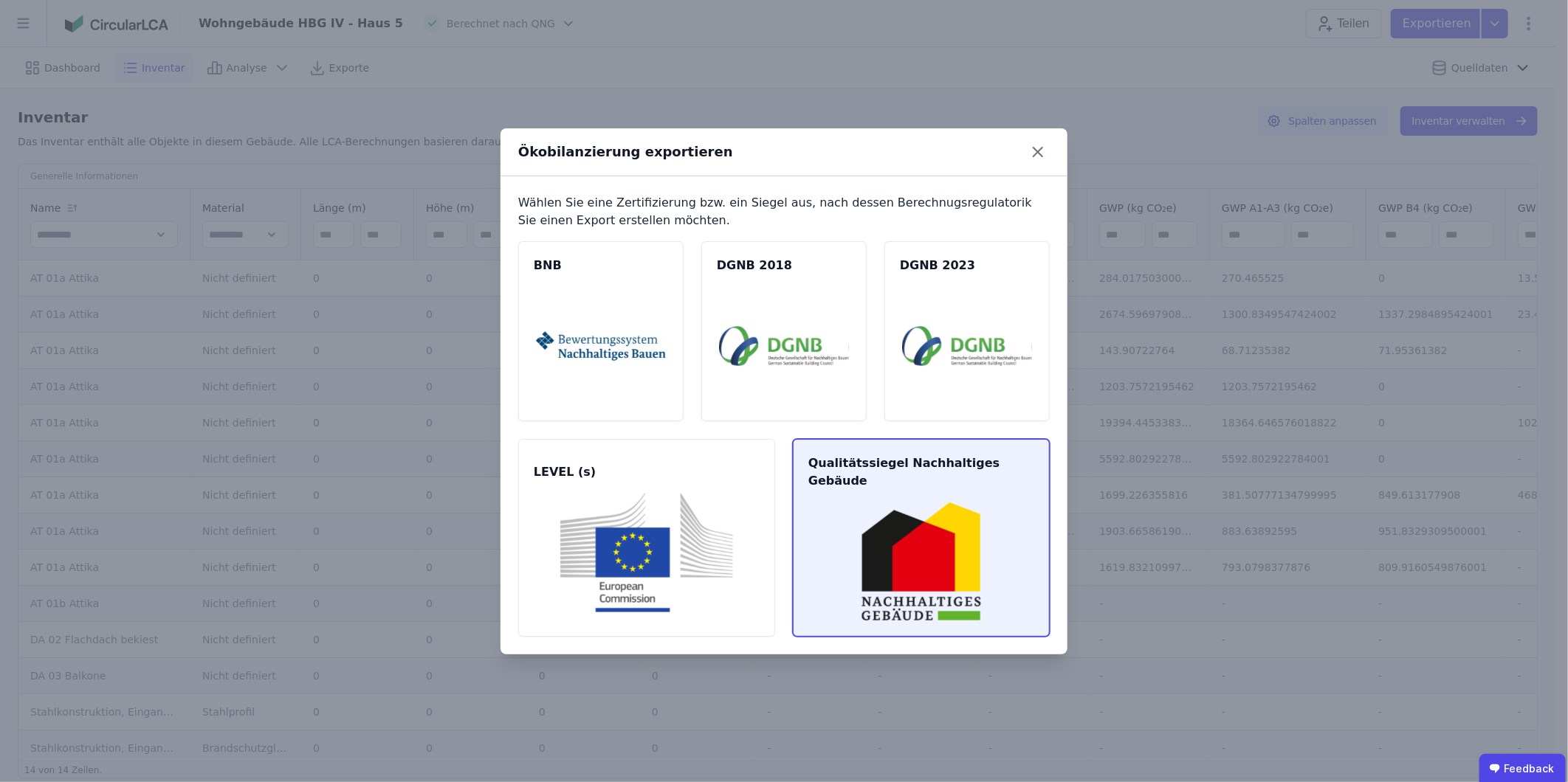
click at [897, 486] on img at bounding box center [920, 562] width 221 height 120
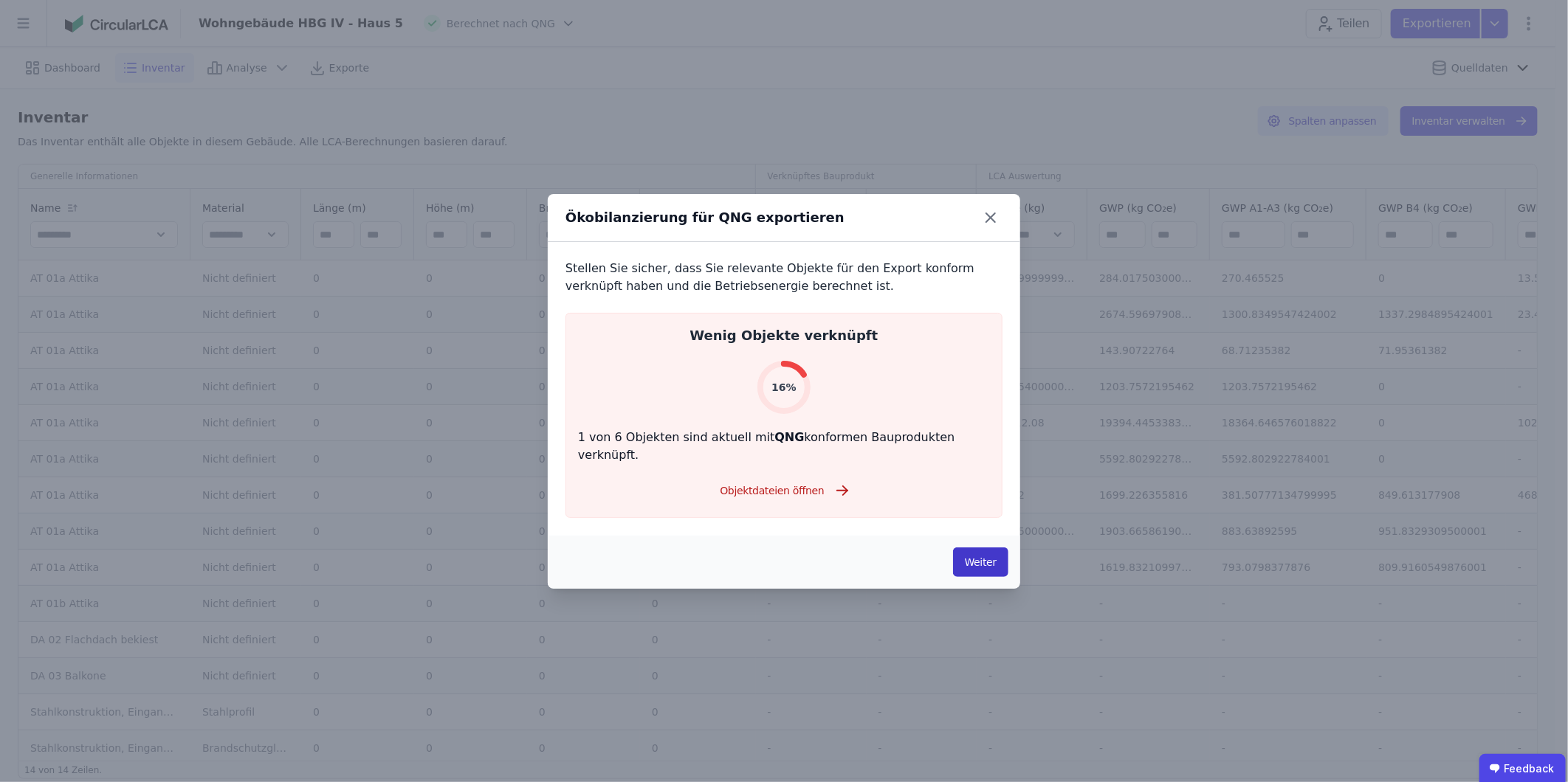
click at [971, 486] on button "Weiter" at bounding box center [980, 562] width 55 height 30
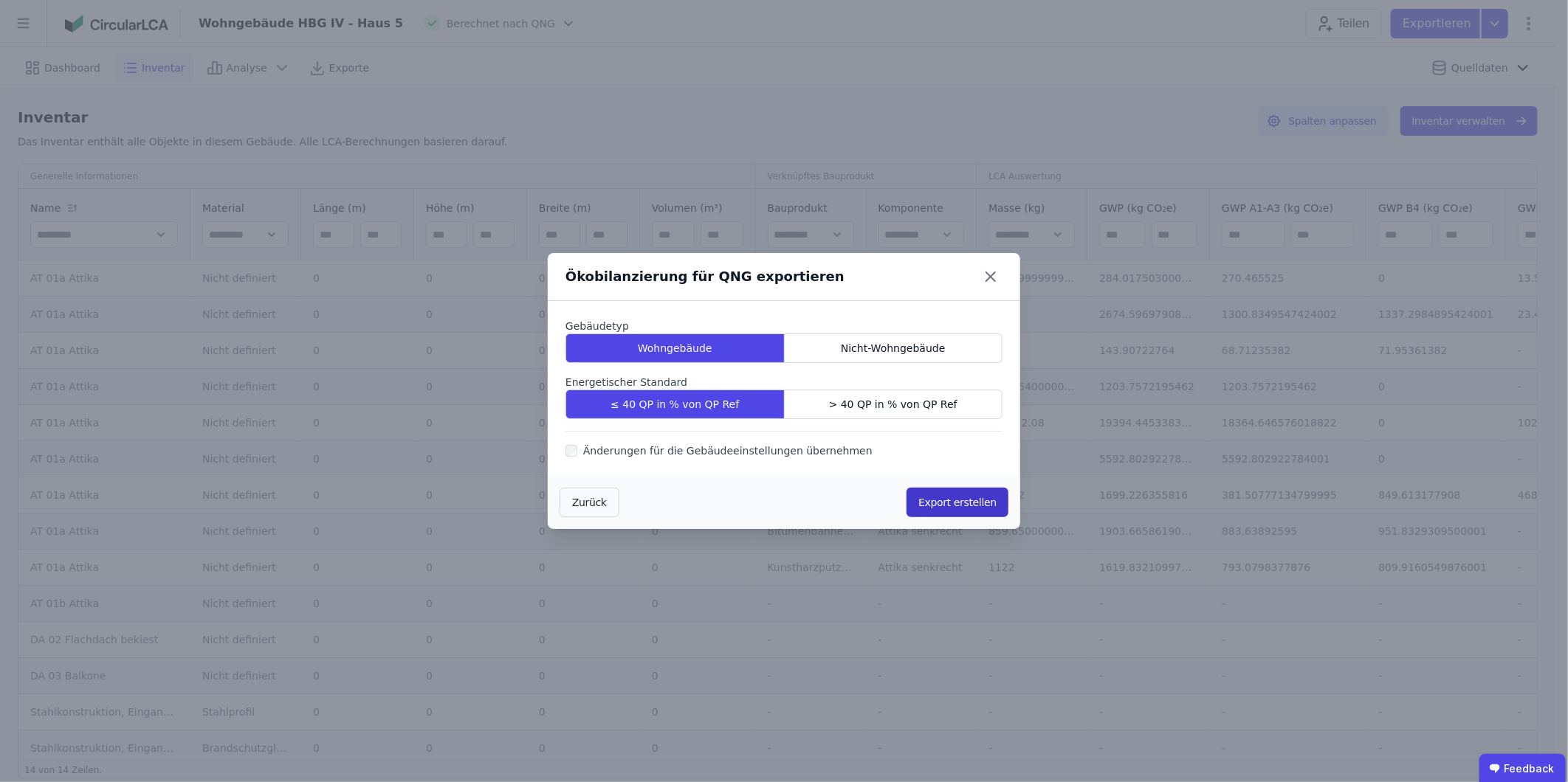
click at [971, 486] on button "Export erstellen" at bounding box center [957, 503] width 102 height 30
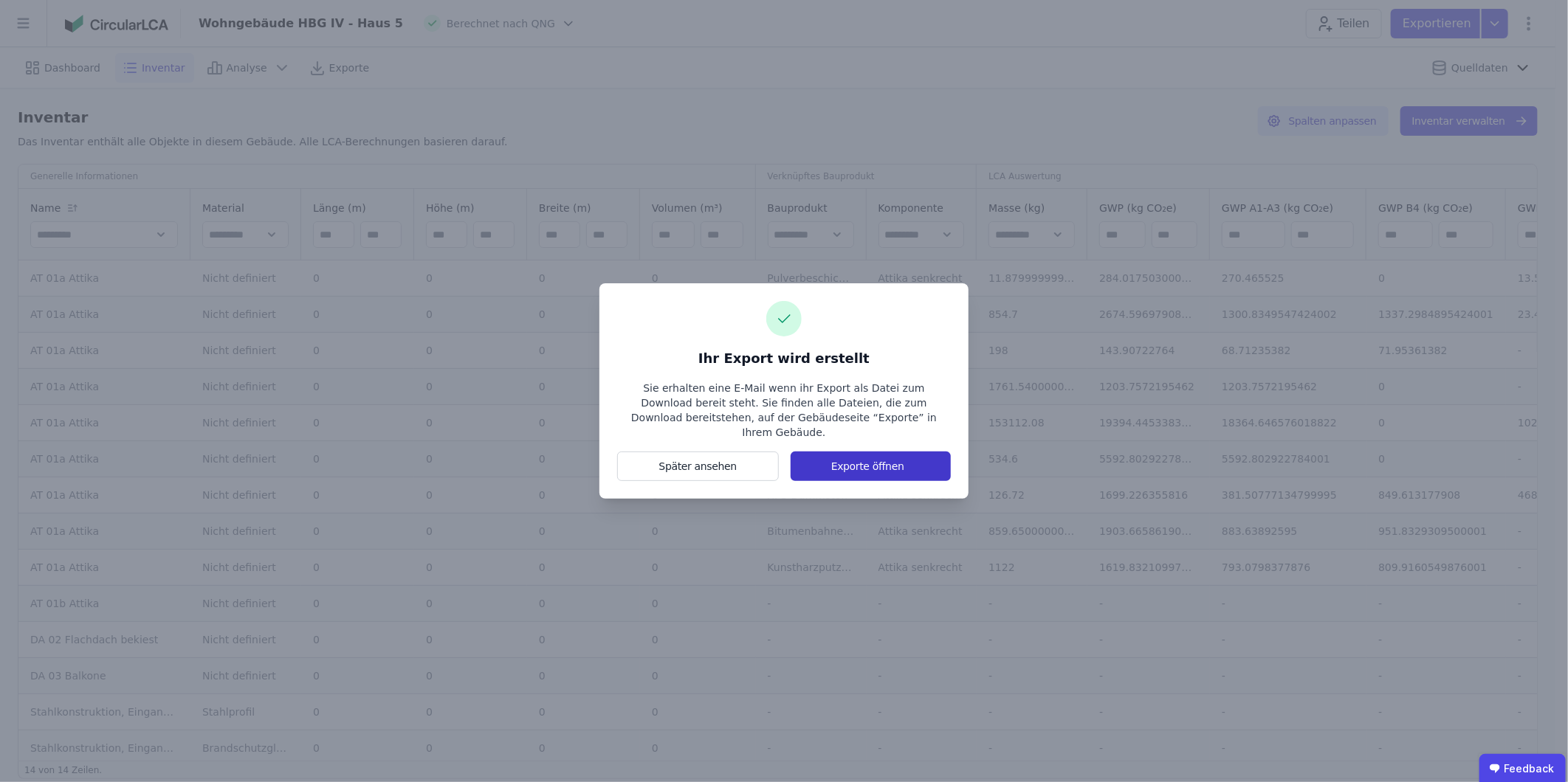
click at [889, 461] on button "Exporte öffnen" at bounding box center [870, 467] width 160 height 30
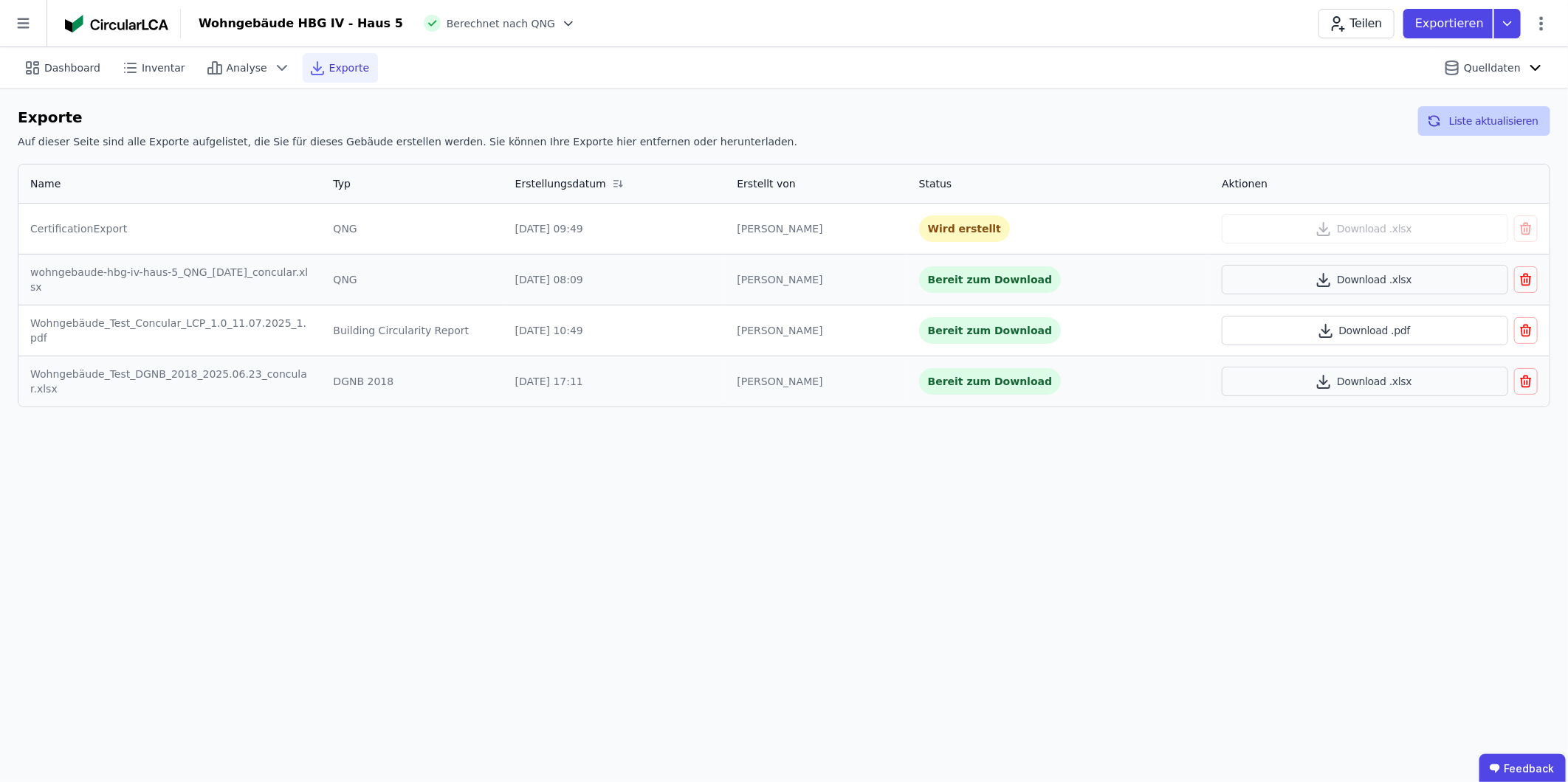
click at [1042, 122] on button "Liste aktualisieren" at bounding box center [1483, 121] width 132 height 30
click at [1042, 224] on button "Download .xlsx" at bounding box center [1364, 228] width 286 height 30
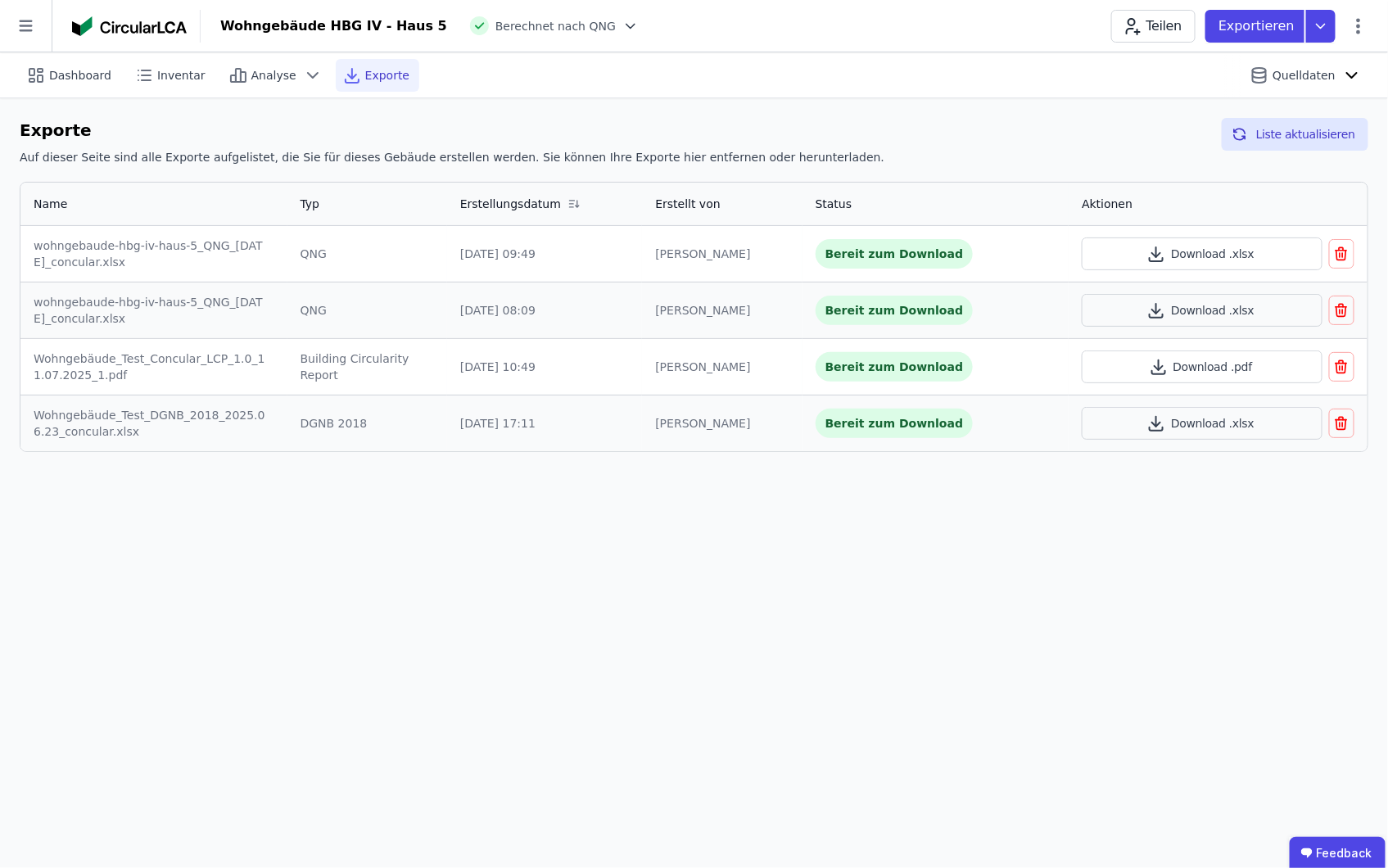
drag, startPoint x: 695, startPoint y: 625, endPoint x: 815, endPoint y: 547, distance: 143.1
click at [696, 540] on div "Dashboard Inventar Analyse Exporte Quelldaten Exporte Auf dieser Seite sind all…" at bounding box center [694, 460] width 1388 height 816
click at [989, 76] on div "Dashboard Inventar Analyse Exporte Quelldaten" at bounding box center [694, 74] width 1349 height 45
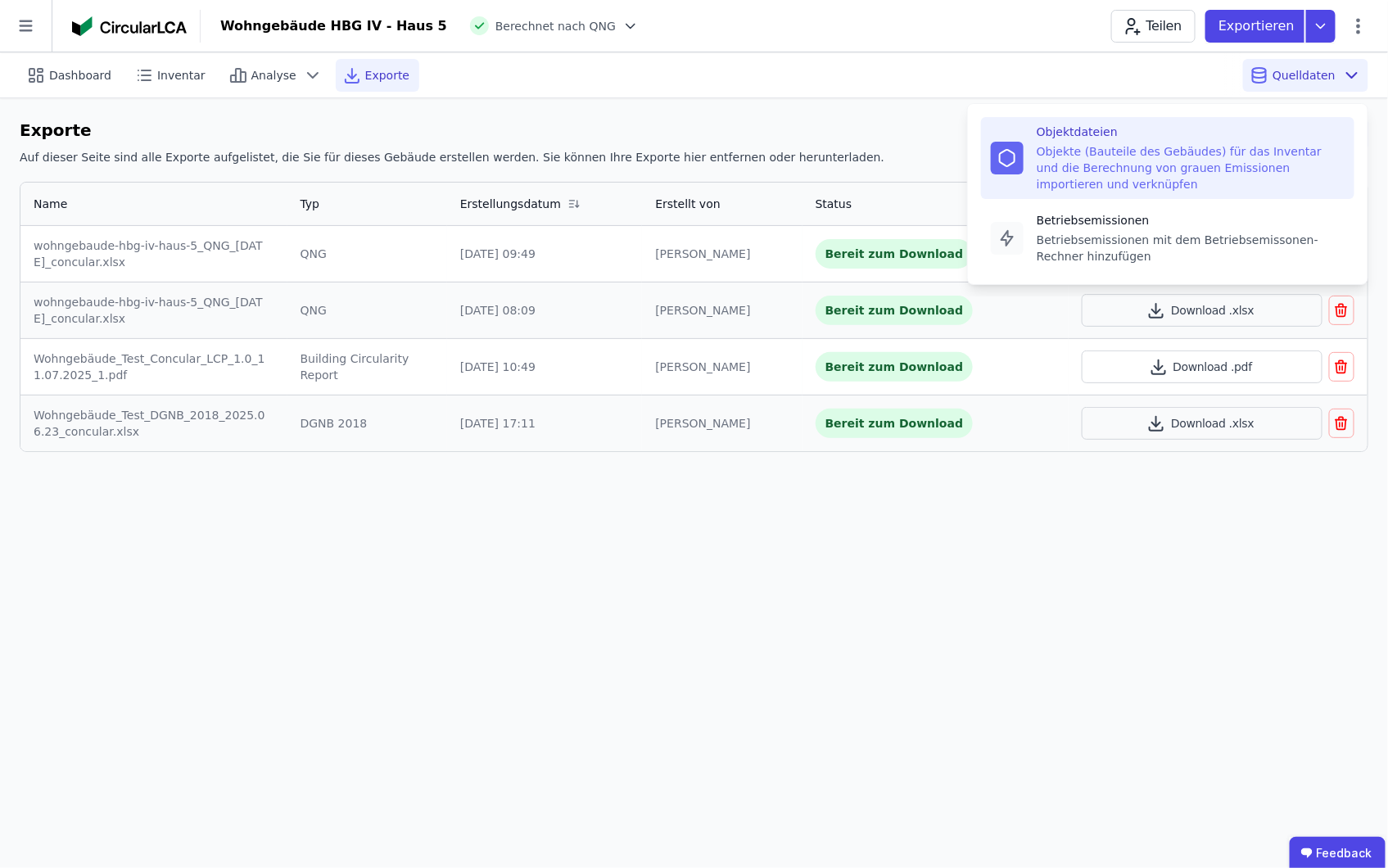
click at [1156, 136] on div "Objektdateien" at bounding box center [1191, 132] width 308 height 16
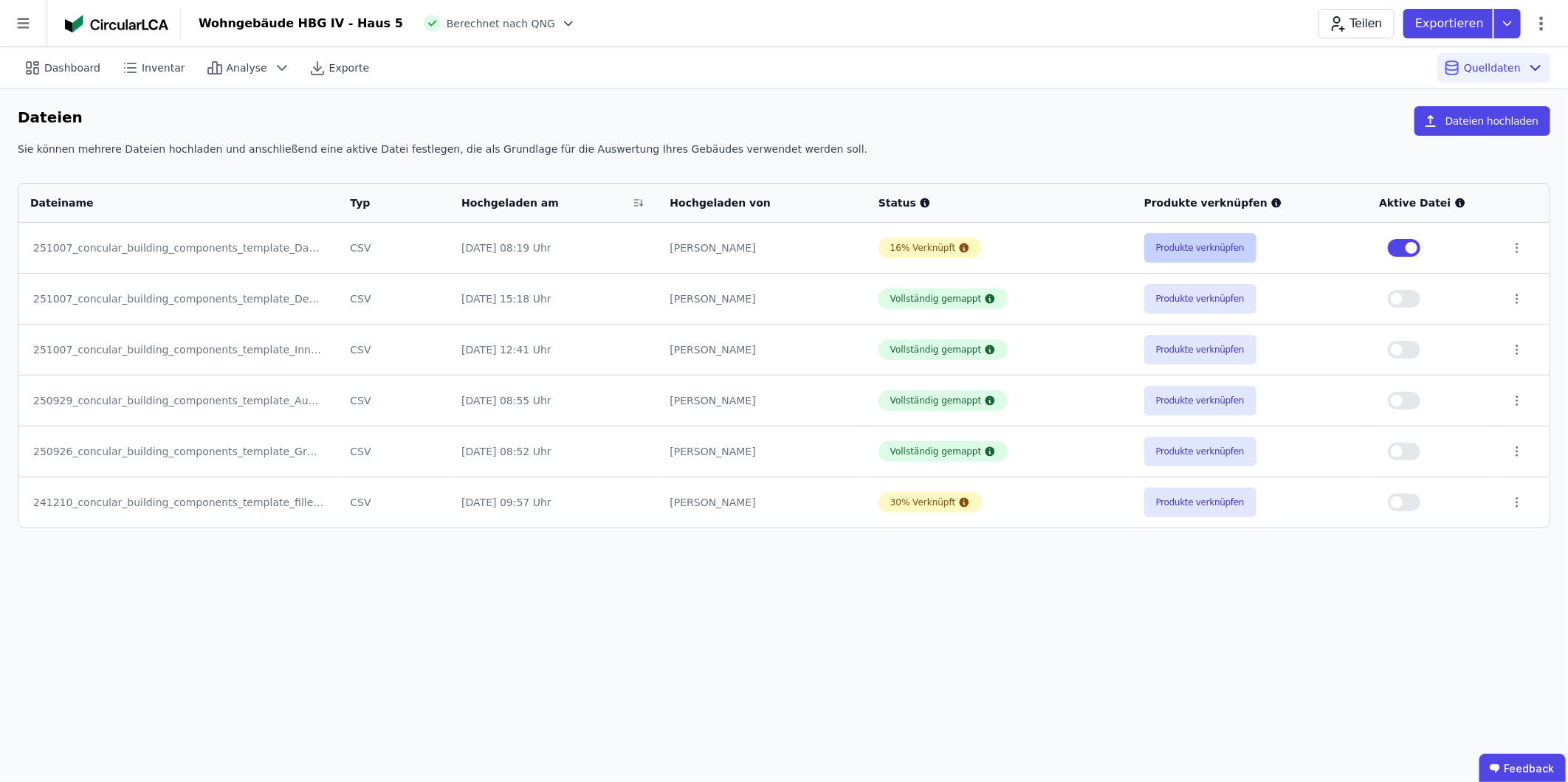
click at [1042, 246] on button "Produkte verknüpfen" at bounding box center [1200, 248] width 113 height 30
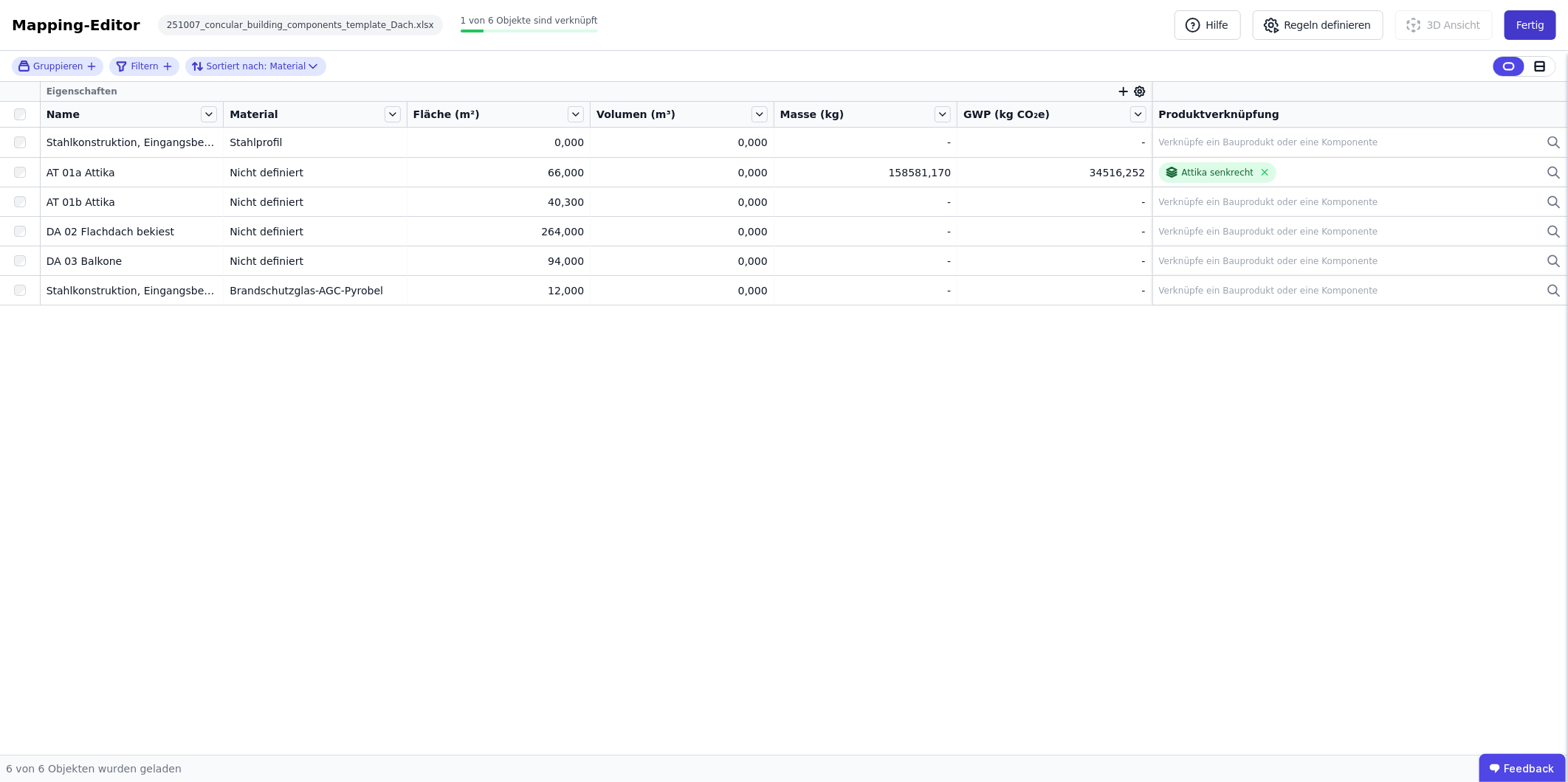
click at [1042, 25] on button "Fertig" at bounding box center [1530, 25] width 52 height 30
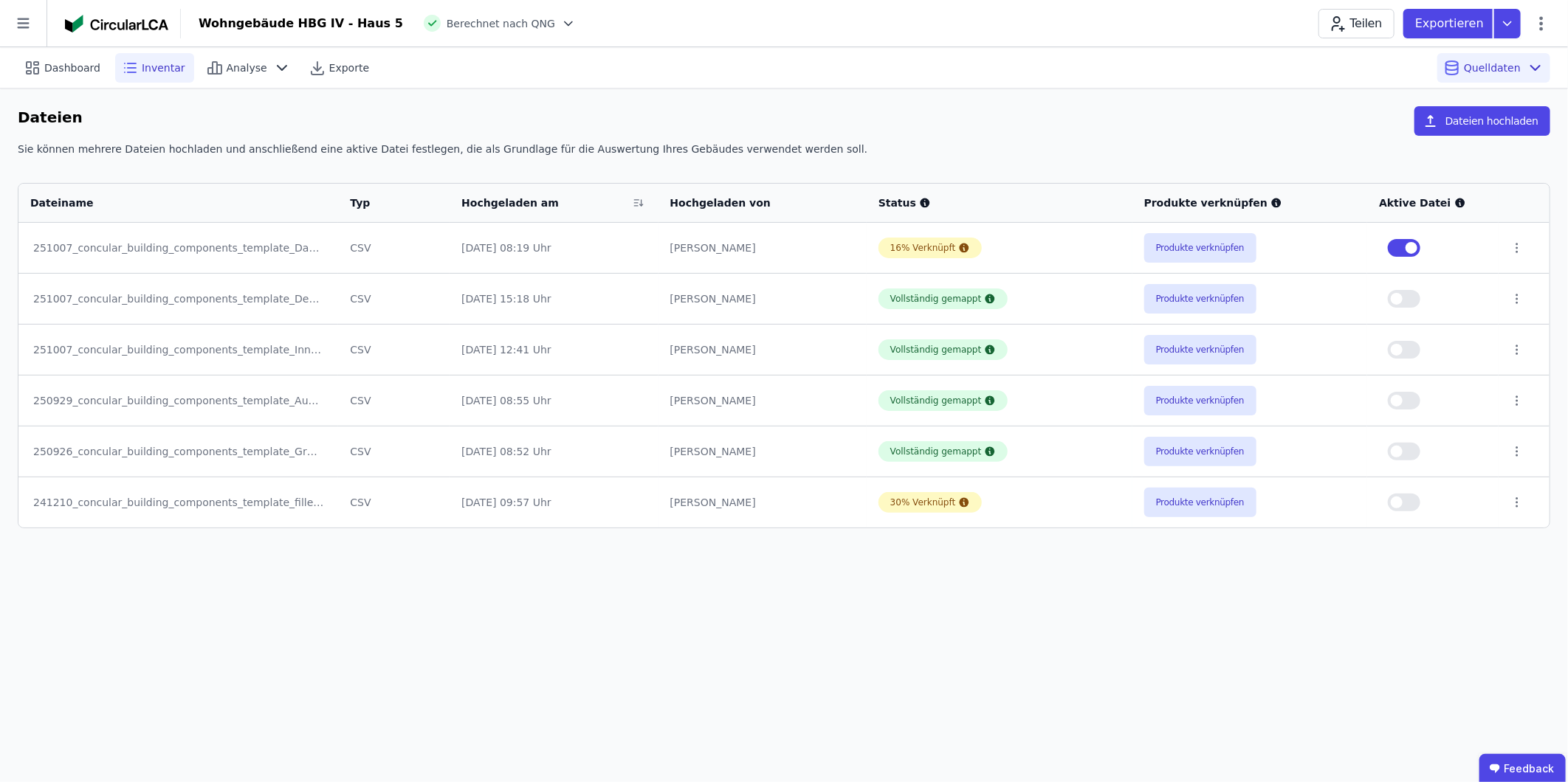
click at [163, 63] on span "Inventar" at bounding box center [163, 68] width 44 height 15
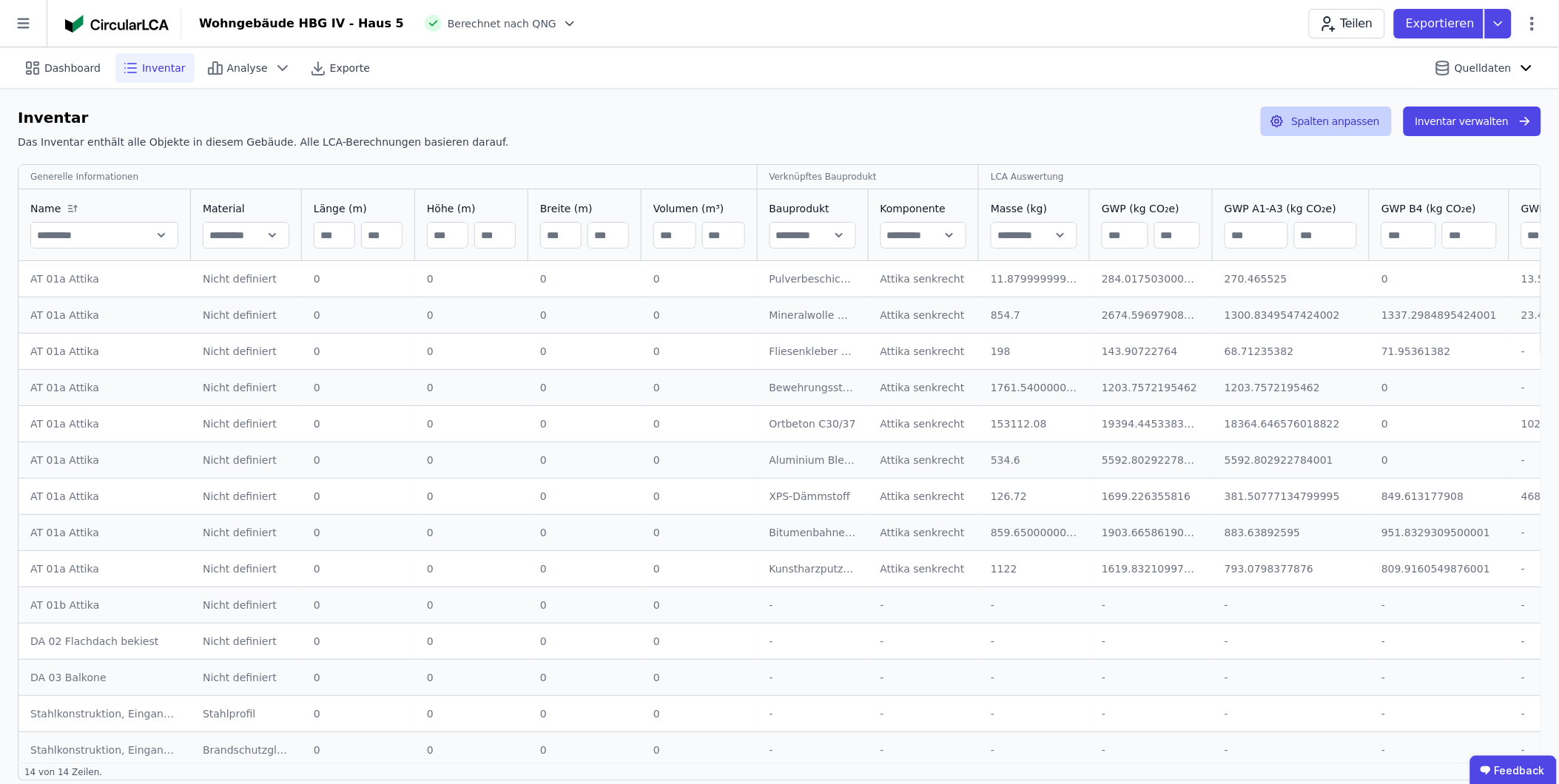
click at [1045, 121] on button "Spalten anpassen" at bounding box center [1327, 121] width 131 height 30
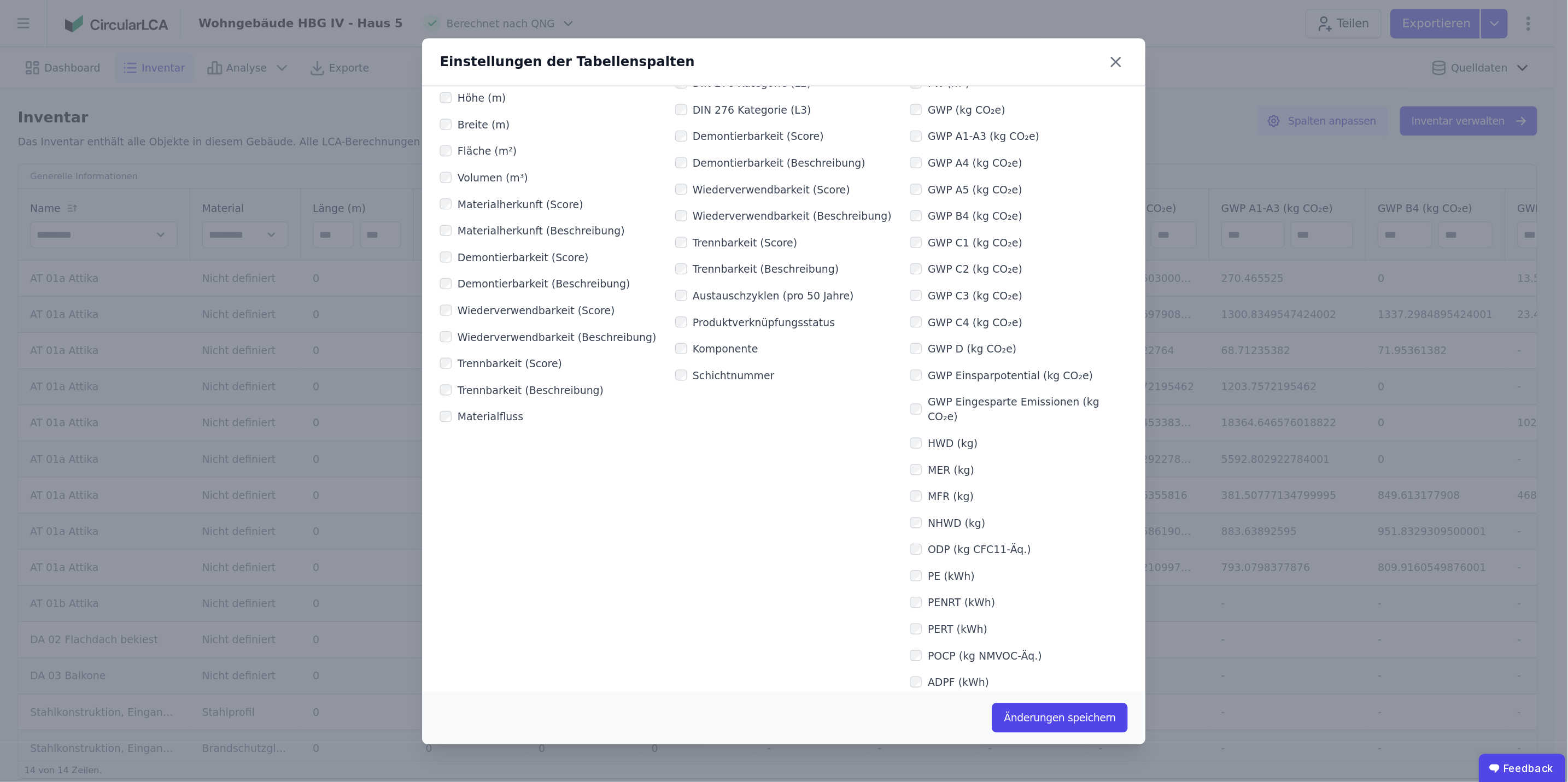
scroll to position [145, 0]
click at [509, 280] on label "Schichtnummer" at bounding box center [541, 282] width 65 height 11
click at [772, 360] on button "Änderungen speichern" at bounding box center [785, 532] width 100 height 22
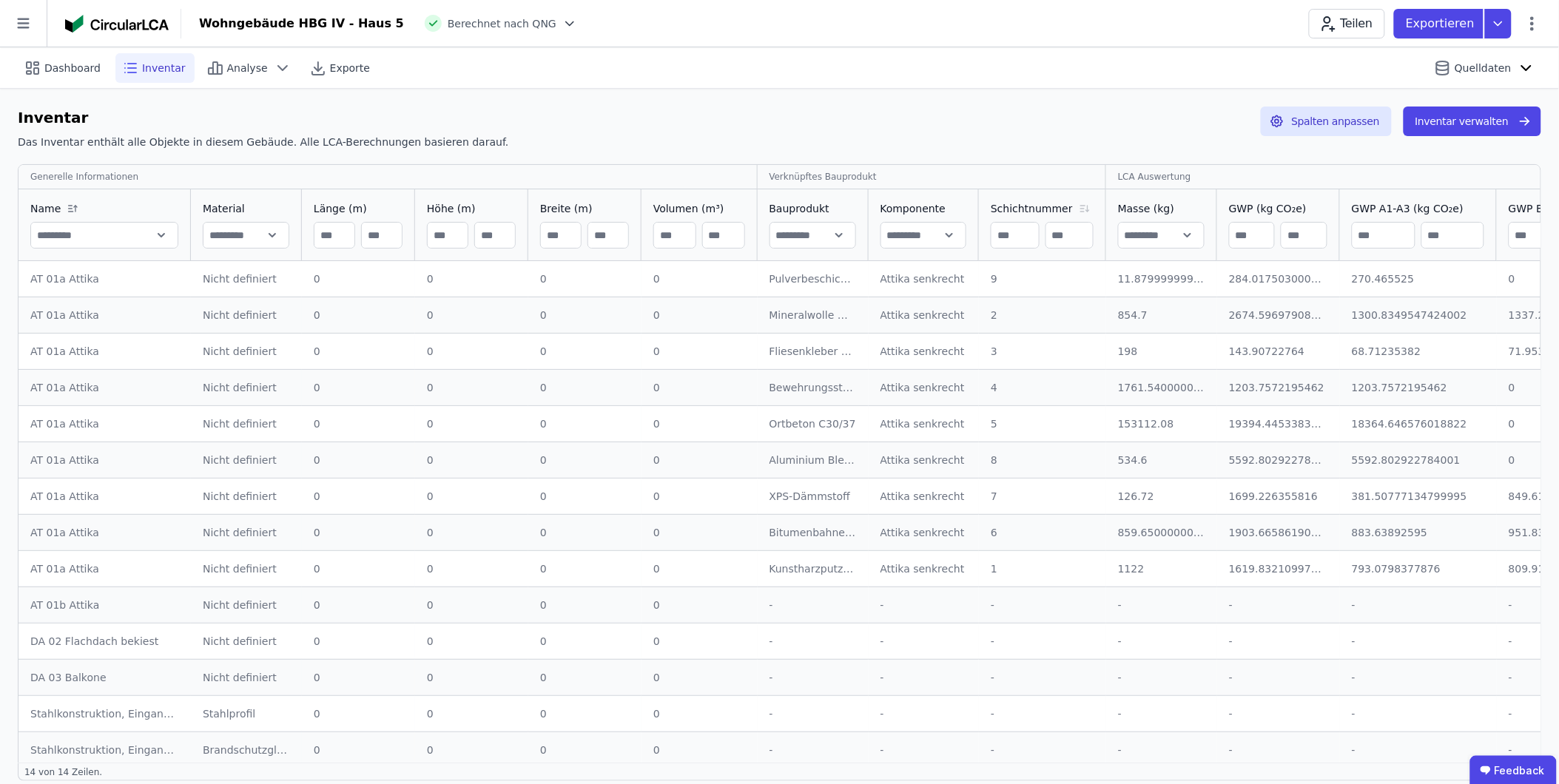
click at [1045, 206] on icon at bounding box center [1088, 208] width 0 height 6
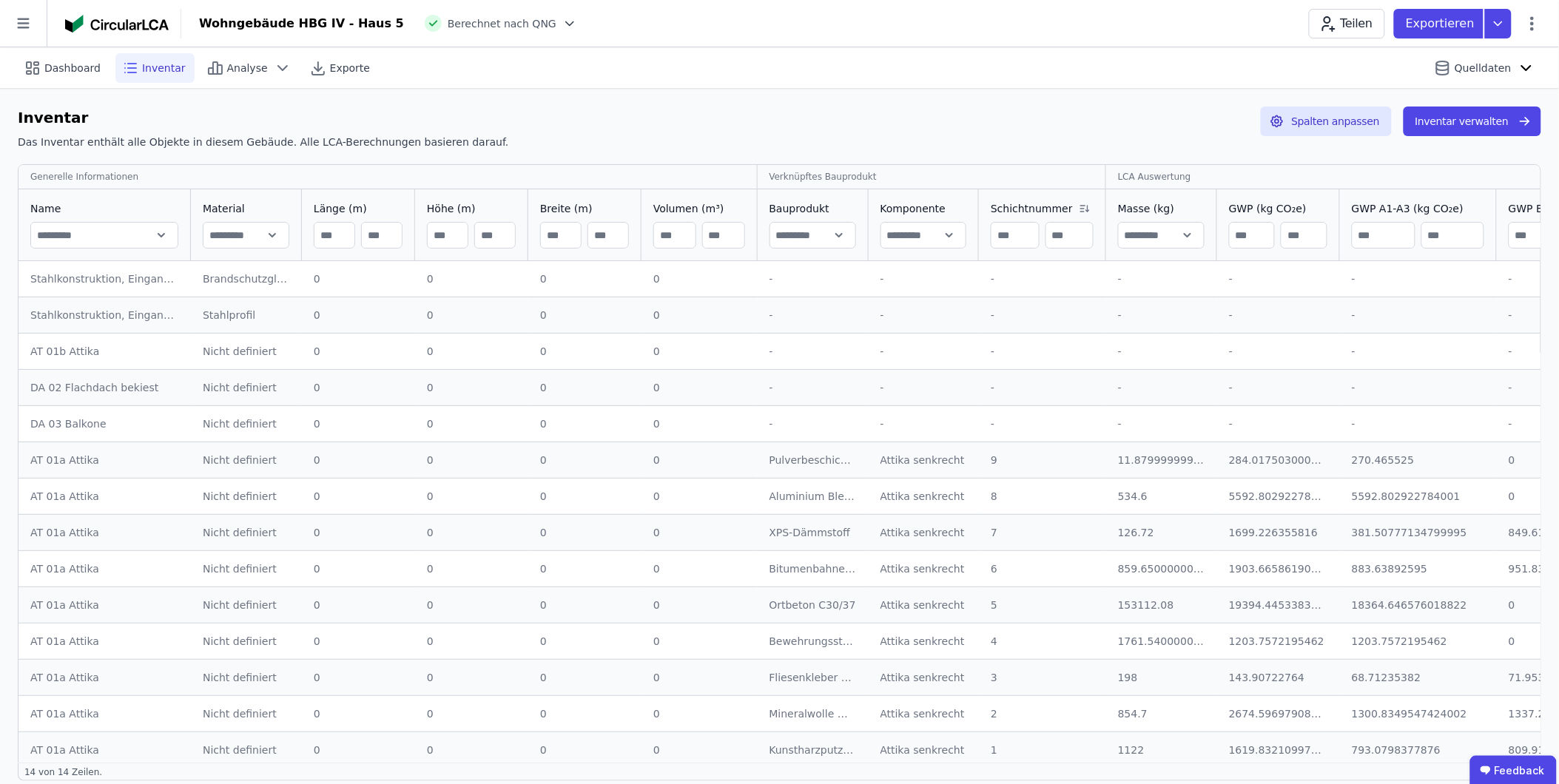
click at [1045, 206] on icon at bounding box center [1088, 208] width 0 height 6
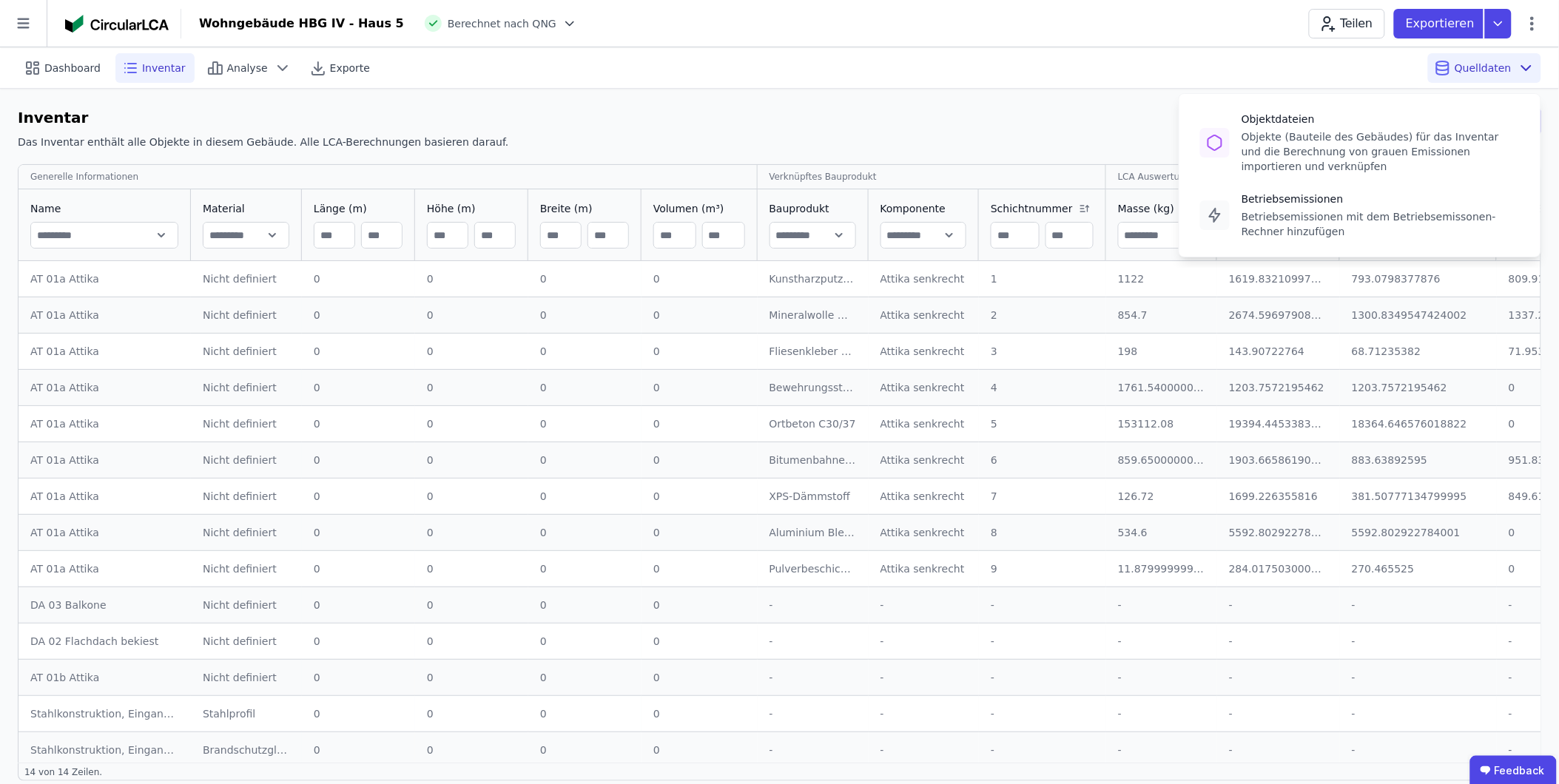
click at [1045, 69] on span "Quelldaten" at bounding box center [1483, 68] width 57 height 15
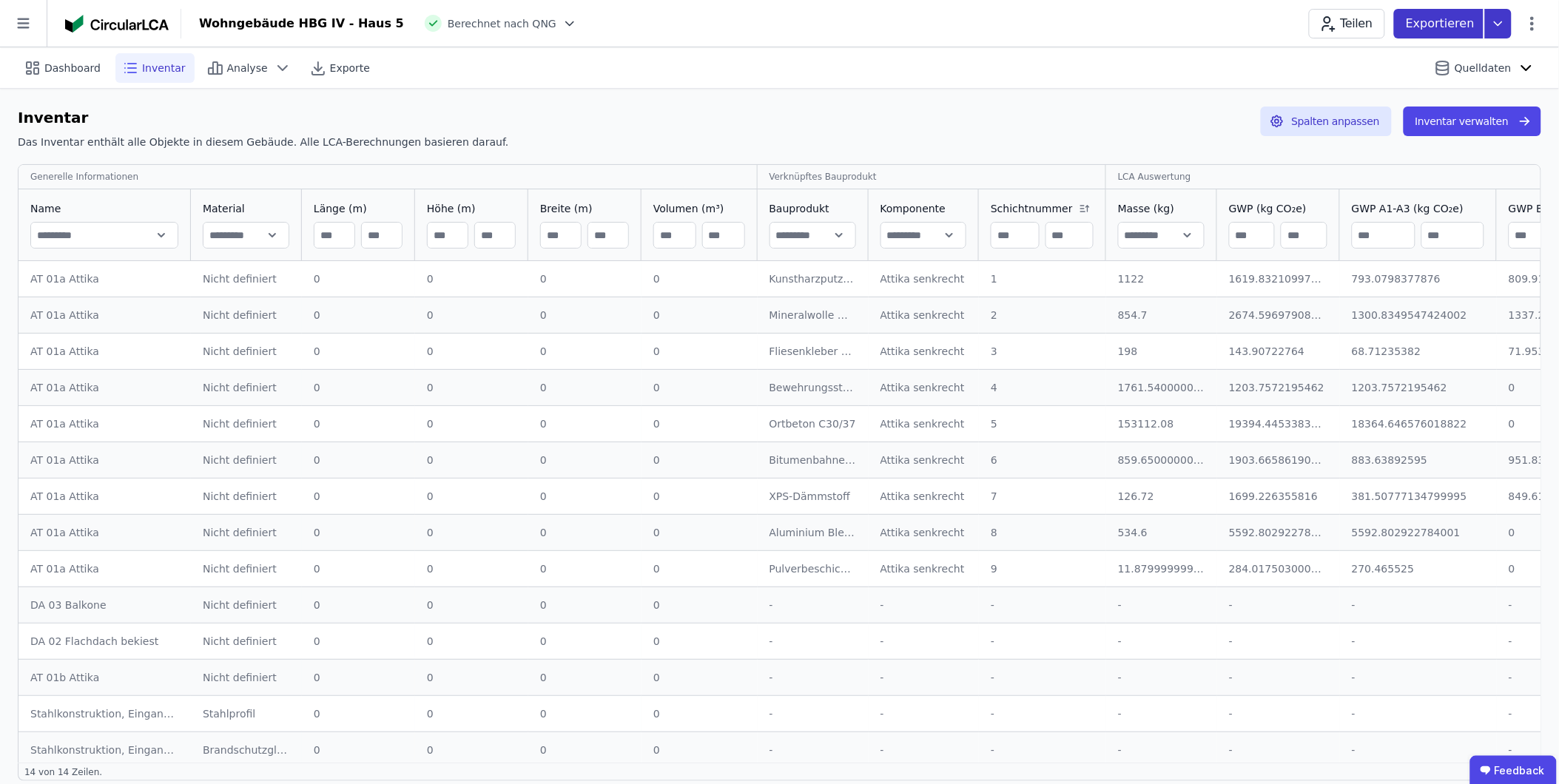
click at [1045, 25] on p "Exportieren" at bounding box center [1442, 24] width 72 height 18
click at [1045, 26] on icon at bounding box center [1533, 24] width 18 height 18
click at [1045, 83] on div "Dashboard Inventar Analyse Exporte Quelldaten" at bounding box center [780, 67] width 1524 height 40
click at [1045, 20] on p "Exportieren" at bounding box center [1442, 24] width 72 height 18
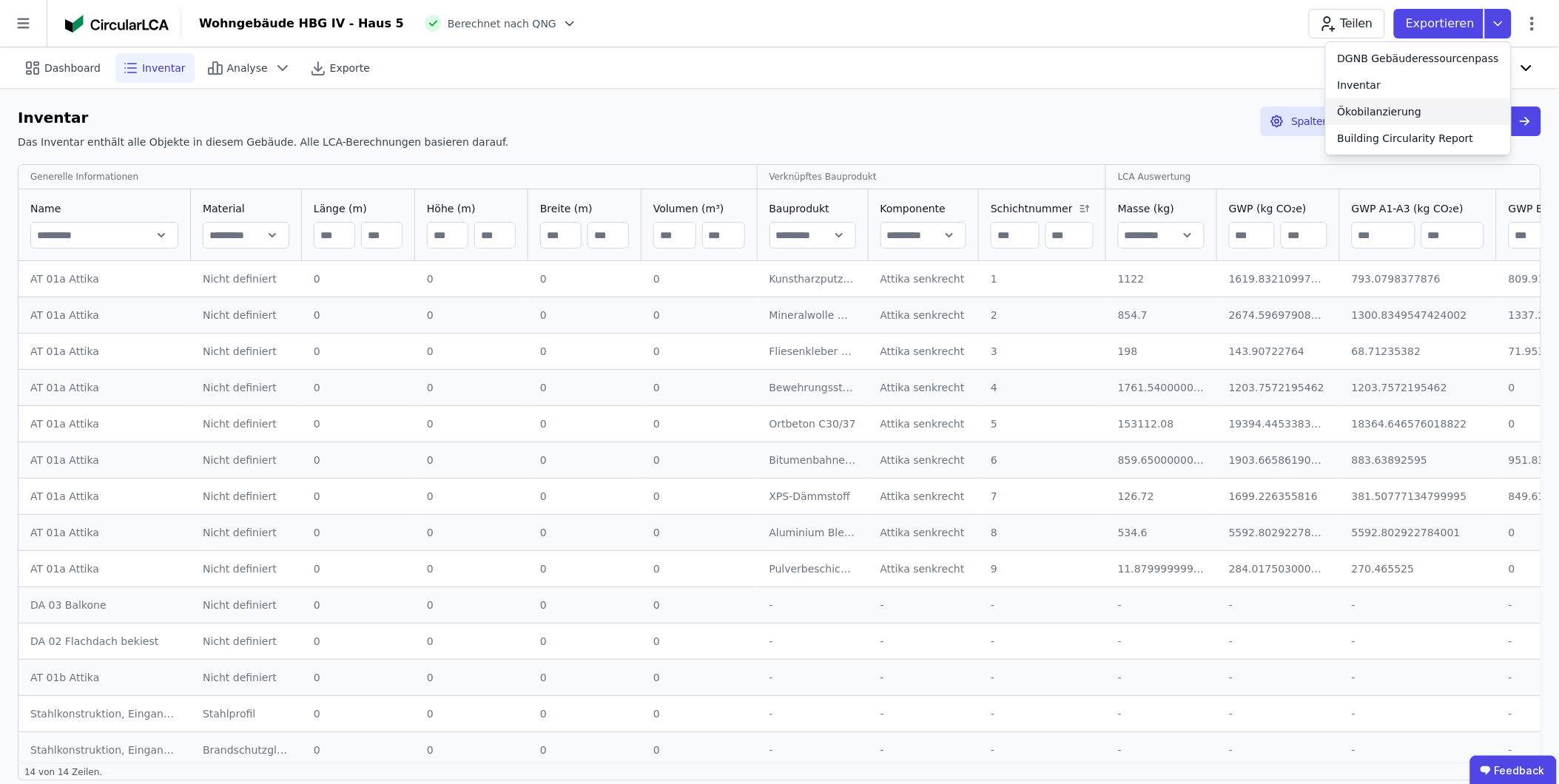
click at [1045, 110] on div "Ökobilanzierung" at bounding box center [1380, 112] width 84 height 15
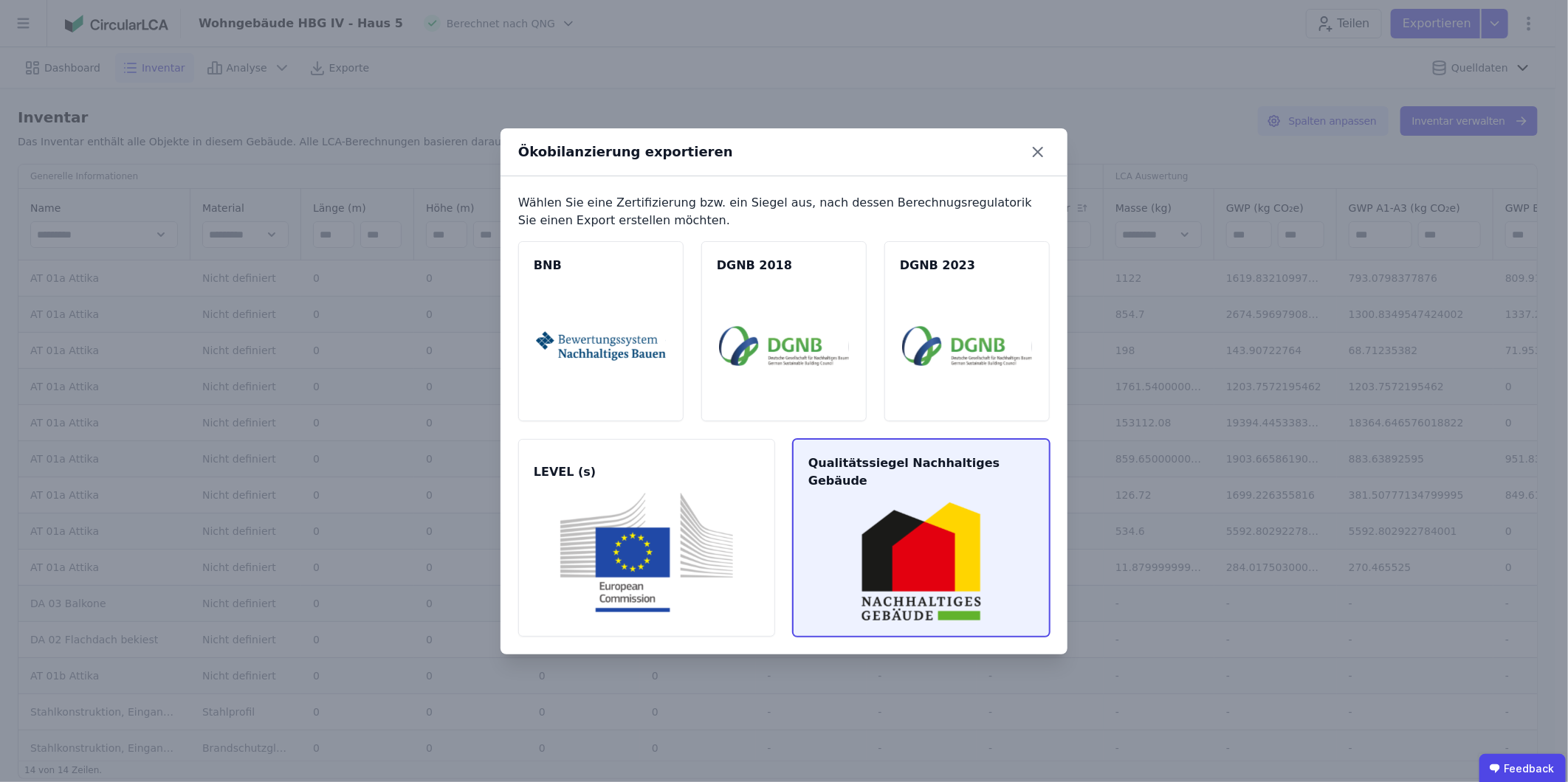
click at [934, 486] on img at bounding box center [920, 562] width 221 height 120
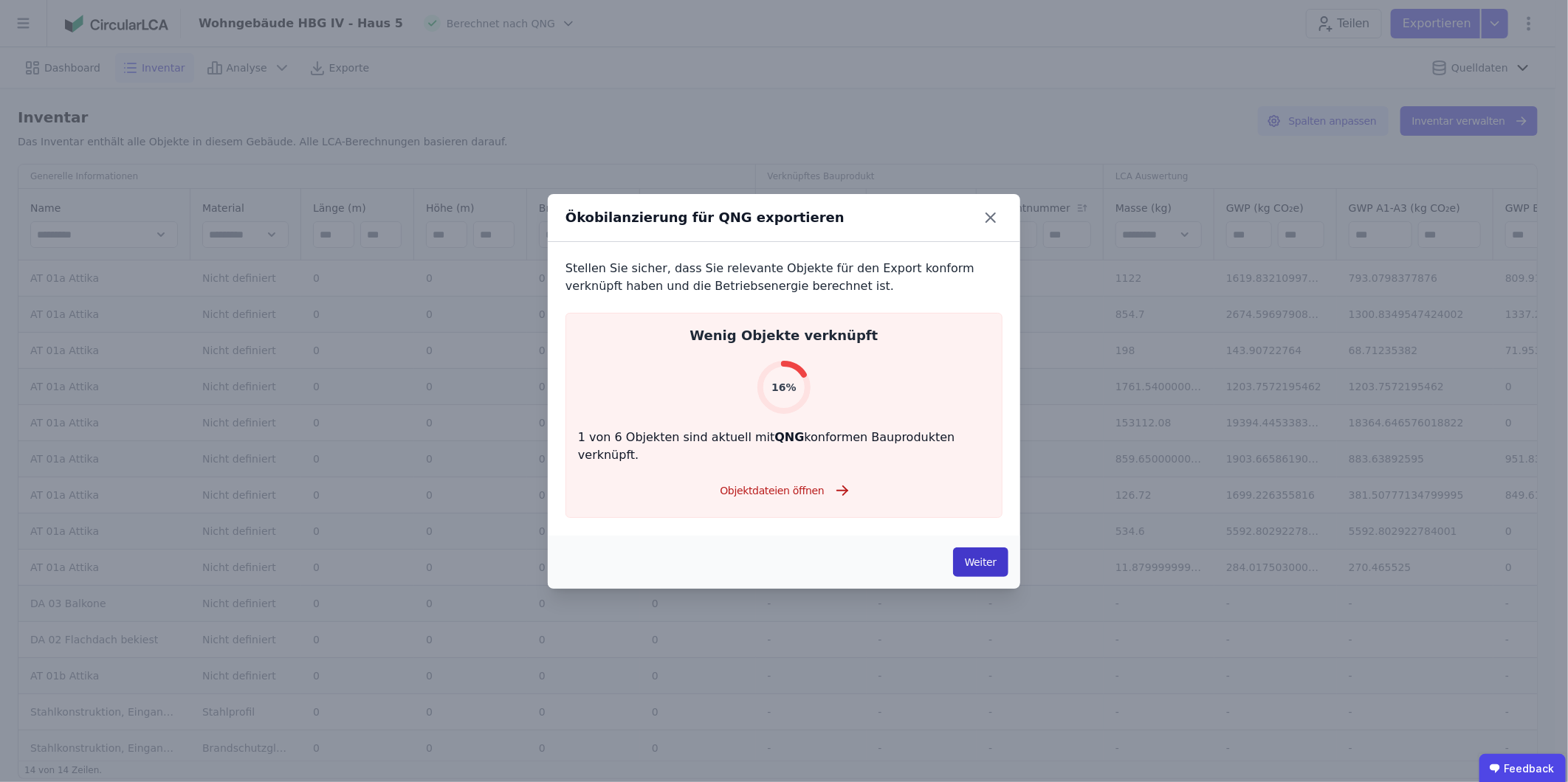
click at [980, 486] on button "Weiter" at bounding box center [980, 562] width 55 height 30
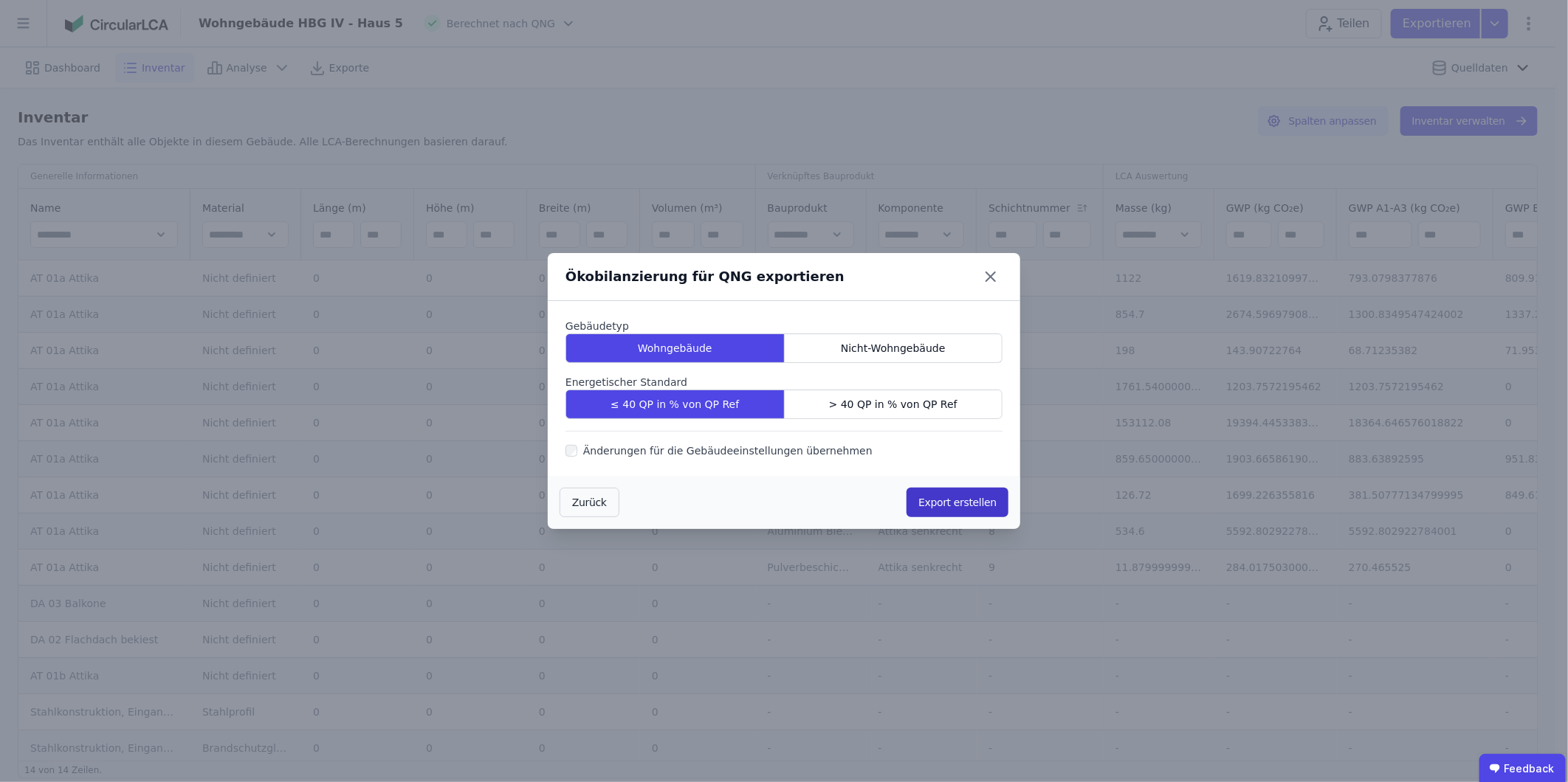
click at [971, 486] on button "Export erstellen" at bounding box center [957, 503] width 102 height 30
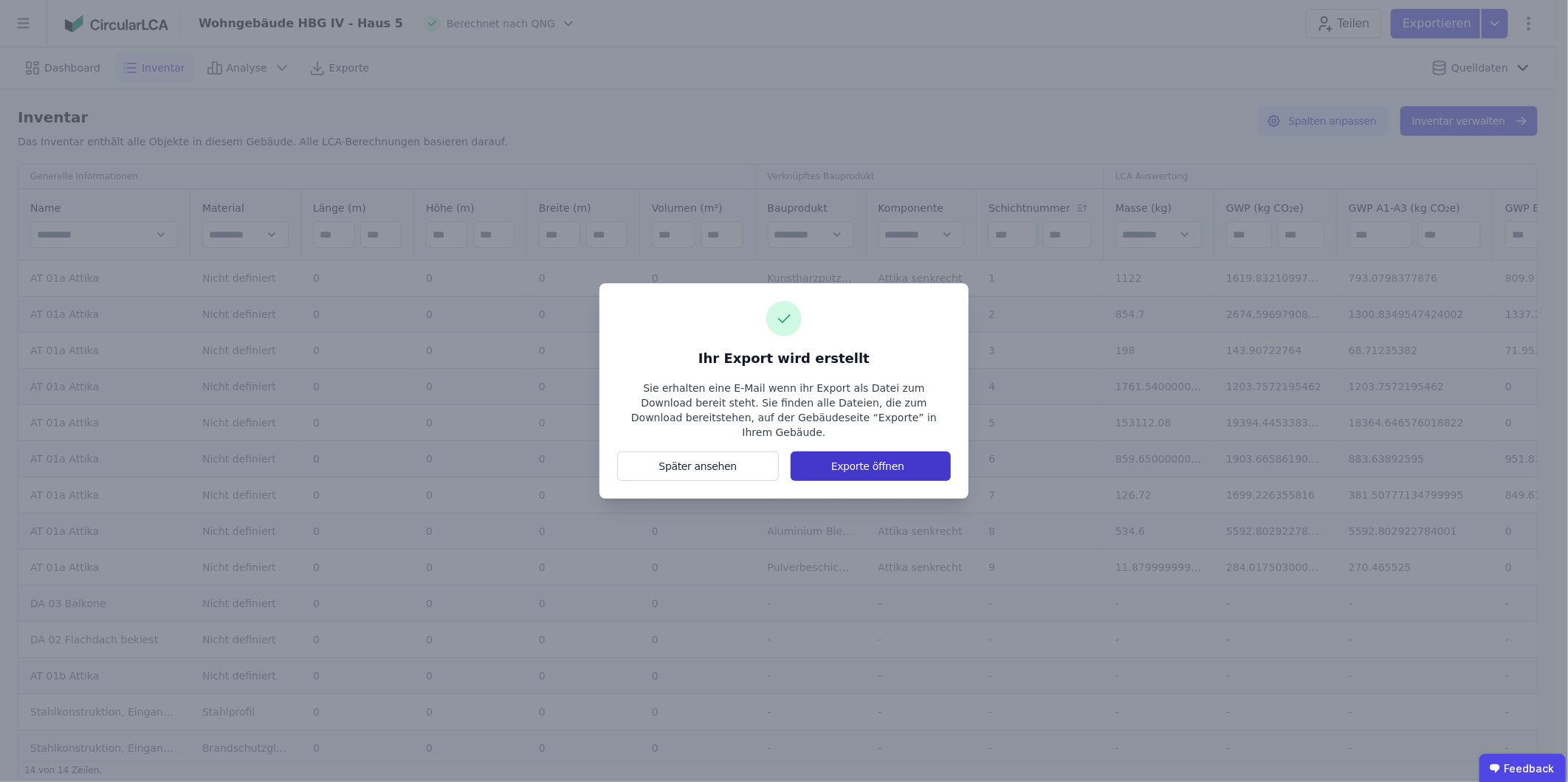
click at [888, 459] on button "Exporte öffnen" at bounding box center [870, 467] width 160 height 30
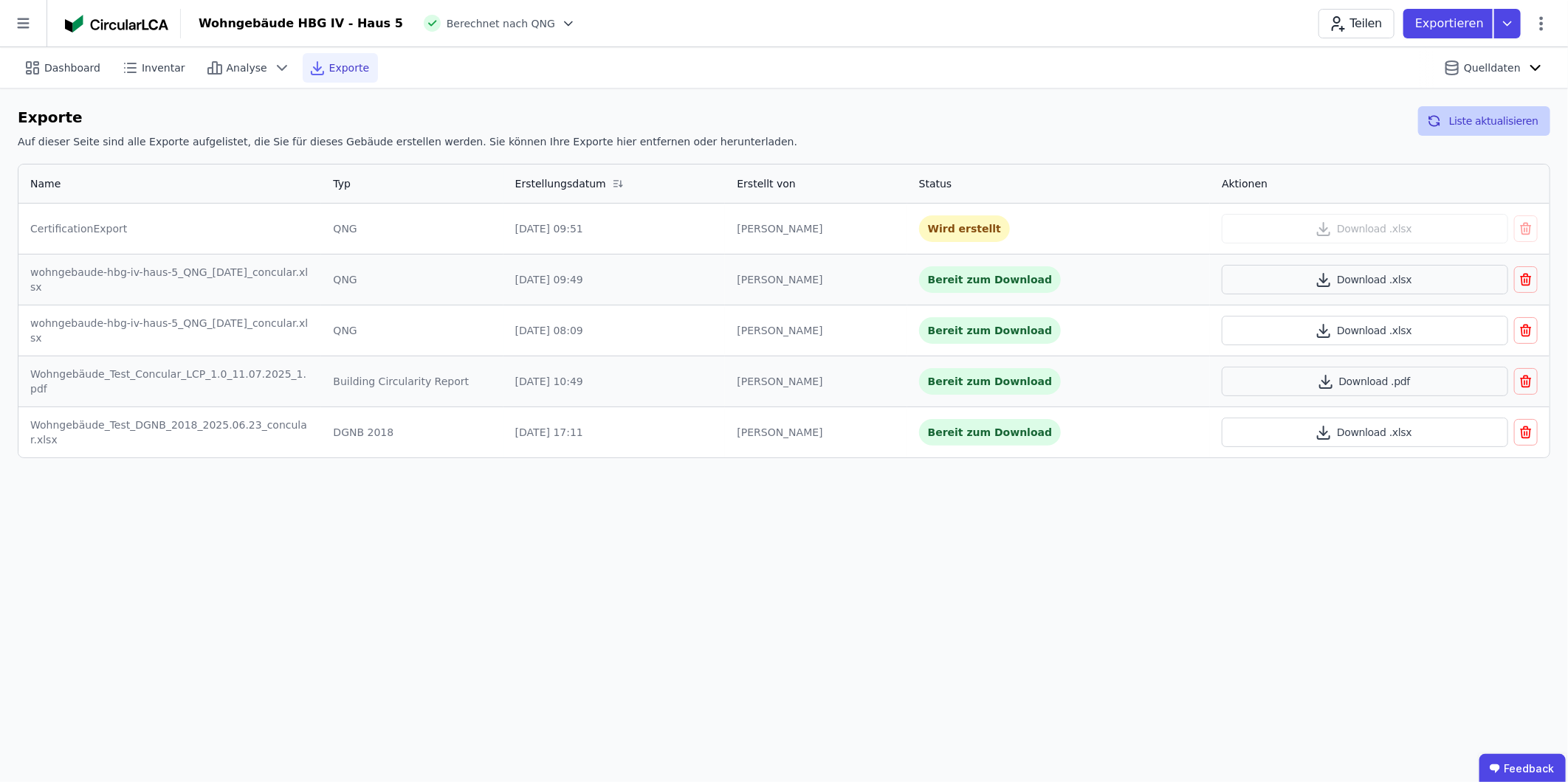
click at [1042, 118] on button "Liste aktualisieren" at bounding box center [1483, 121] width 132 height 30
click at [1042, 228] on button "Download .xlsx" at bounding box center [1364, 228] width 286 height 30
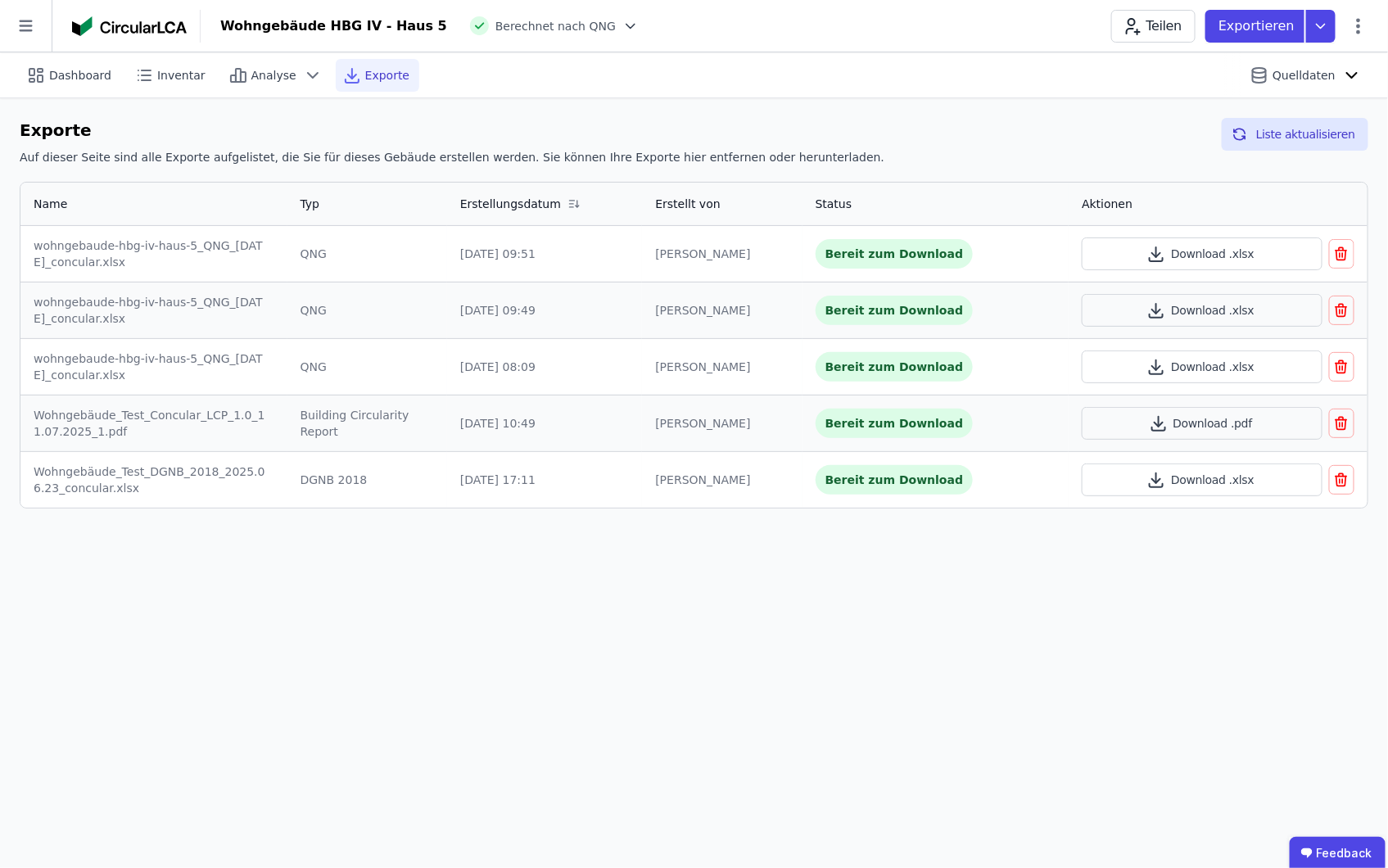
click at [1124, 540] on div "Dashboard Inventar Analyse Exporte Quelldaten Exporte Auf dieser Seite sind all…" at bounding box center [694, 460] width 1388 height 816
click at [1156, 364] on icon "button" at bounding box center [1342, 364] width 11 height 0
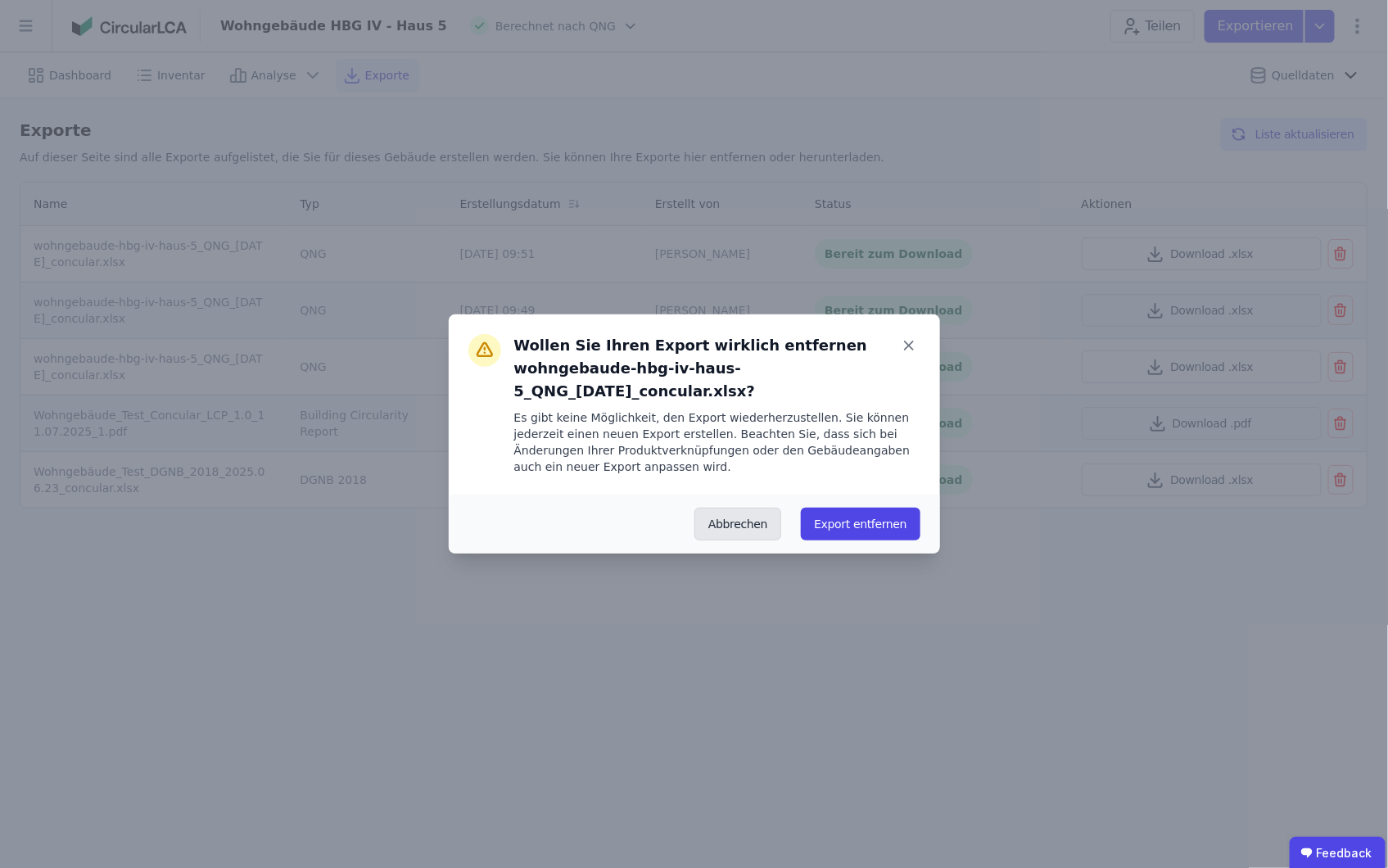
drag, startPoint x: 863, startPoint y: 529, endPoint x: 741, endPoint y: 527, distance: 122.0
click at [741, 527] on div "Abbrechen Export entfernen" at bounding box center [695, 524] width 452 height 33
drag, startPoint x: 890, startPoint y: 534, endPoint x: 927, endPoint y: 495, distance: 53.8
click at [890, 533] on button "Export entfernen" at bounding box center [860, 524] width 119 height 33
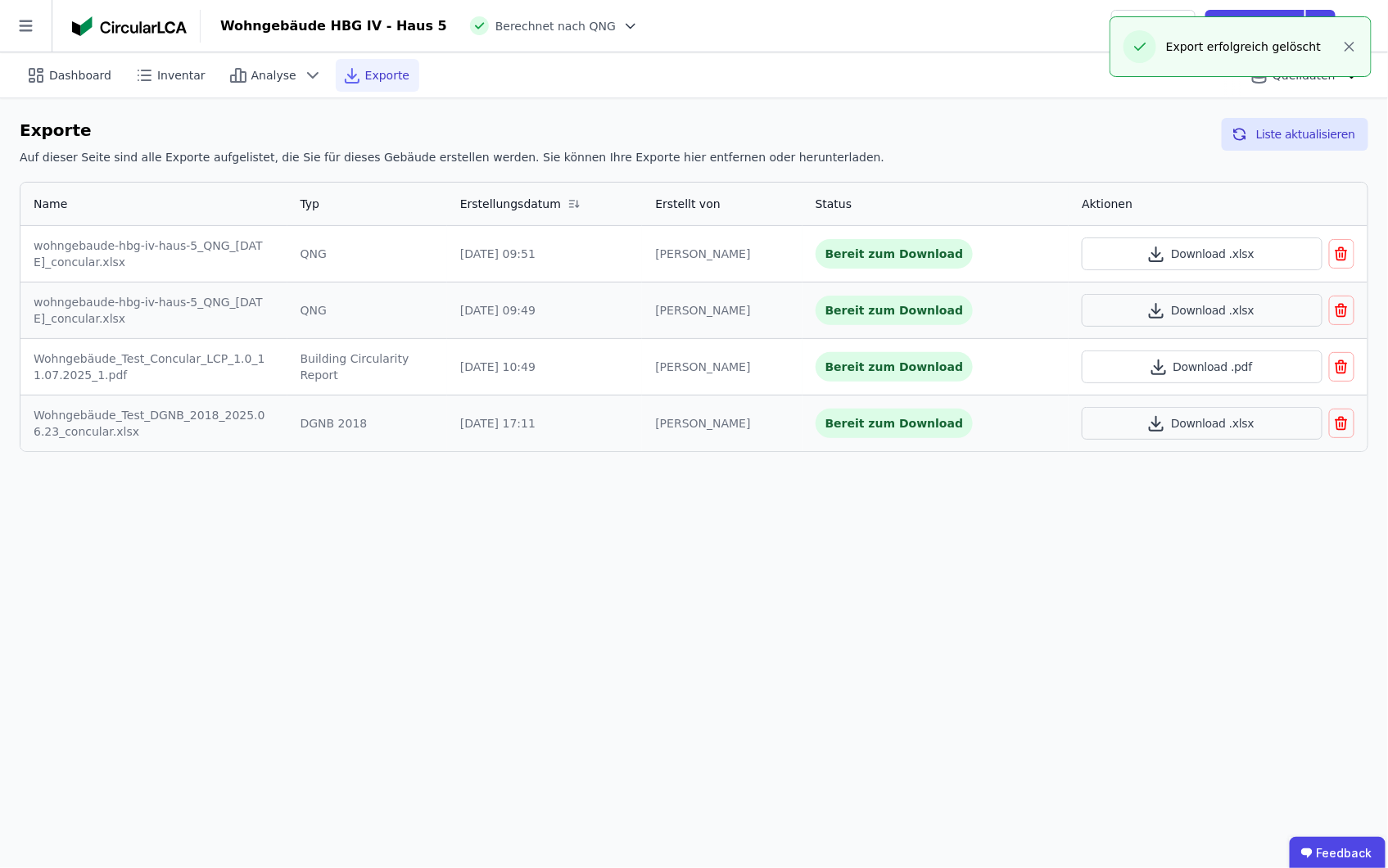
click at [1156, 308] on icon "button" at bounding box center [1341, 311] width 16 height 20
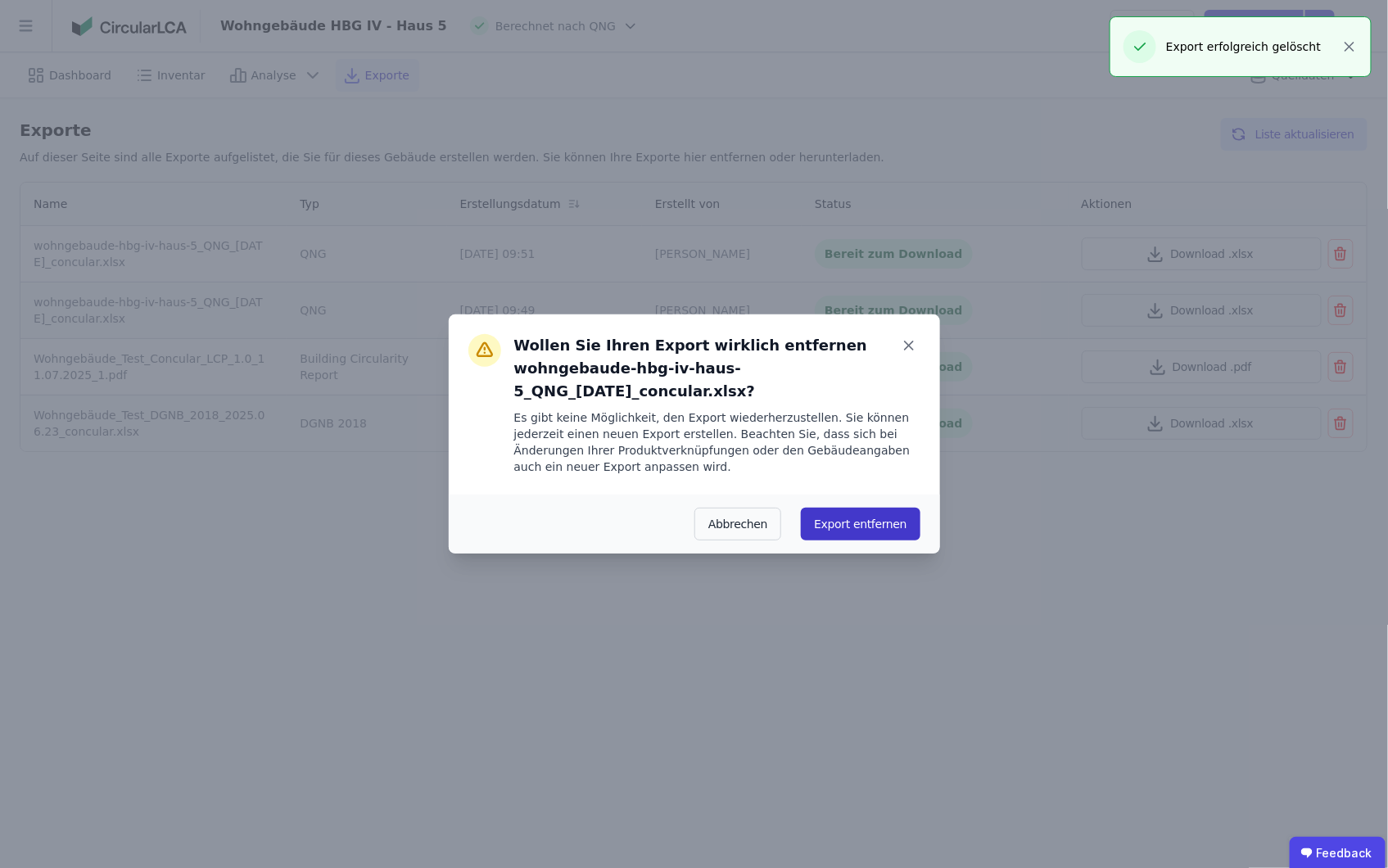
click at [872, 514] on button "Export entfernen" at bounding box center [860, 524] width 119 height 33
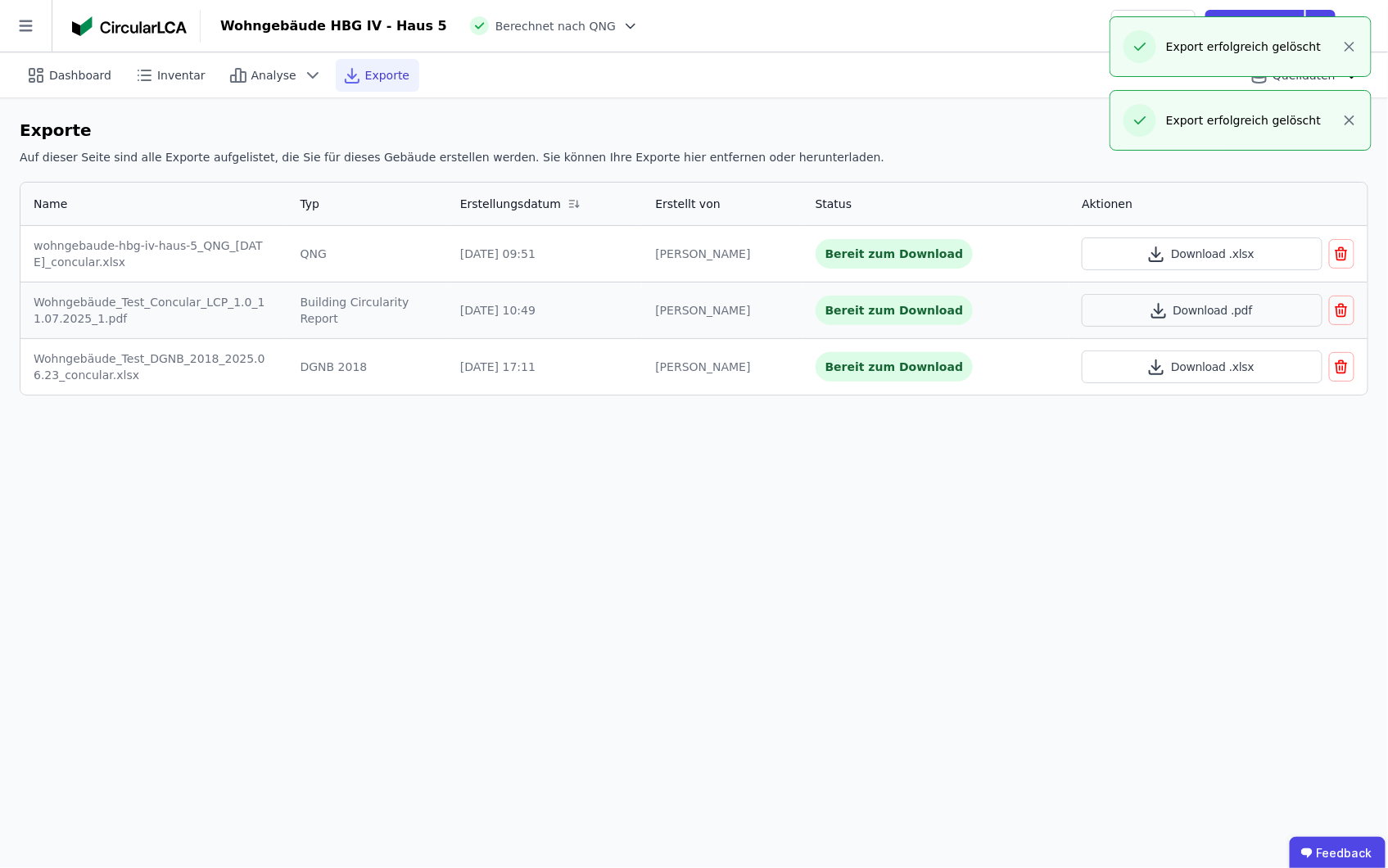
click at [1156, 262] on icon "button" at bounding box center [1341, 254] width 16 height 20
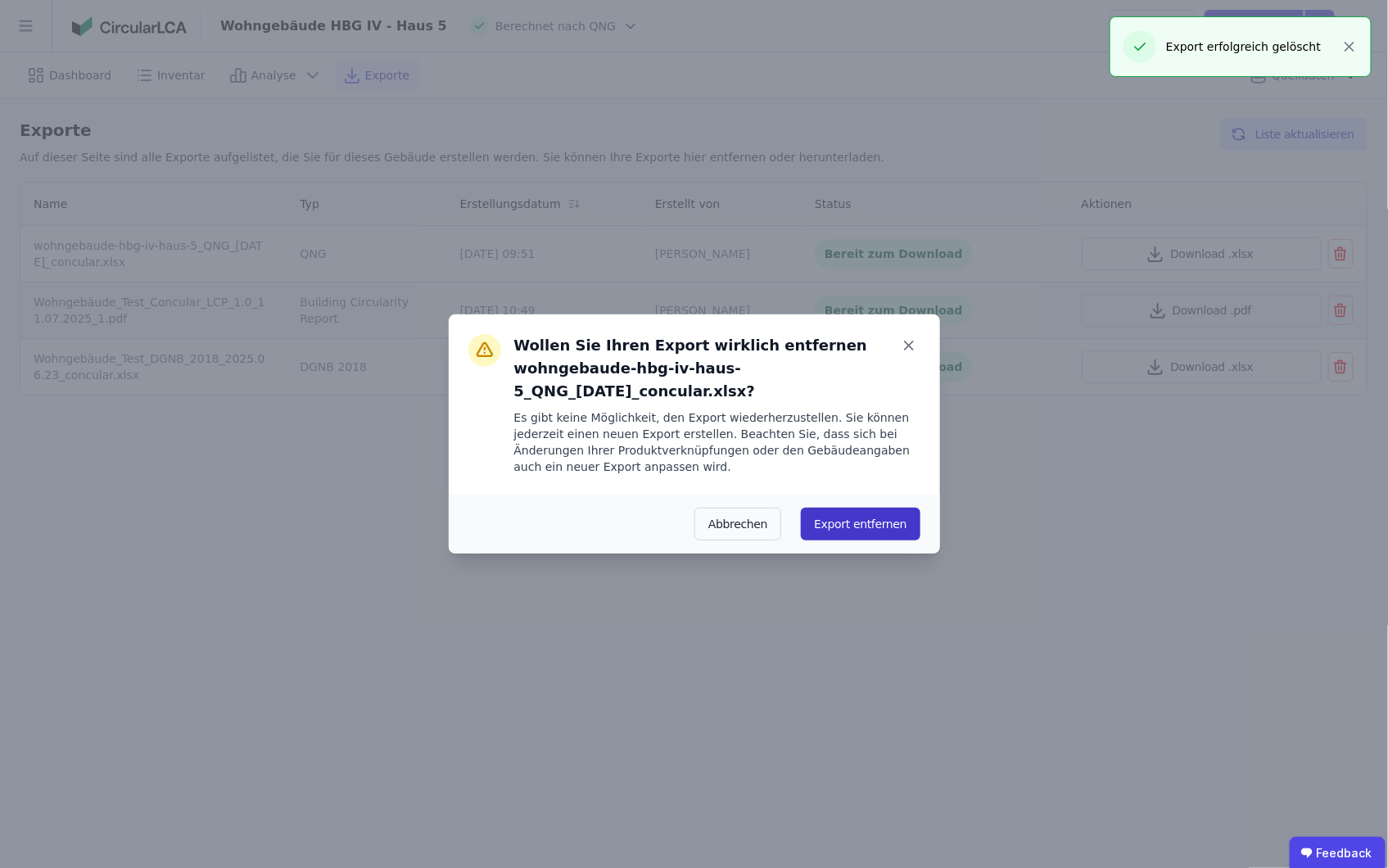
drag, startPoint x: 866, startPoint y: 535, endPoint x: 953, endPoint y: 528, distance: 87.3
click at [866, 535] on button "Export entfernen" at bounding box center [860, 524] width 119 height 33
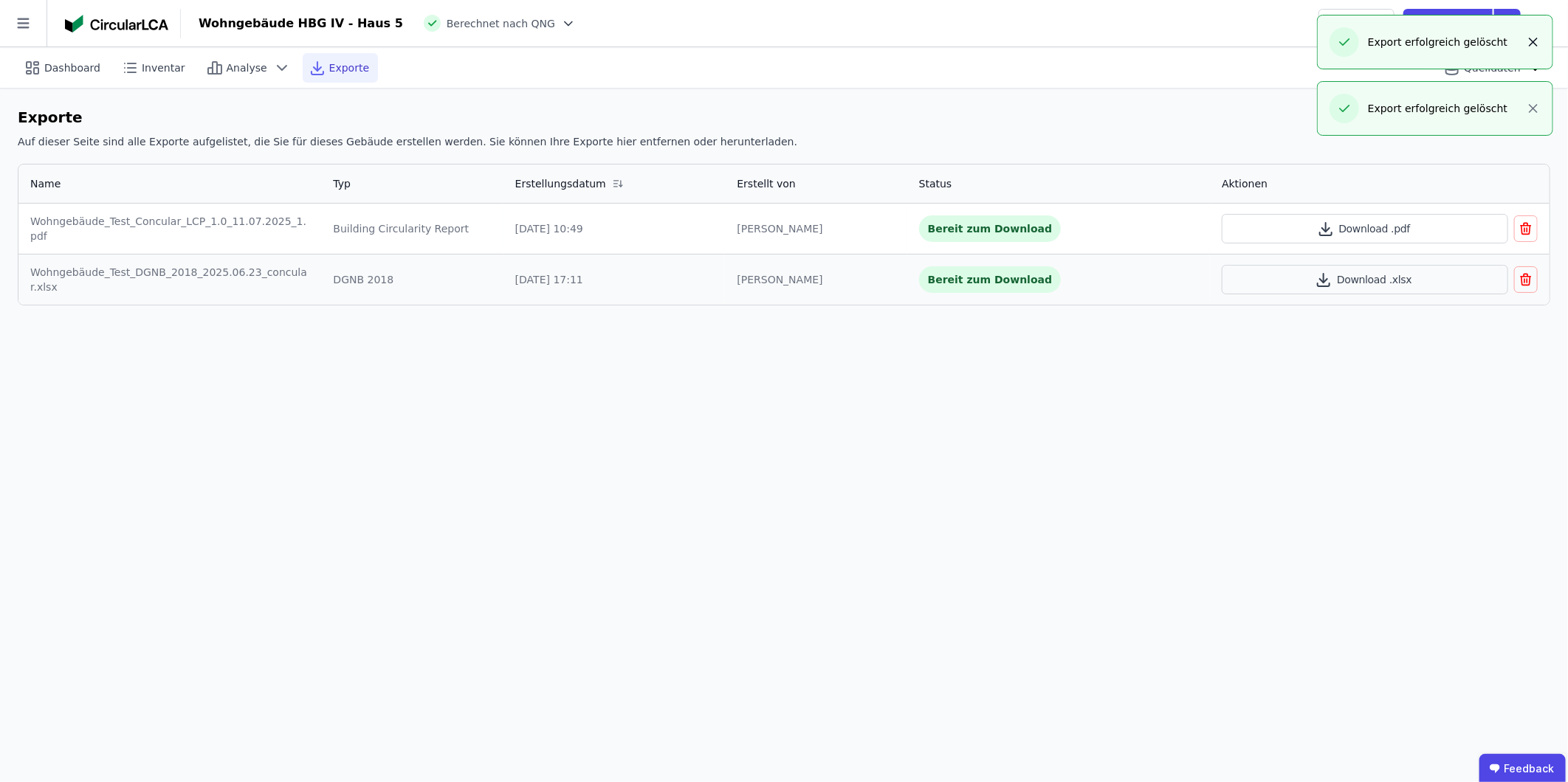
click at [1042, 40] on icon "button" at bounding box center [1533, 42] width 15 height 15
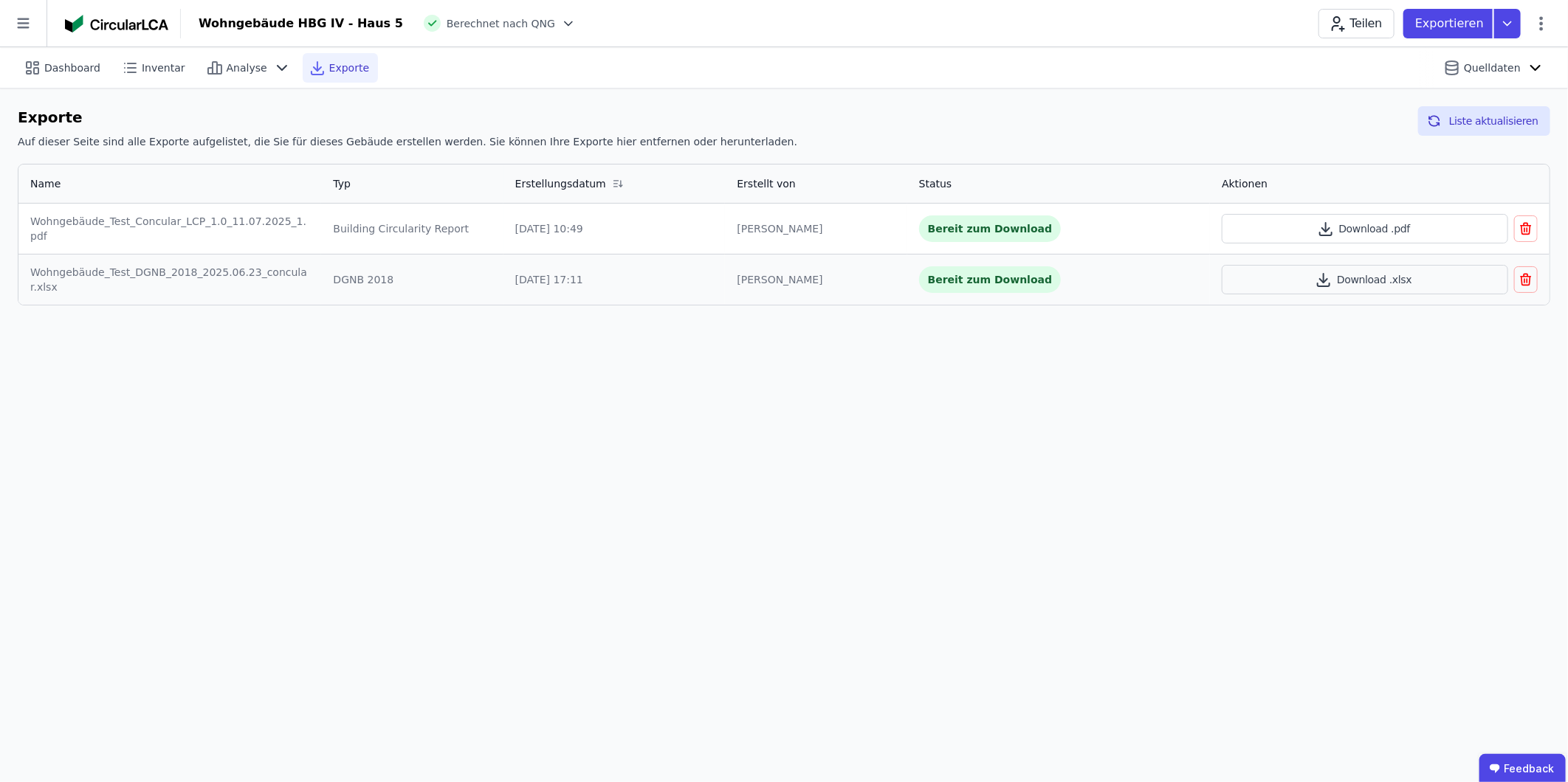
click at [330, 67] on span "Exporte" at bounding box center [349, 68] width 40 height 15
click at [314, 69] on icon at bounding box center [317, 69] width 7 height 3
click at [940, 482] on div "Dashboard Inventar Analyse Exporte Quelldaten Exporte Auf dieser Seite sind all…" at bounding box center [784, 414] width 1568 height 735
click at [149, 64] on span "Inventar" at bounding box center [163, 68] width 44 height 15
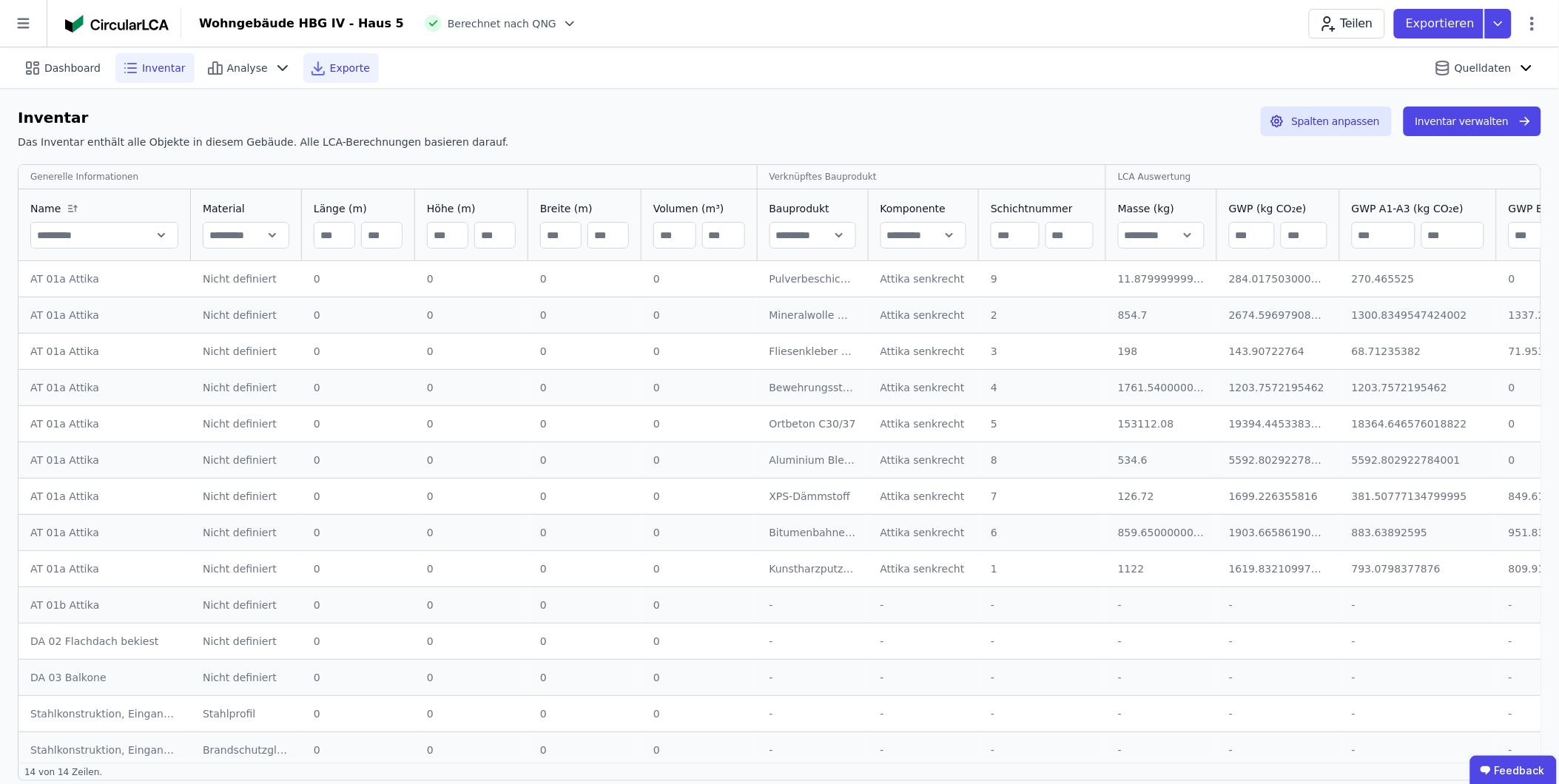
click at [330, 68] on span "Exporte" at bounding box center [350, 68] width 40 height 15
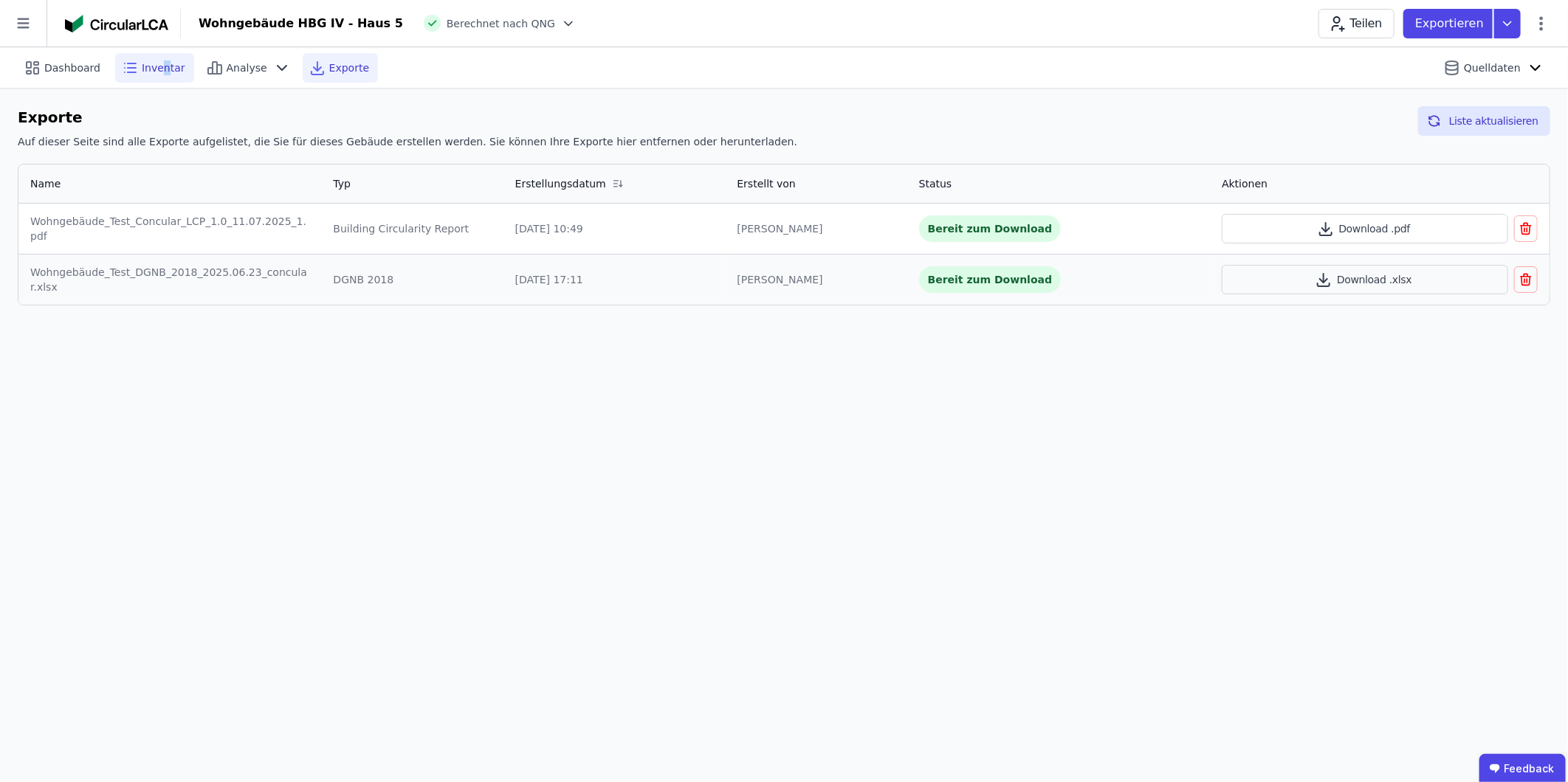
click at [160, 67] on span "Inventar" at bounding box center [163, 68] width 44 height 15
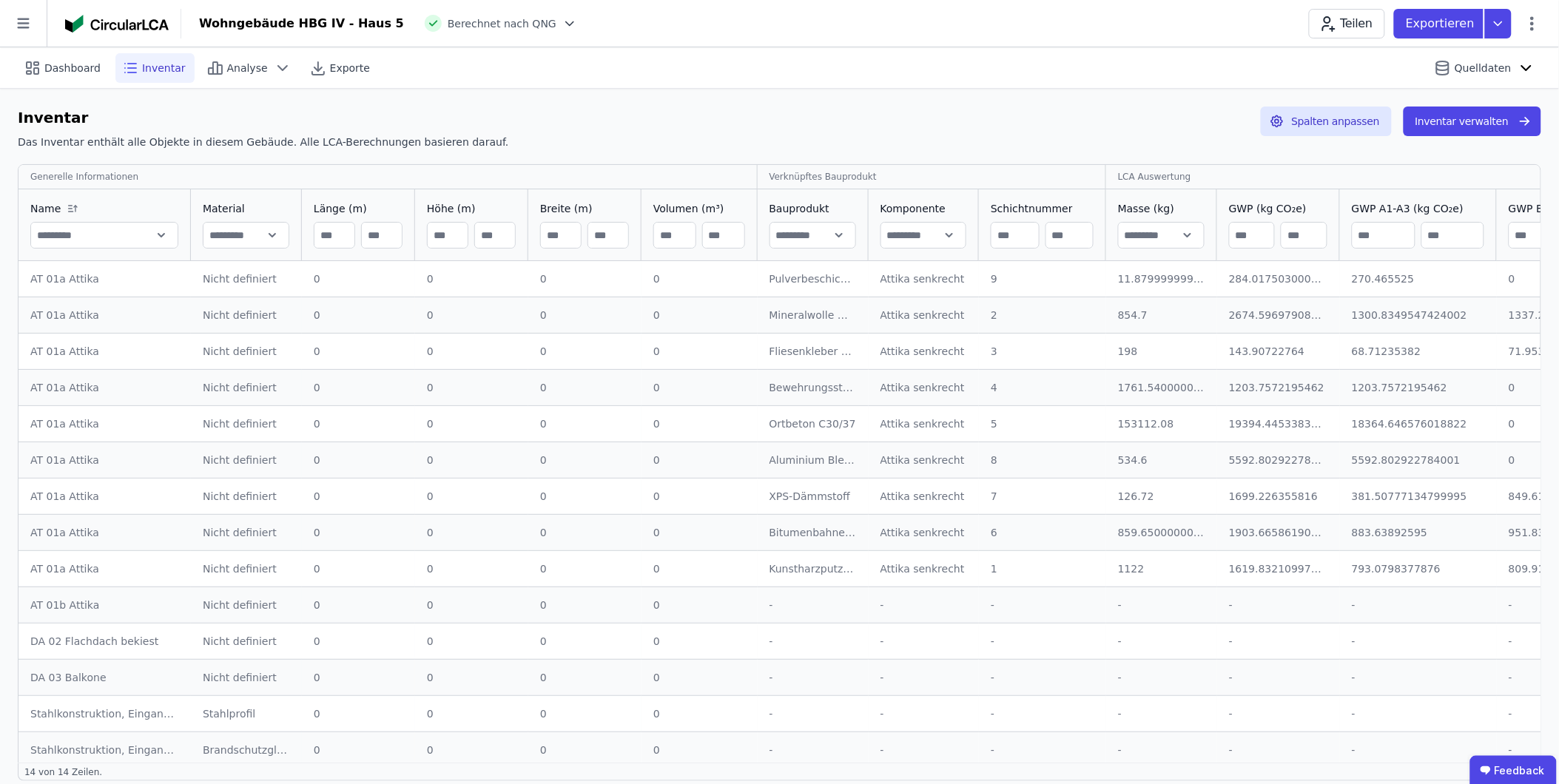
click at [912, 56] on div "Dashboard Inventar Analyse Exporte Quelldaten" at bounding box center [780, 67] width 1524 height 40
click at [1045, 24] on p "Exportieren" at bounding box center [1442, 24] width 72 height 18
click at [1045, 79] on div "Inventar" at bounding box center [1360, 85] width 44 height 15
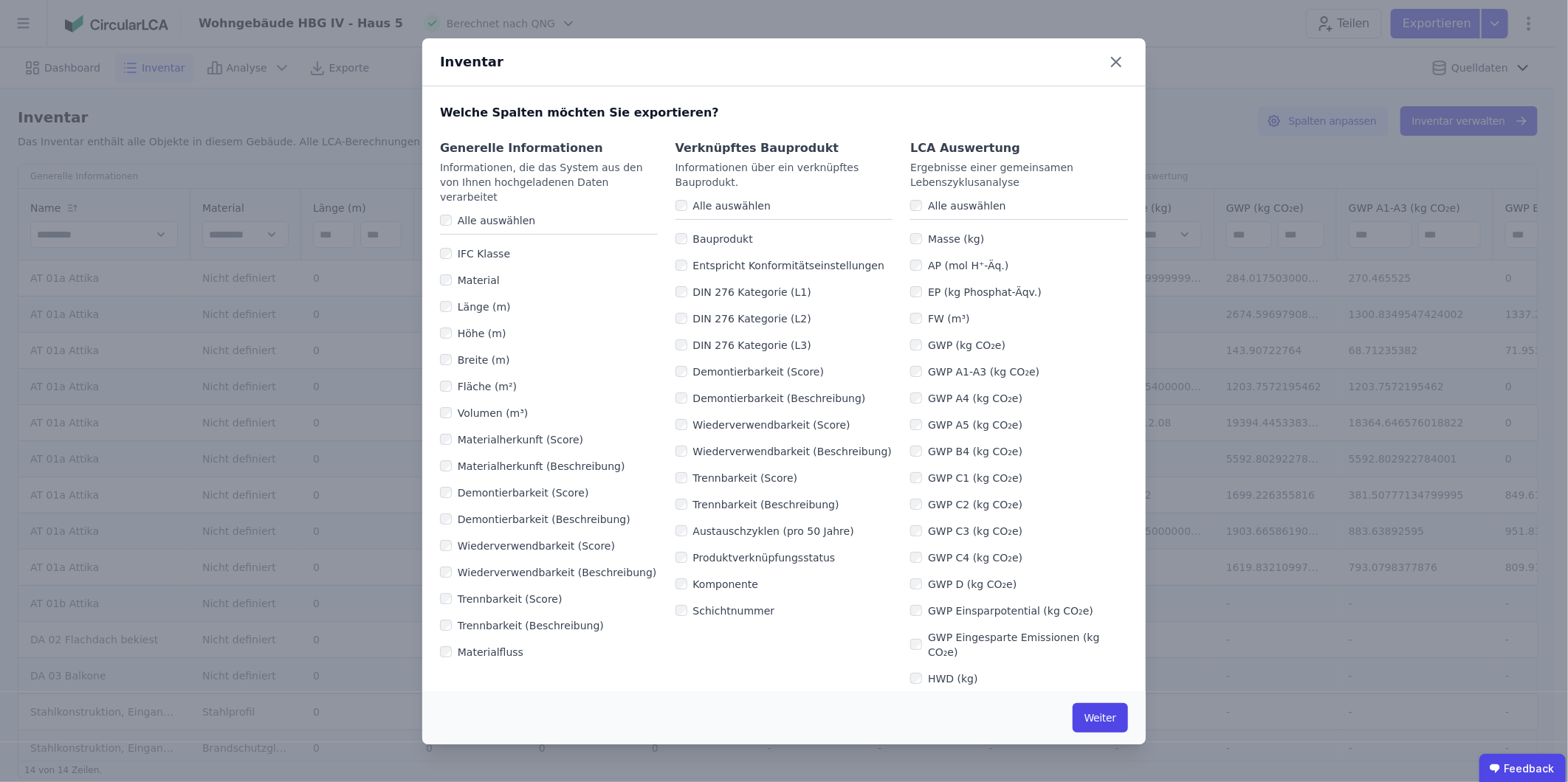
drag, startPoint x: 1099, startPoint y: 721, endPoint x: 741, endPoint y: 675, distance: 360.9
click at [741, 486] on div "Inventar Welche Spalten möchten Sie exportieren? Generelle Informationen Inform…" at bounding box center [784, 392] width 723 height 706
click at [1042, 486] on button "Weiter" at bounding box center [1100, 718] width 55 height 30
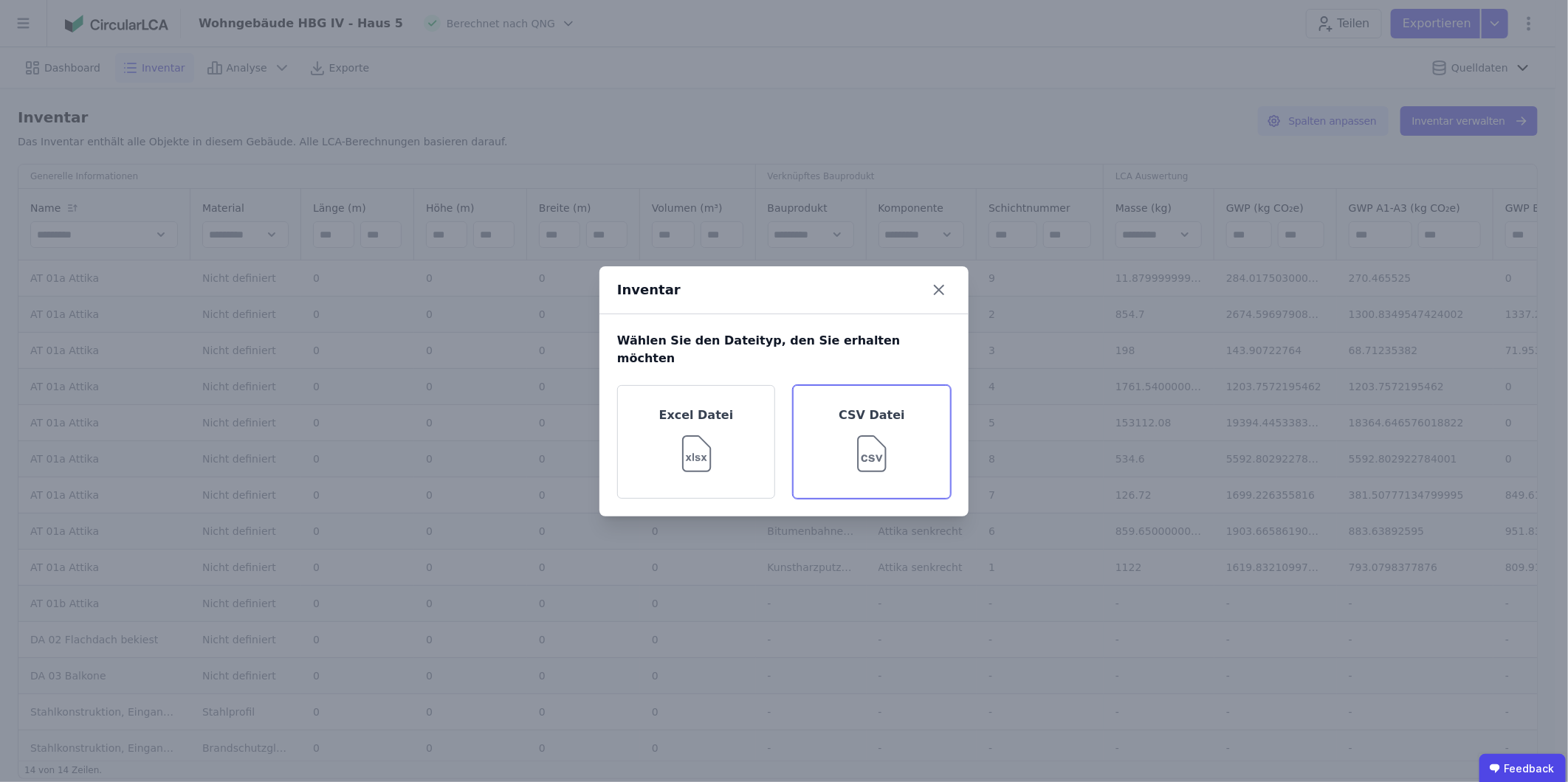
click at [872, 458] on img at bounding box center [871, 450] width 47 height 53
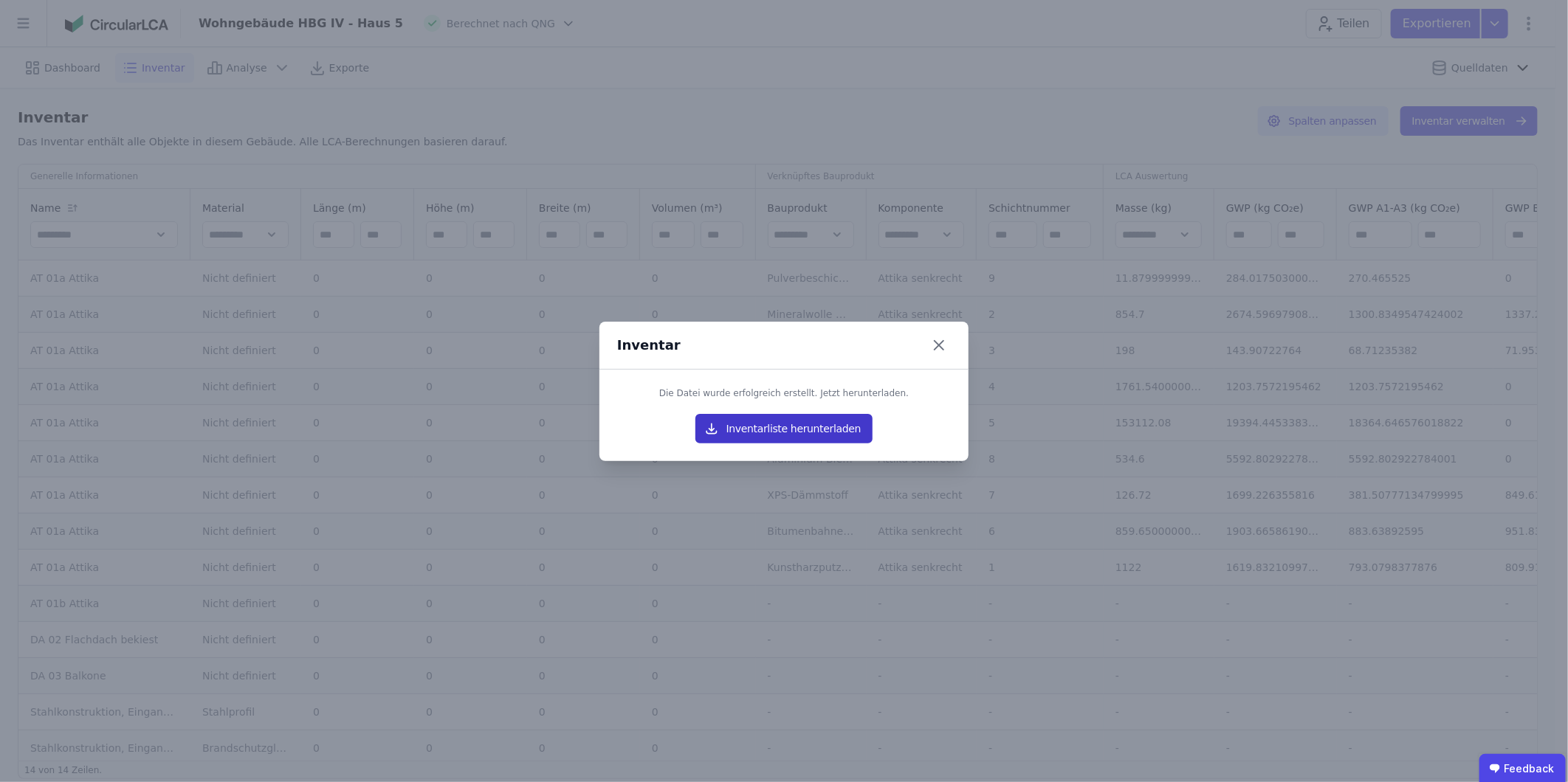
click at [779, 428] on button "Inventarliste herunterladen" at bounding box center [784, 429] width 178 height 30
click at [768, 431] on button "Inventarliste herunterladen" at bounding box center [784, 429] width 178 height 30
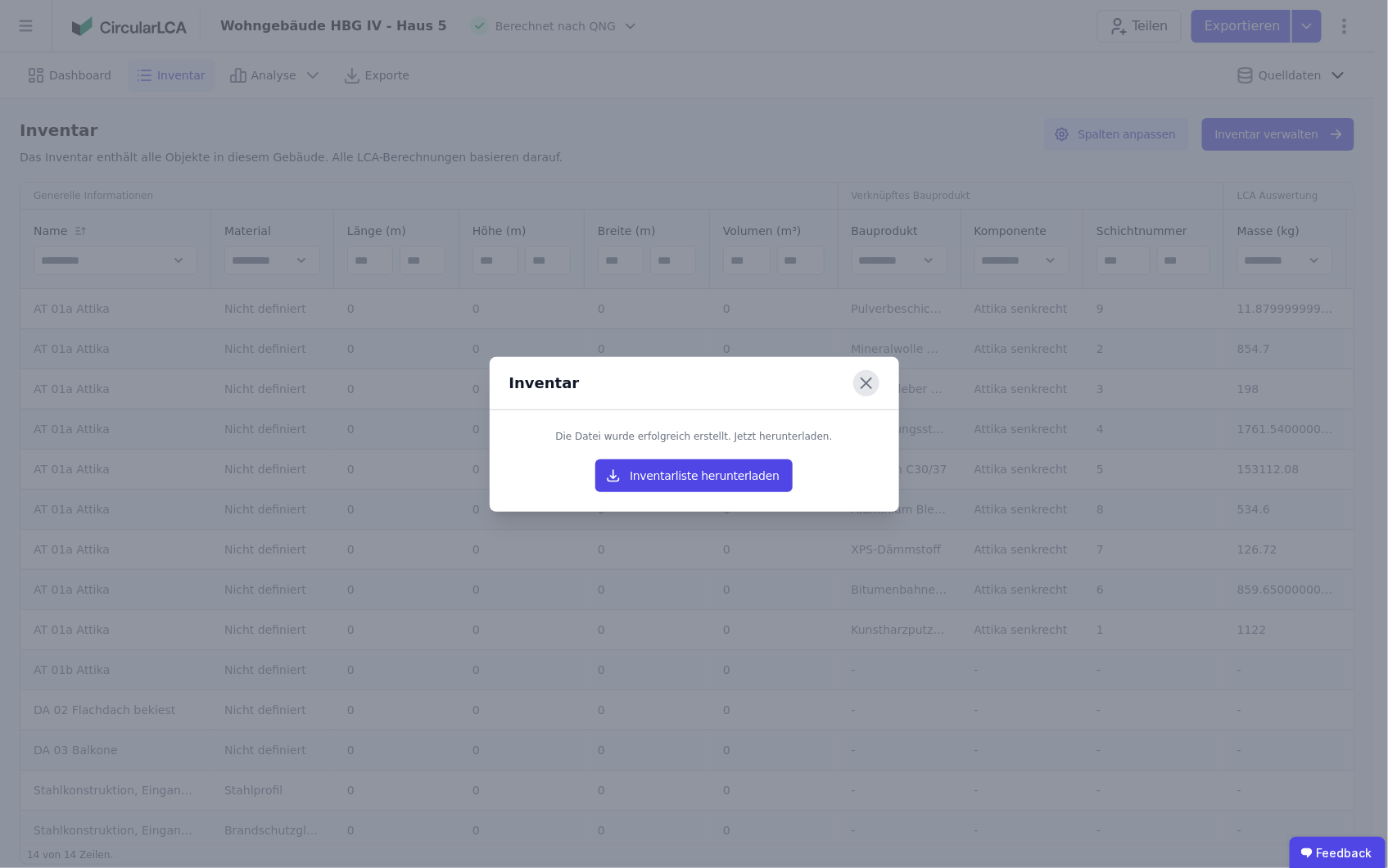
click at [873, 374] on icon at bounding box center [866, 383] width 26 height 26
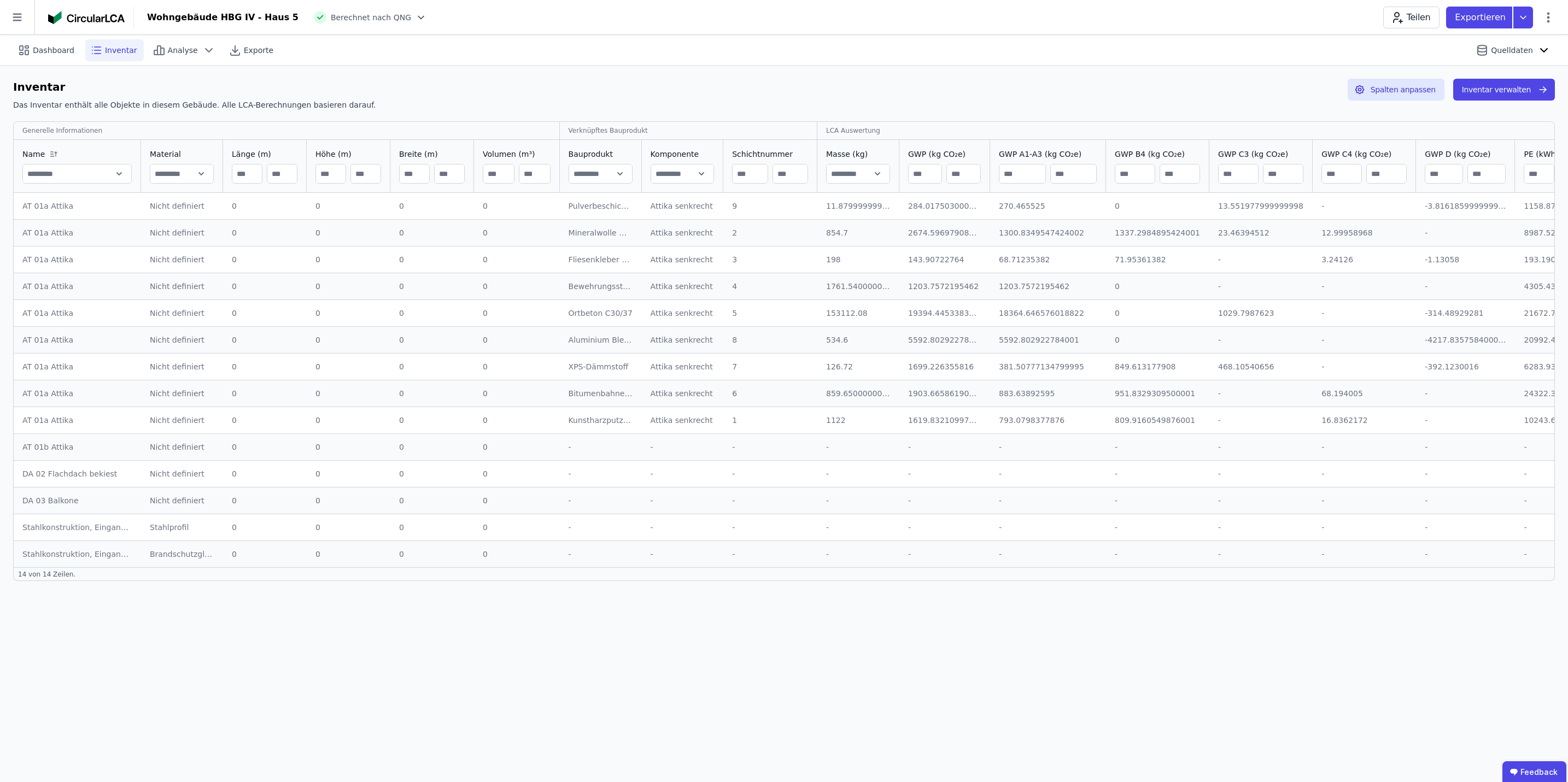
drag, startPoint x: 1133, startPoint y: 1, endPoint x: 1077, endPoint y: 709, distance: 710.2
click at [772, 360] on div "Dashboard Inventar Analyse Exporte Quelldaten Inventar Das Inventar enthält all…" at bounding box center [784, 408] width 1568 height 747
drag, startPoint x: 780, startPoint y: 576, endPoint x: 912, endPoint y: 565, distance: 132.5
click at [772, 360] on div "Generelle Informationen Verknüpftes Bauprodukt LCA Auswertung EPD Informationen…" at bounding box center [784, 344] width 1542 height 447
click at [772, 360] on div "Dashboard Inventar Analyse Exporte Quelldaten Inventar Das Inventar enthält all…" at bounding box center [784, 408] width 1568 height 747
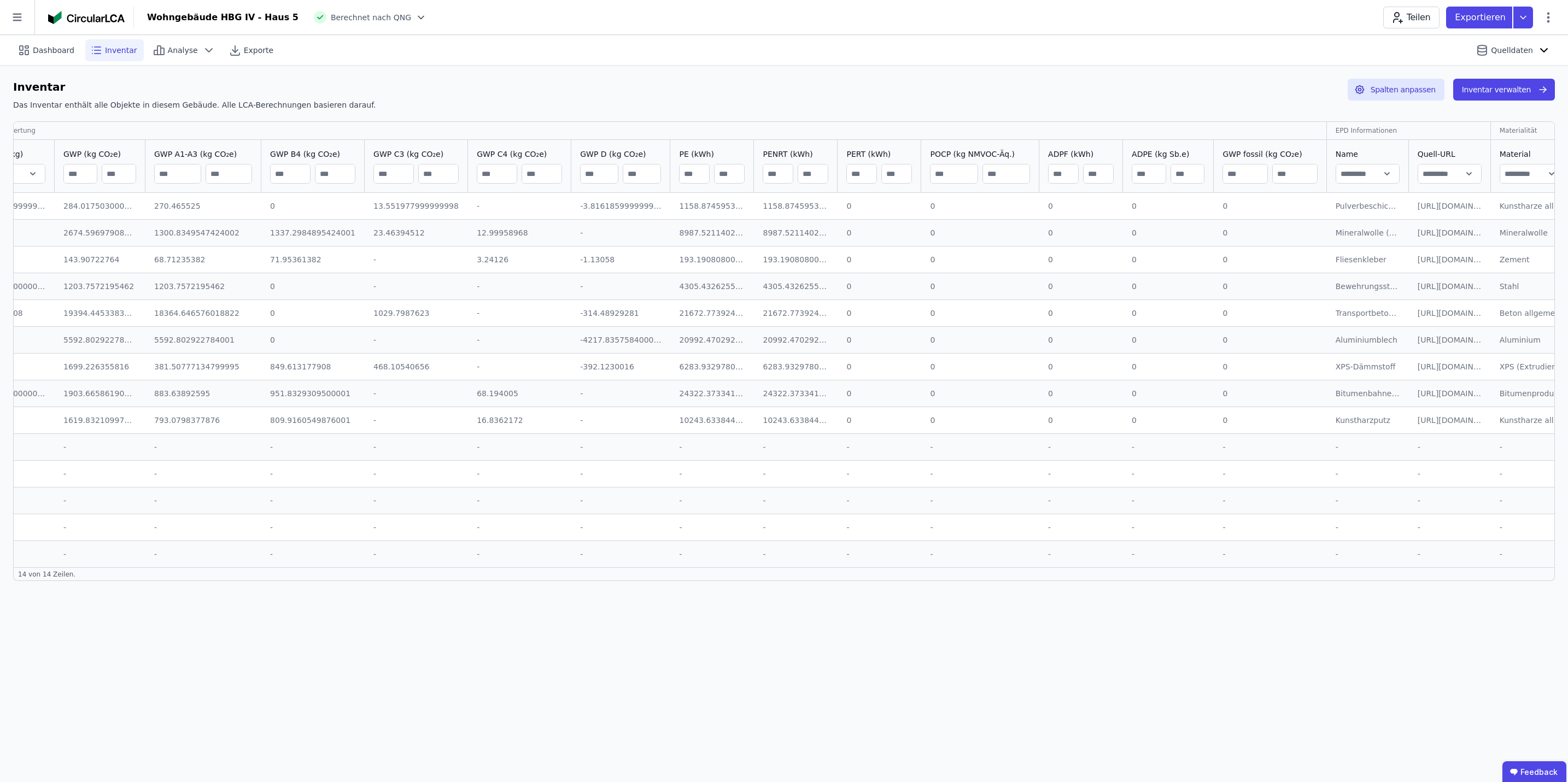
scroll to position [0, 851]
click at [772, 92] on button "Spalten anpassen" at bounding box center [1396, 89] width 97 height 22
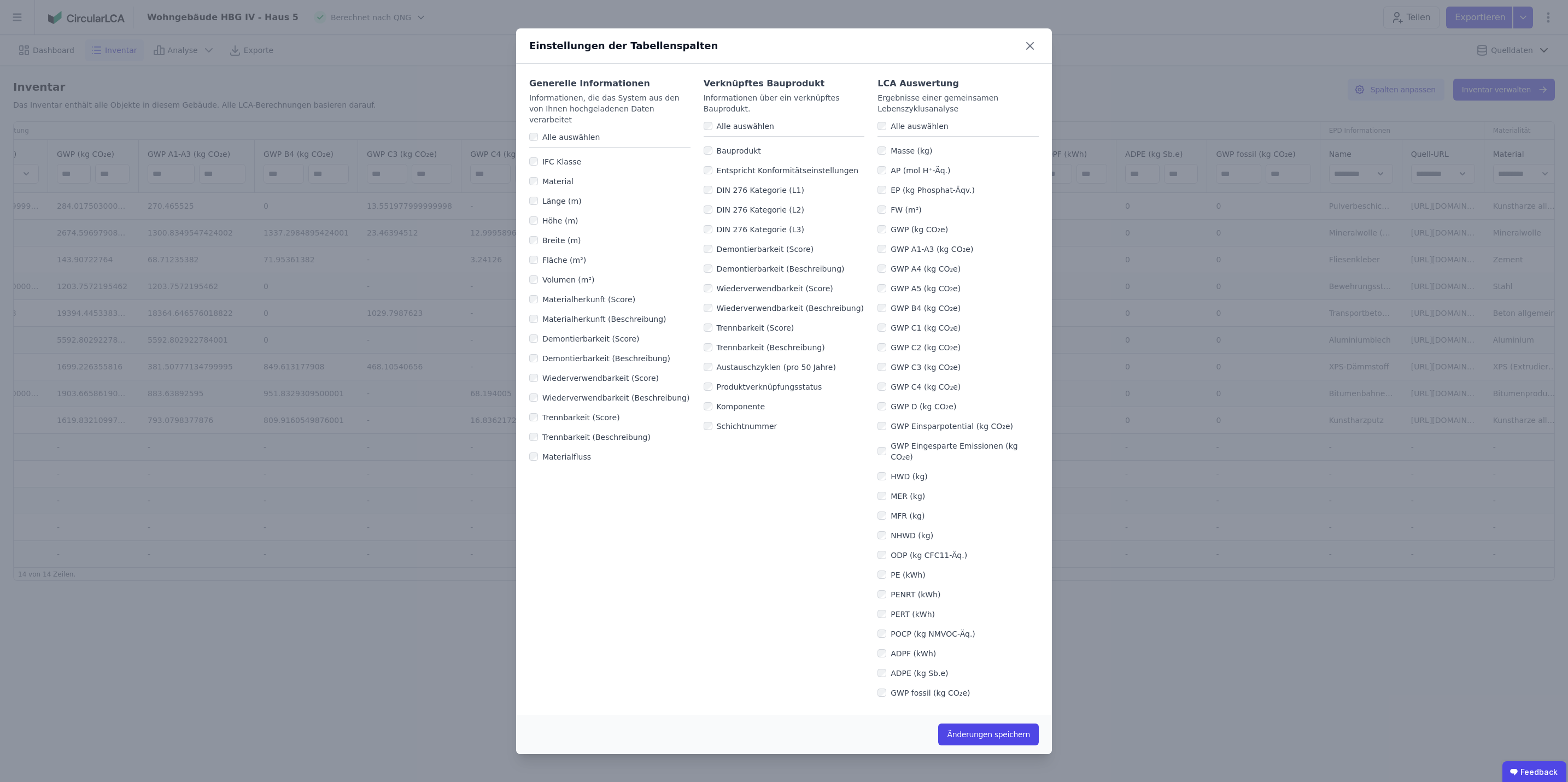
click at [772, 360] on div "POCP (kg NMVOC-Äq.)" at bounding box center [958, 634] width 161 height 19
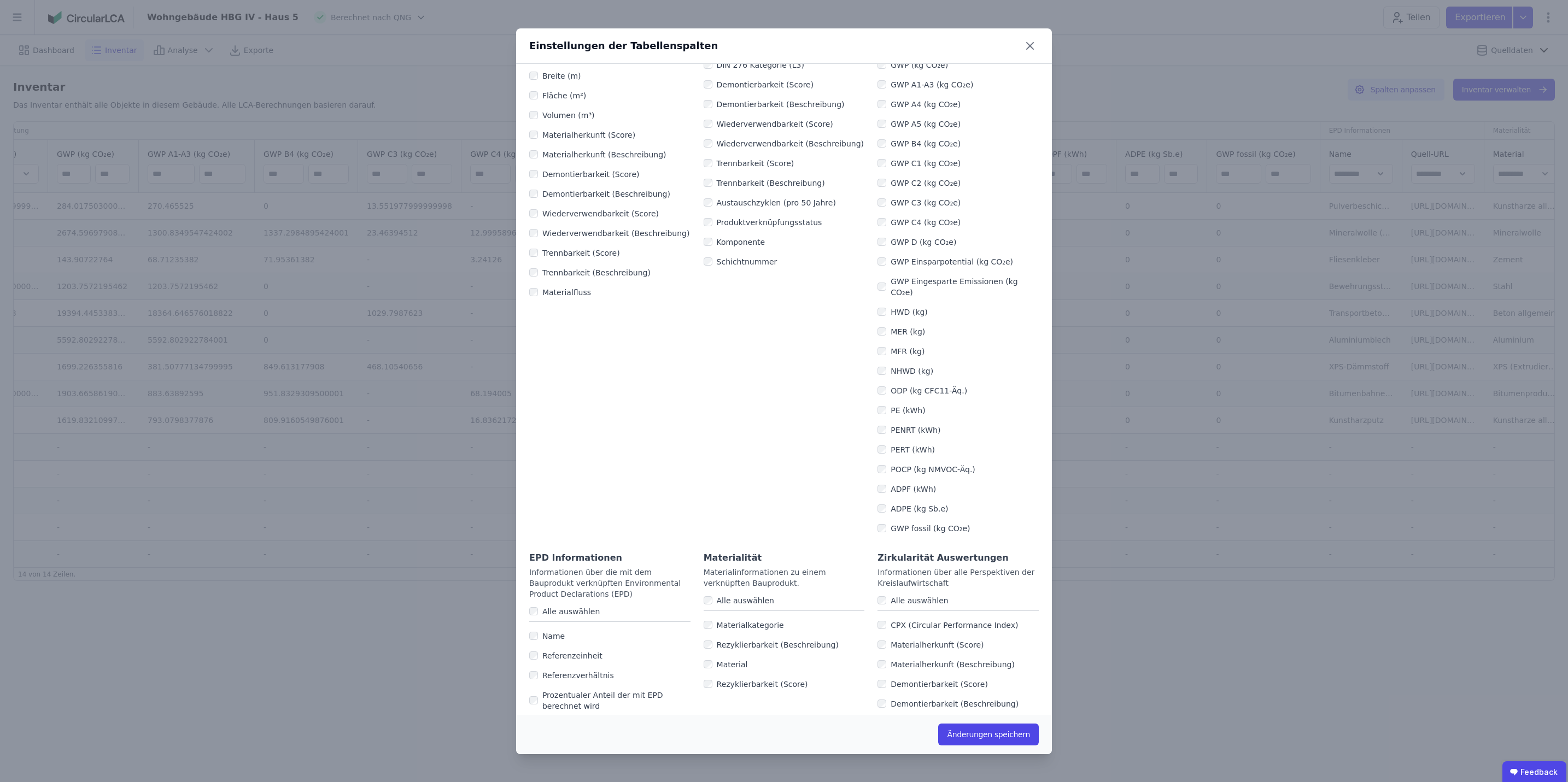
scroll to position [0, 0]
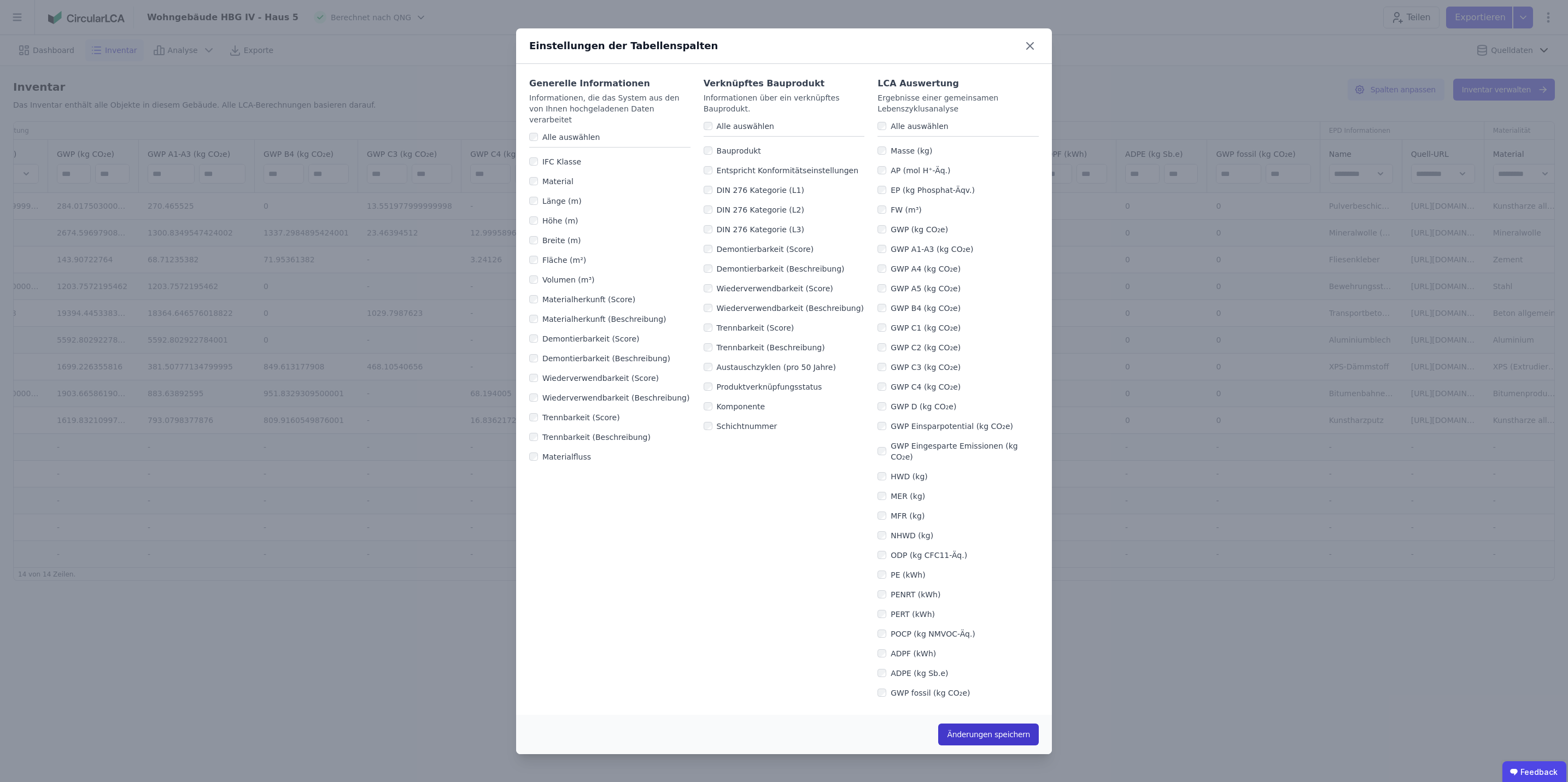
click at [772, 360] on button "Änderungen speichern" at bounding box center [988, 735] width 100 height 22
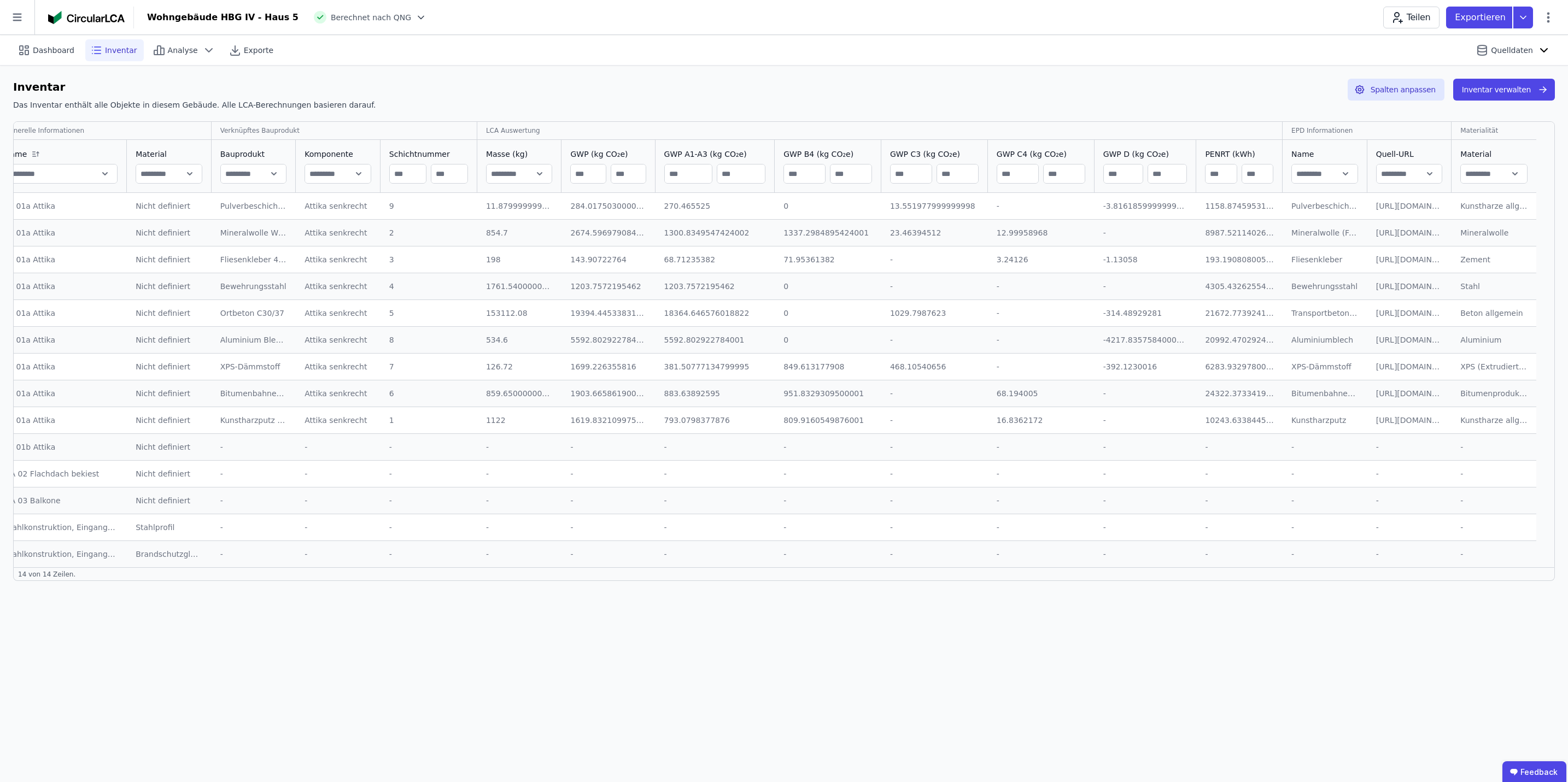
scroll to position [0, 38]
click at [681, 360] on div "Dashboard Inventar Analyse Exporte Quelldaten Inventar Das Inventar enthält all…" at bounding box center [784, 408] width 1568 height 747
click at [432, 360] on div "Inventar Das Inventar enthält alle Objekte in diesem Gebäude. Alle LCA-Berechnu…" at bounding box center [784, 330] width 1568 height 529
drag, startPoint x: 579, startPoint y: 533, endPoint x: 586, endPoint y: 535, distance: 7.3
click at [586, 360] on div "-" at bounding box center [608, 528] width 76 height 11
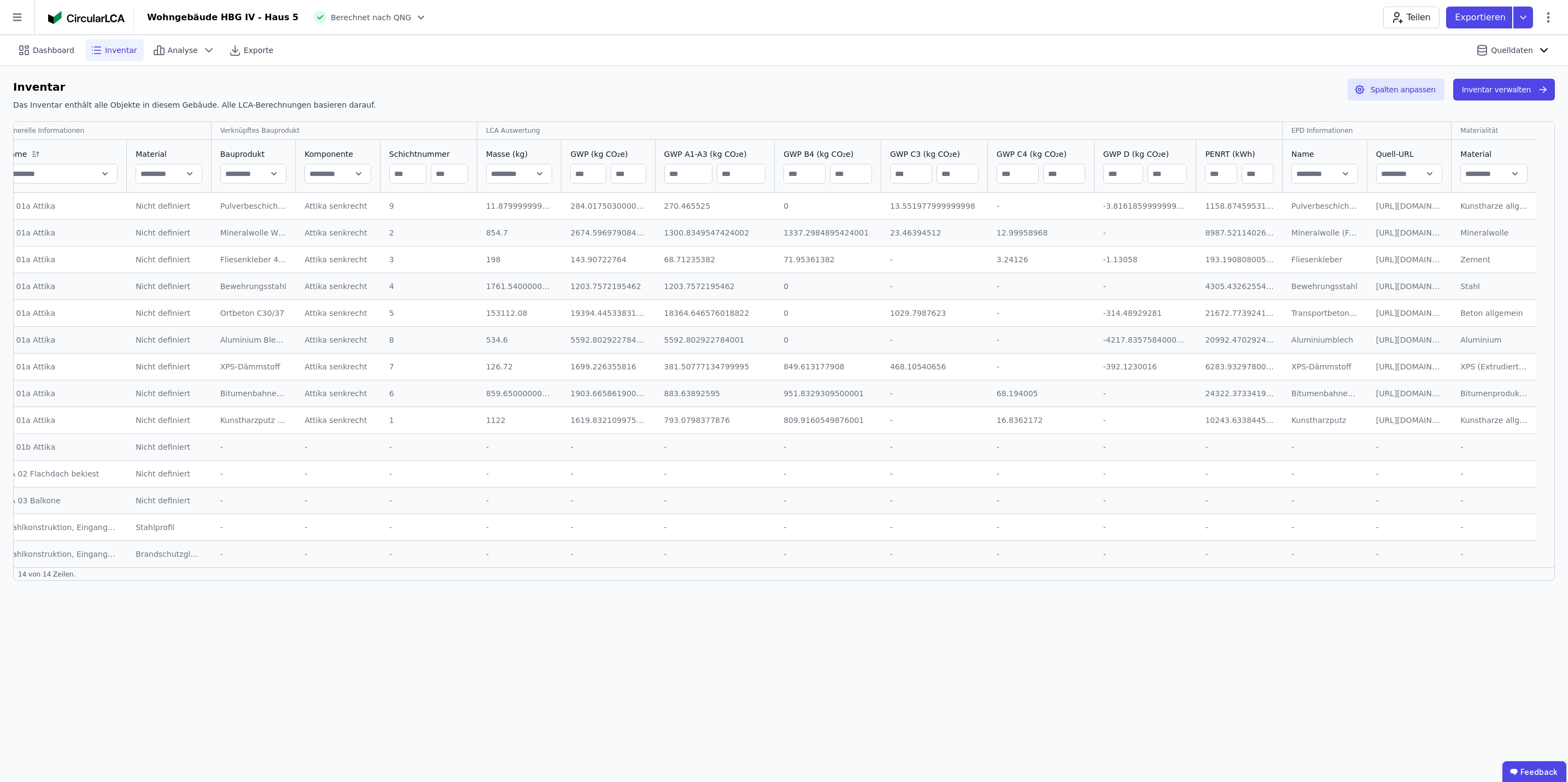
drag, startPoint x: 1157, startPoint y: 687, endPoint x: 1202, endPoint y: 661, distance: 52.0
click at [772, 360] on div "Dashboard Inventar Analyse Exporte Quelldaten Inventar Das Inventar enthält all…" at bounding box center [784, 408] width 1568 height 747
click at [430, 158] on span "Schichtnummer" at bounding box center [420, 154] width 61 height 11
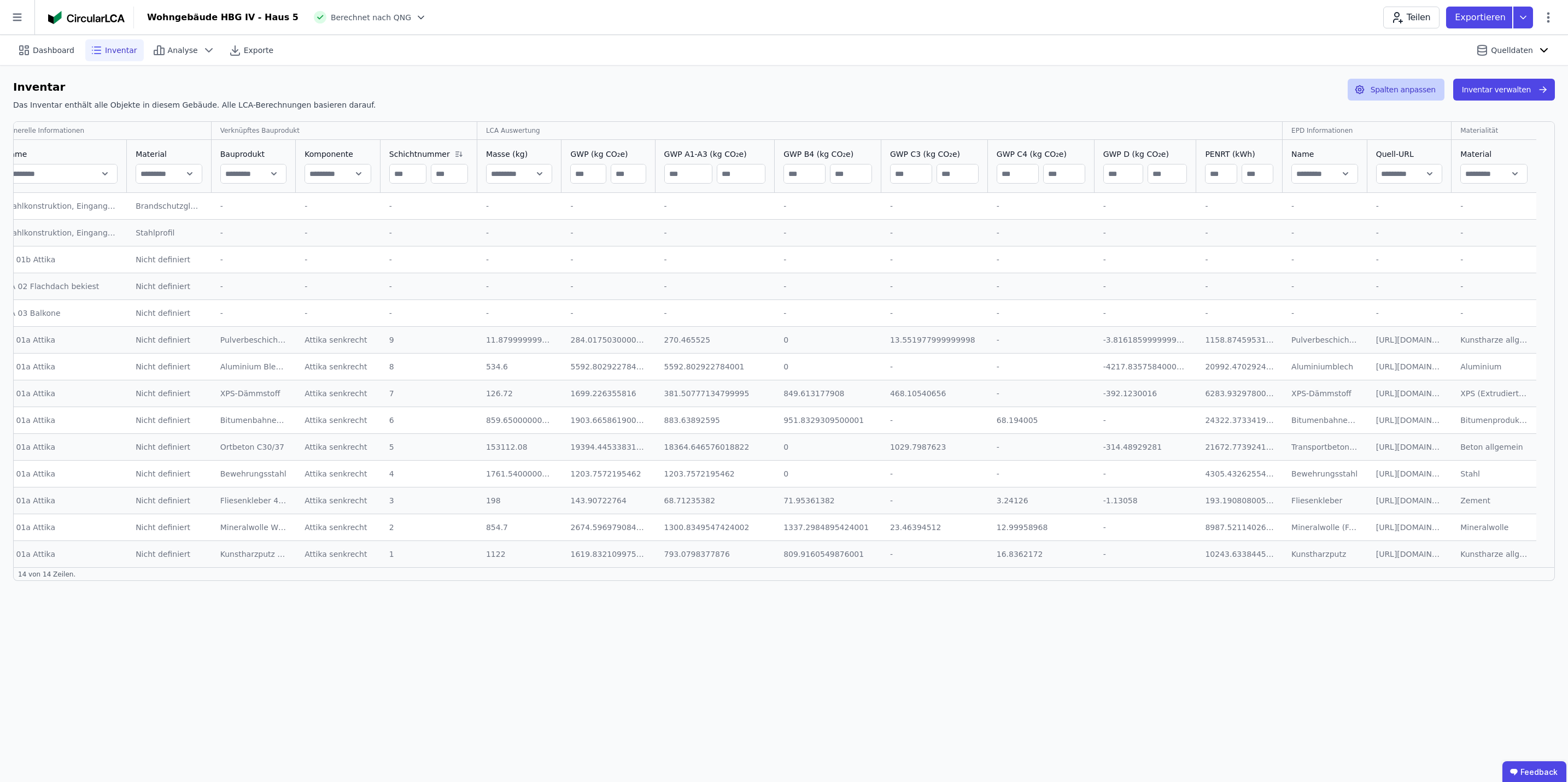
click at [772, 89] on button "Spalten anpassen" at bounding box center [1396, 89] width 97 height 22
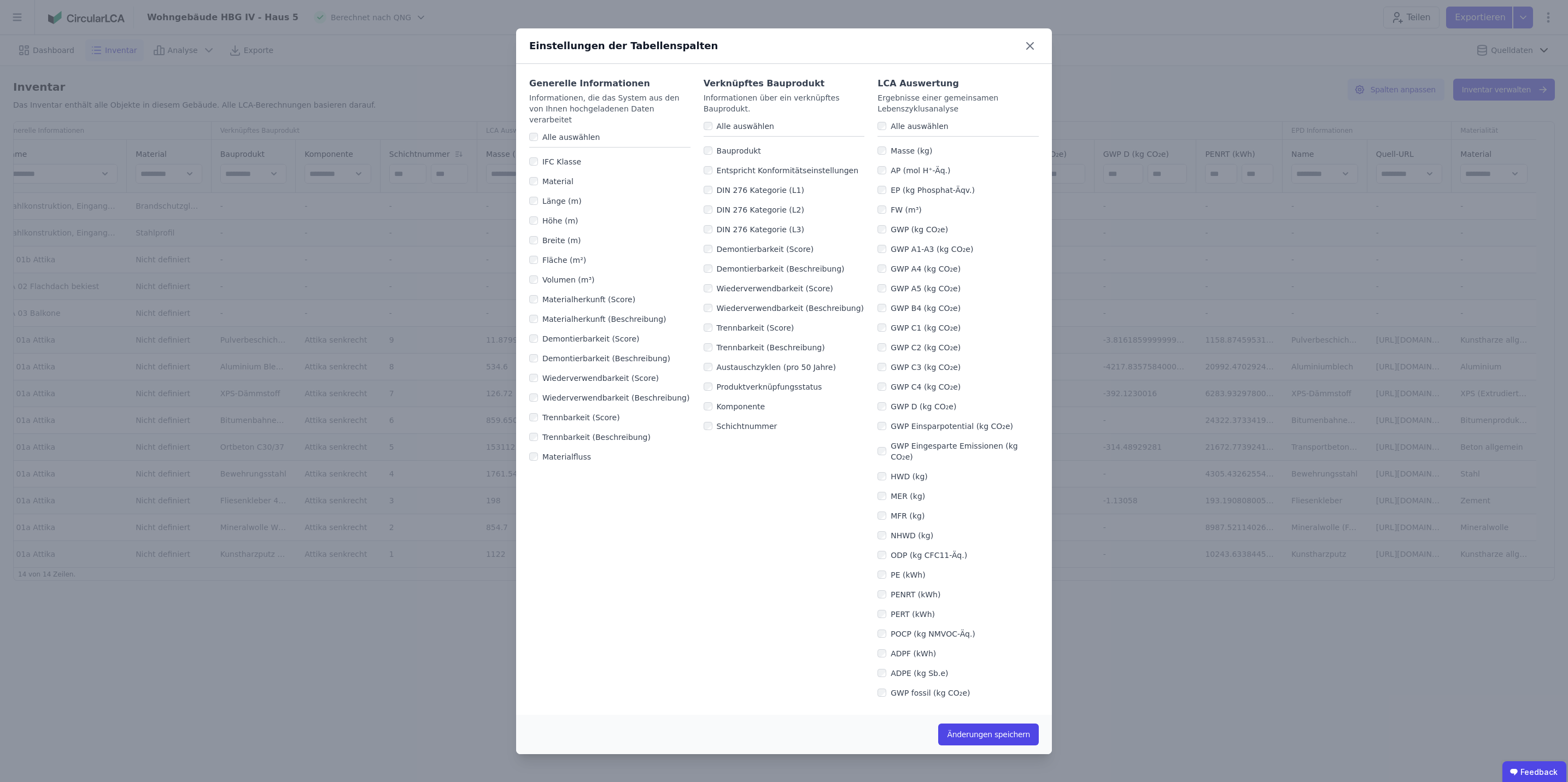
click at [543, 176] on label "Material" at bounding box center [556, 181] width 35 height 11
drag, startPoint x: 1009, startPoint y: 733, endPoint x: 1281, endPoint y: 668, distance: 279.7
click at [772, 360] on button "Änderungen speichern" at bounding box center [988, 735] width 100 height 22
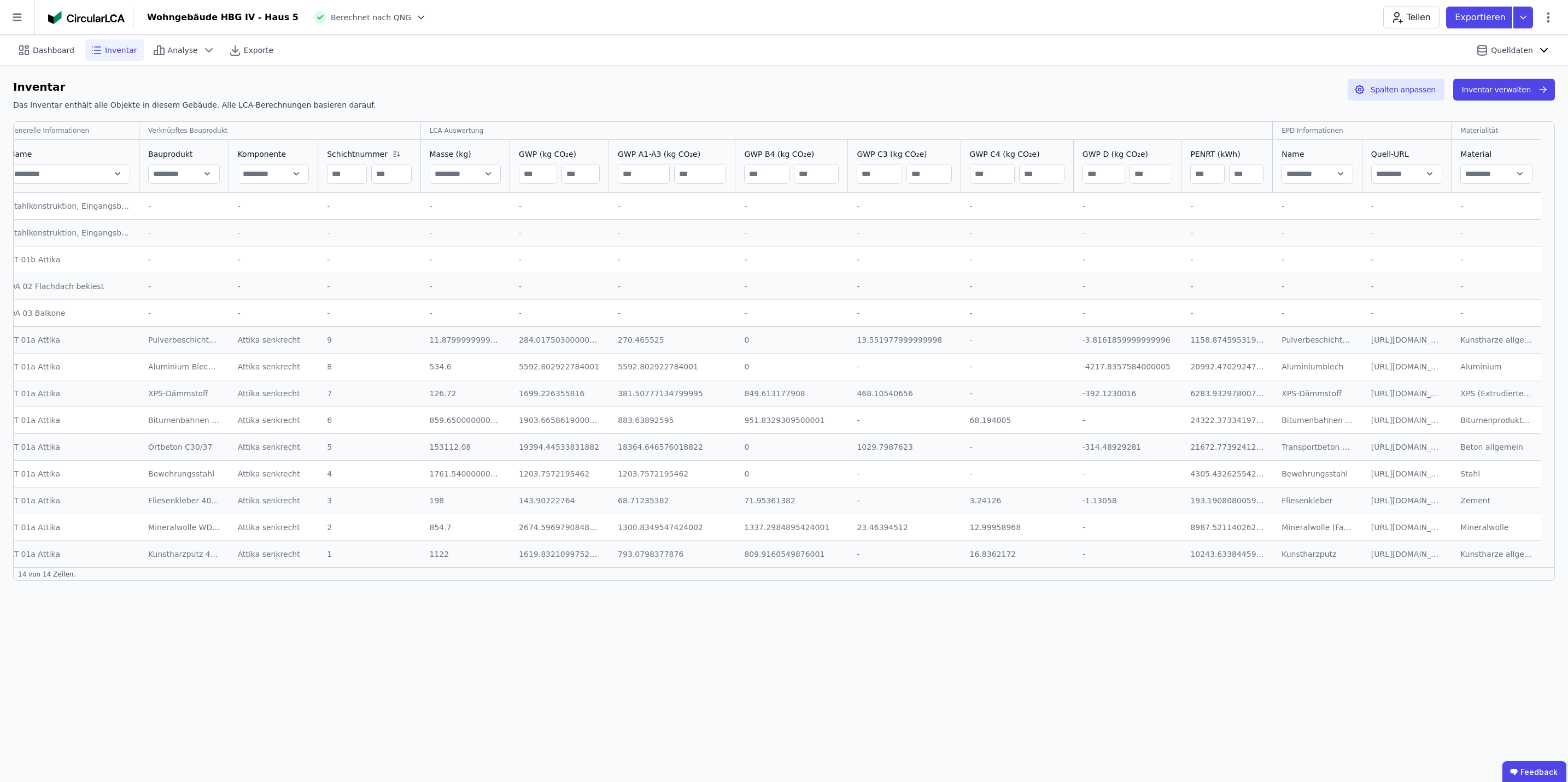
click at [772, 360] on div "Dashboard Inventar Analyse Exporte Quelldaten Inventar Das Inventar enthält all…" at bounding box center [784, 408] width 1568 height 747
drag, startPoint x: 783, startPoint y: 781, endPoint x: 331, endPoint y: 641, distance: 473.2
click at [476, 360] on div "Dashboard Inventar Analyse Exporte Quelldaten Inventar Das Inventar enthält all…" at bounding box center [784, 408] width 1568 height 747
drag, startPoint x: 287, startPoint y: 676, endPoint x: 298, endPoint y: 671, distance: 12.1
click at [286, 360] on div "Dashboard Inventar Analyse Exporte Quelldaten Inventar Das Inventar enthält all…" at bounding box center [784, 408] width 1568 height 747
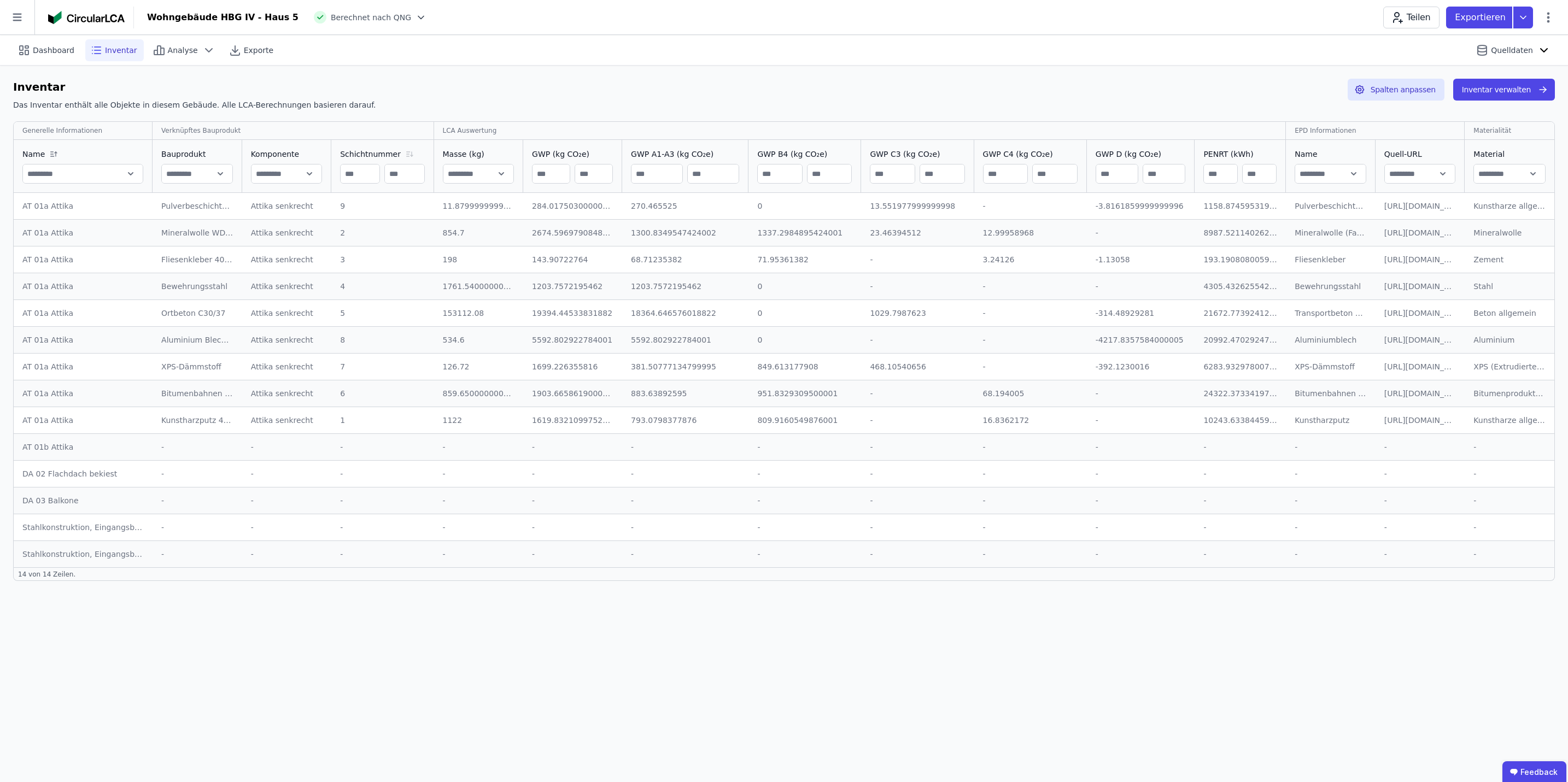
click at [411, 154] on icon at bounding box center [410, 154] width 13 height 9
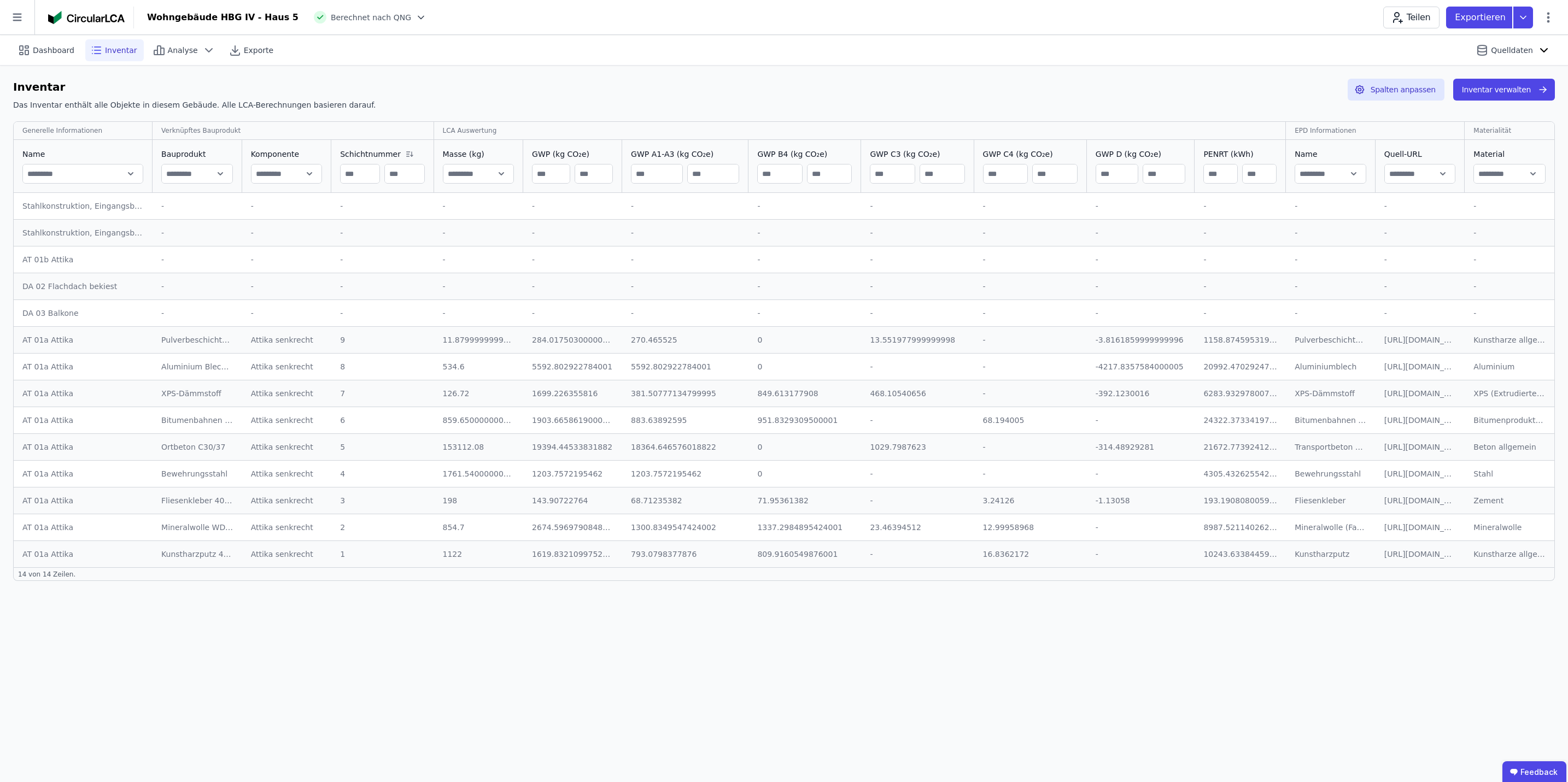
click at [532, 155] on div "GWP (kg CO₂e)" at bounding box center [573, 166] width 99 height 52
drag, startPoint x: 530, startPoint y: 155, endPoint x: 501, endPoint y: 148, distance: 29.8
click at [497, 158] on div "Masse (kg)" at bounding box center [477, 166] width 82 height 52
click at [772, 360] on div "Dashboard Inventar Analyse Exporte Quelldaten Inventar Das Inventar enthält all…" at bounding box center [784, 408] width 1568 height 747
click at [772, 20] on icon at bounding box center [1549, 18] width 13 height 13
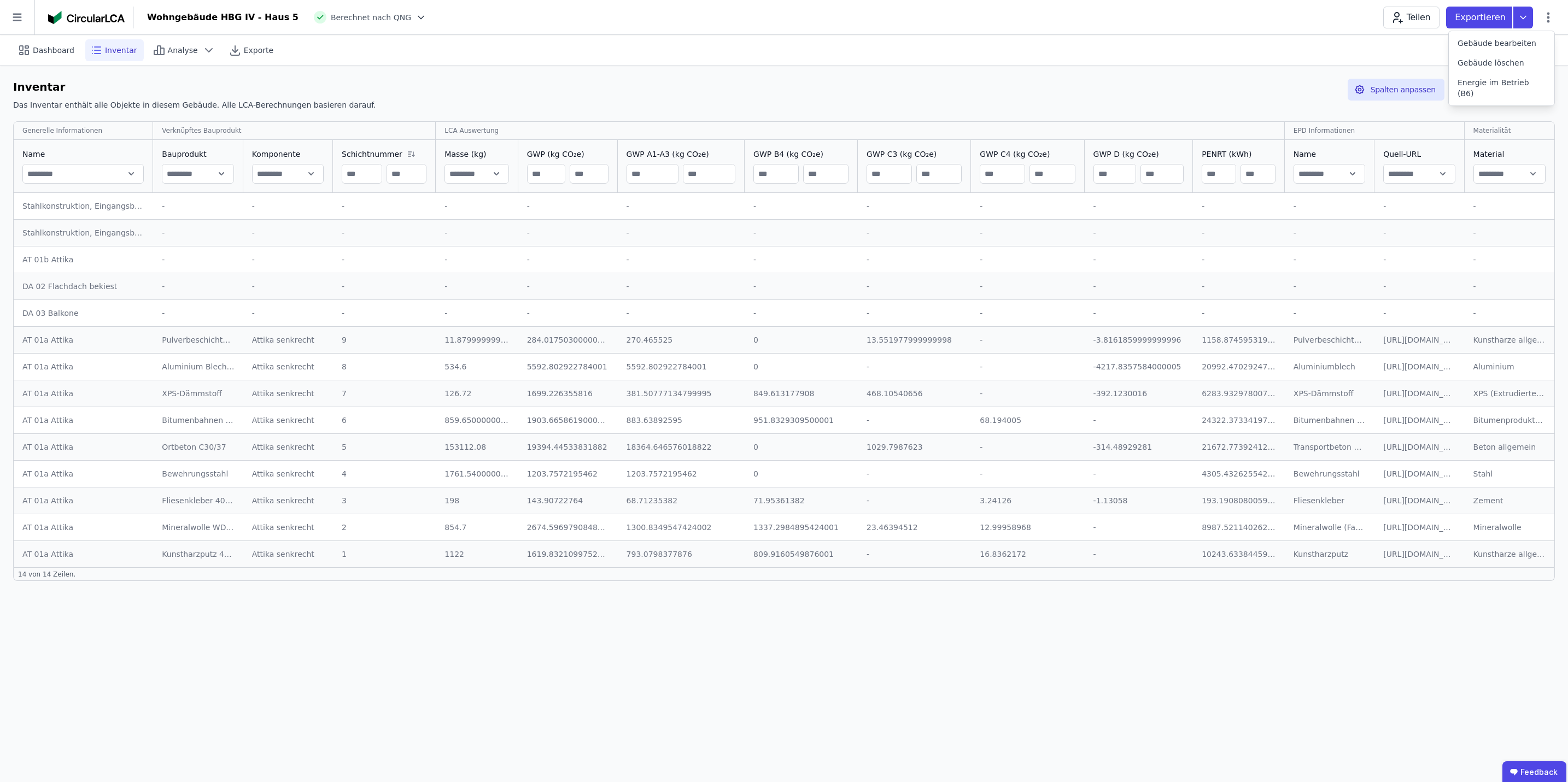
click at [772, 63] on div "Dashboard Inventar Analyse Exporte Quelldaten" at bounding box center [784, 49] width 1542 height 30
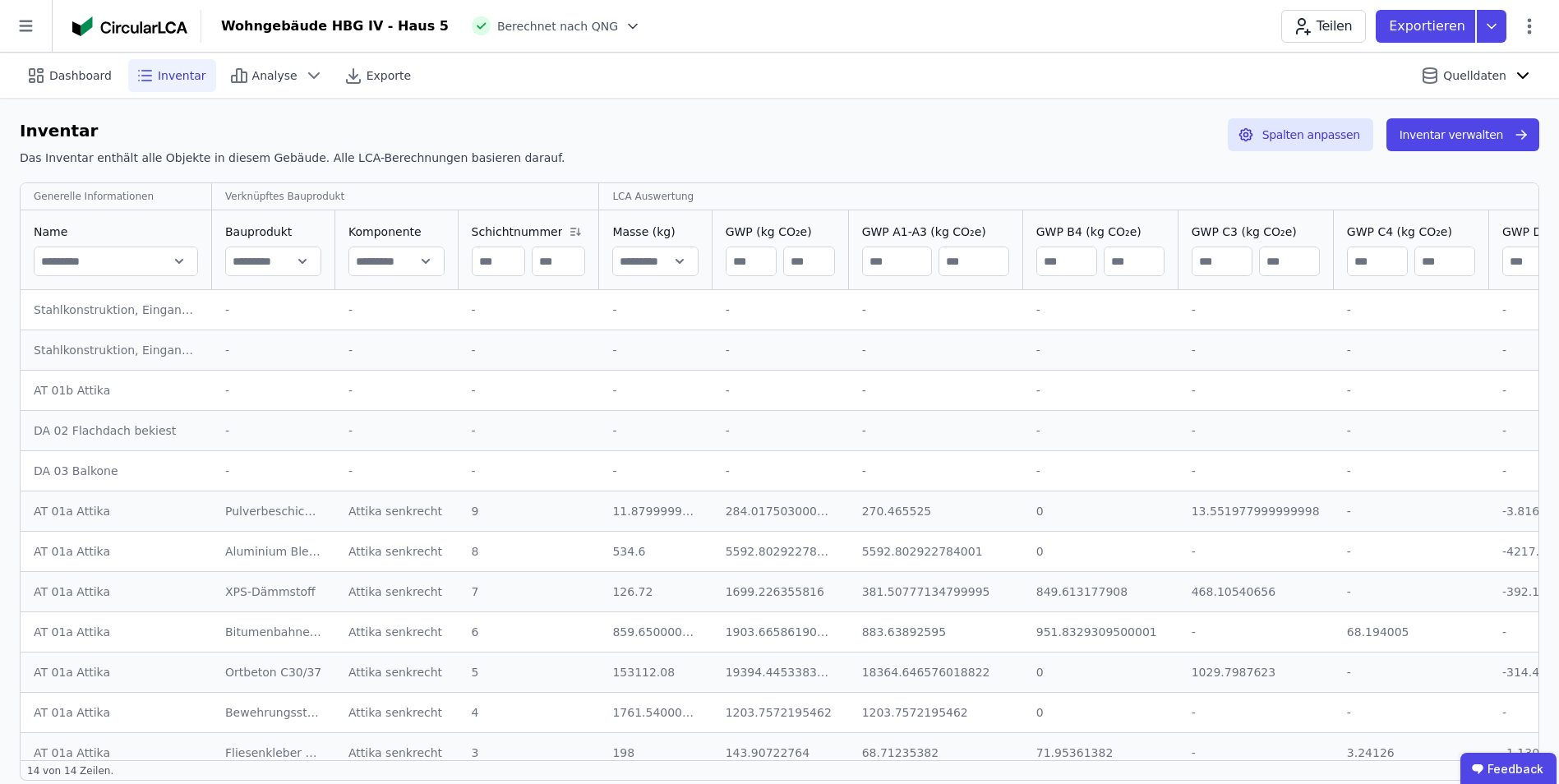
drag, startPoint x: 2265, startPoint y: 1, endPoint x: 875, endPoint y: 100, distance: 1393.5
click at [875, 101] on div "Inventar Das Inventar enthält alle Objekte in diesem Gebäude. Alle LCA-Berechnu…" at bounding box center [780, 449] width 1559 height 702
click at [1160, 135] on button "Inventar verwalten" at bounding box center [1462, 134] width 153 height 33
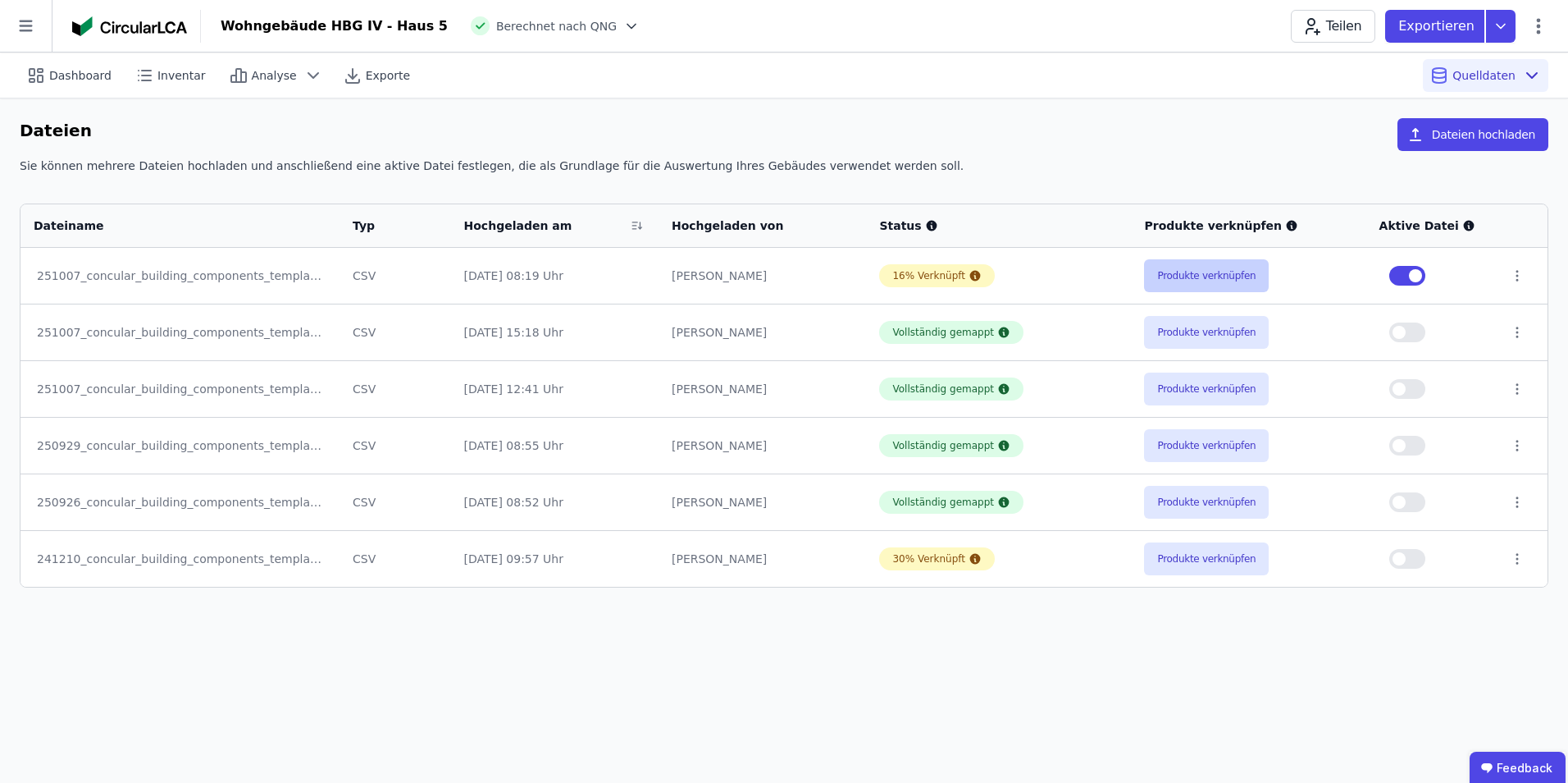
click at [1158, 272] on button "Produkte verknüpfen" at bounding box center [1206, 276] width 125 height 33
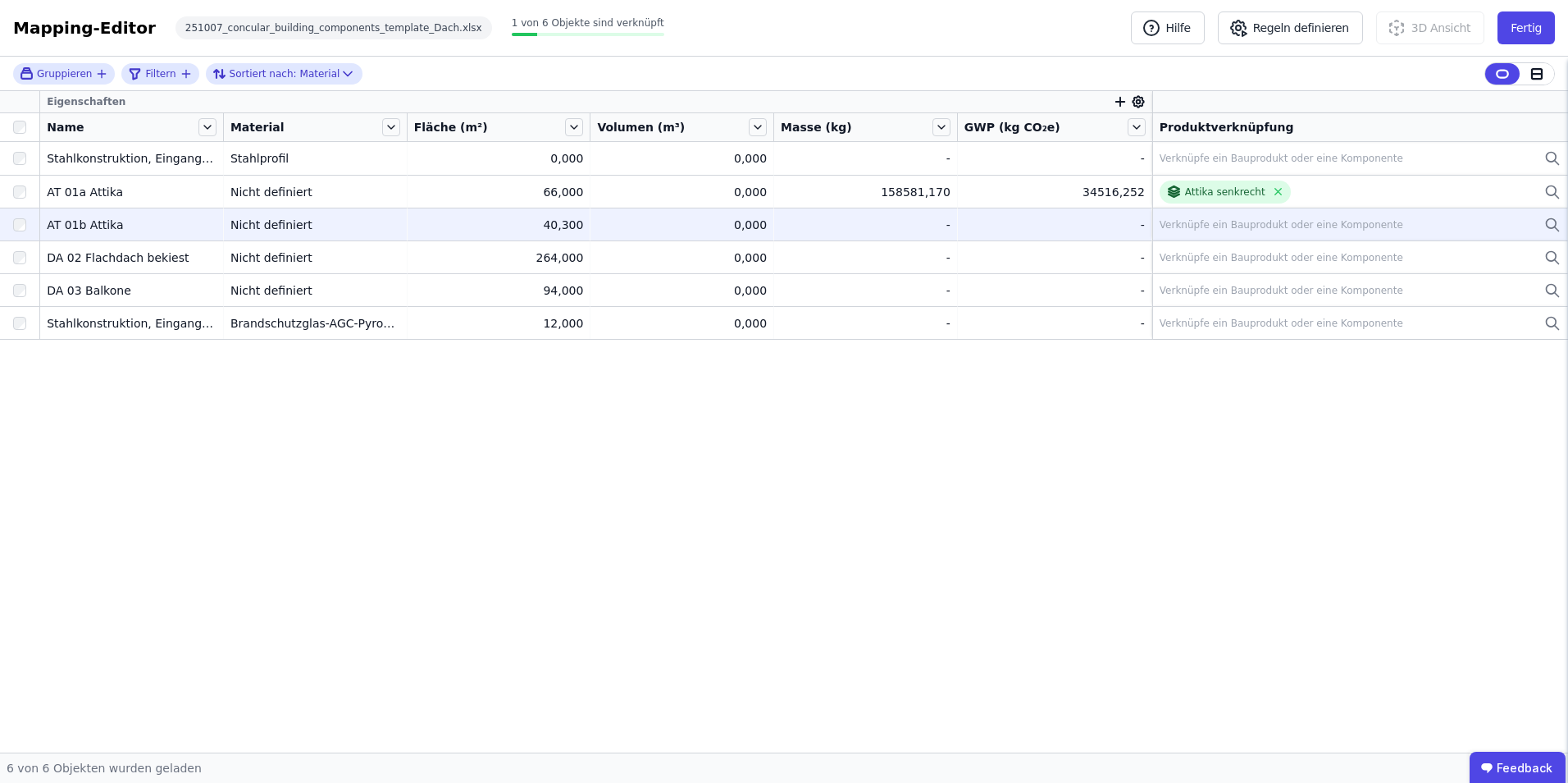
click at [1158, 227] on div "Verknüpfe ein Bauprodukt oder eine Komponente" at bounding box center [1281, 225] width 244 height 13
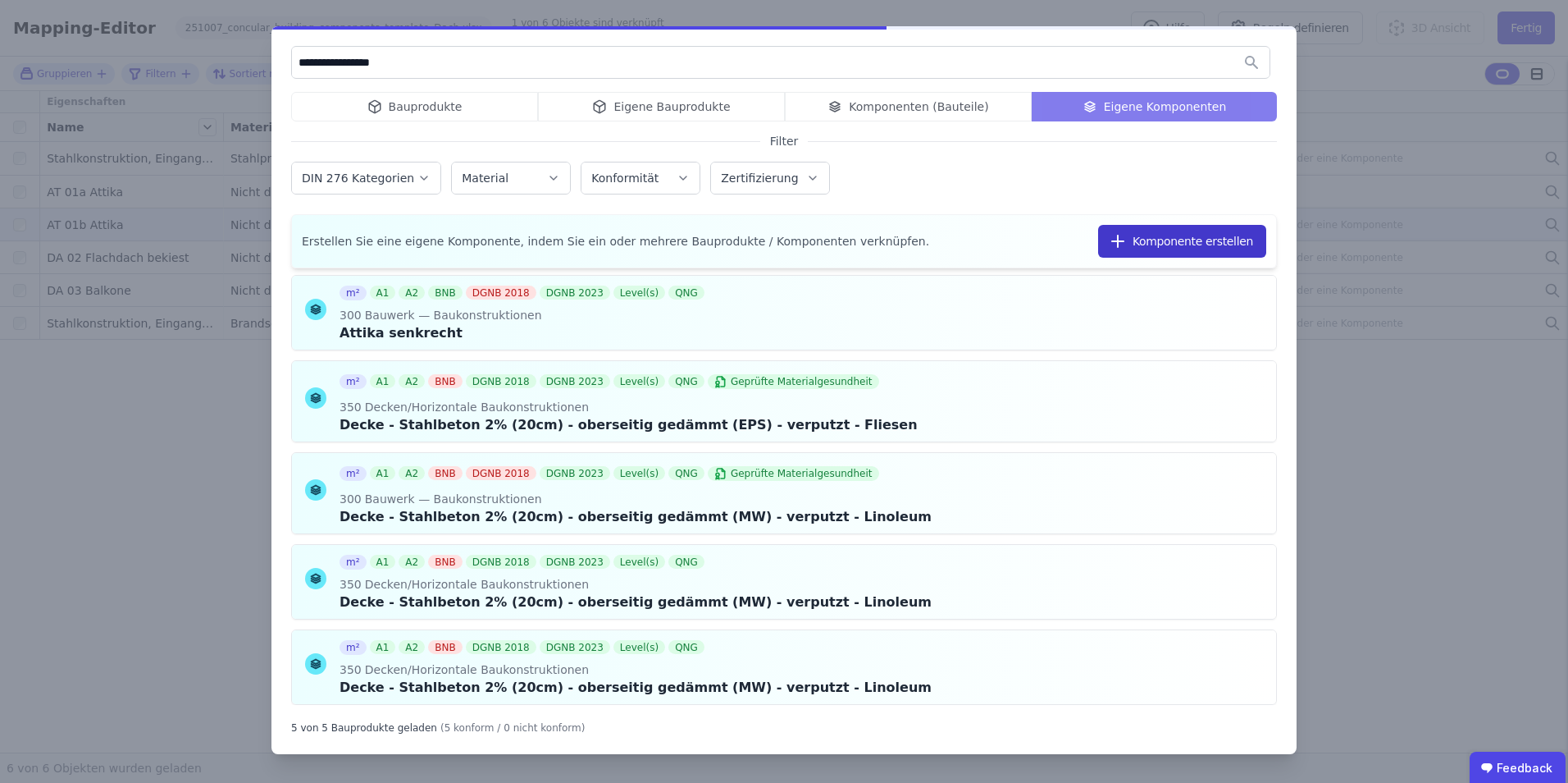
type input "**********"
click at [1158, 236] on button "Komponente erstellen" at bounding box center [1183, 241] width 168 height 33
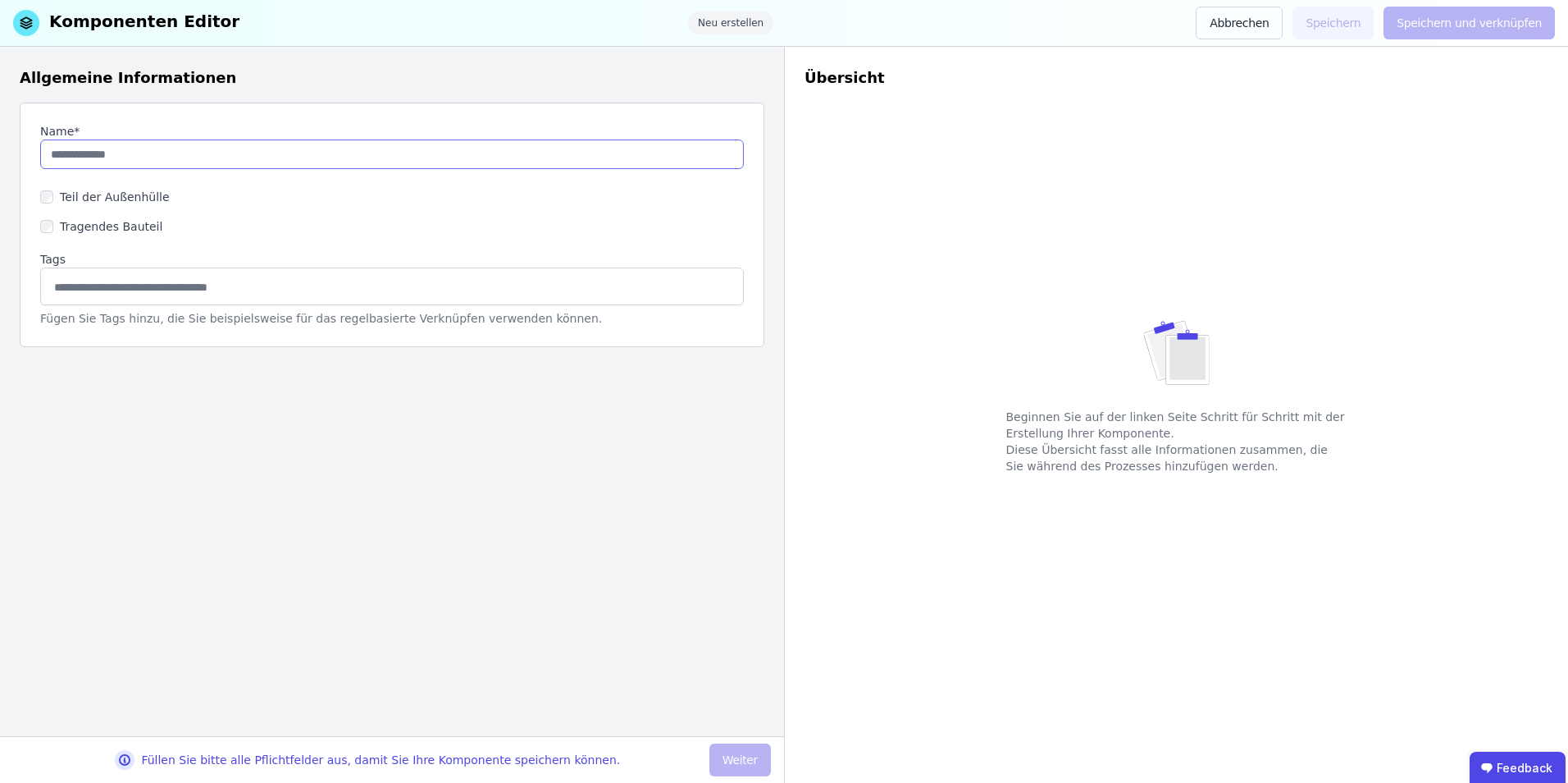
click at [340, 152] on input "string" at bounding box center [392, 154] width 704 height 29
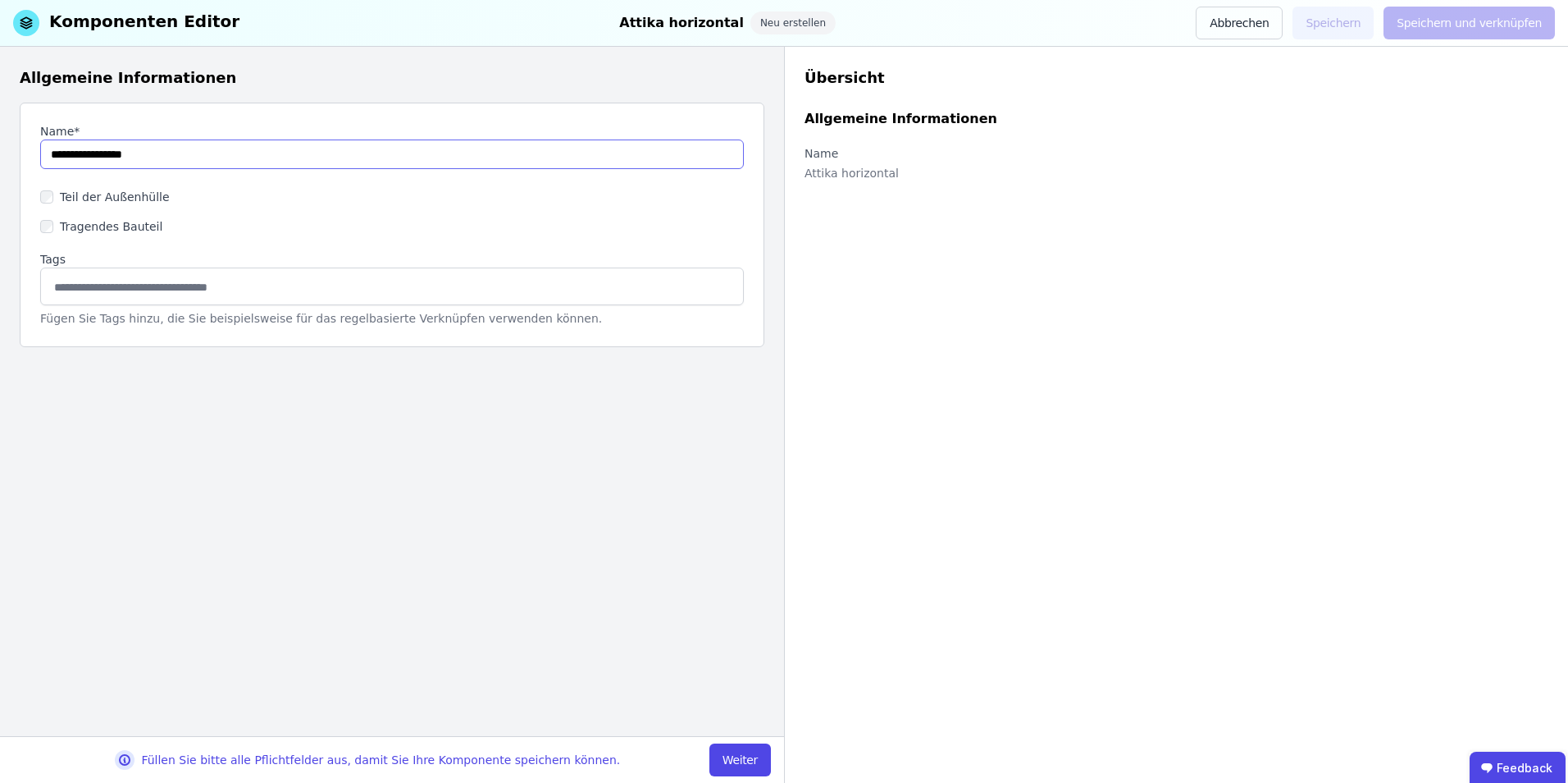
type input "**********"
click at [82, 202] on label "Teil der Außenhülle" at bounding box center [111, 197] width 117 height 16
click at [721, 541] on button "Weiter" at bounding box center [740, 760] width 61 height 33
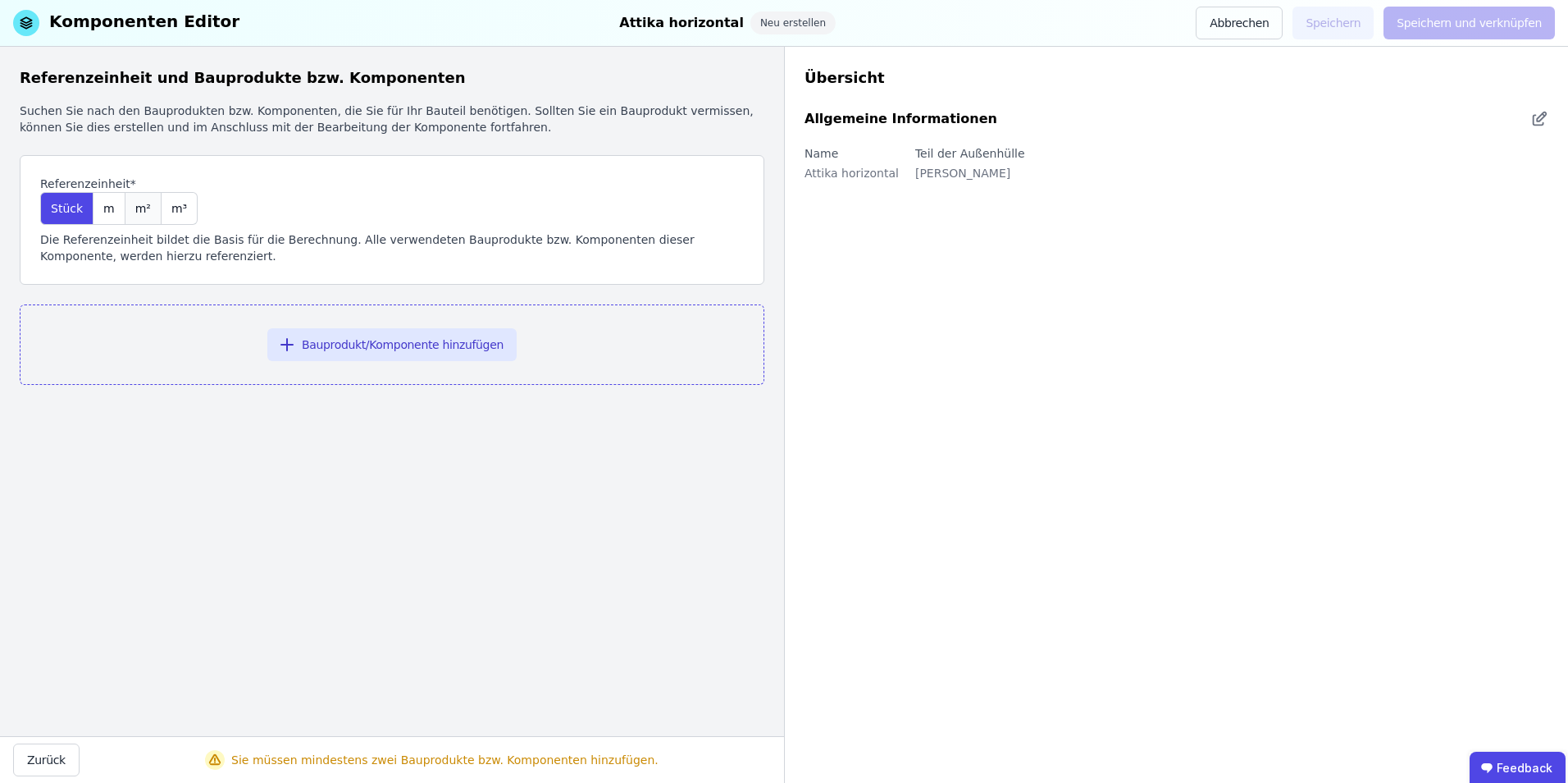
click at [136, 212] on span "m²" at bounding box center [142, 208] width 16 height 16
click at [451, 349] on button "Bauprodukt/Komponente hinzufügen" at bounding box center [392, 344] width 249 height 33
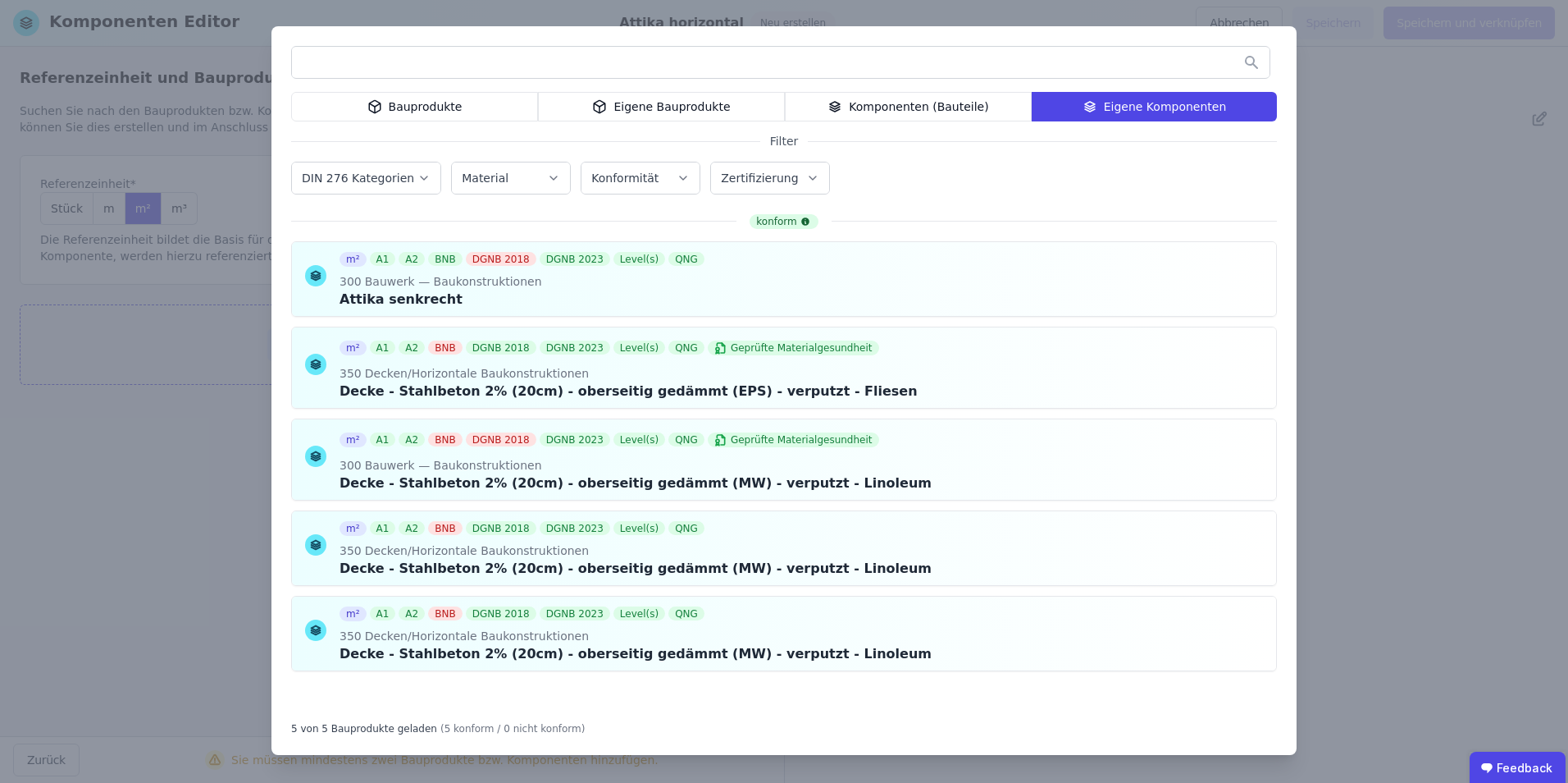
click at [1158, 335] on div "Bauprodukte Eigene Bauprodukte Komponenten (Bauteile) Eigene Komponenten Filter…" at bounding box center [784, 391] width 1568 height 783
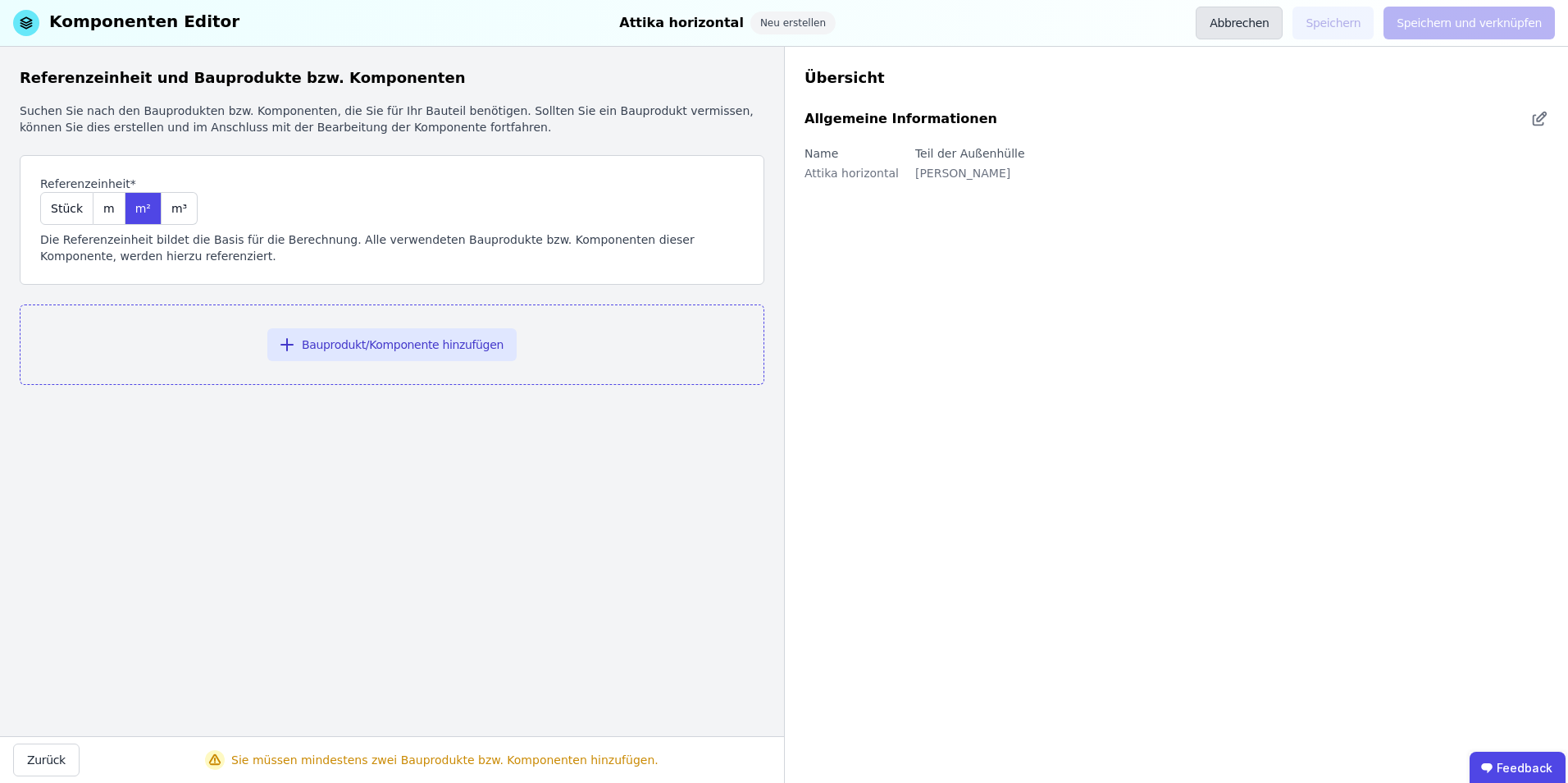
click at [1158, 21] on button "Abbrechen" at bounding box center [1239, 23] width 87 height 33
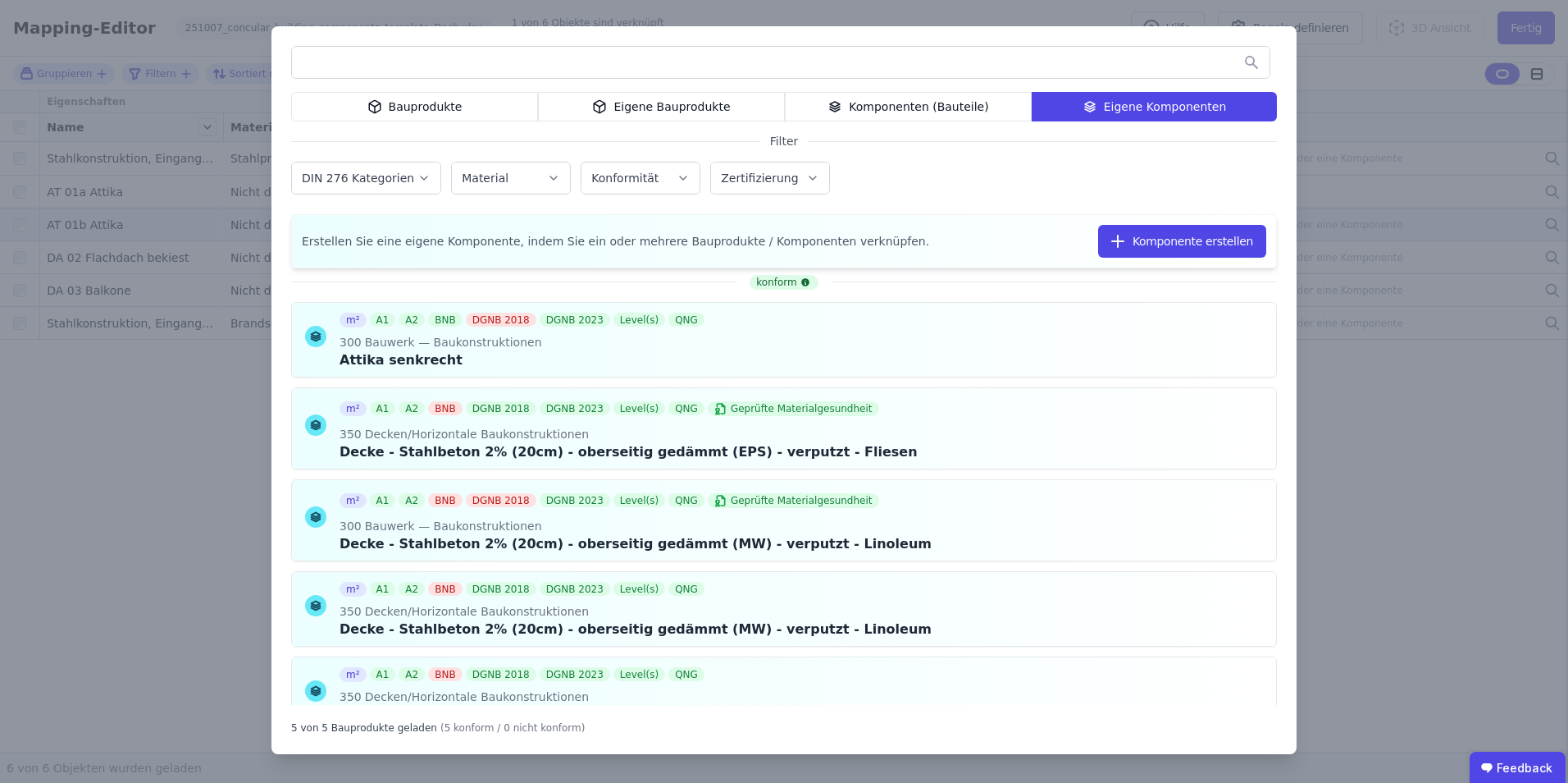
click at [1158, 292] on div "Bauprodukte Eigene Bauprodukte Komponenten (Bauteile) Eigene Komponenten Filter…" at bounding box center [784, 391] width 1568 height 783
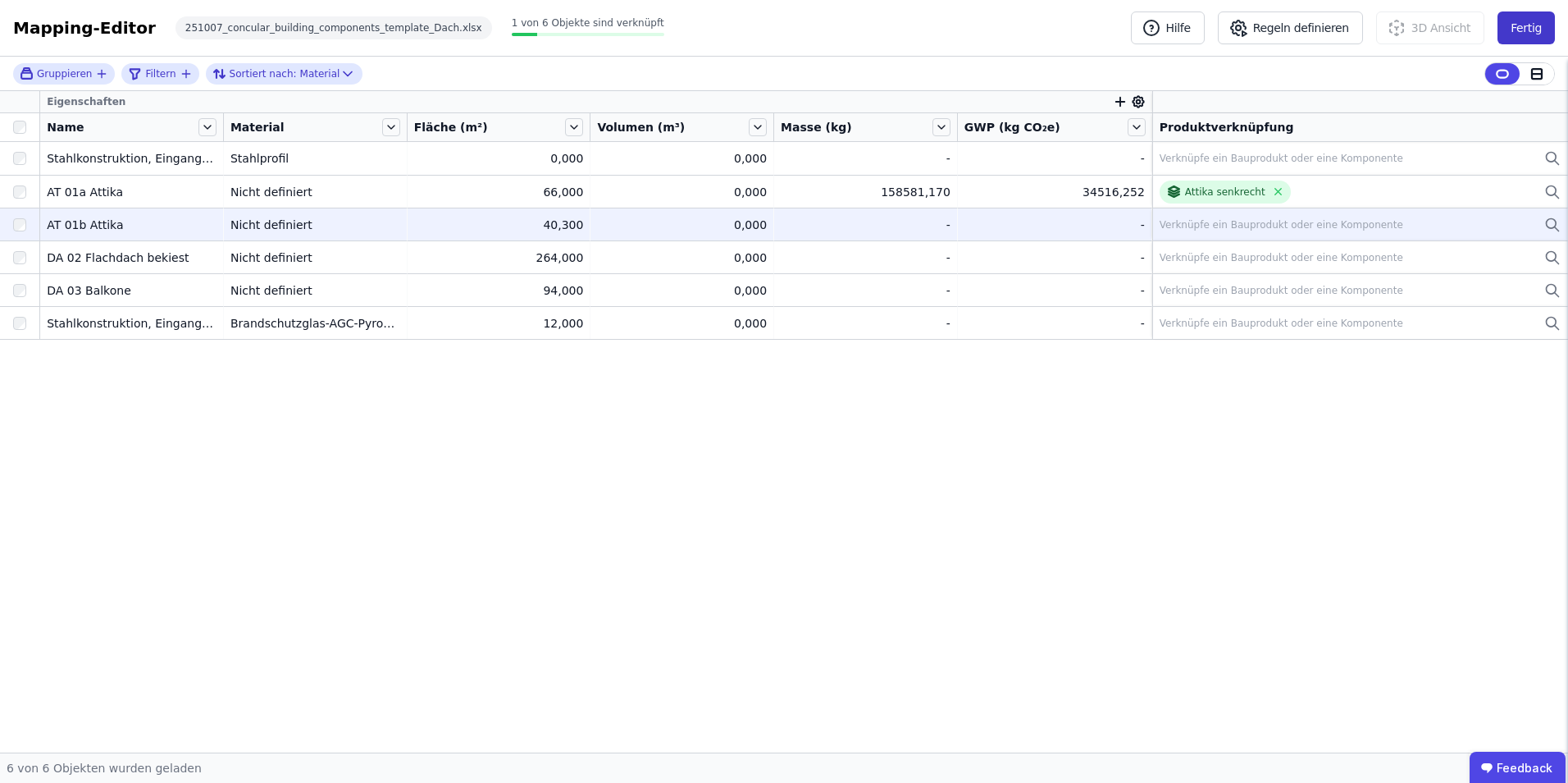
click at [1158, 30] on button "Fertig" at bounding box center [1526, 28] width 58 height 33
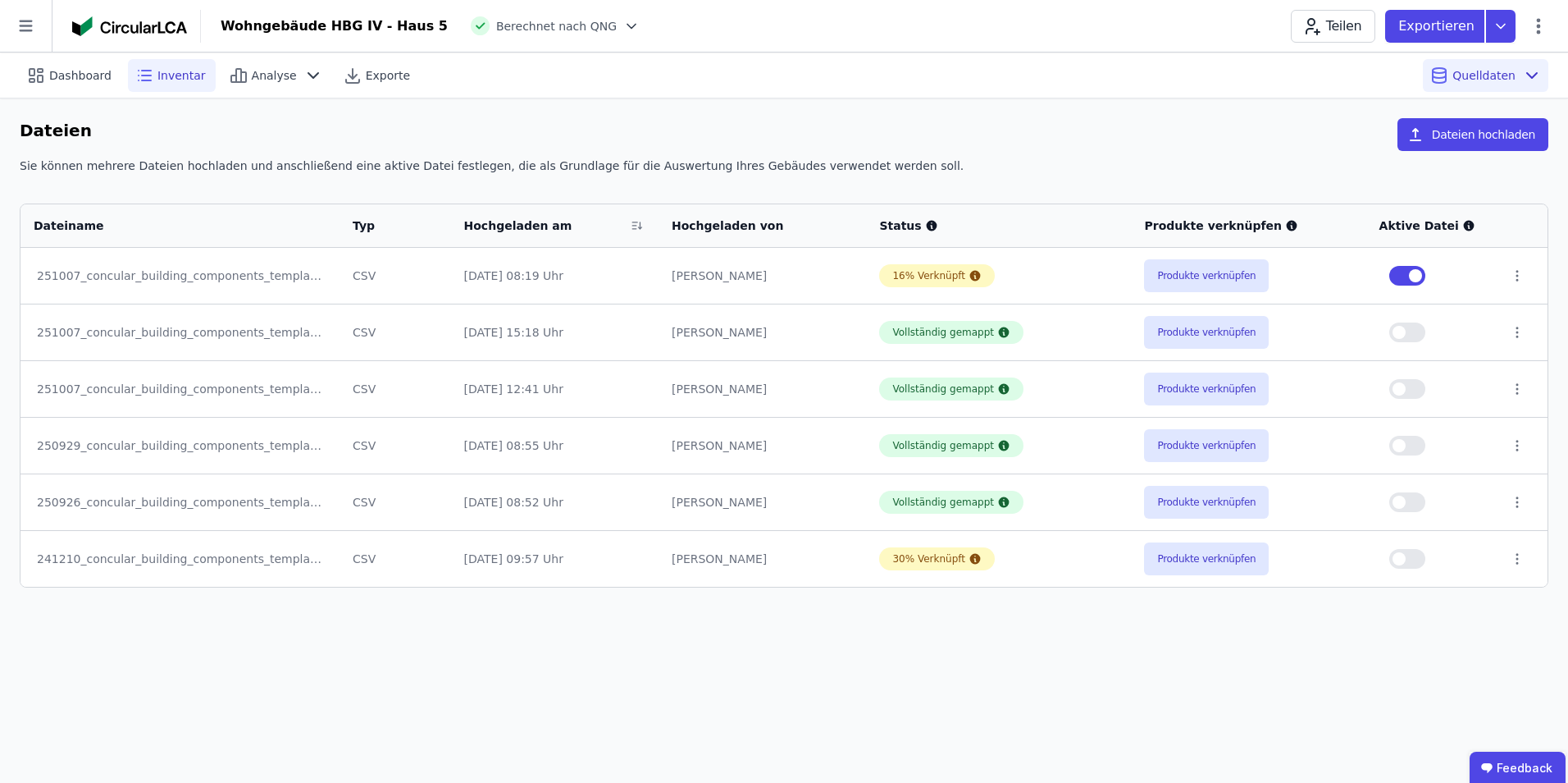
click at [170, 83] on span "Inventar" at bounding box center [181, 76] width 48 height 16
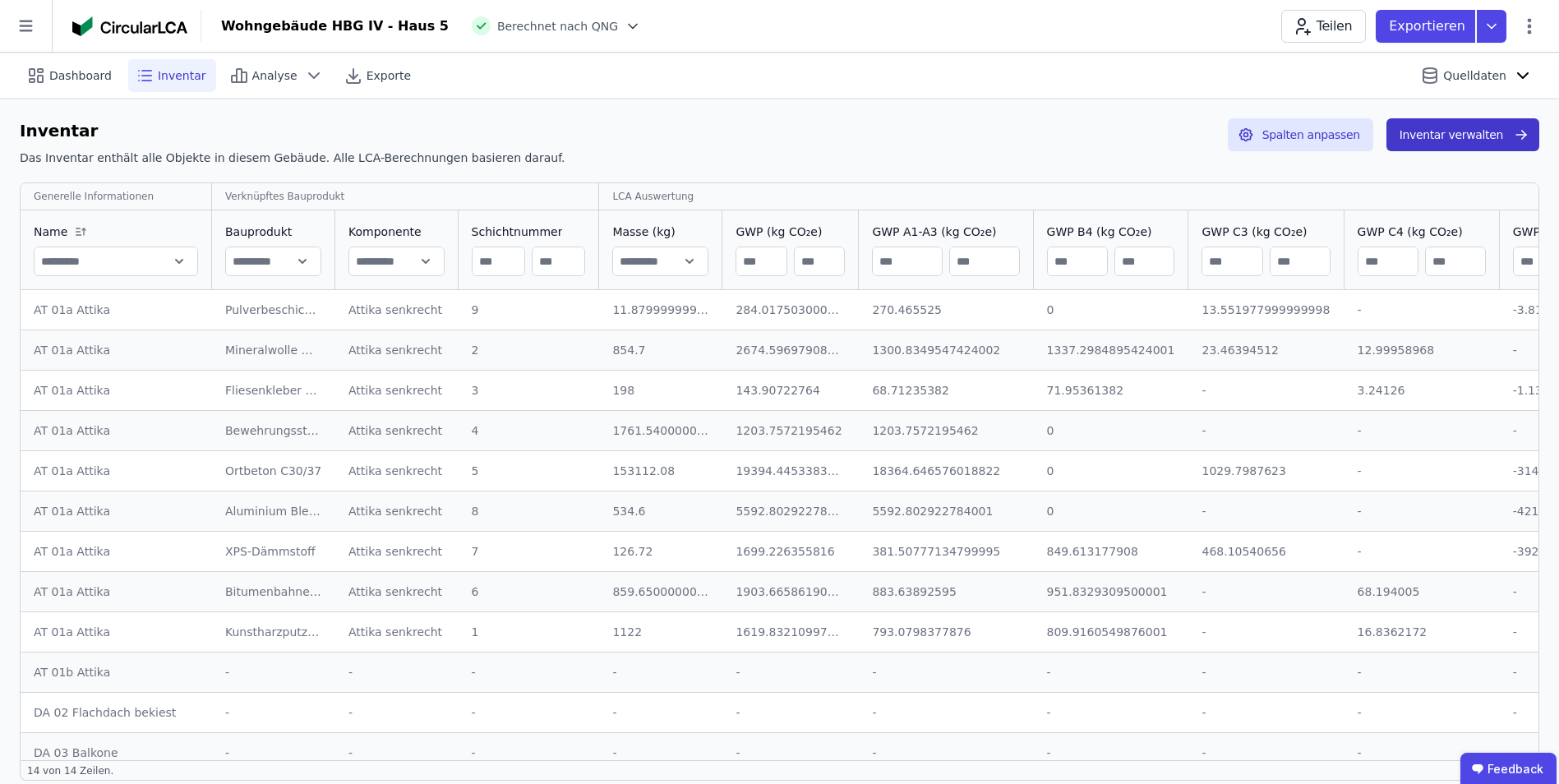
click at [1160, 141] on button "Inventar verwalten" at bounding box center [1462, 134] width 153 height 33
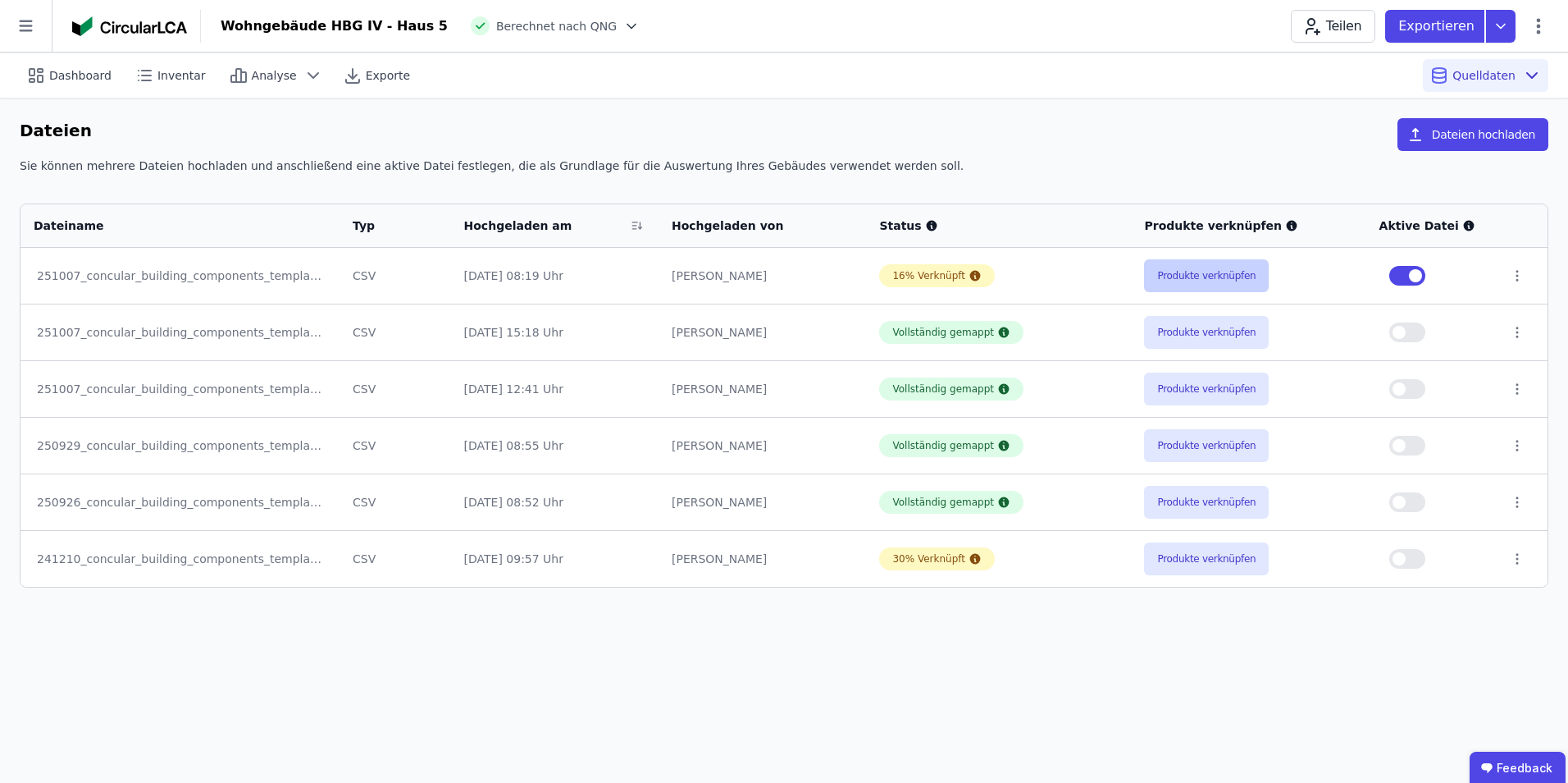
click at [1158, 278] on button "Produkte verknüpfen" at bounding box center [1206, 276] width 125 height 33
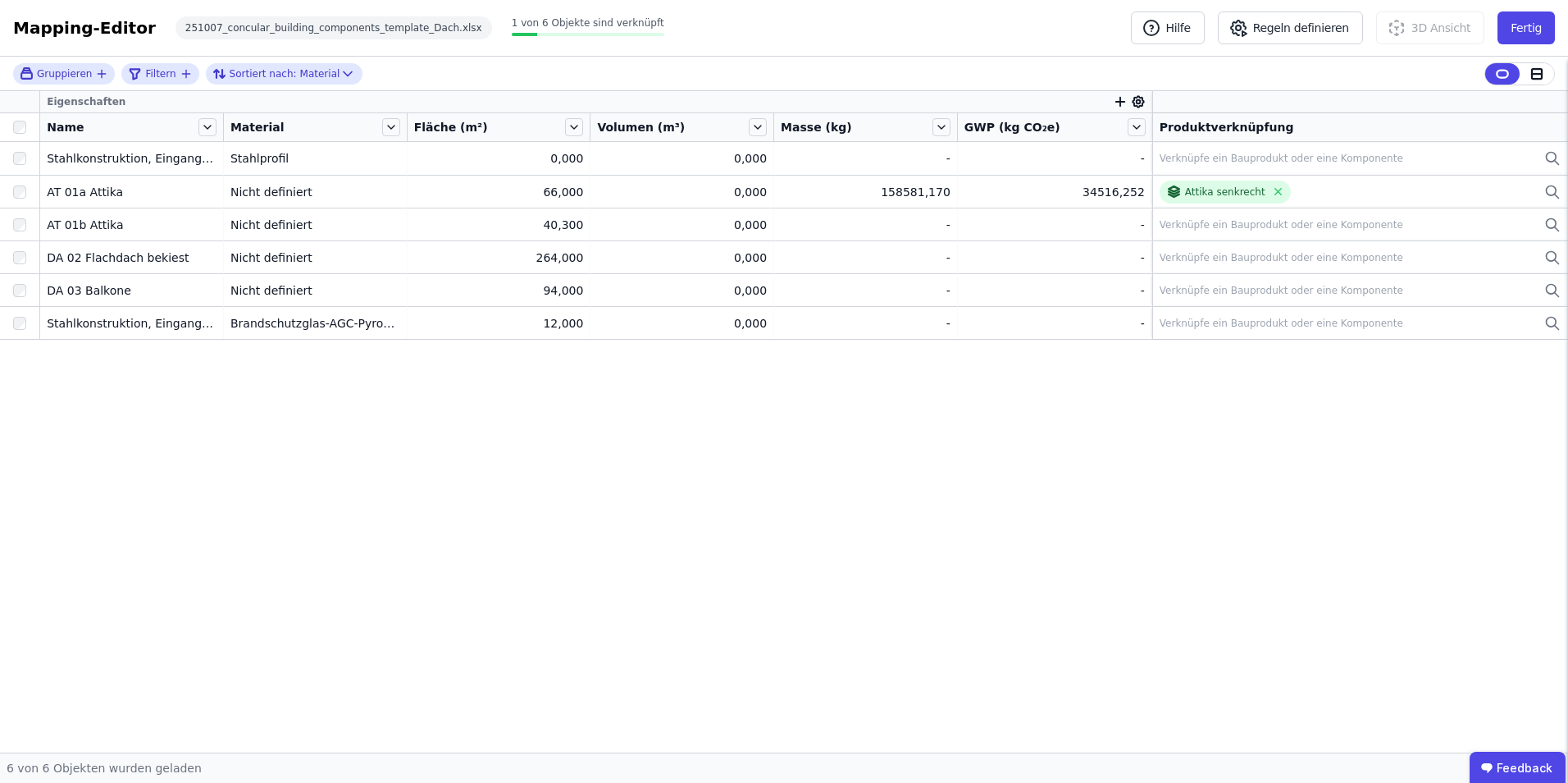
click at [1158, 445] on div "Eigenschaften Name Material Fläche (m²) Volumen (m³) Masse (kg) GWP (kg CO₂e) P…" at bounding box center [784, 422] width 1568 height 661
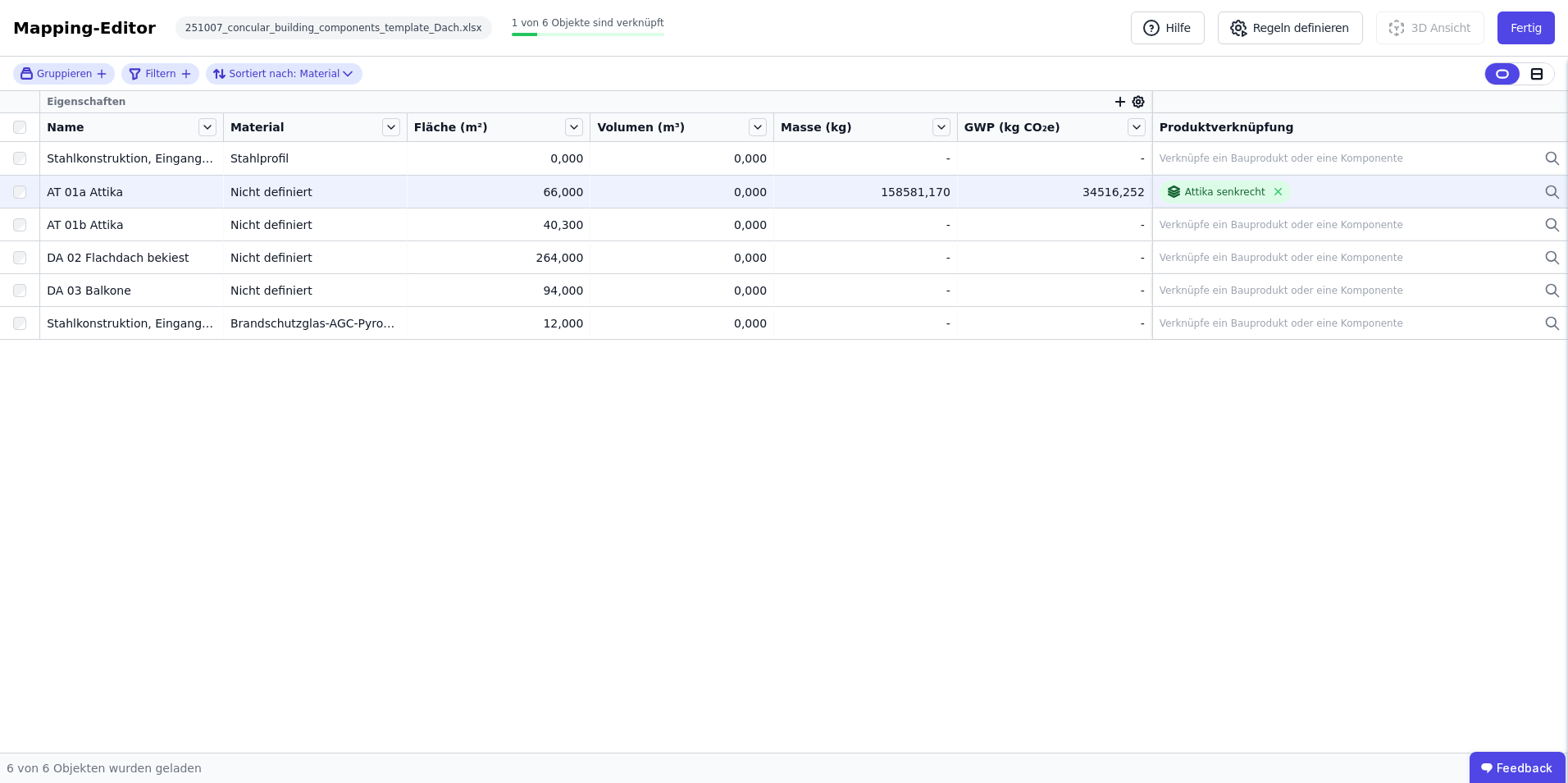
click at [1158, 196] on div "Attika senkrecht" at bounding box center [1360, 192] width 401 height 23
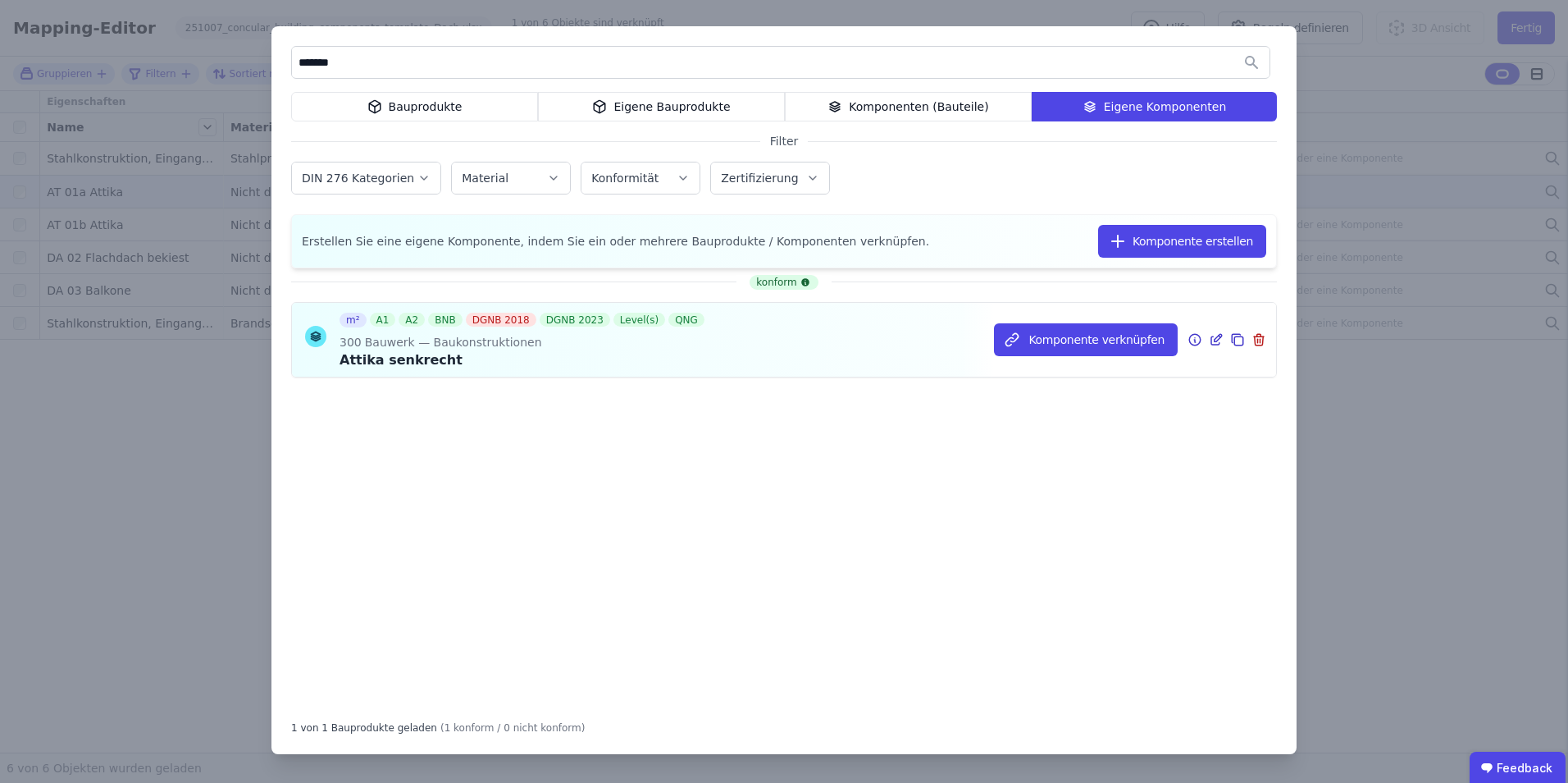
type input "******"
click at [1158, 340] on icon at bounding box center [1216, 340] width 15 height 20
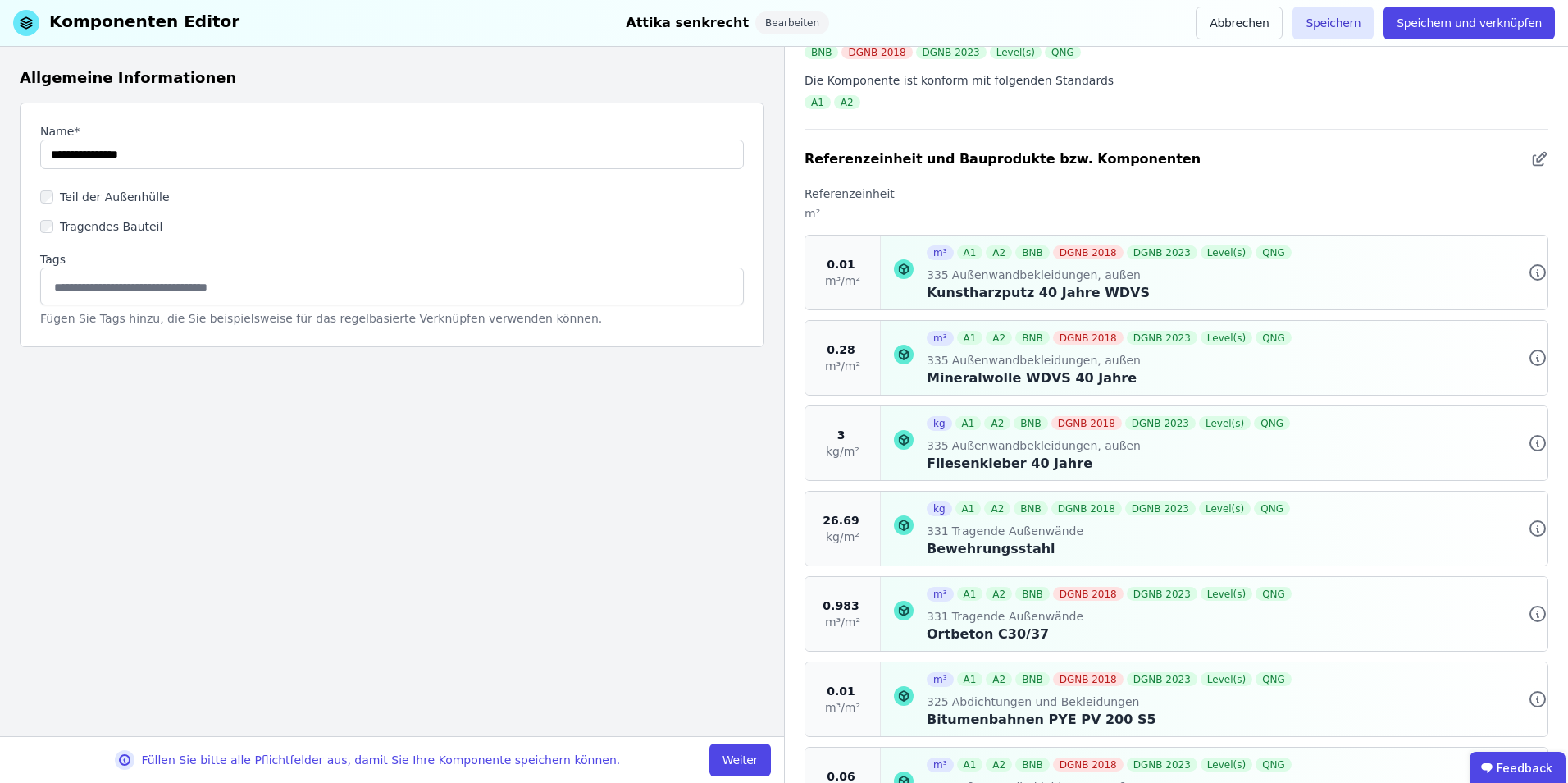
scroll to position [246, 0]
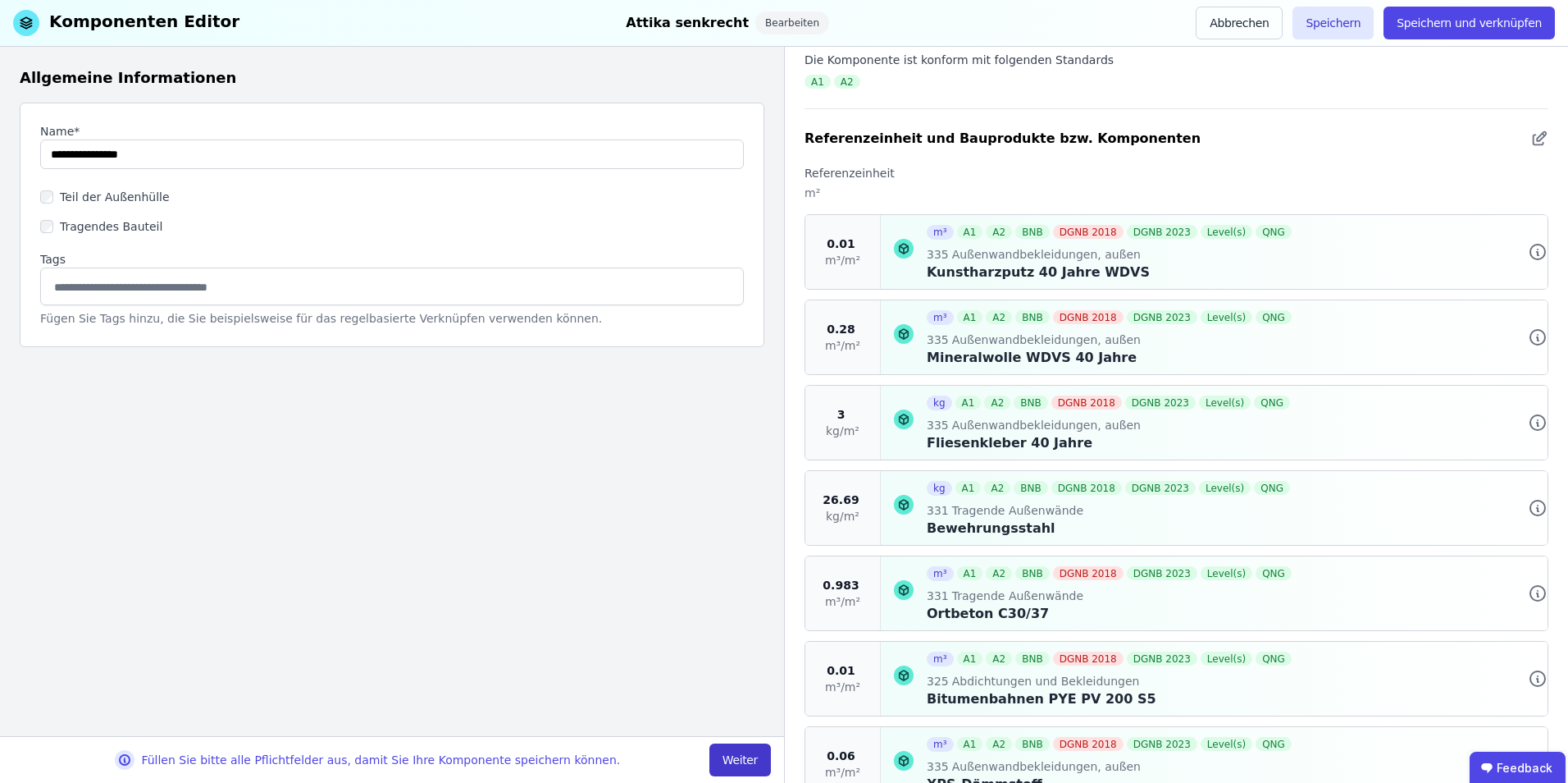
click at [749, 541] on button "Weiter" at bounding box center [740, 760] width 61 height 33
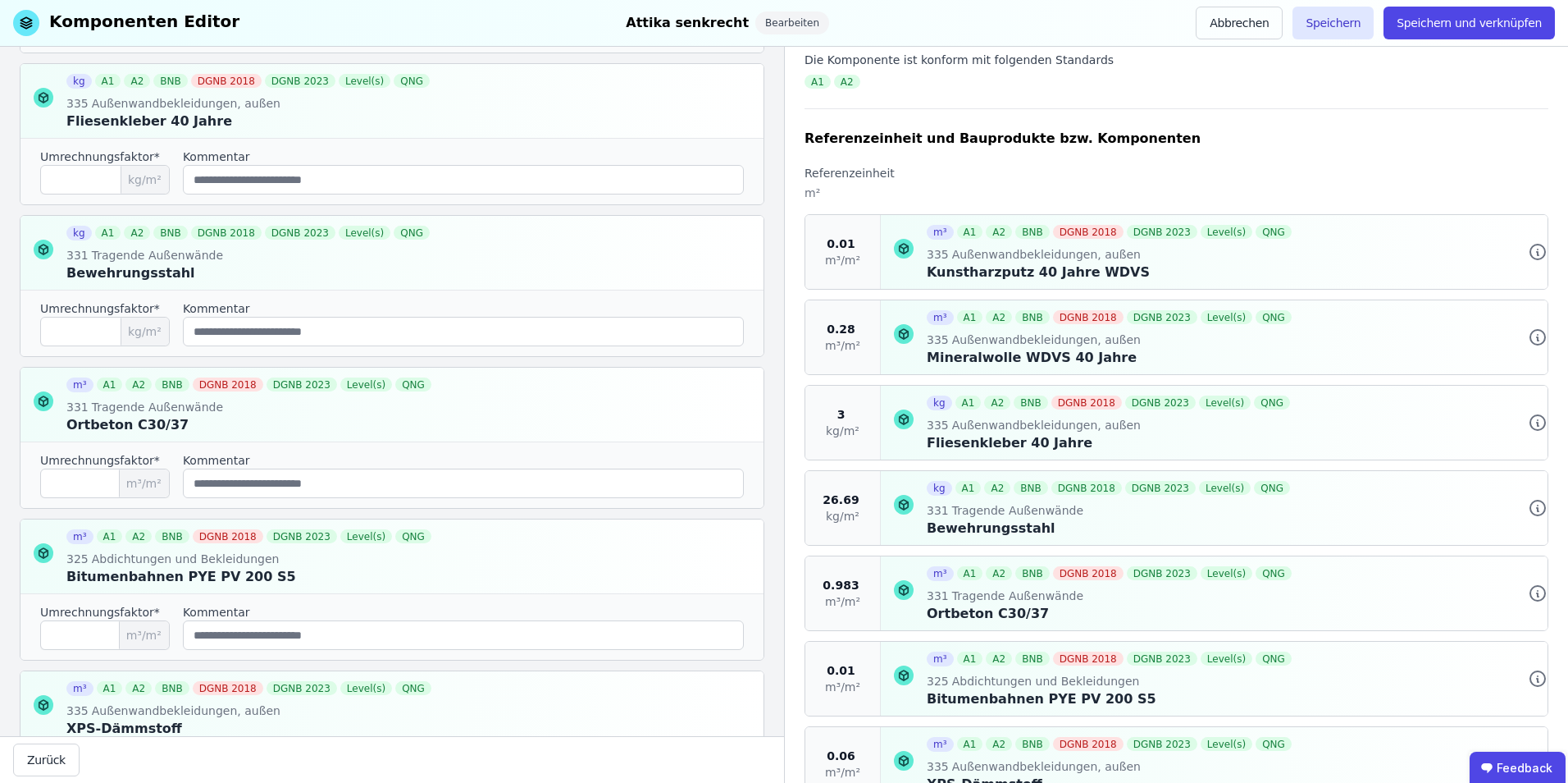
scroll to position [547, 0]
drag, startPoint x: 97, startPoint y: 486, endPoint x: -86, endPoint y: 477, distance: 183.2
click at [0, 477] on html "ikl GmbH 3 Gebäude Dashboard Produktverwaltung 3 Gebäude CircularLCA Demo Build…" at bounding box center [784, 391] width 1568 height 783
type input "******"
click at [1158, 23] on button "Speichern und verknüpfen" at bounding box center [1469, 23] width 172 height 33
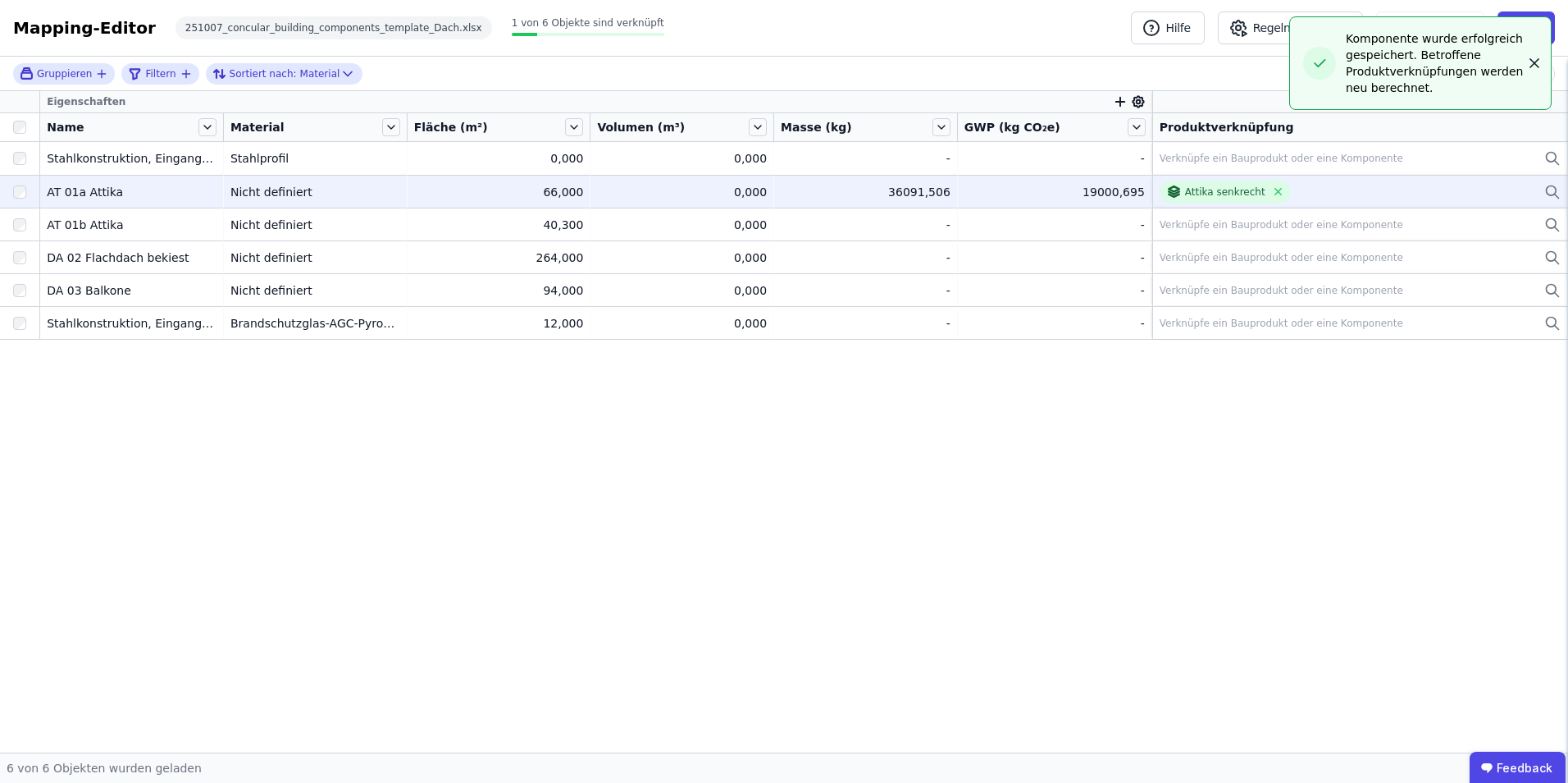
click at [1158, 67] on icon at bounding box center [1537, 74] width 15 height 15
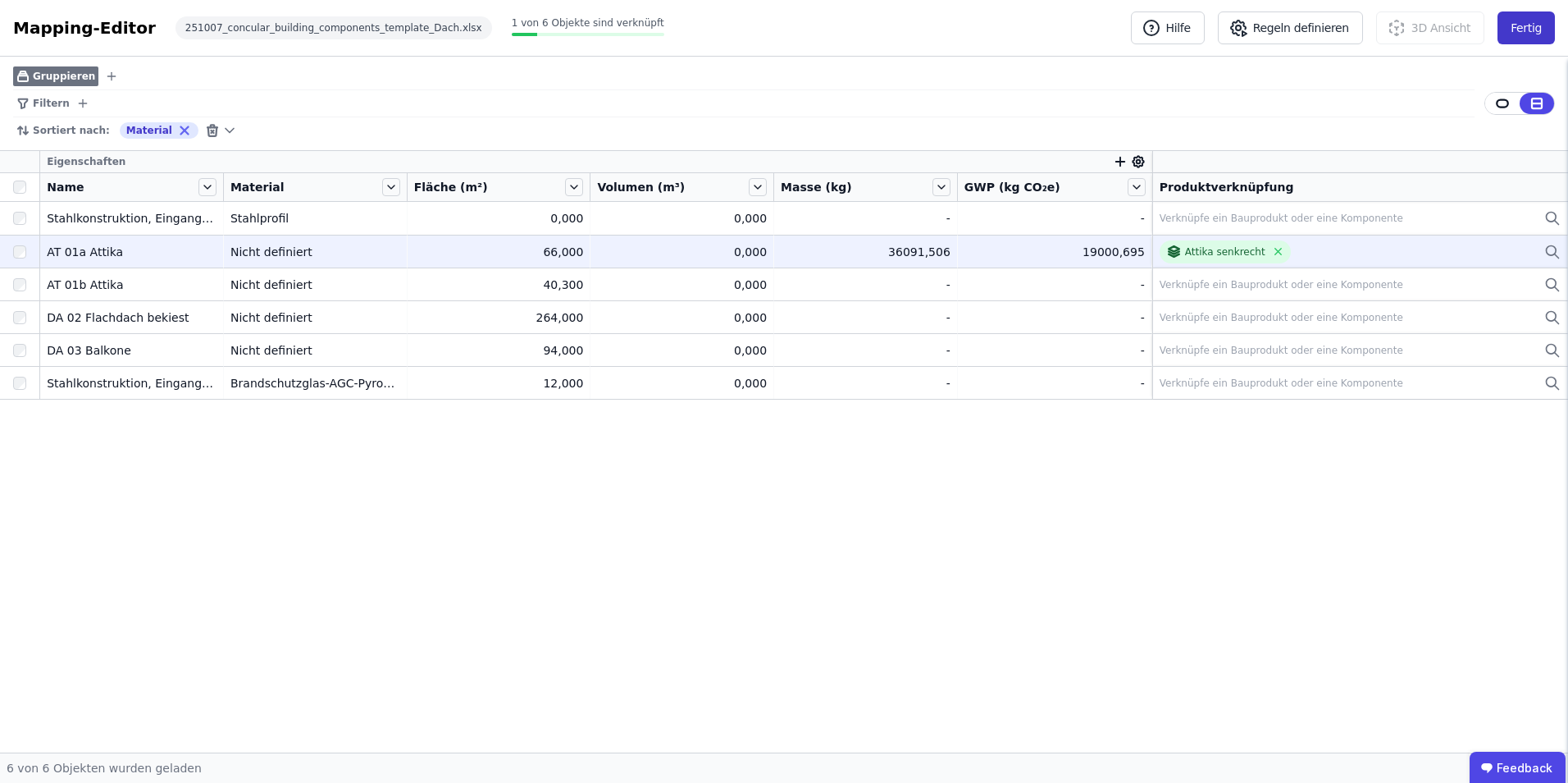
click at [1158, 26] on button "Fertig" at bounding box center [1526, 28] width 58 height 33
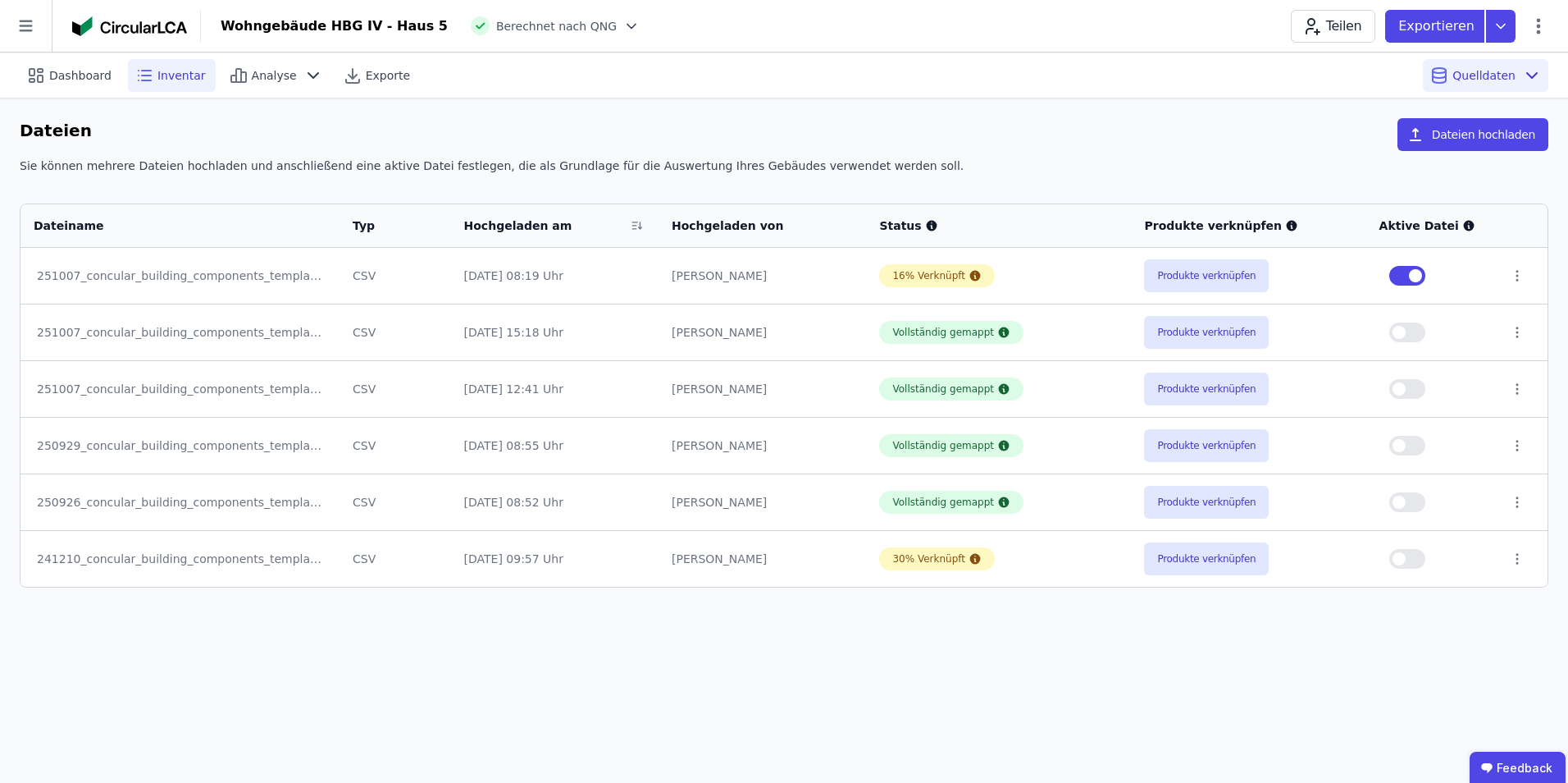
click at [172, 71] on span "Inventar" at bounding box center [181, 76] width 48 height 16
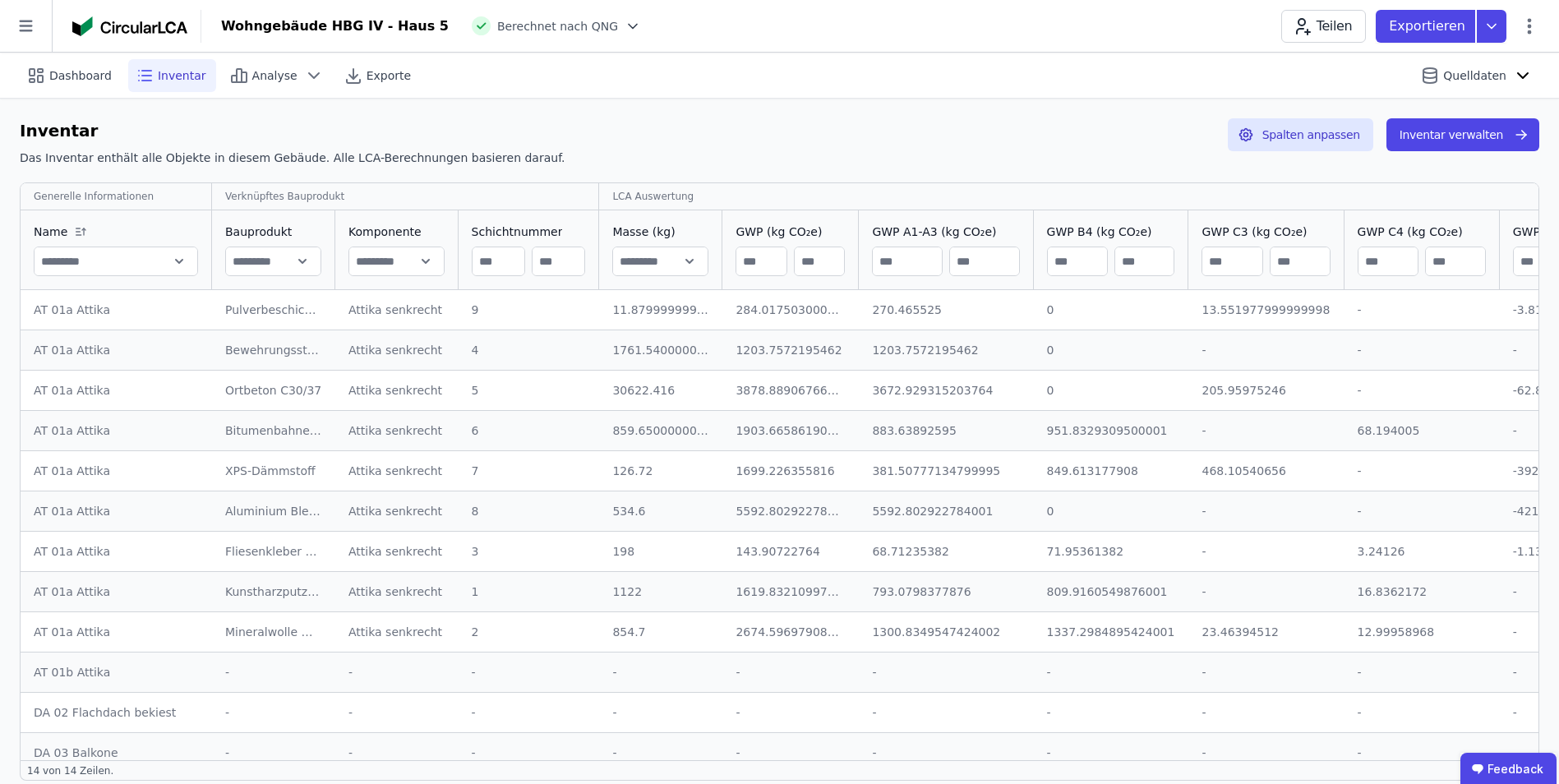
drag, startPoint x: 723, startPoint y: 398, endPoint x: 732, endPoint y: 400, distance: 9.2
click at [732, 400] on td "3878.889067663764 3878.889067663764" at bounding box center [790, 390] width 136 height 40
click at [1160, 142] on button "Inventar verwalten" at bounding box center [1462, 134] width 153 height 33
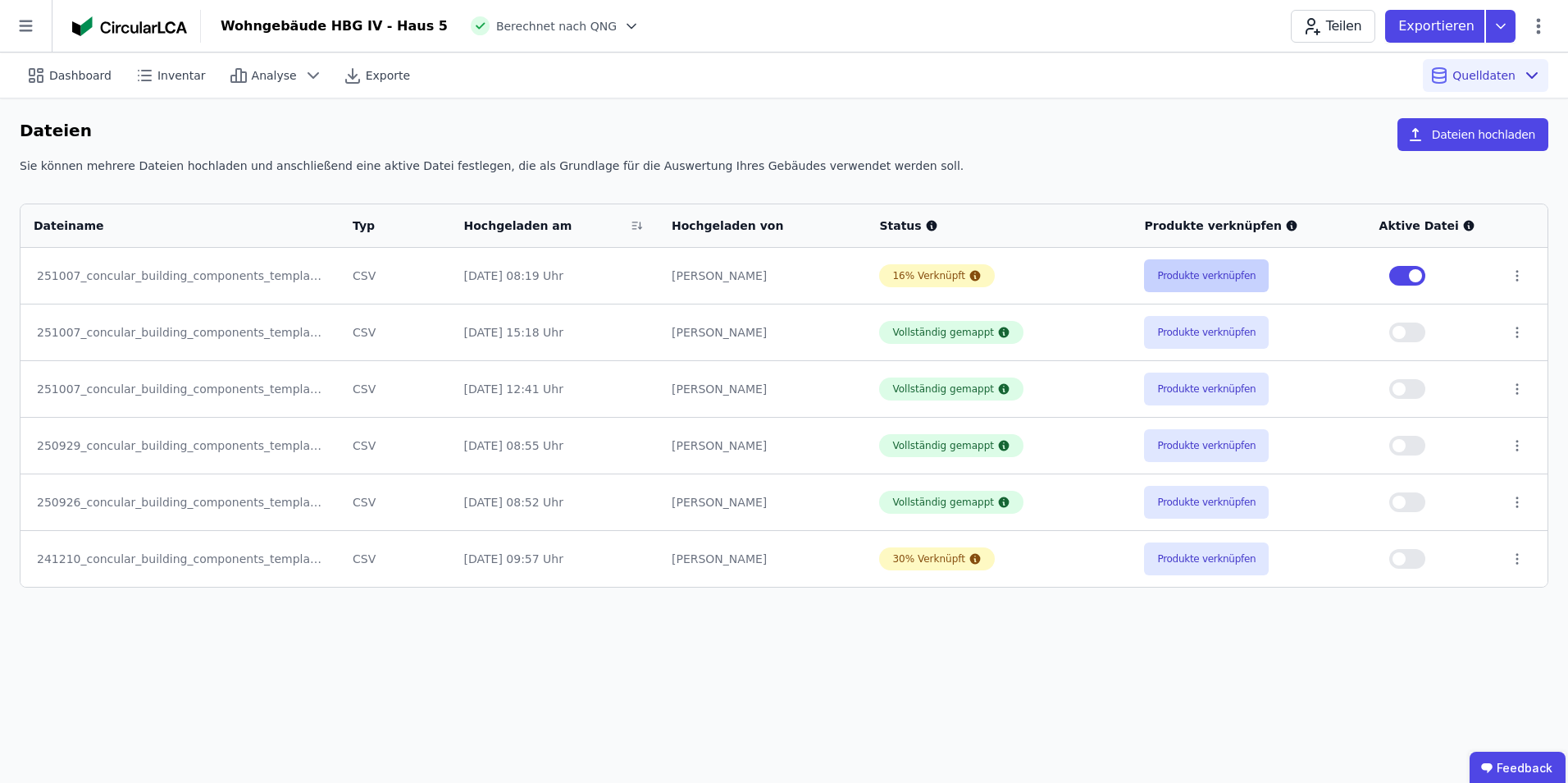
click at [1158, 280] on button "Produkte verknüpfen" at bounding box center [1206, 276] width 125 height 33
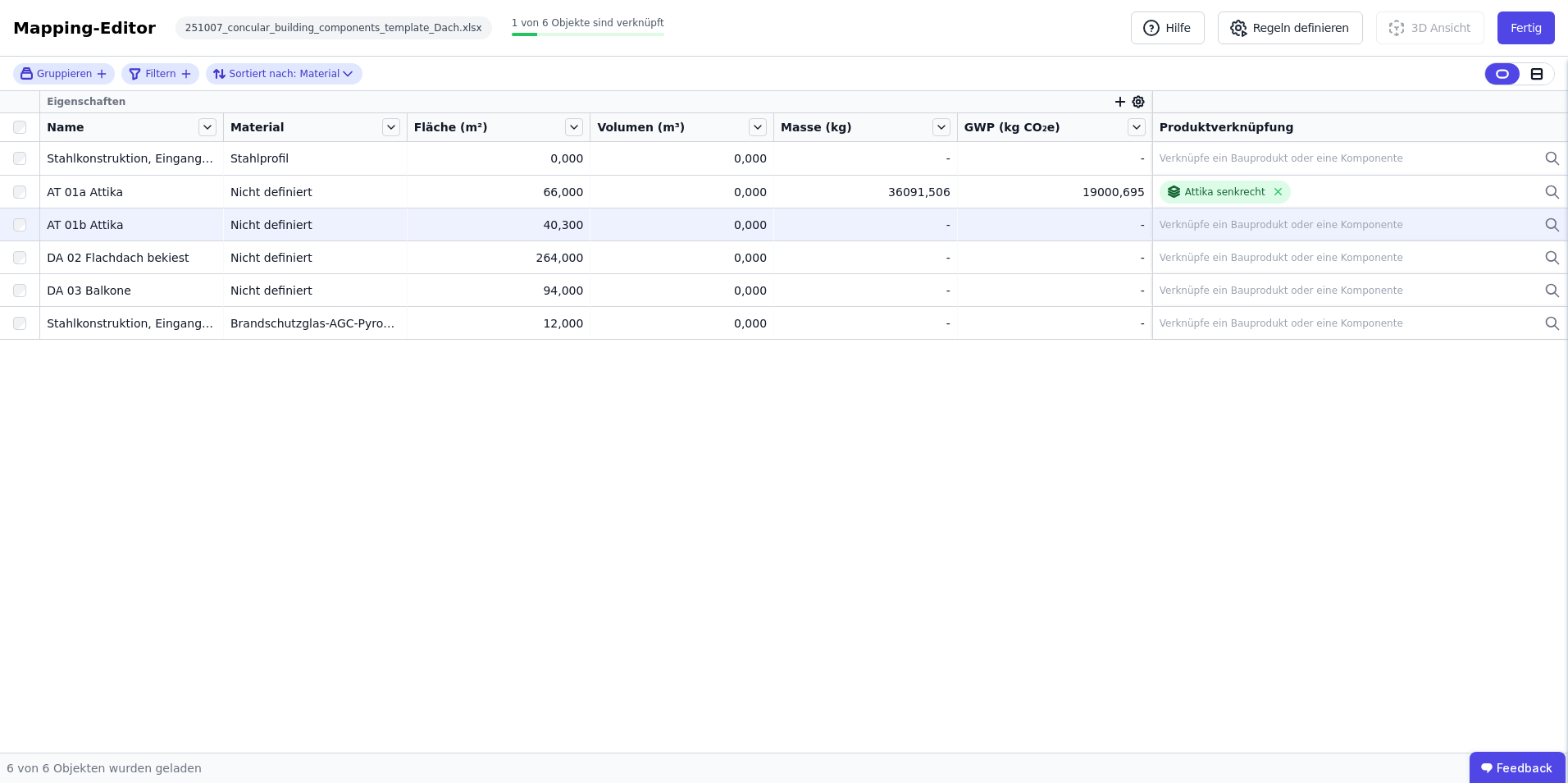
click at [1158, 228] on div "Verknüpfe ein Bauprodukt oder eine Komponente" at bounding box center [1281, 225] width 244 height 13
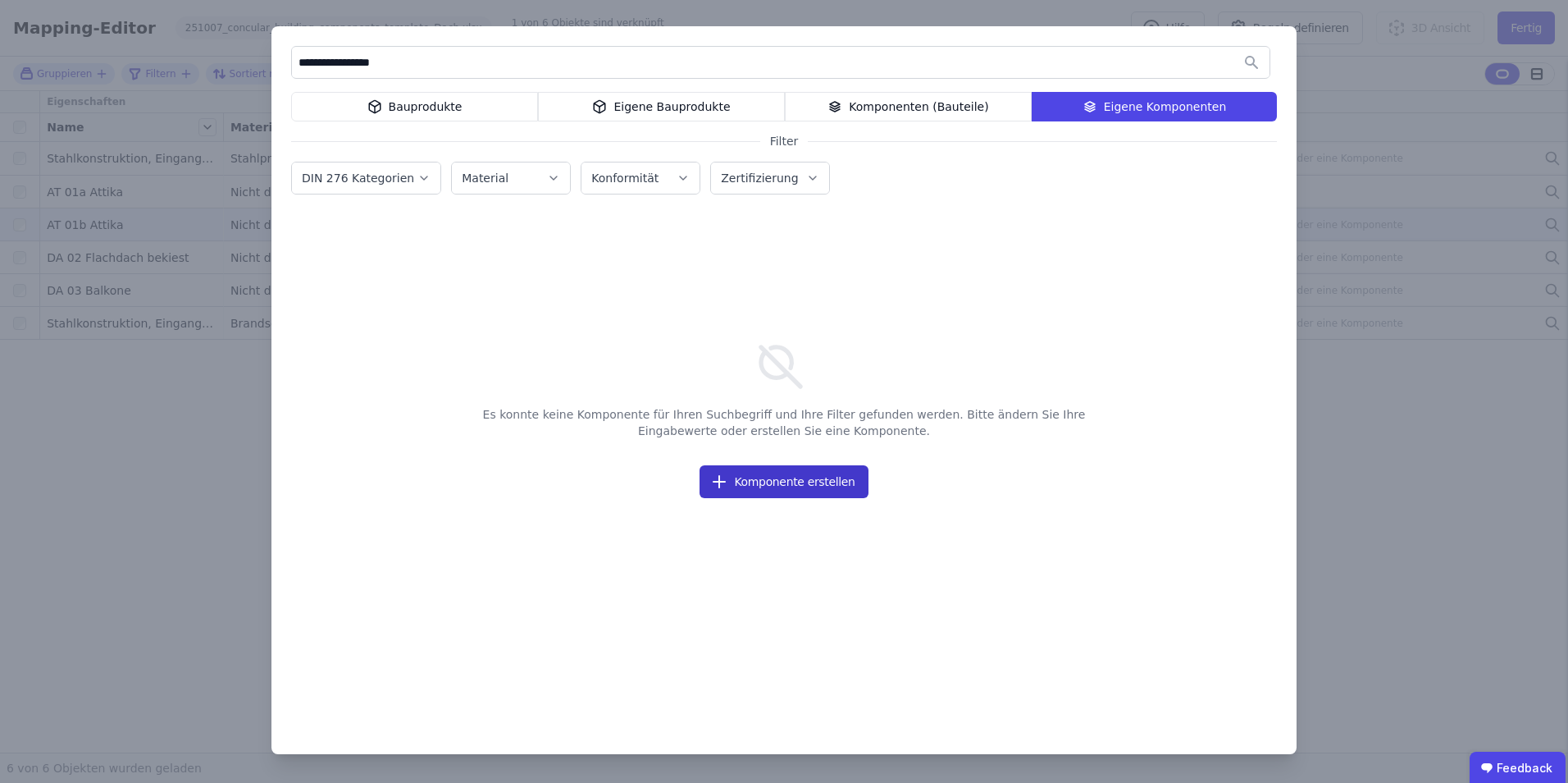
type input "**********"
click at [800, 488] on button "Komponente erstellen" at bounding box center [784, 481] width 168 height 33
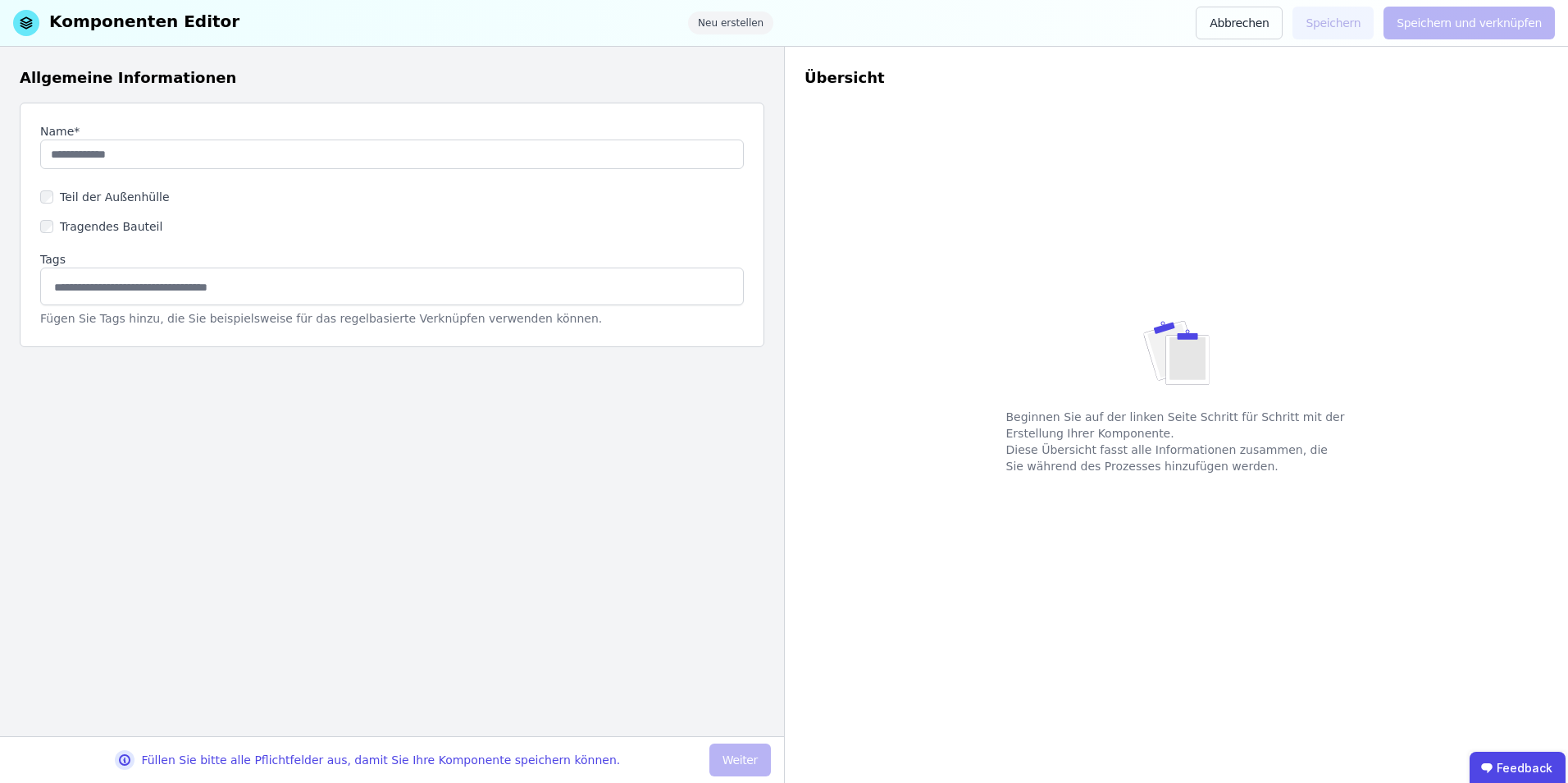
click at [64, 198] on label "Teil der Außenhülle" at bounding box center [111, 197] width 117 height 16
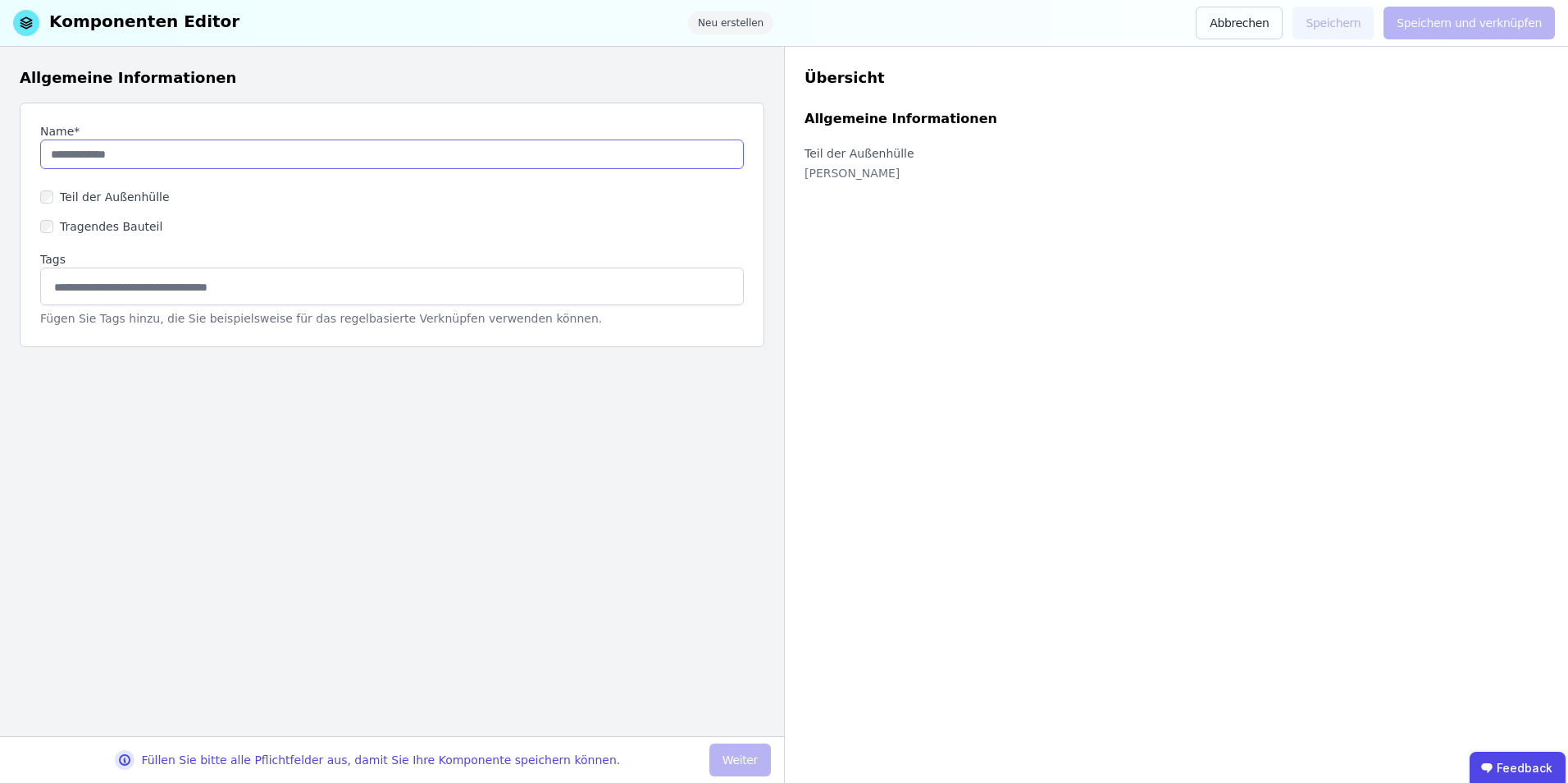
click at [152, 156] on input "string" at bounding box center [392, 154] width 704 height 29
type input "**********"
click at [727, 541] on button "Weiter" at bounding box center [740, 760] width 61 height 33
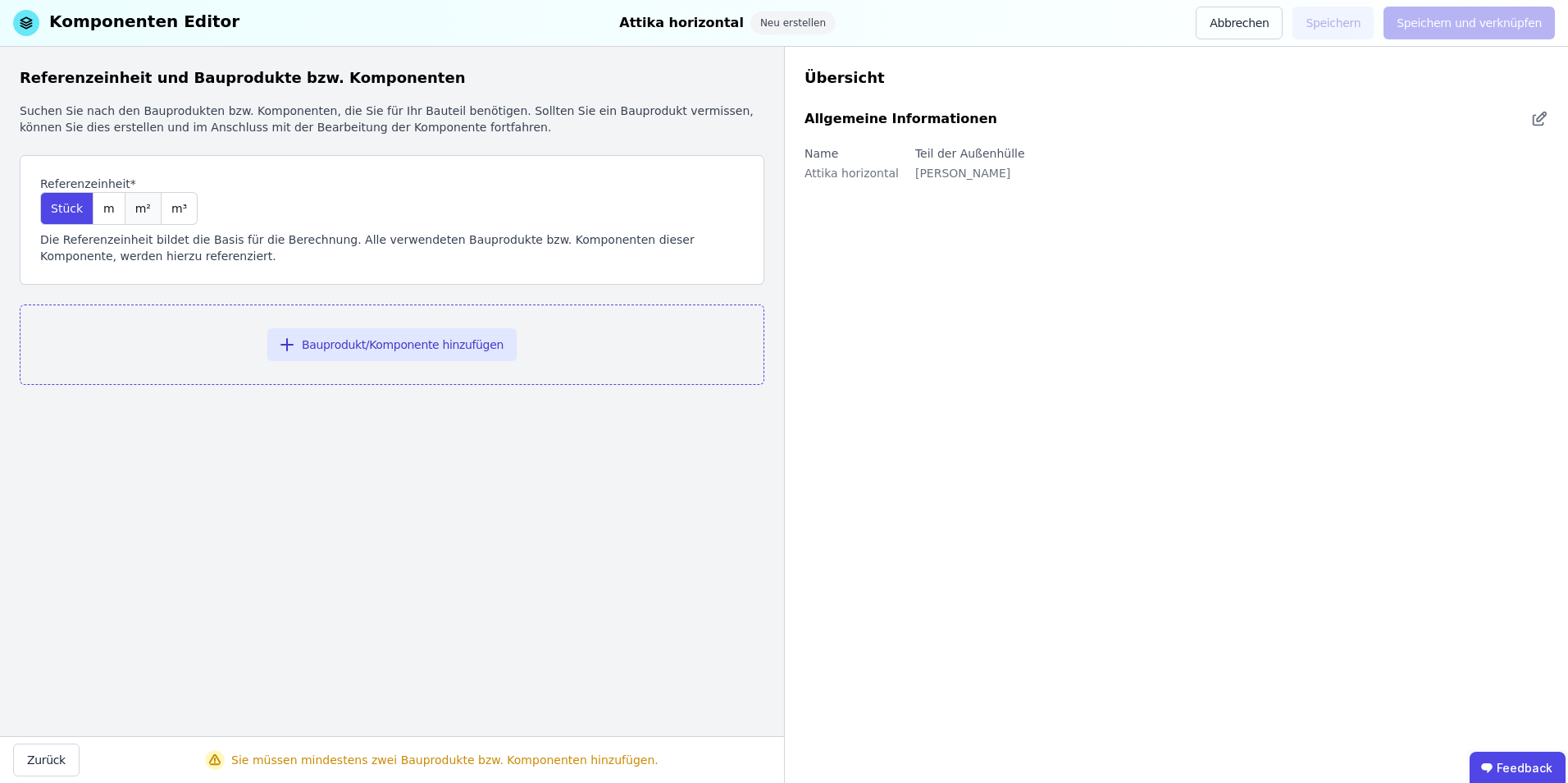
click at [139, 208] on span "m²" at bounding box center [142, 208] width 16 height 16
click at [398, 351] on button "Bauprodukt/Komponente hinzufügen" at bounding box center [392, 344] width 249 height 33
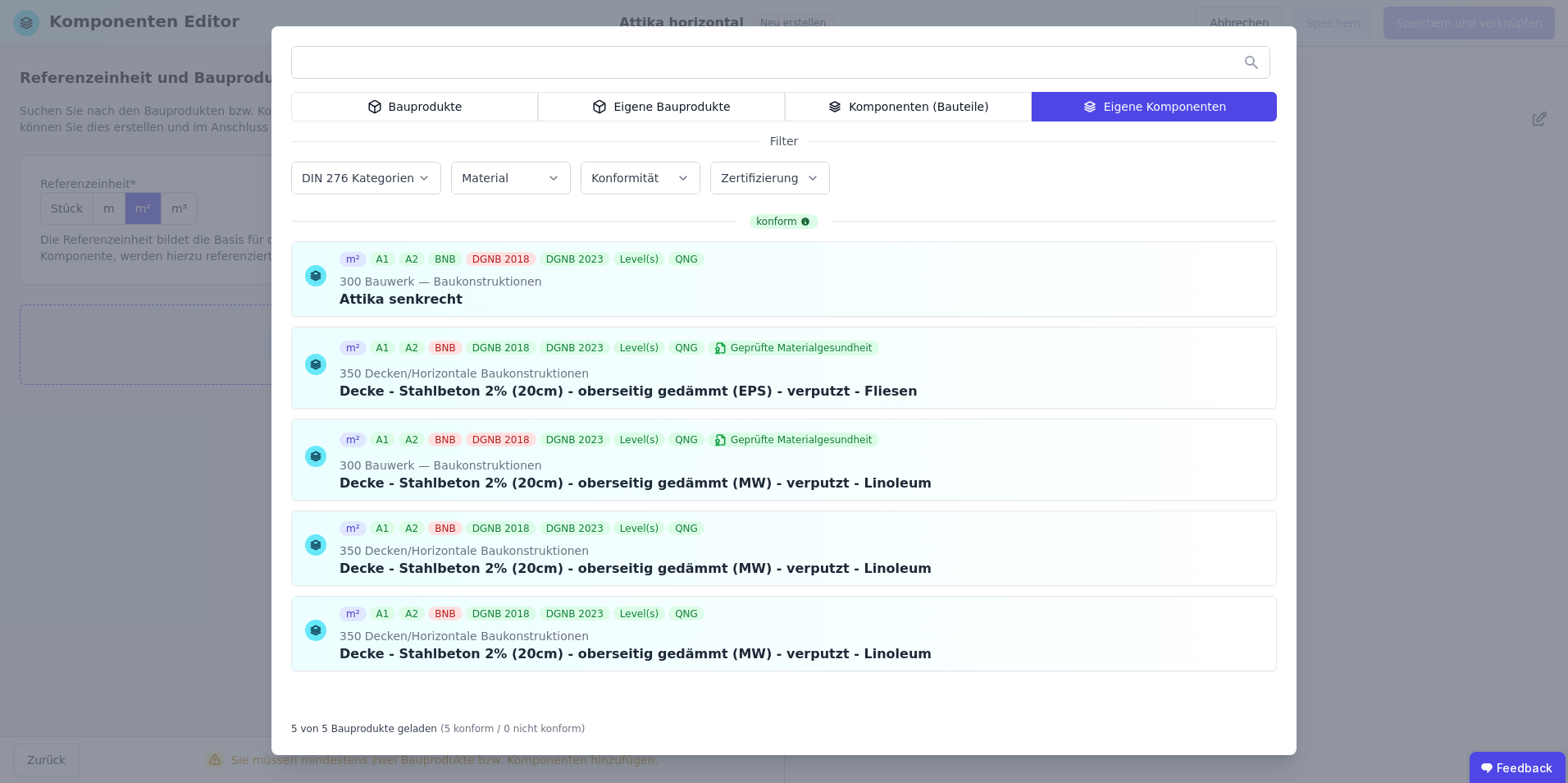
click at [679, 109] on div "Eigene Bauprodukte" at bounding box center [661, 107] width 247 height 29
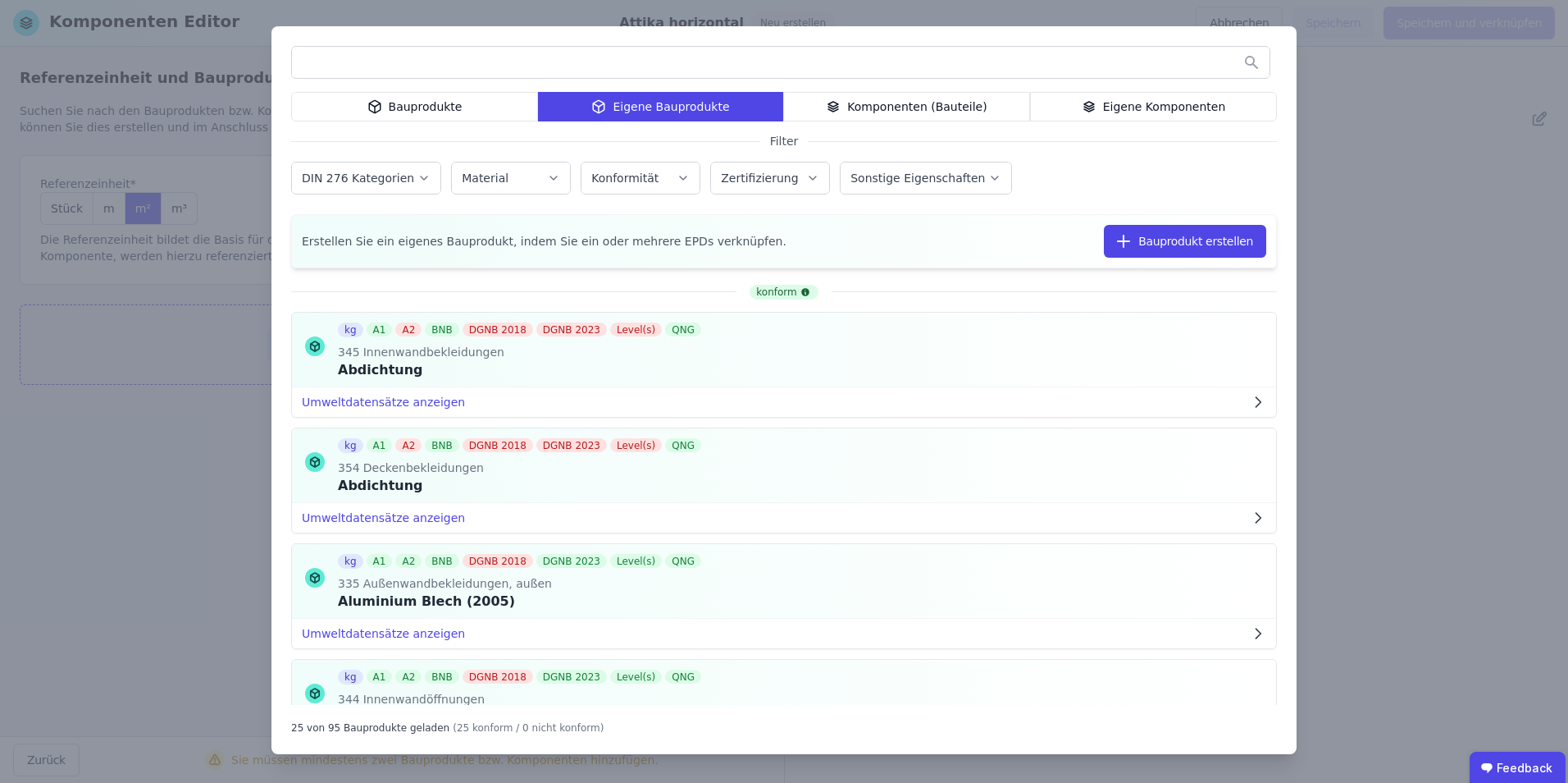
click at [377, 60] on input "text" at bounding box center [781, 62] width 978 height 29
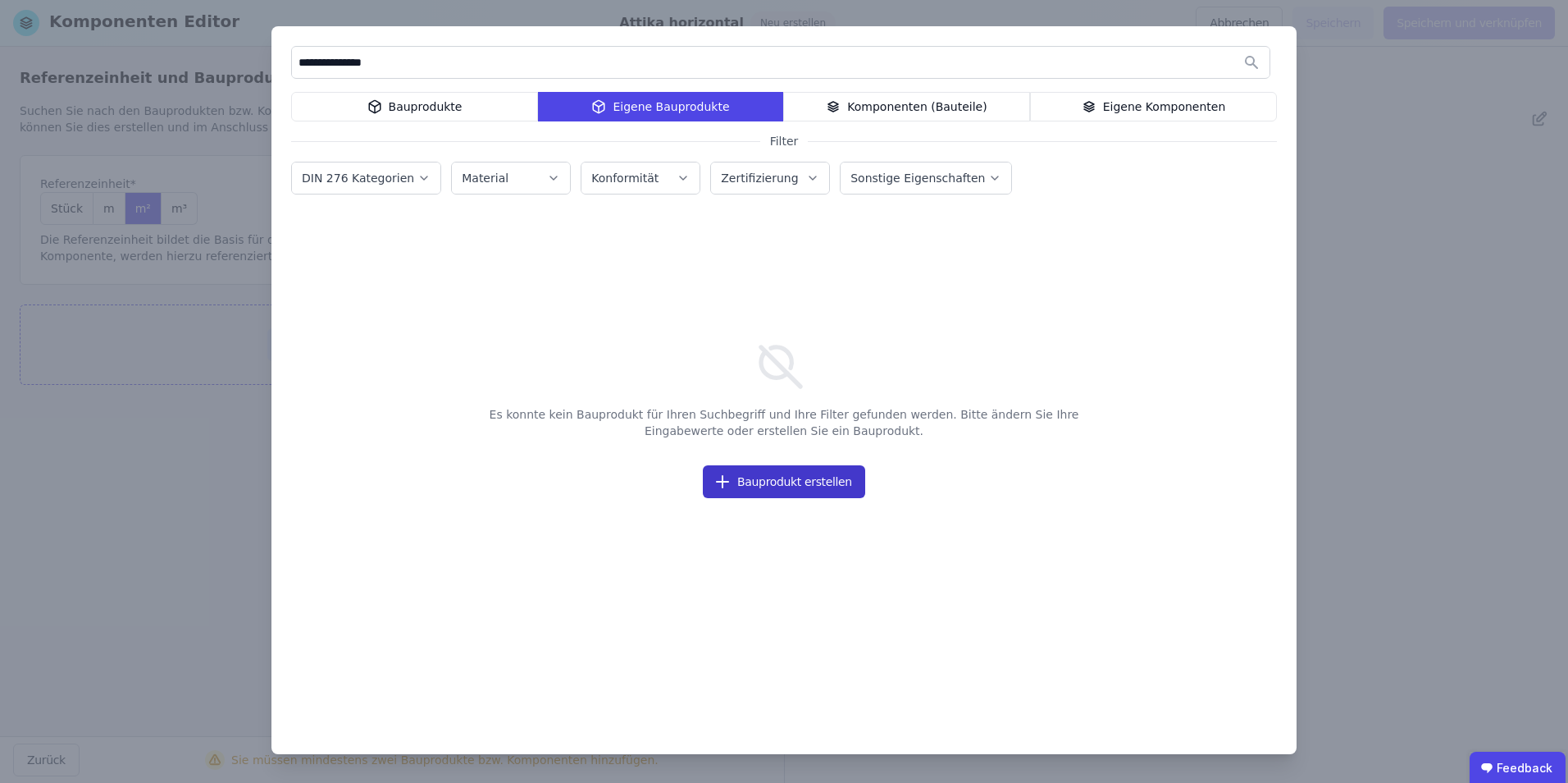
type input "**********"
click at [778, 481] on button "Bauprodukt erstellen" at bounding box center [784, 481] width 163 height 33
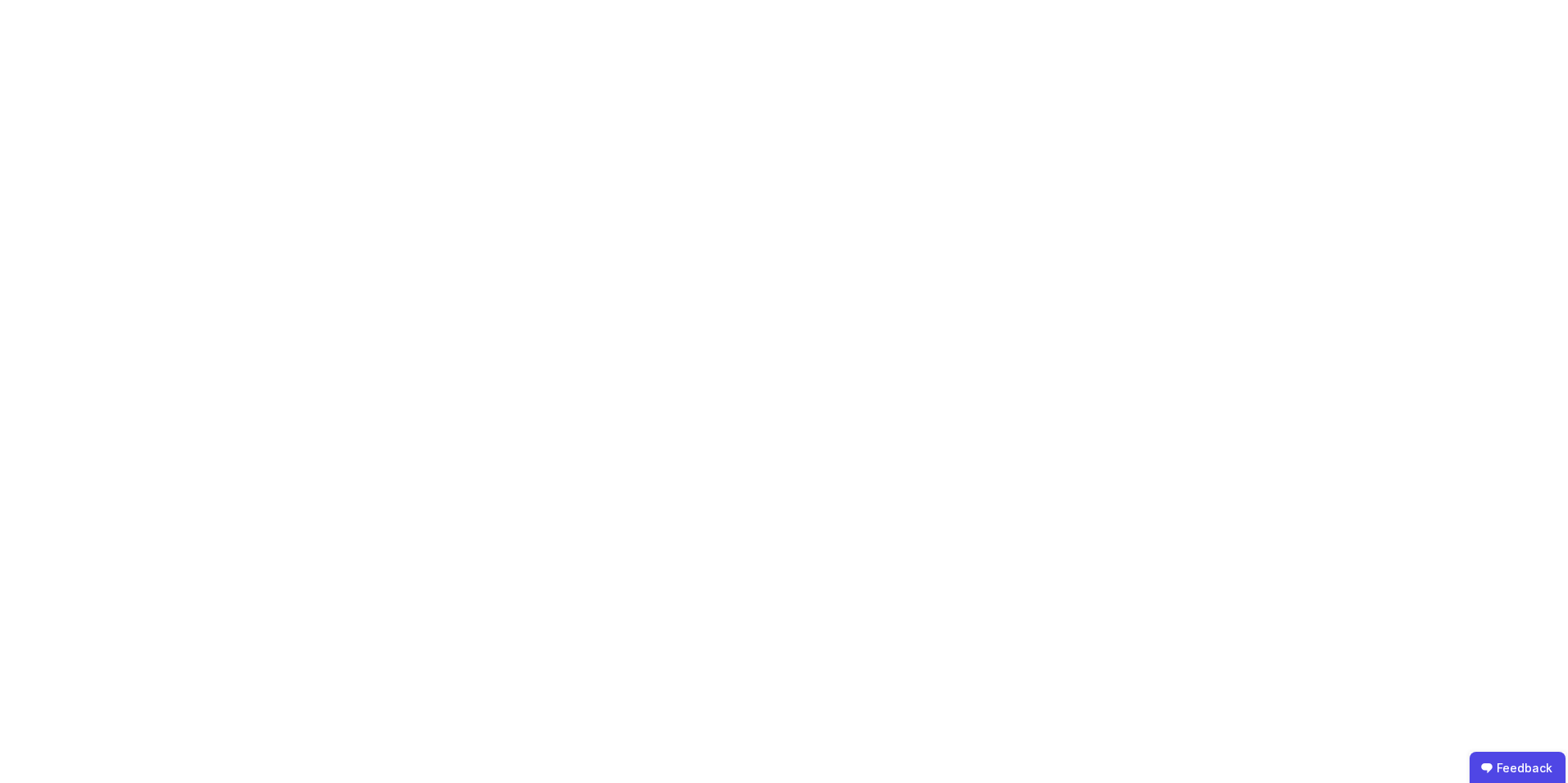
click at [891, 422] on body "Feedback" at bounding box center [784, 391] width 1568 height 783
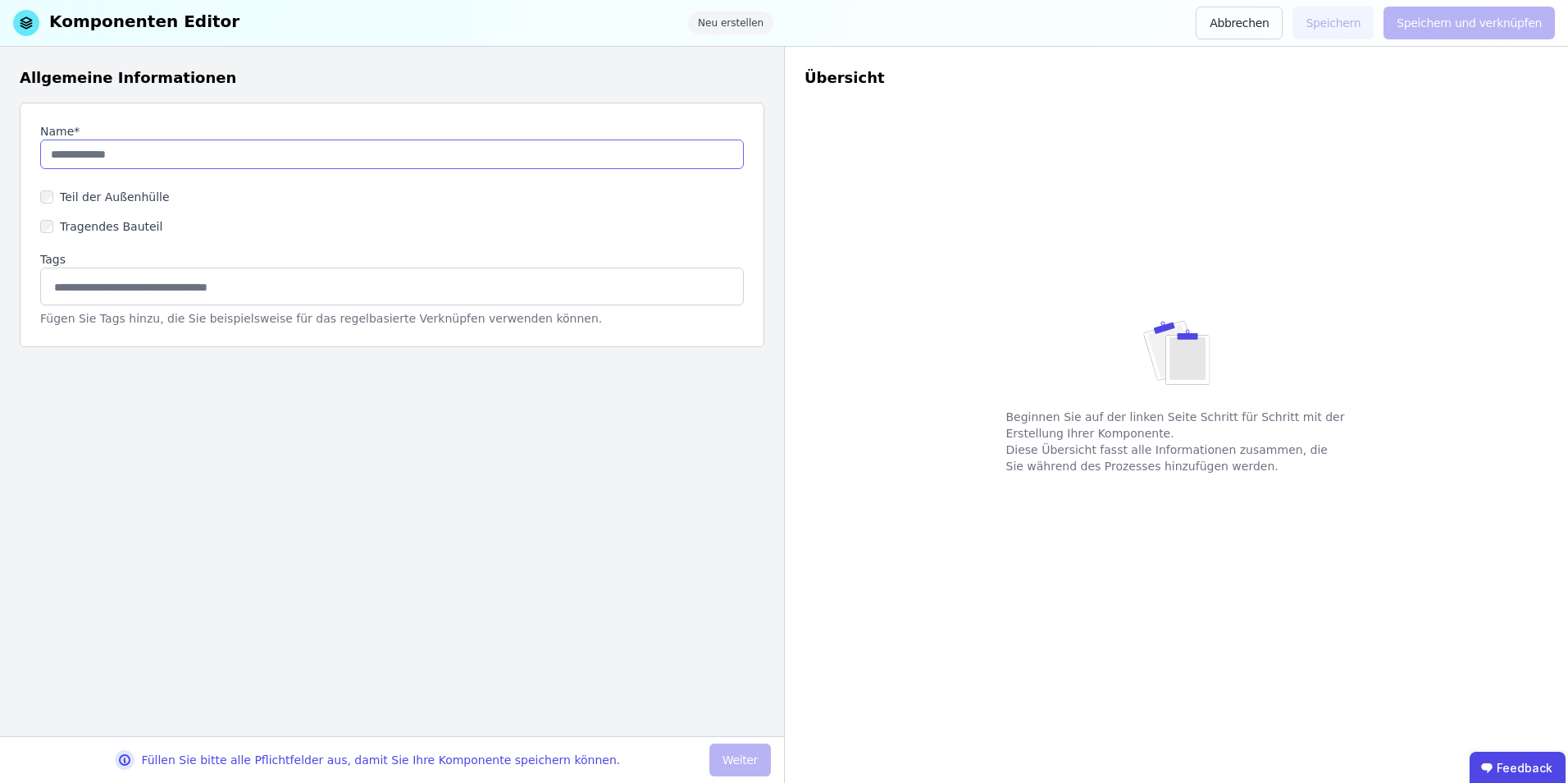
click at [213, 153] on input "string" at bounding box center [392, 154] width 704 height 29
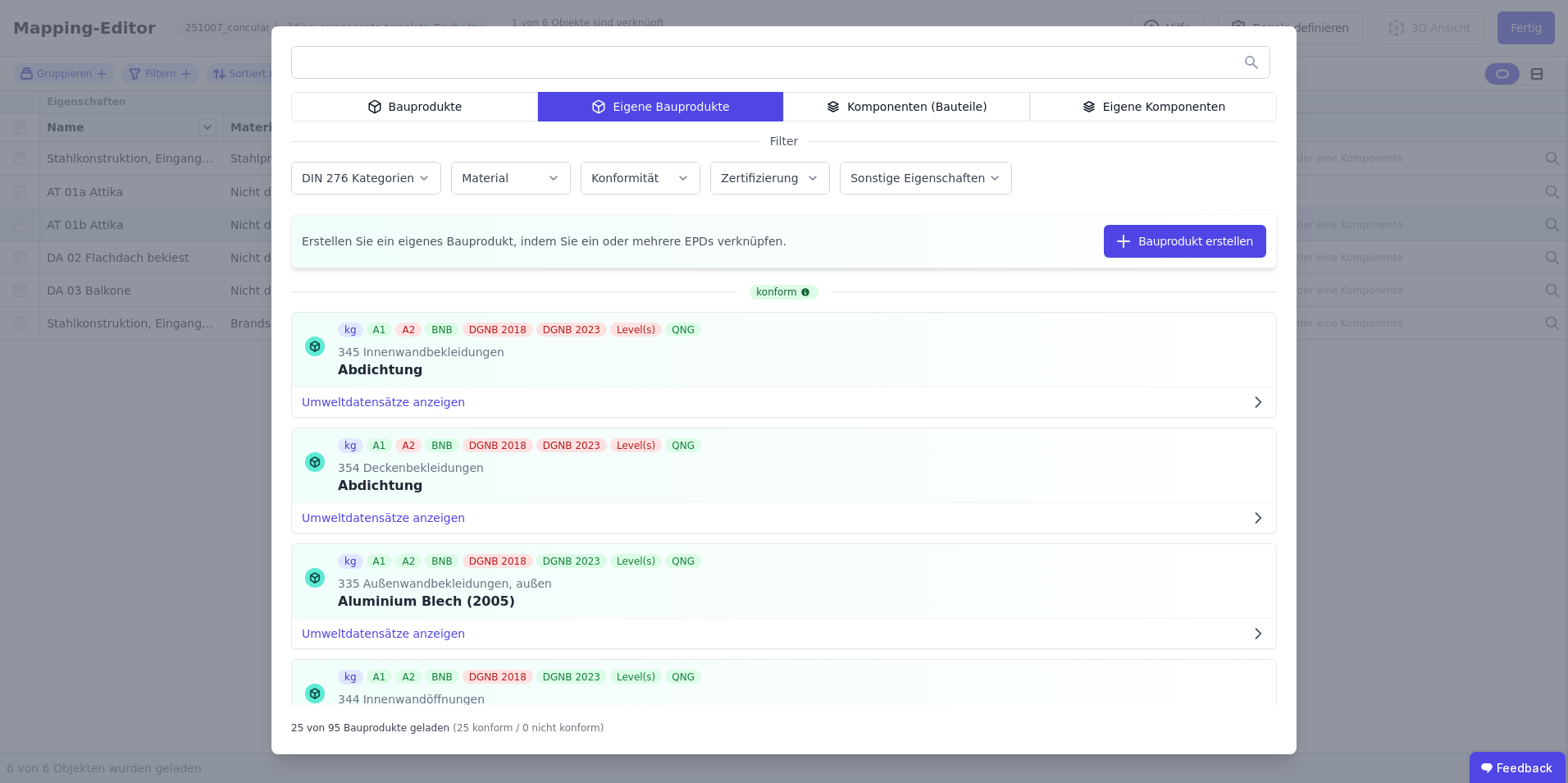
click at [1158, 378] on div "Bauprodukte Eigene Bauprodukte Komponenten (Bauteile) Eigene Komponenten Filter…" at bounding box center [784, 391] width 1568 height 783
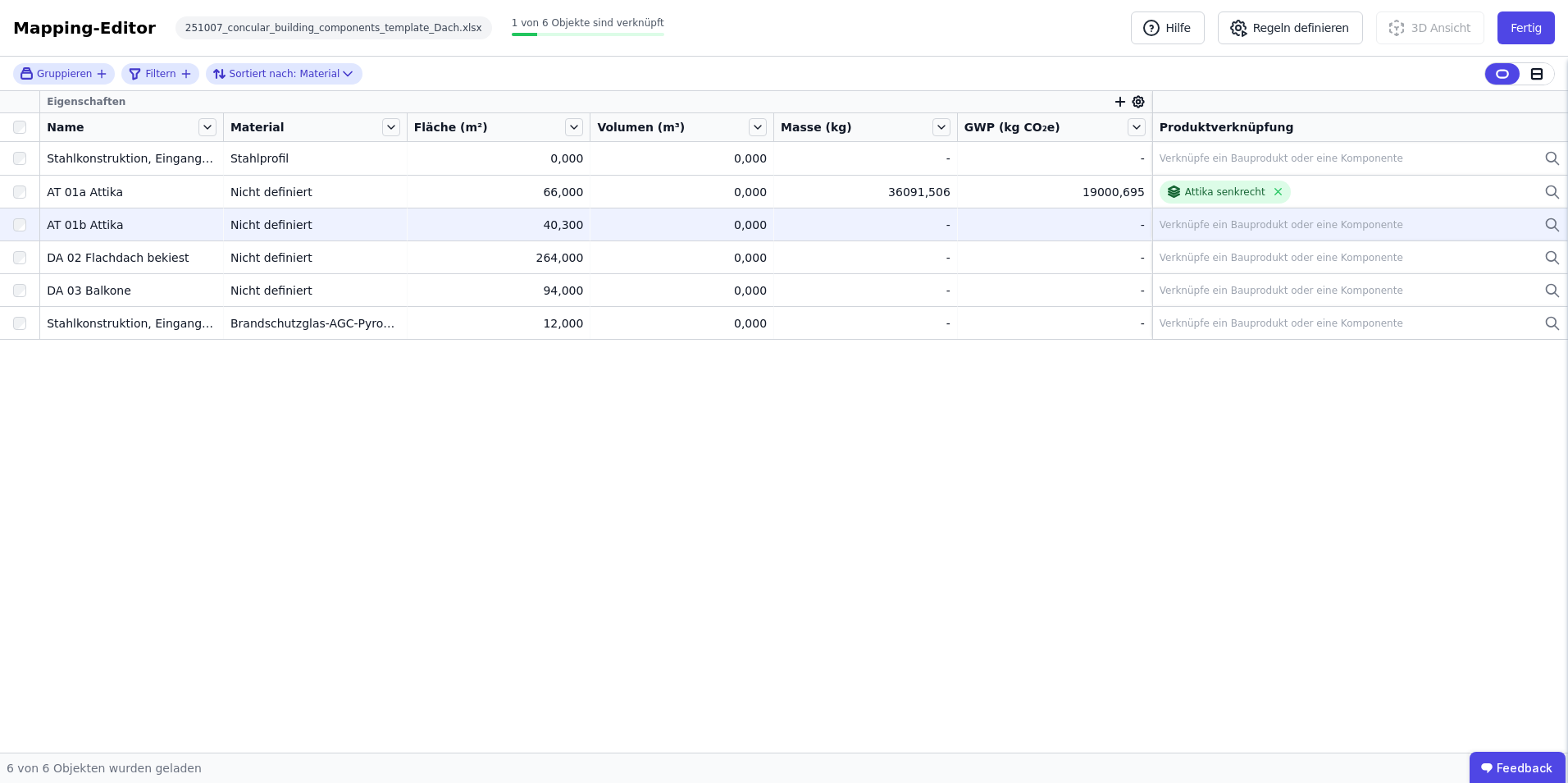
click at [1158, 229] on div "Verknüpfe ein Bauprodukt oder eine Komponente" at bounding box center [1281, 225] width 244 height 13
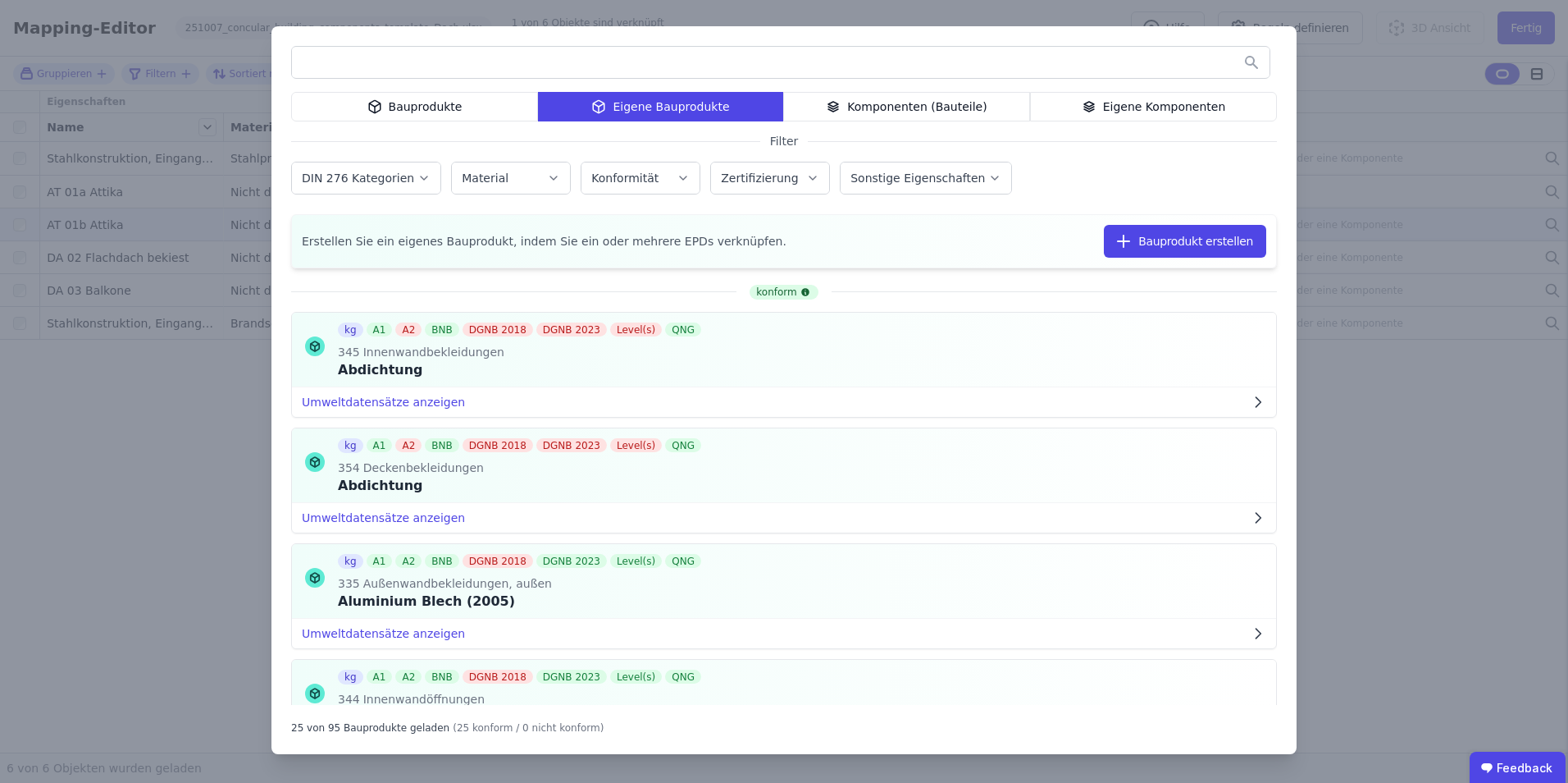
click at [1104, 111] on div "Eigene Komponenten" at bounding box center [1153, 107] width 247 height 29
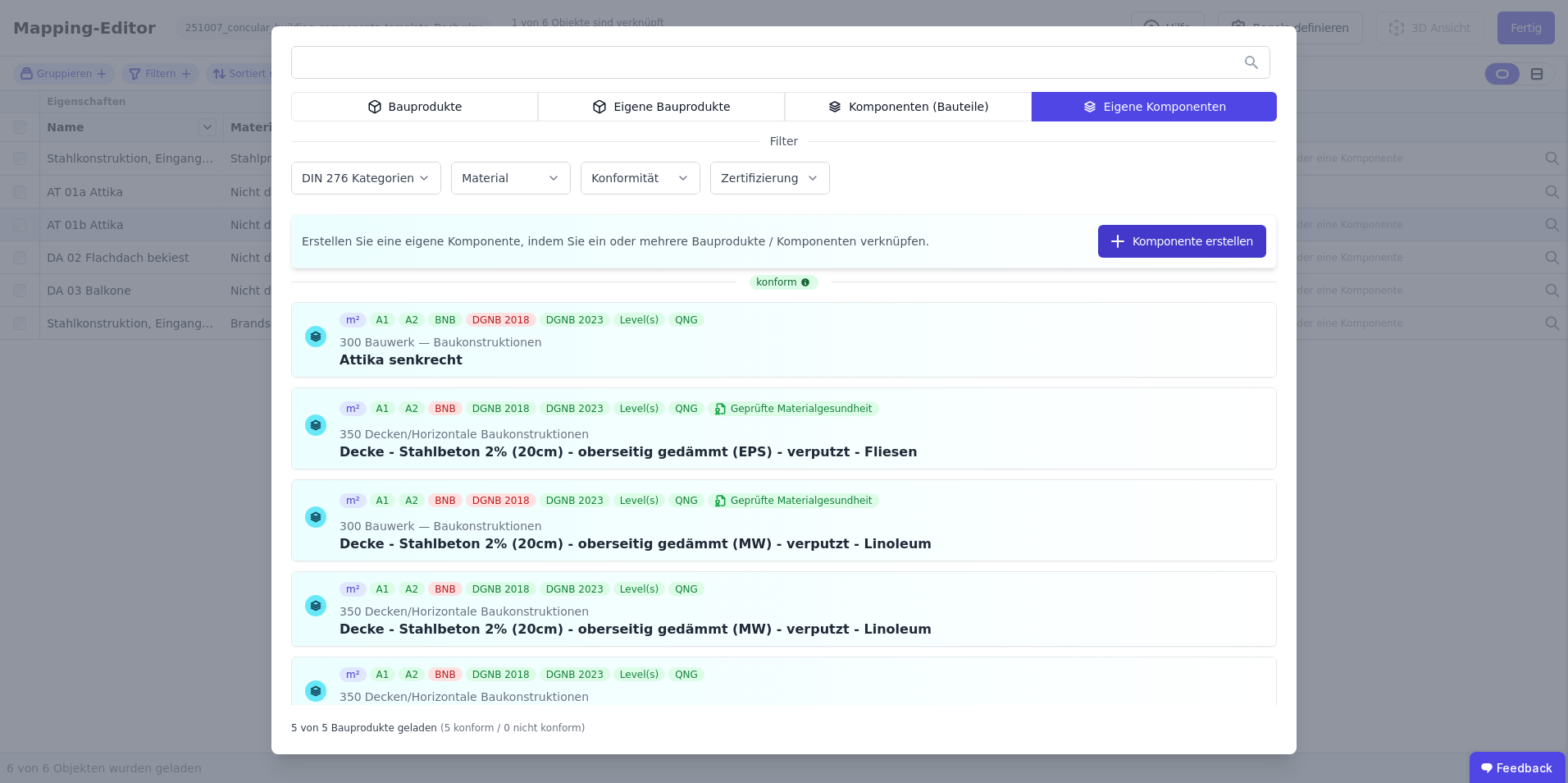
click at [1158, 248] on button "Komponente erstellen" at bounding box center [1183, 241] width 168 height 33
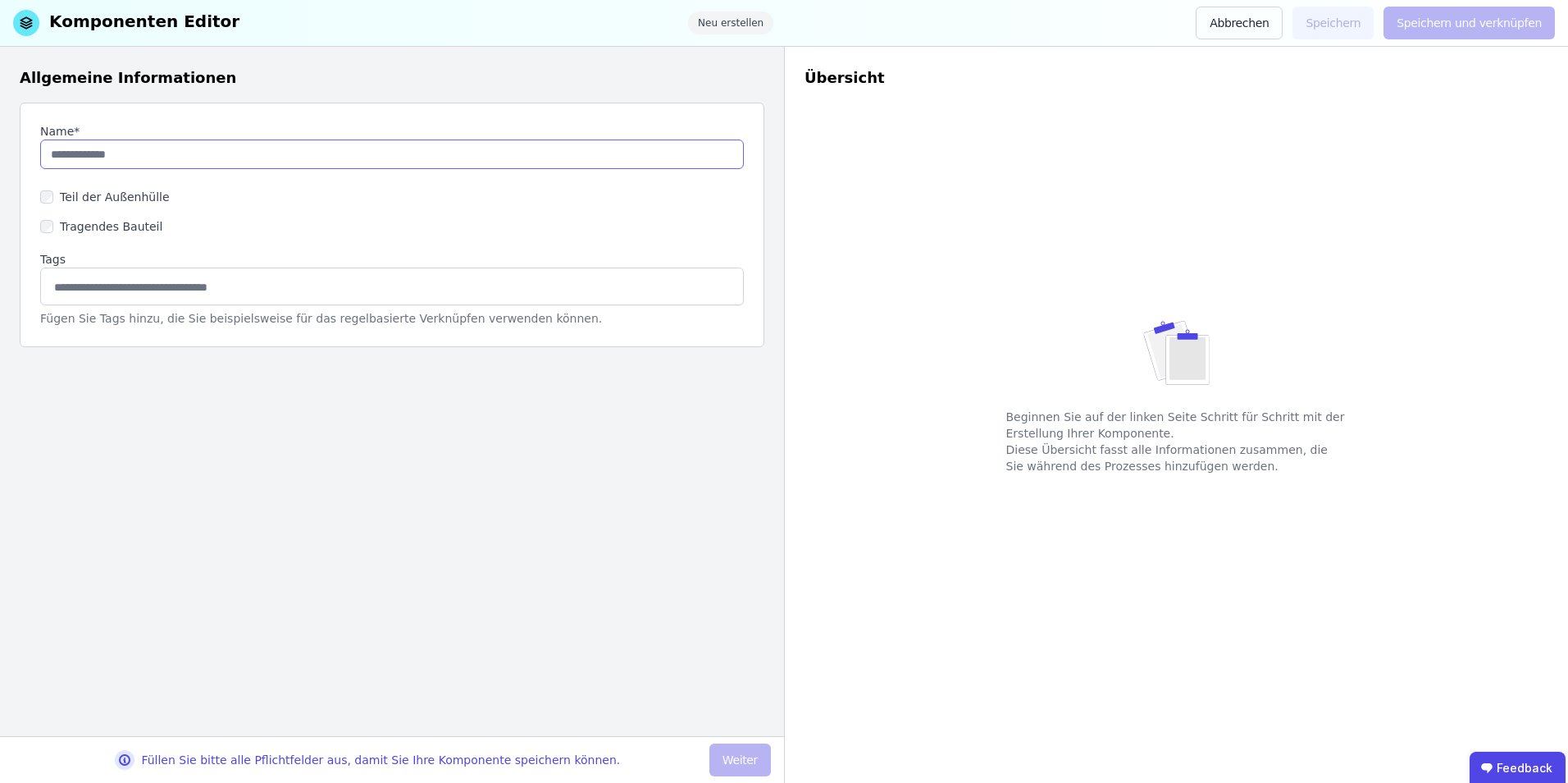
click at [129, 157] on input "string" at bounding box center [392, 154] width 704 height 29
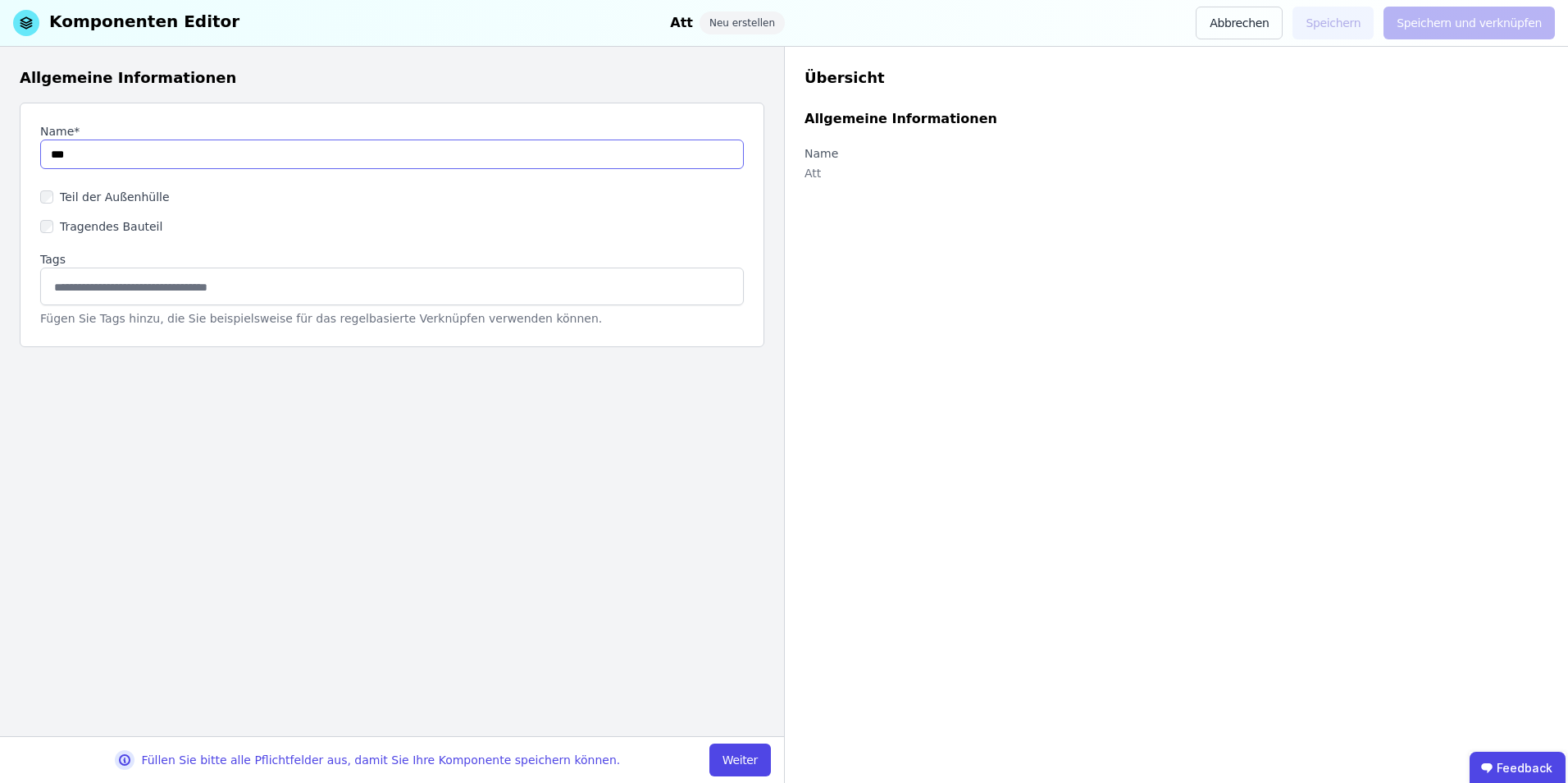
type input "**********"
click at [68, 198] on label "Teil der Außenhülle" at bounding box center [111, 197] width 117 height 16
drag, startPoint x: 767, startPoint y: 757, endPoint x: 675, endPoint y: 662, distance: 132.2
click at [766, 541] on button "Weiter" at bounding box center [740, 760] width 61 height 33
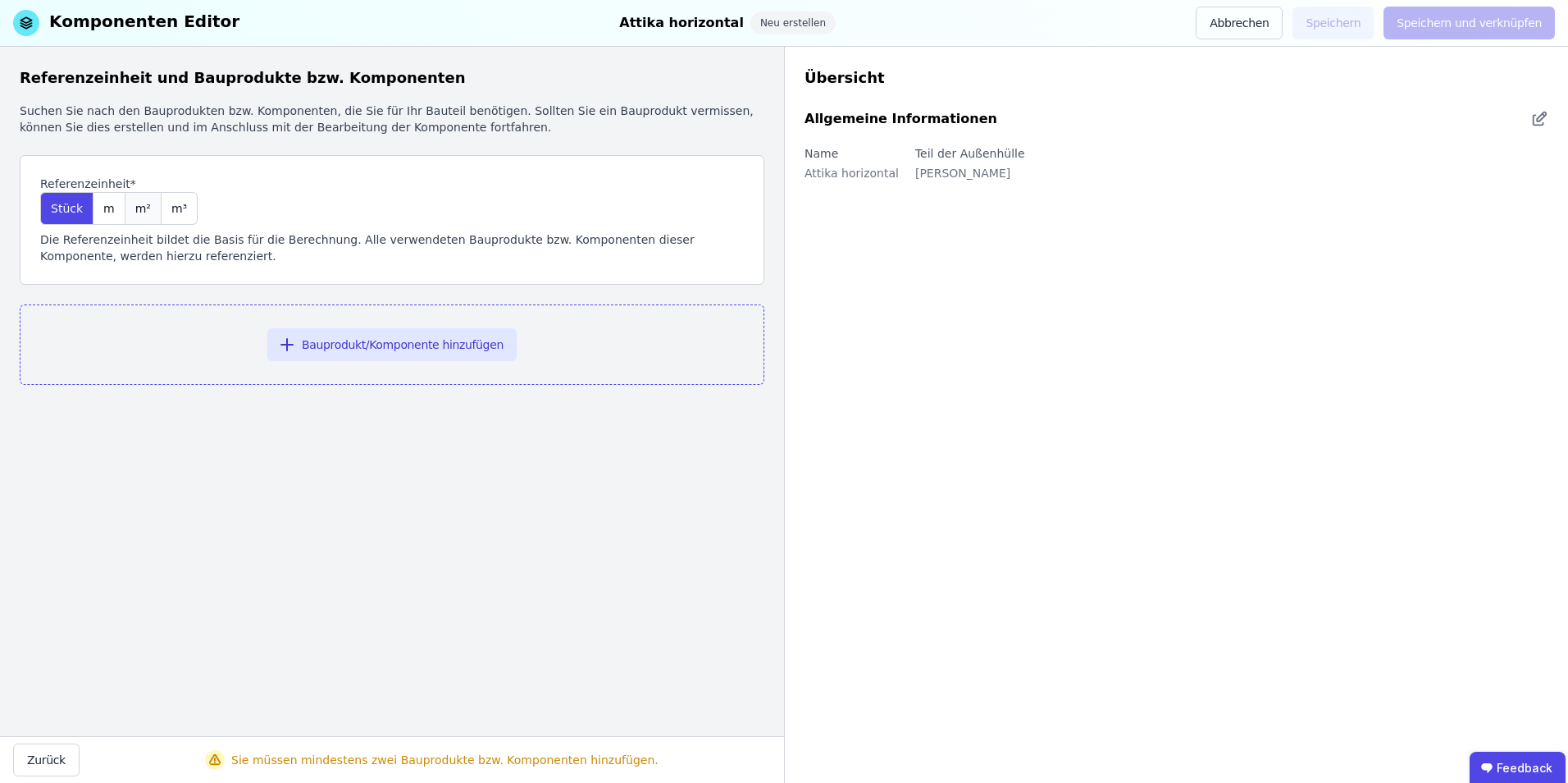
click at [142, 209] on span "m²" at bounding box center [142, 208] width 16 height 16
click at [425, 349] on button "Bauprodukt/Komponente hinzufügen" at bounding box center [392, 344] width 249 height 33
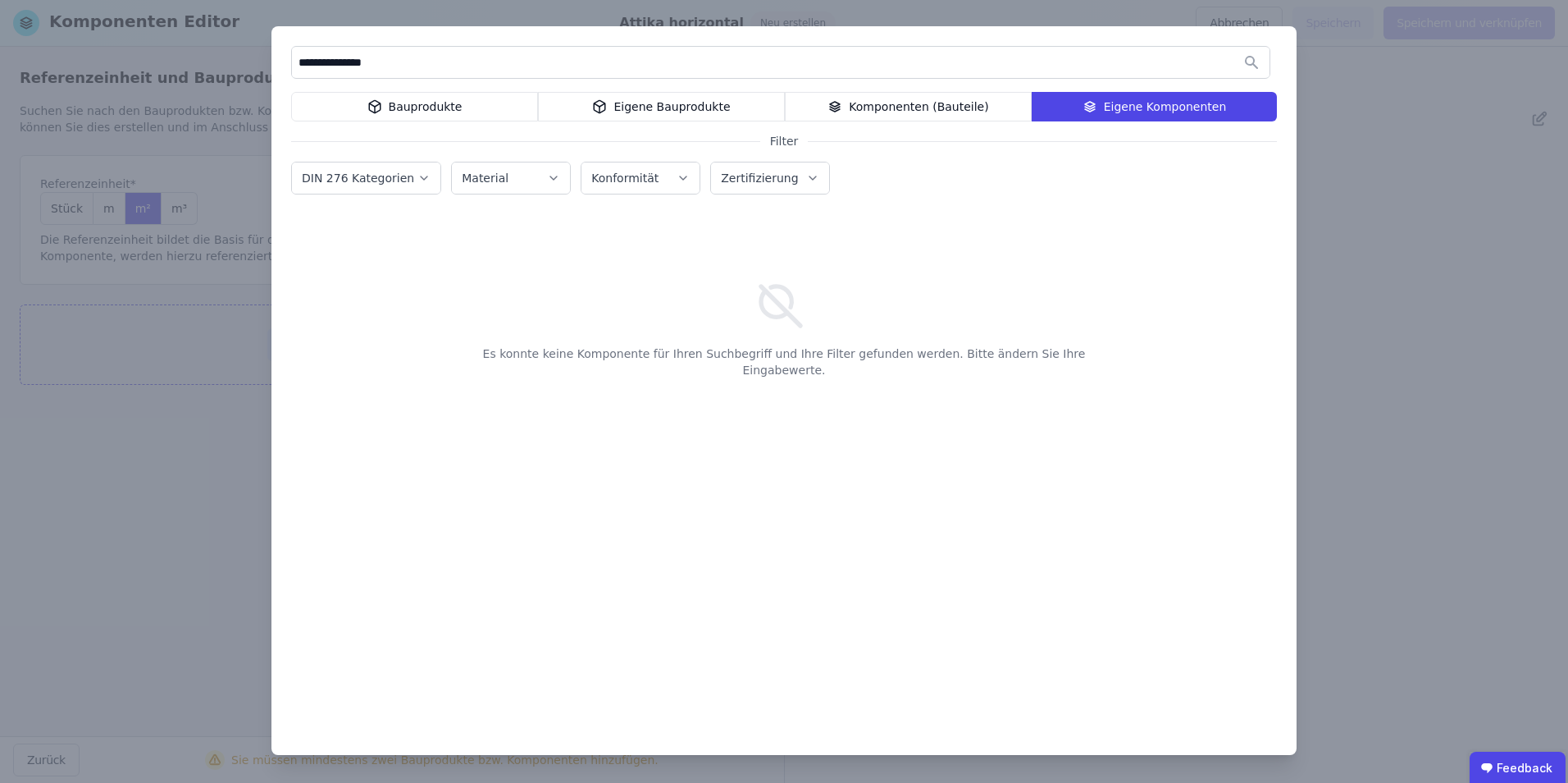
type input "**********"
click at [696, 113] on div "Eigene Bauprodukte" at bounding box center [661, 107] width 247 height 29
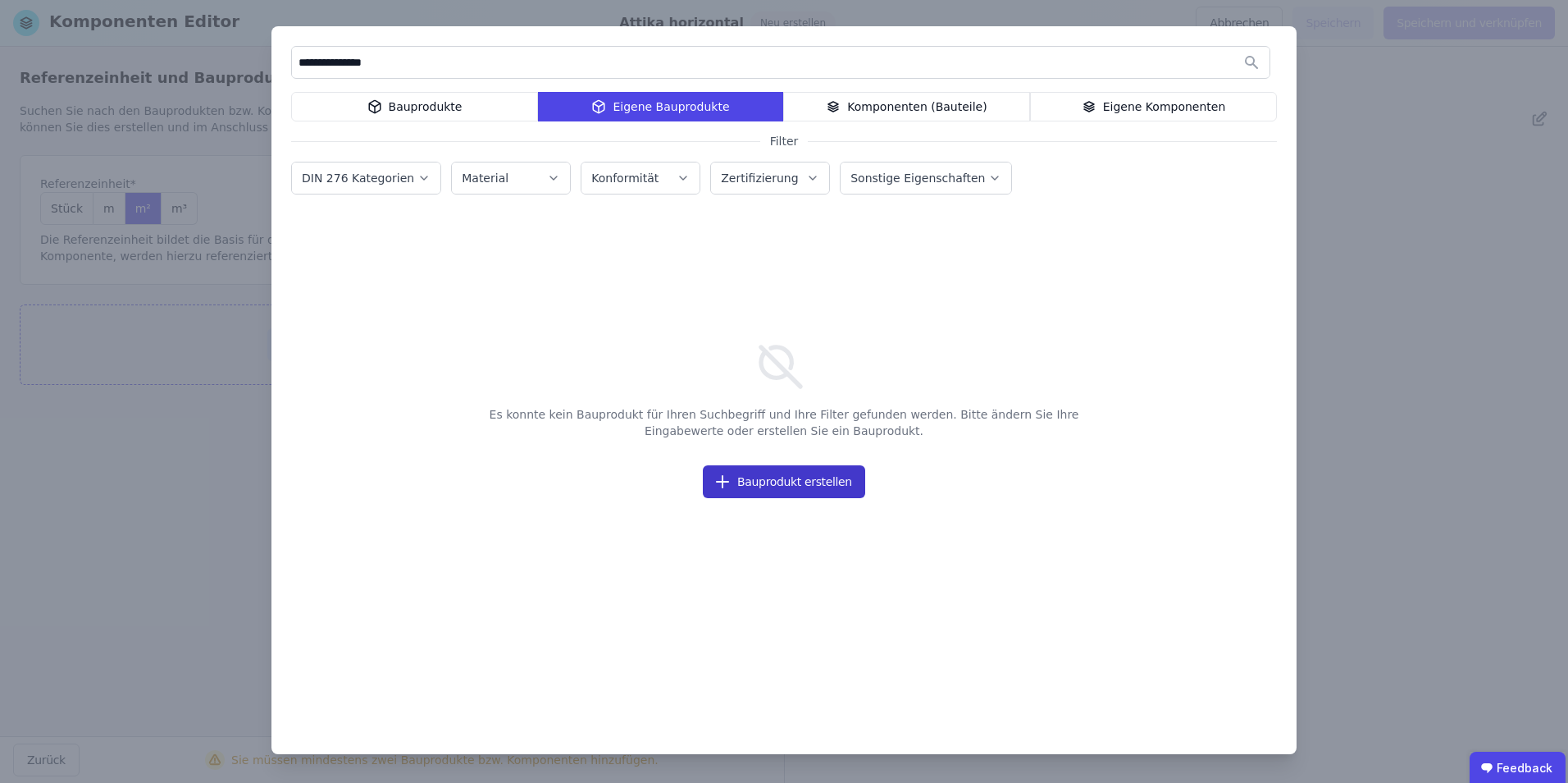
click at [816, 478] on button "Bauprodukt erstellen" at bounding box center [784, 481] width 163 height 33
